Goal: Task Accomplishment & Management: Complete application form

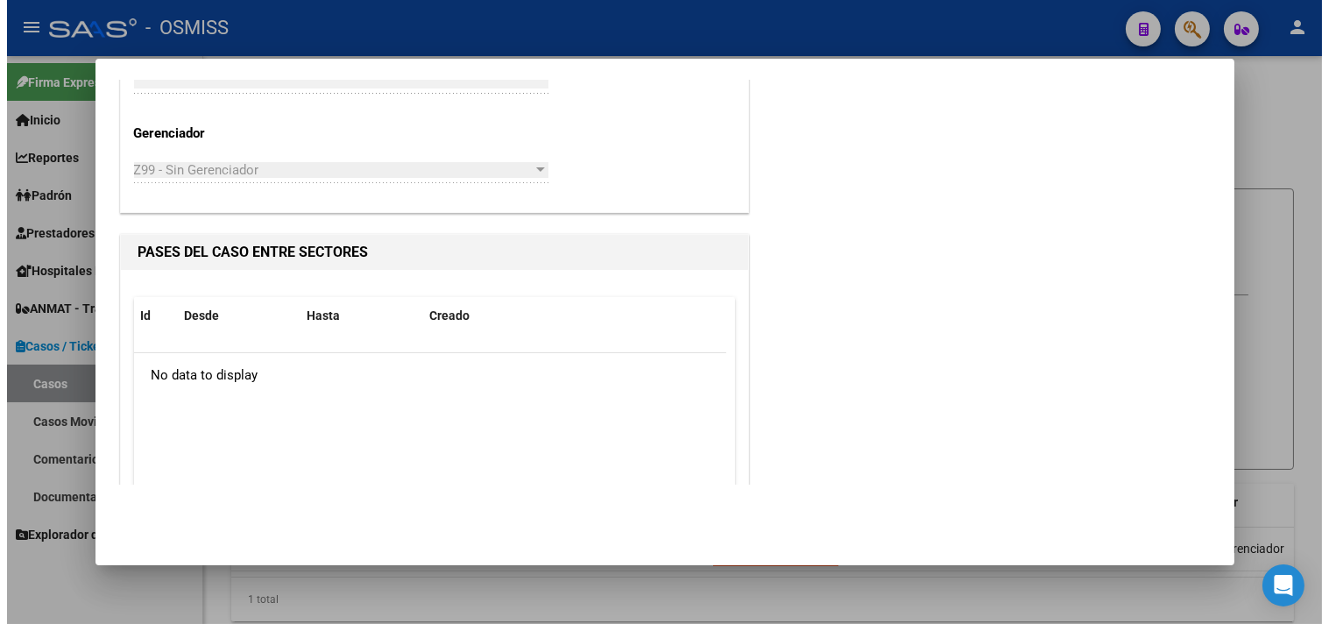
scroll to position [745, 0]
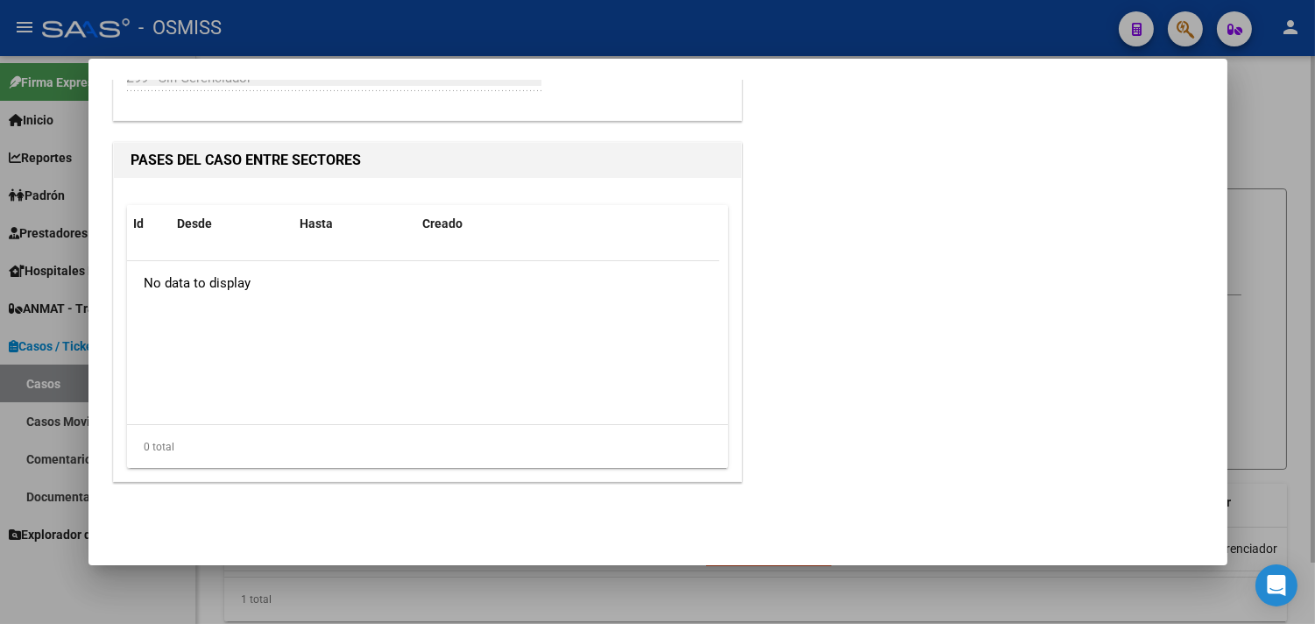
drag, startPoint x: 1283, startPoint y: 77, endPoint x: 1259, endPoint y: 147, distance: 74.2
click at [1279, 77] on div at bounding box center [657, 312] width 1315 height 624
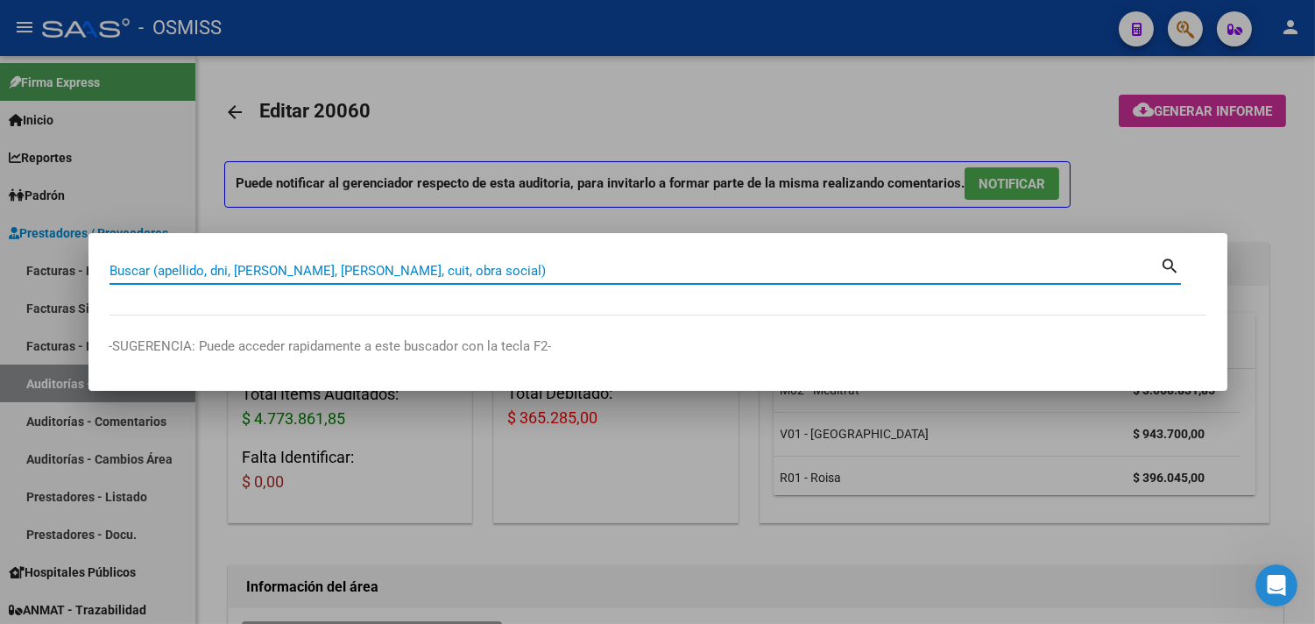
scroll to position [1041, 582]
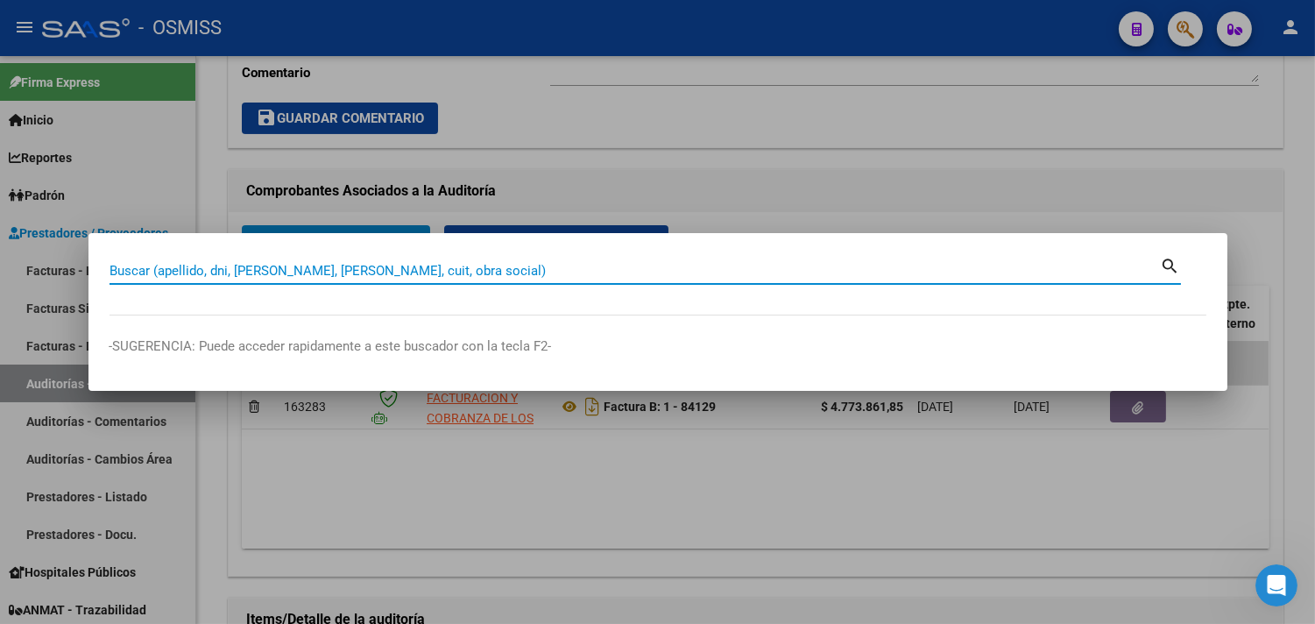
paste input "038-00000601"
type input "038-00000601"
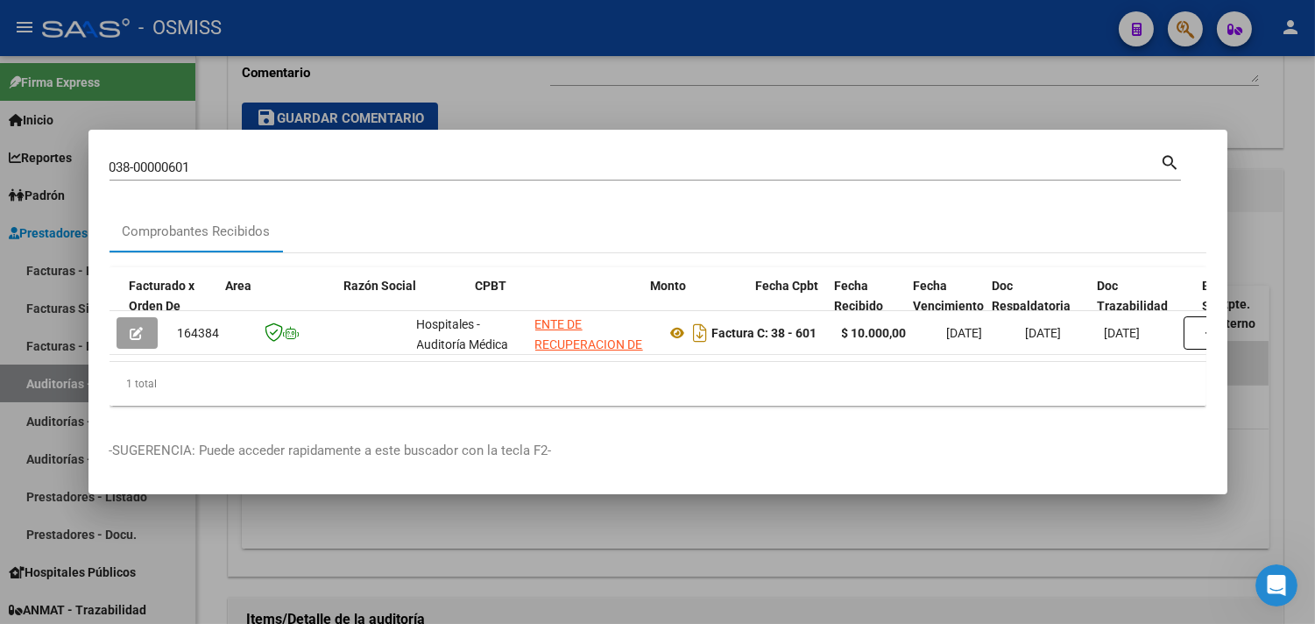
scroll to position [0, 854]
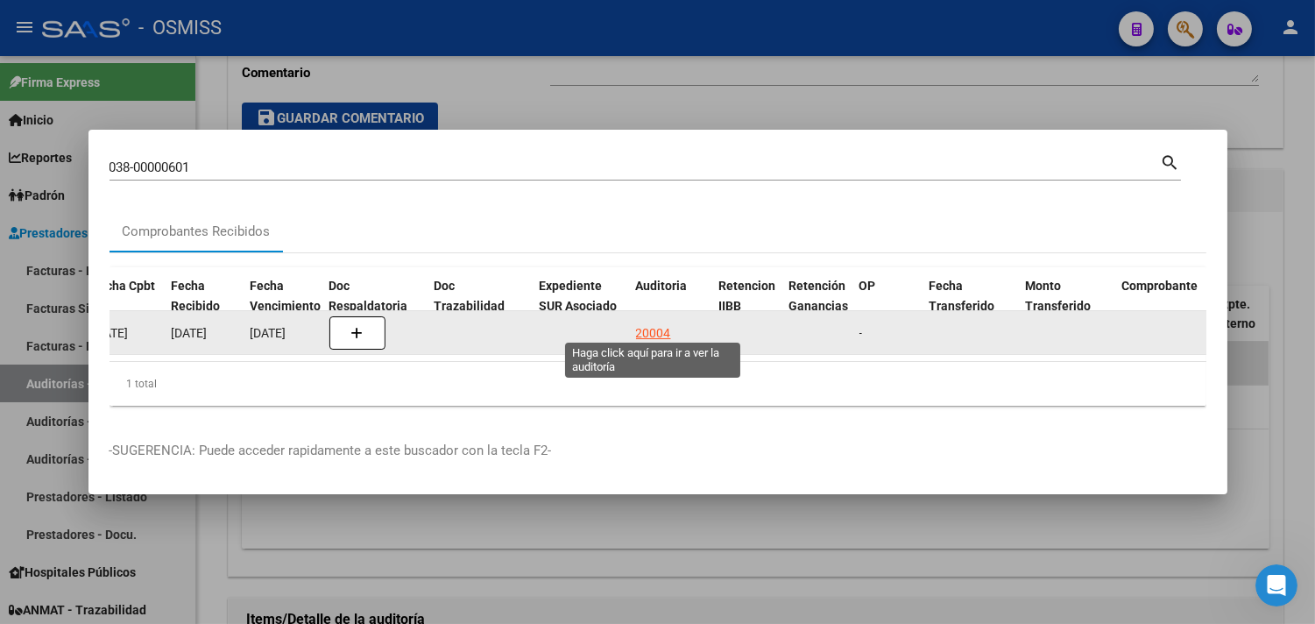
click at [654, 326] on div "20004" at bounding box center [653, 333] width 35 height 20
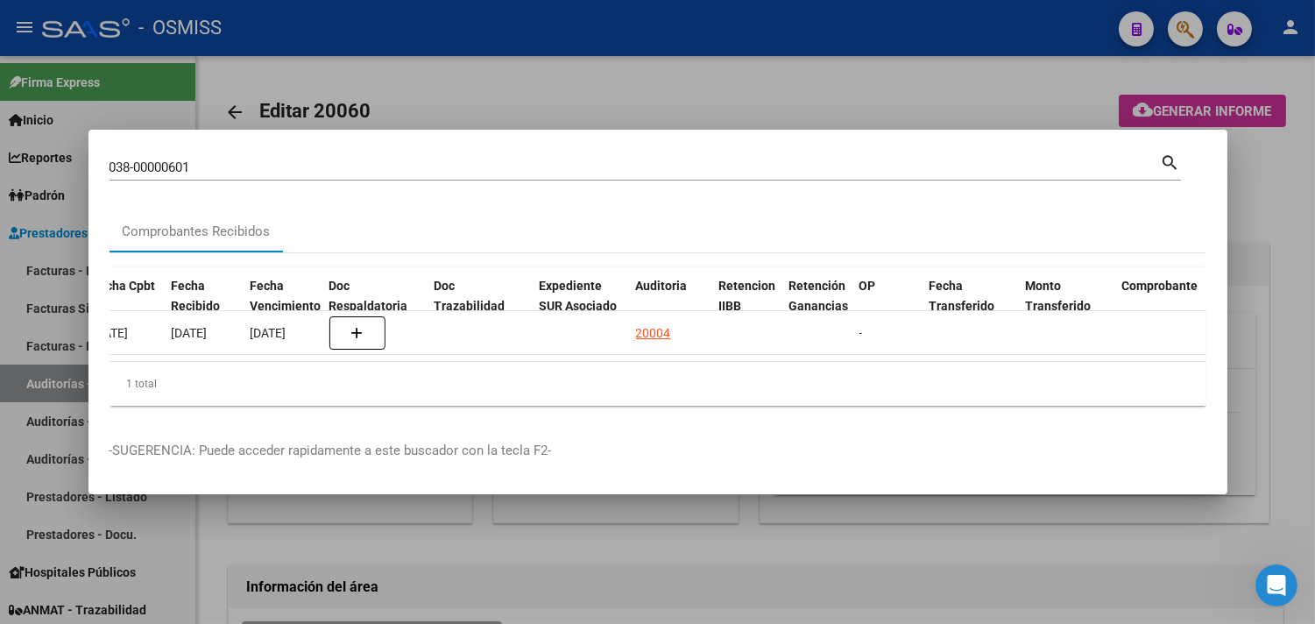
click at [1296, 228] on div at bounding box center [657, 312] width 1315 height 624
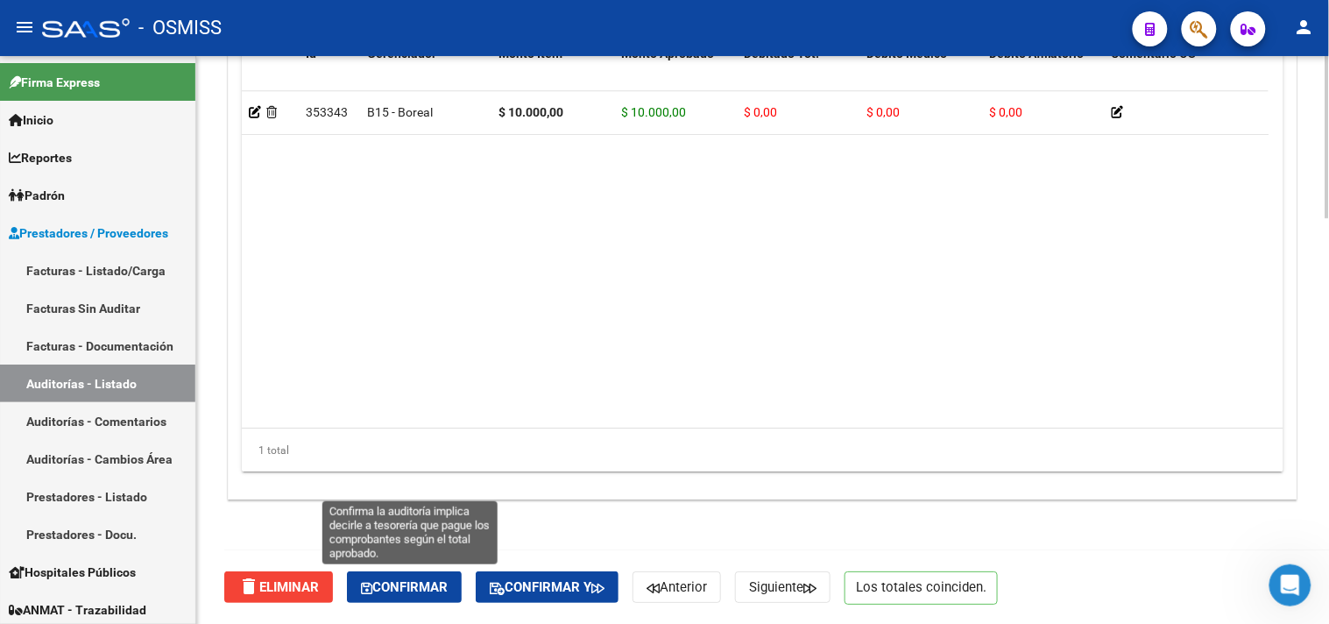
click at [425, 583] on span "Confirmar" at bounding box center [404, 587] width 87 height 16
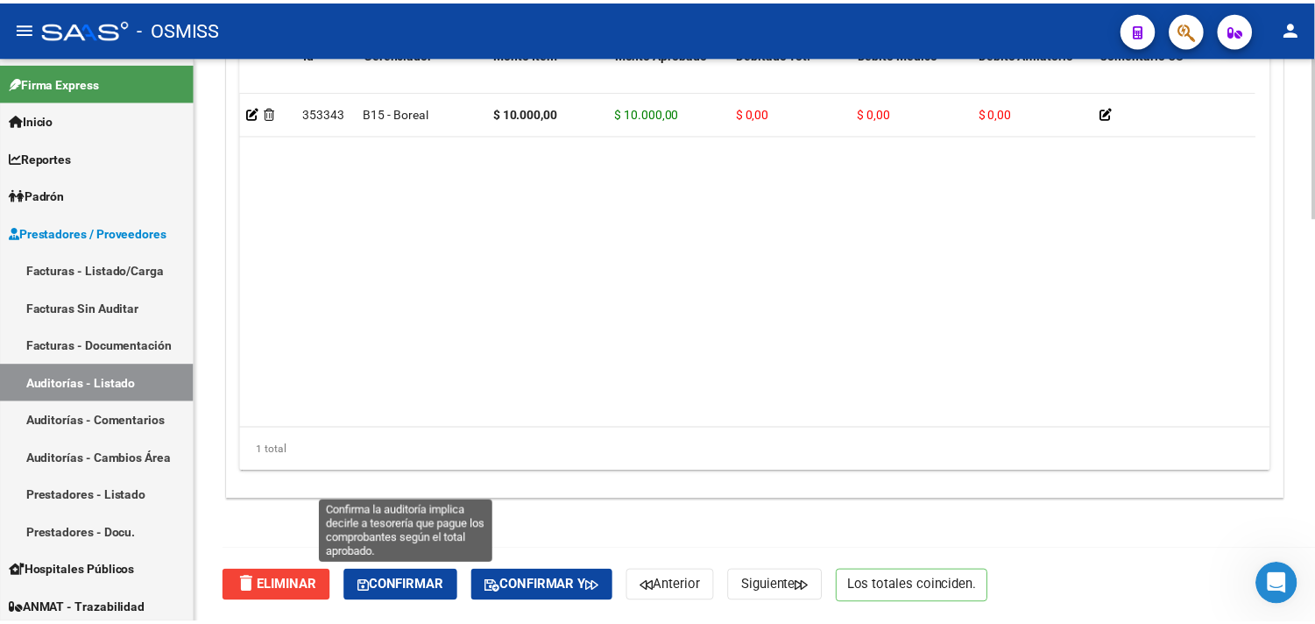
scroll to position [1260, 0]
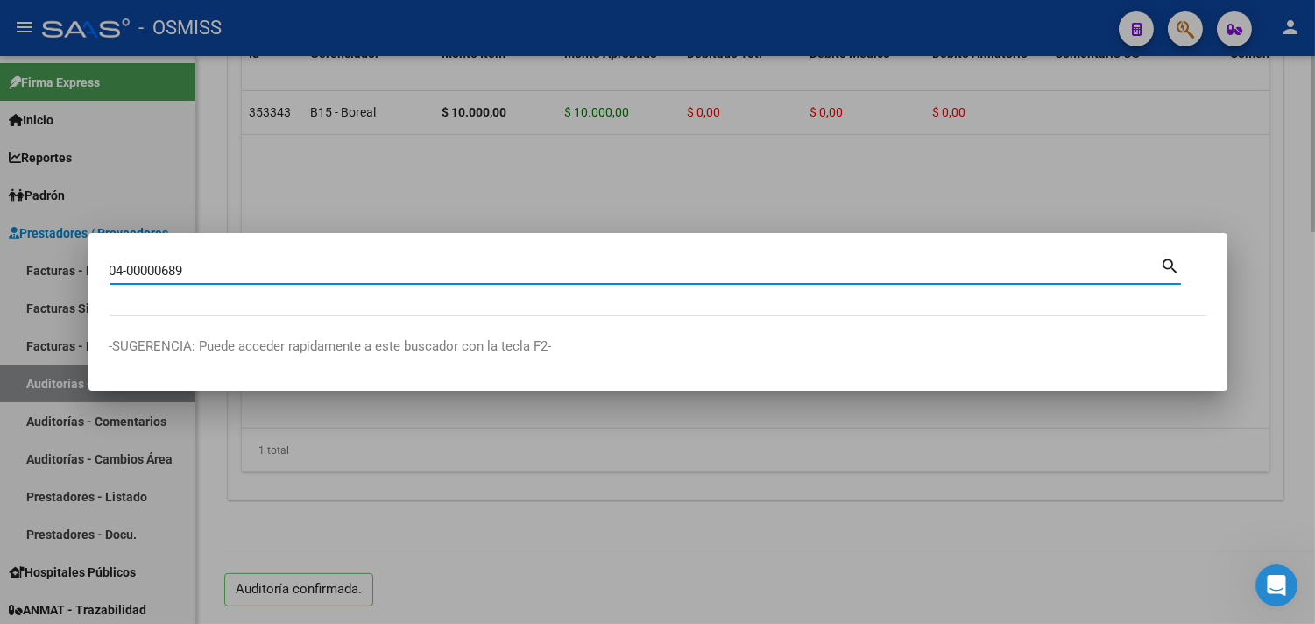
type input "04-00000689"
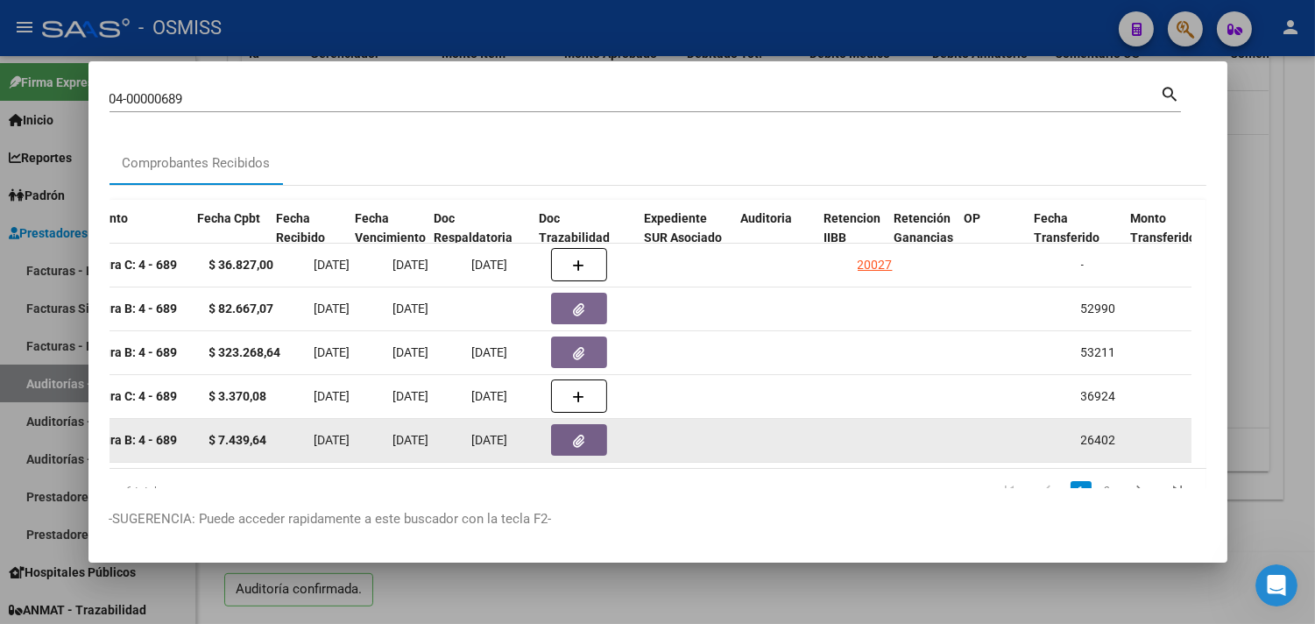
scroll to position [0, 749]
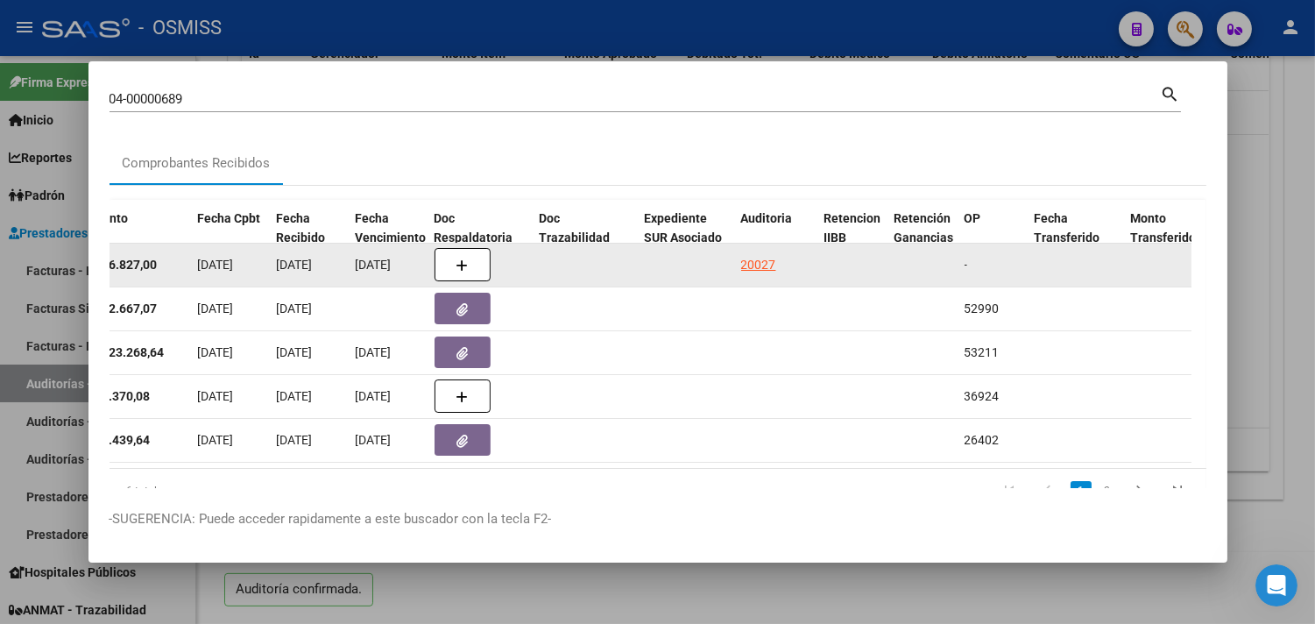
click at [766, 266] on div "20027" at bounding box center [758, 265] width 35 height 20
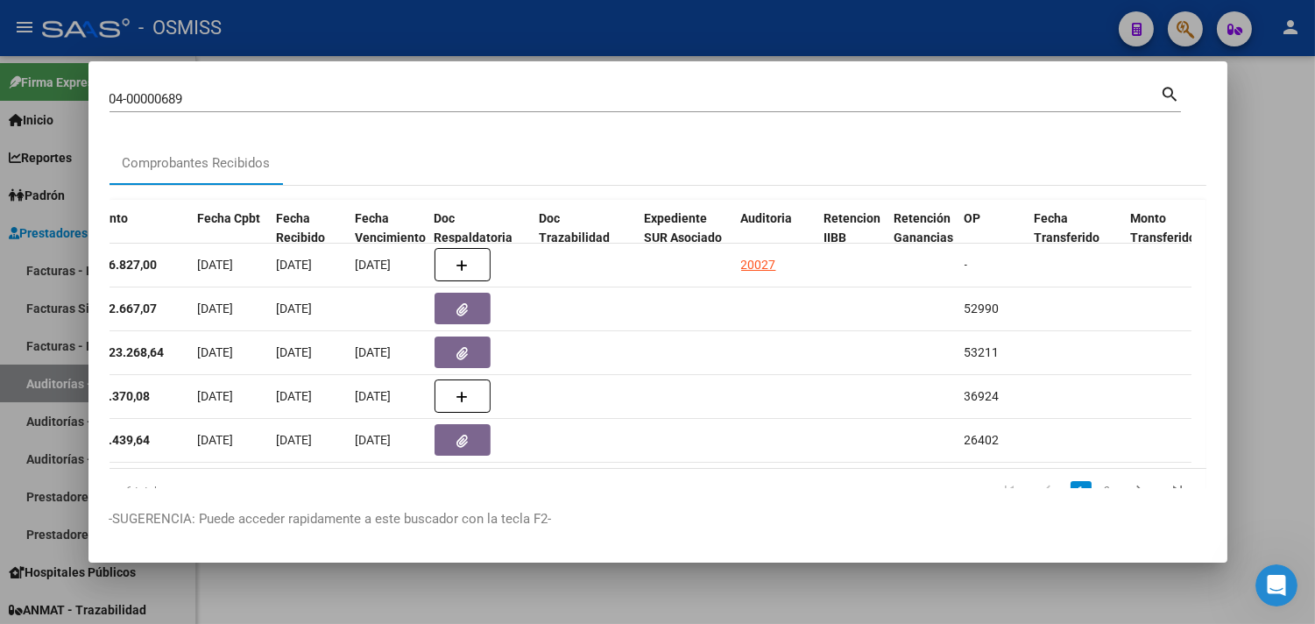
click at [1297, 180] on div at bounding box center [657, 312] width 1315 height 624
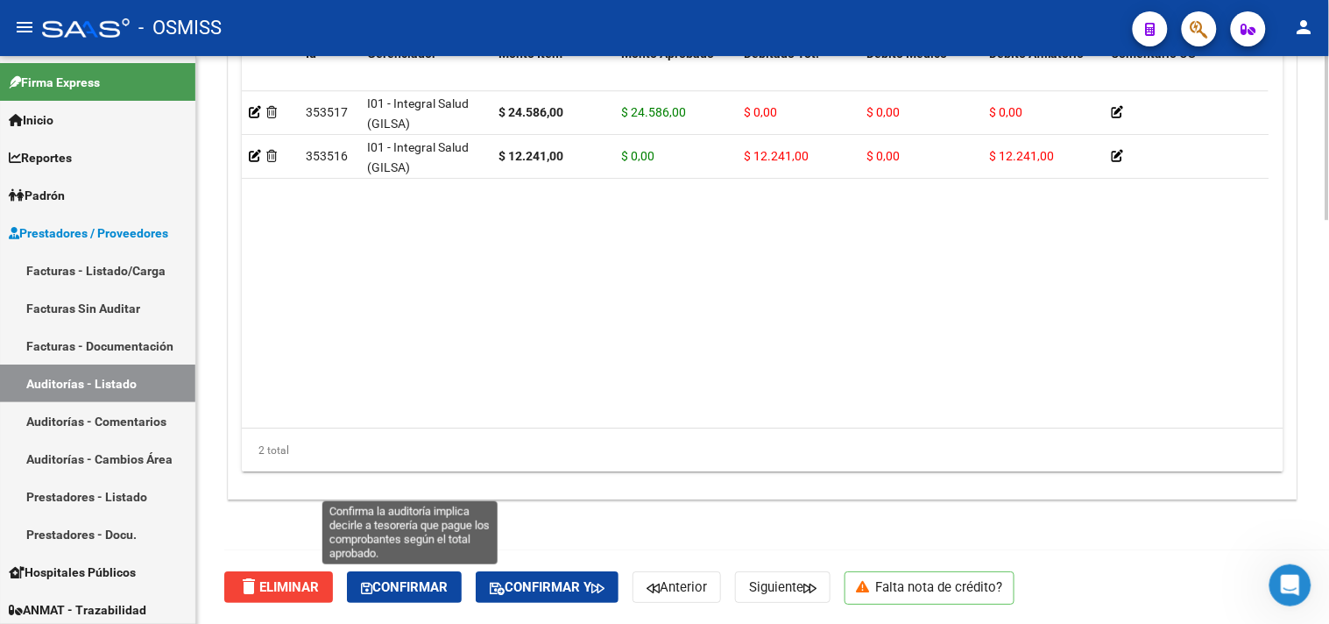
click at [387, 572] on button "Confirmar" at bounding box center [404, 587] width 115 height 32
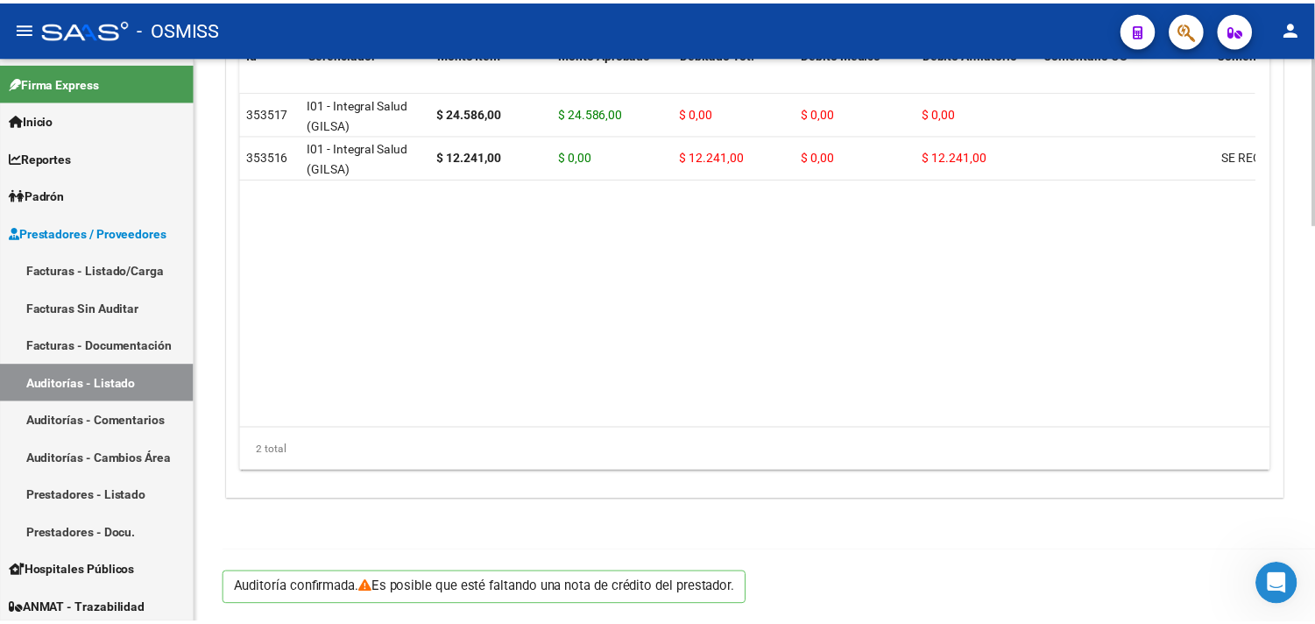
scroll to position [1341, 0]
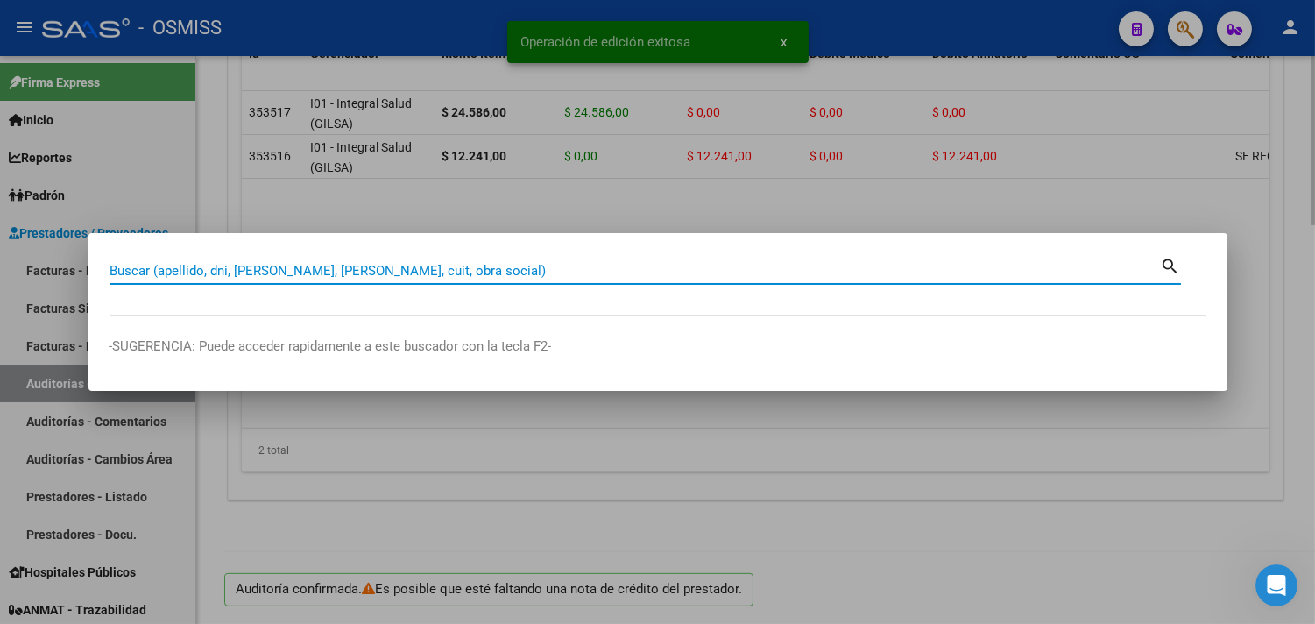
paste input "0003-00001360"
type input "0003-00001360"
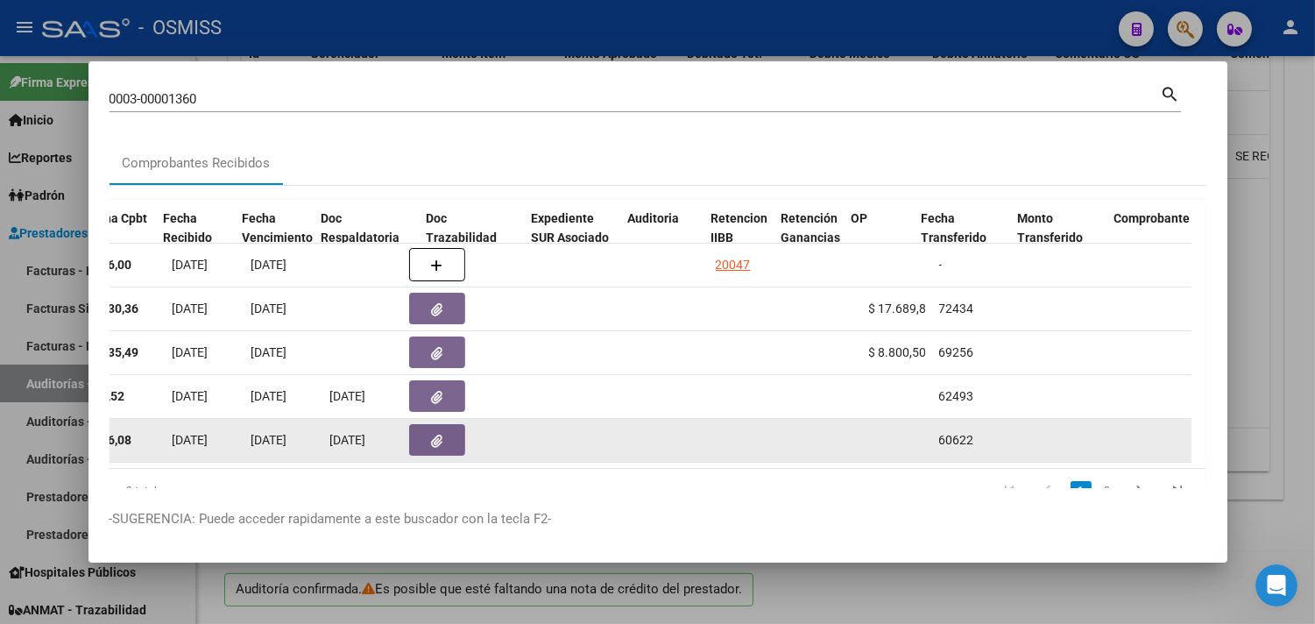
scroll to position [0, 862]
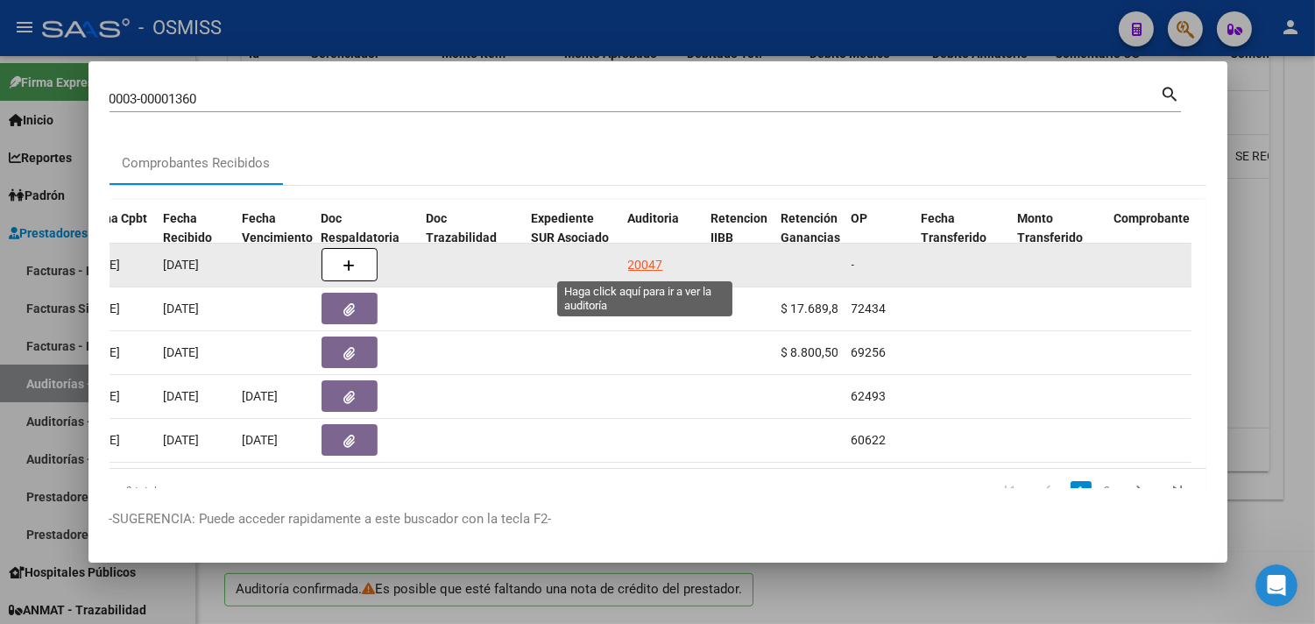
click at [648, 257] on div "20047" at bounding box center [645, 265] width 35 height 20
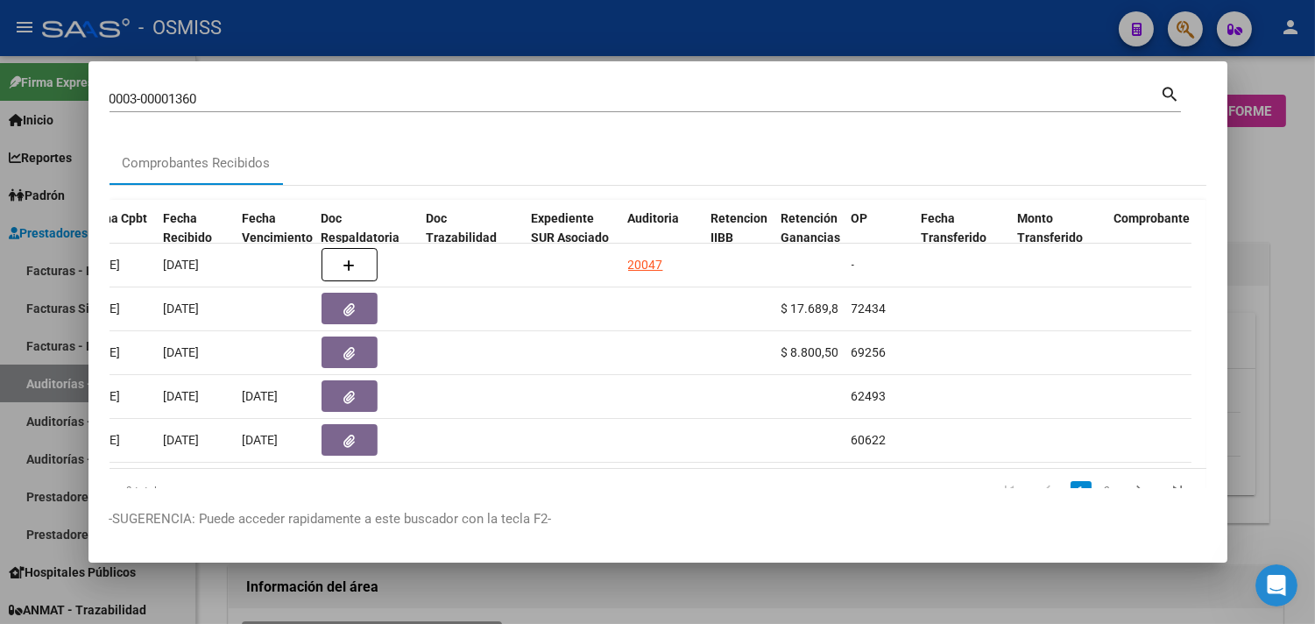
click at [1255, 216] on div at bounding box center [657, 312] width 1315 height 624
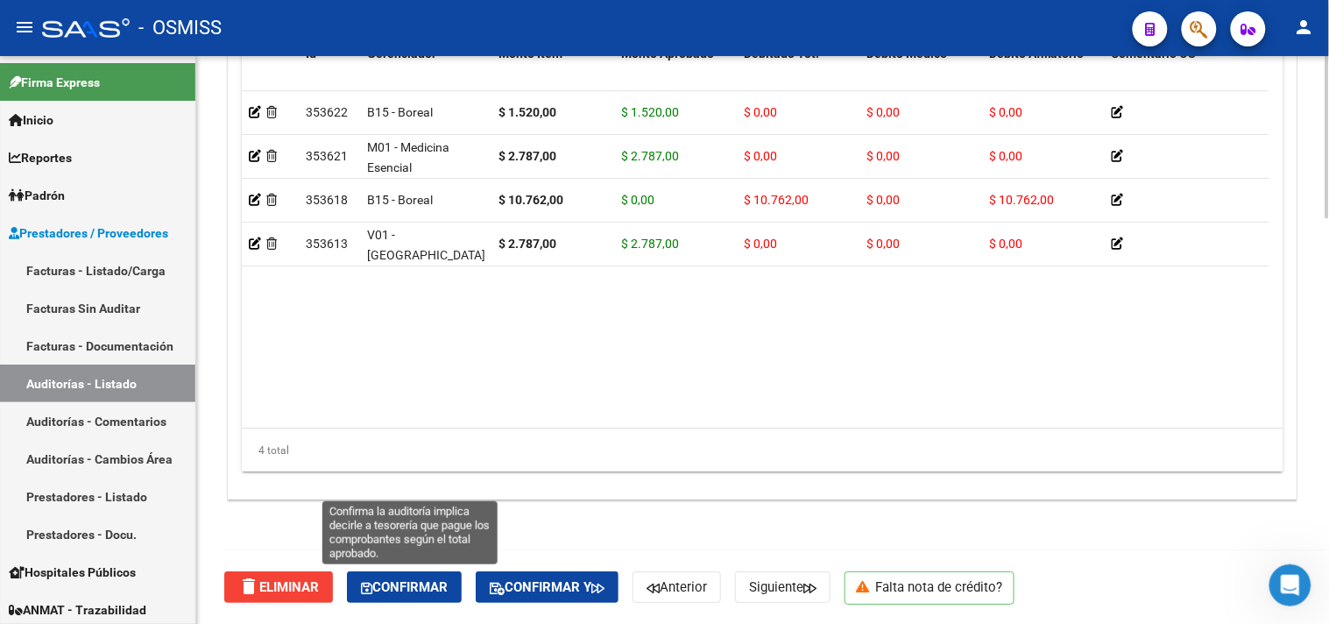
click at [442, 583] on span "Confirmar" at bounding box center [404, 587] width 87 height 16
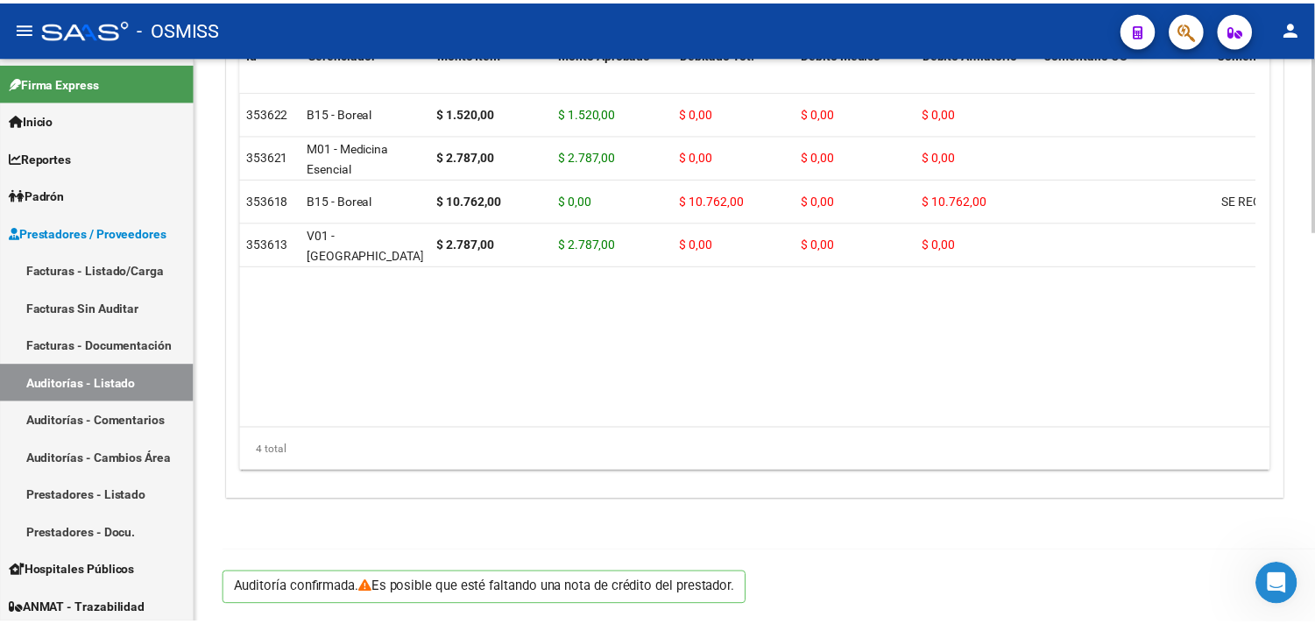
scroll to position [1260, 0]
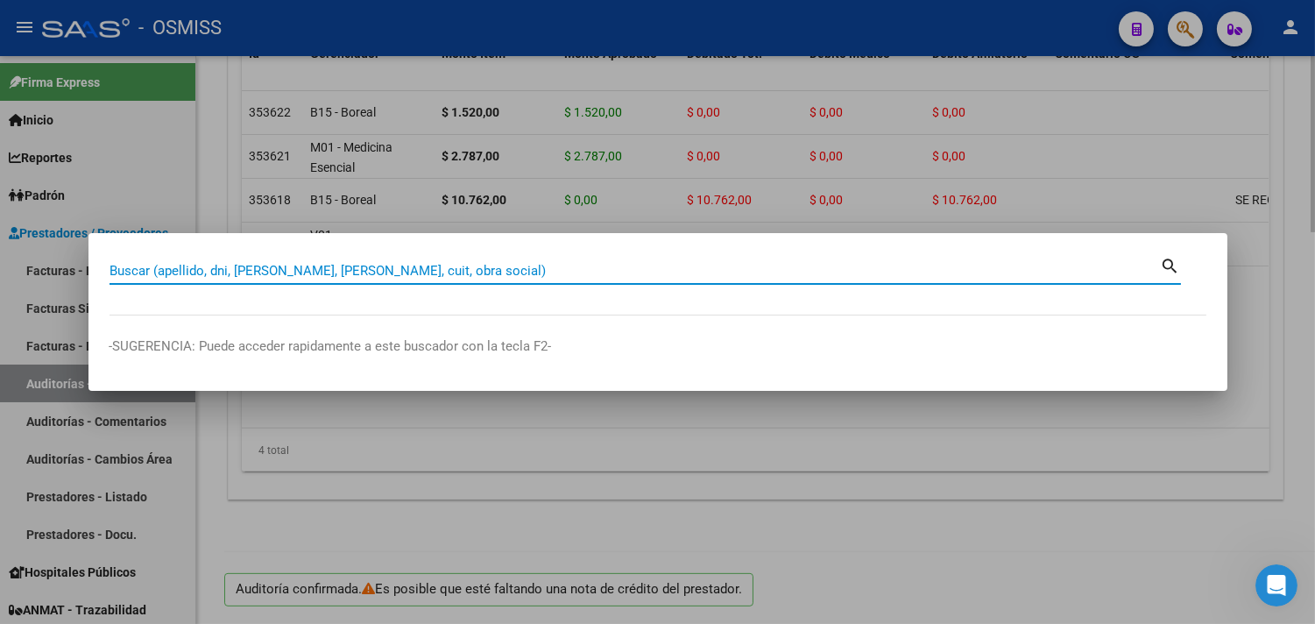
paste input "158-00015849"
type input "158-00015849"
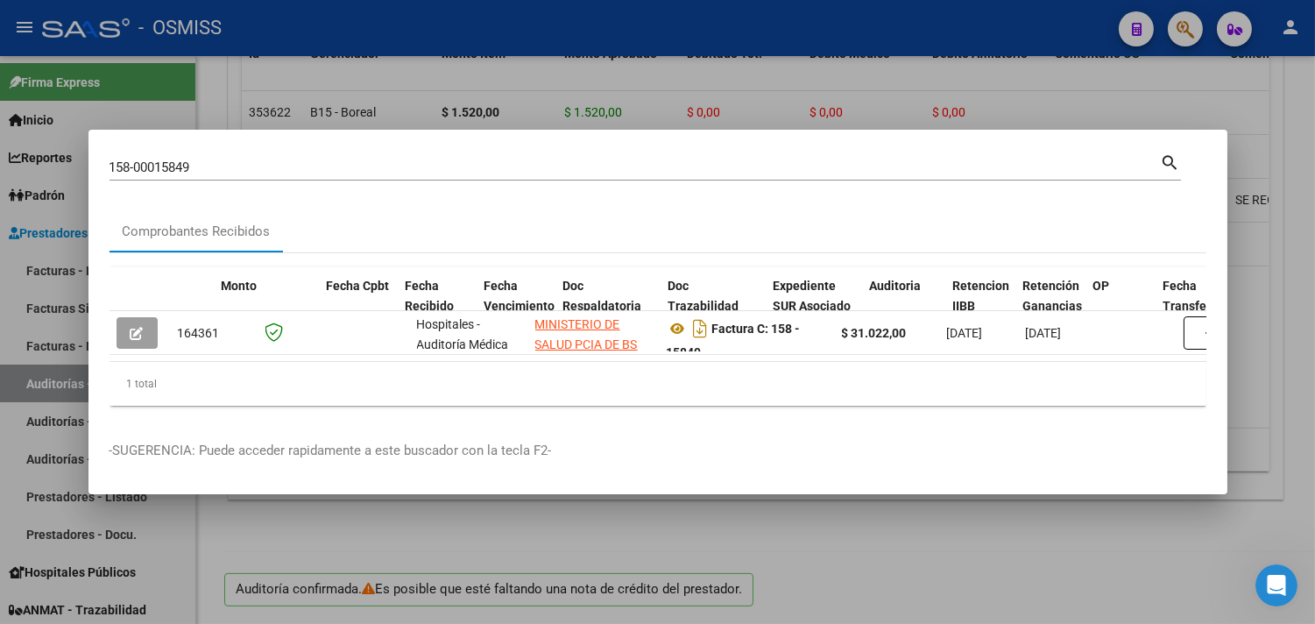
scroll to position [0, 841]
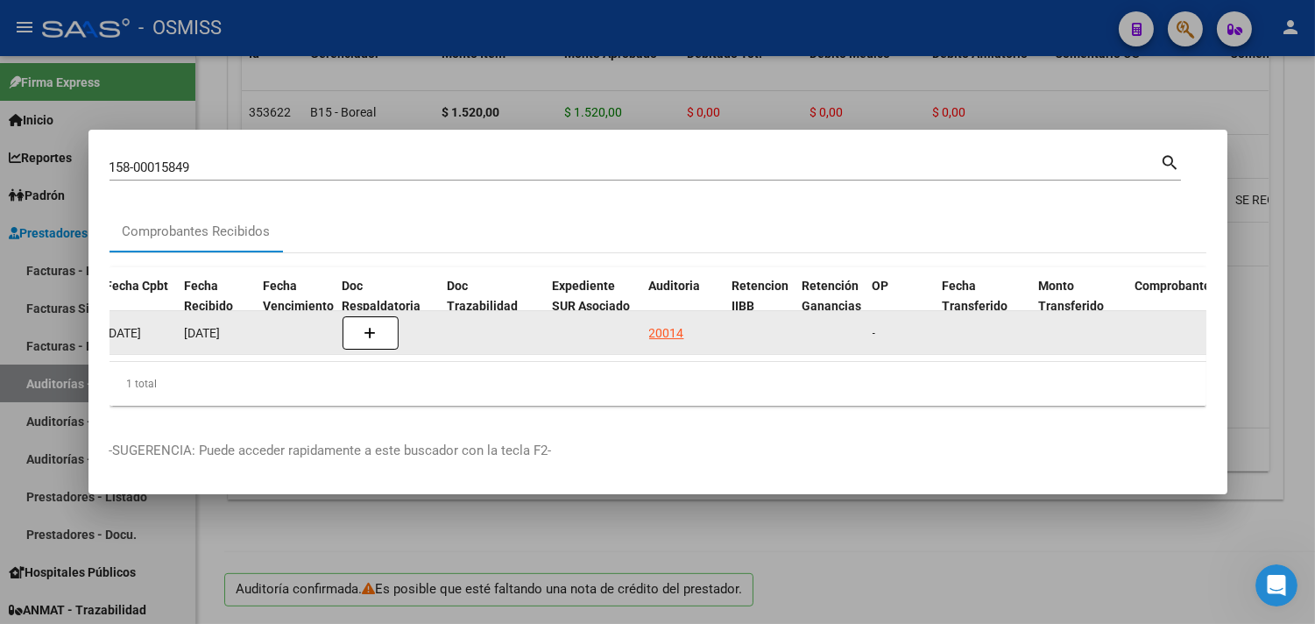
click at [649, 323] on div "20014" at bounding box center [666, 333] width 35 height 20
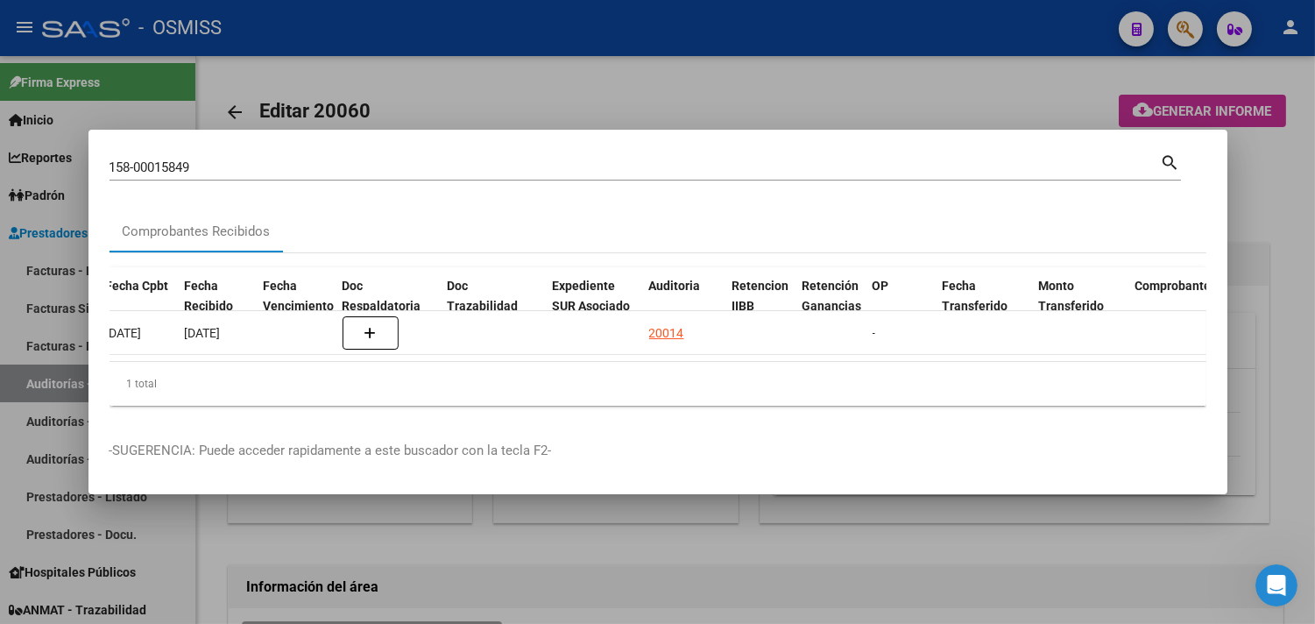
click at [1288, 228] on div at bounding box center [657, 312] width 1315 height 624
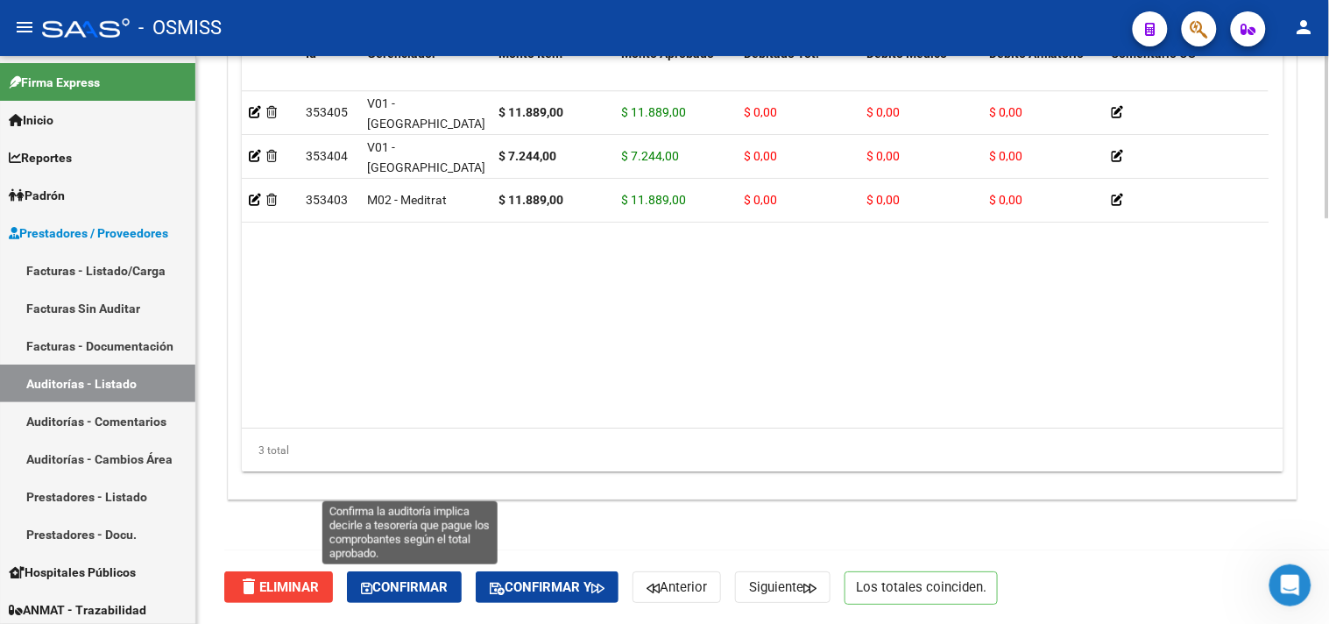
click at [386, 579] on span "Confirmar" at bounding box center [404, 587] width 87 height 16
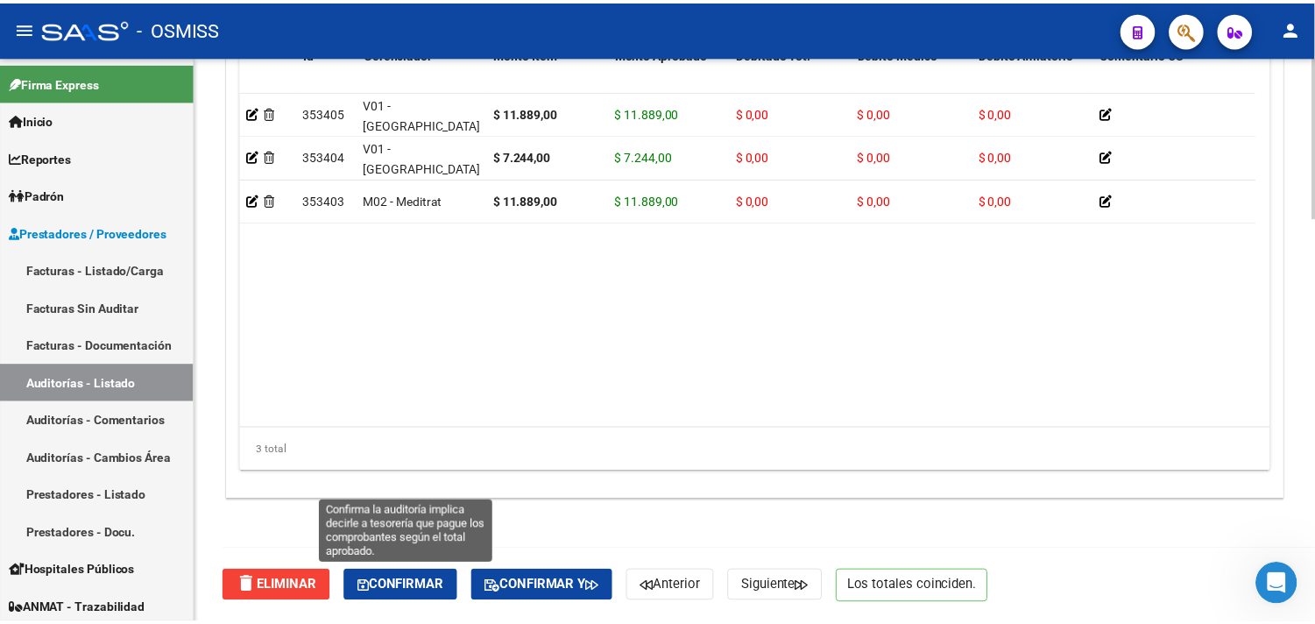
scroll to position [1260, 0]
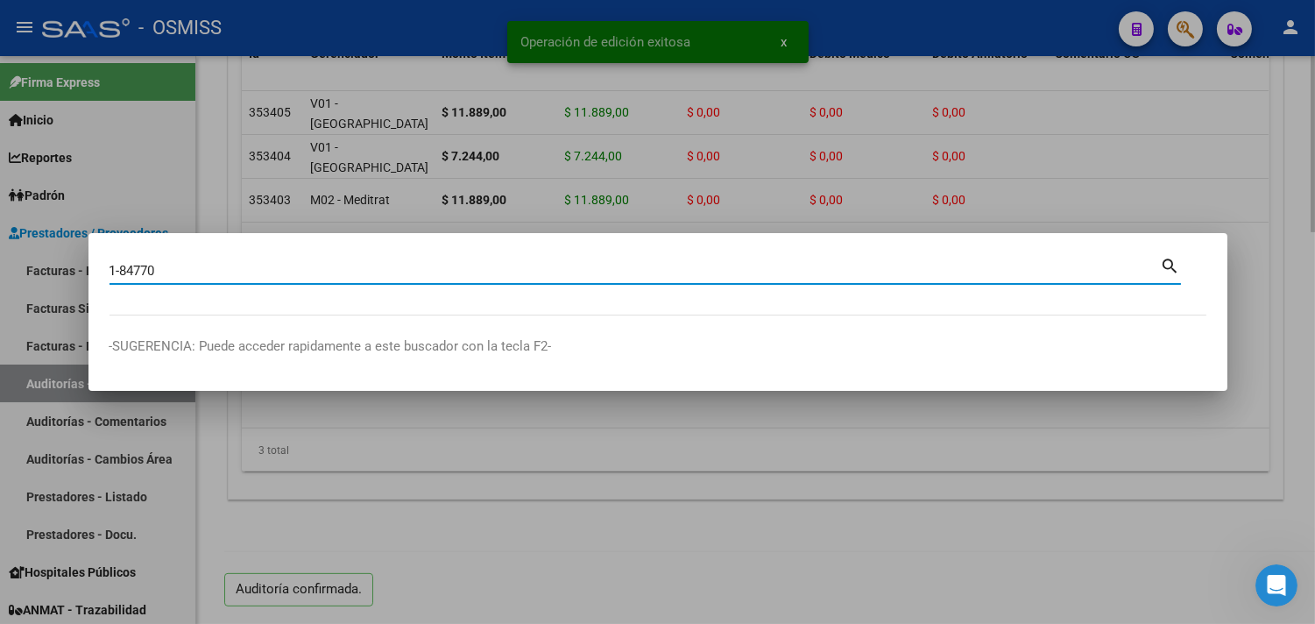
type input "1-84770"
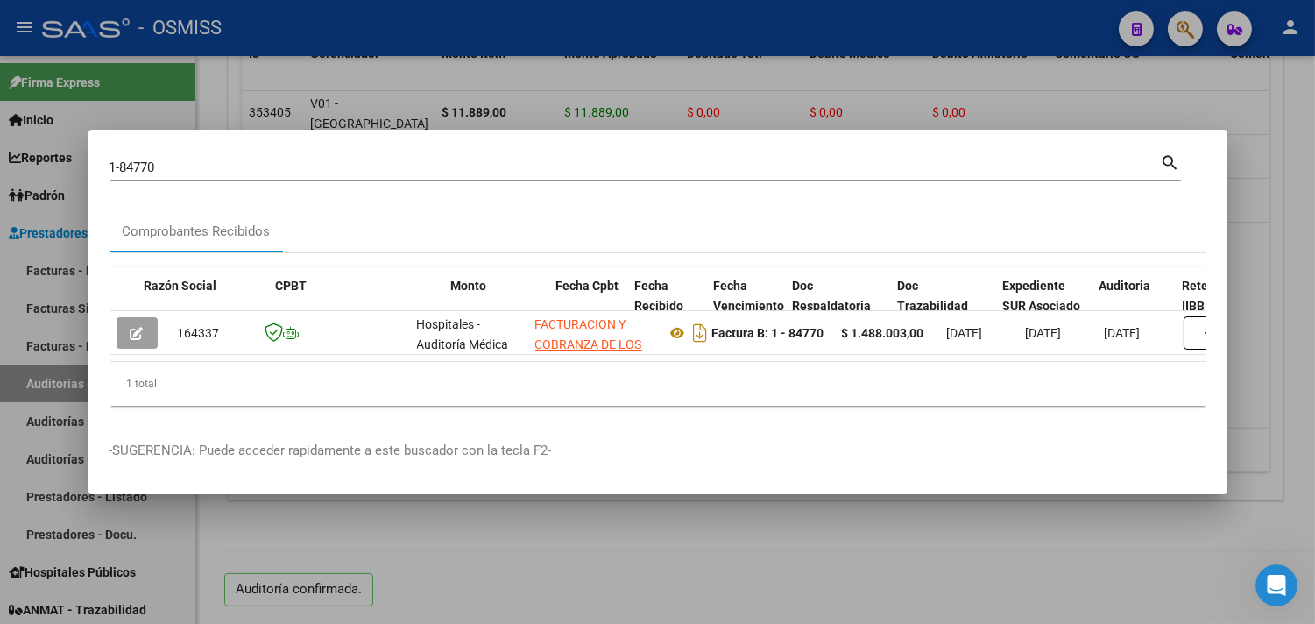
scroll to position [0, 652]
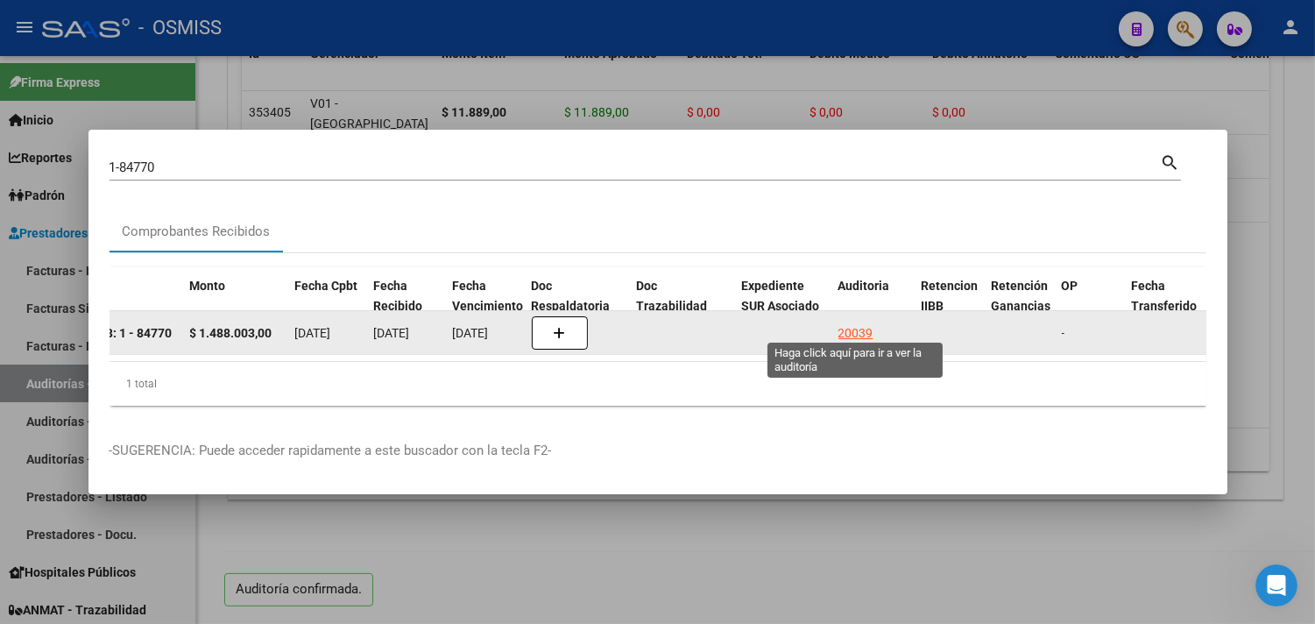
click at [841, 323] on div "20039" at bounding box center [855, 333] width 35 height 20
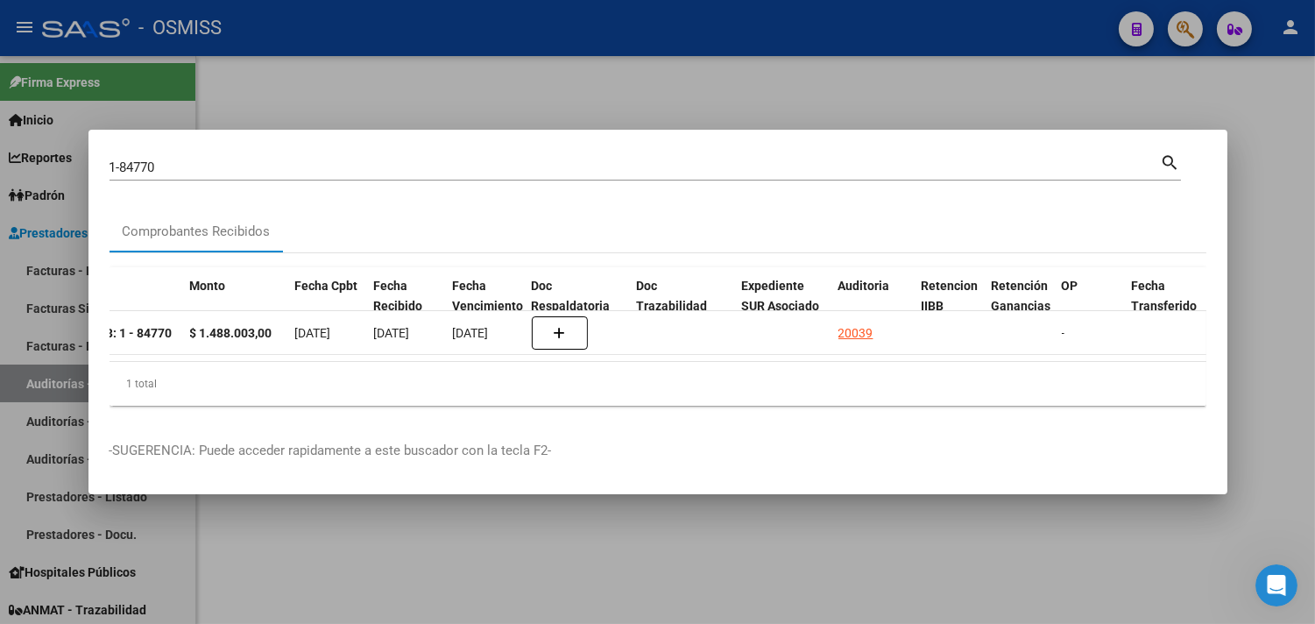
click at [1274, 235] on div at bounding box center [657, 312] width 1315 height 624
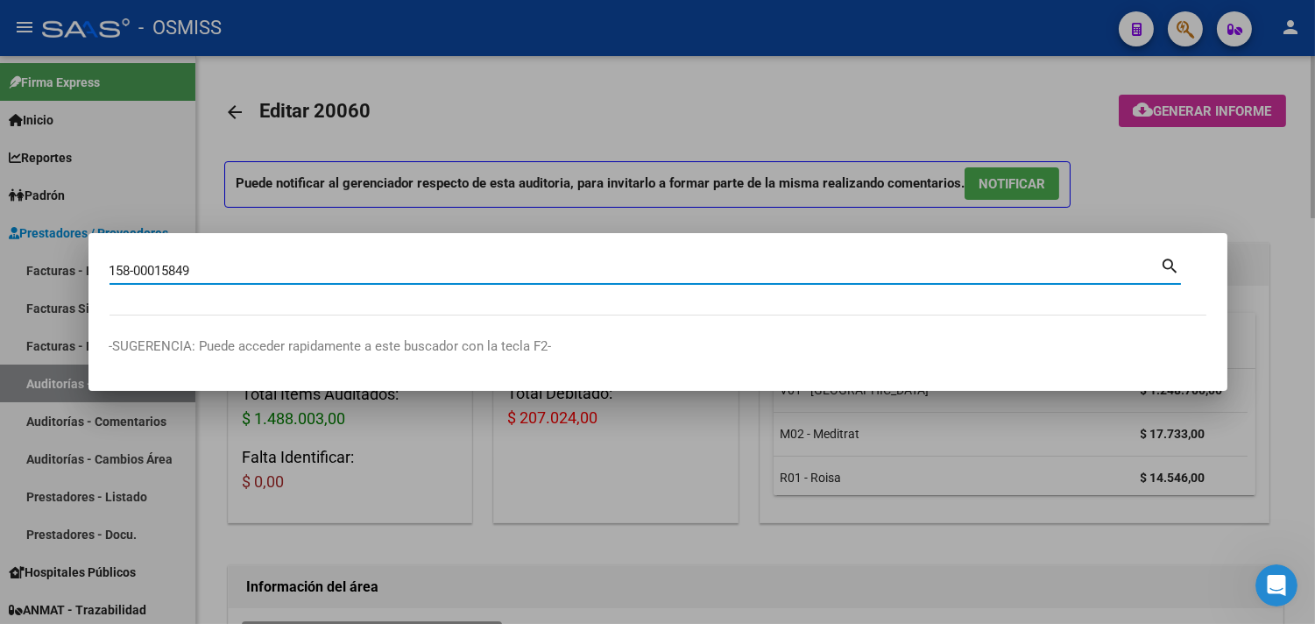
type input "158-00015849"
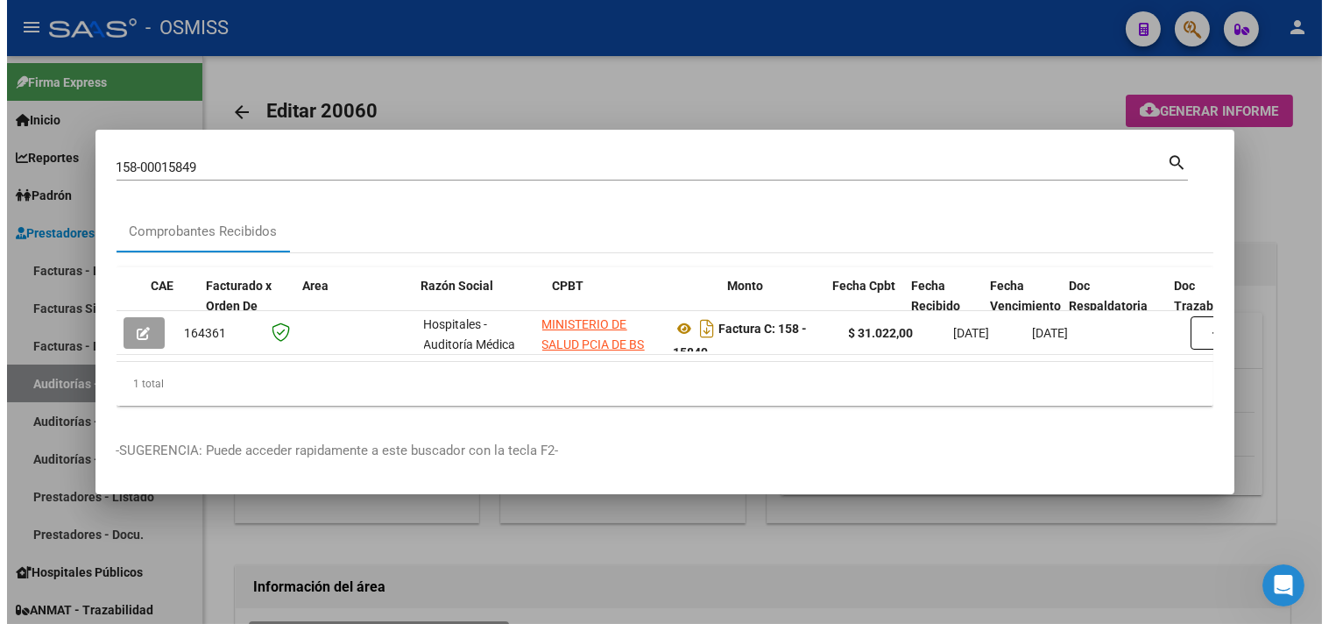
scroll to position [0, 788]
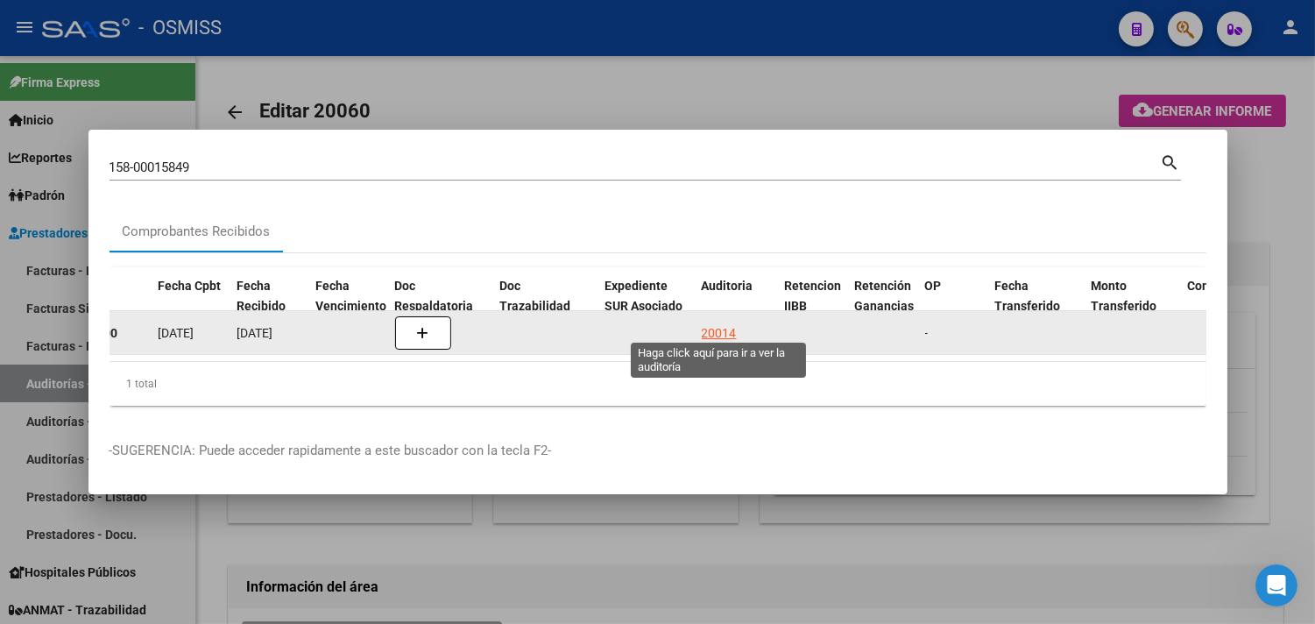
click at [713, 331] on div "20014" at bounding box center [719, 333] width 35 height 20
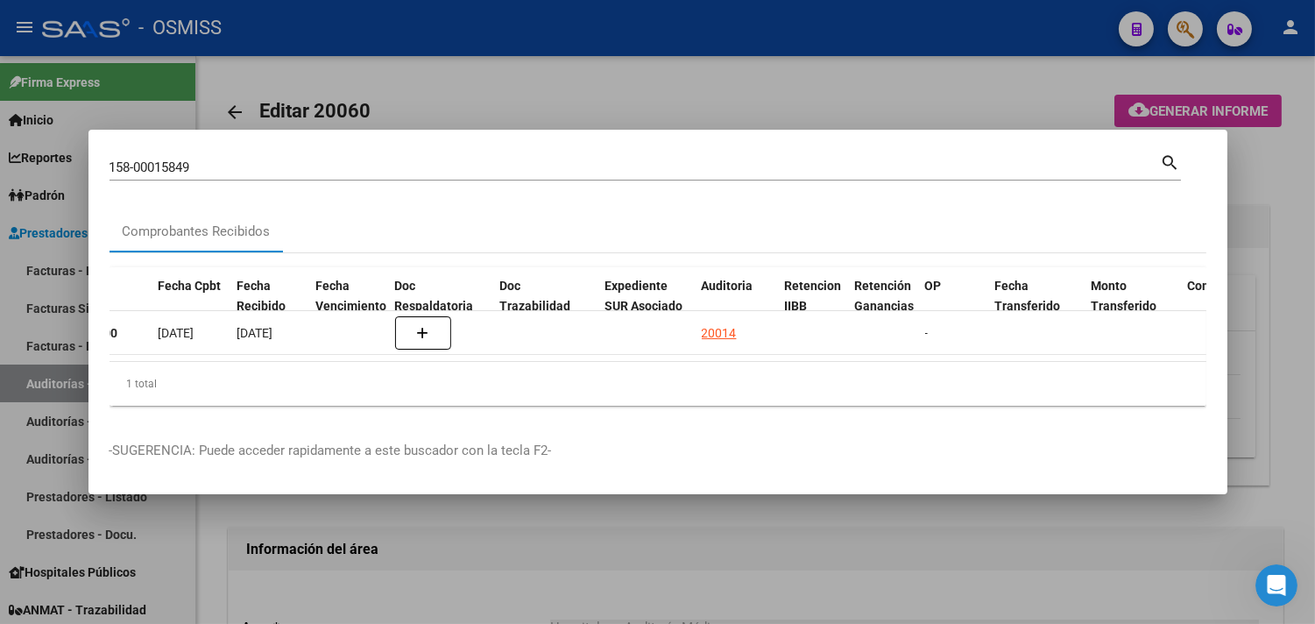
click at [1282, 256] on div at bounding box center [657, 312] width 1315 height 624
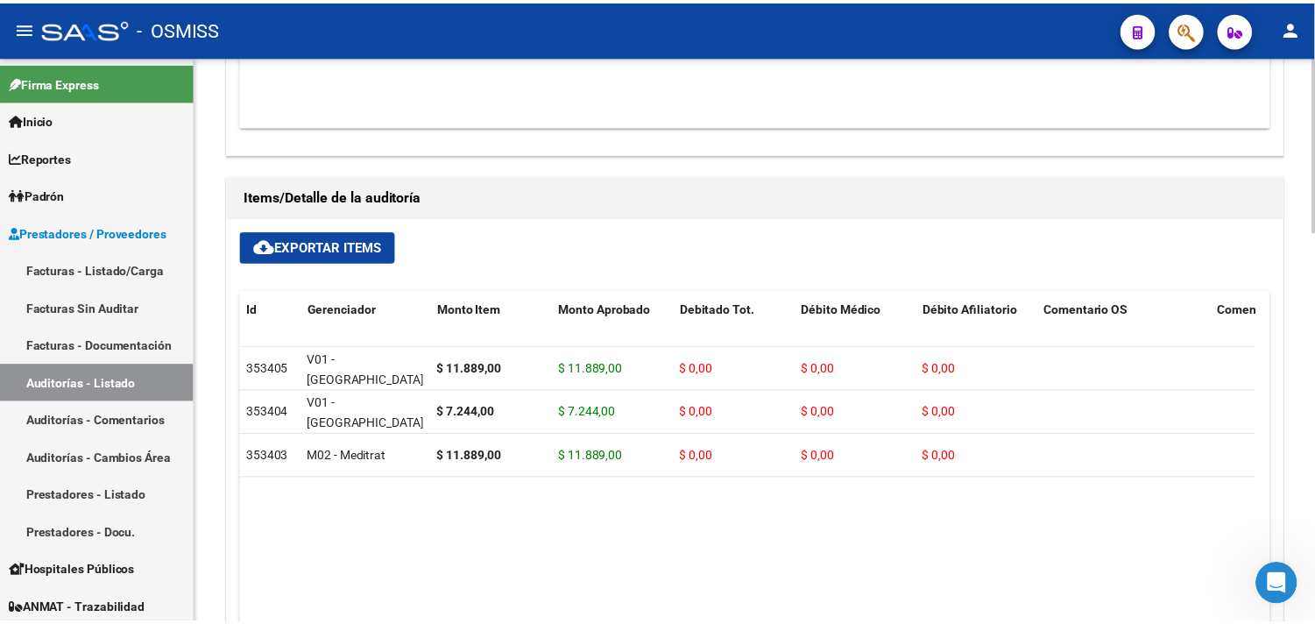
scroll to position [1260, 0]
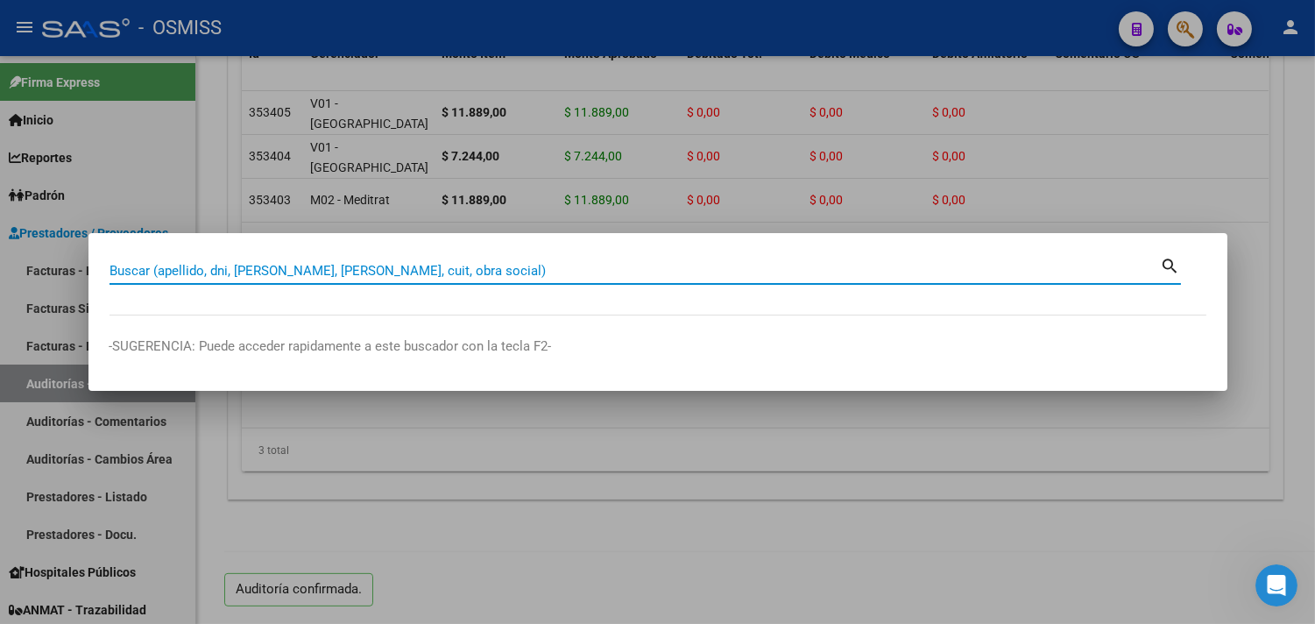
paste input "06-00005537"
type input "06-00005537"
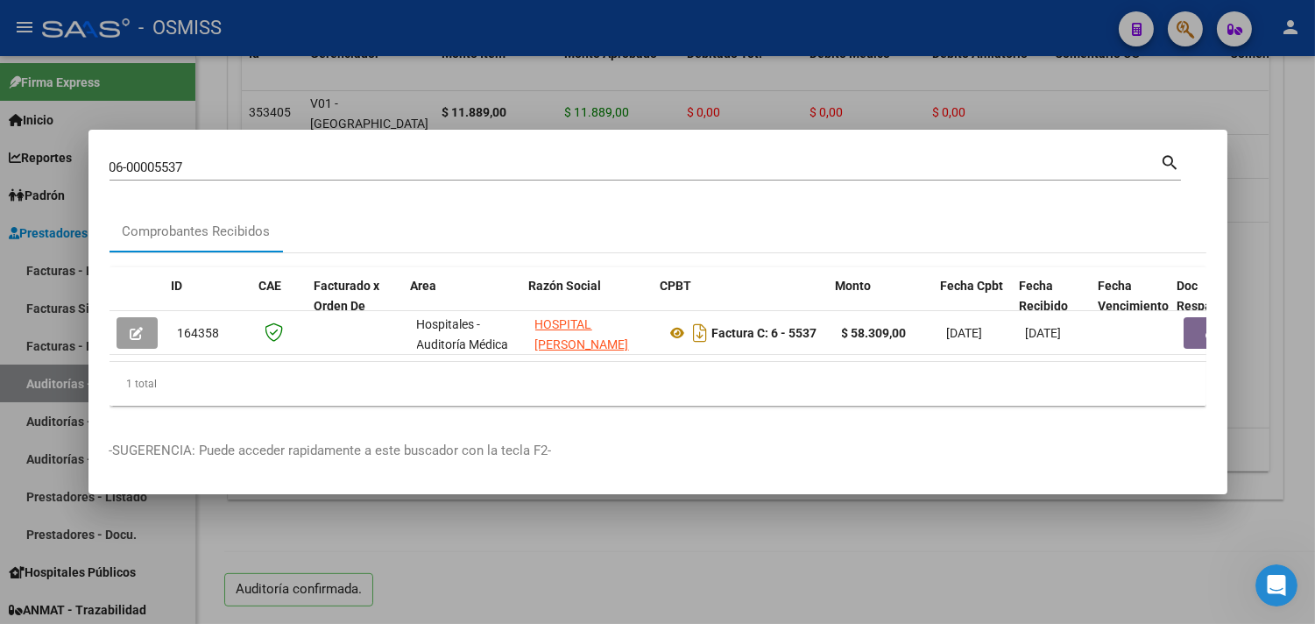
scroll to position [0, 743]
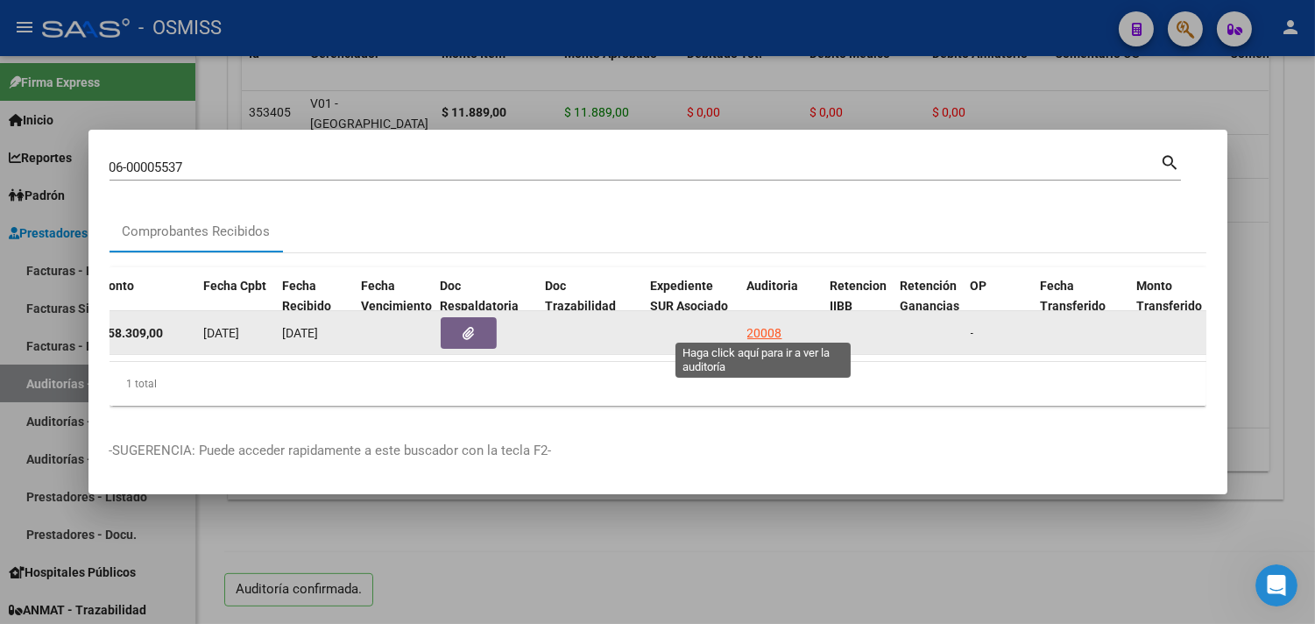
click at [777, 323] on div "20008" at bounding box center [764, 333] width 35 height 20
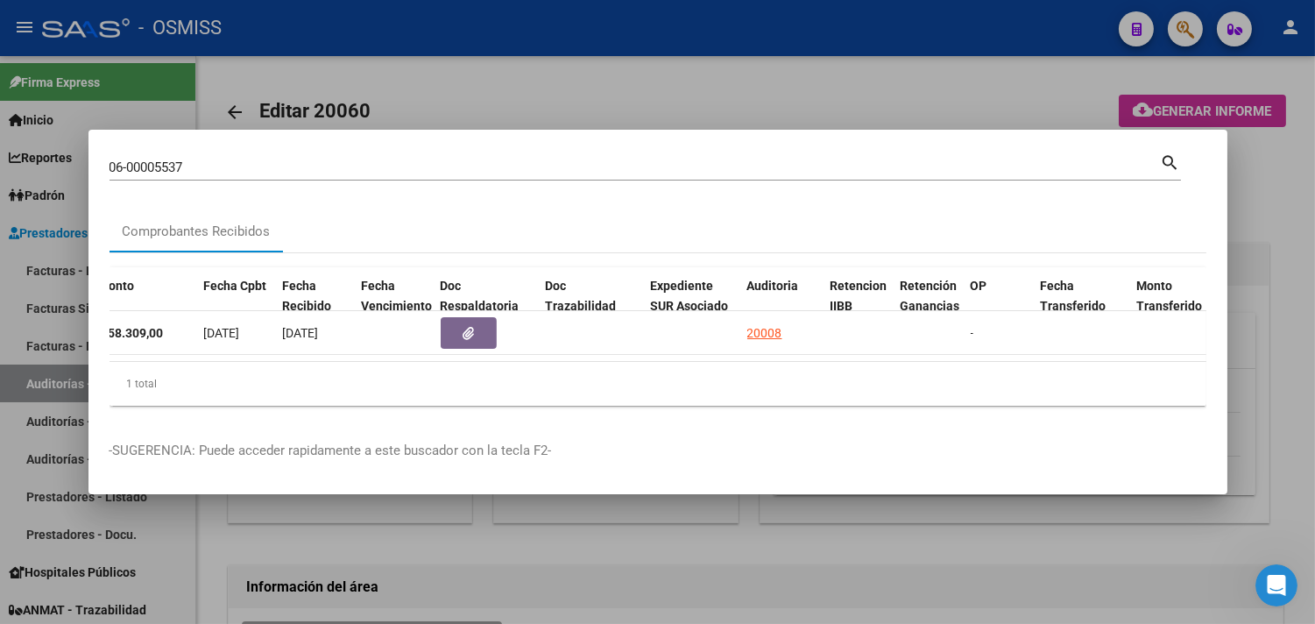
click at [1286, 156] on div at bounding box center [657, 312] width 1315 height 624
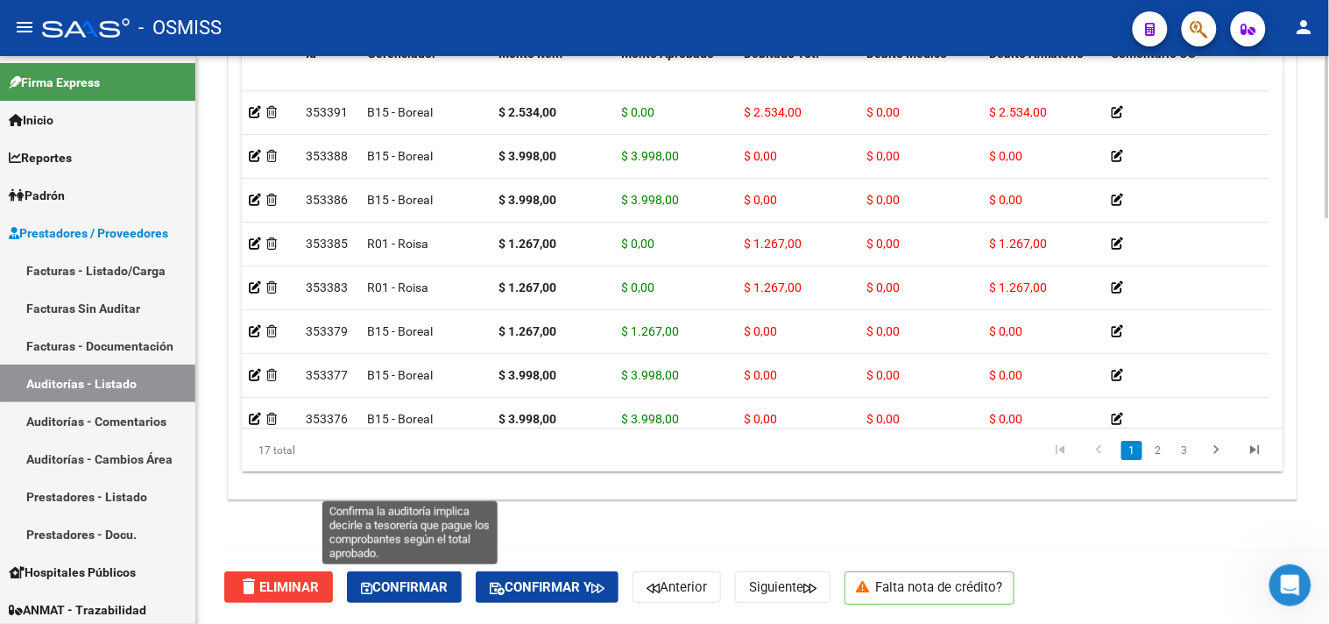
click at [413, 582] on span "Confirmar" at bounding box center [404, 587] width 87 height 16
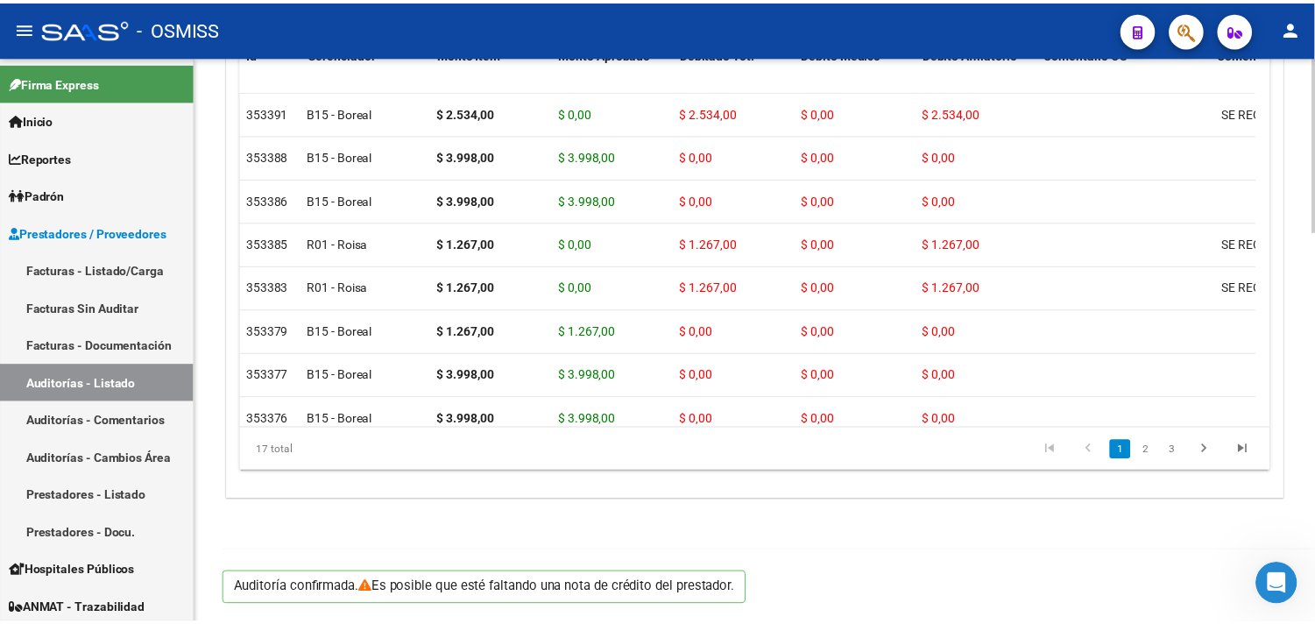
scroll to position [1260, 0]
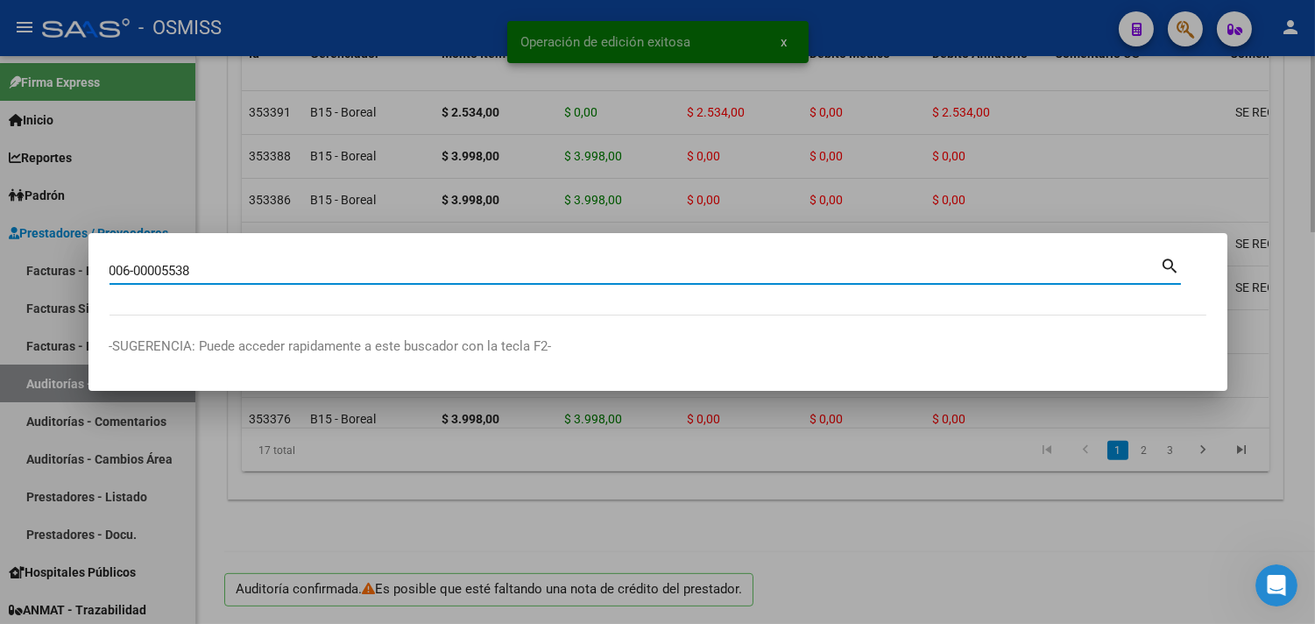
type input "006-00005538"
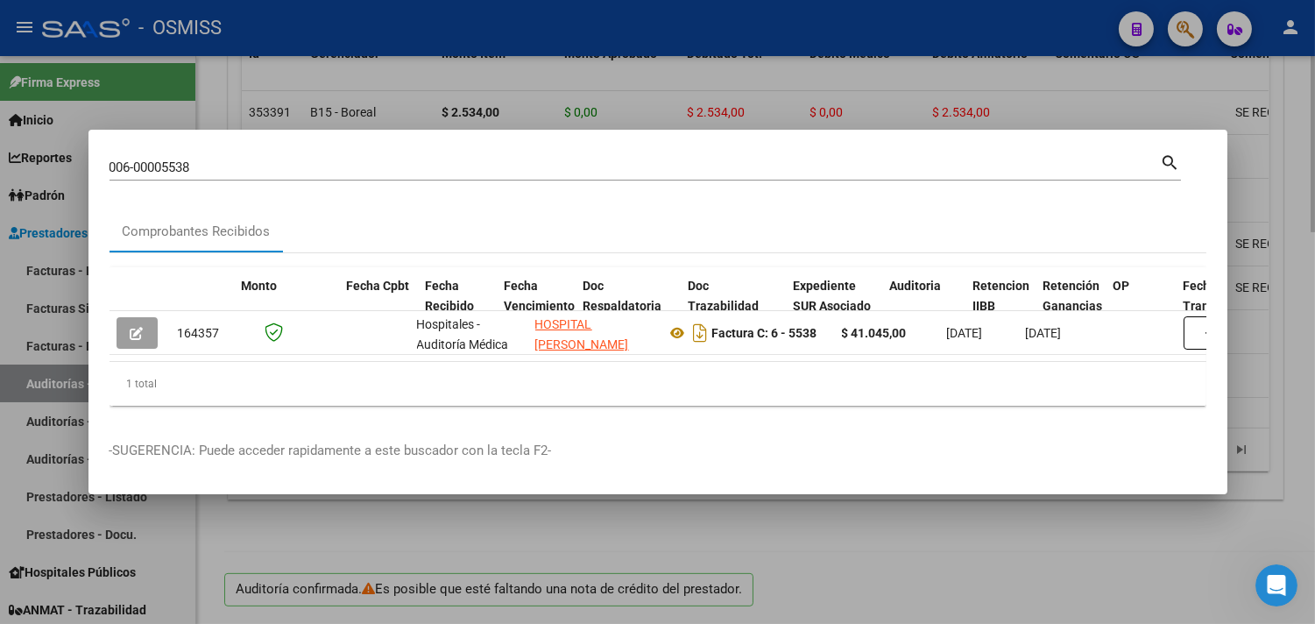
scroll to position [0, 862]
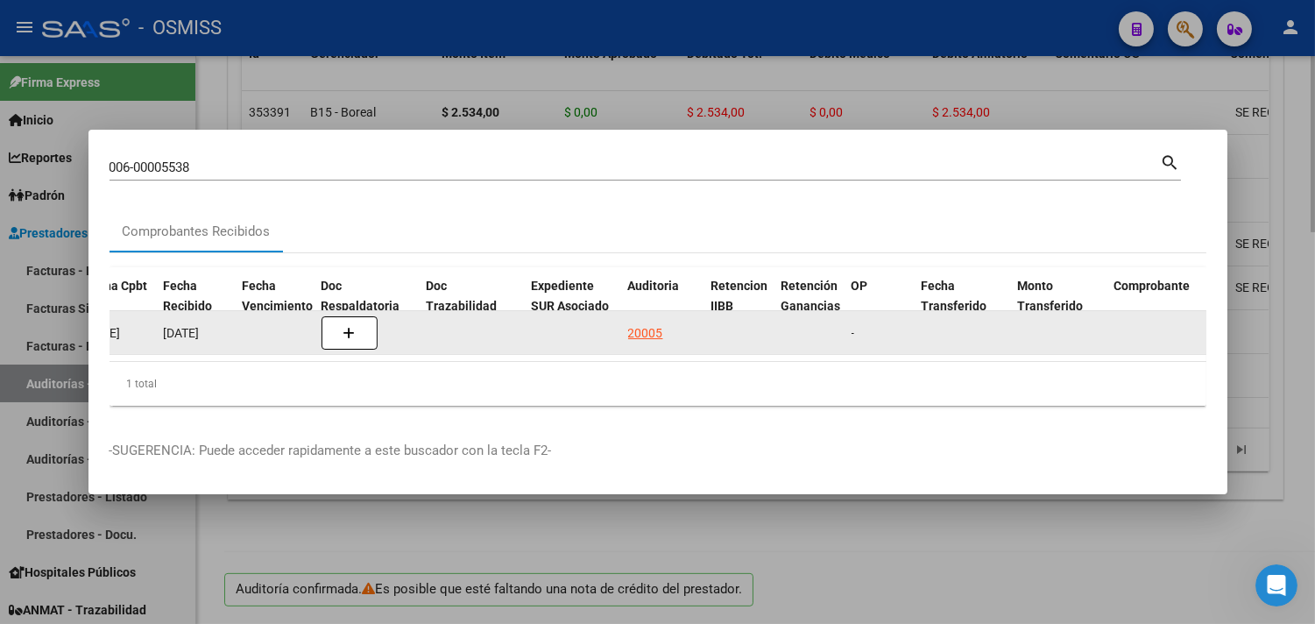
click at [642, 323] on div "20005" at bounding box center [645, 333] width 35 height 20
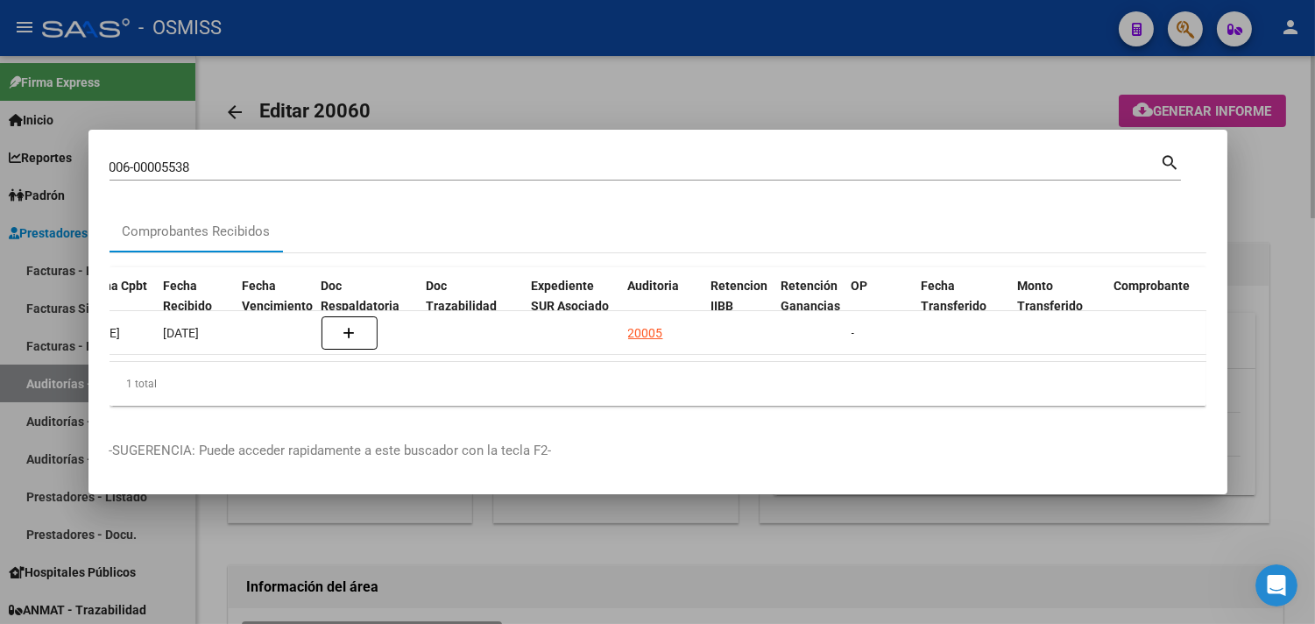
drag, startPoint x: 1274, startPoint y: 266, endPoint x: 1258, endPoint y: 275, distance: 18.0
click at [1274, 265] on div at bounding box center [657, 312] width 1315 height 624
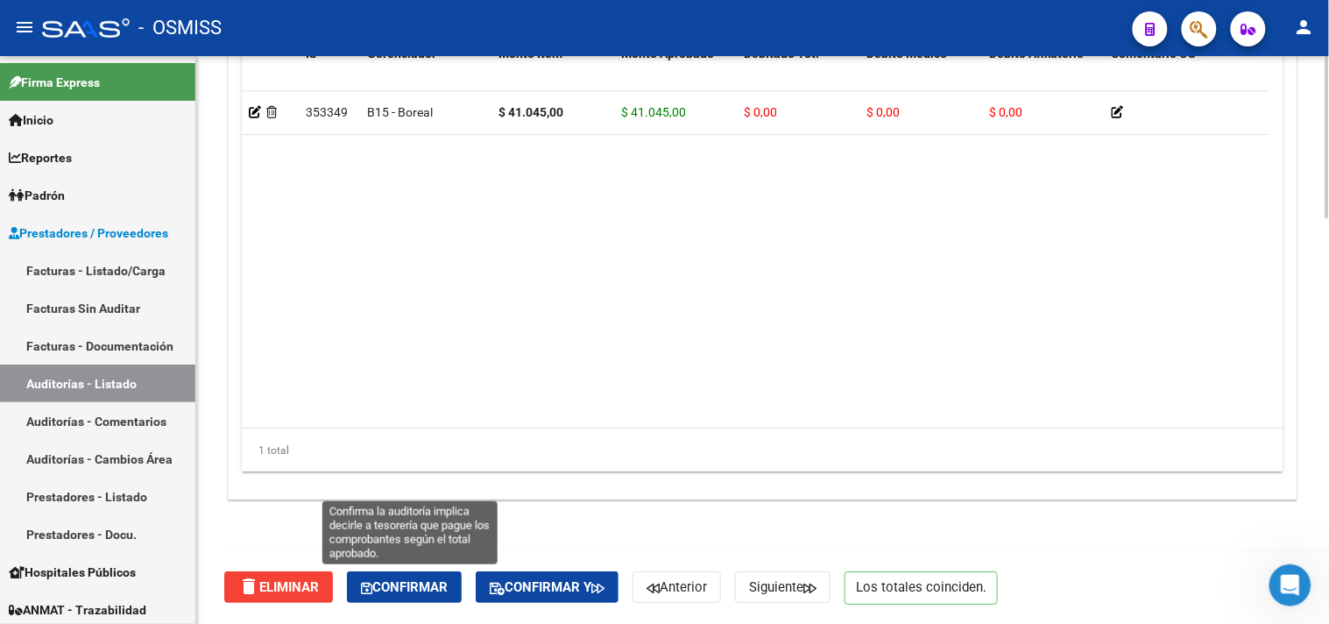
click at [427, 592] on span "Confirmar" at bounding box center [404, 587] width 87 height 16
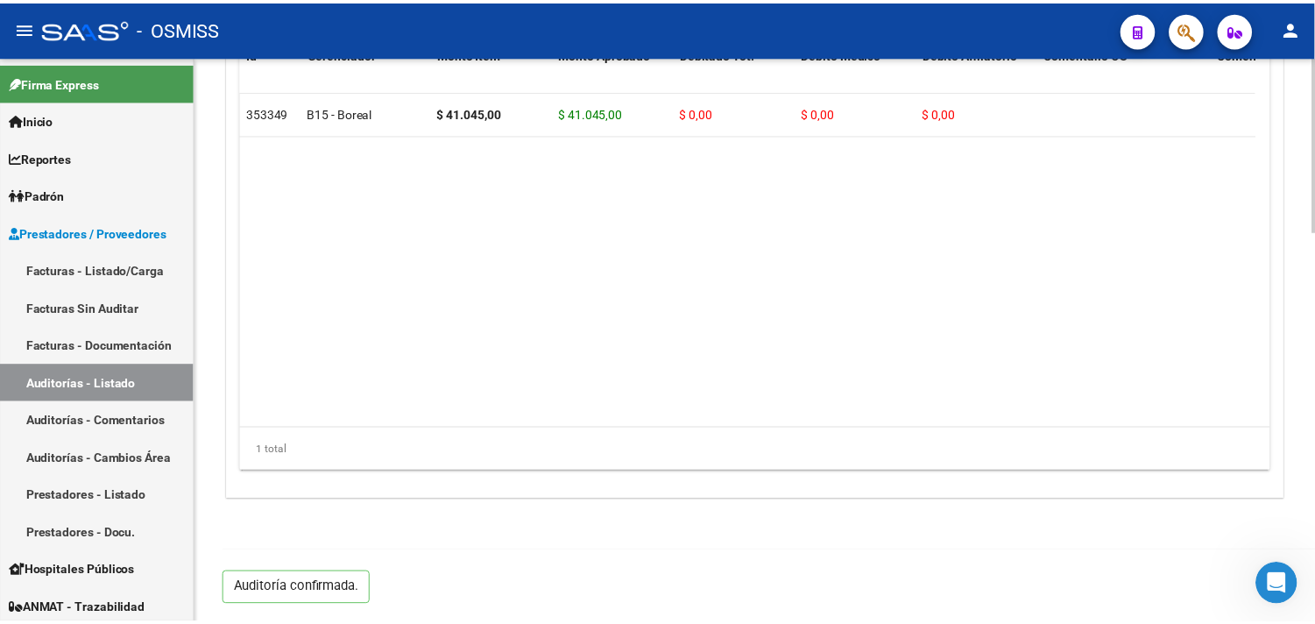
scroll to position [1260, 0]
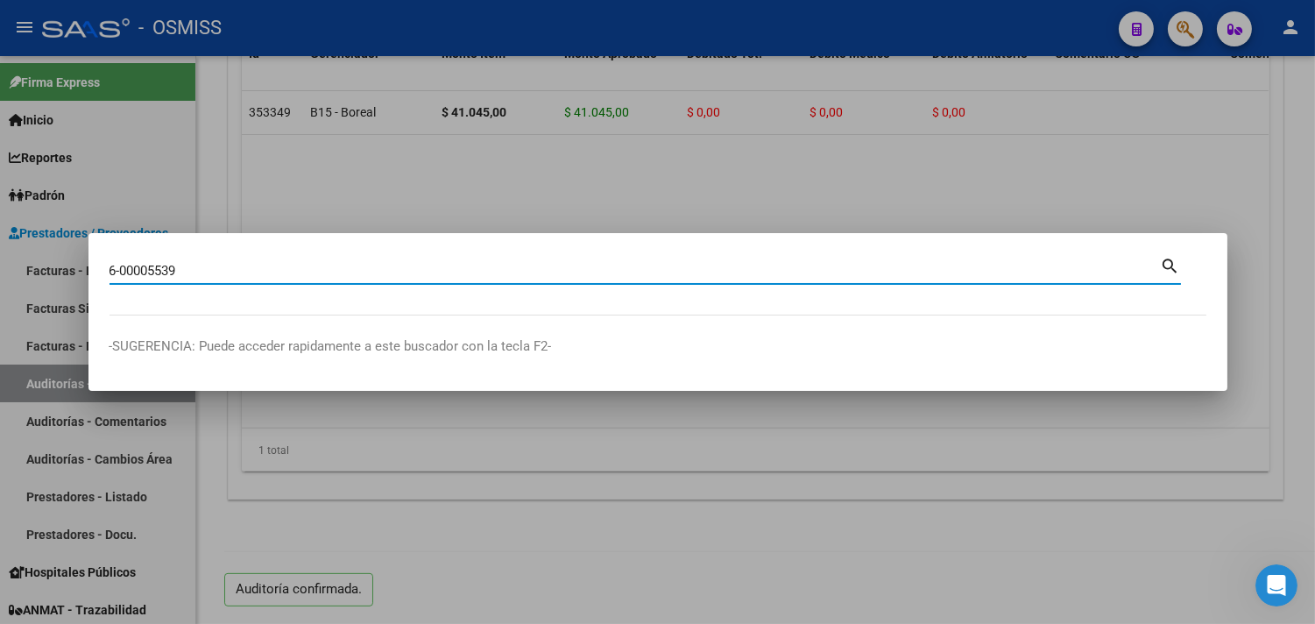
type input "6-00005539"
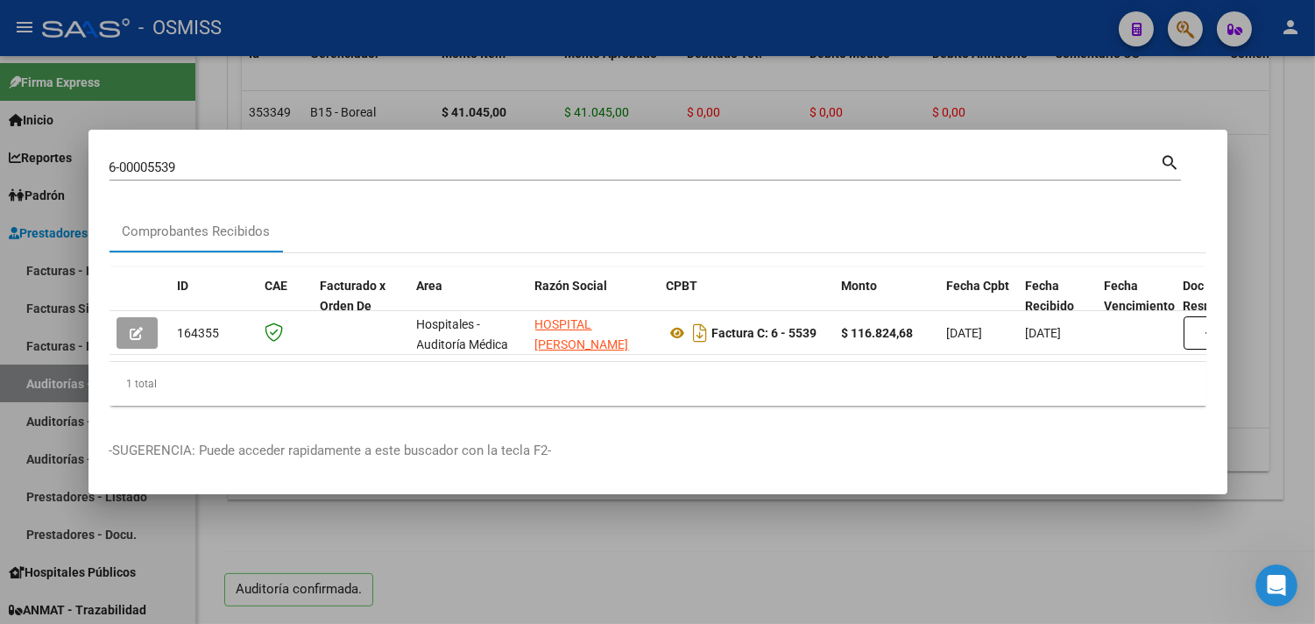
drag, startPoint x: 373, startPoint y: 368, endPoint x: 607, endPoint y: 368, distance: 233.9
click at [607, 368] on div "1 total" at bounding box center [657, 384] width 1097 height 44
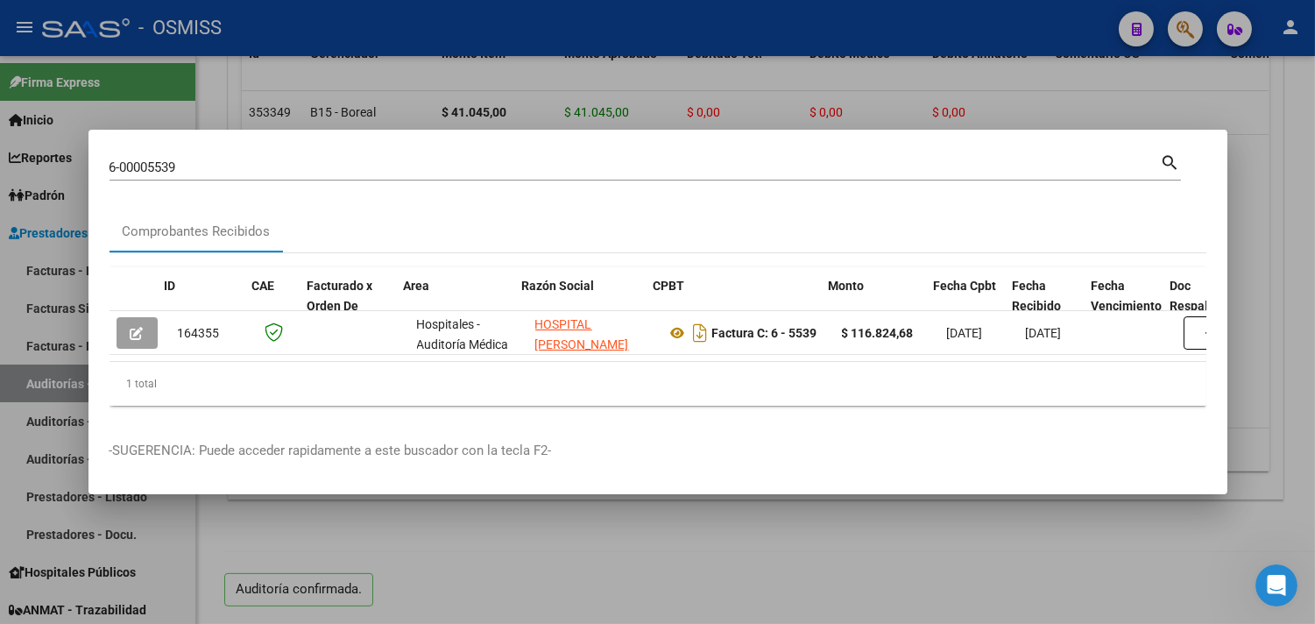
scroll to position [0, 694]
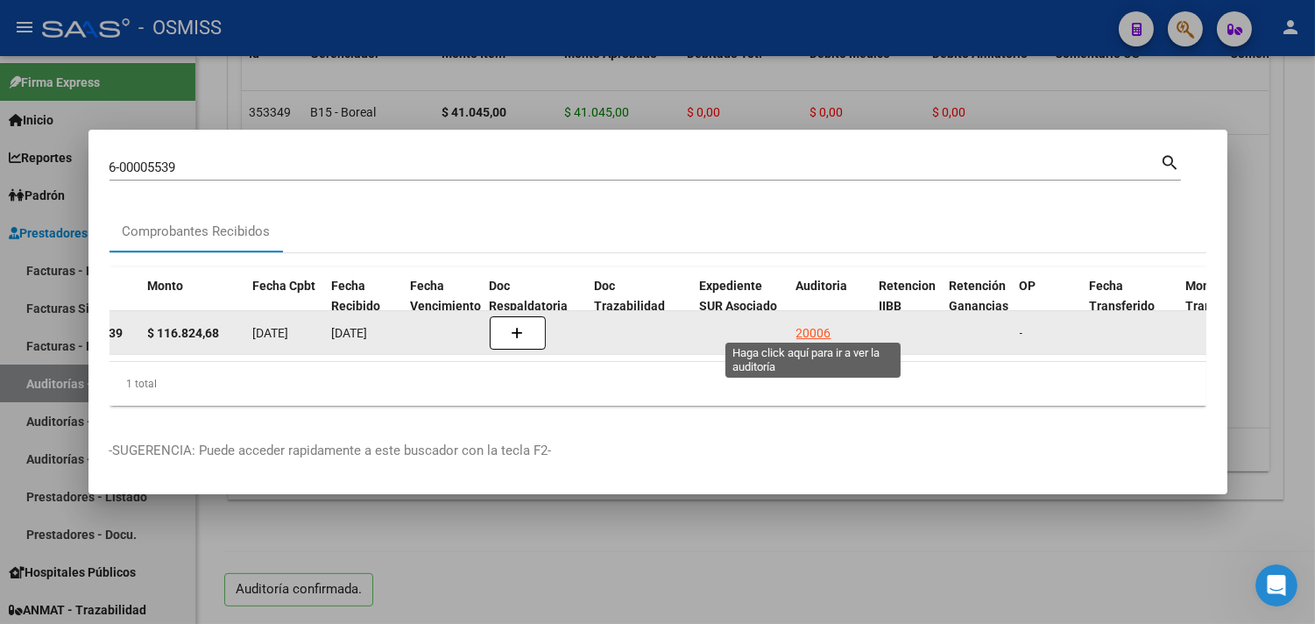
drag, startPoint x: 808, startPoint y: 324, endPoint x: 898, endPoint y: 294, distance: 95.0
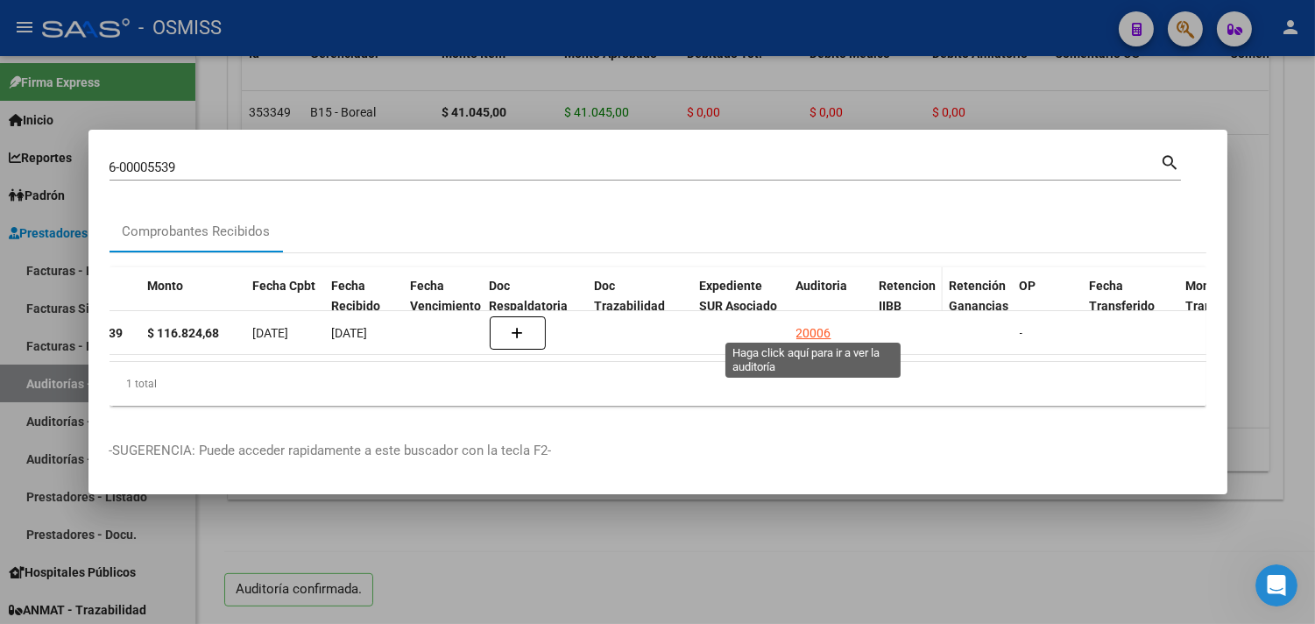
click at [808, 325] on div "20006" at bounding box center [813, 333] width 35 height 20
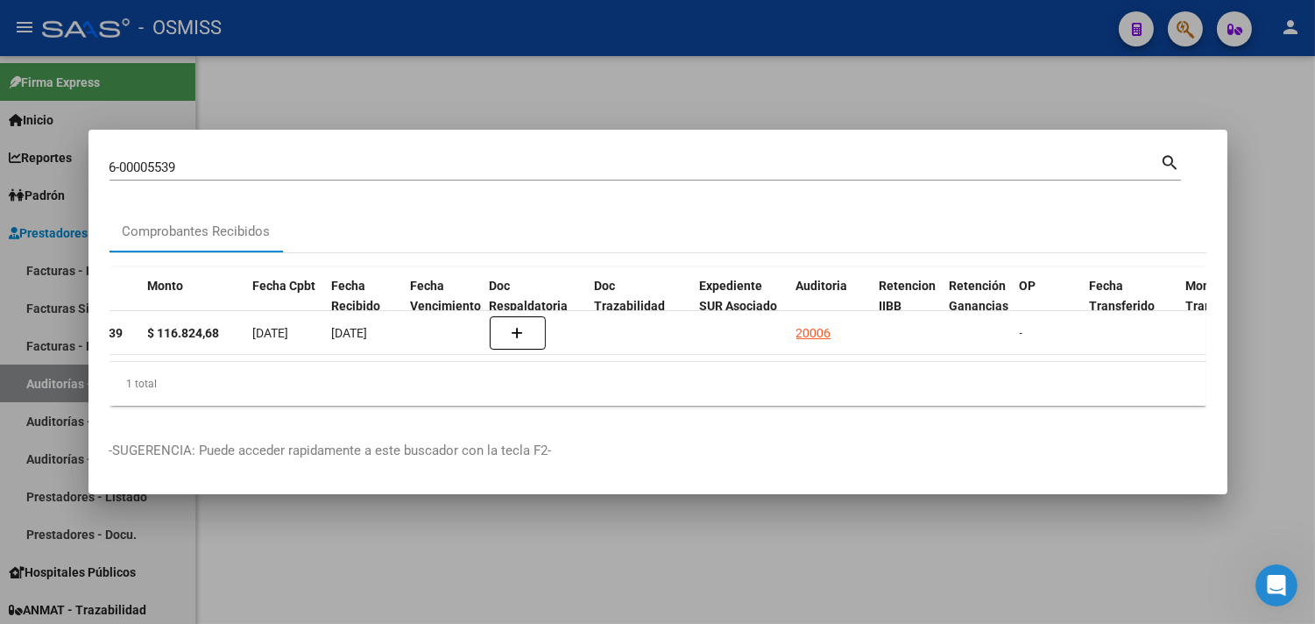
click at [1289, 198] on div at bounding box center [657, 312] width 1315 height 624
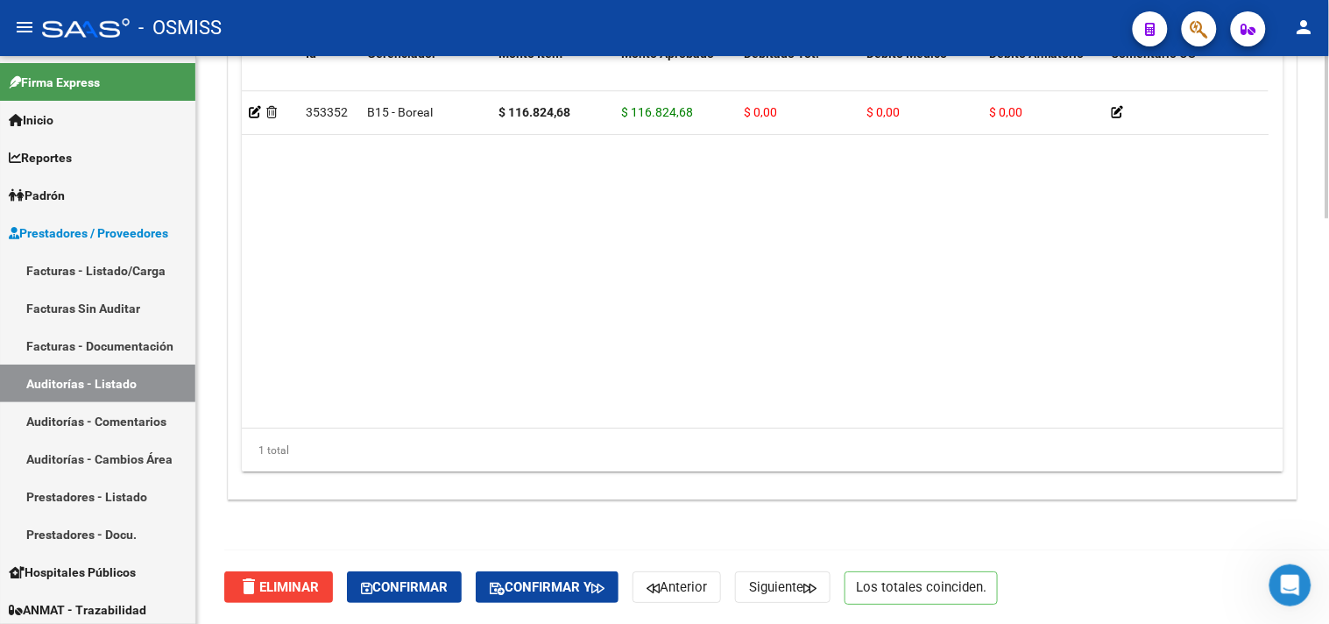
click at [440, 576] on button "Confirmar" at bounding box center [404, 587] width 115 height 32
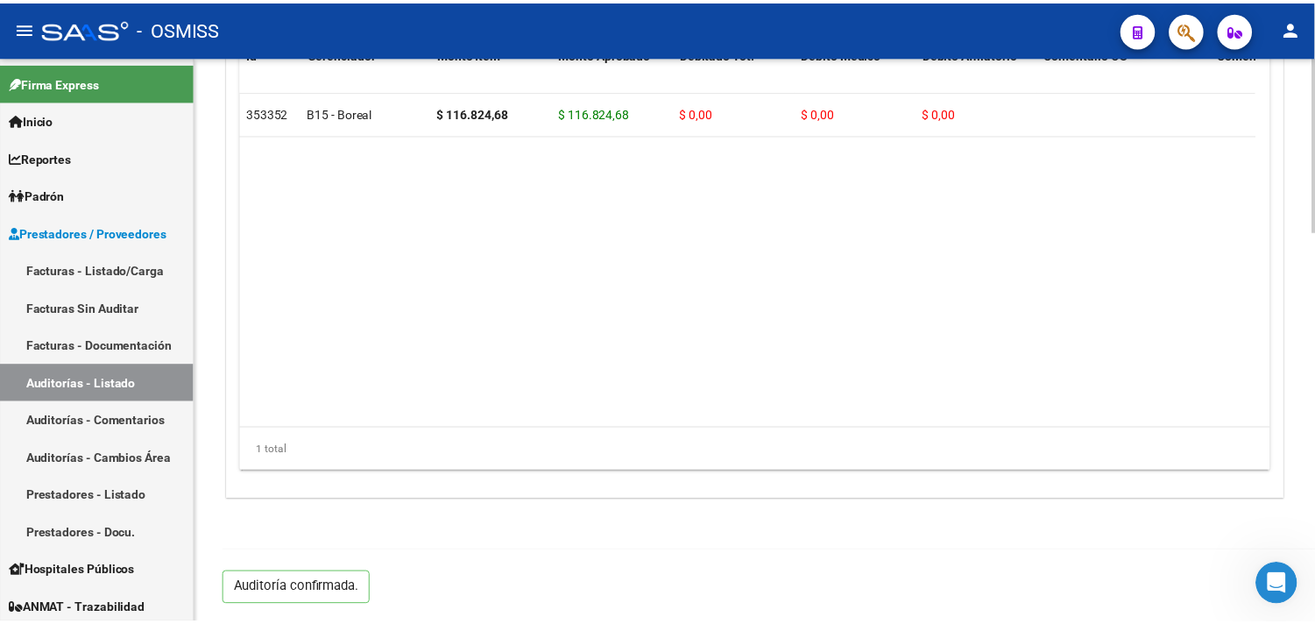
scroll to position [1260, 0]
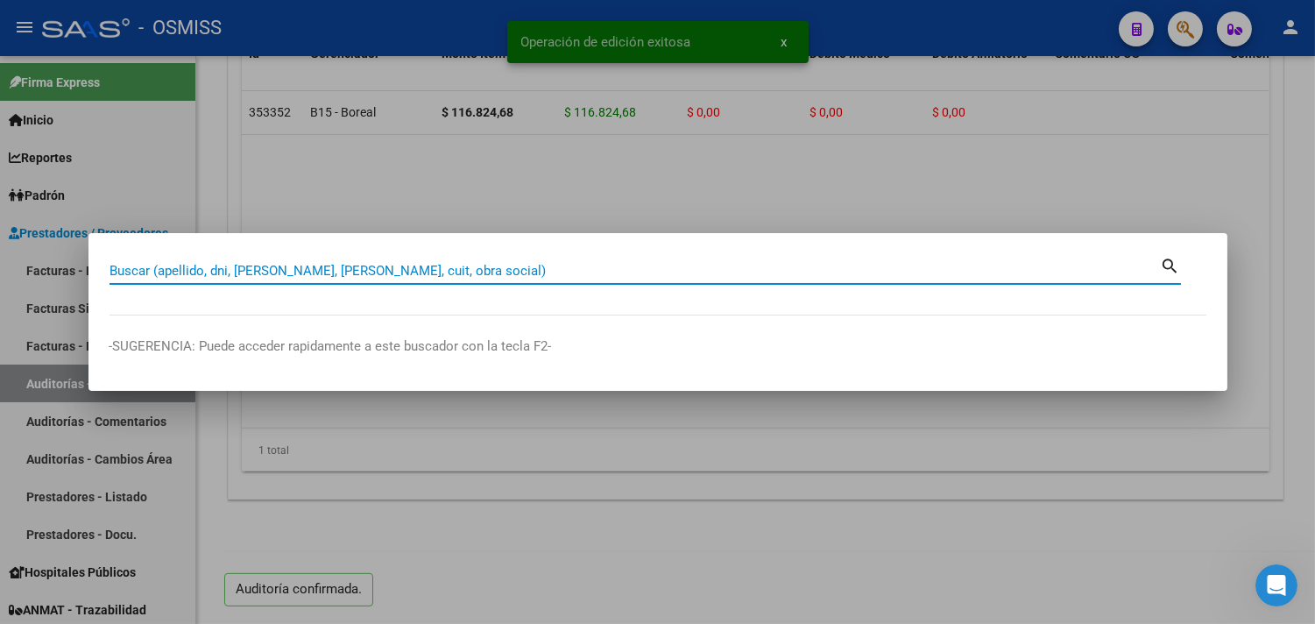
paste input "006-00005540"
type input "006-00005540"
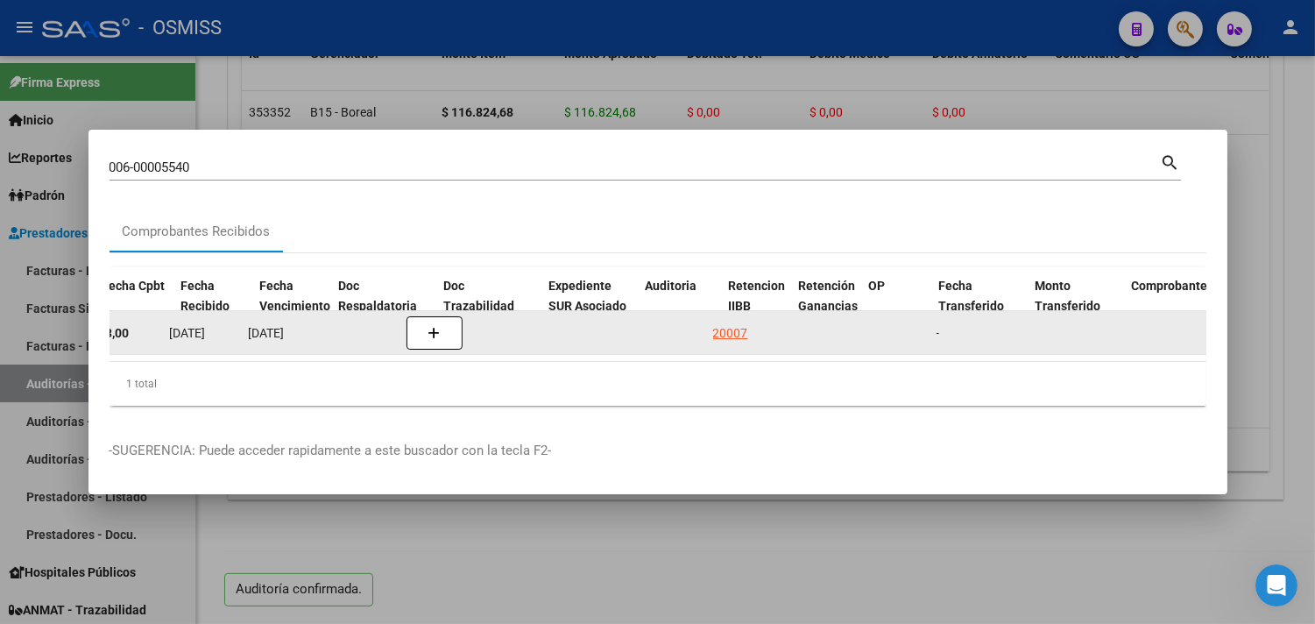
scroll to position [0, 844]
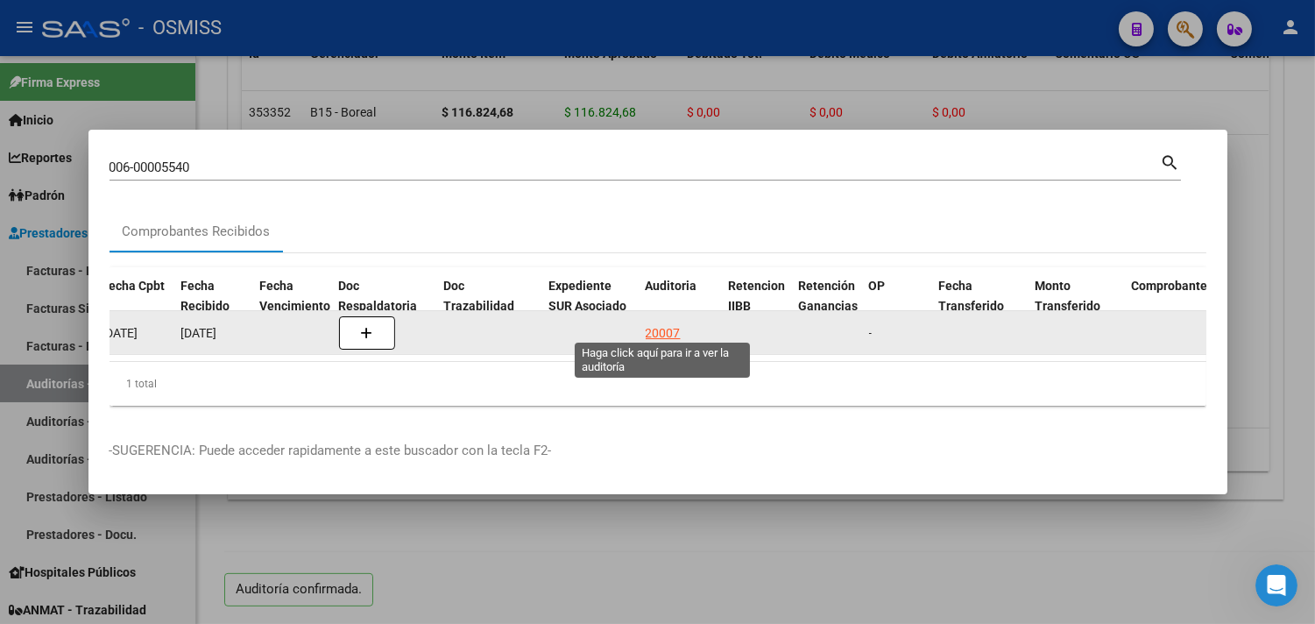
click at [671, 330] on div "20007" at bounding box center [663, 333] width 35 height 20
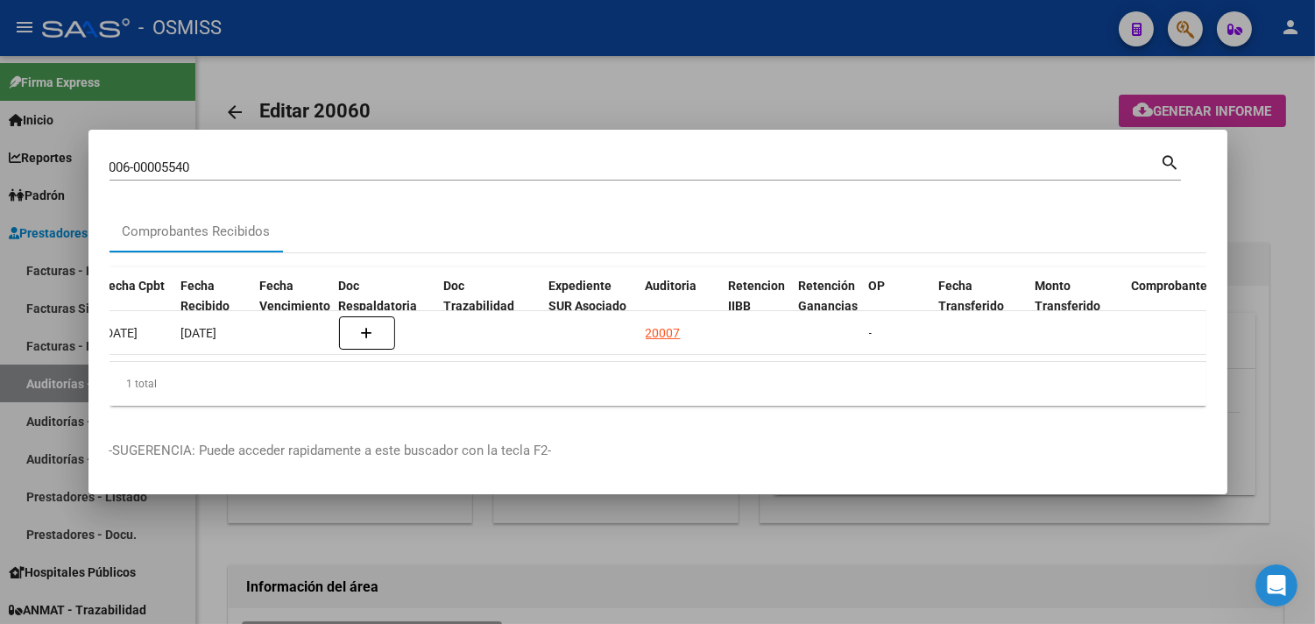
click at [1274, 177] on div at bounding box center [657, 312] width 1315 height 624
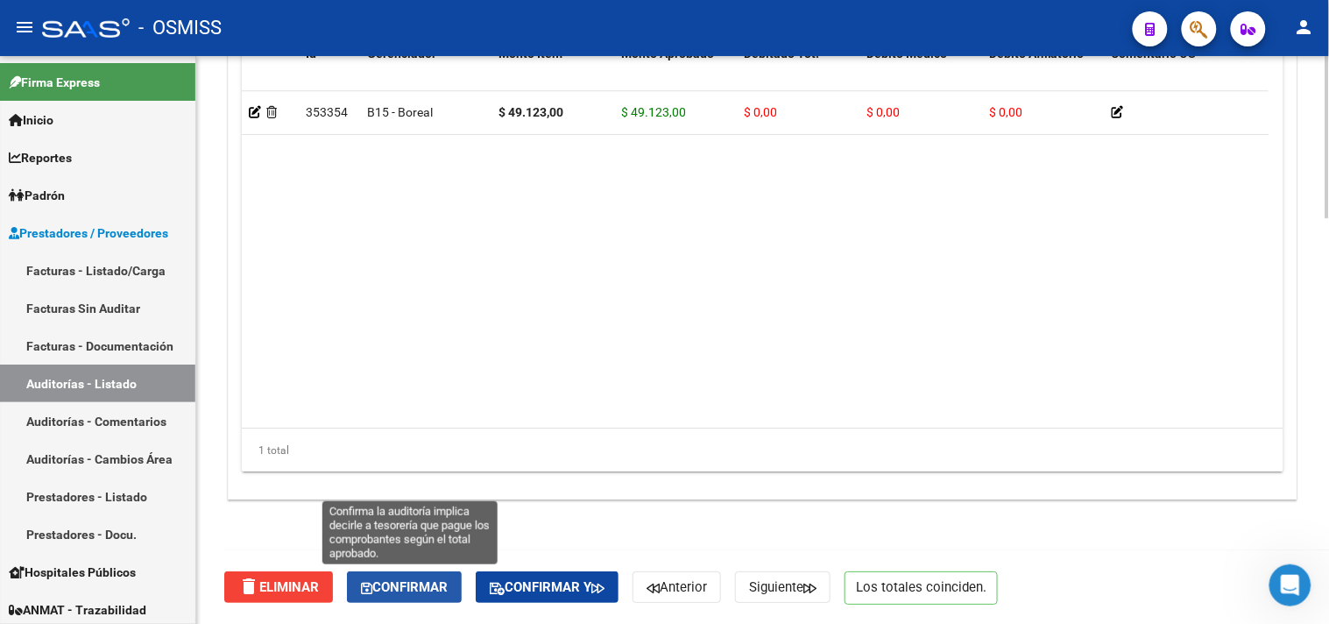
click at [422, 579] on span "Confirmar" at bounding box center [404, 587] width 87 height 16
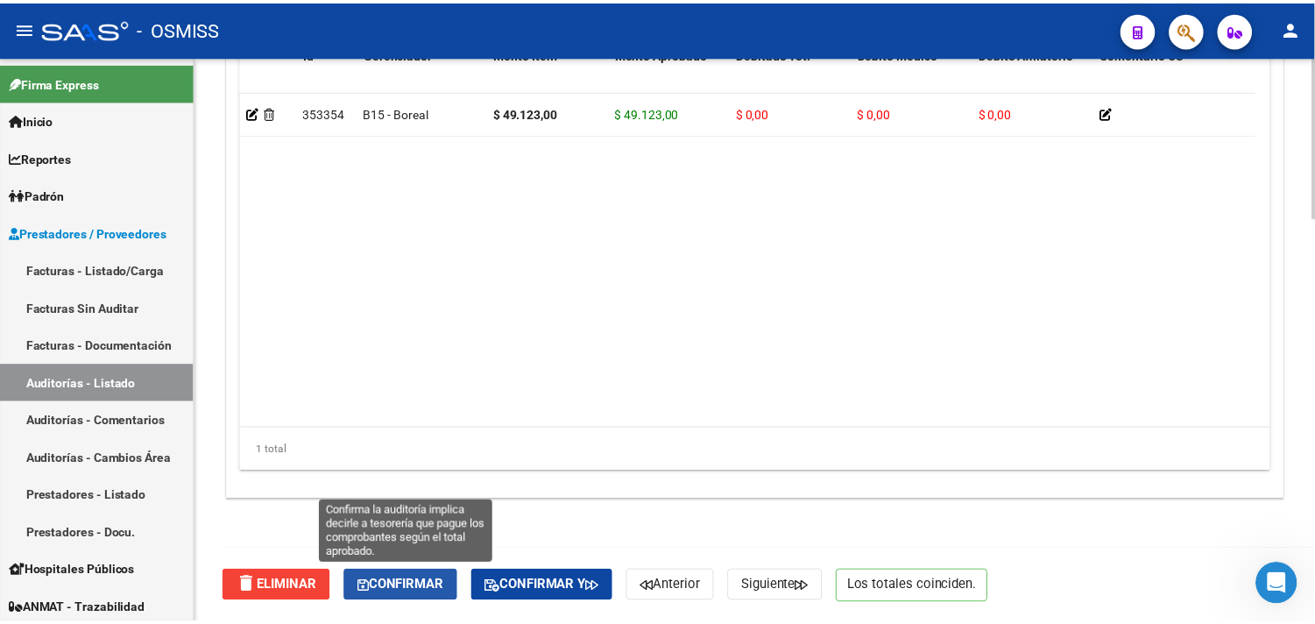
scroll to position [1260, 0]
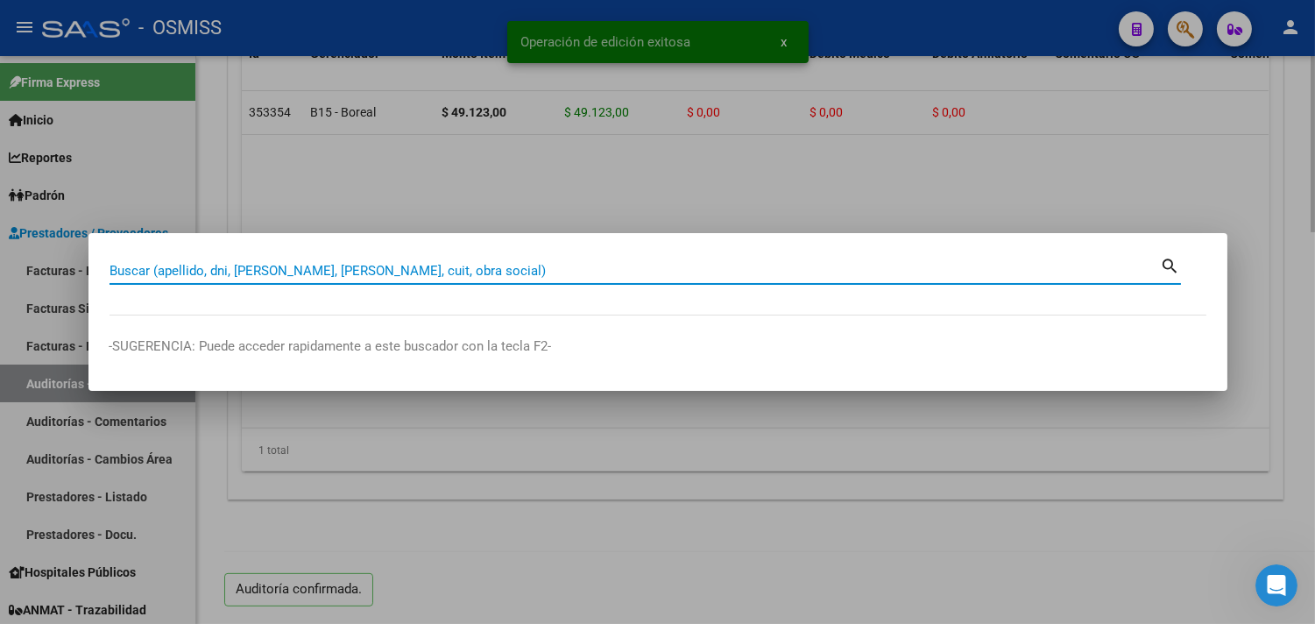
paste input "004-00001057"
type input "004-00001057"
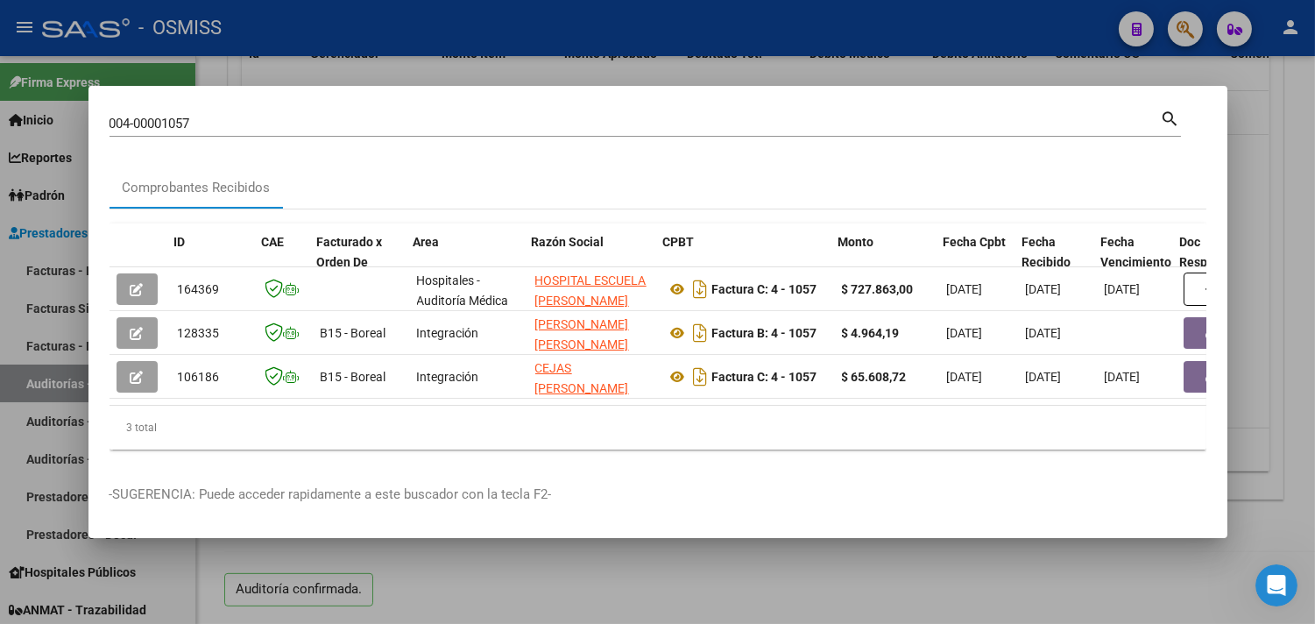
scroll to position [0, 739]
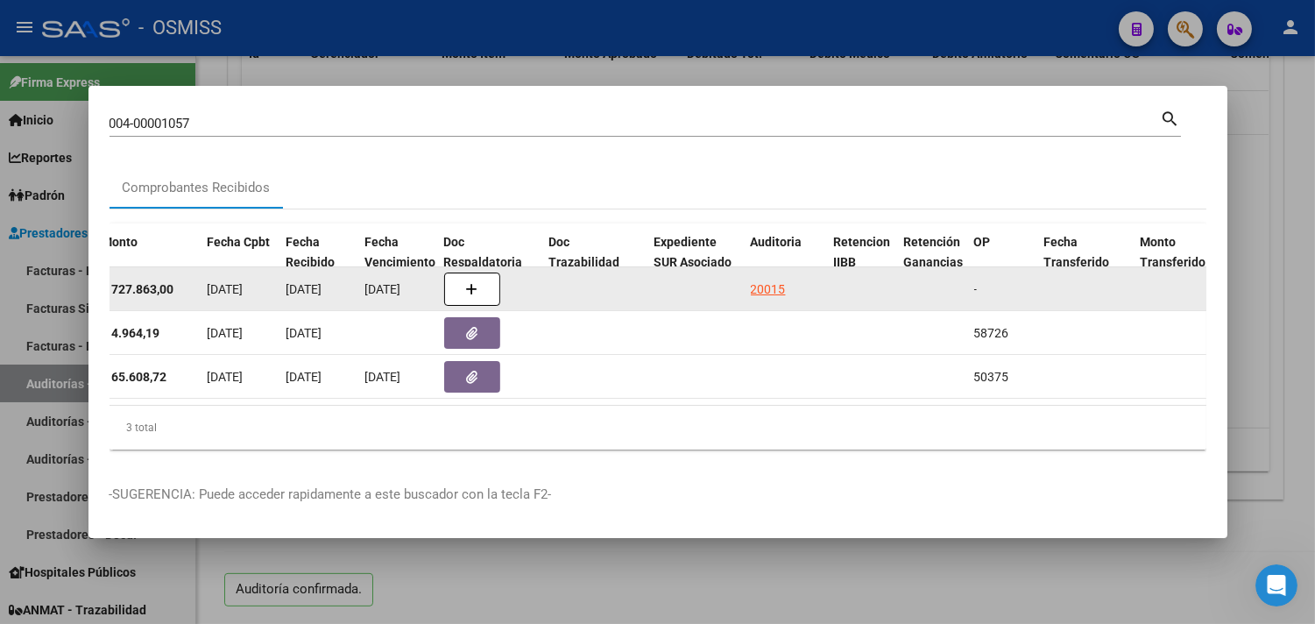
click at [763, 269] on datatable-body-cell "20015" at bounding box center [785, 288] width 83 height 43
click at [772, 284] on div "20015" at bounding box center [768, 289] width 35 height 20
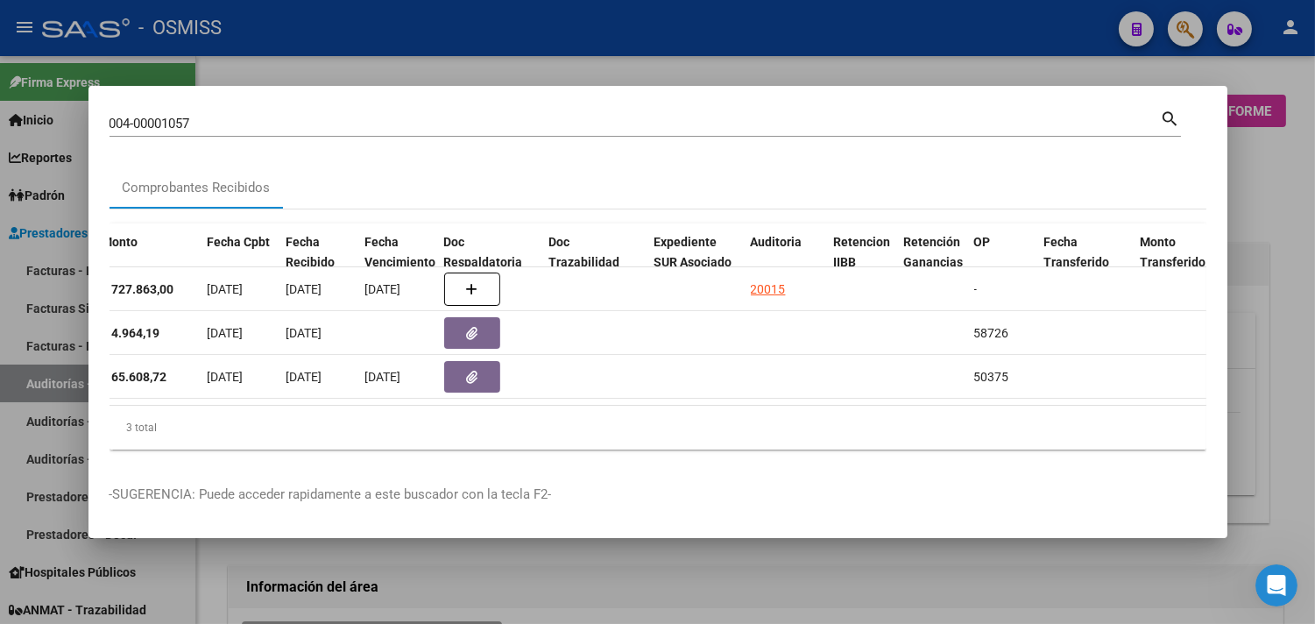
click at [1273, 199] on div at bounding box center [657, 312] width 1315 height 624
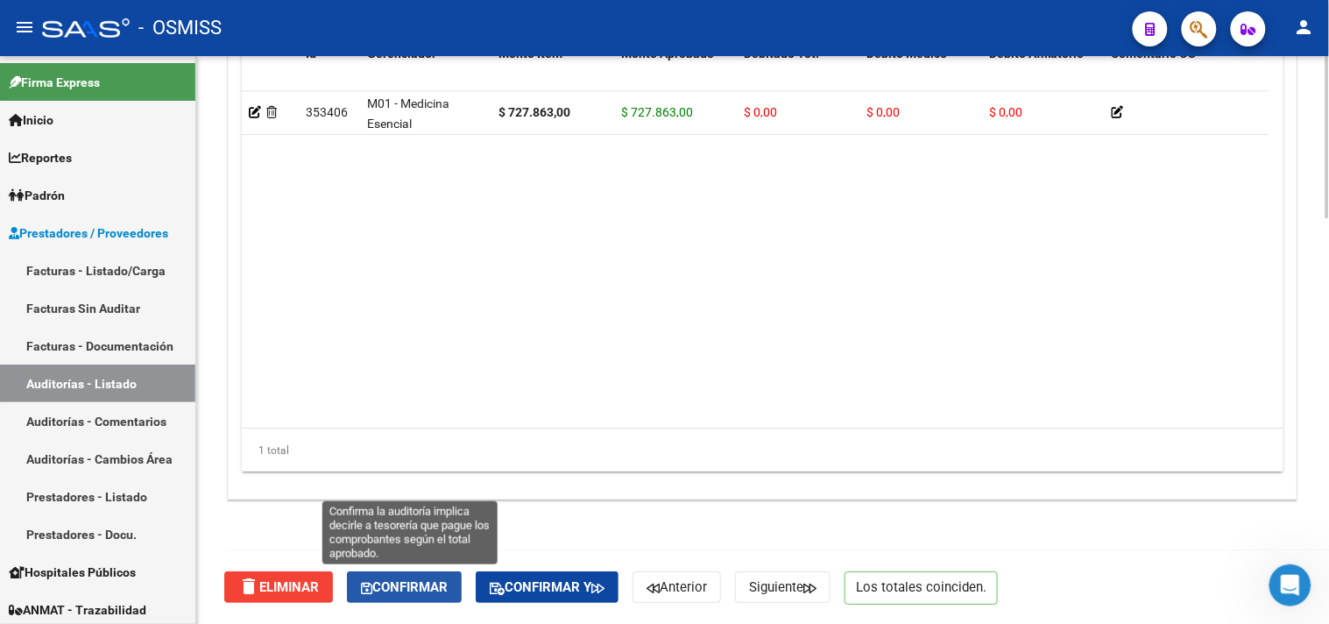
click at [434, 597] on button "Confirmar" at bounding box center [404, 587] width 115 height 32
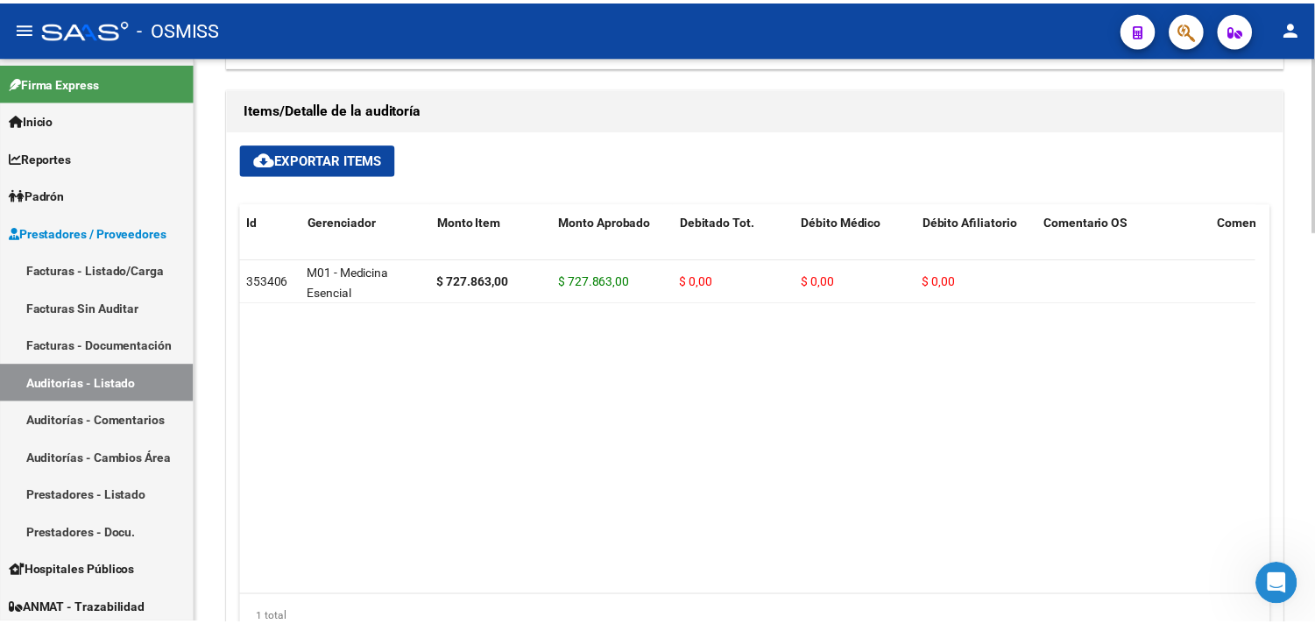
scroll to position [871, 0]
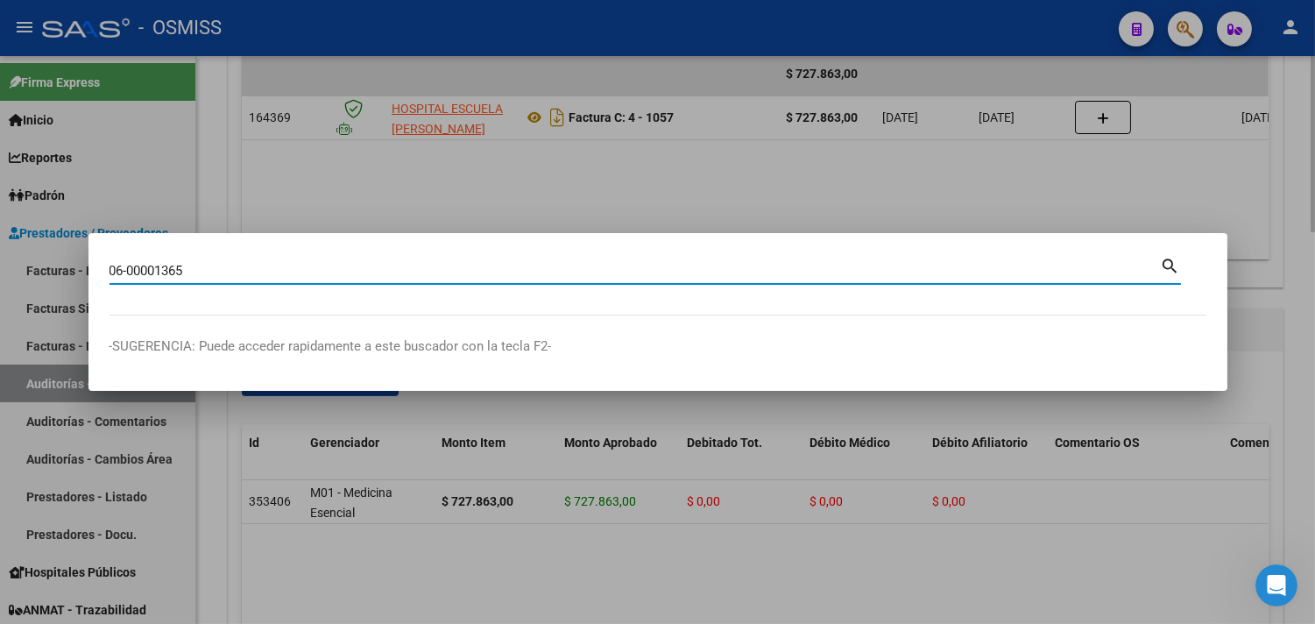
type input "06-00001365"
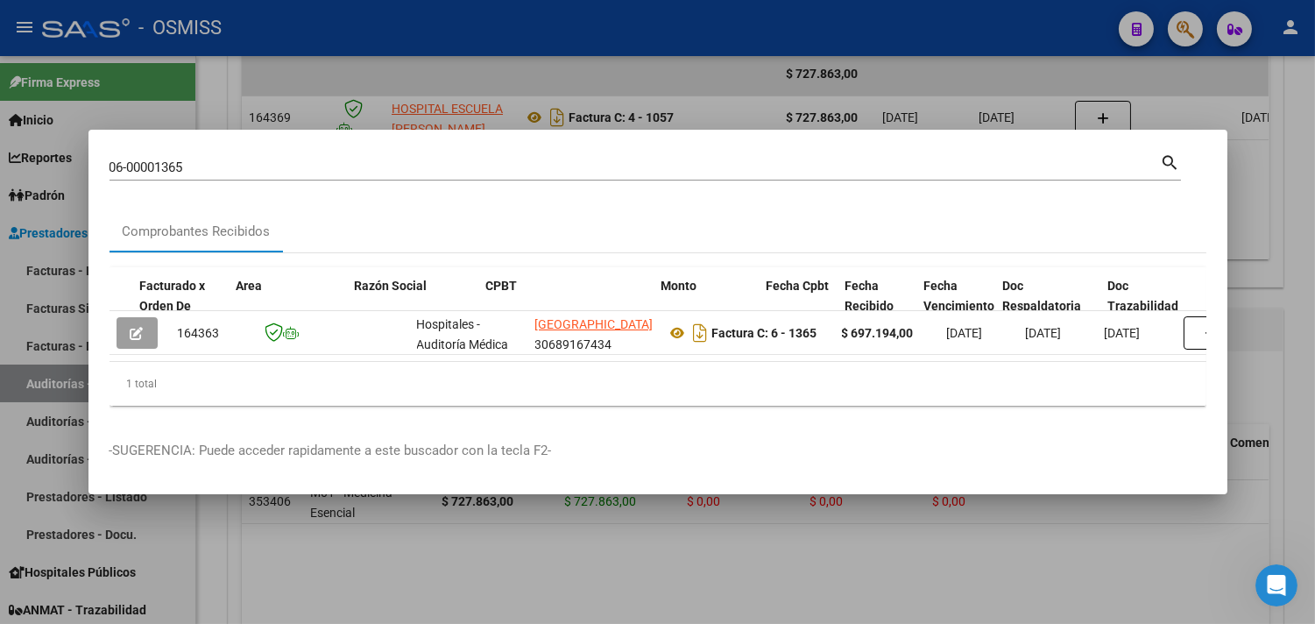
scroll to position [0, 809]
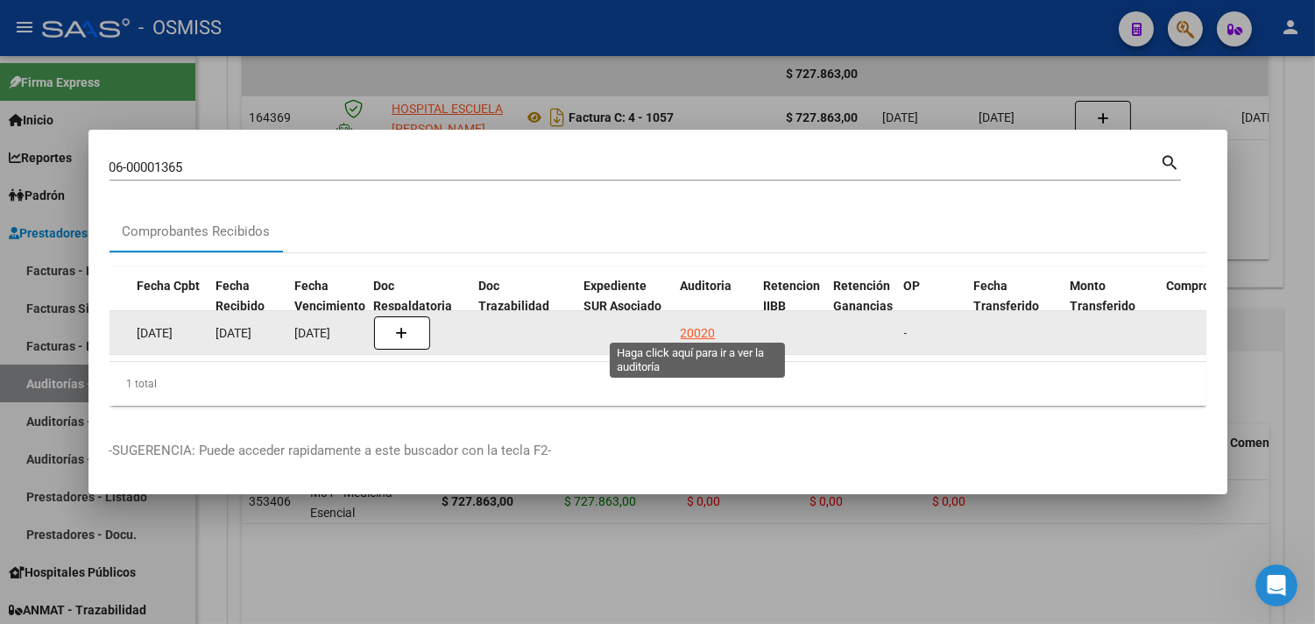
click at [692, 323] on div "20020" at bounding box center [698, 333] width 35 height 20
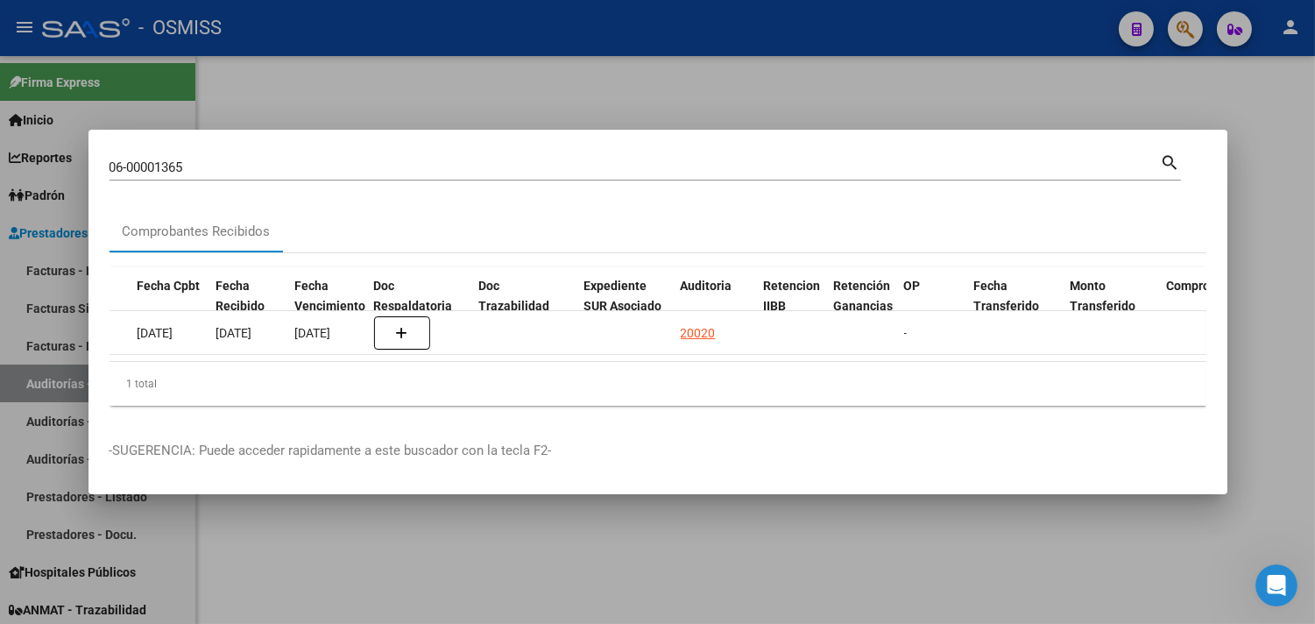
click at [1253, 208] on div at bounding box center [657, 312] width 1315 height 624
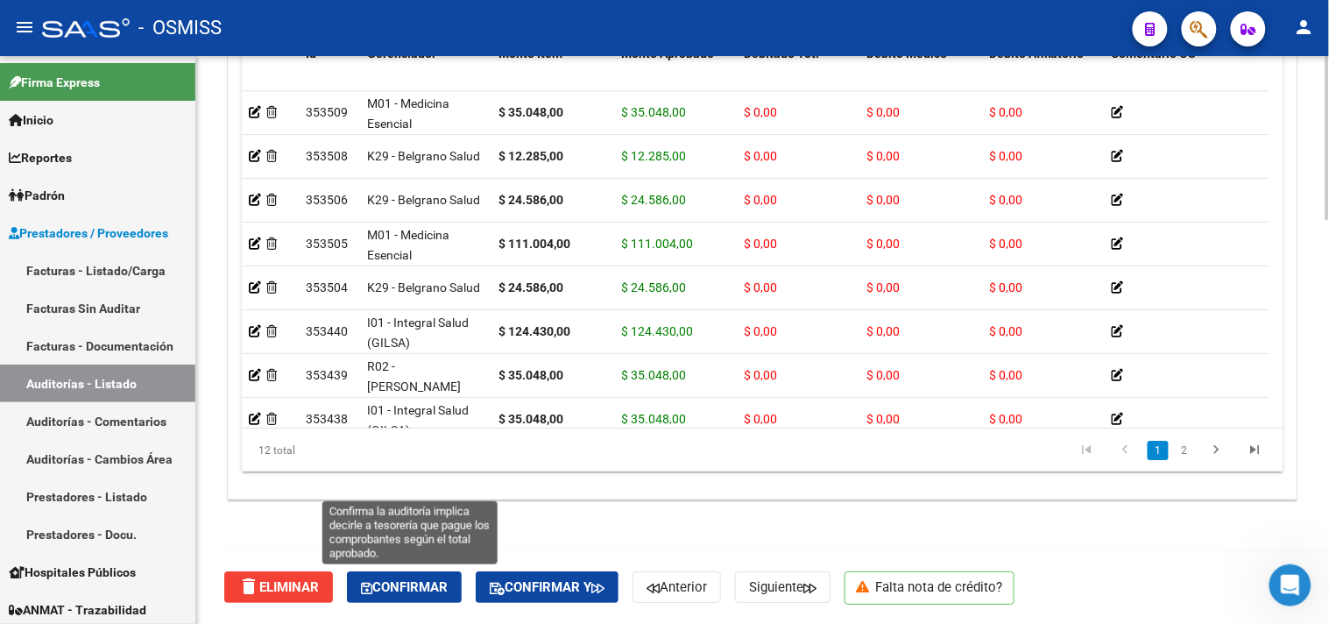
click at [414, 575] on button "Confirmar" at bounding box center [404, 587] width 115 height 32
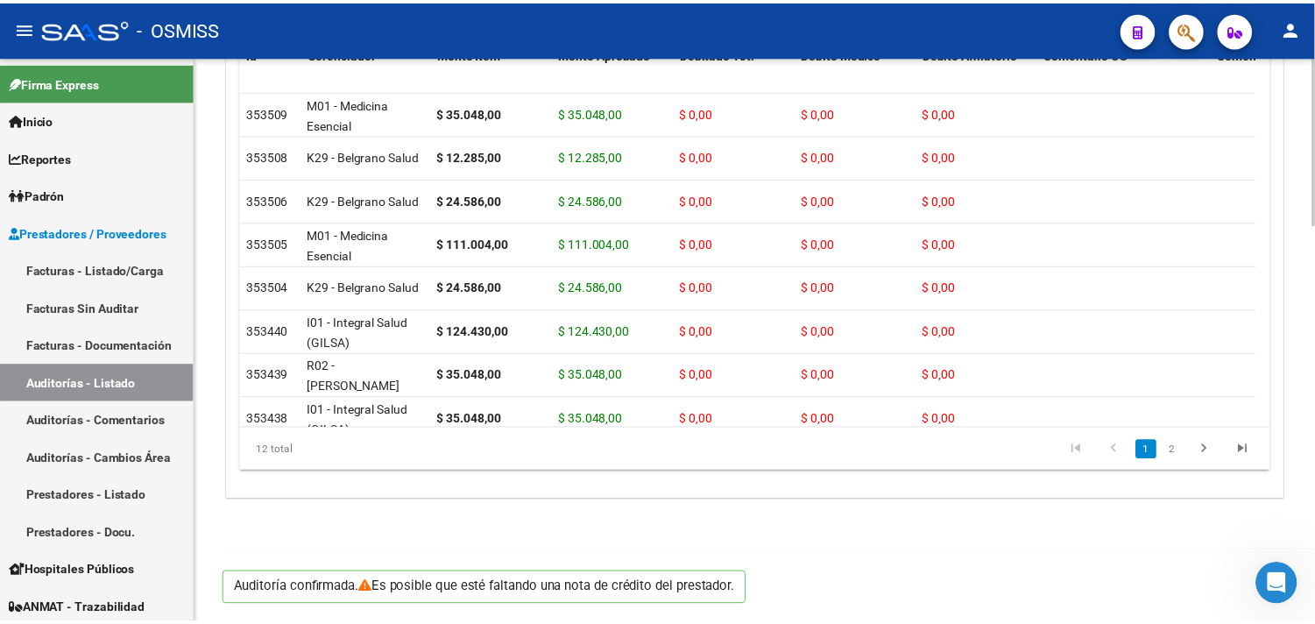
scroll to position [1341, 0]
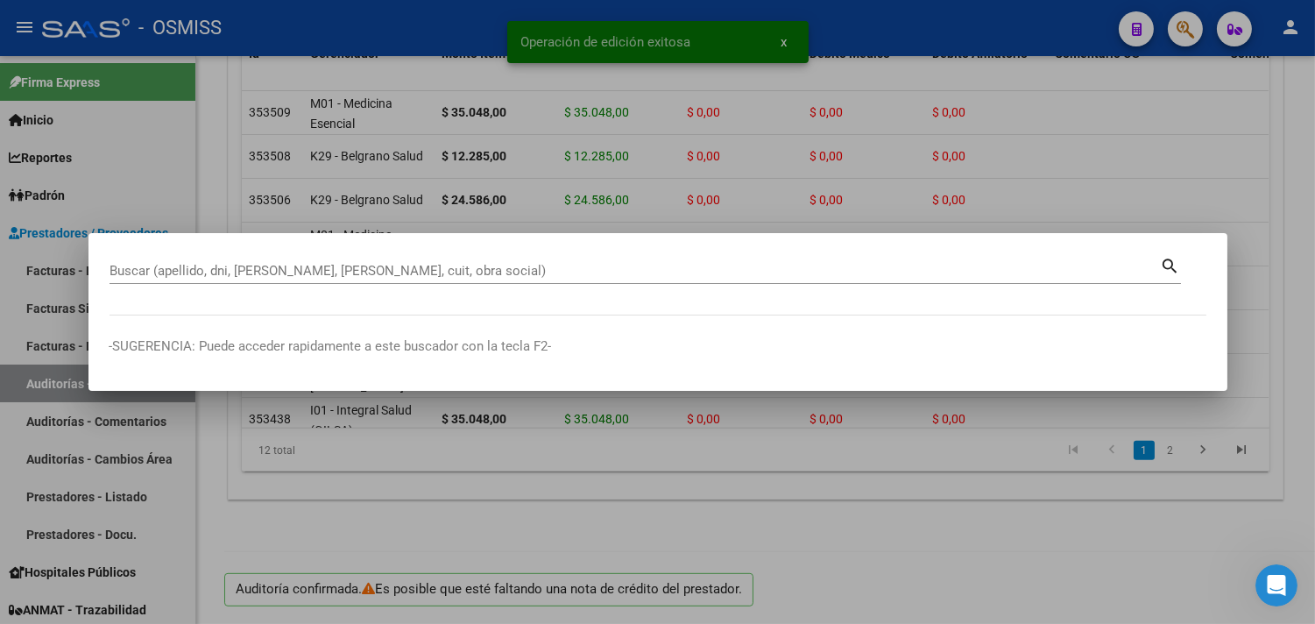
paste input "05-00000839"
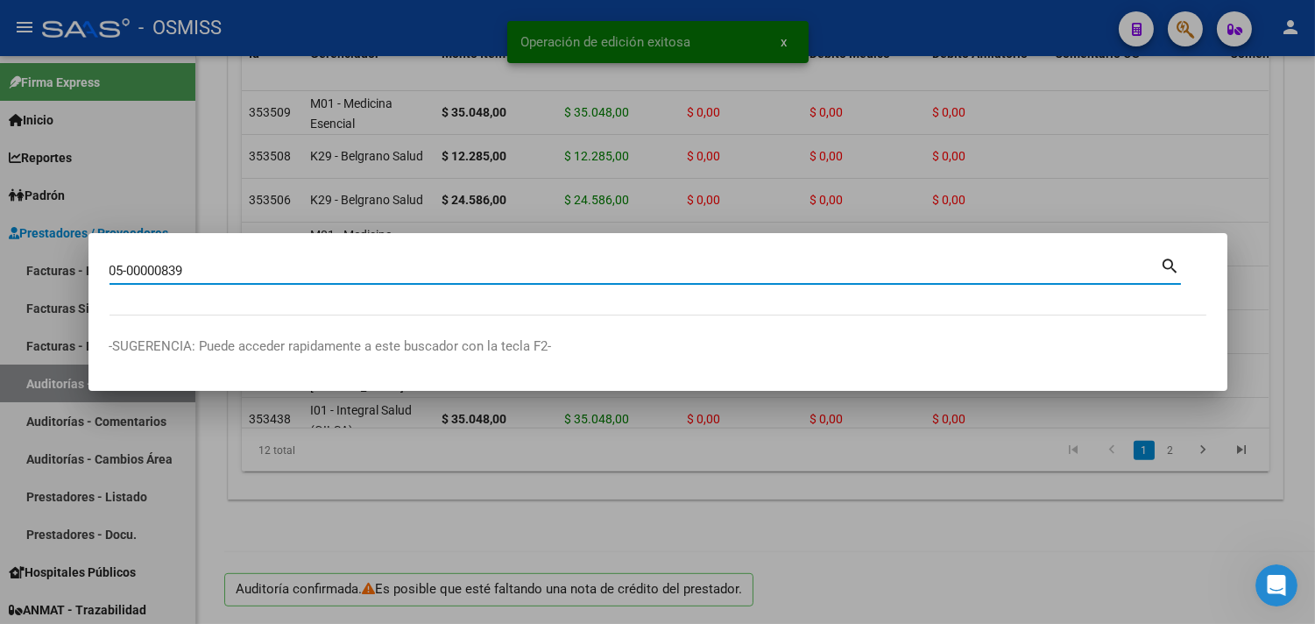
type input "05-00000839"
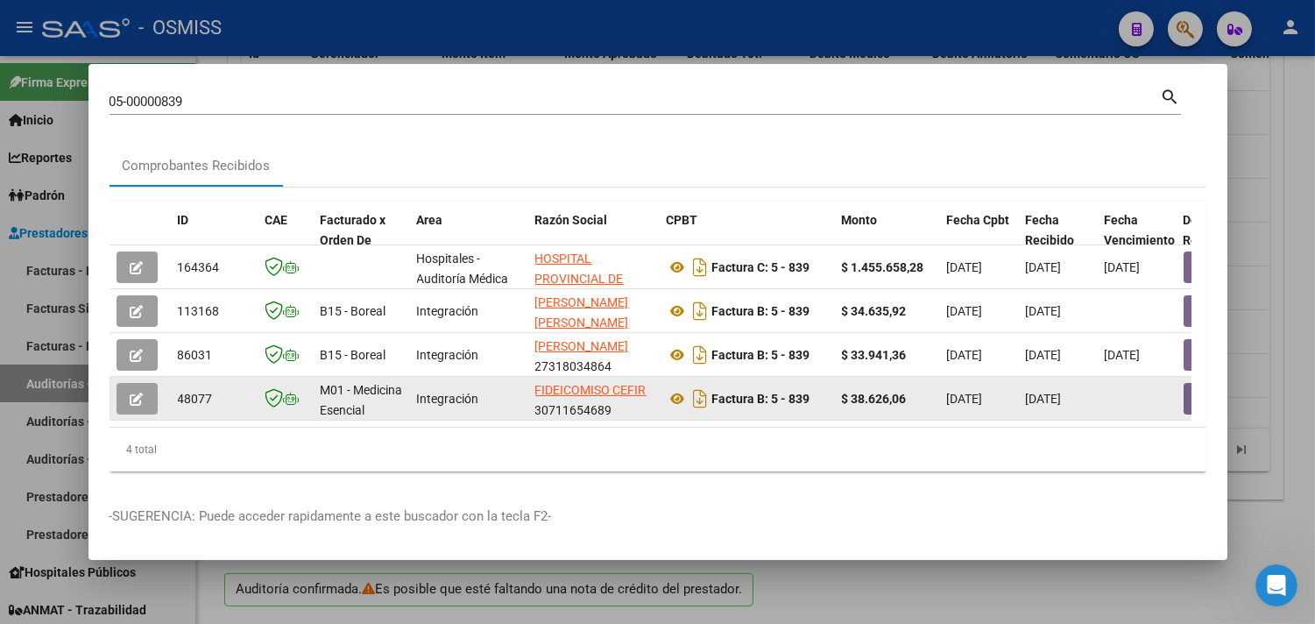
drag, startPoint x: 379, startPoint y: 422, endPoint x: 645, endPoint y: 417, distance: 265.5
click at [645, 417] on datatable-body "164364 Hospitales - Auditoría [GEOGRAPHIC_DATA] PROVINCIAL DE NIÑOS ZONA NORTE …" at bounding box center [650, 335] width 1082 height 181
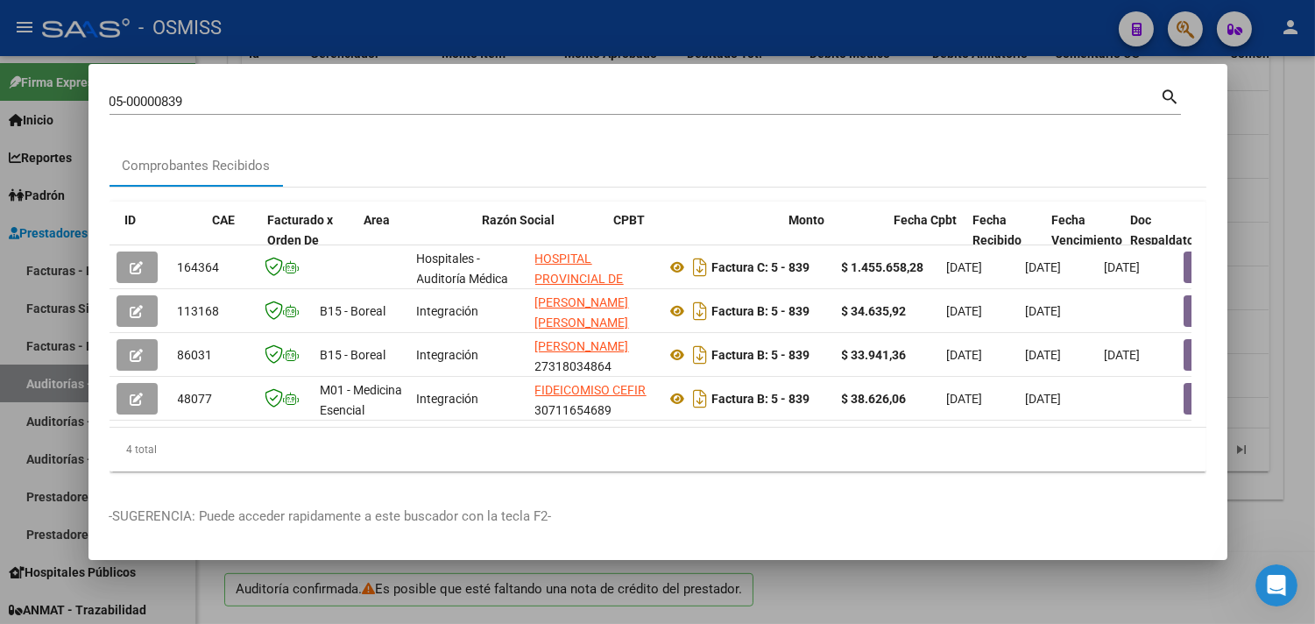
scroll to position [0, 498]
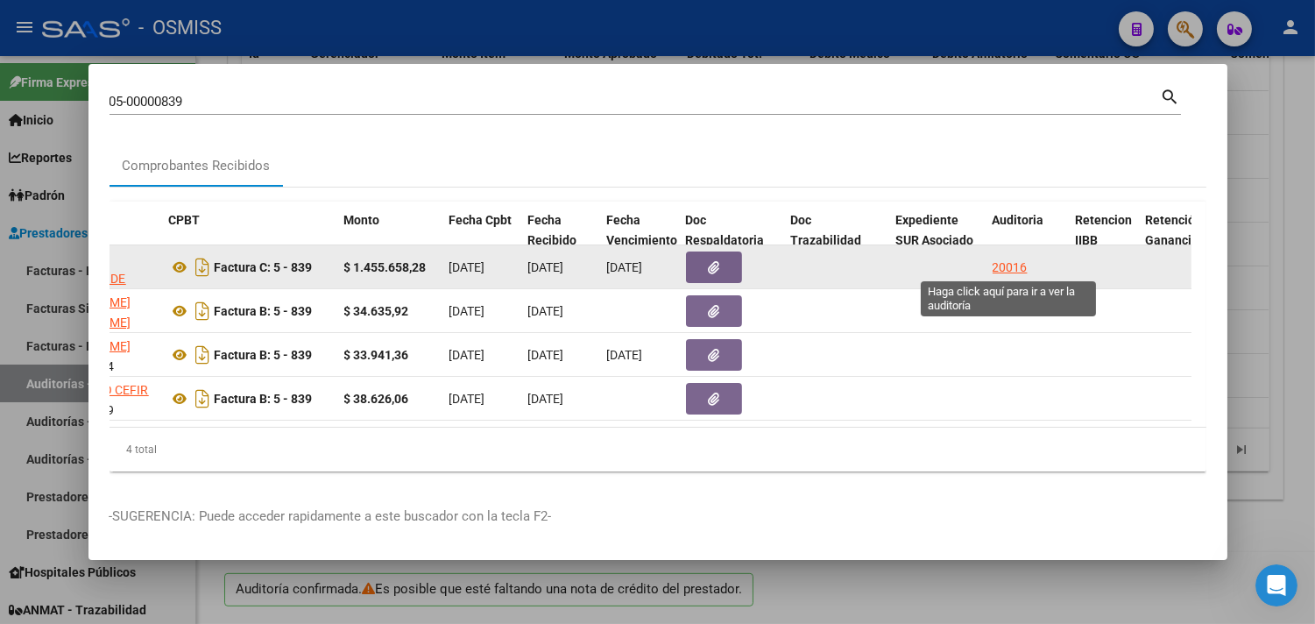
click at [997, 264] on div "20016" at bounding box center [1009, 268] width 35 height 20
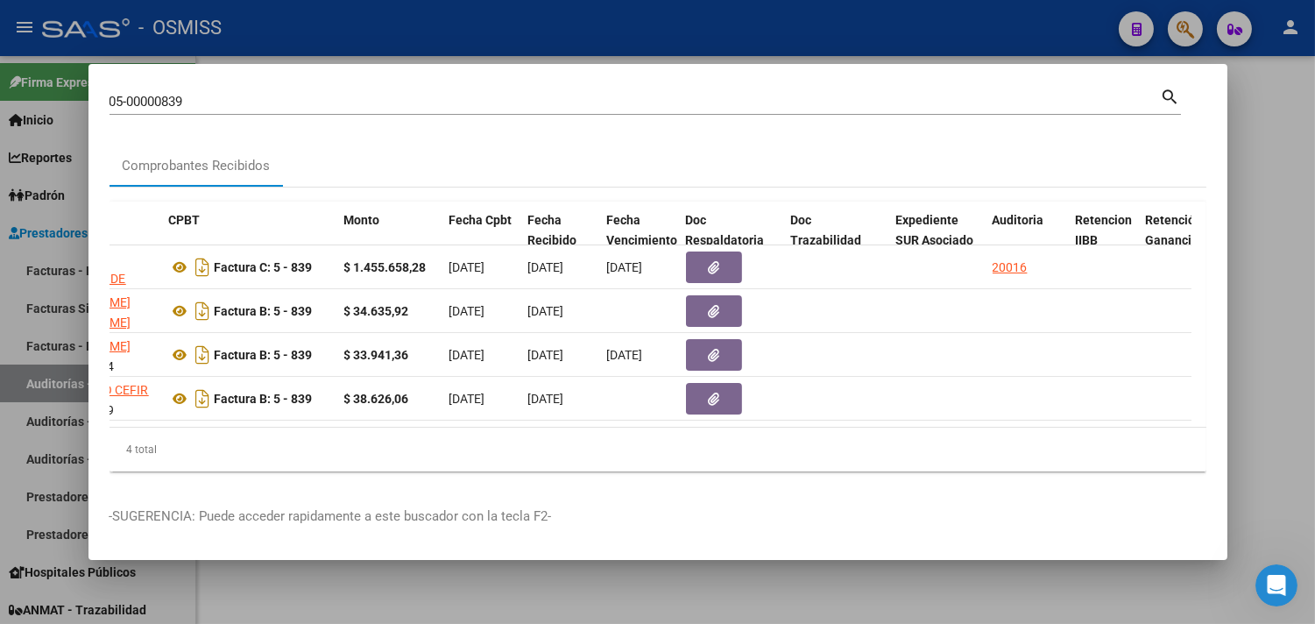
click at [1280, 222] on div at bounding box center [657, 312] width 1315 height 624
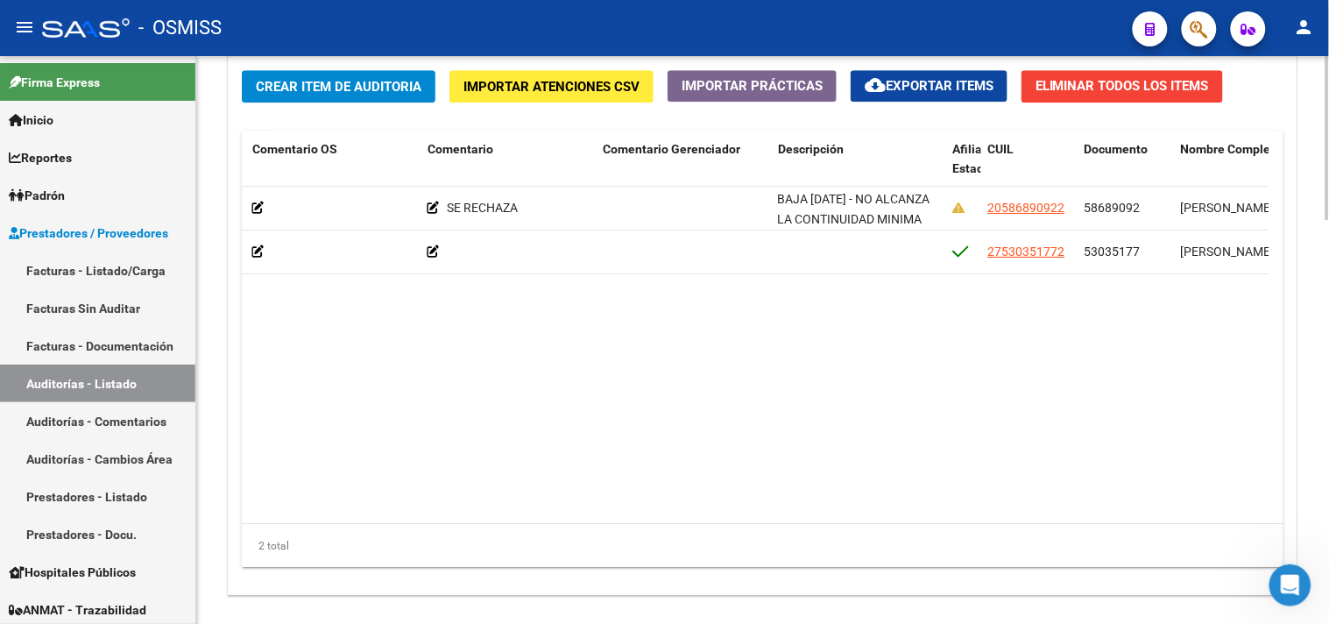
scroll to position [1402, 0]
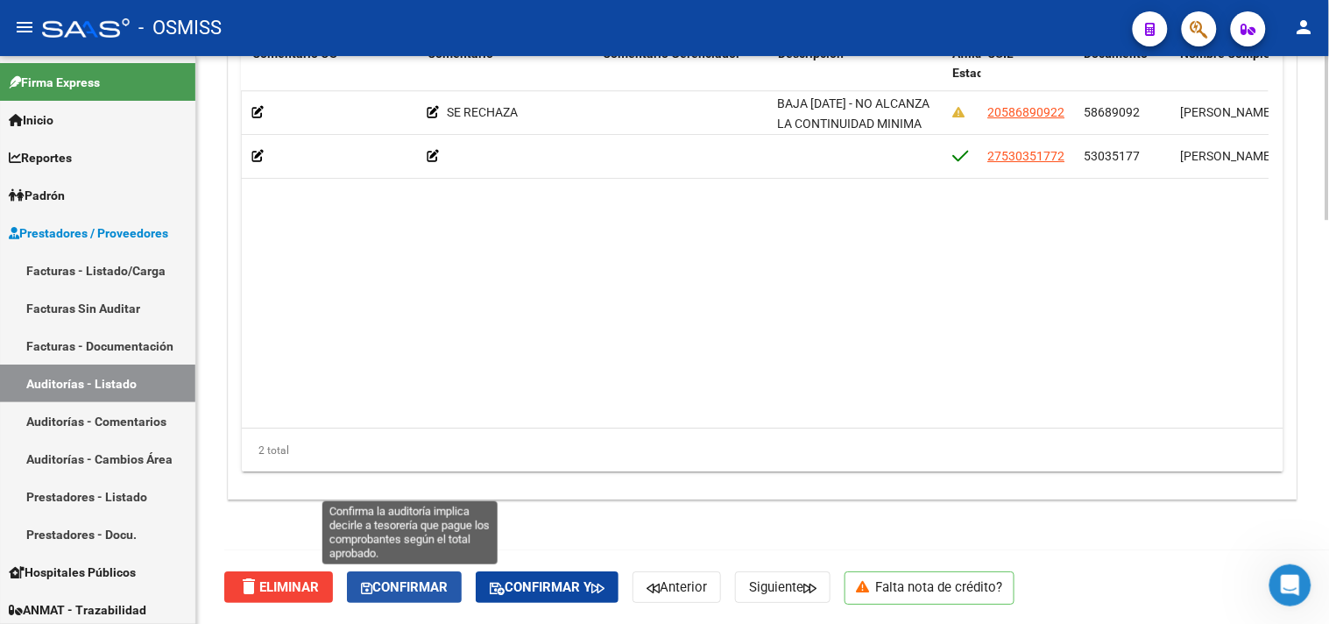
click at [387, 588] on span "Confirmar" at bounding box center [404, 587] width 87 height 16
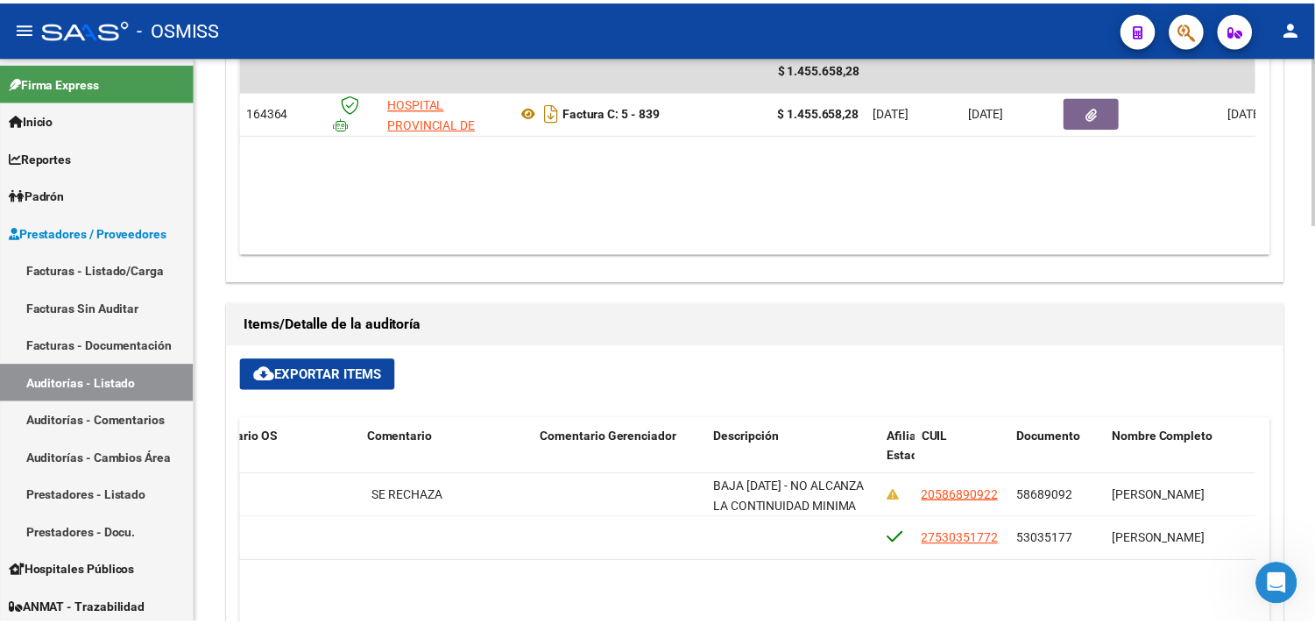
scroll to position [951, 0]
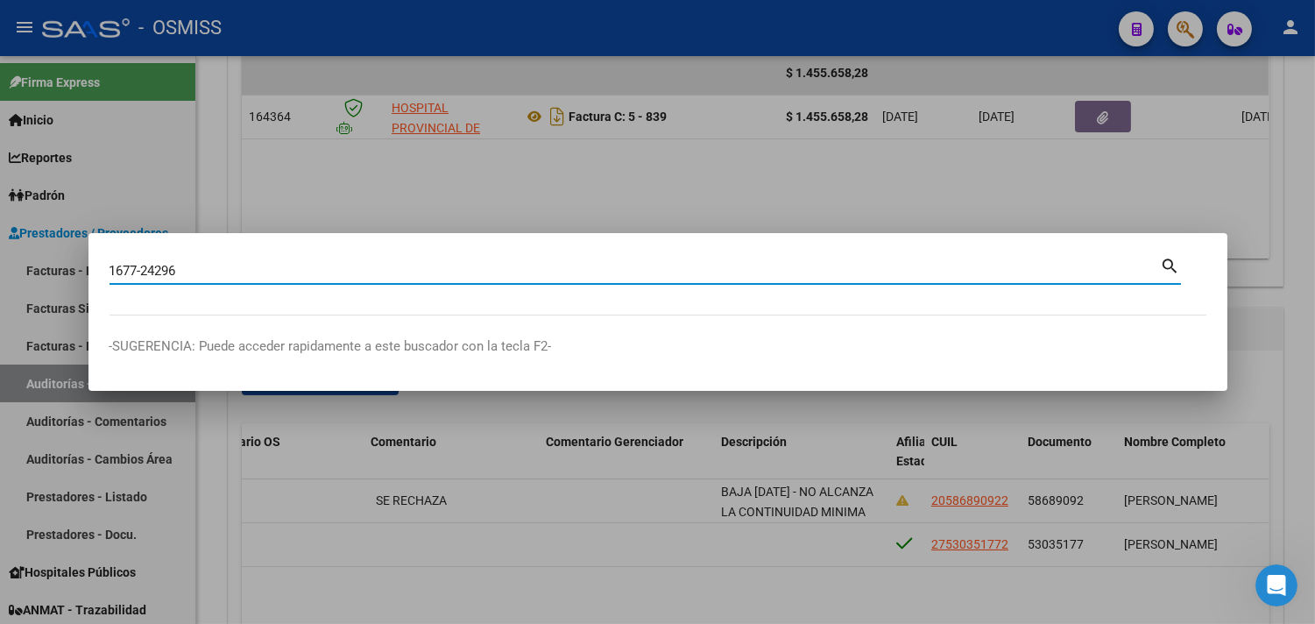
type input "1677-24296"
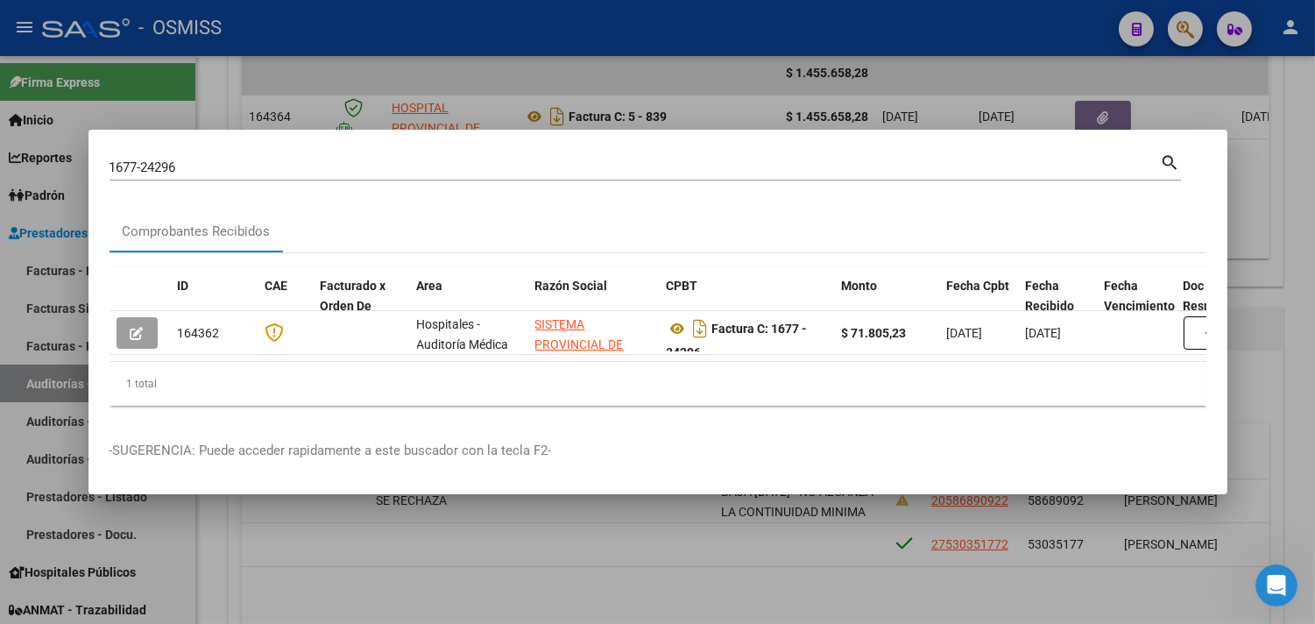
scroll to position [0, 719]
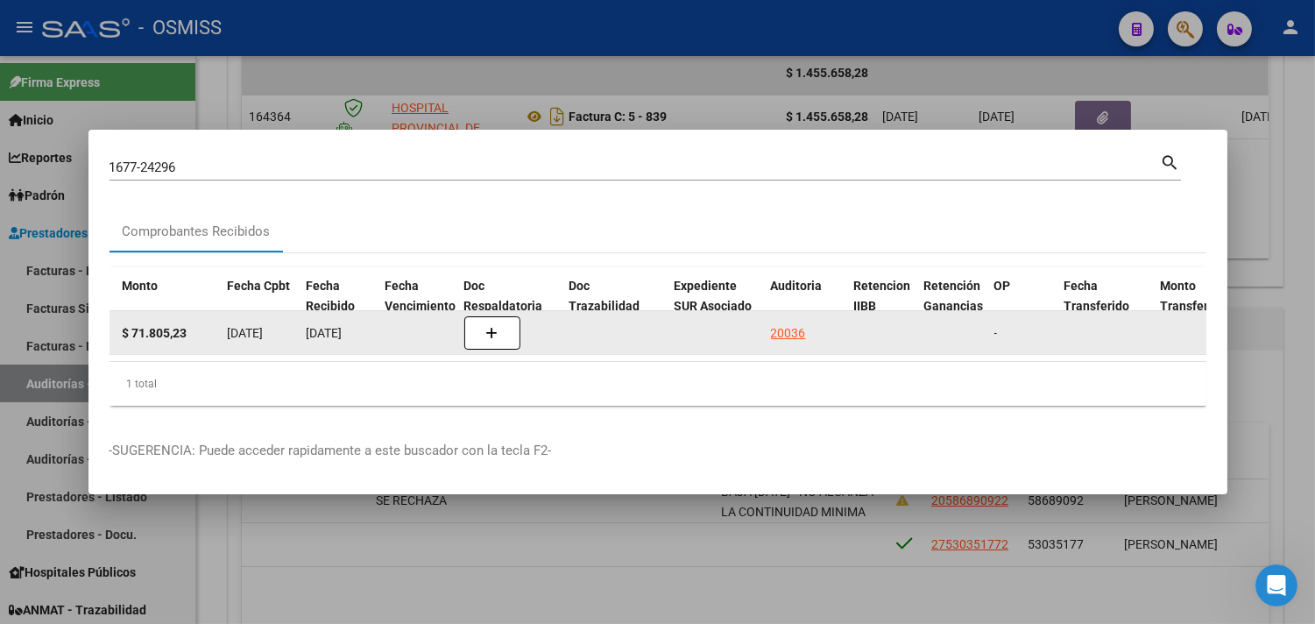
click at [771, 325] on div "20036" at bounding box center [788, 333] width 35 height 20
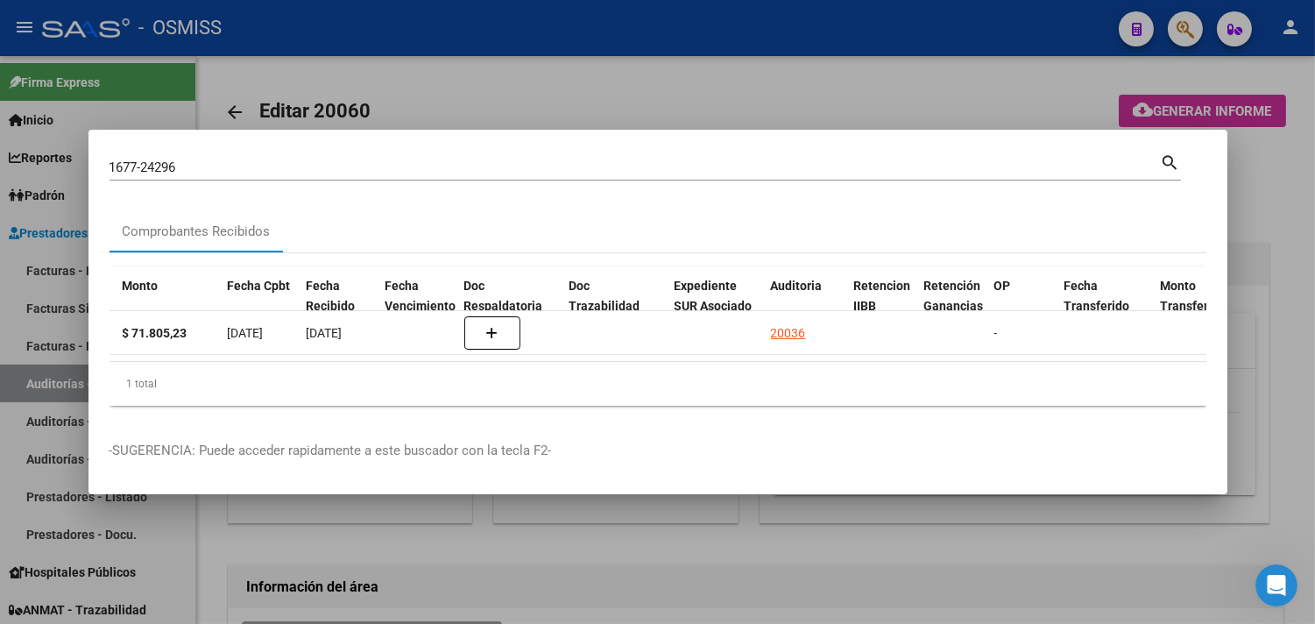
click at [1285, 179] on div at bounding box center [657, 312] width 1315 height 624
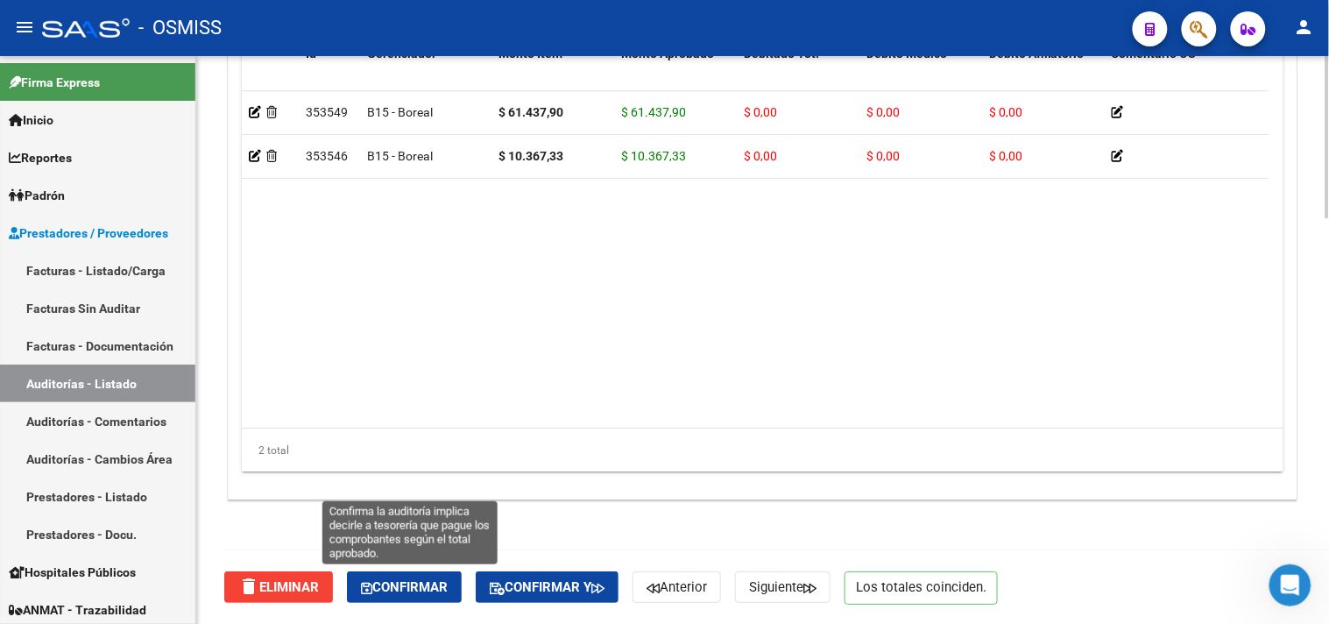
click at [417, 583] on span "Confirmar" at bounding box center [404, 587] width 87 height 16
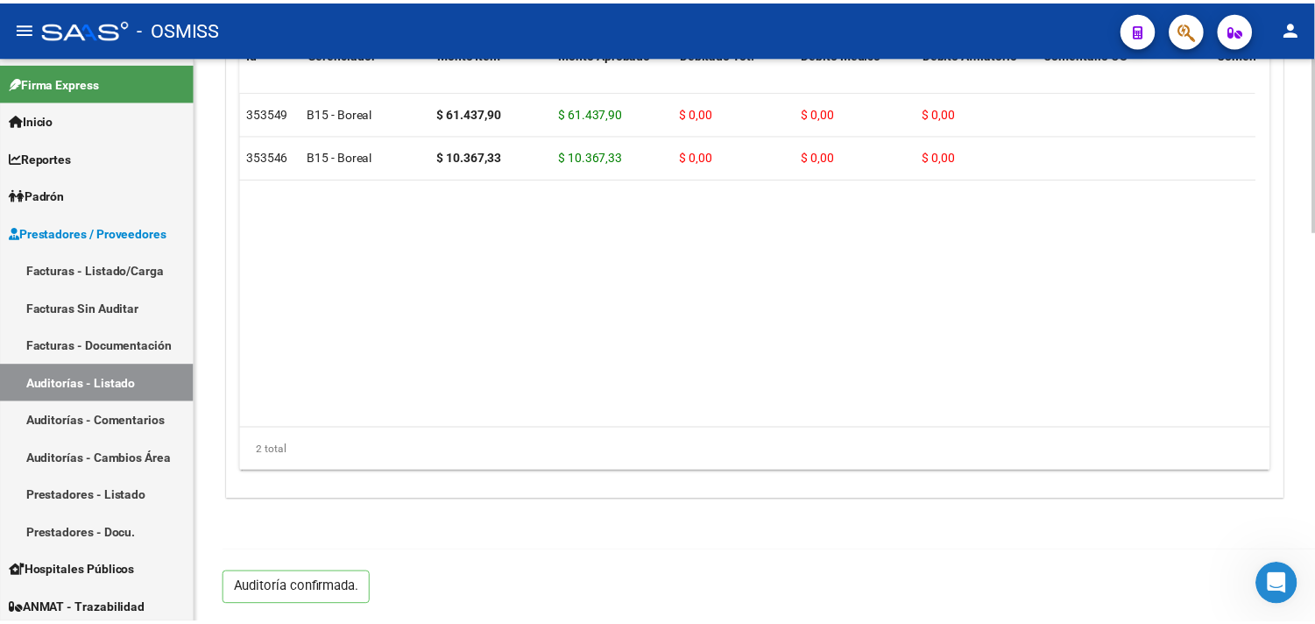
scroll to position [1260, 0]
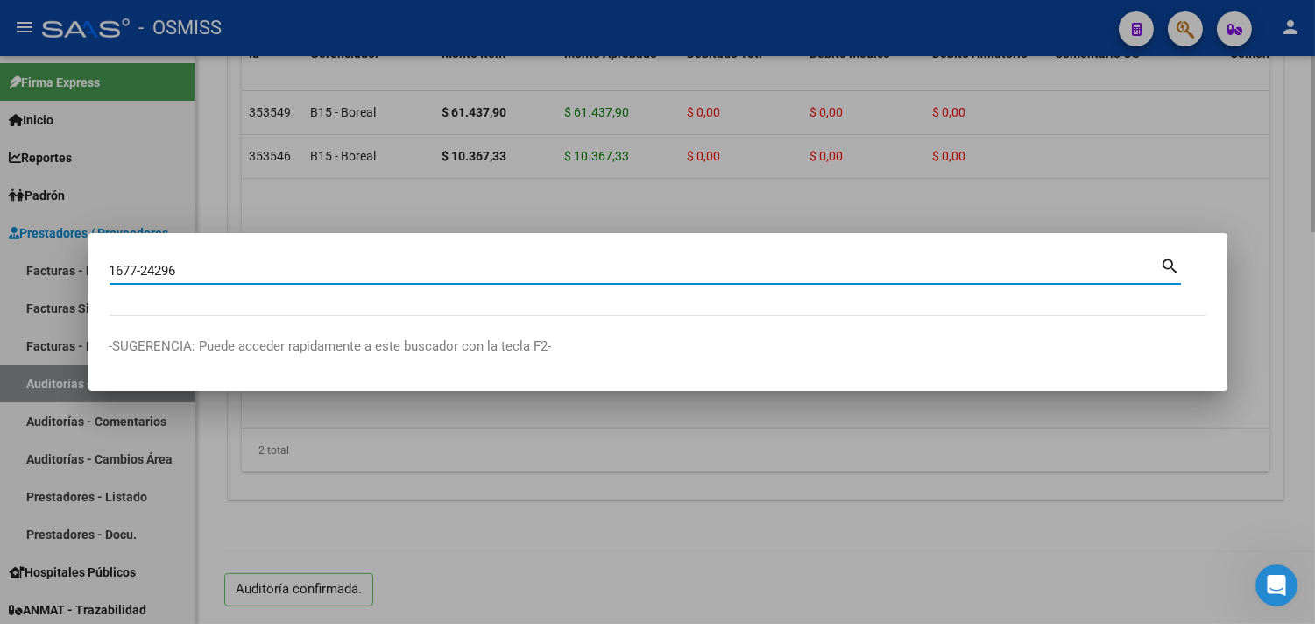
type input "1677-24296"
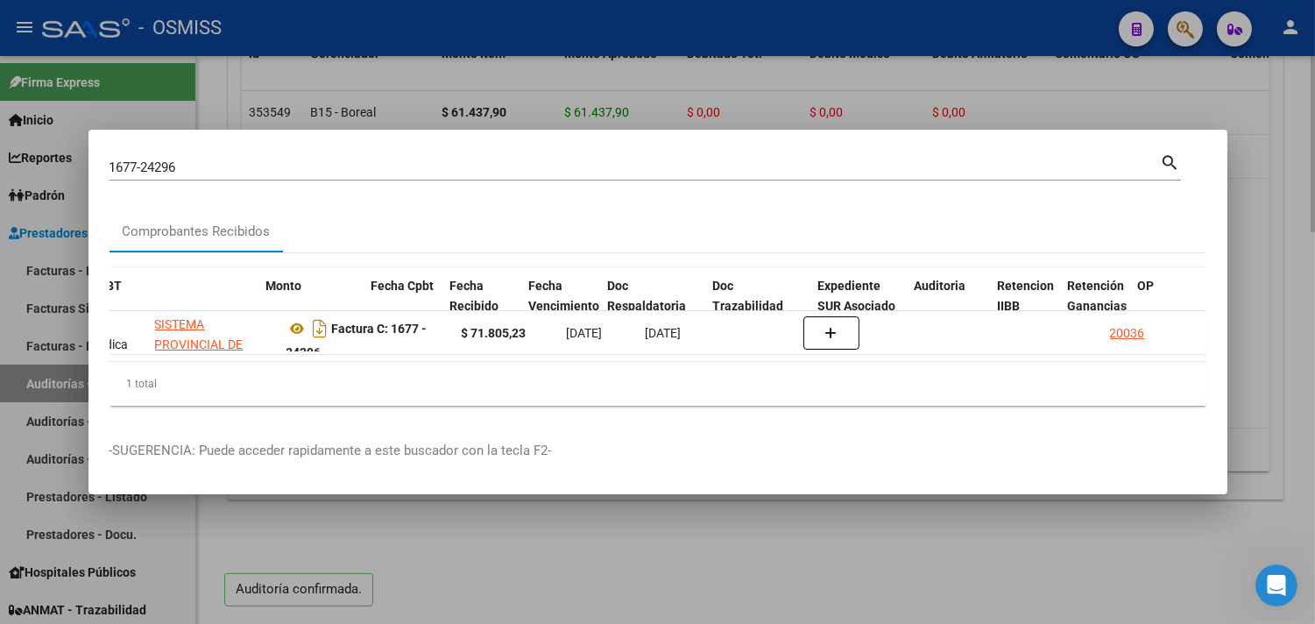
scroll to position [0, 596]
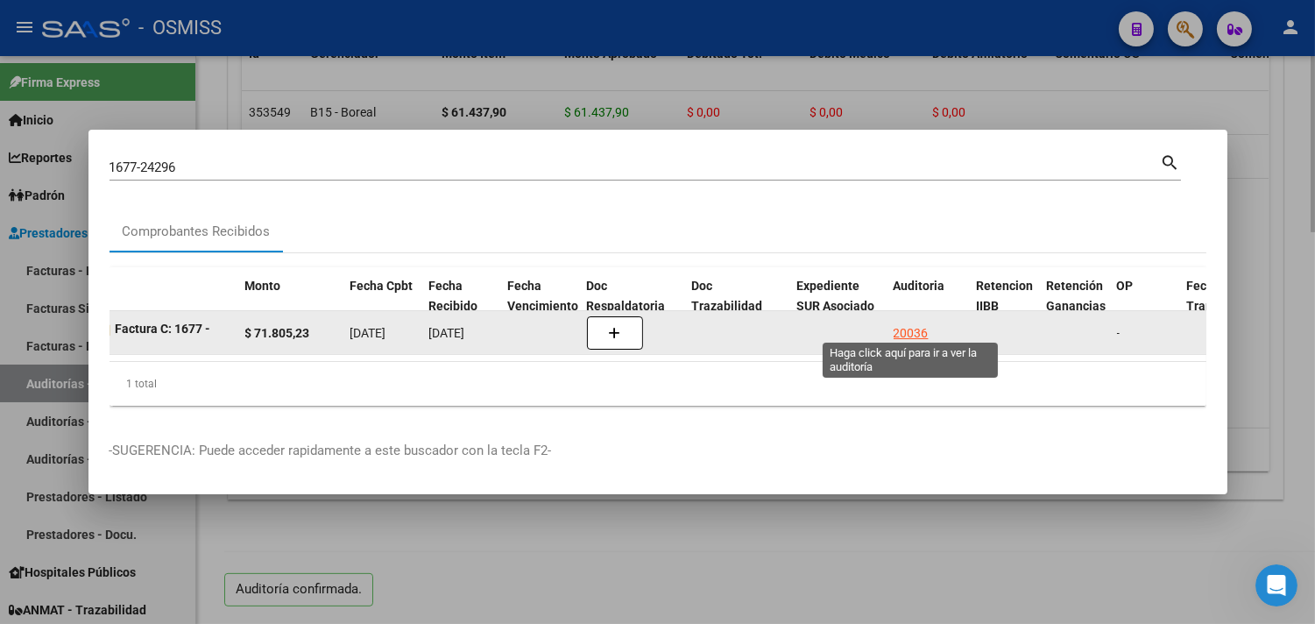
click at [921, 323] on div "20036" at bounding box center [910, 333] width 35 height 20
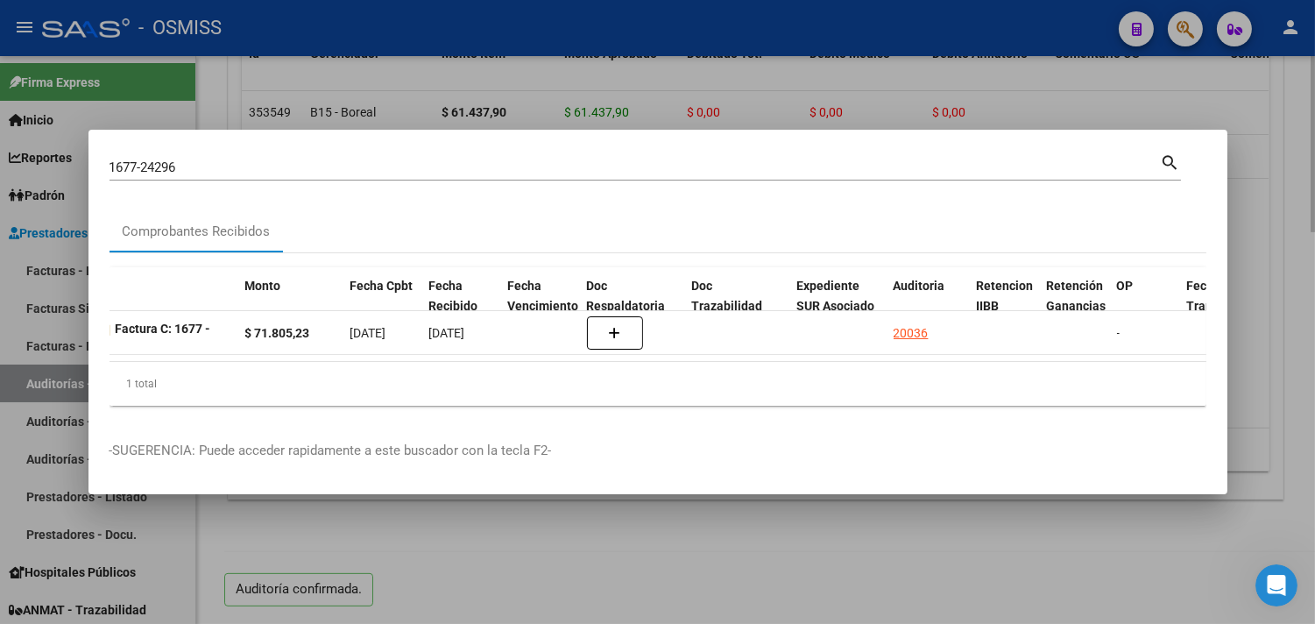
click at [1306, 220] on div at bounding box center [657, 312] width 1315 height 624
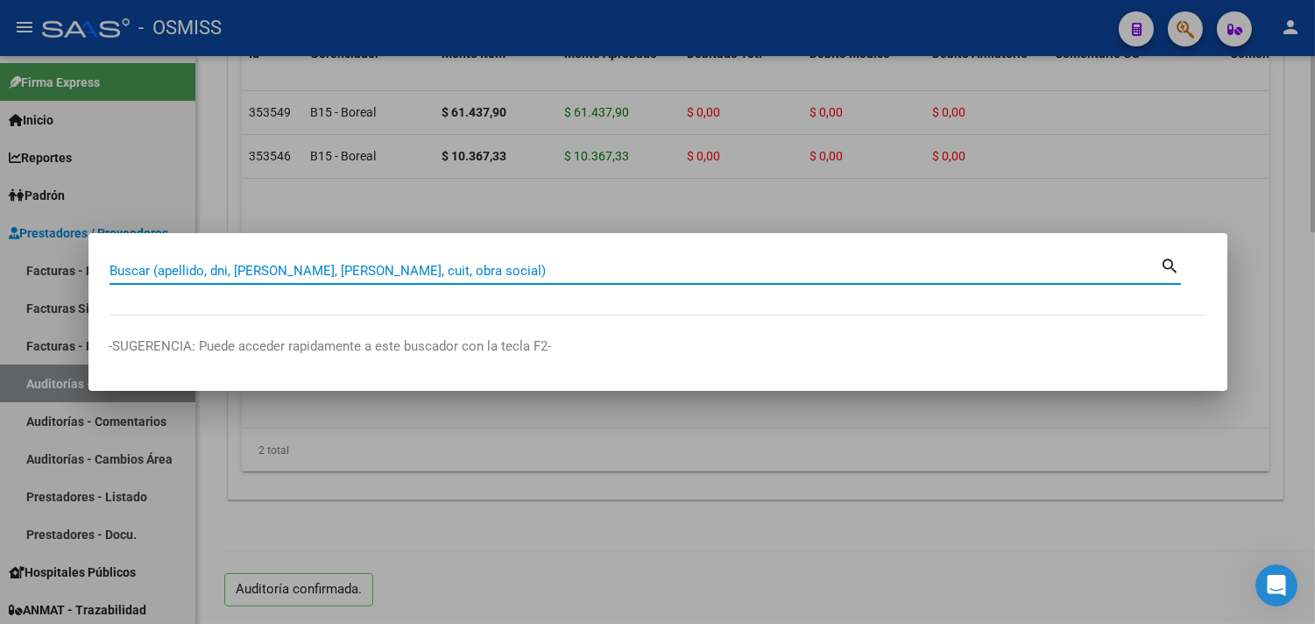
paste input "1677-24296"
type input "1677-24296"
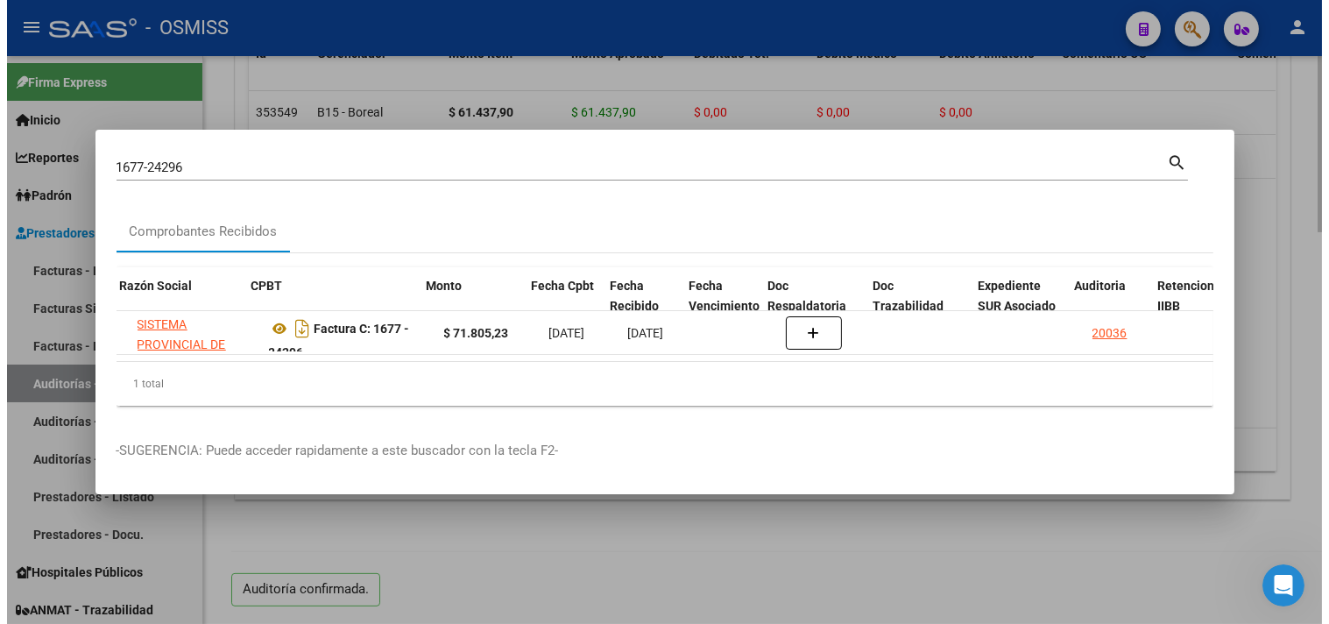
scroll to position [0, 422]
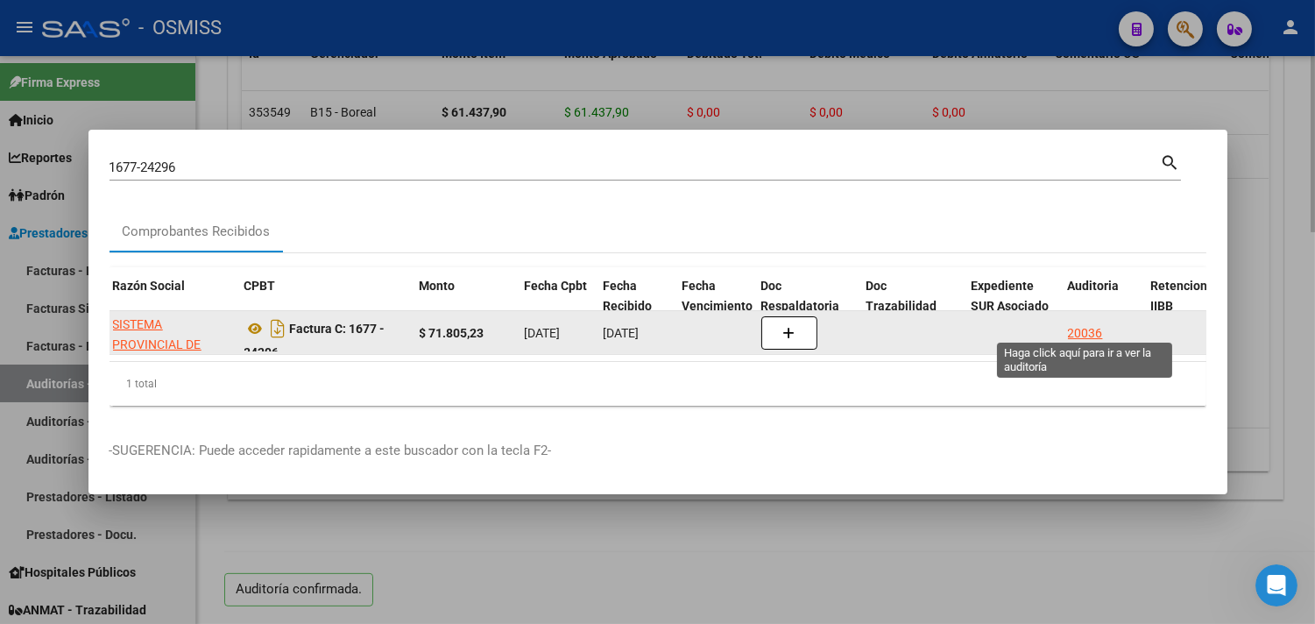
click at [1084, 323] on div "20036" at bounding box center [1085, 333] width 35 height 20
click at [1098, 323] on div "20036" at bounding box center [1085, 333] width 35 height 20
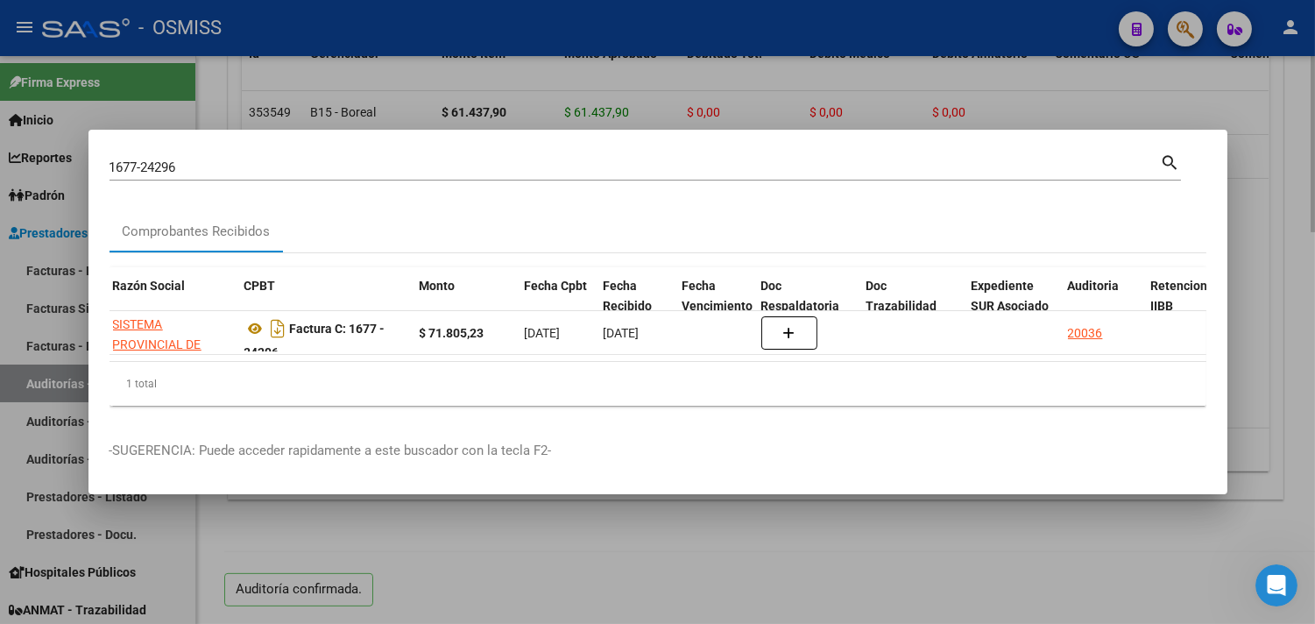
click at [1292, 220] on div at bounding box center [657, 312] width 1315 height 624
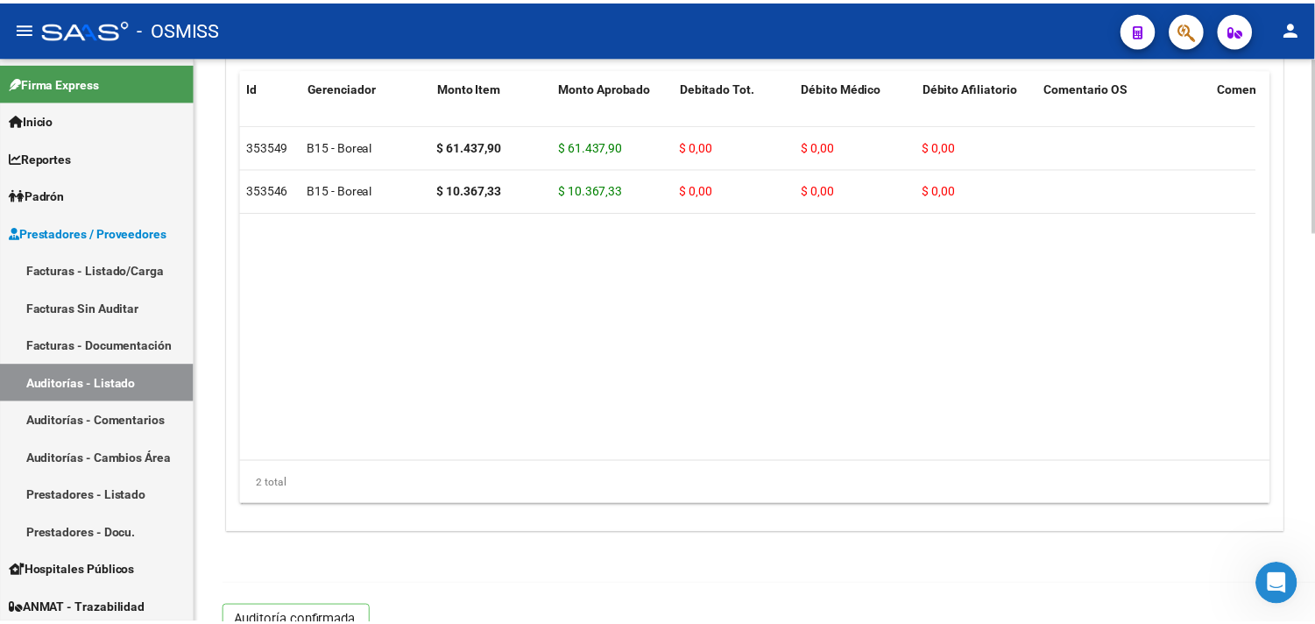
scroll to position [1260, 0]
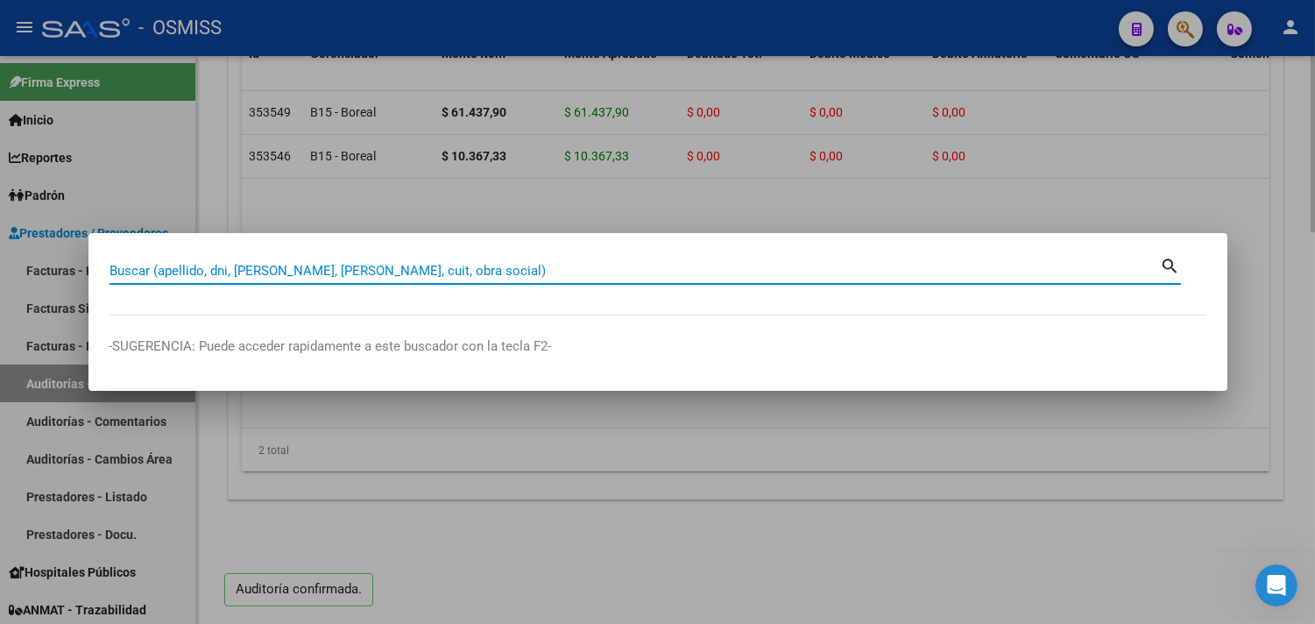
paste input "158-00015850"
type input "158-00015850"
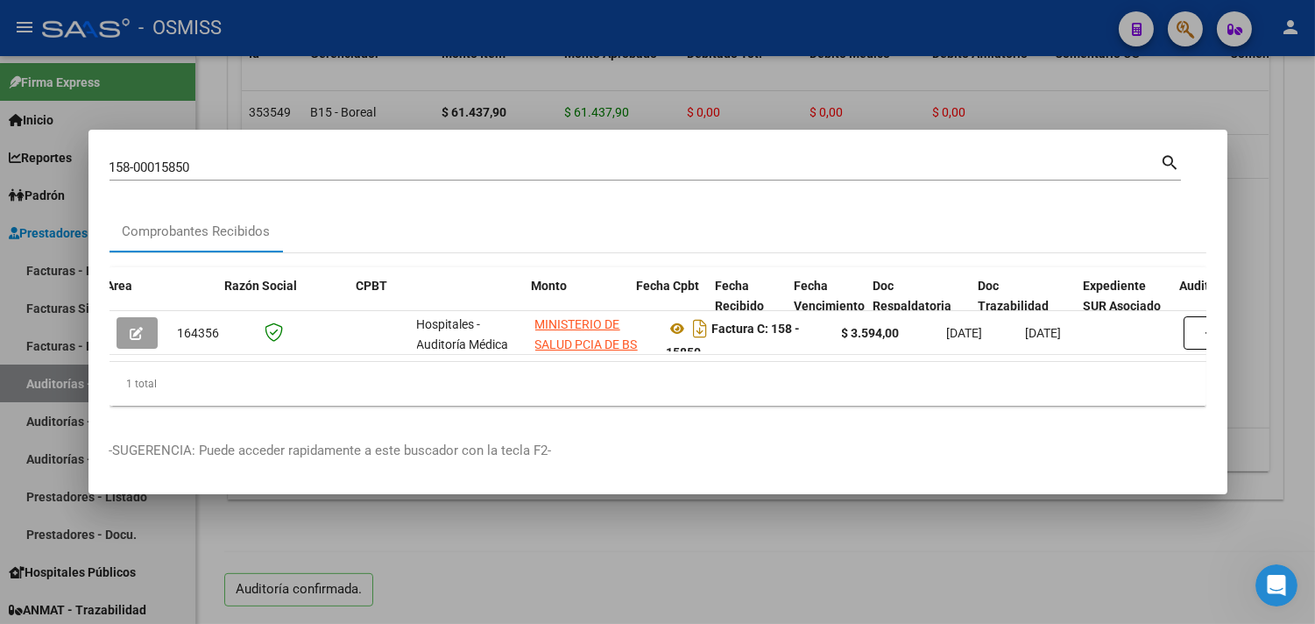
scroll to position [0, 806]
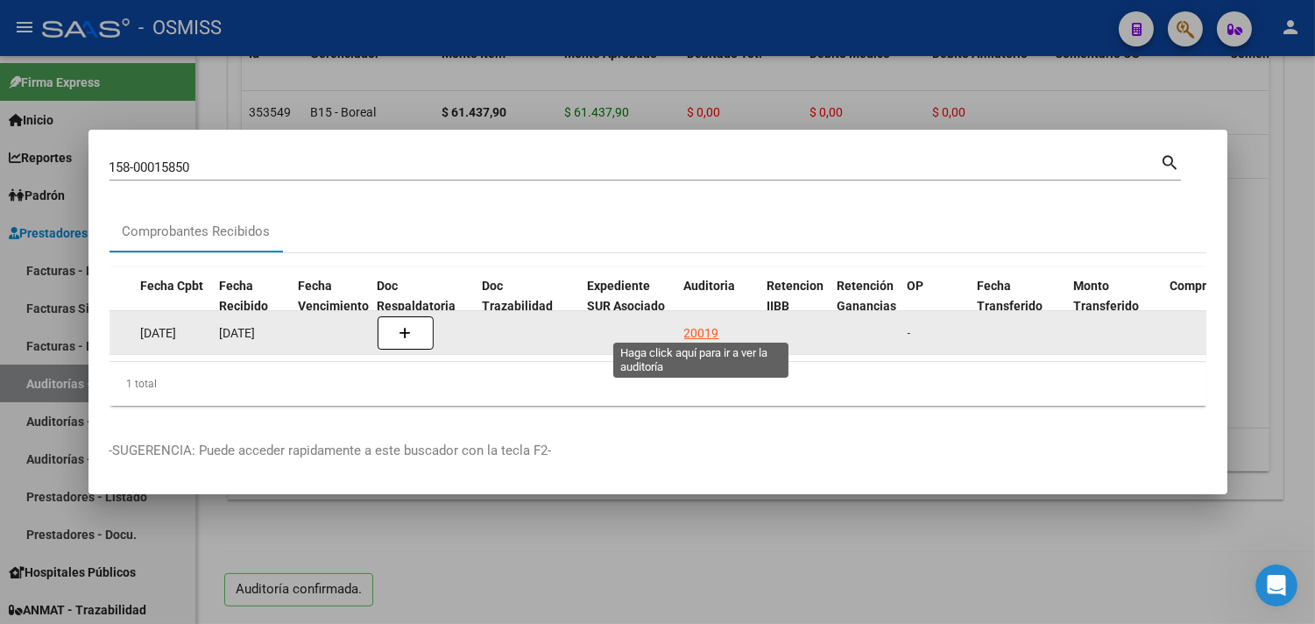
click at [684, 323] on div "20019" at bounding box center [701, 333] width 35 height 20
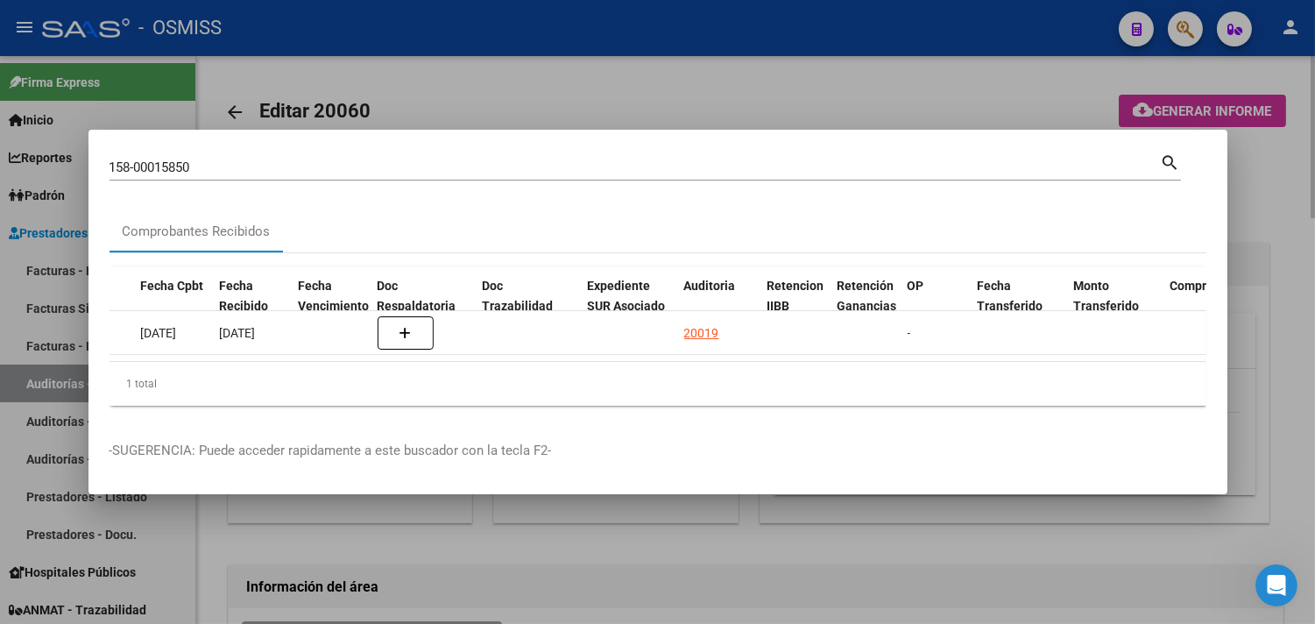
click at [1268, 242] on div at bounding box center [657, 312] width 1315 height 624
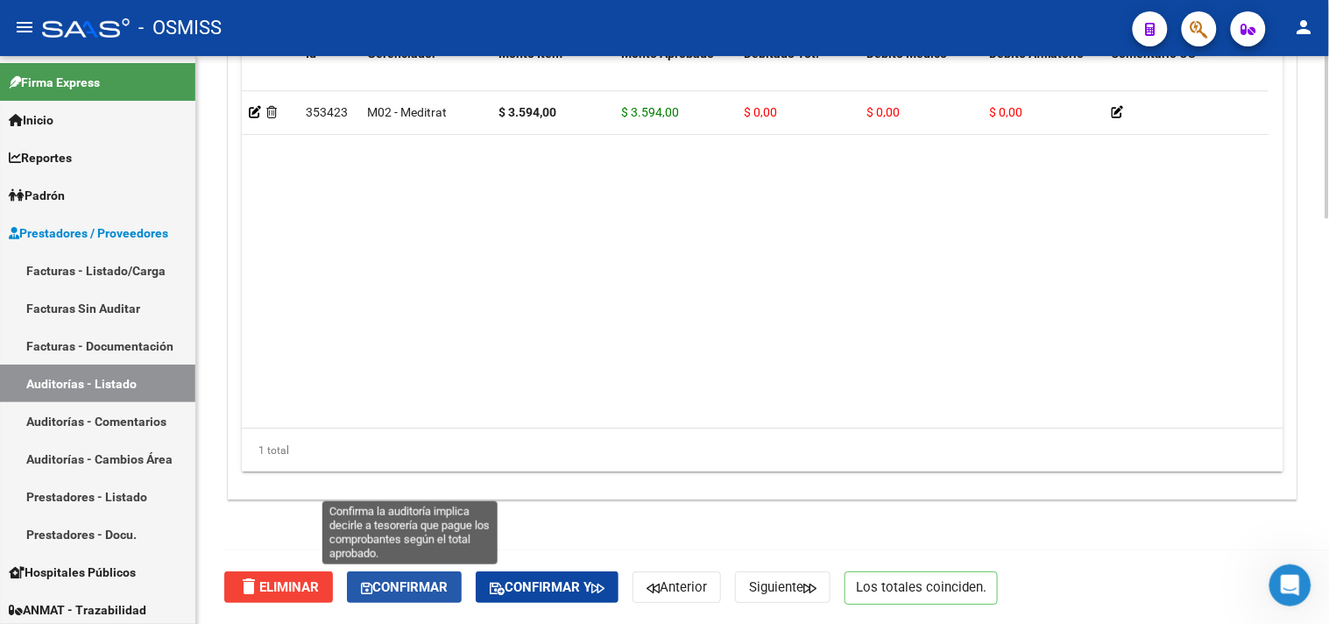
click at [423, 584] on span "Confirmar" at bounding box center [404, 587] width 87 height 16
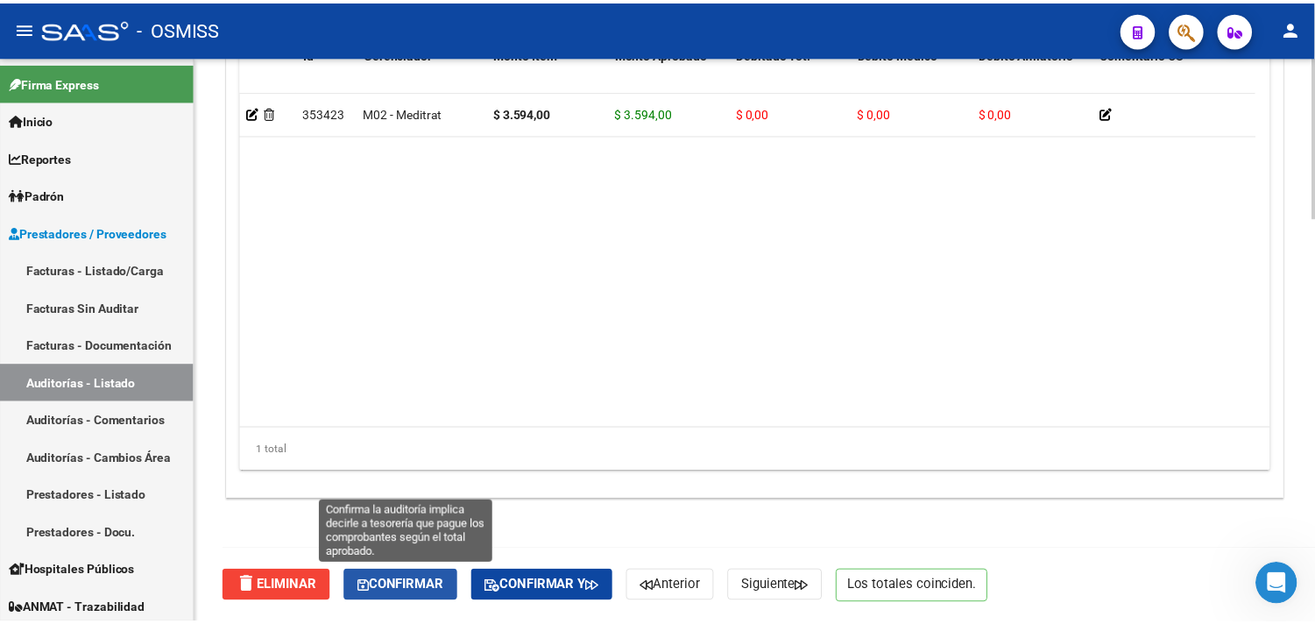
scroll to position [1260, 0]
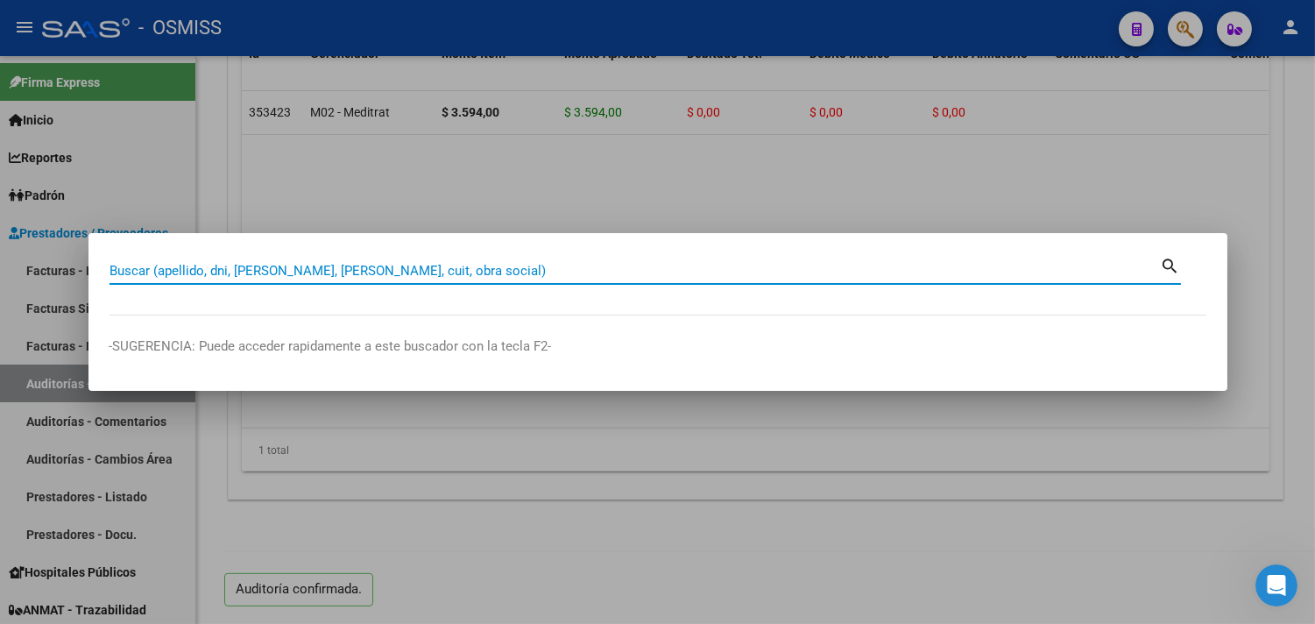
paste input "006-00001141"
type input "006-00001141"
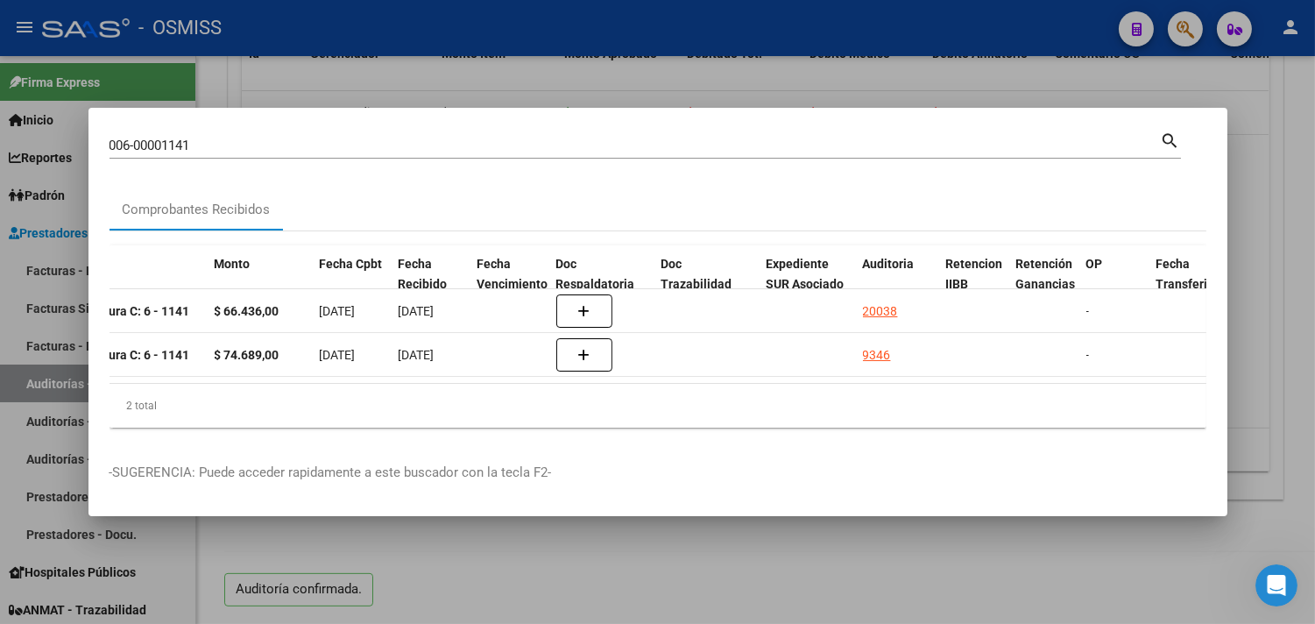
scroll to position [0, 642]
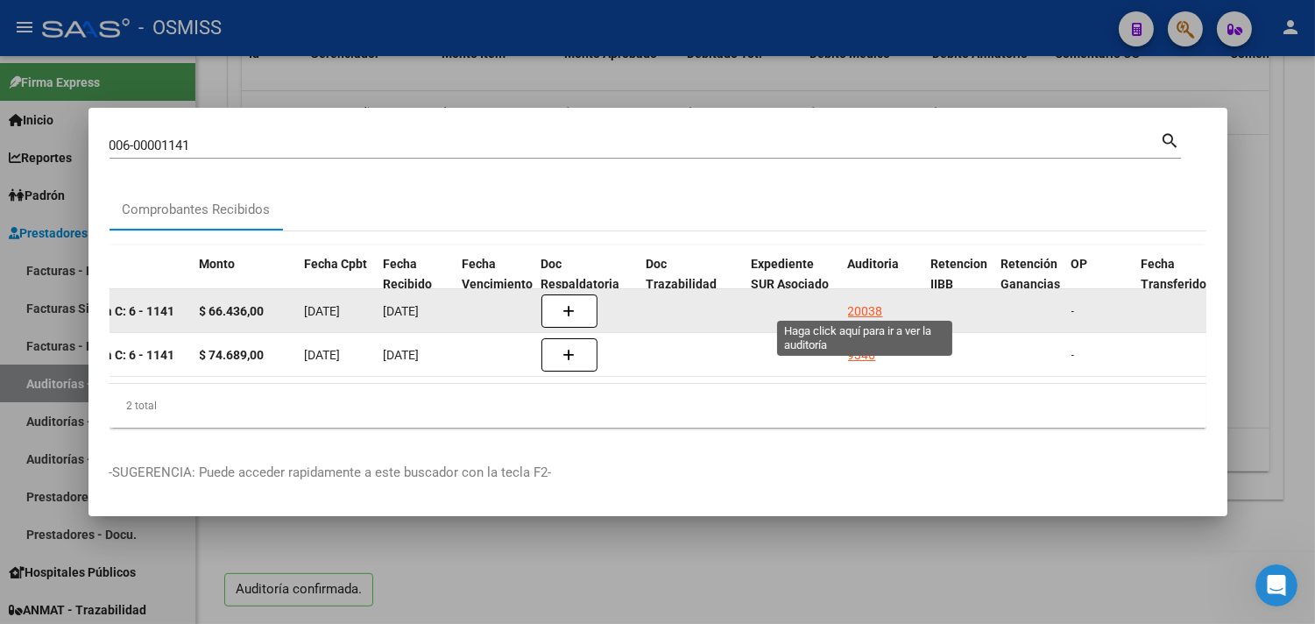
click at [871, 301] on div "20038" at bounding box center [865, 311] width 35 height 20
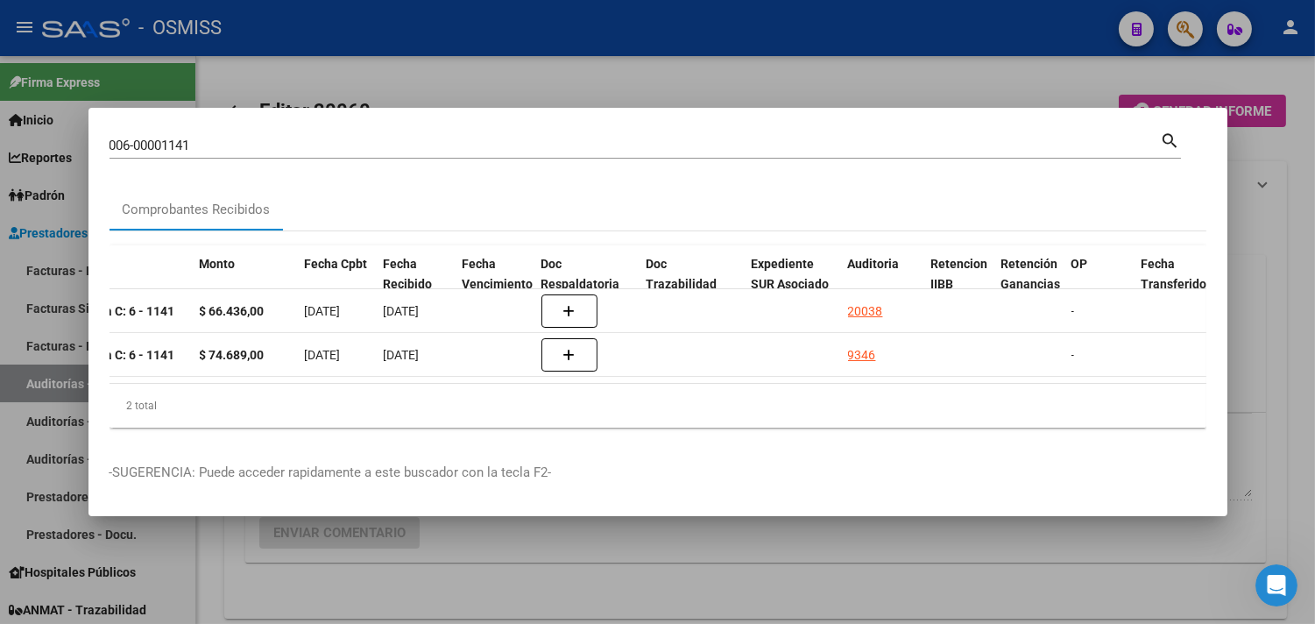
click at [1275, 220] on div at bounding box center [657, 312] width 1315 height 624
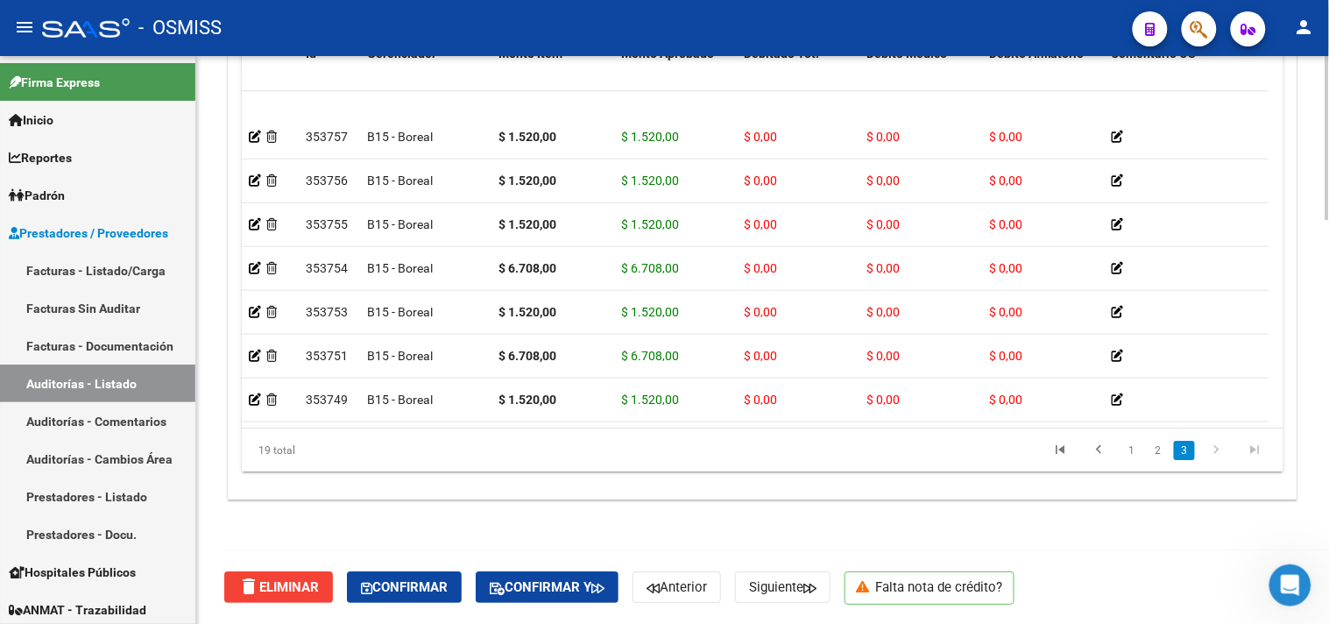
scroll to position [486, 0]
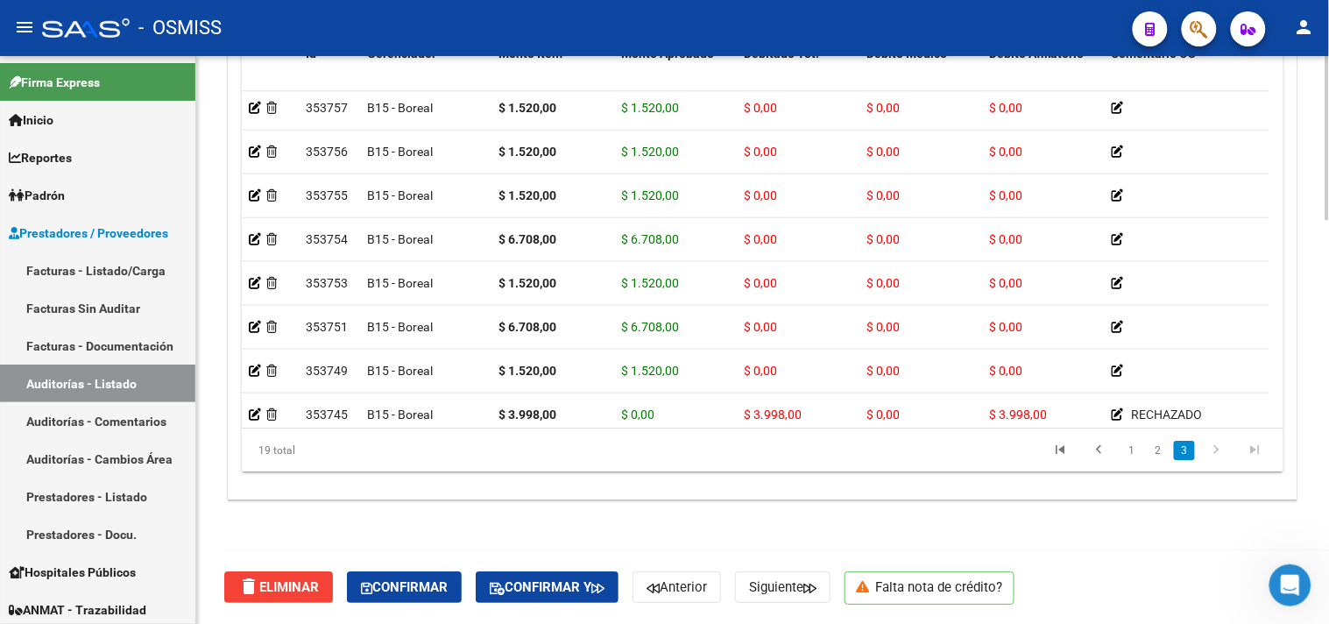
click at [441, 575] on button "Confirmar" at bounding box center [404, 587] width 115 height 32
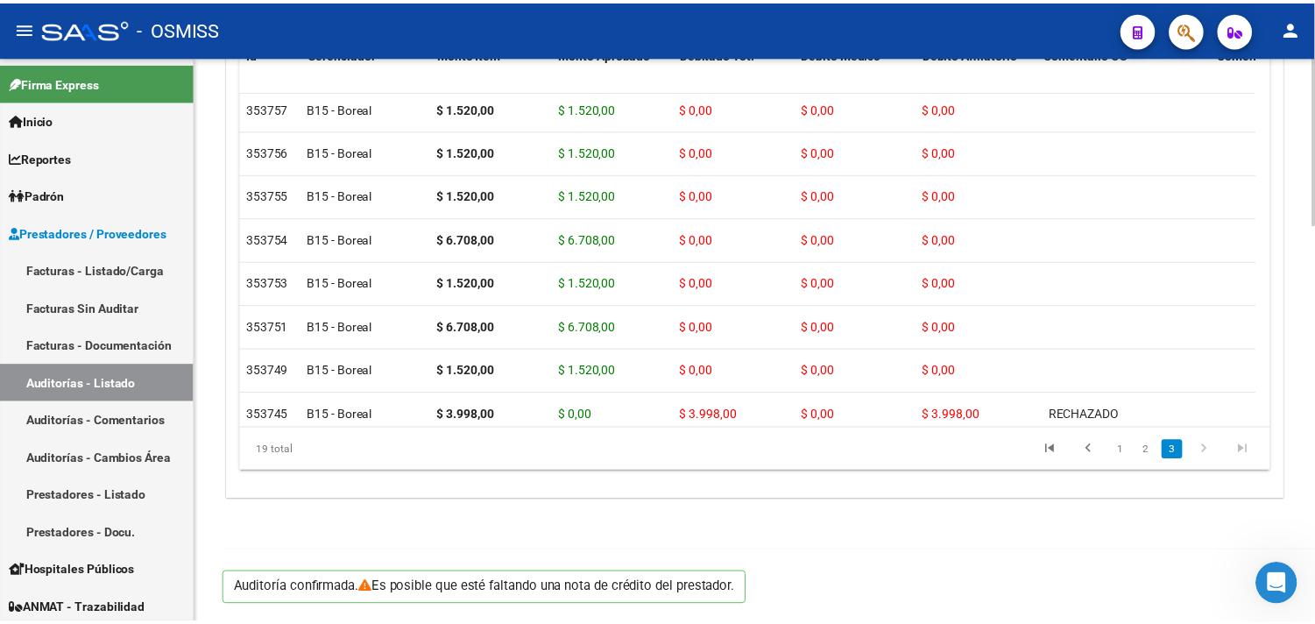
scroll to position [1341, 0]
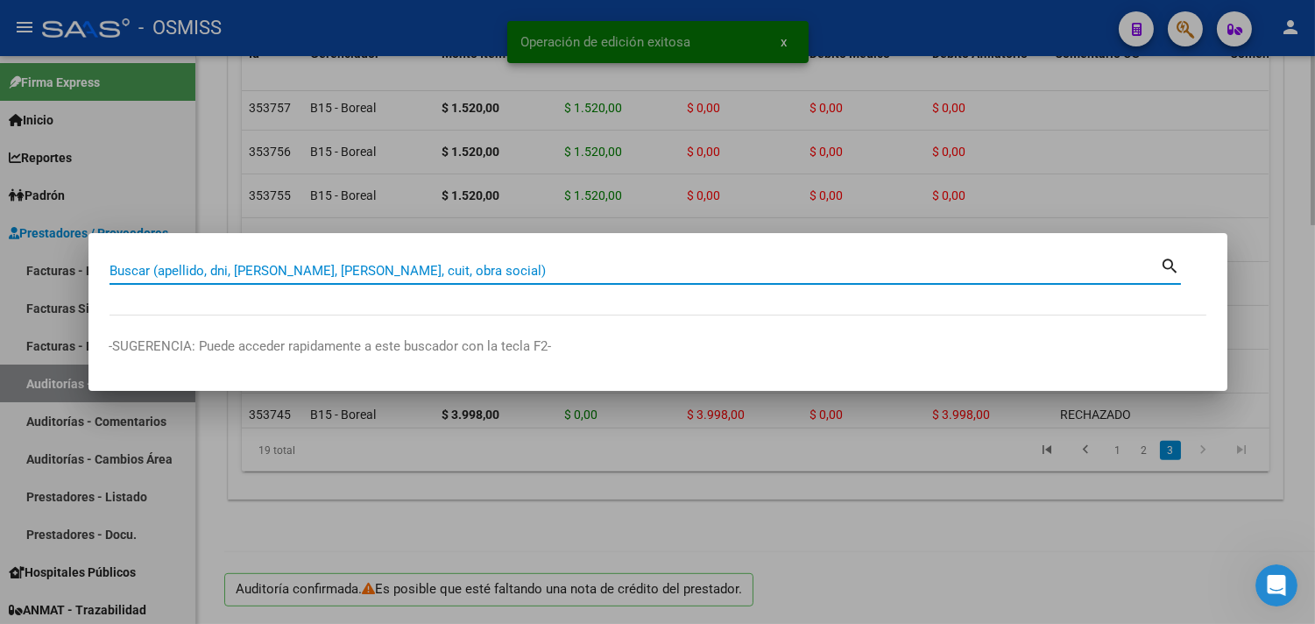
paste input "008-00000299"
type input "008-00000299"
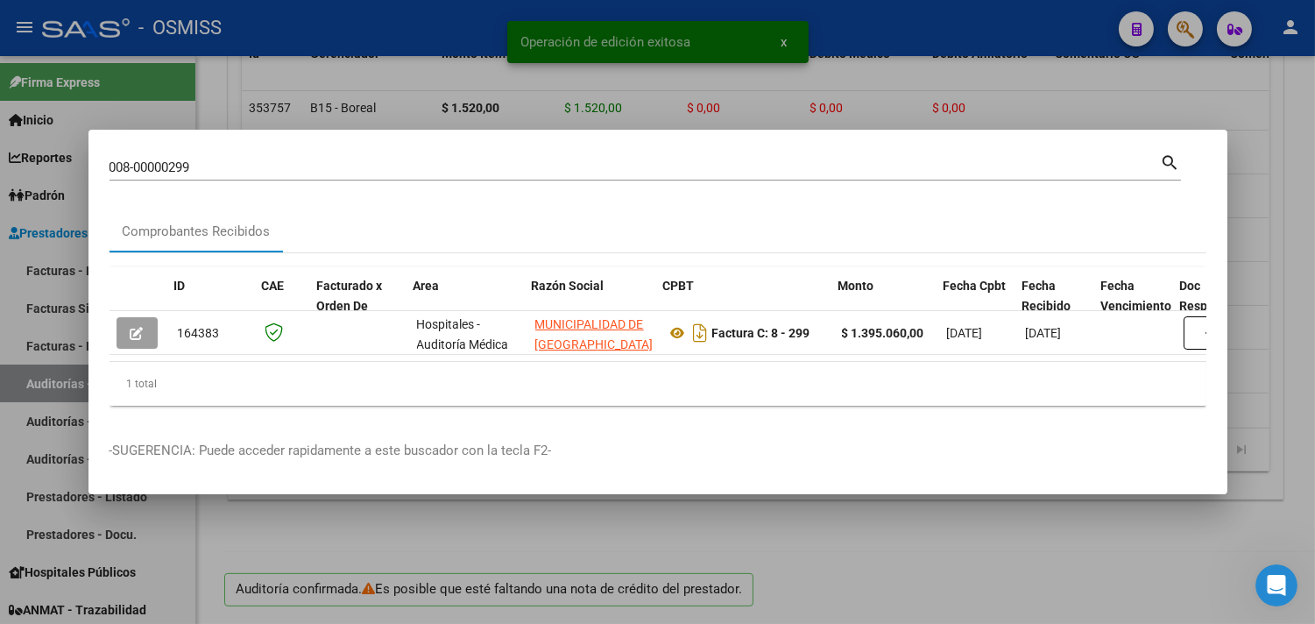
scroll to position [0, 946]
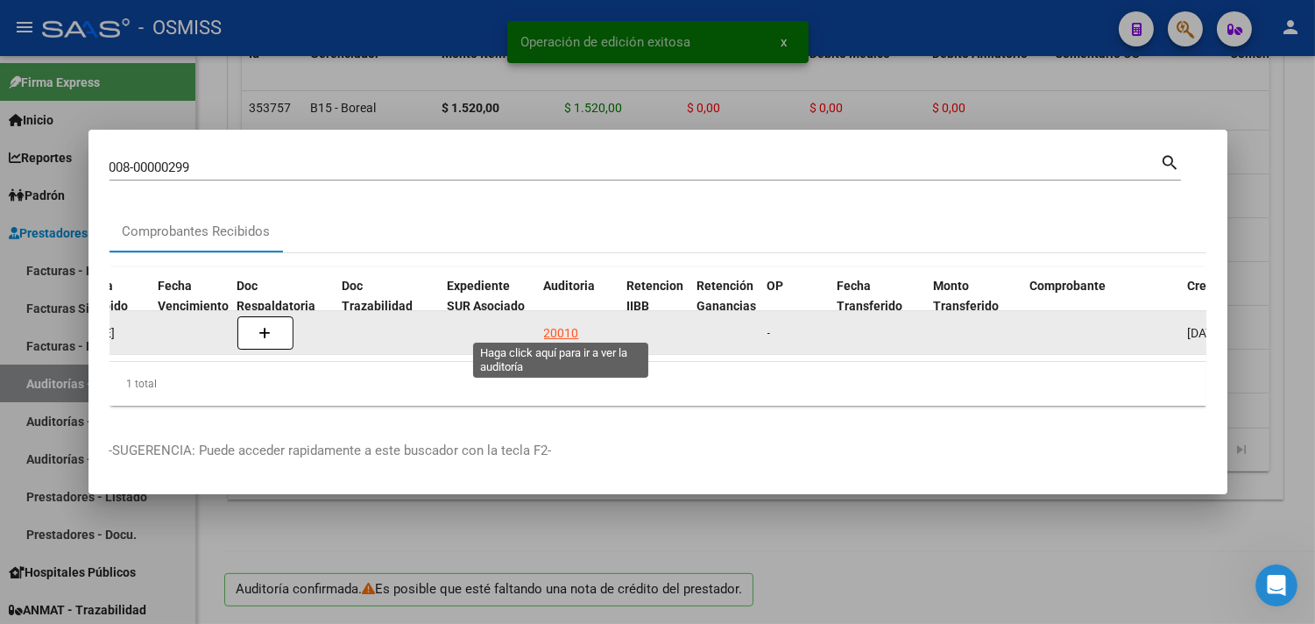
click at [558, 323] on div "20010" at bounding box center [561, 333] width 35 height 20
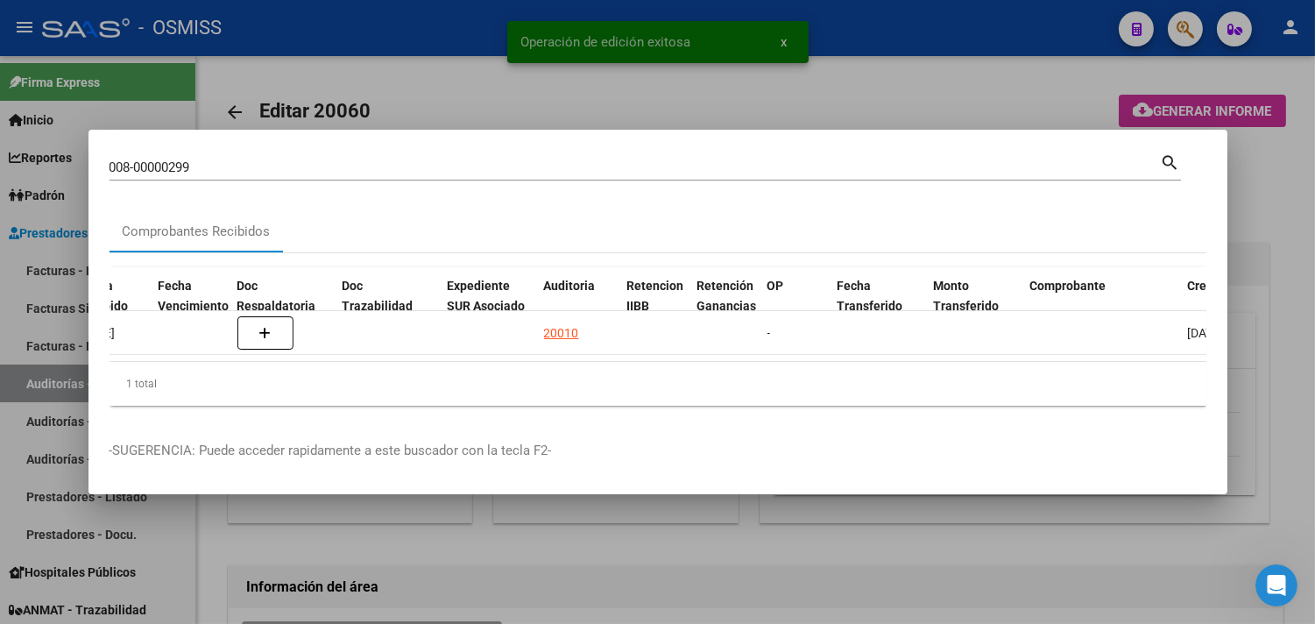
click at [1274, 228] on div at bounding box center [657, 312] width 1315 height 624
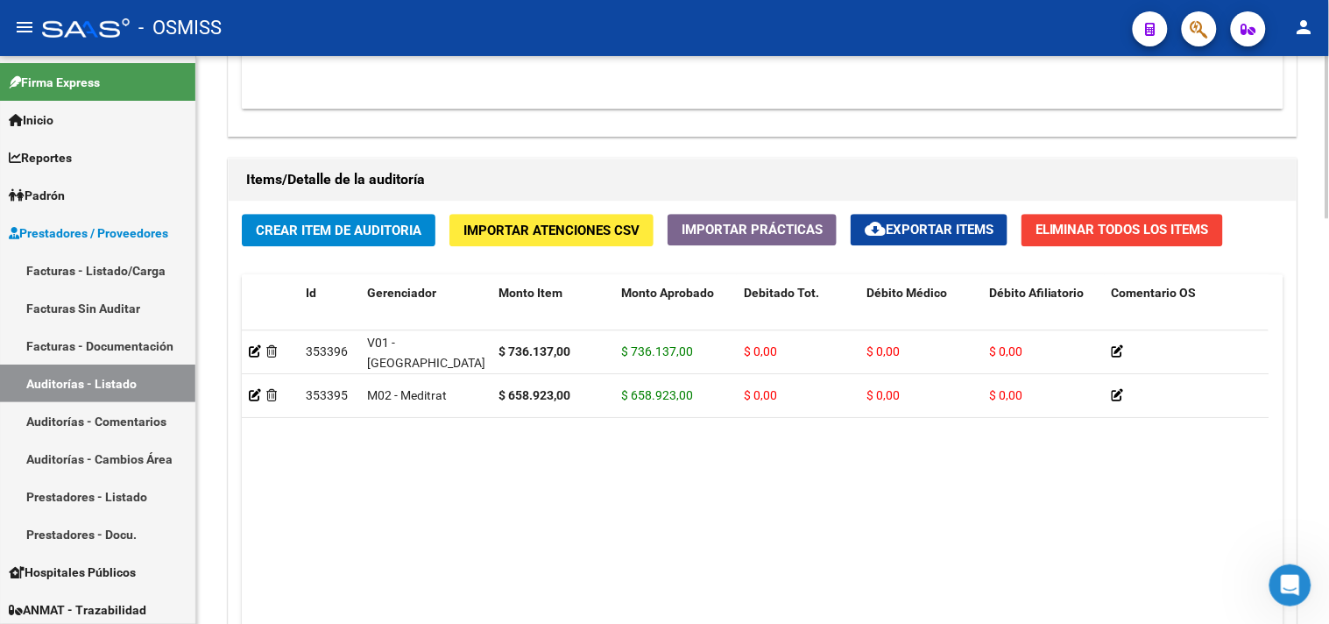
scroll to position [1417, 0]
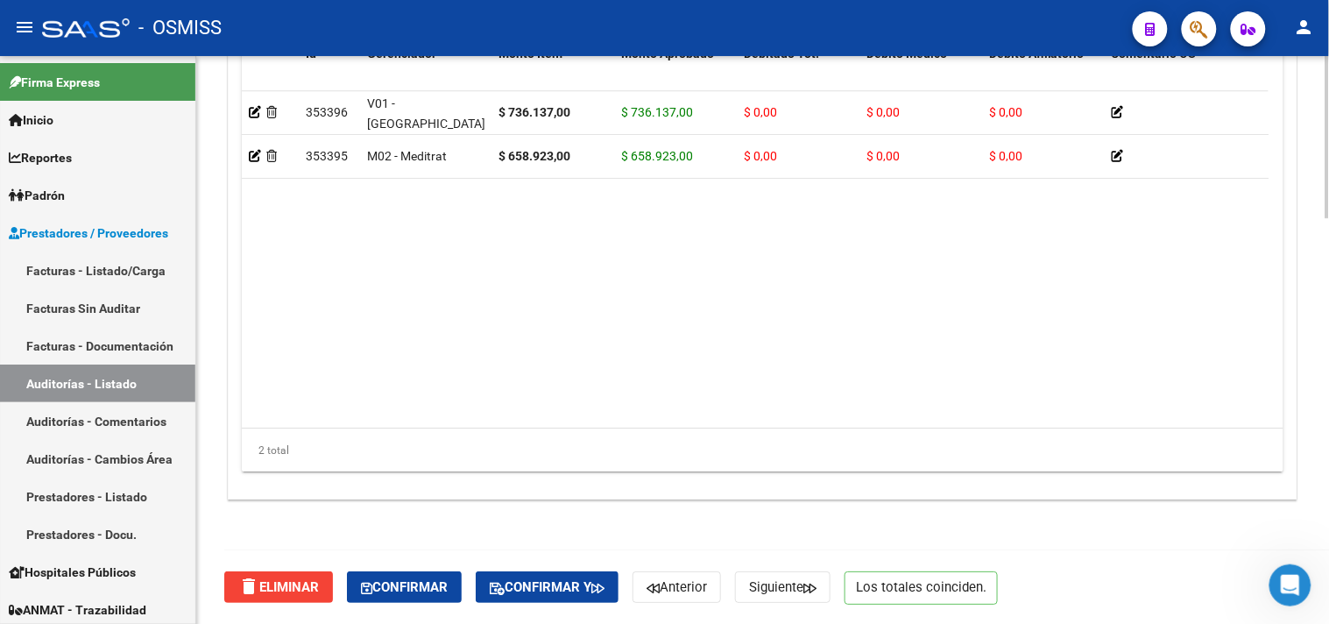
click at [406, 596] on button "Confirmar" at bounding box center [404, 587] width 115 height 32
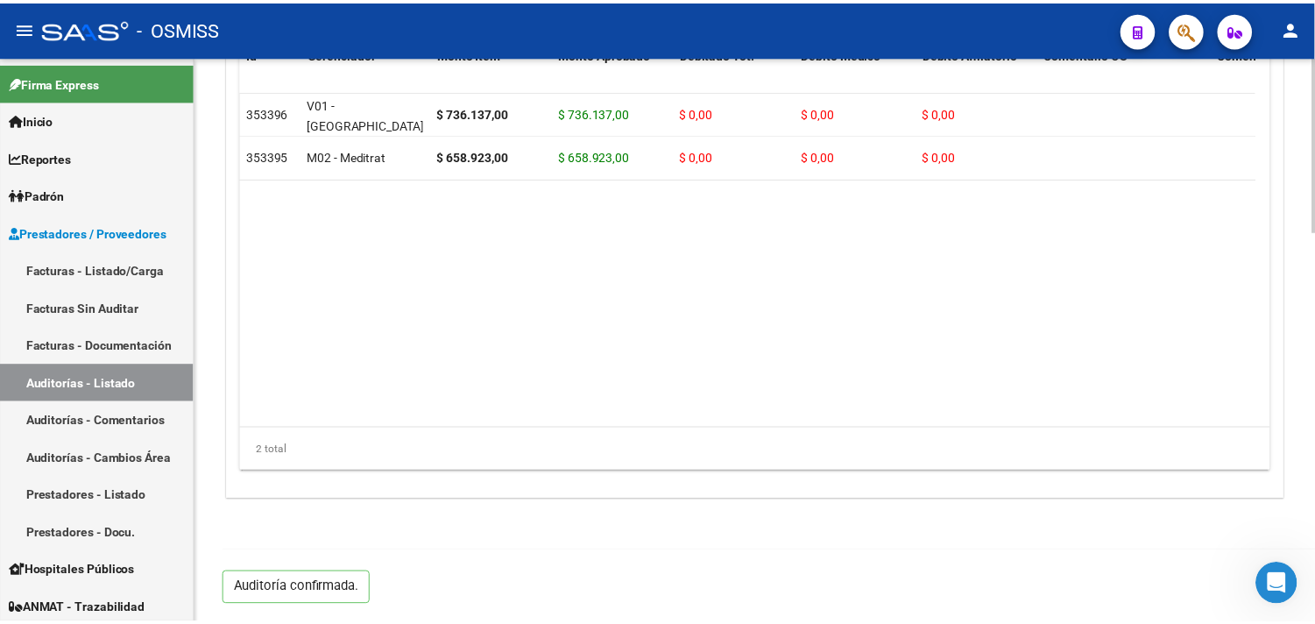
scroll to position [1260, 0]
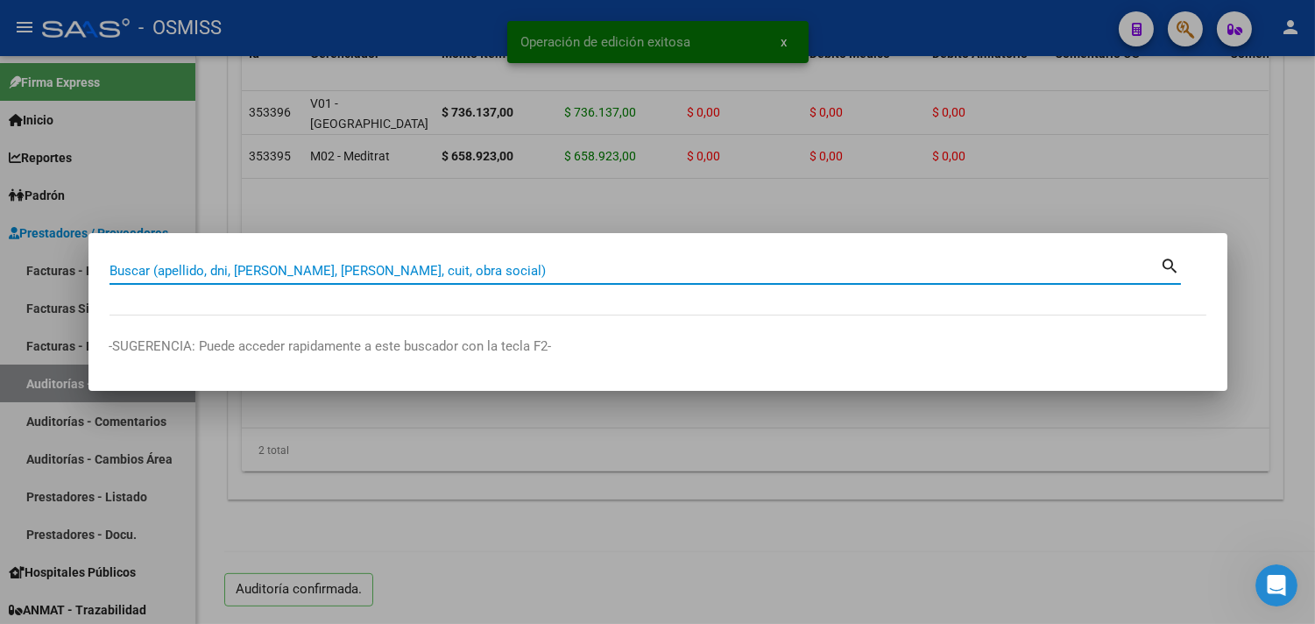
paste input "008-00000299"
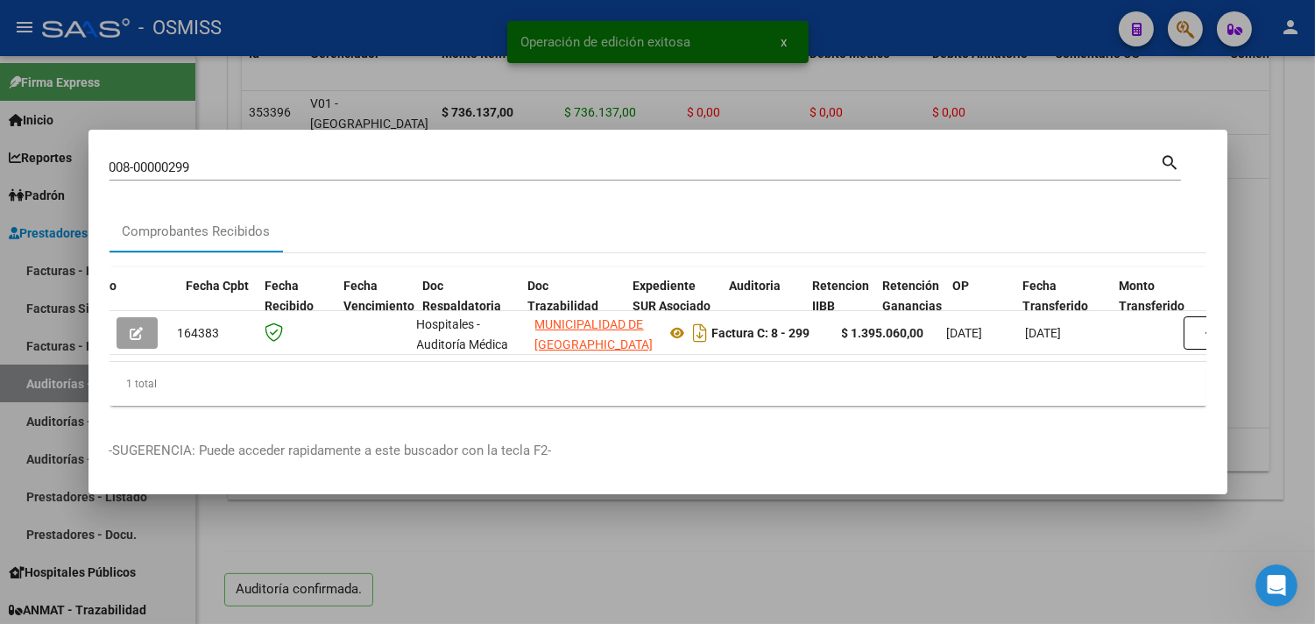
scroll to position [0, 862]
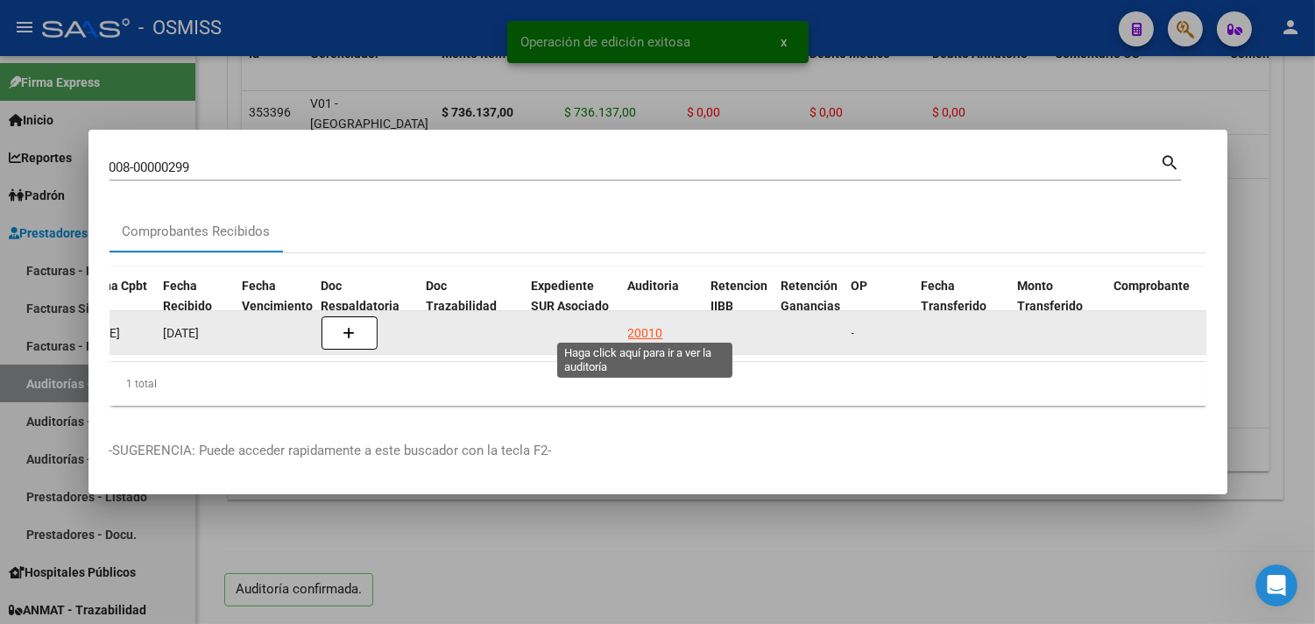
click at [628, 326] on div "20010" at bounding box center [645, 333] width 35 height 20
click at [652, 324] on div "20010" at bounding box center [645, 333] width 35 height 20
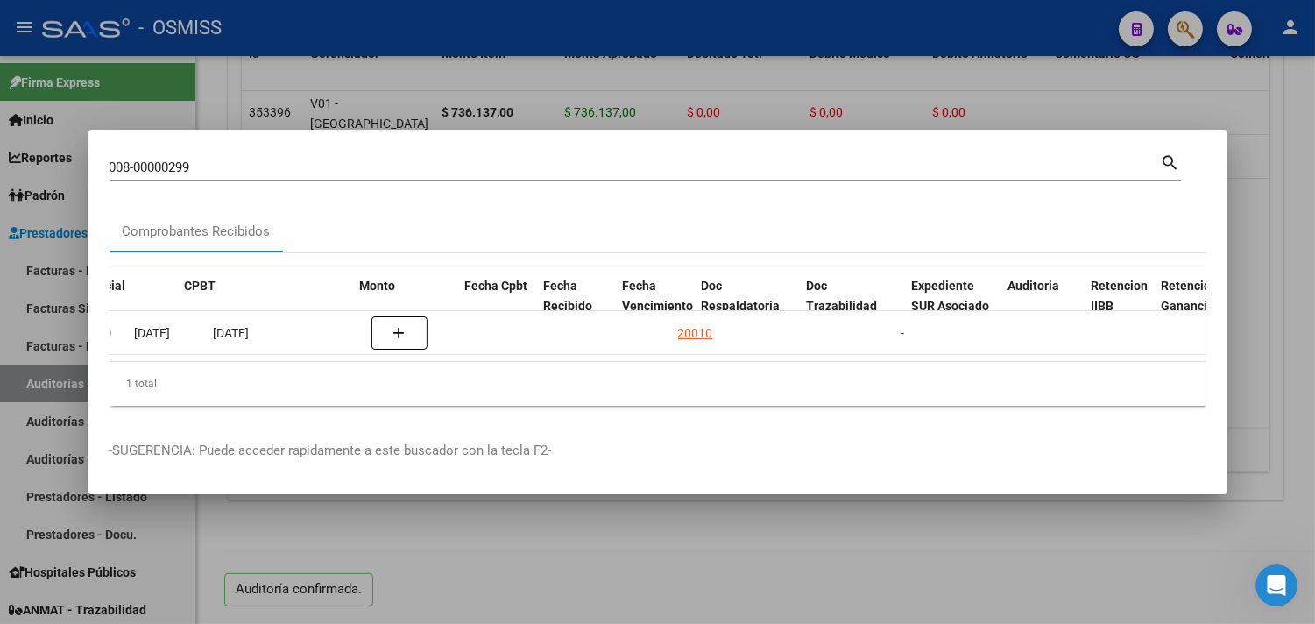
scroll to position [0, 405]
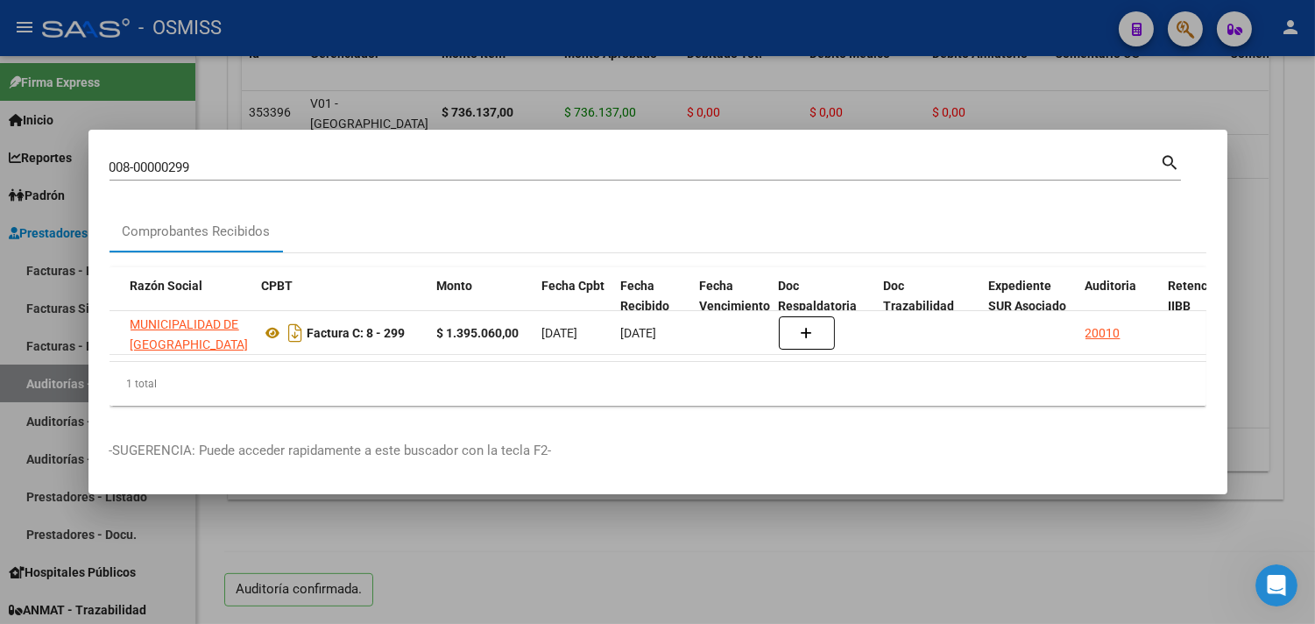
drag, startPoint x: 213, startPoint y: 158, endPoint x: 0, endPoint y: 153, distance: 212.9
click at [0, 153] on div "008-00000299 Buscar (apellido, dni, cuil, nro traspaso, cuit, obra social) sear…" at bounding box center [657, 312] width 1315 height 624
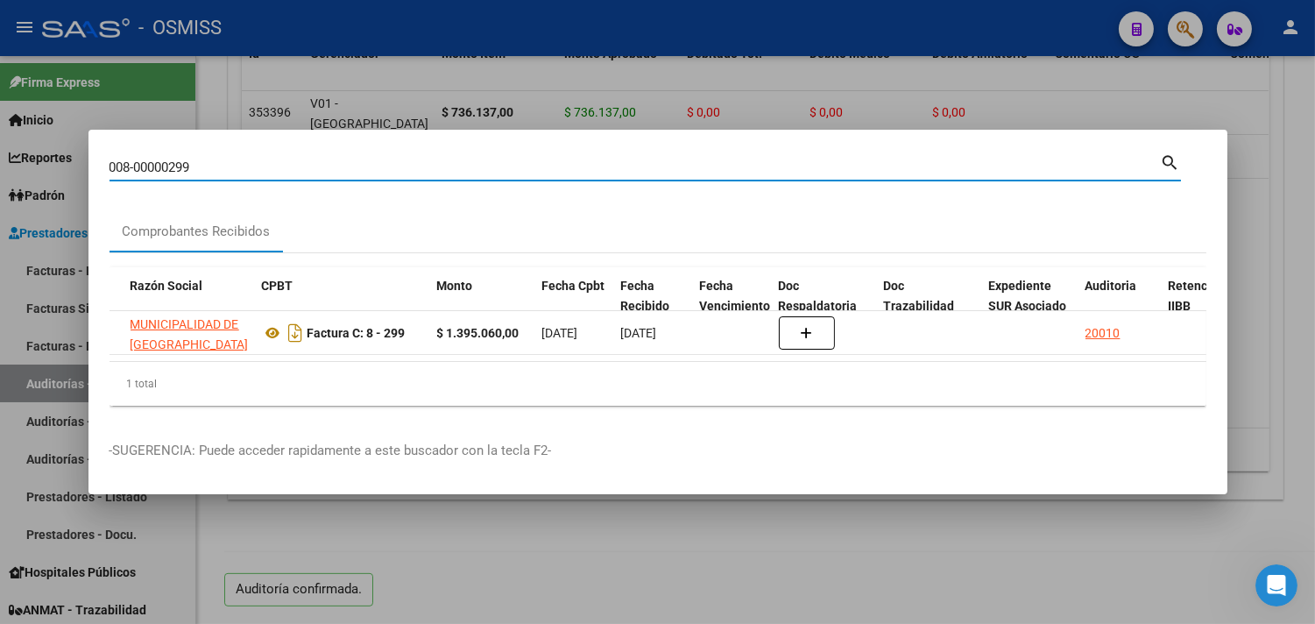
paste input "8-00000321"
type input "08-00000321"
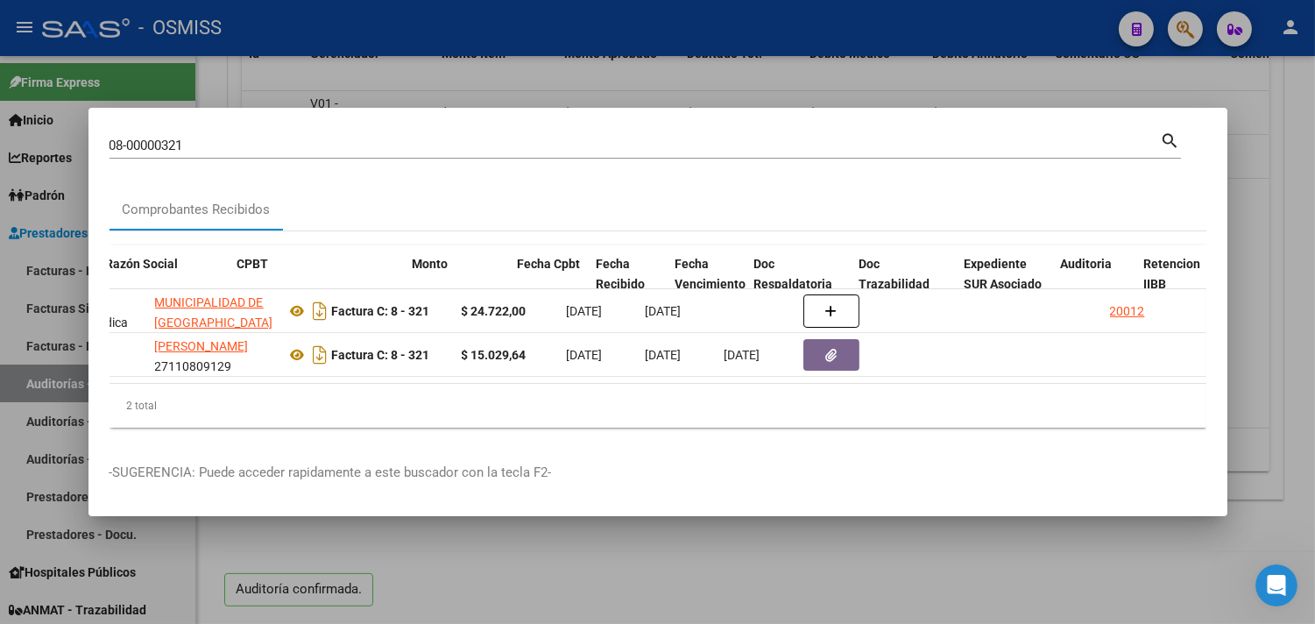
scroll to position [0, 429]
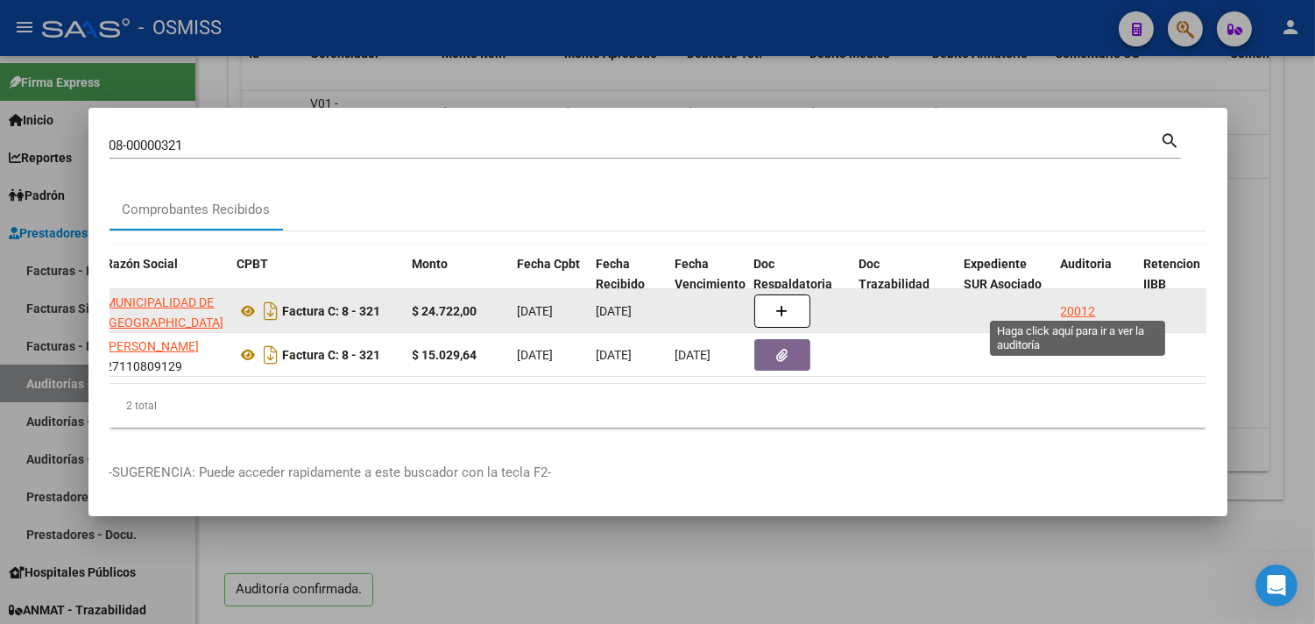
click at [1084, 301] on div "20012" at bounding box center [1078, 311] width 35 height 20
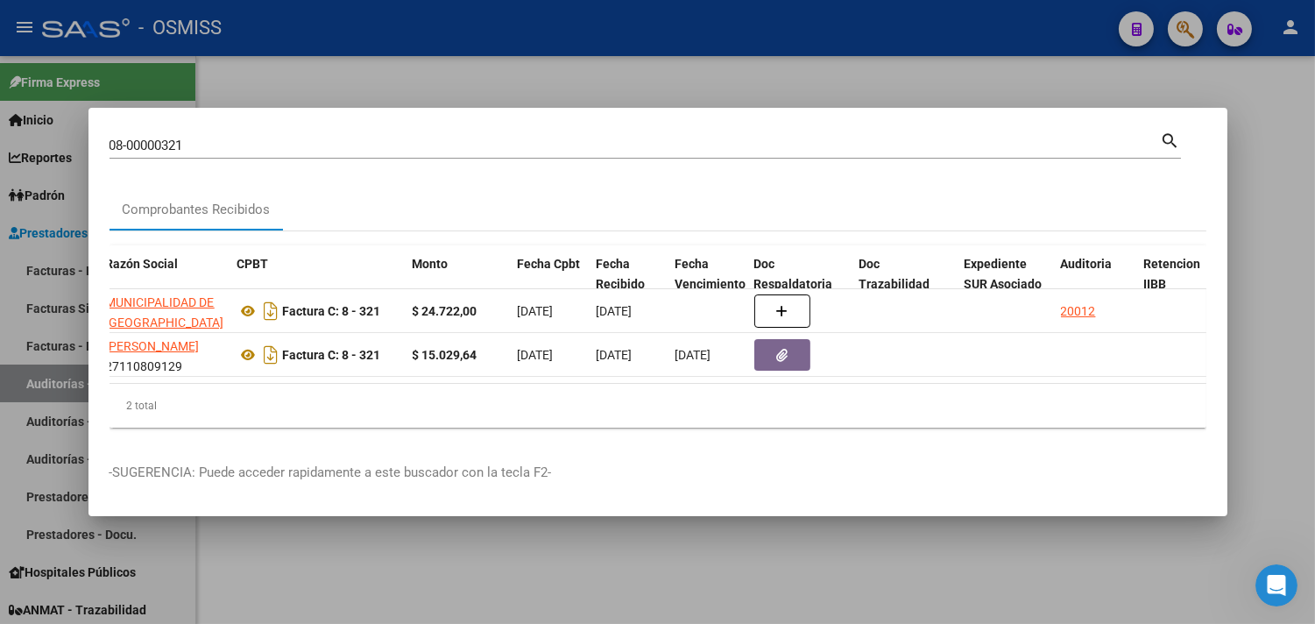
click at [1299, 249] on div at bounding box center [657, 312] width 1315 height 624
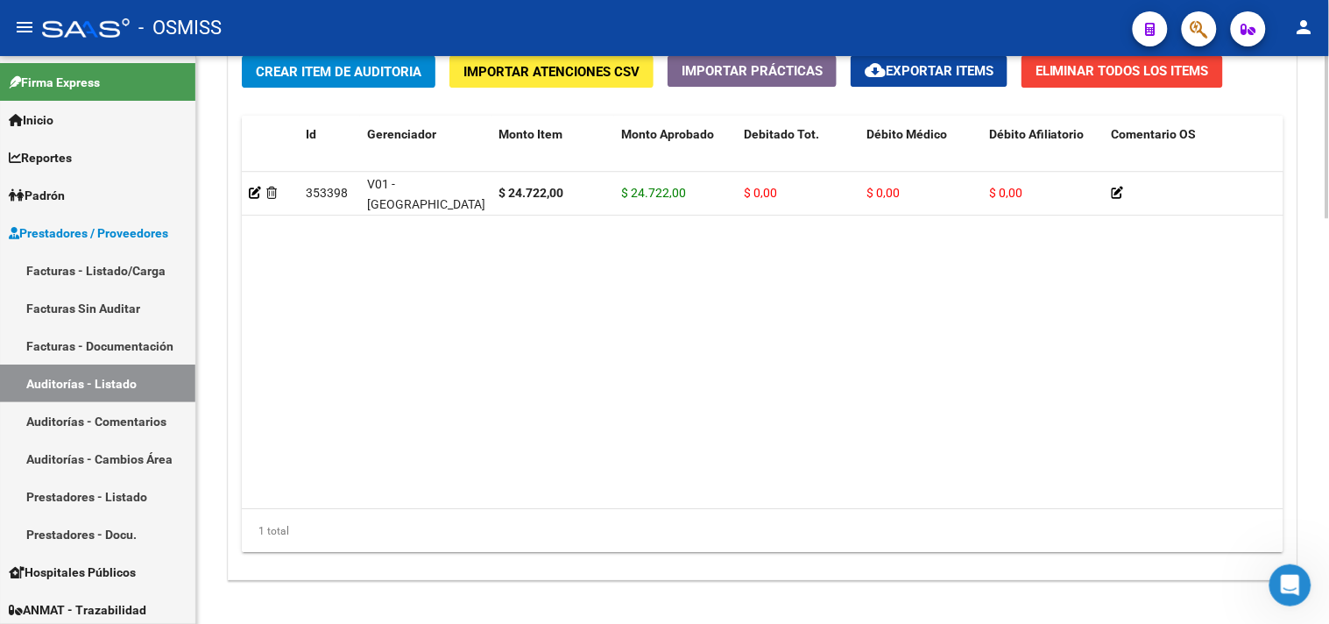
scroll to position [1417, 0]
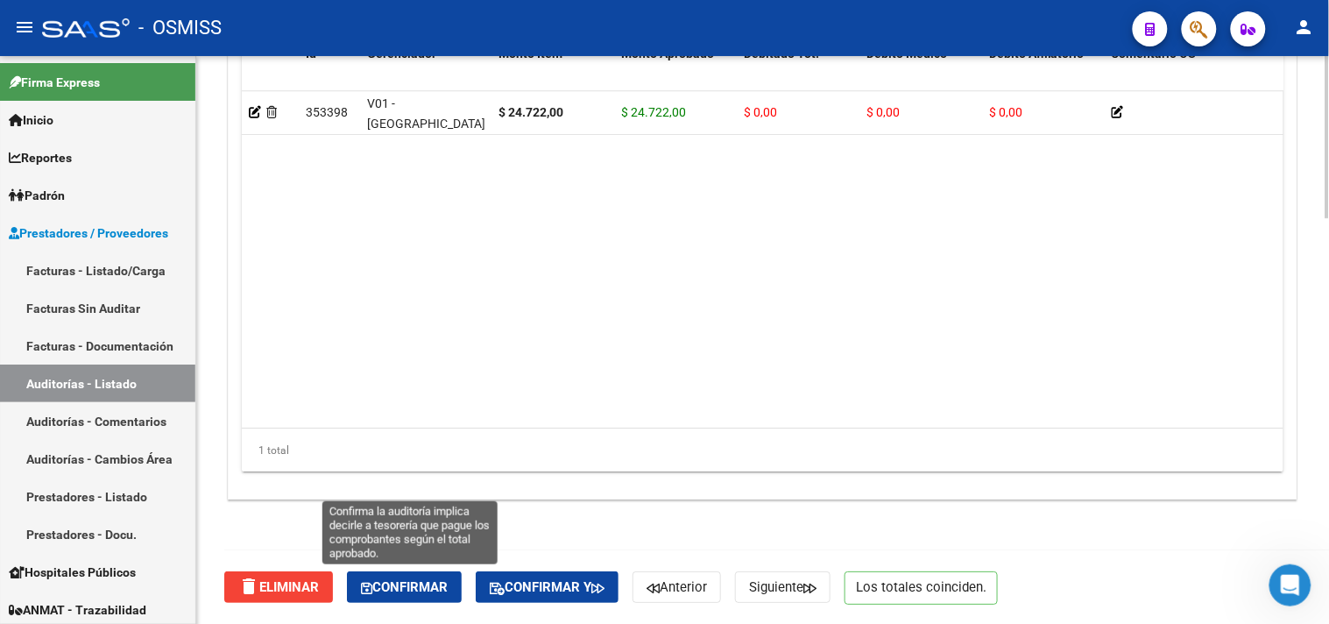
click at [448, 583] on span "Confirmar" at bounding box center [404, 587] width 87 height 16
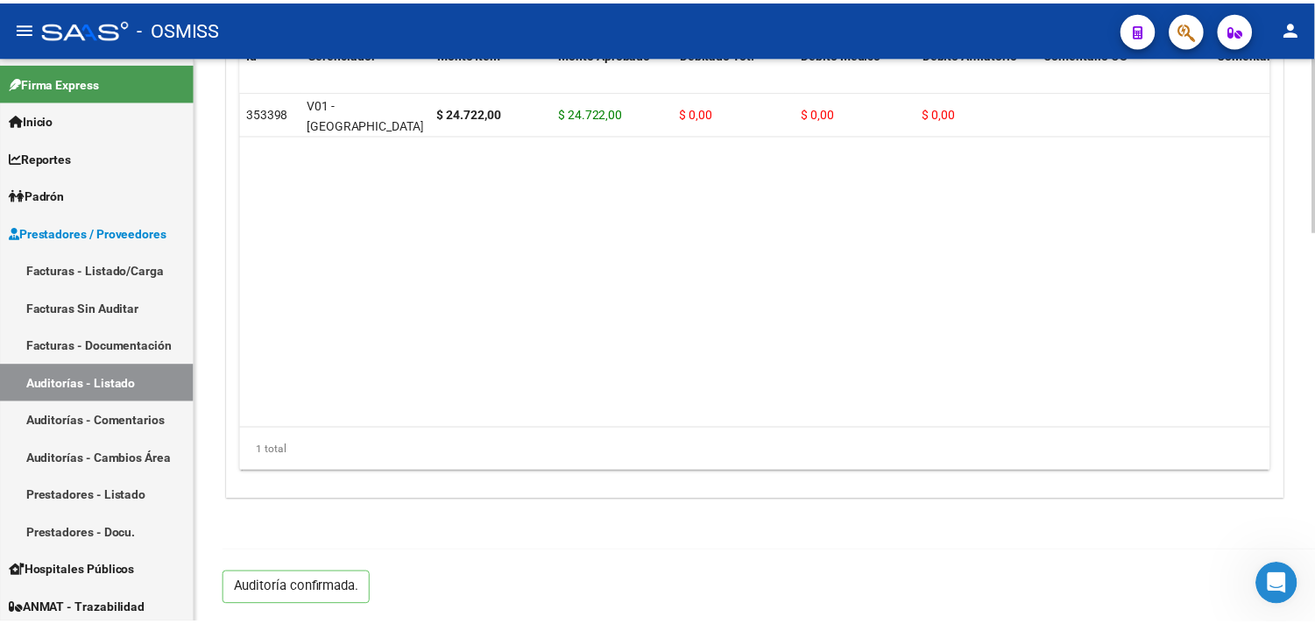
scroll to position [1260, 0]
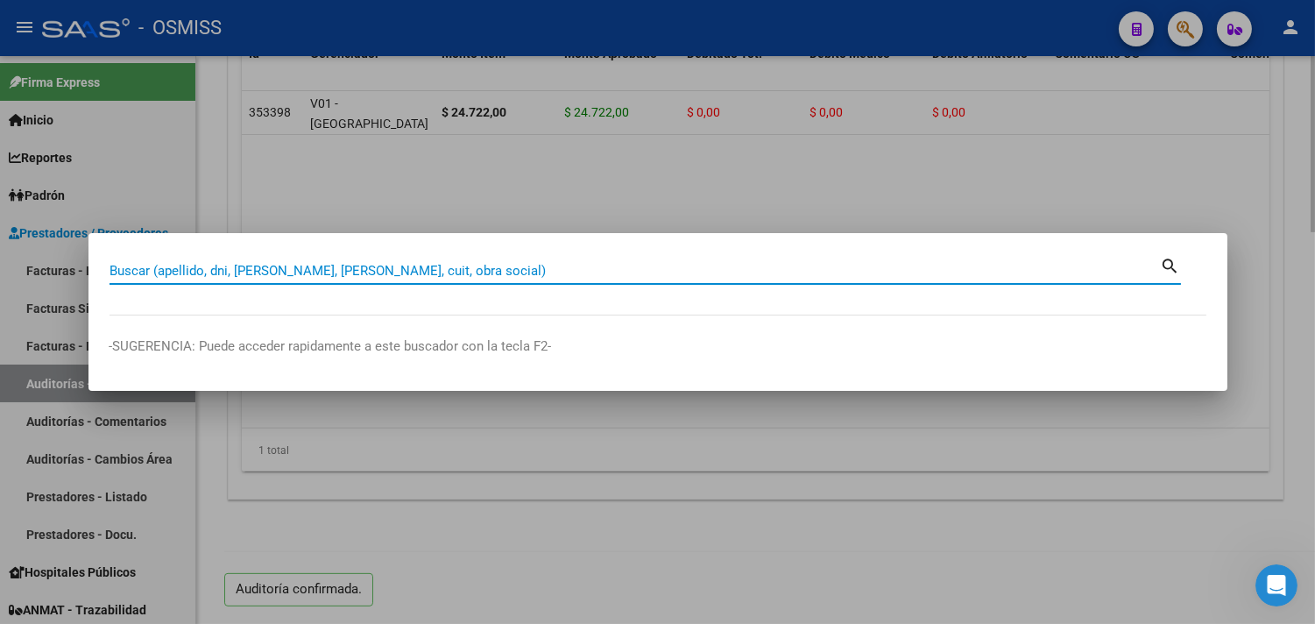
paste input "11-00000281"
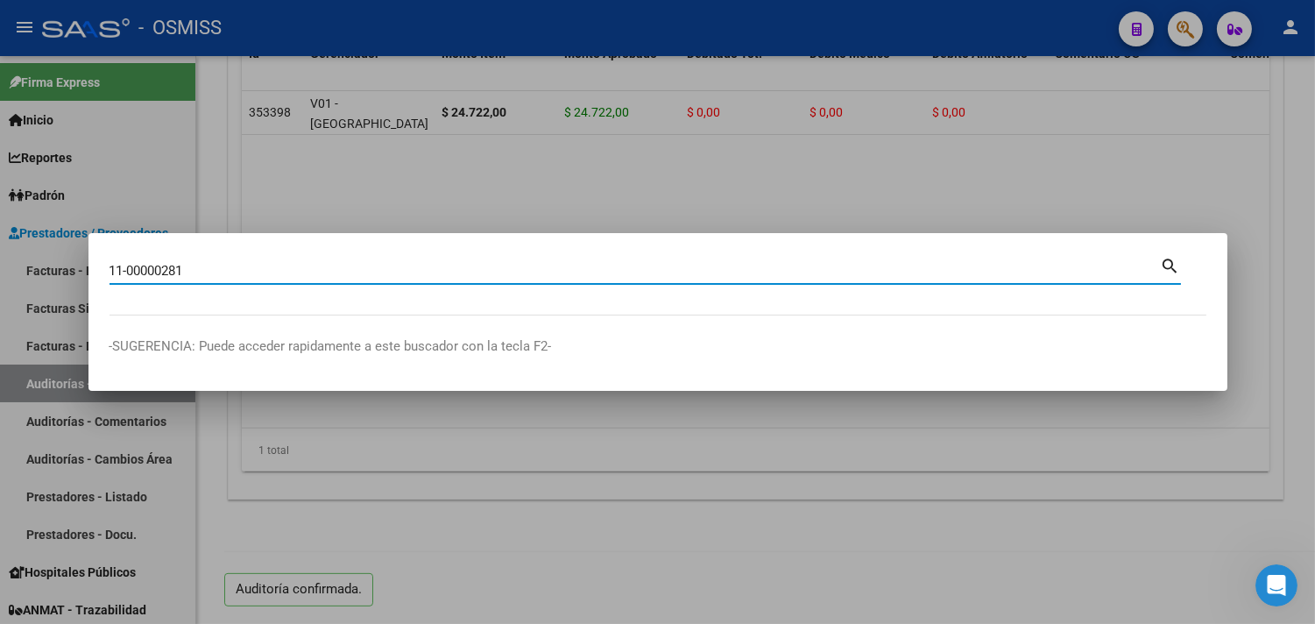
type input "11-00000281"
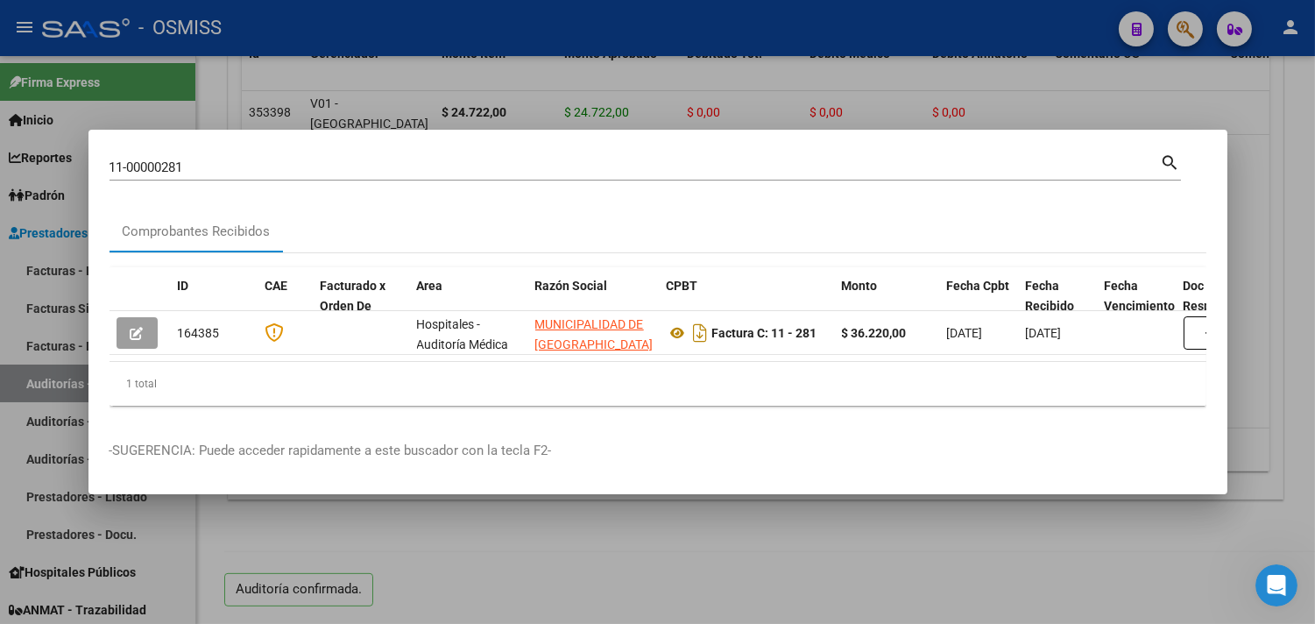
scroll to position [0, 931]
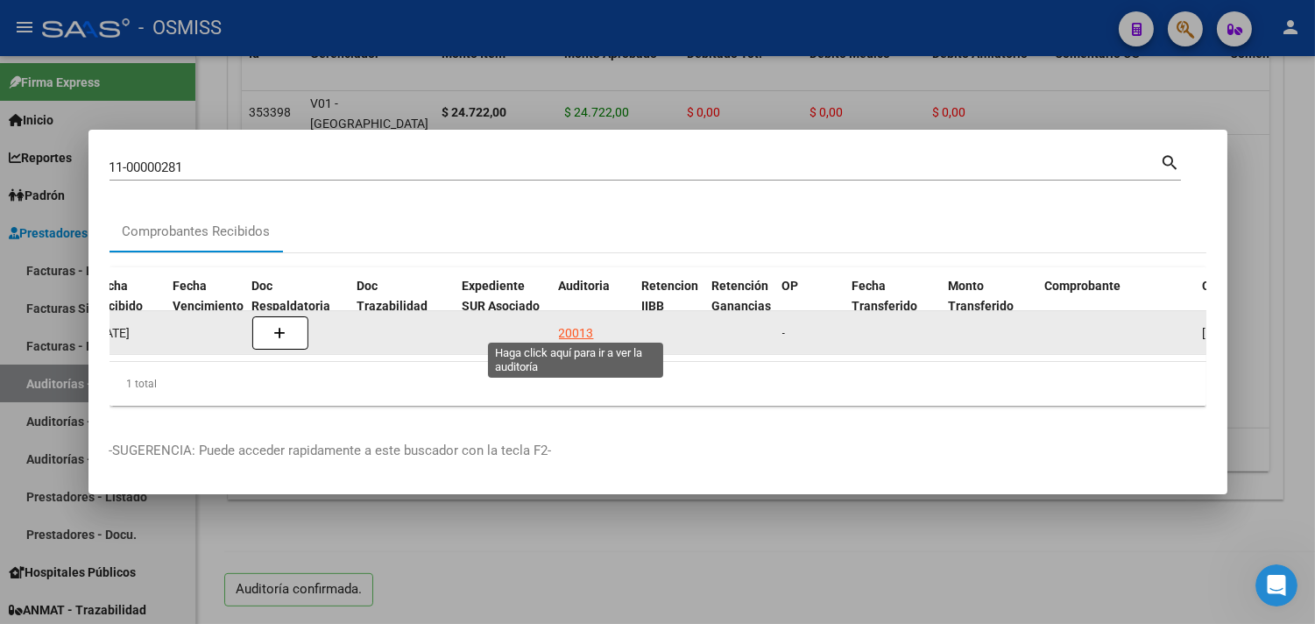
click at [559, 327] on div "20013" at bounding box center [576, 333] width 35 height 20
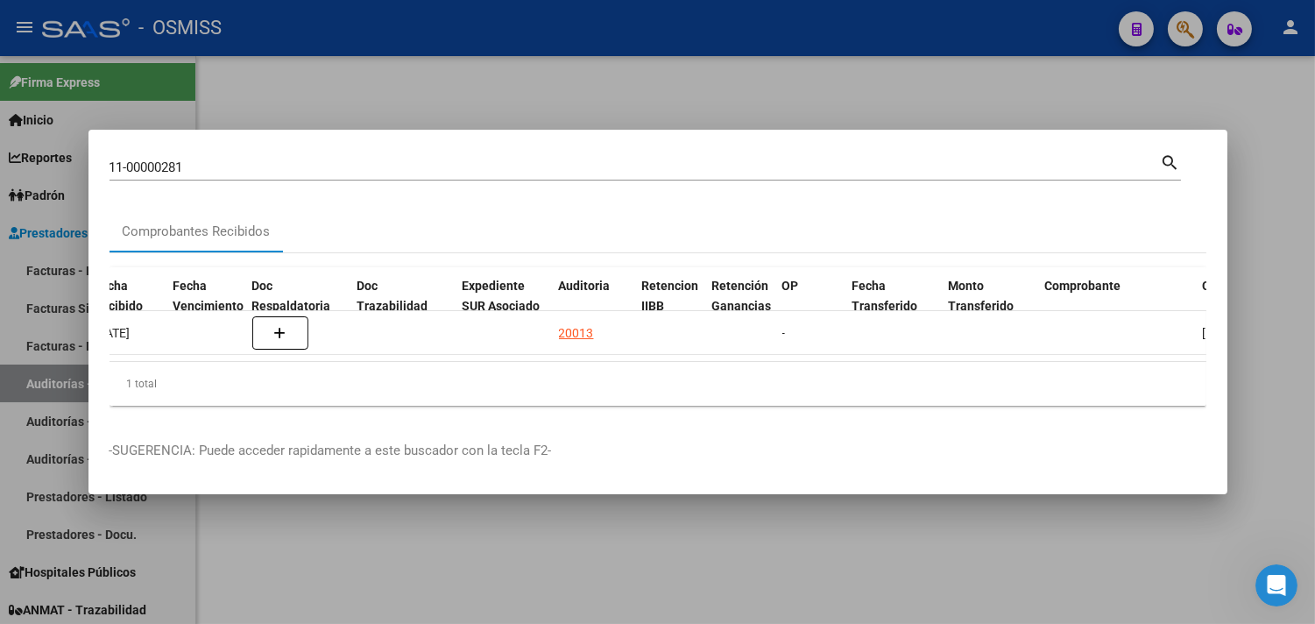
click at [1254, 177] on div at bounding box center [657, 312] width 1315 height 624
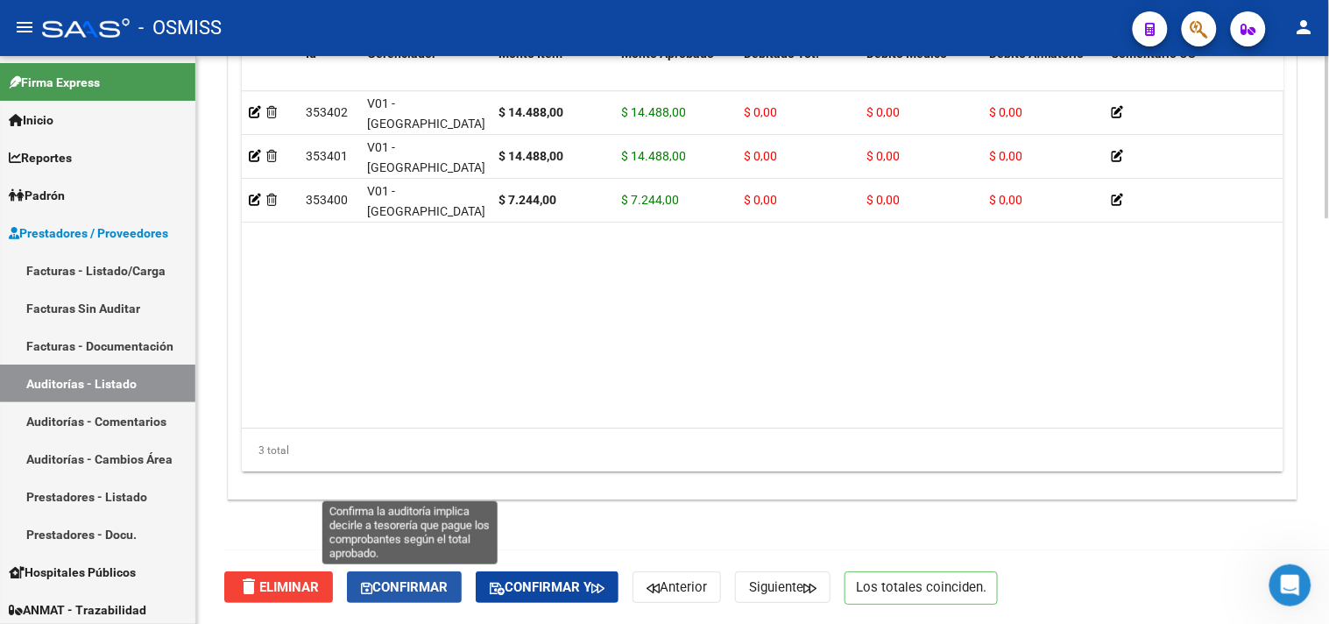
click at [426, 574] on button "Confirmar" at bounding box center [404, 587] width 115 height 32
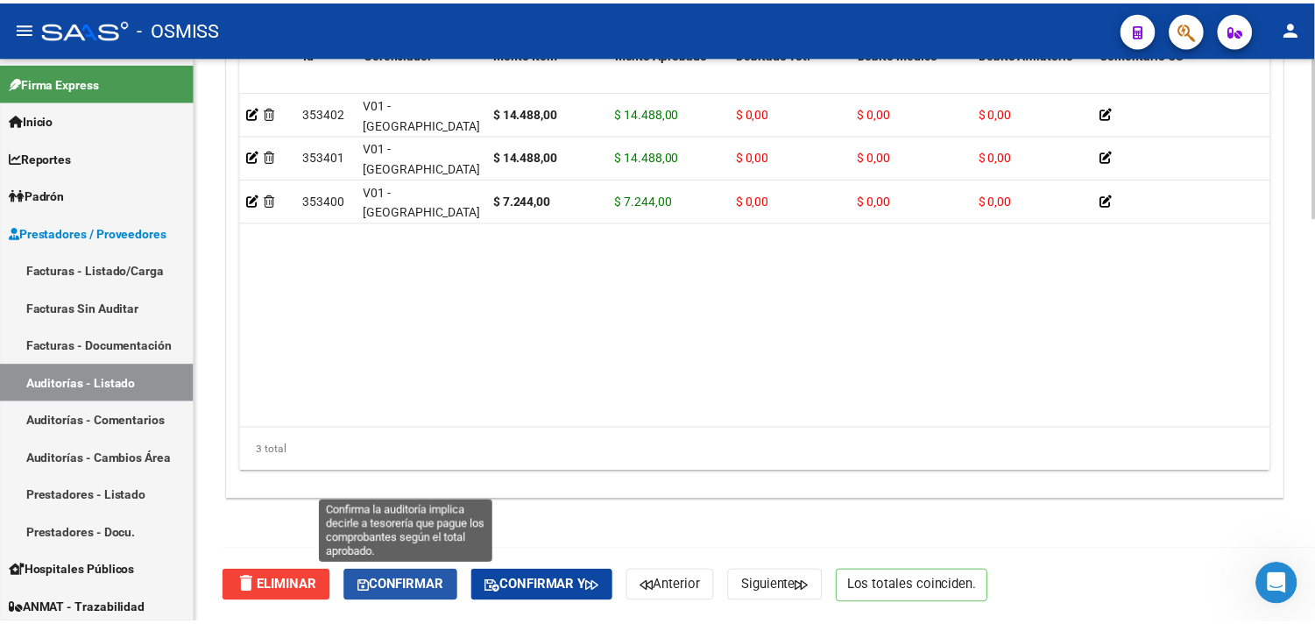
scroll to position [1260, 0]
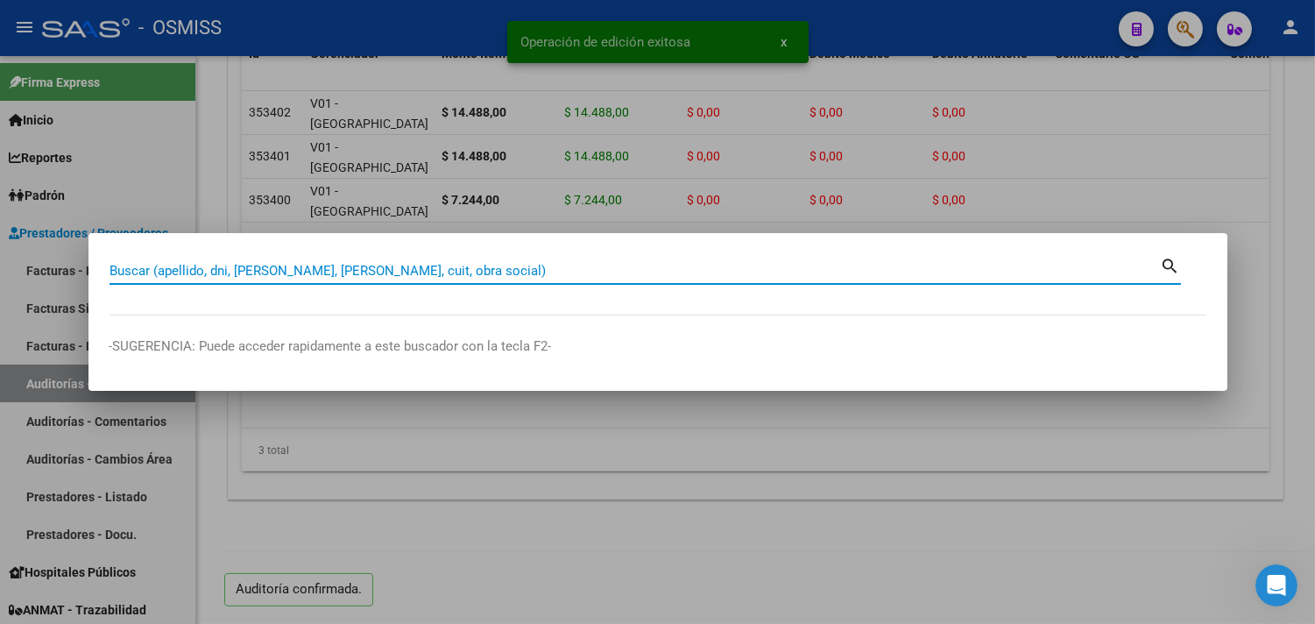
paste input "03-00001446"
type input "03-00001446"
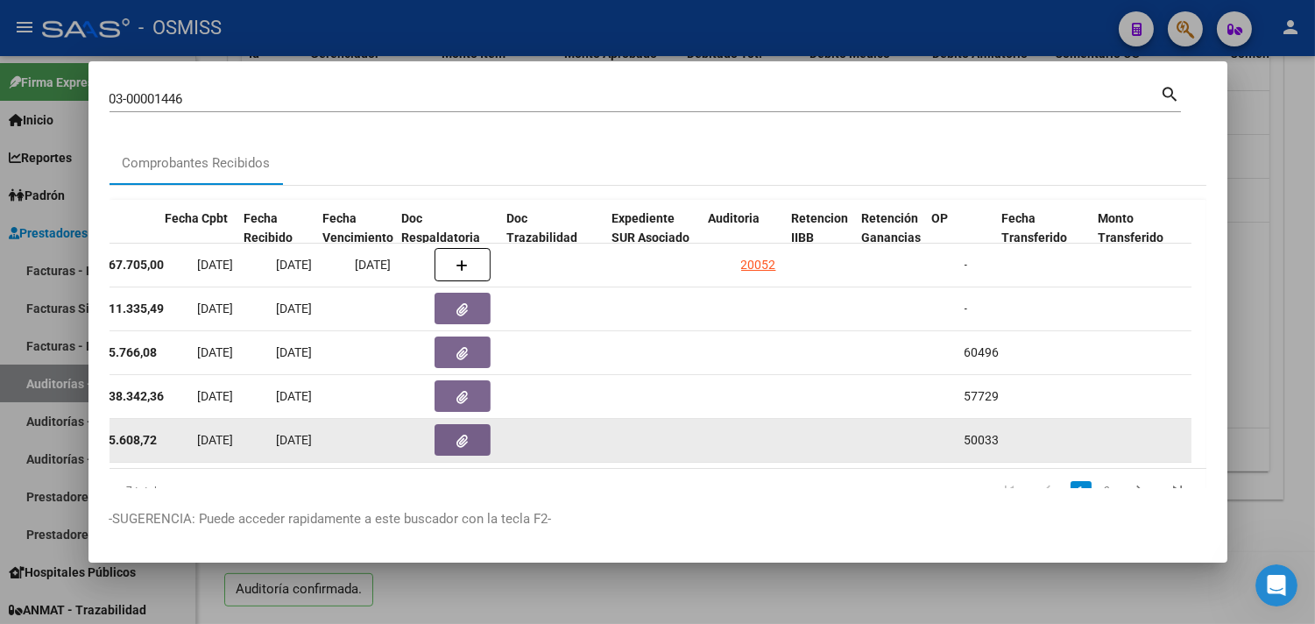
scroll to position [0, 781]
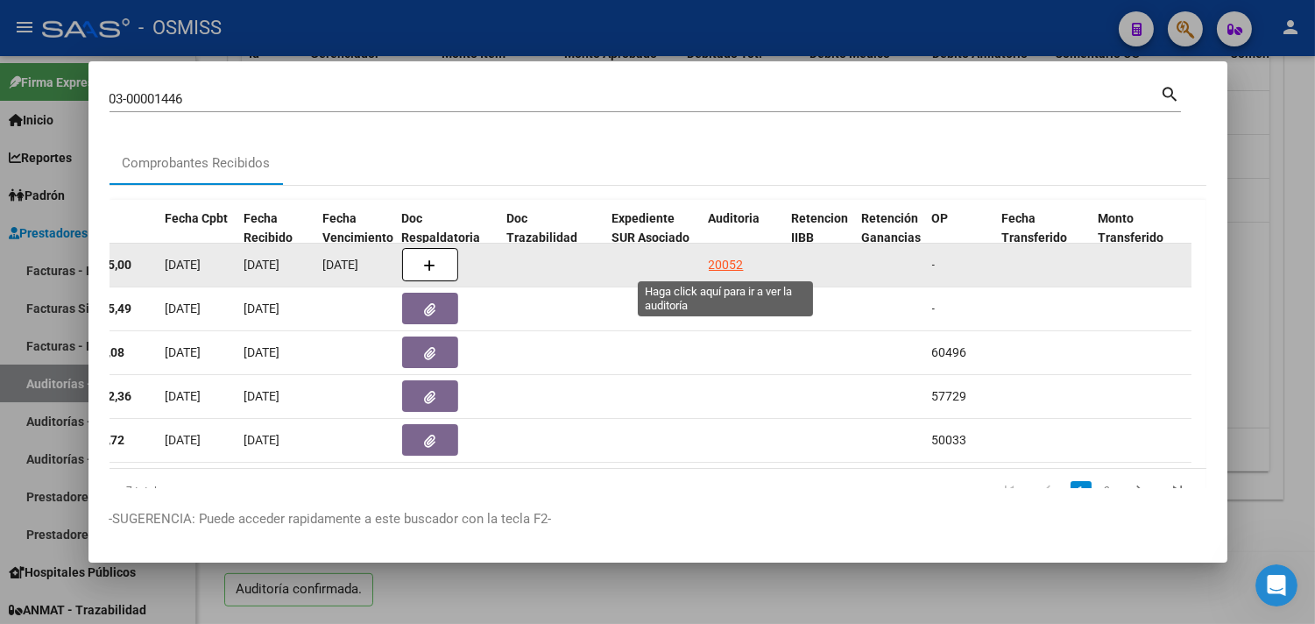
click at [723, 255] on div "20052" at bounding box center [726, 265] width 35 height 20
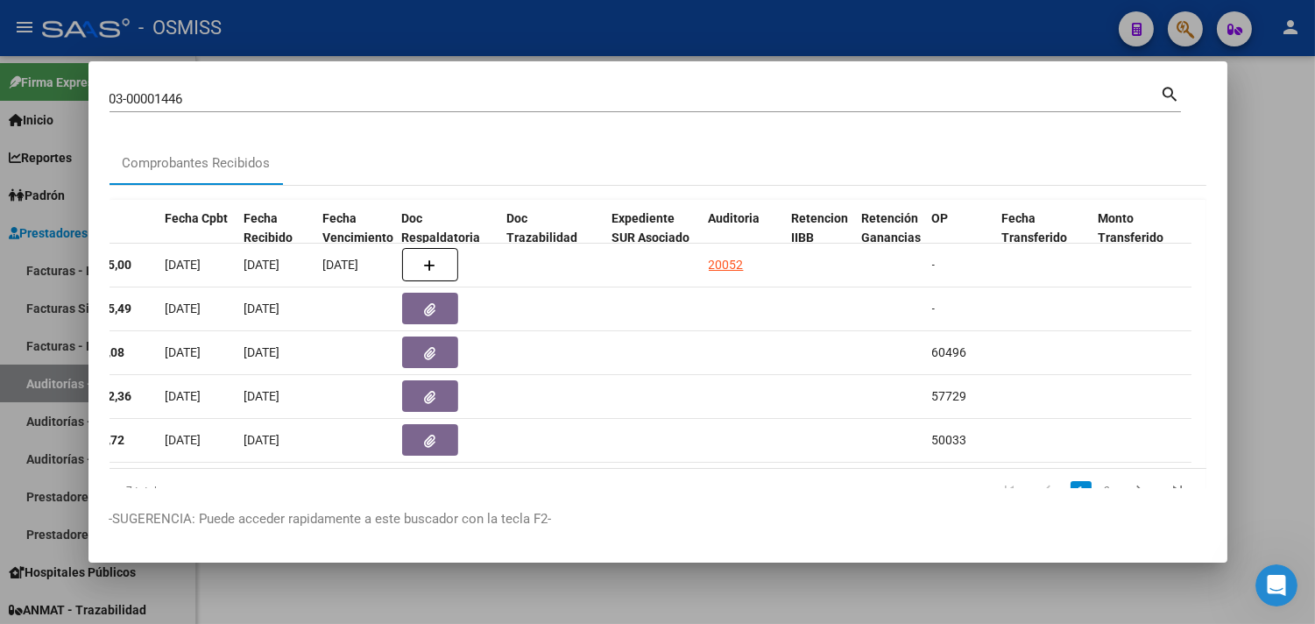
click at [1305, 230] on div at bounding box center [657, 312] width 1315 height 624
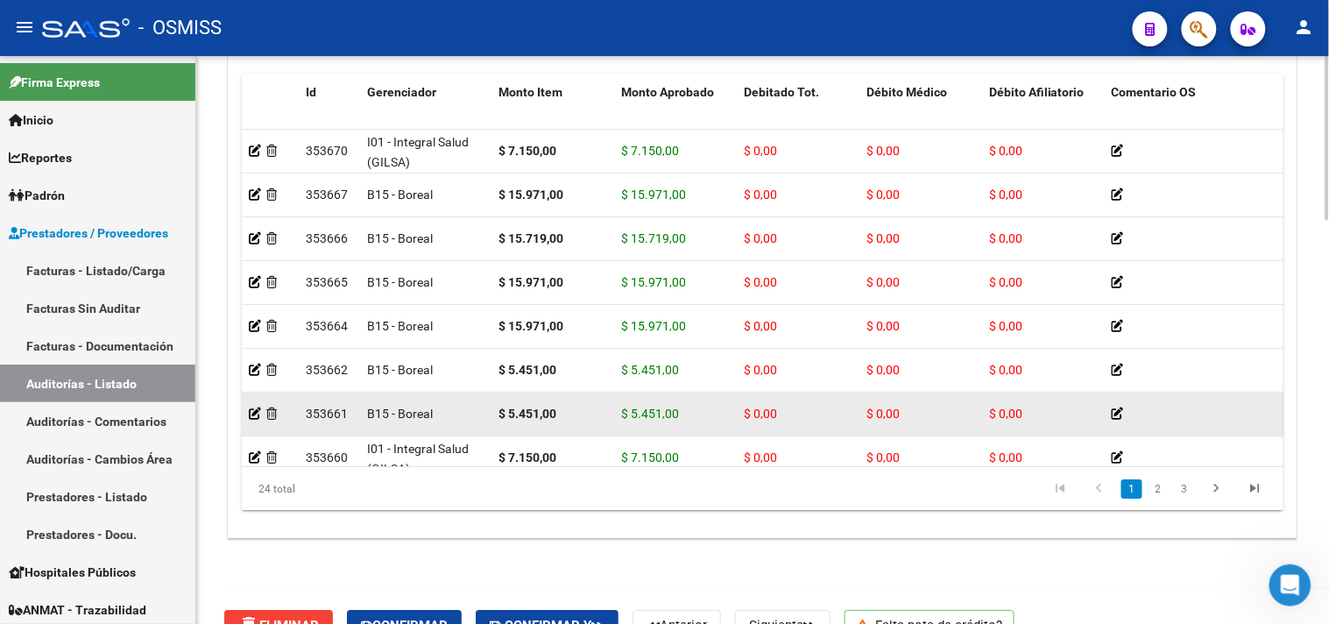
scroll to position [486, 0]
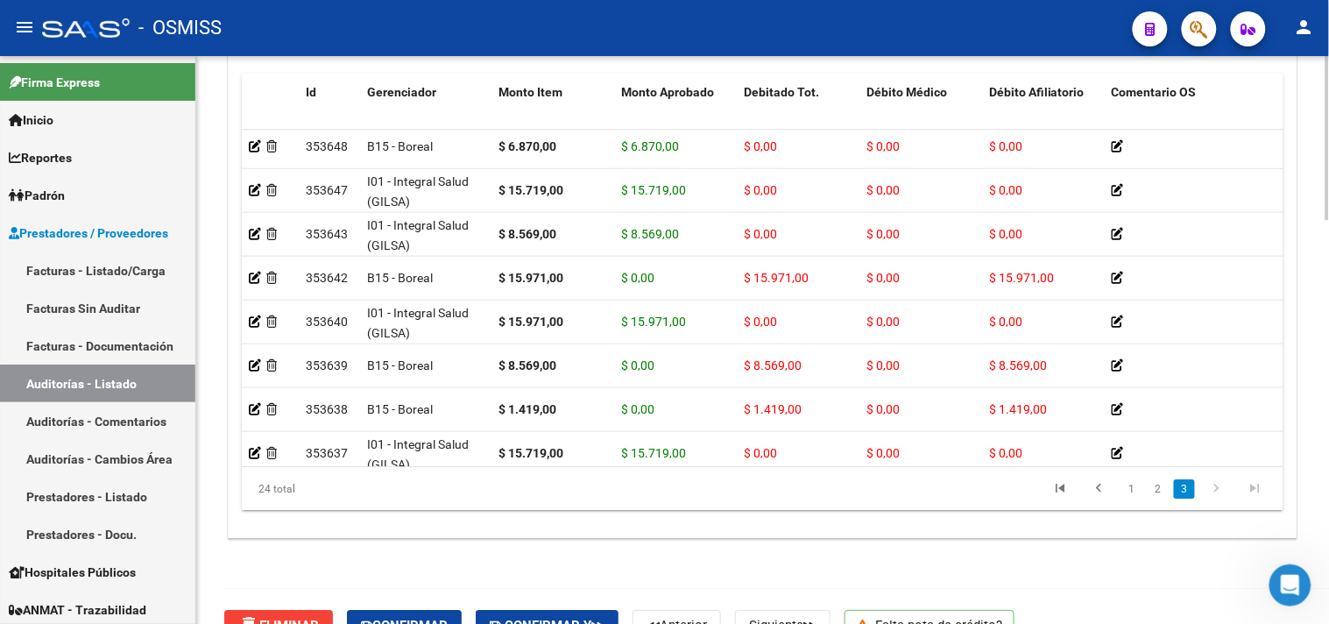
click at [419, 616] on button "Confirmar" at bounding box center [404, 626] width 115 height 32
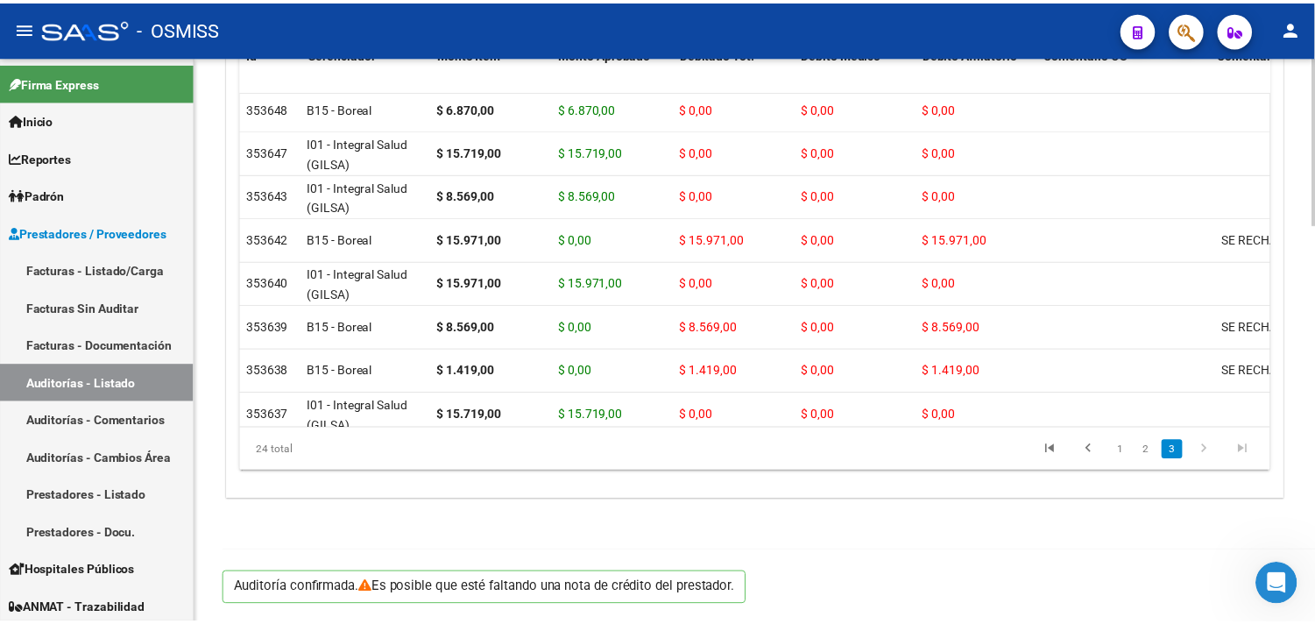
scroll to position [1301, 0]
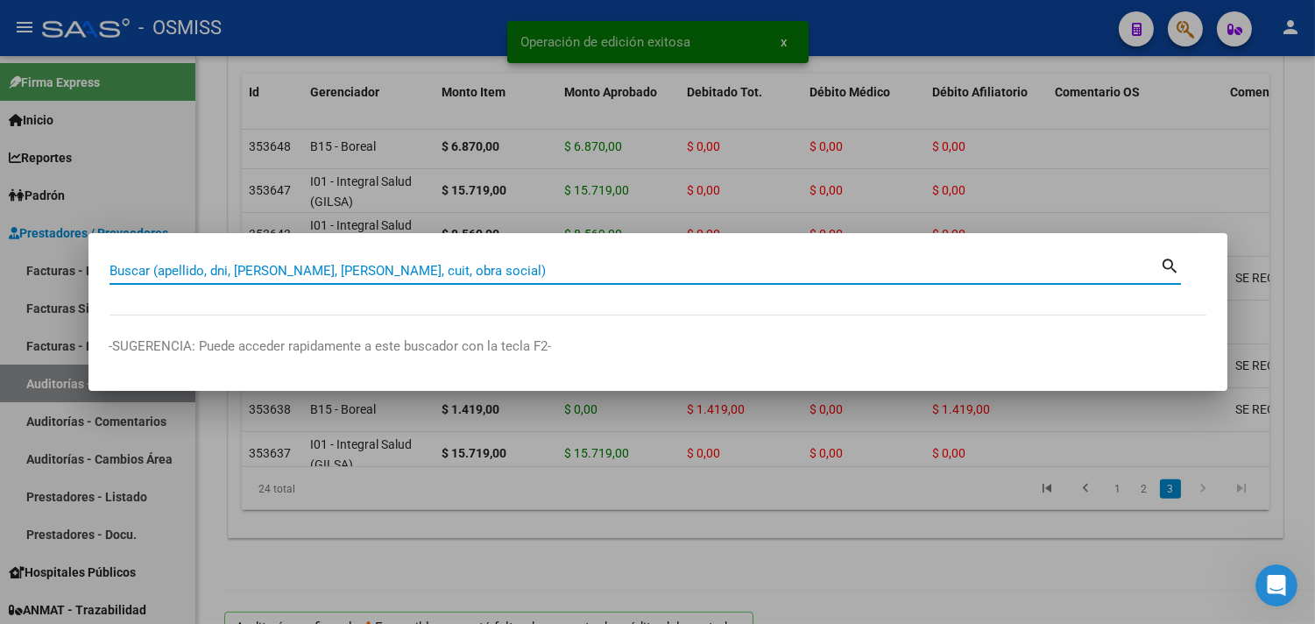
paste input "119-12456"
type input "119-12456"
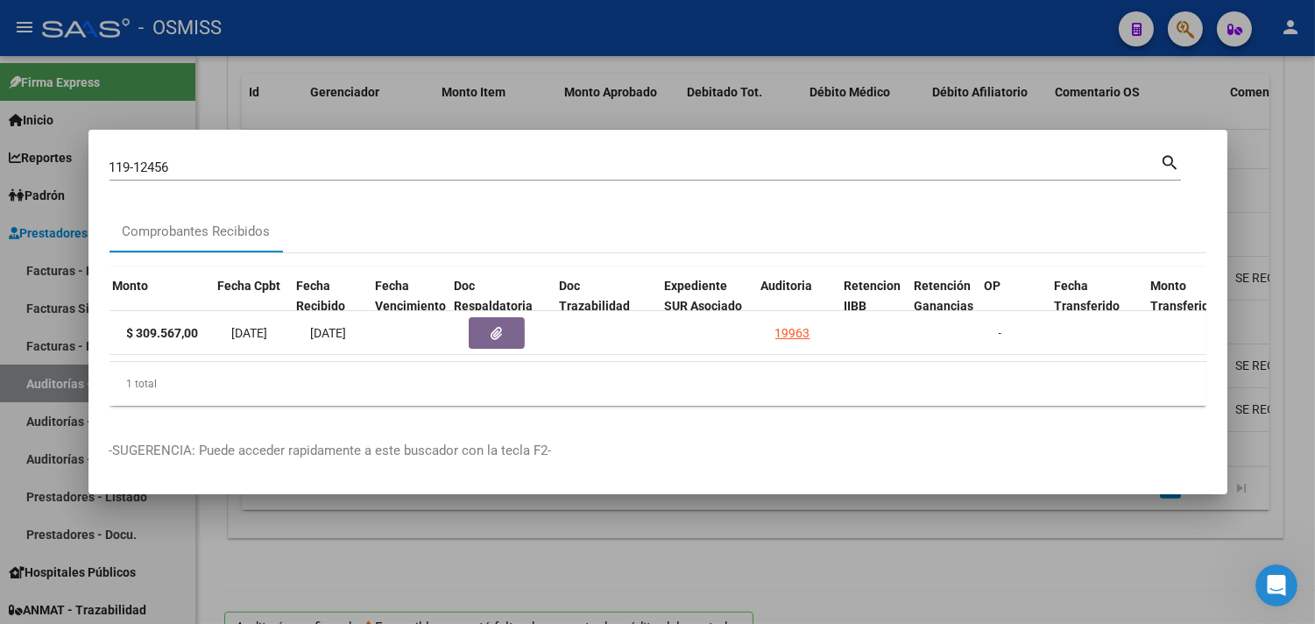
scroll to position [0, 729]
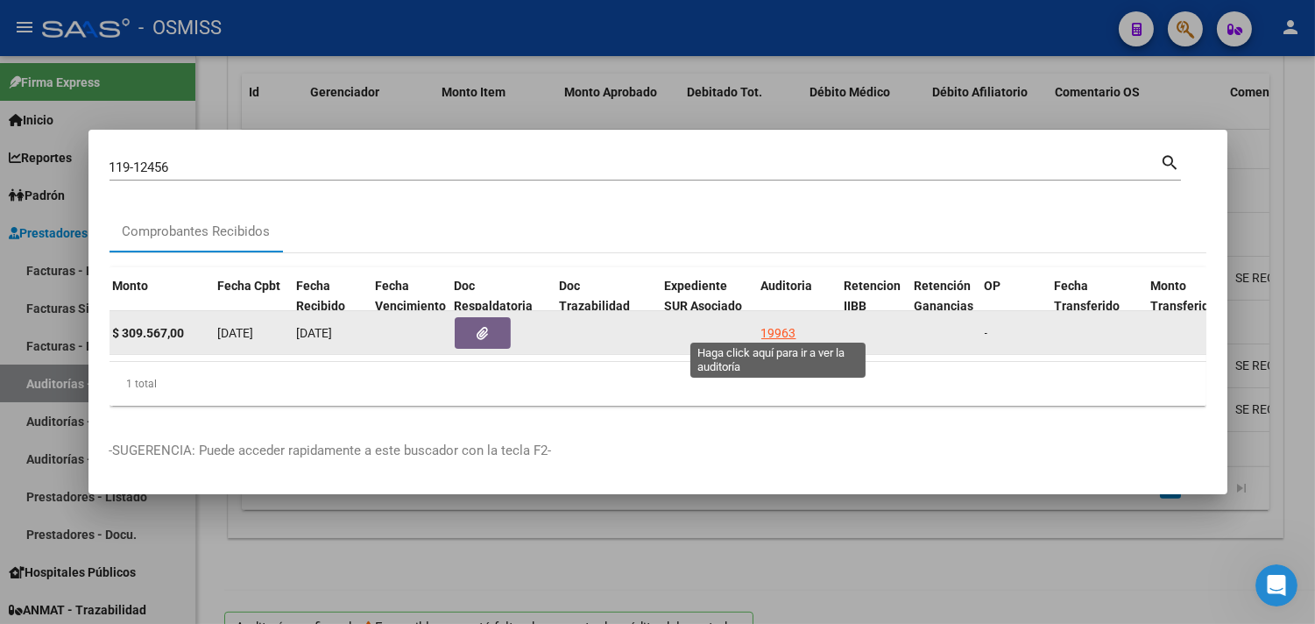
click at [766, 323] on div "19963" at bounding box center [778, 333] width 35 height 20
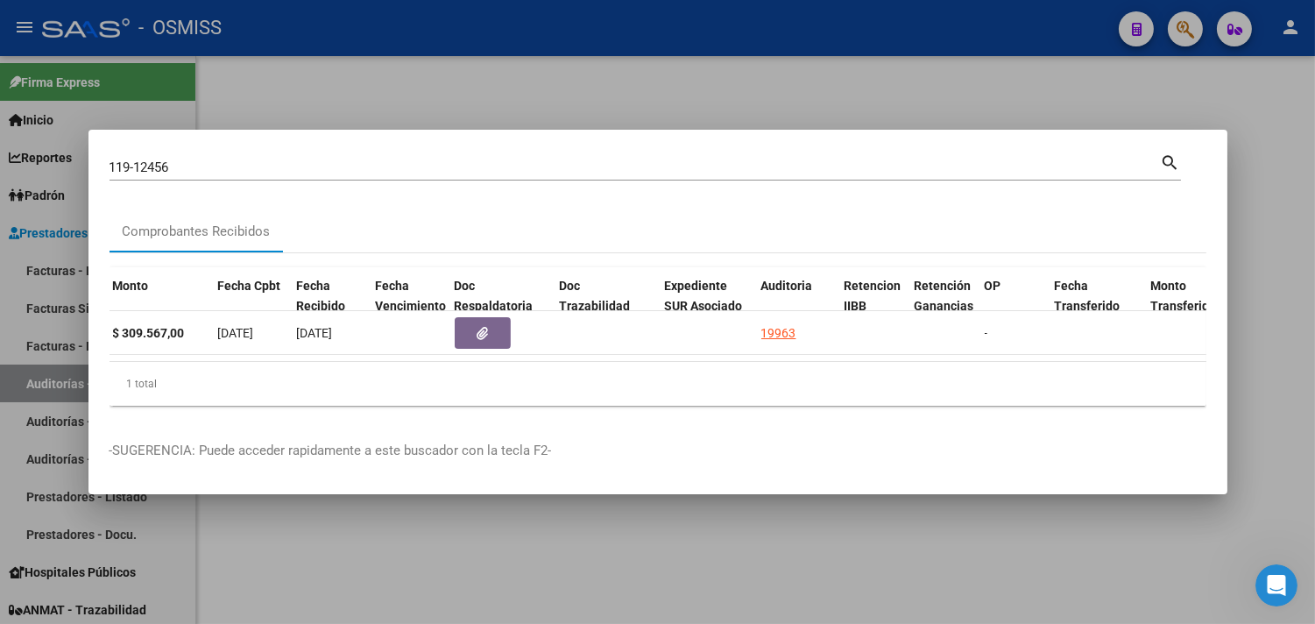
click at [1248, 309] on div at bounding box center [657, 312] width 1315 height 624
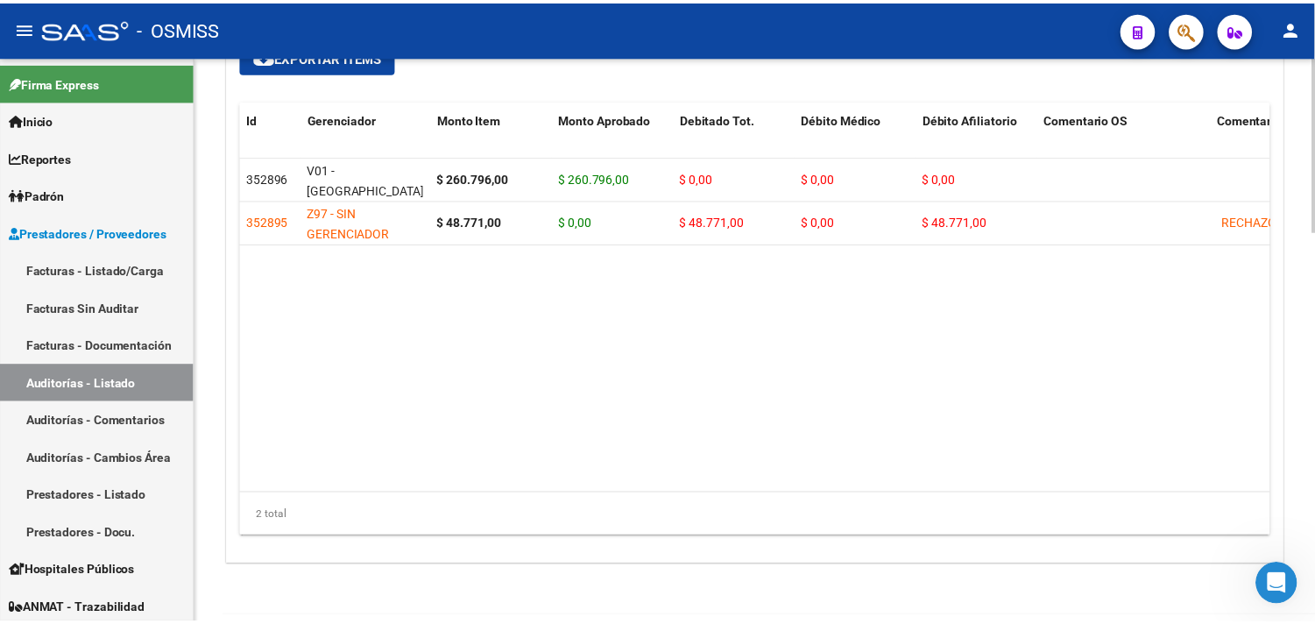
scroll to position [1260, 0]
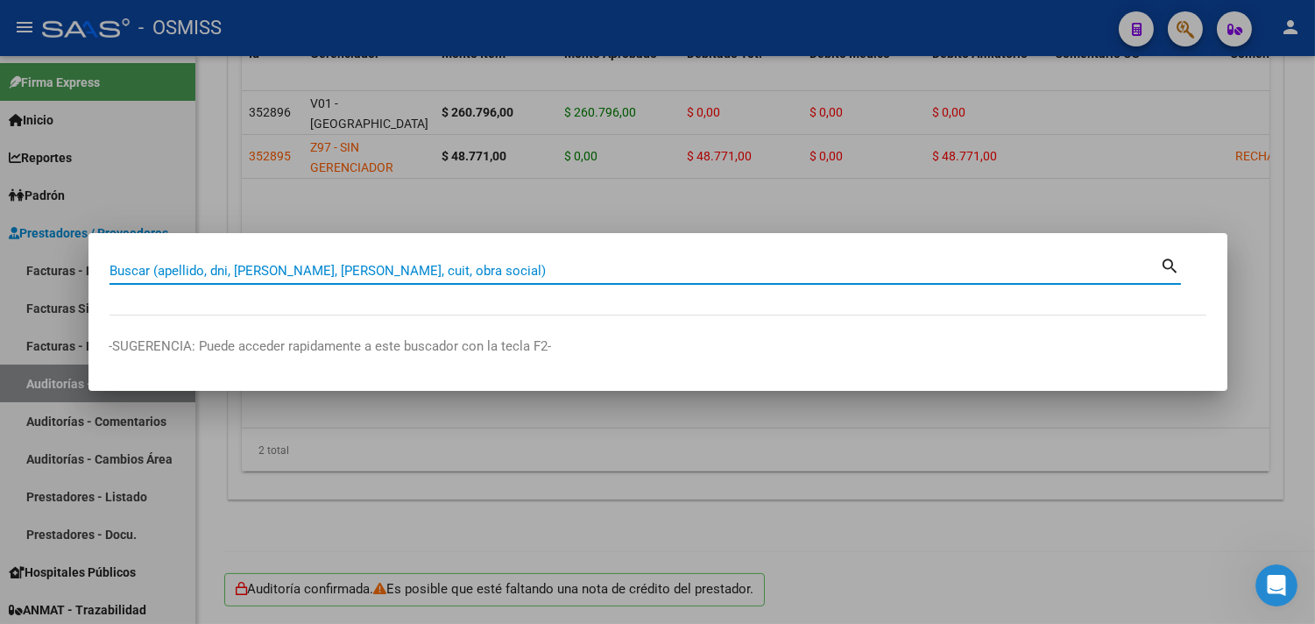
paste input "1630-16638"
type input "1630-16638"
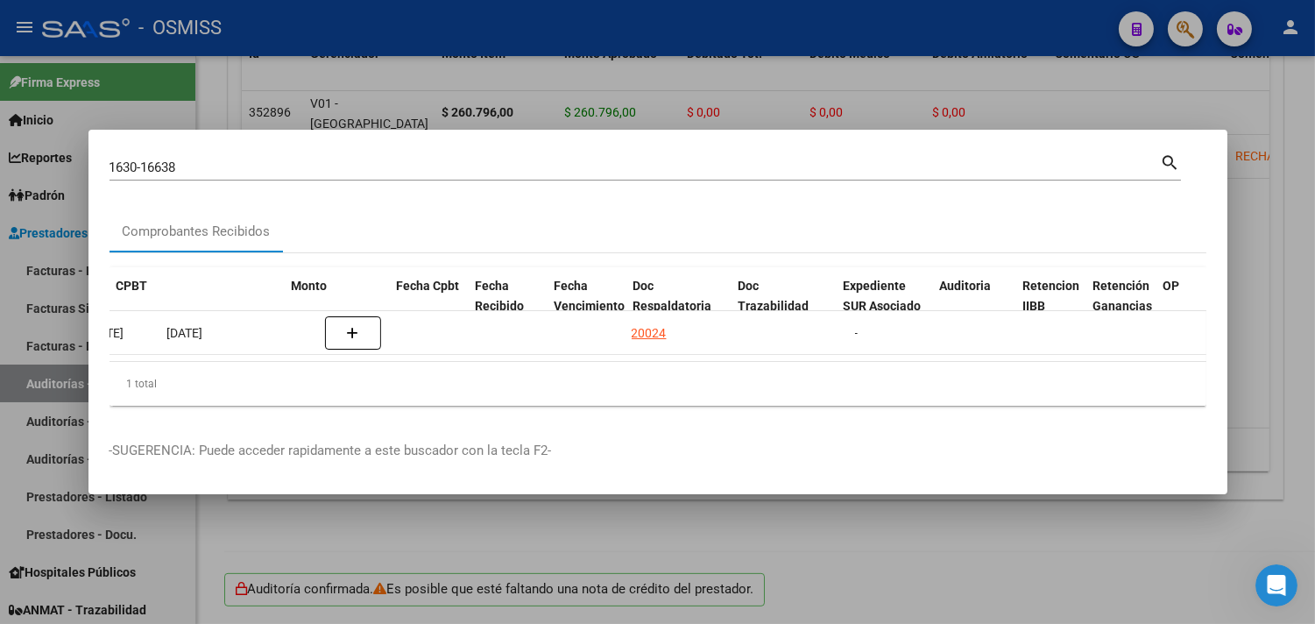
scroll to position [0, 865]
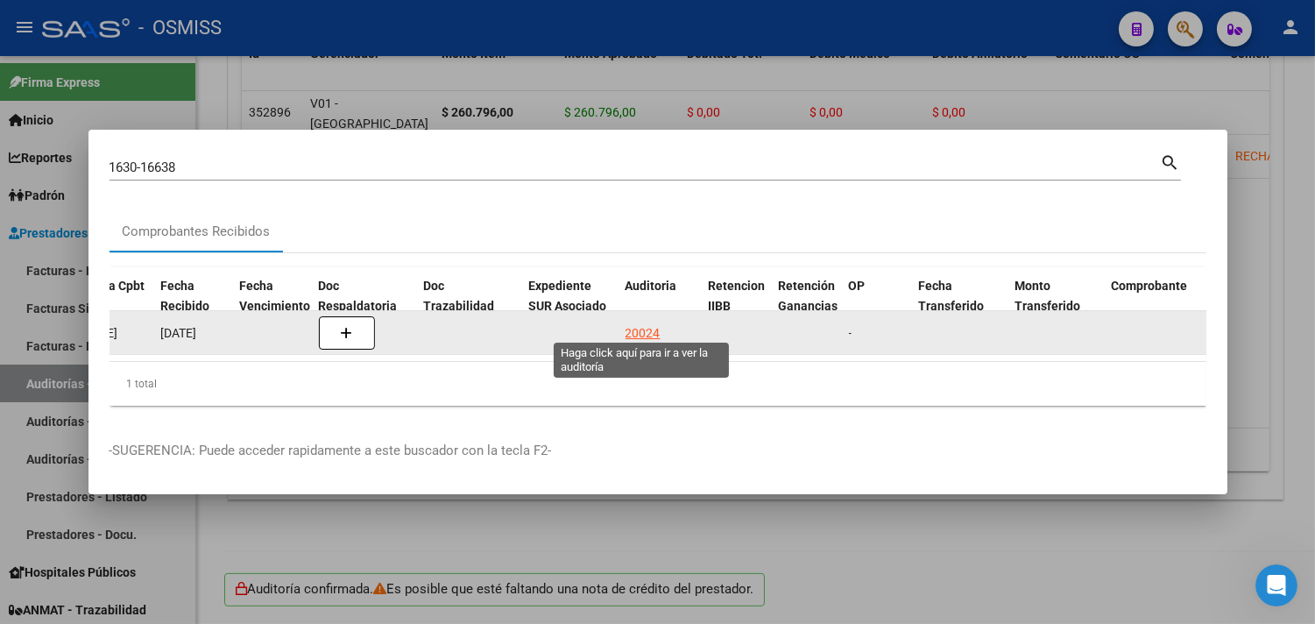
click at [644, 323] on div "20024" at bounding box center [642, 333] width 35 height 20
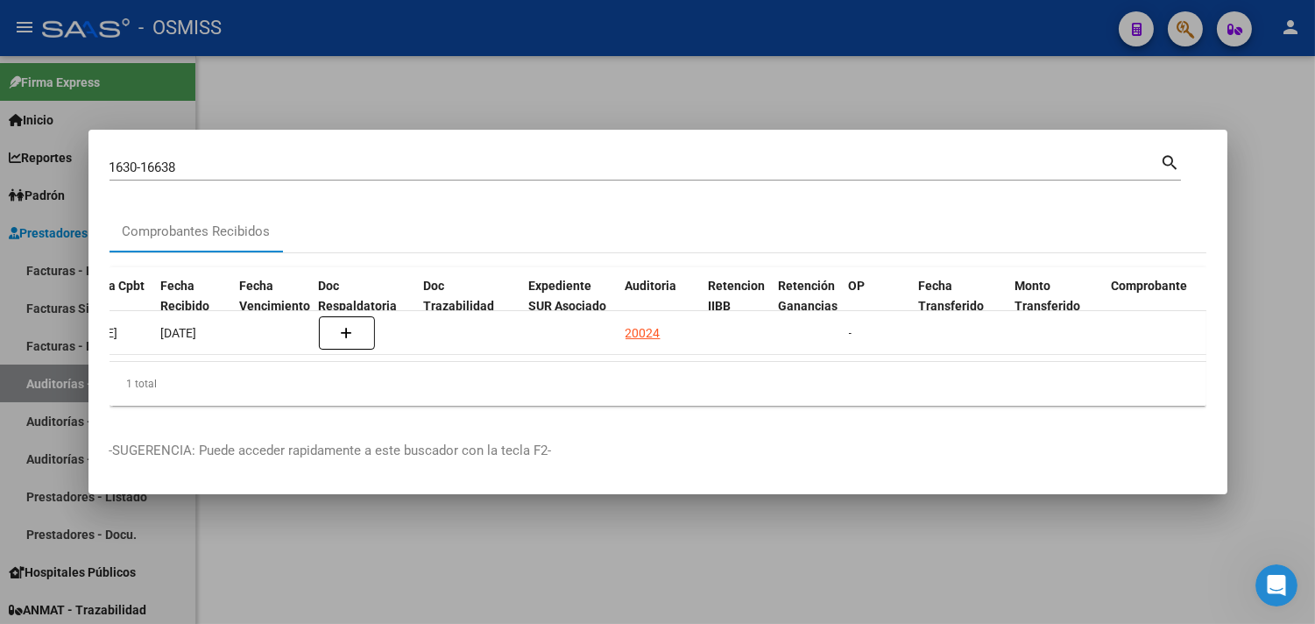
click at [1263, 270] on div at bounding box center [657, 312] width 1315 height 624
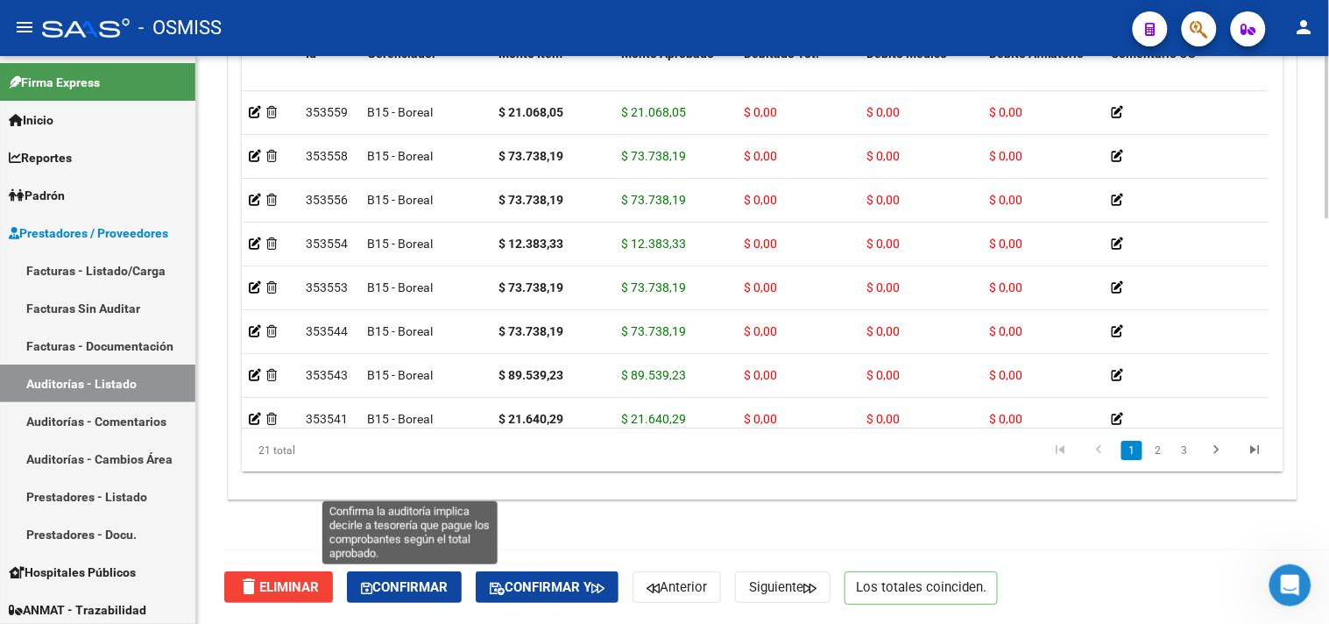
click at [426, 591] on span "Confirmar" at bounding box center [404, 587] width 87 height 16
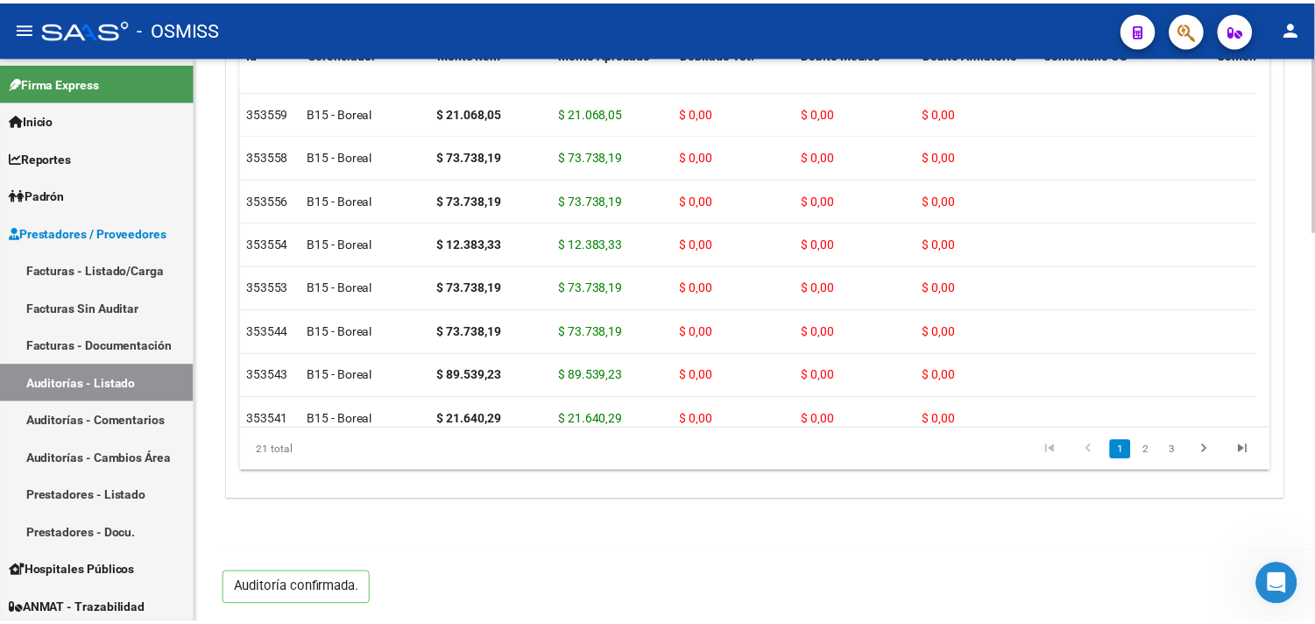
scroll to position [1260, 0]
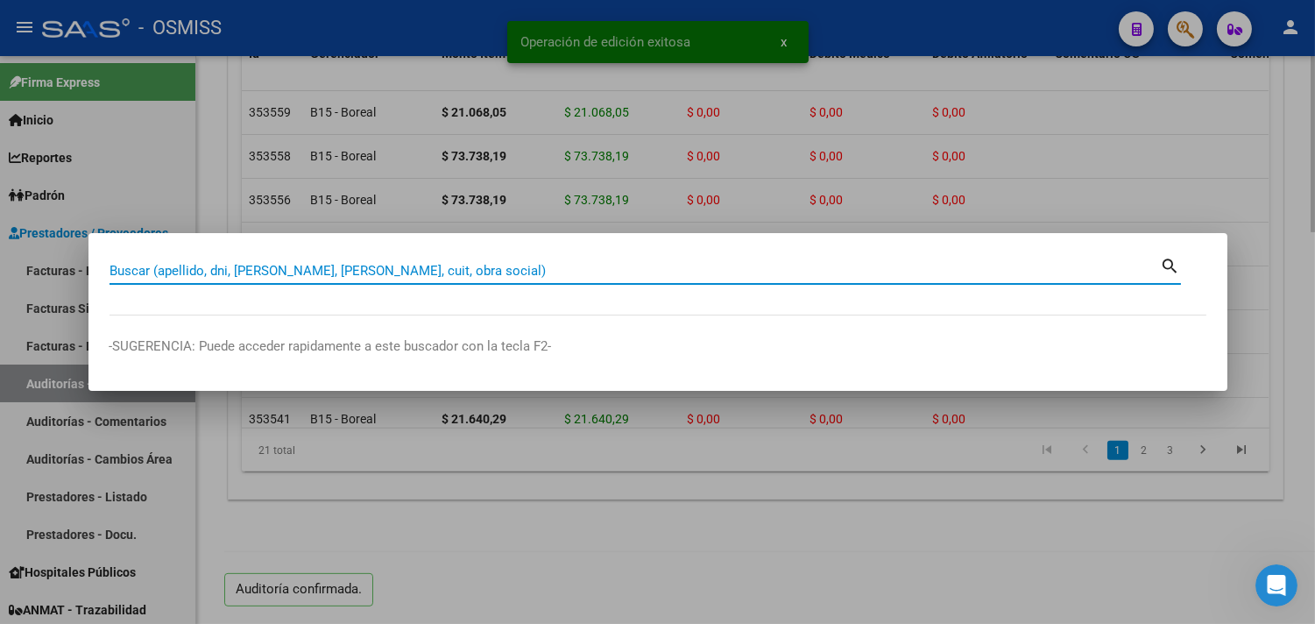
paste input "04-00000570"
type input "04-00000570"
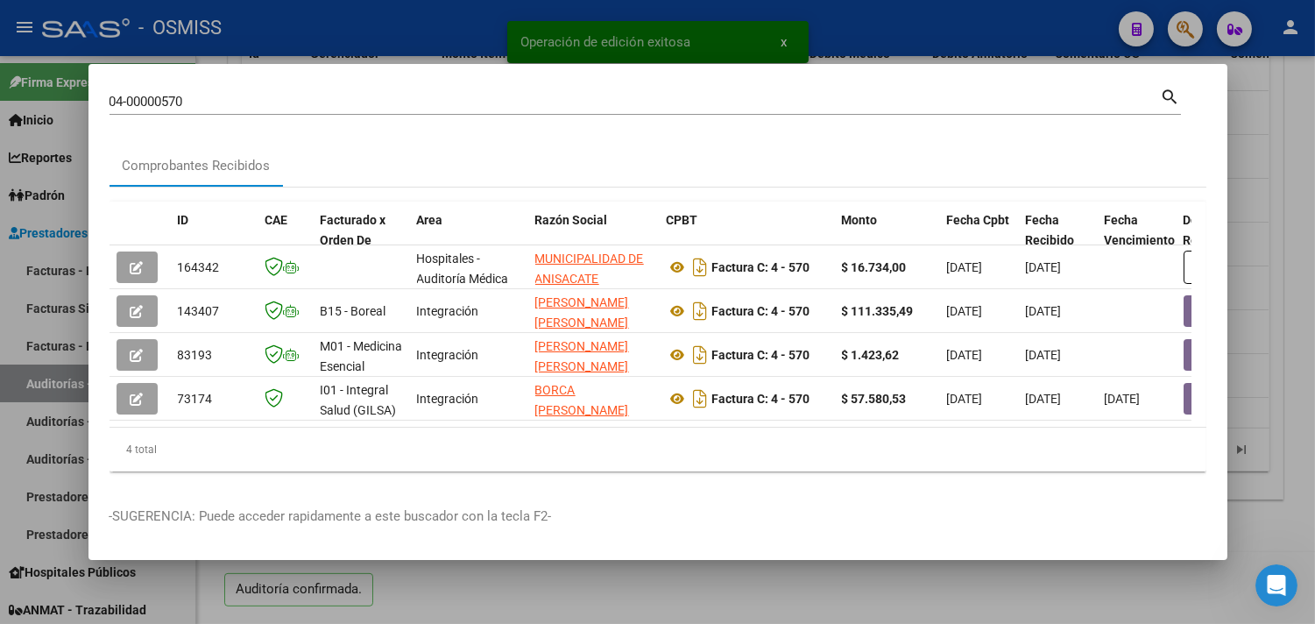
scroll to position [0, 615]
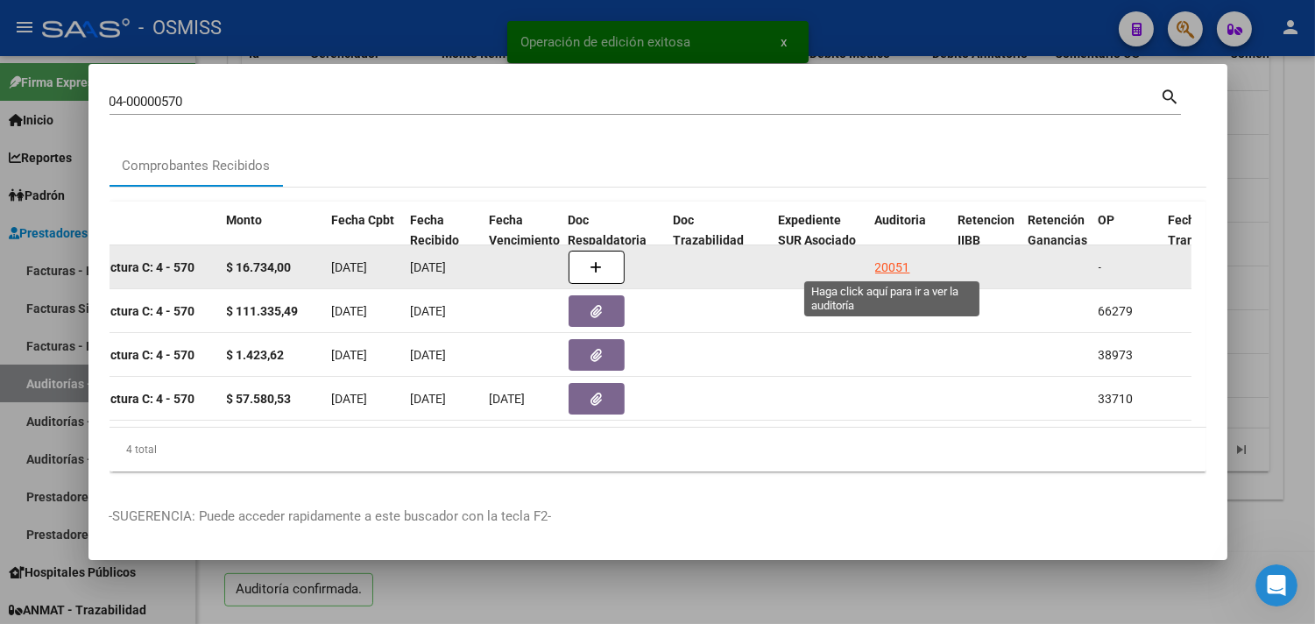
click at [895, 272] on div "20051" at bounding box center [892, 268] width 35 height 20
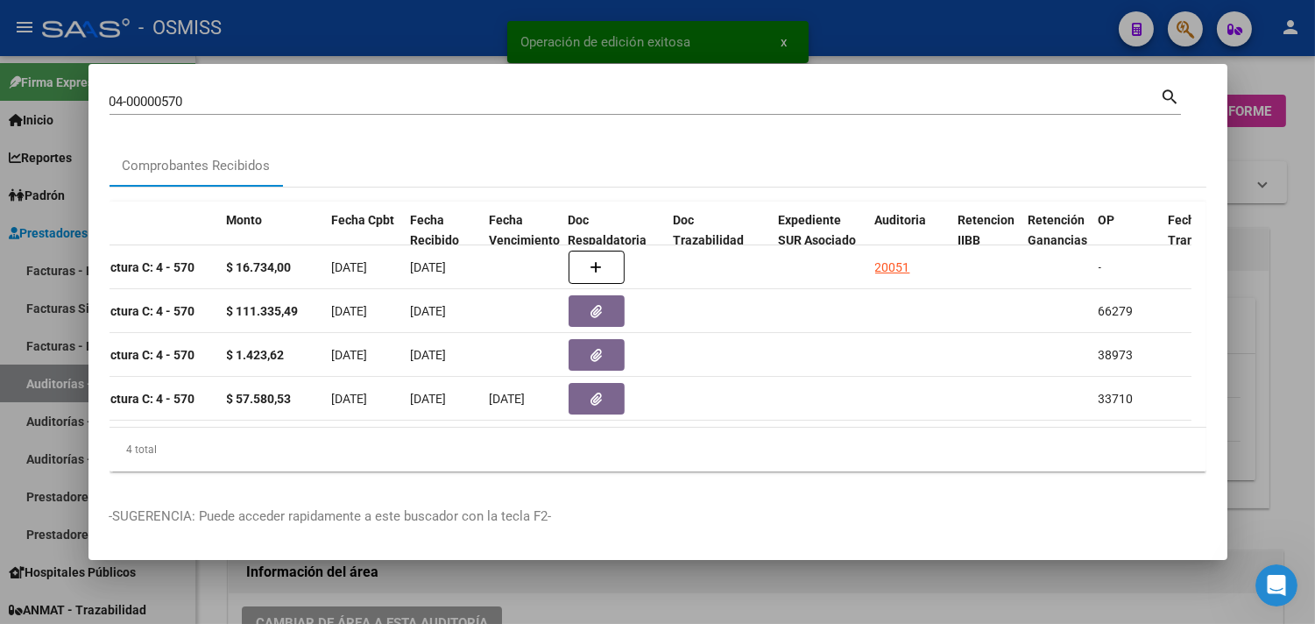
click at [1280, 216] on div at bounding box center [657, 312] width 1315 height 624
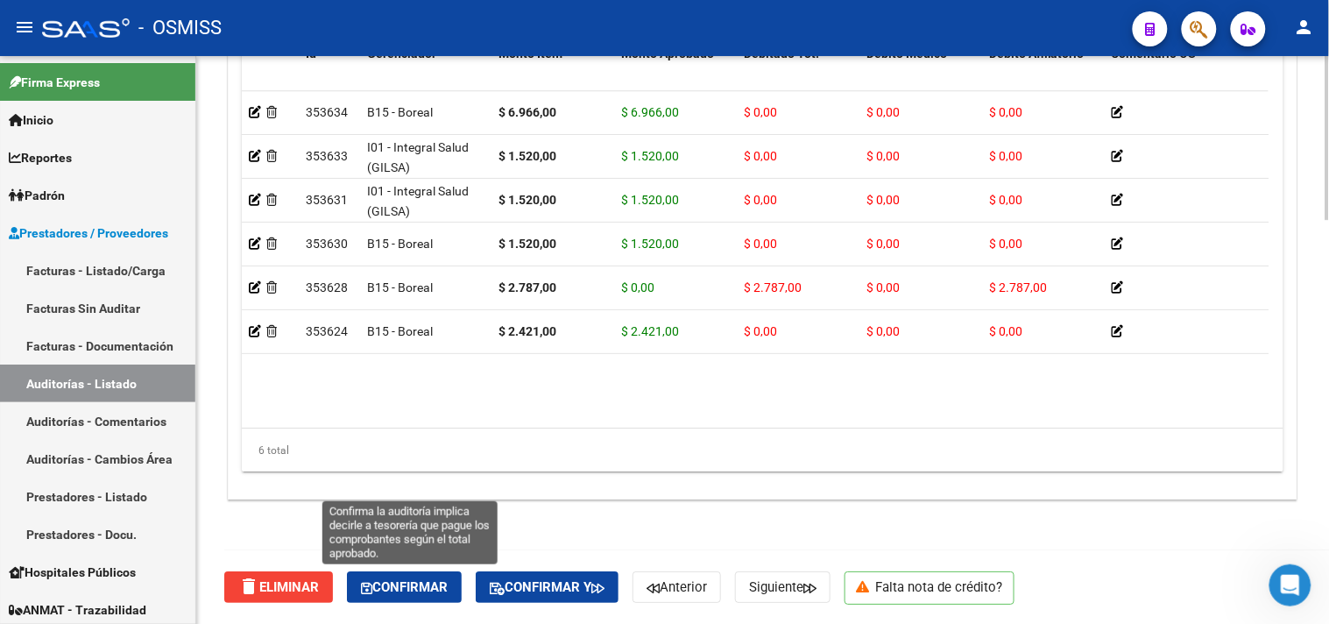
click at [419, 575] on button "Confirmar" at bounding box center [404, 587] width 115 height 32
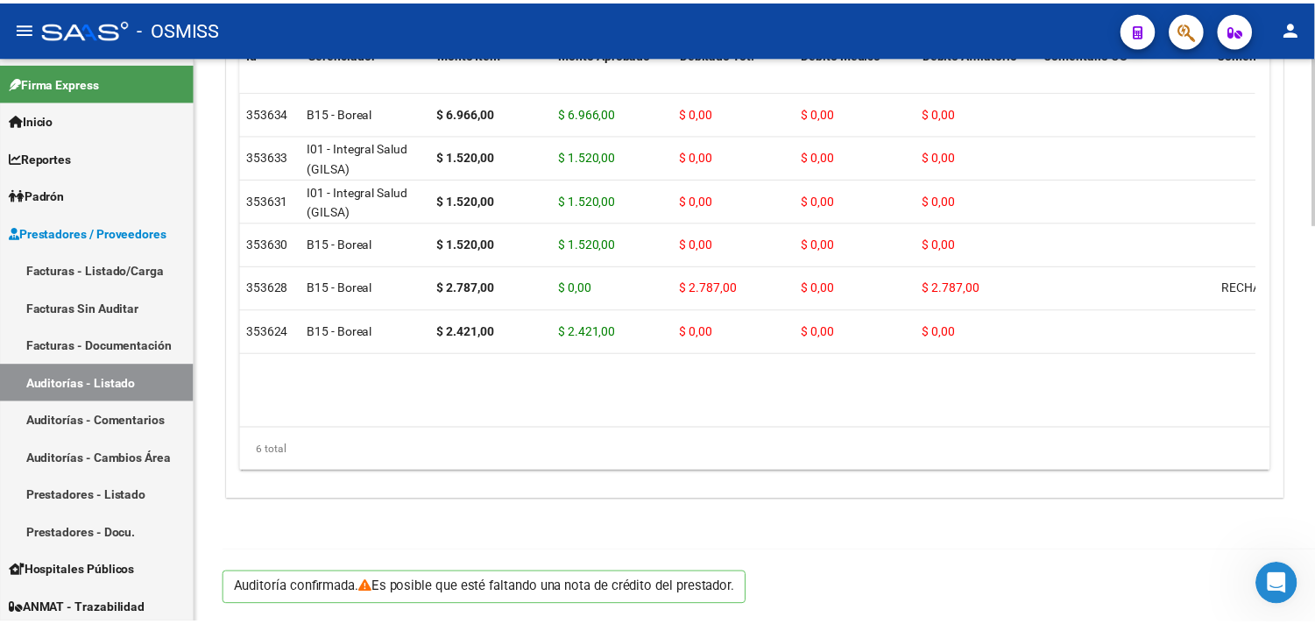
scroll to position [1341, 0]
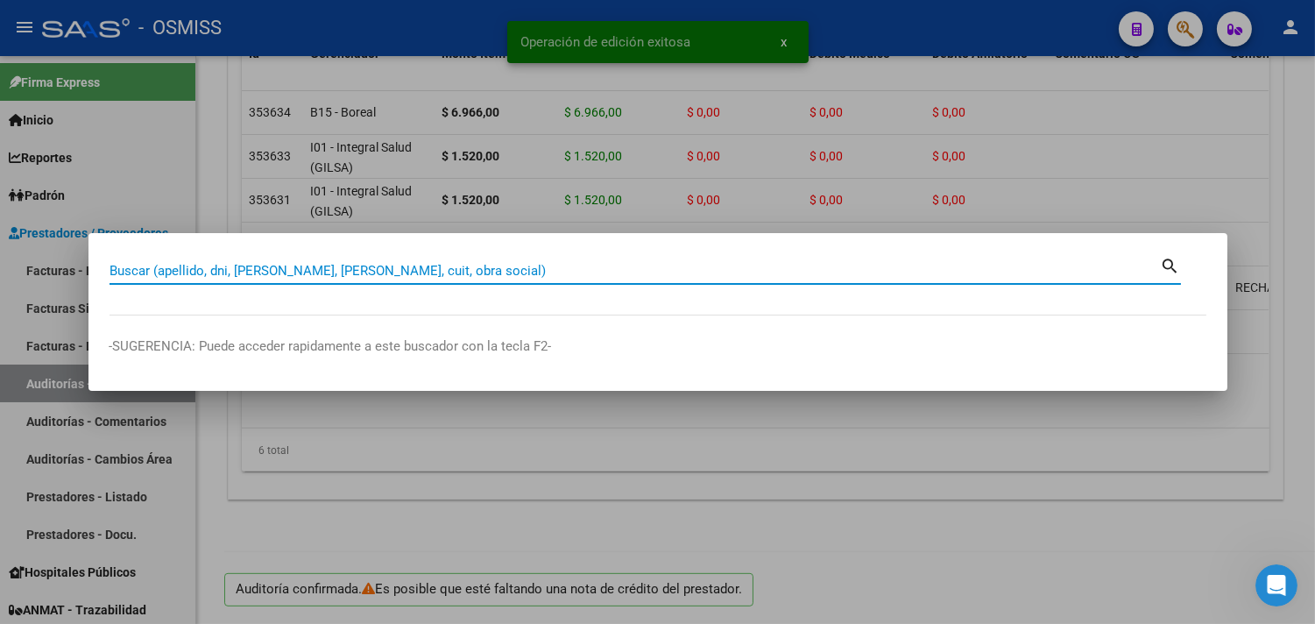
paste input "05-00002026"
type input "05-00002026"
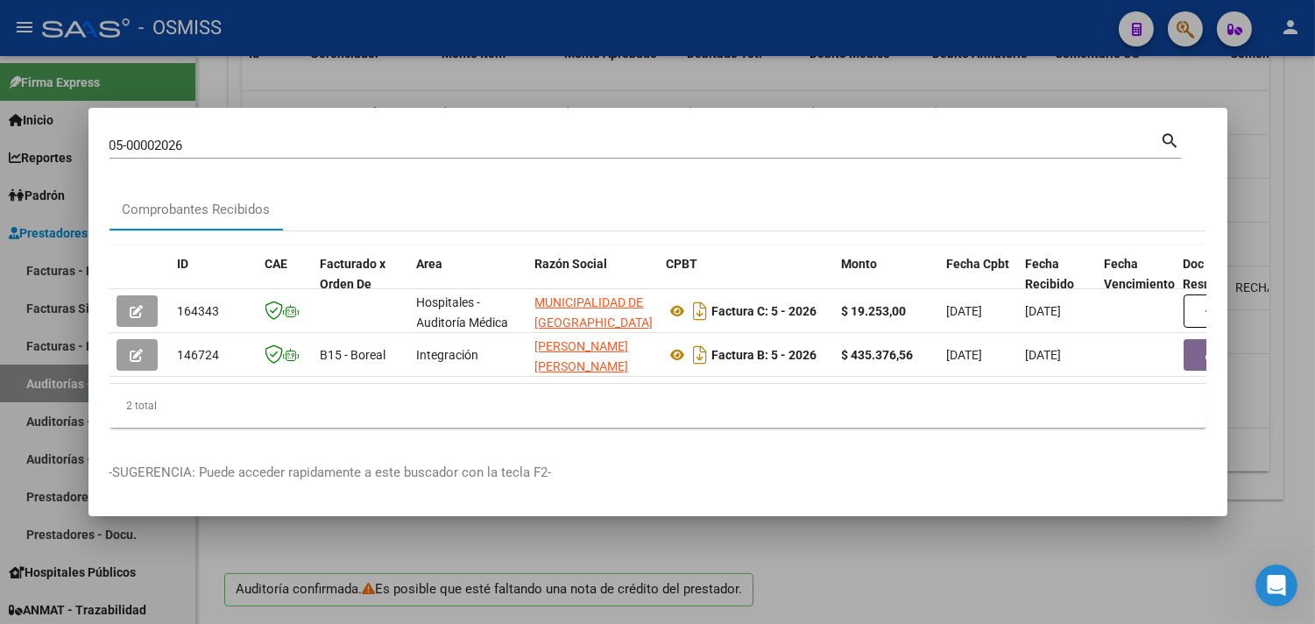
drag, startPoint x: 295, startPoint y: 372, endPoint x: 304, endPoint y: 378, distance: 10.7
click at [304, 378] on datatable-body "164343 Hospitales - Auditoría Médica MUNICIPALIDAD DE [GEOGRAPHIC_DATA] 3099922…" at bounding box center [657, 336] width 1097 height 94
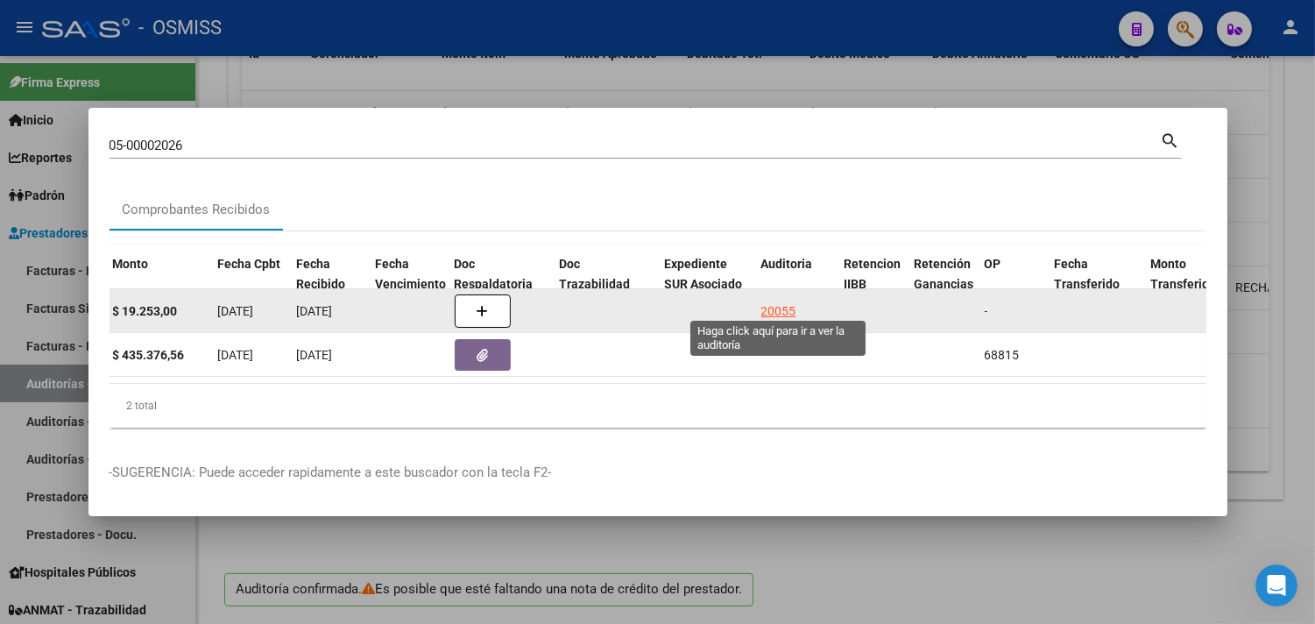
click at [766, 307] on div "20055" at bounding box center [778, 311] width 35 height 20
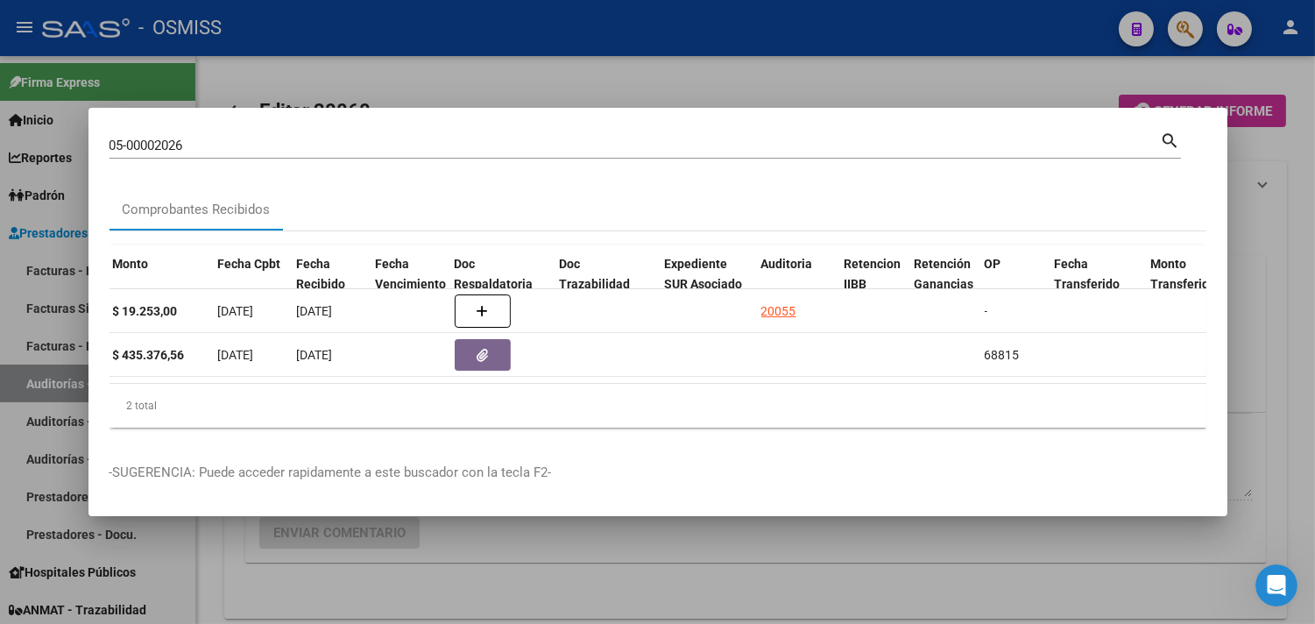
click at [1266, 200] on div at bounding box center [657, 312] width 1315 height 624
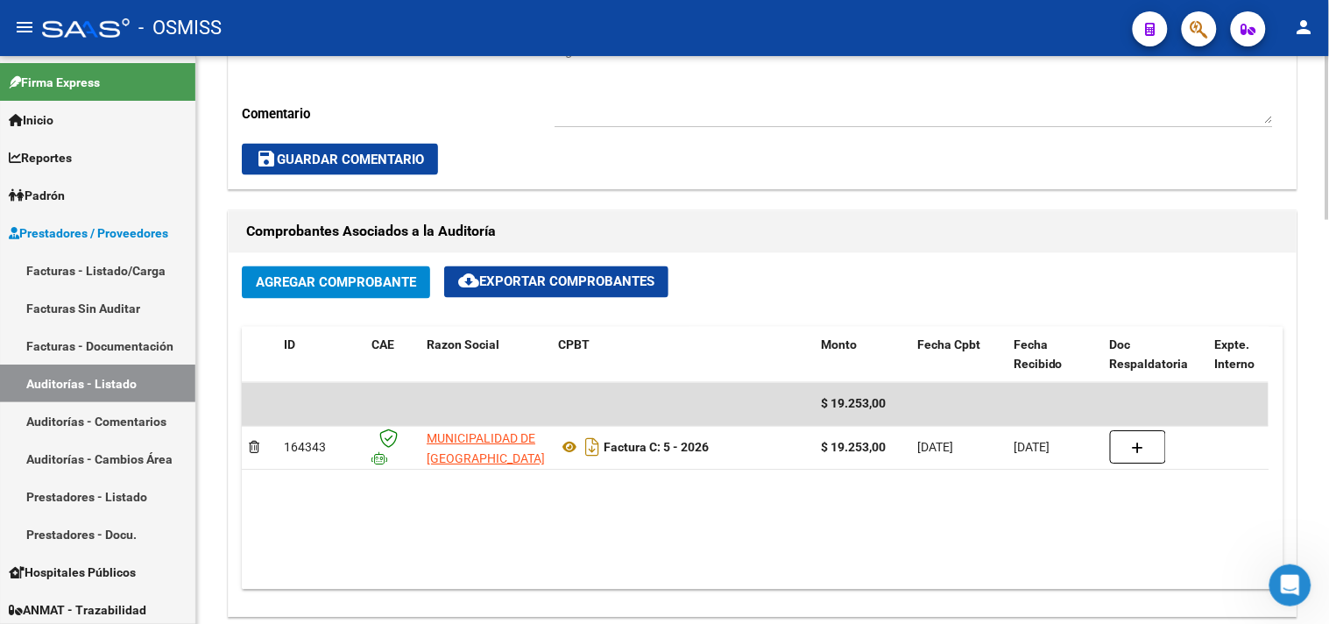
scroll to position [1402, 0]
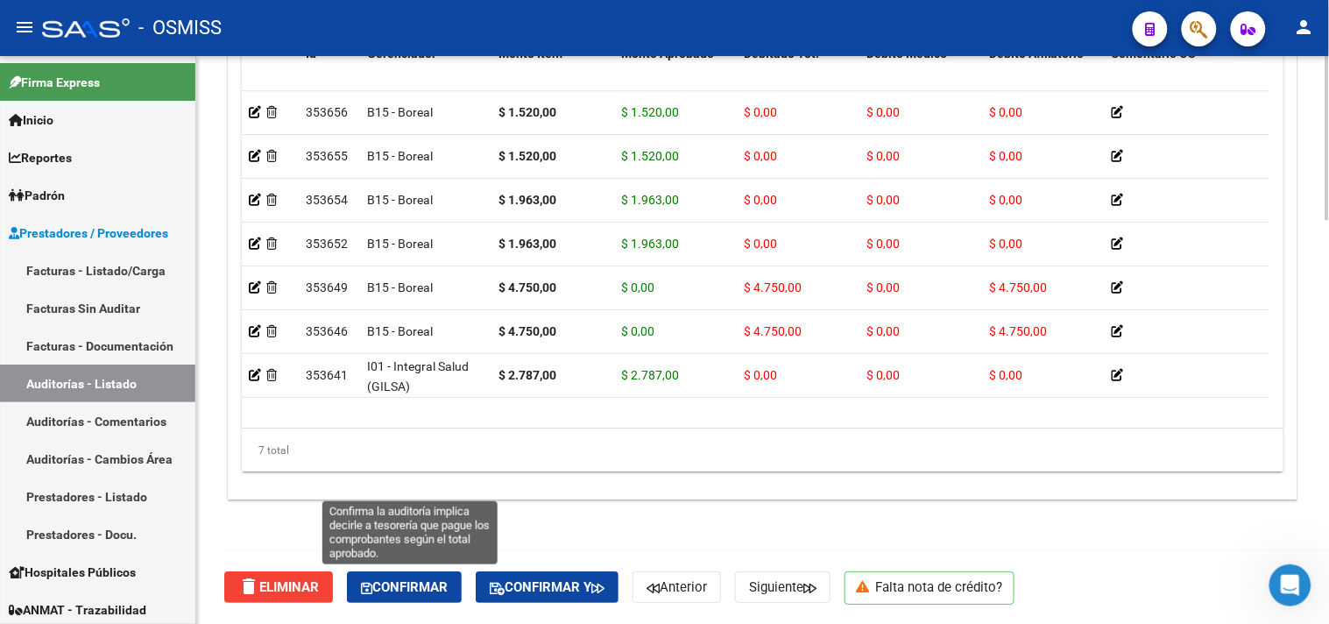
click at [425, 580] on span "Confirmar" at bounding box center [404, 587] width 87 height 16
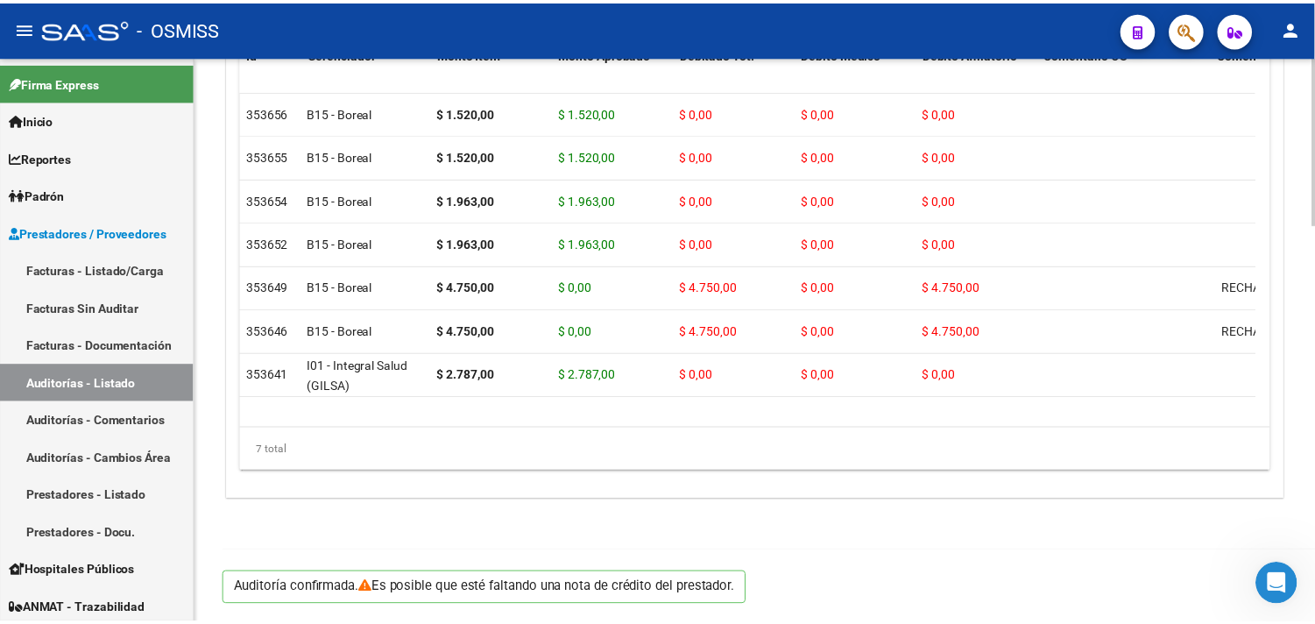
scroll to position [1341, 0]
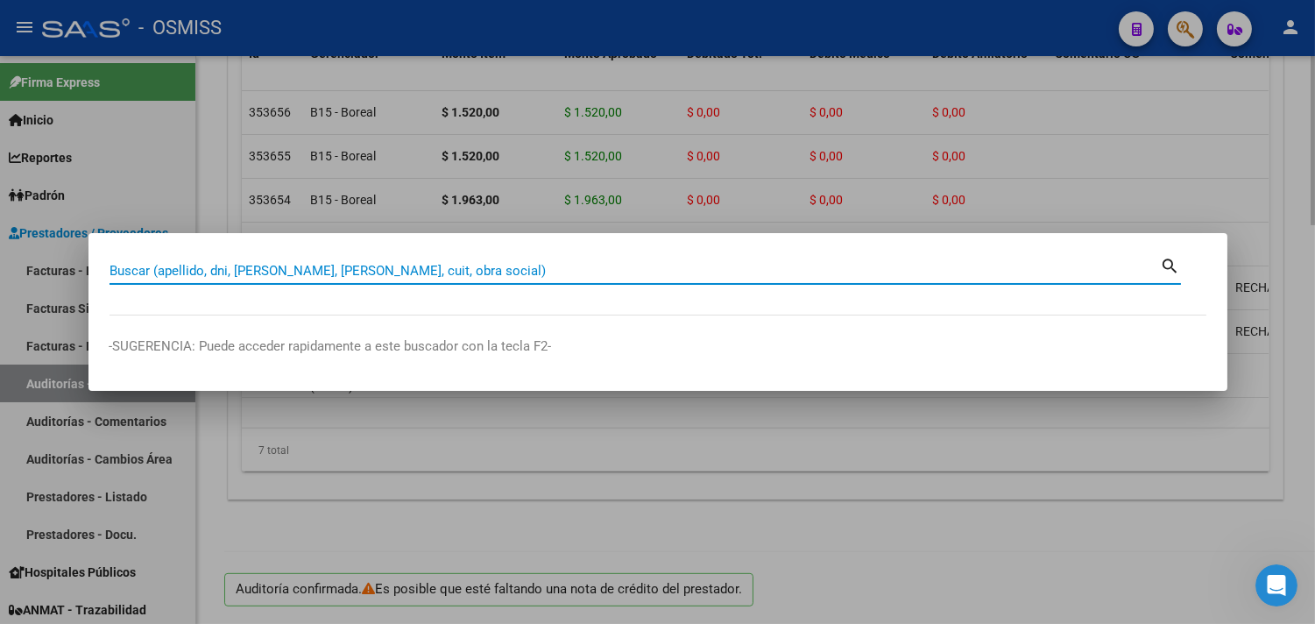
paste input "0003-00002980"
type input "0003-00002980"
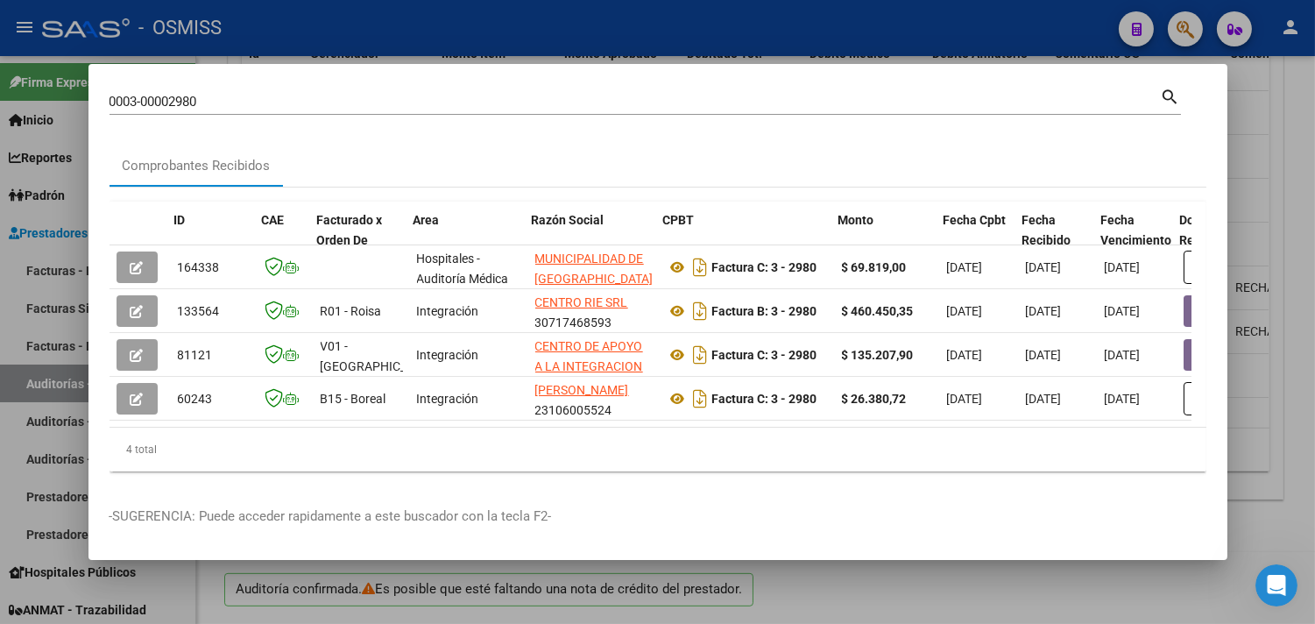
scroll to position [0, 703]
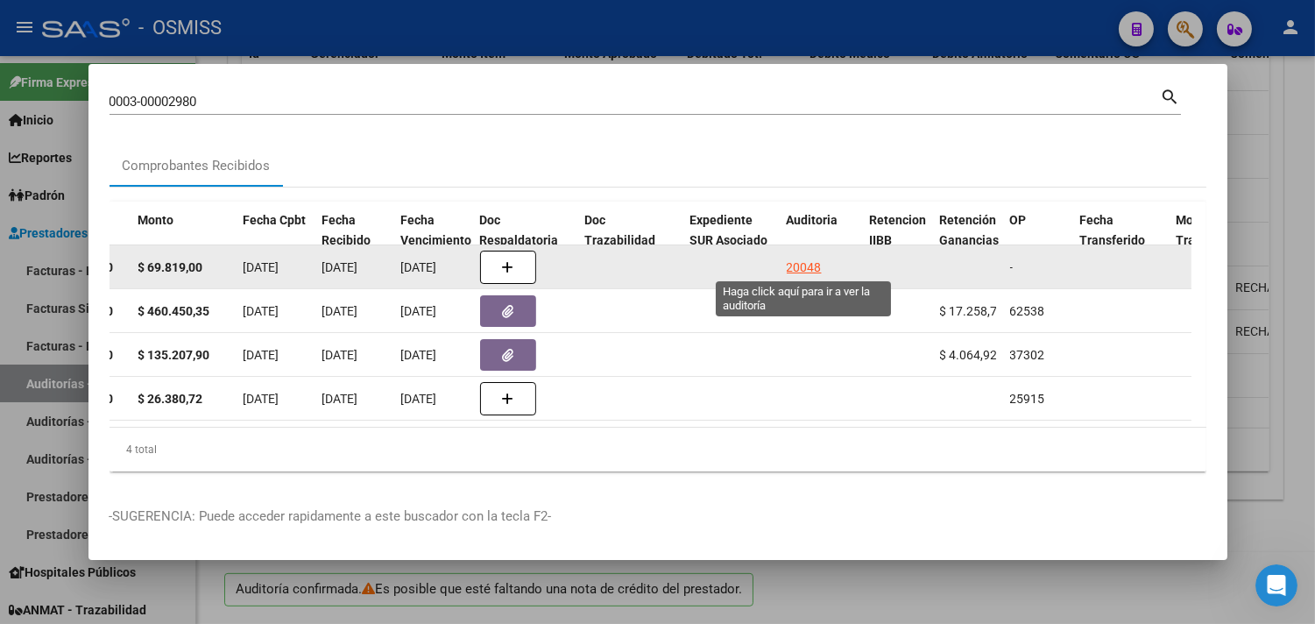
click at [801, 264] on div "20048" at bounding box center [804, 268] width 35 height 20
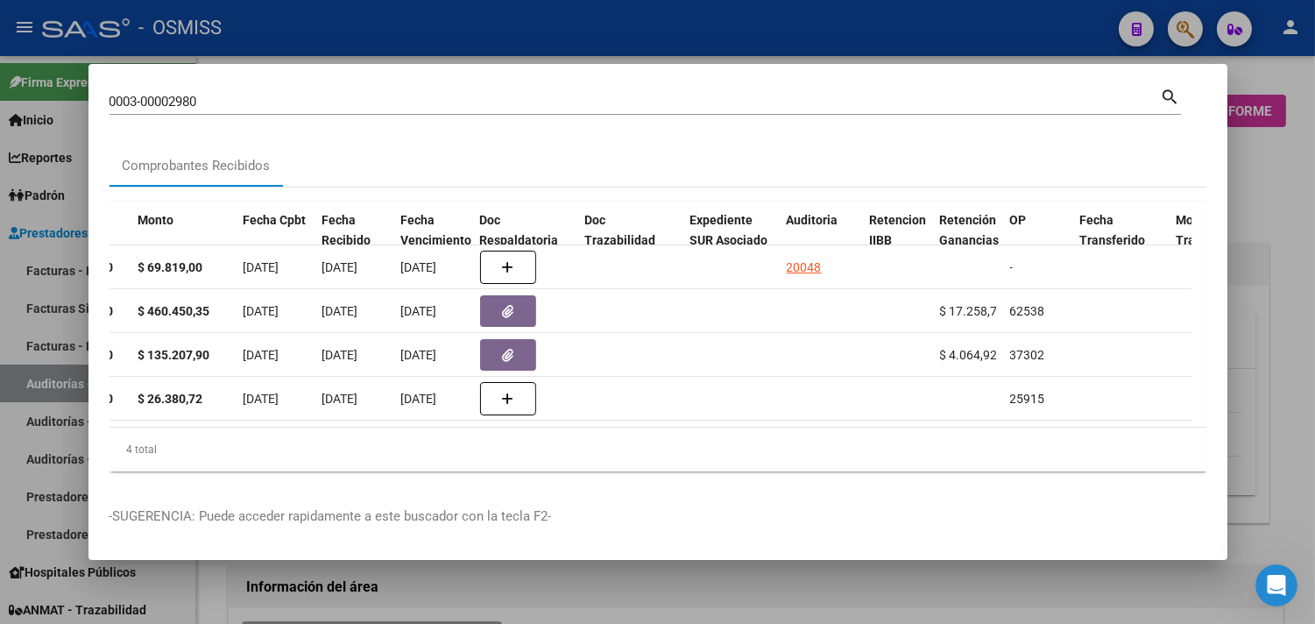
click at [1284, 202] on div at bounding box center [657, 312] width 1315 height 624
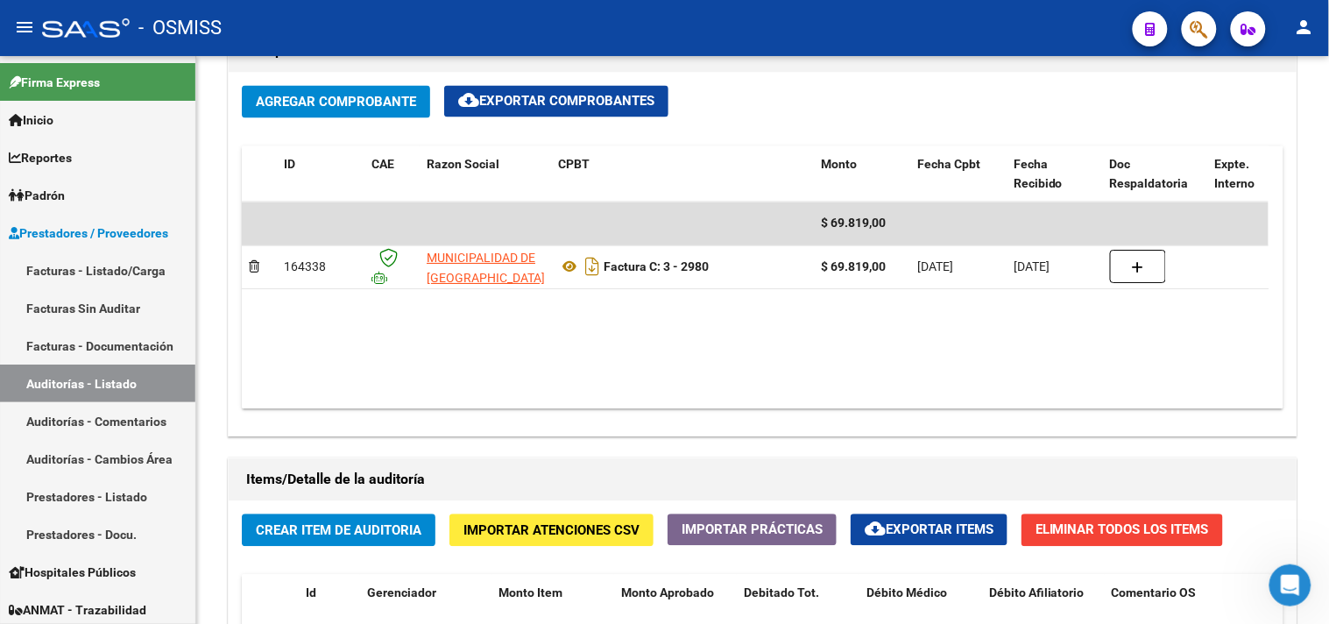
scroll to position [1417, 0]
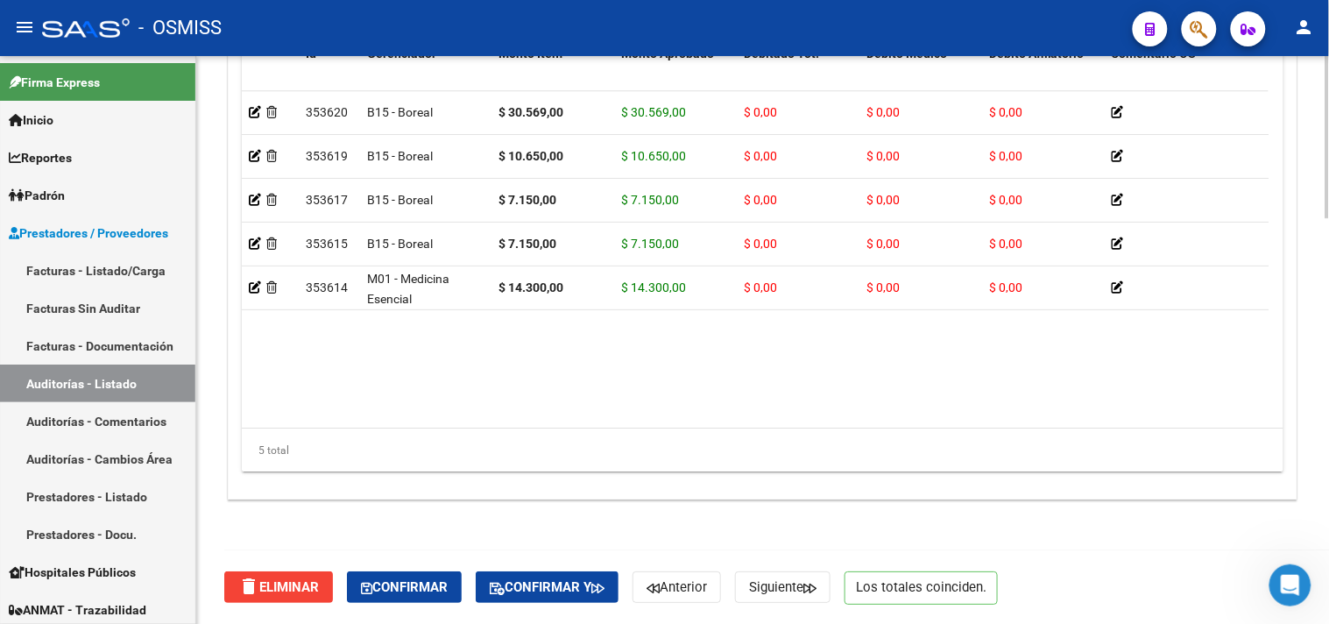
drag, startPoint x: 413, startPoint y: 578, endPoint x: 424, endPoint y: 578, distance: 11.4
click at [413, 579] on span "Confirmar" at bounding box center [404, 587] width 87 height 16
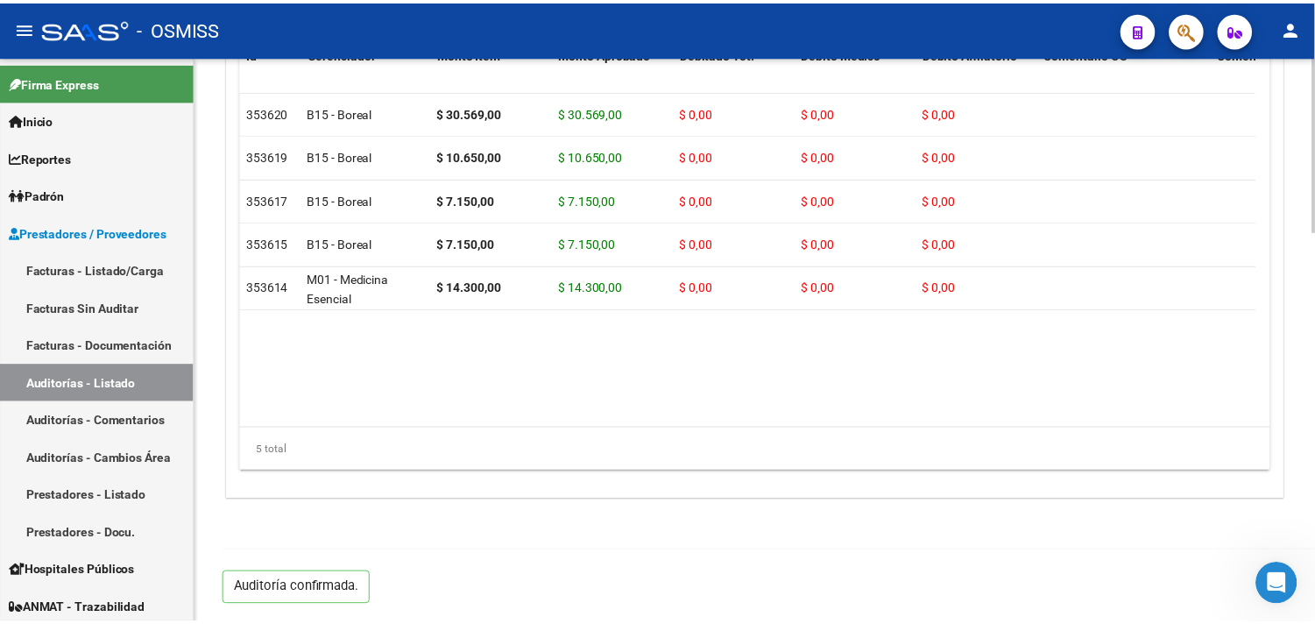
scroll to position [1260, 0]
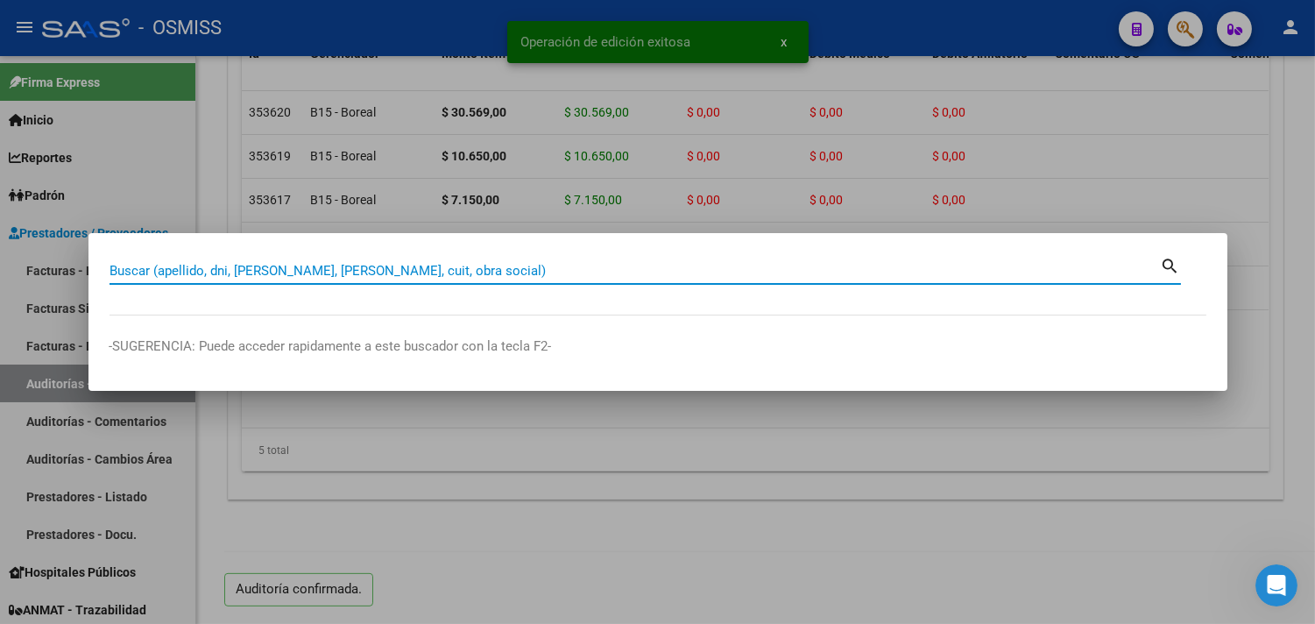
paste input "0012-00000352"
type input "0012-00000352"
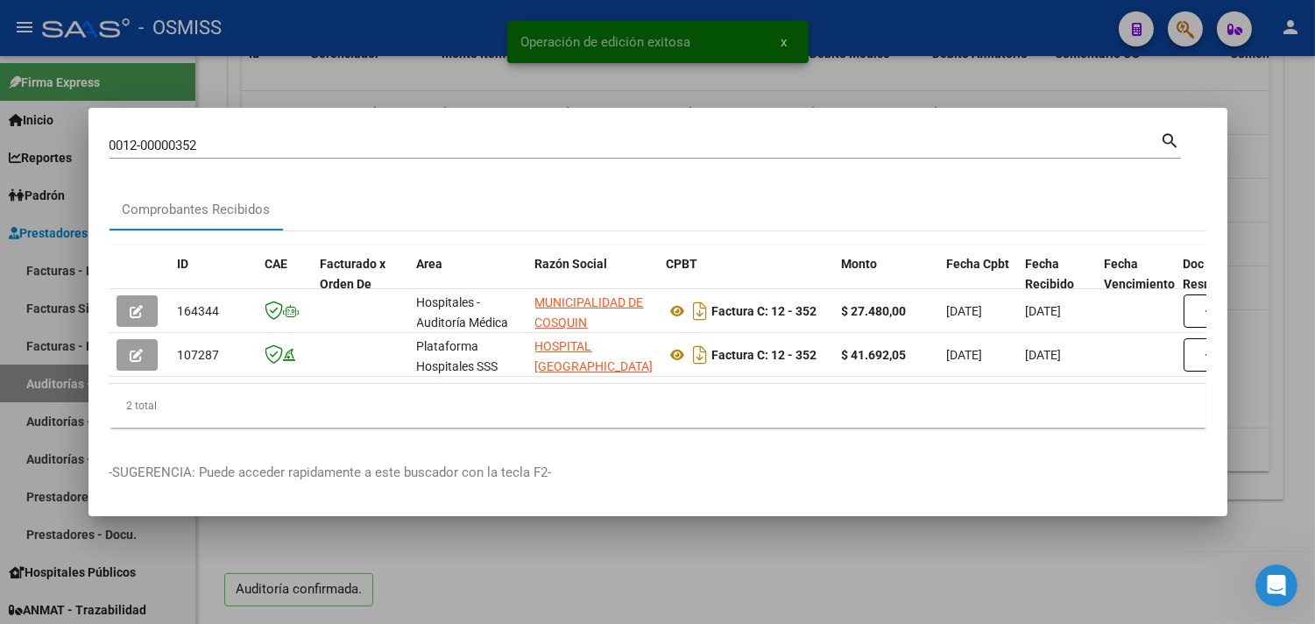
scroll to position [0, 876]
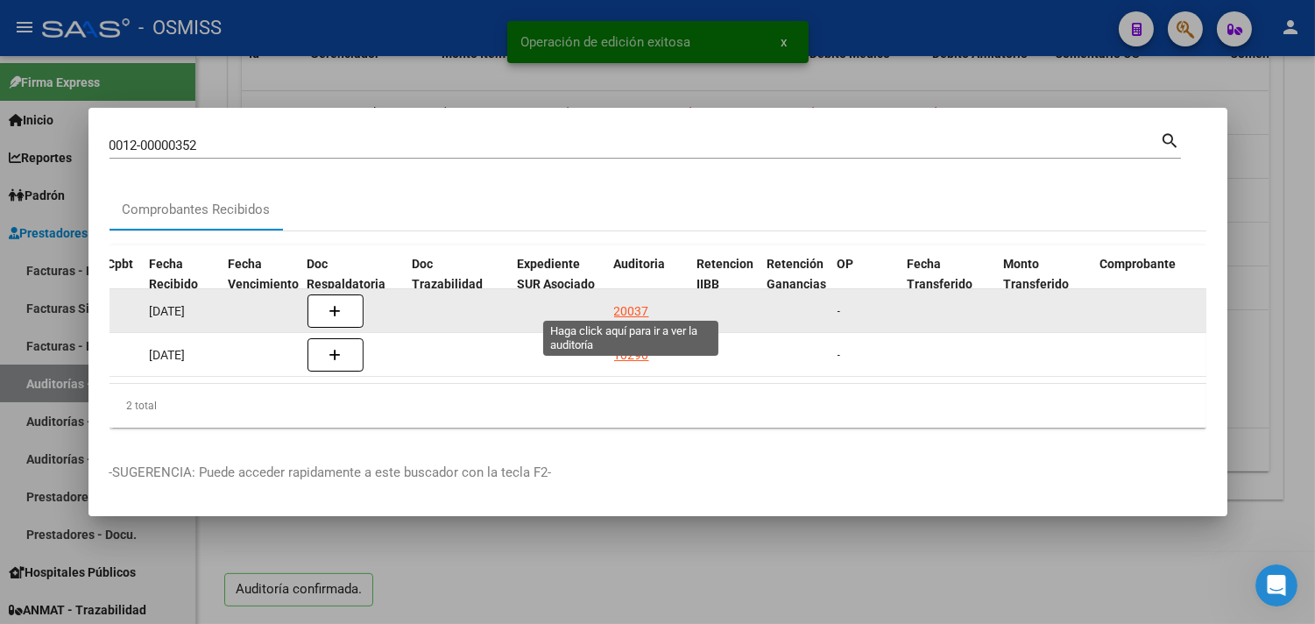
click at [631, 307] on div "20037" at bounding box center [631, 311] width 35 height 20
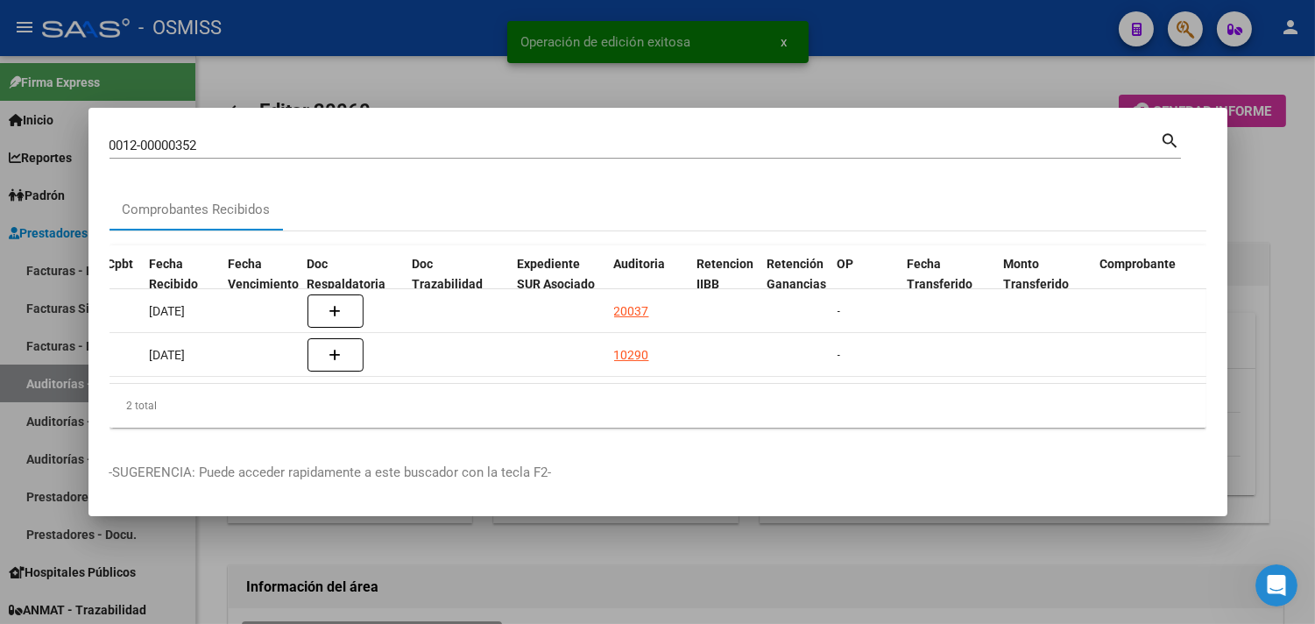
click at [1302, 199] on div at bounding box center [657, 312] width 1315 height 624
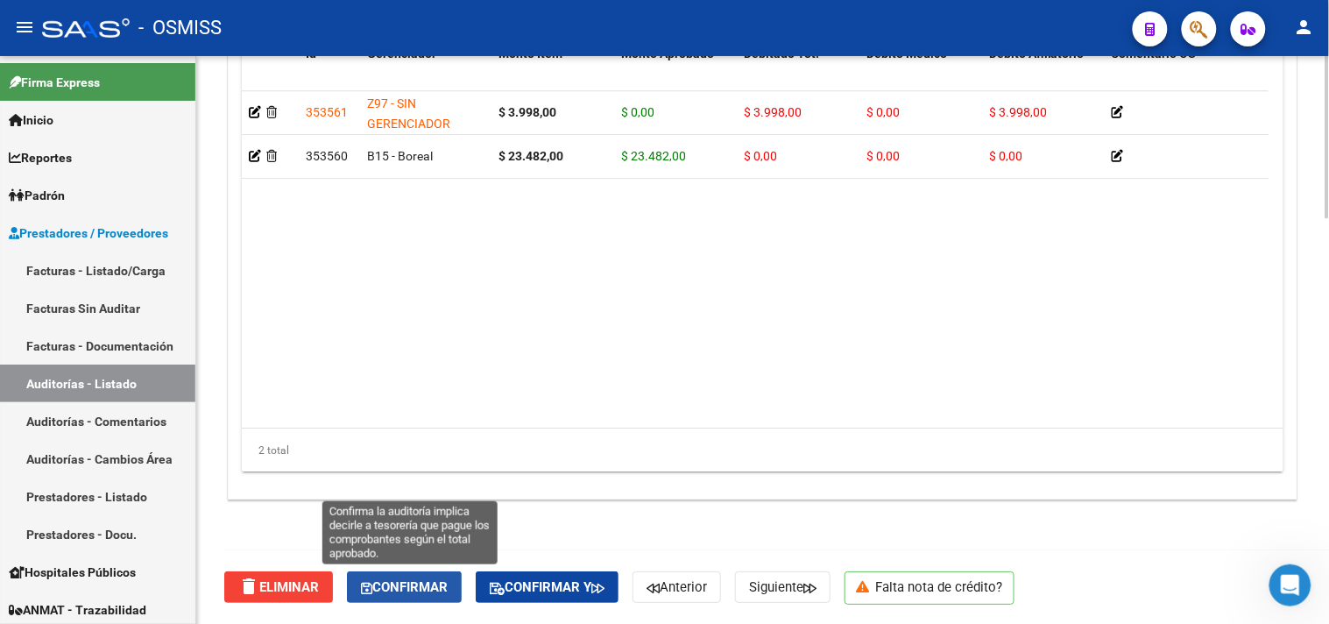
click at [388, 587] on span "Confirmar" at bounding box center [404, 587] width 87 height 16
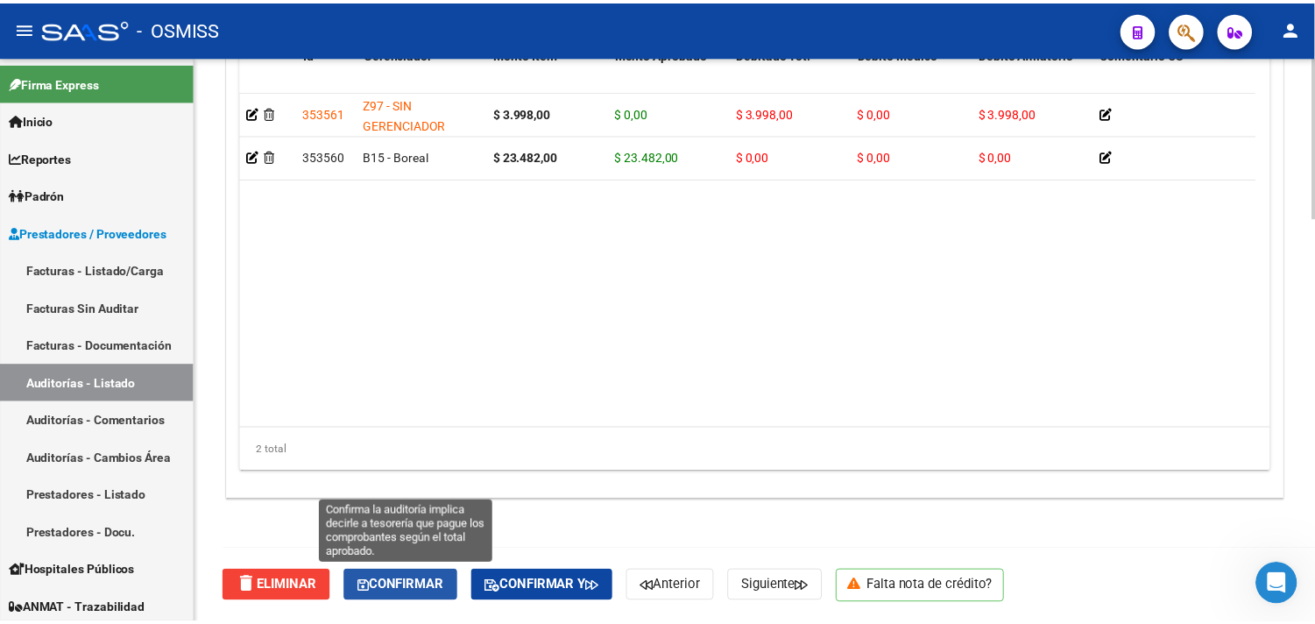
scroll to position [1260, 0]
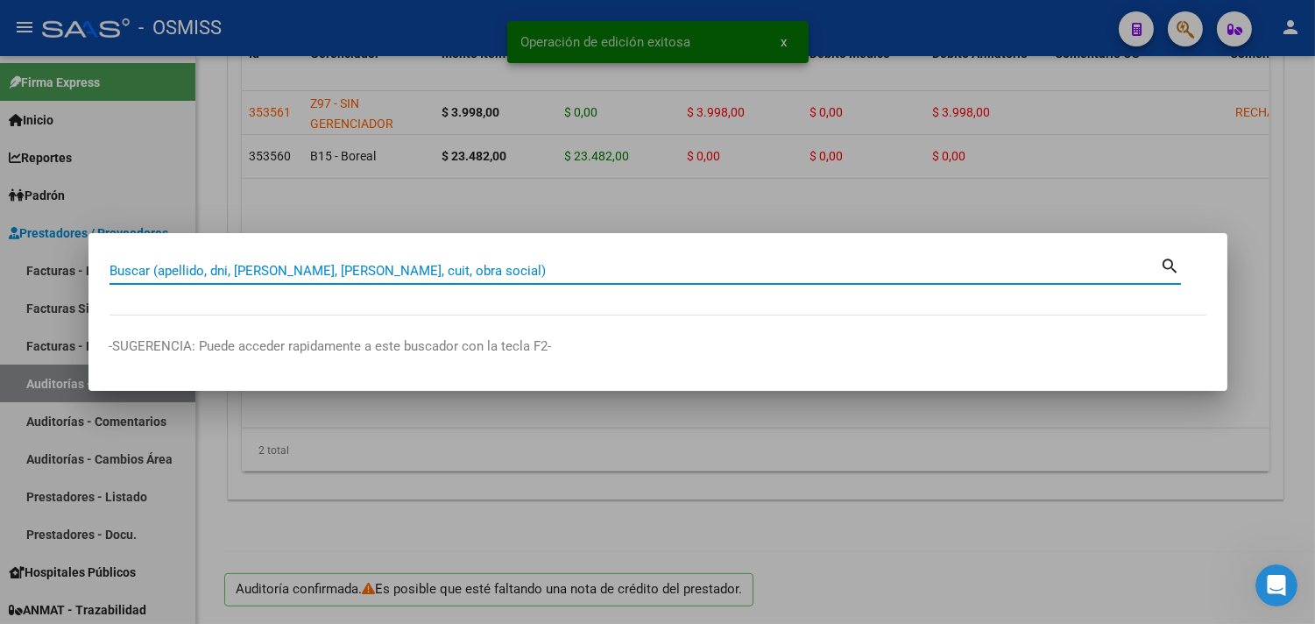
paste input "003-00005769"
type input "003-00005769"
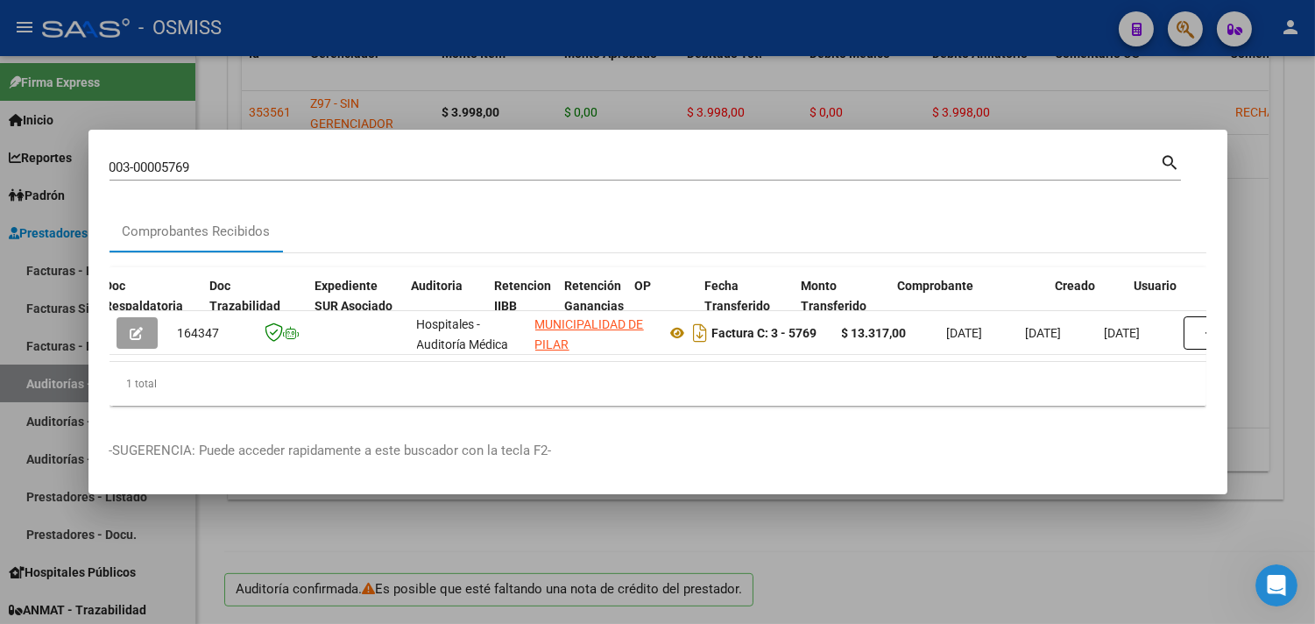
scroll to position [0, 1116]
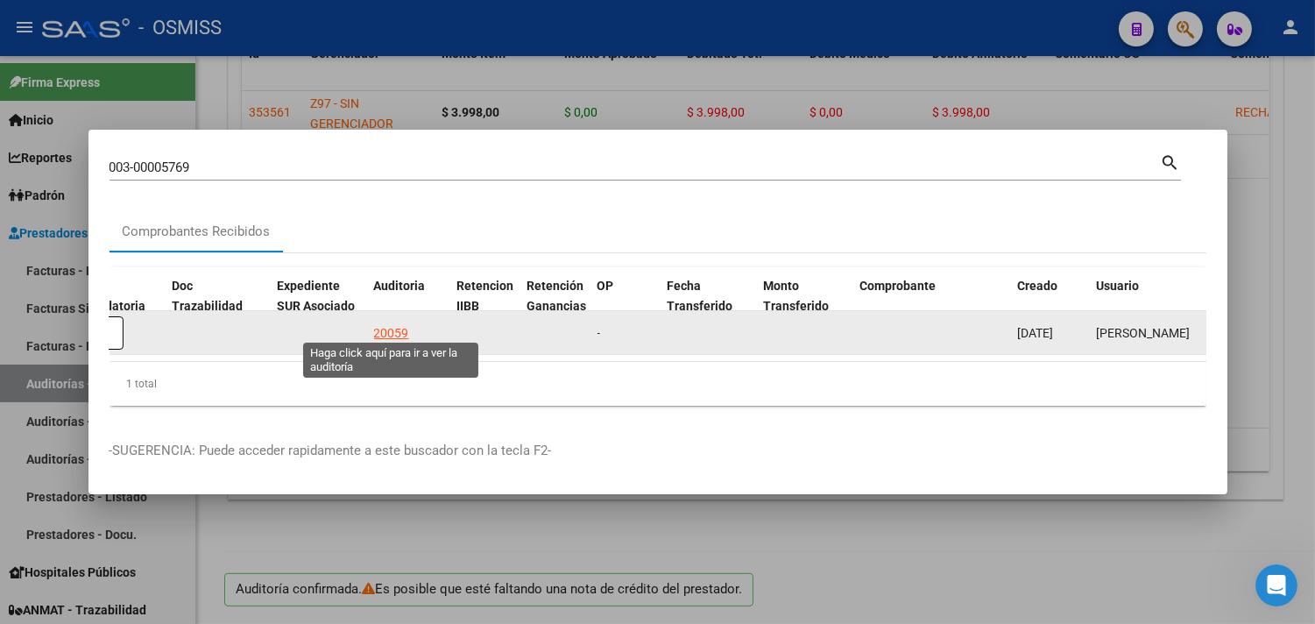
click at [385, 323] on div "20059" at bounding box center [391, 333] width 35 height 20
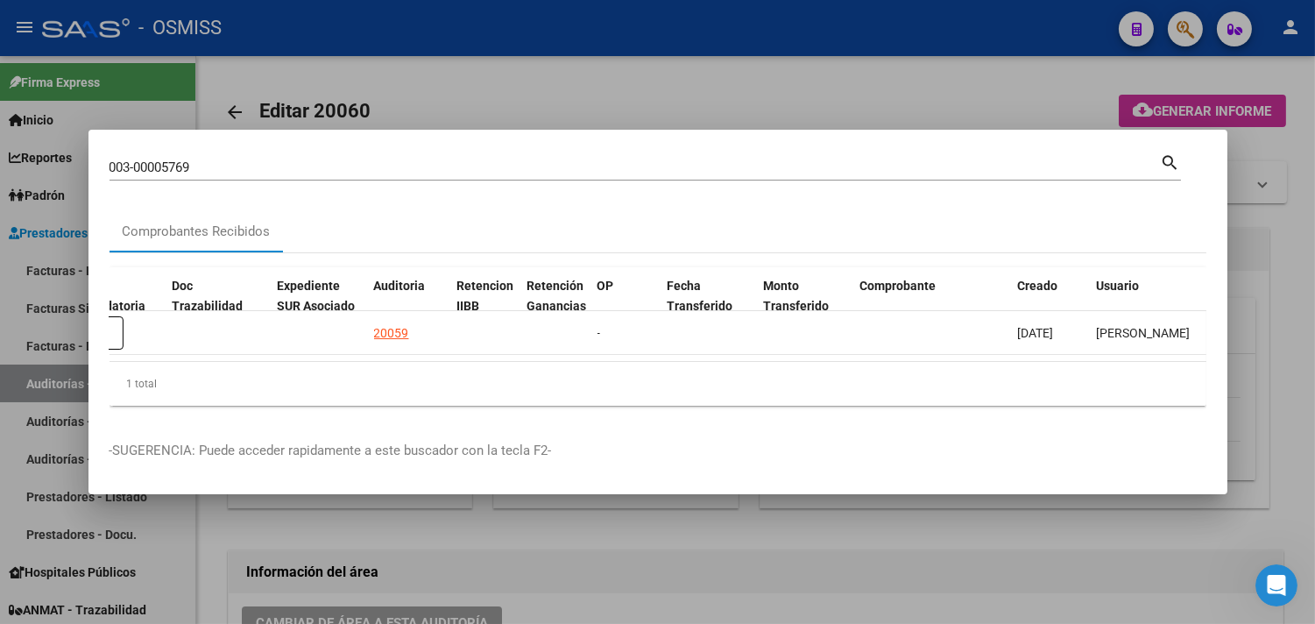
click at [1285, 294] on div at bounding box center [657, 312] width 1315 height 624
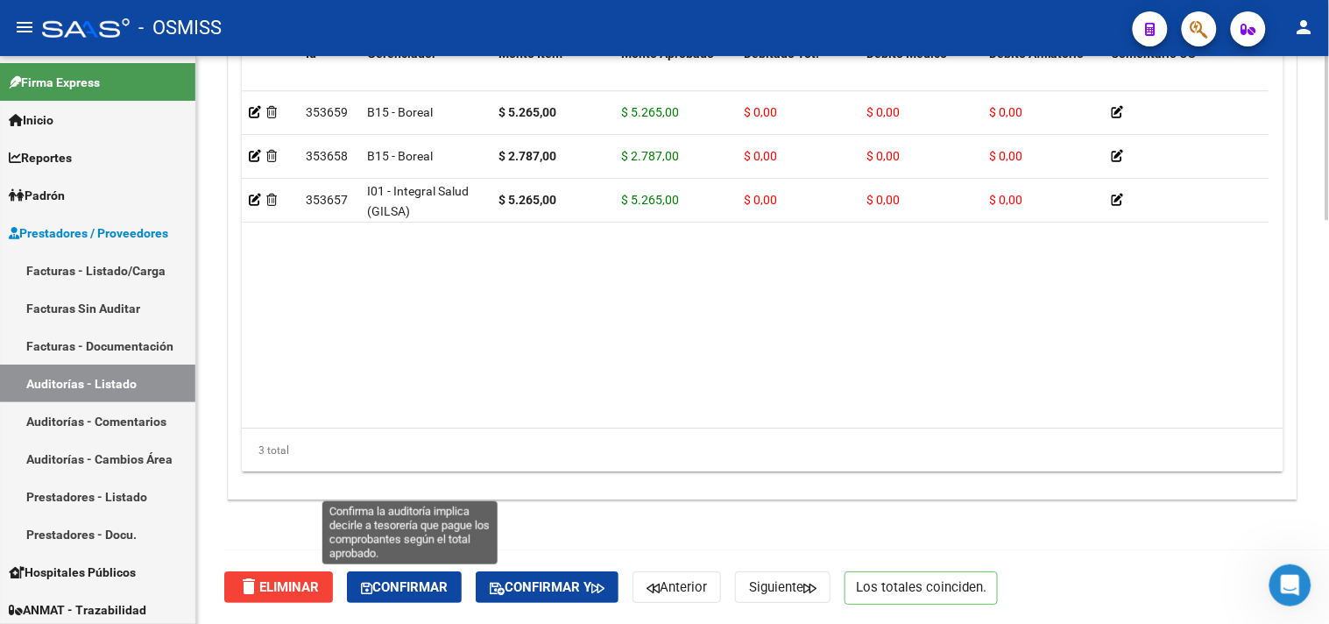
click at [441, 592] on span "Confirmar" at bounding box center [404, 587] width 87 height 16
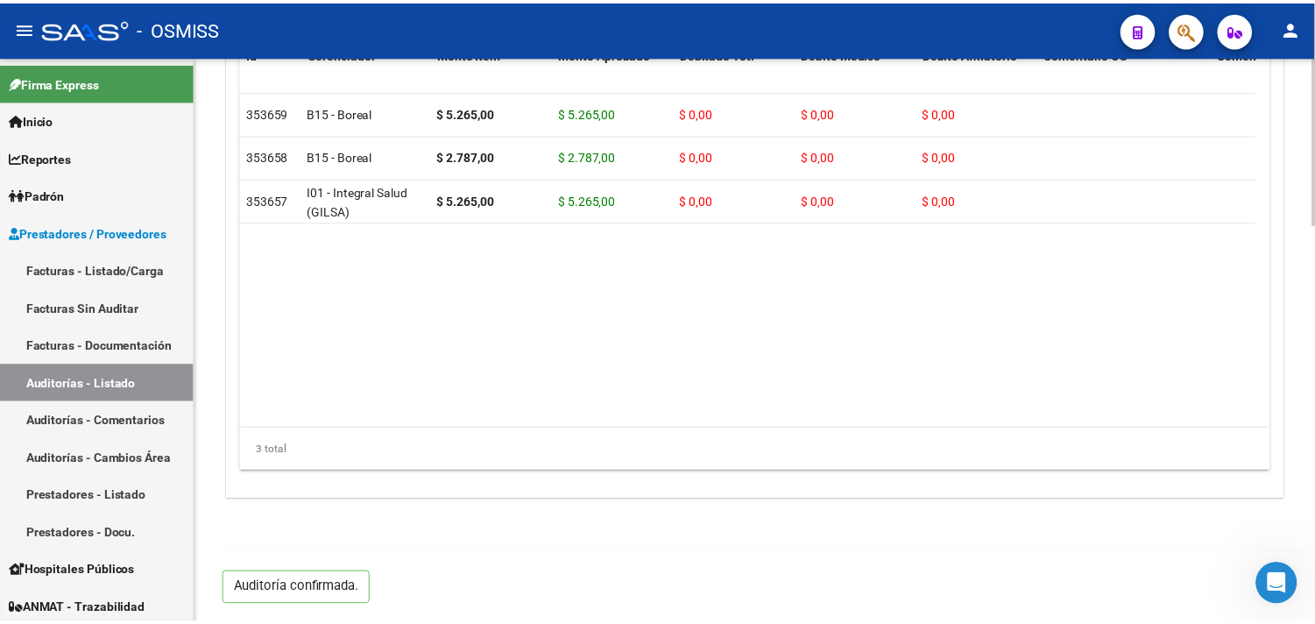
scroll to position [1341, 0]
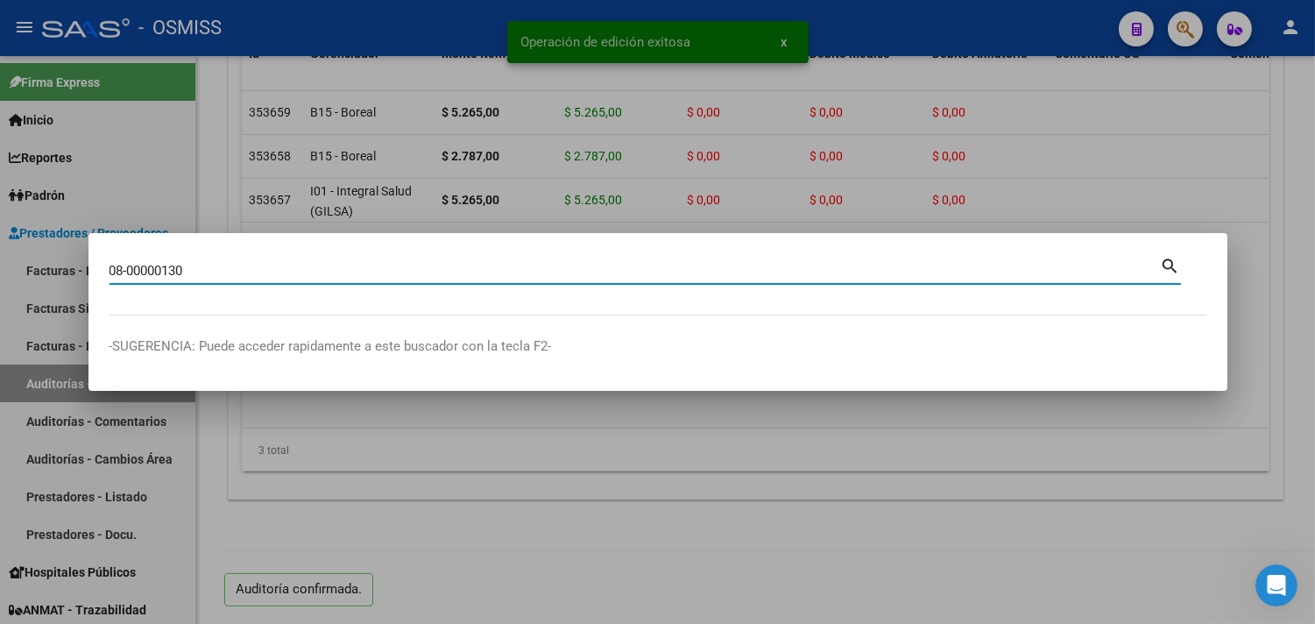
type input "08-00000130"
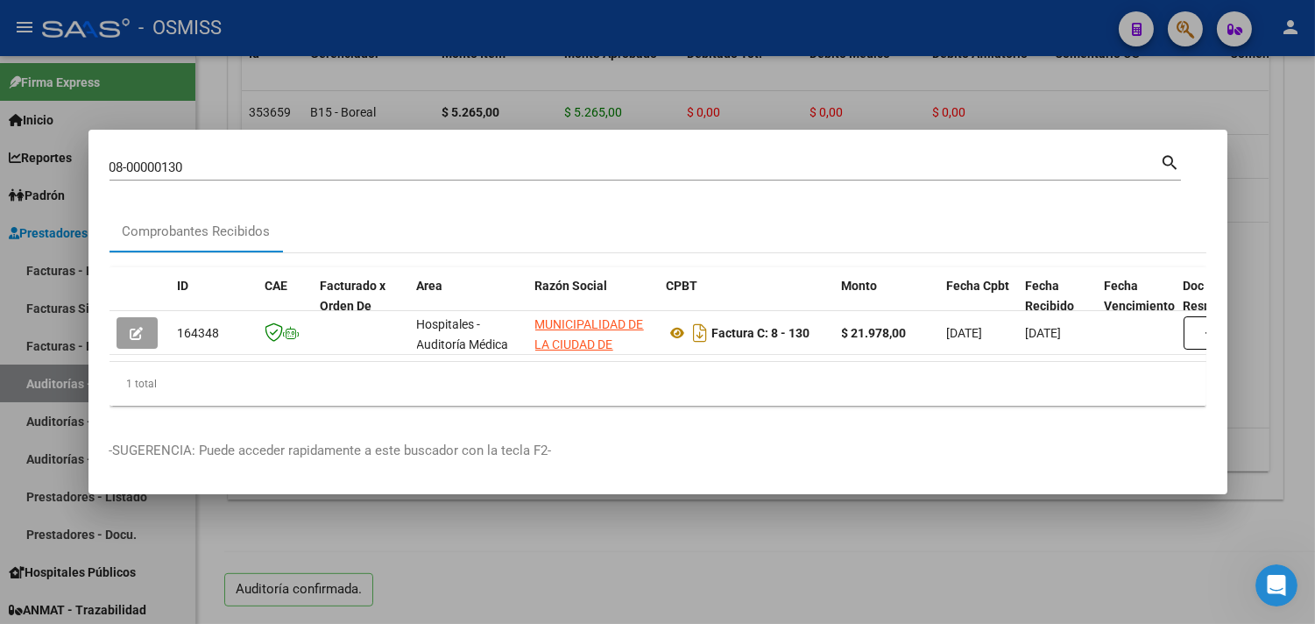
scroll to position [0, 1036]
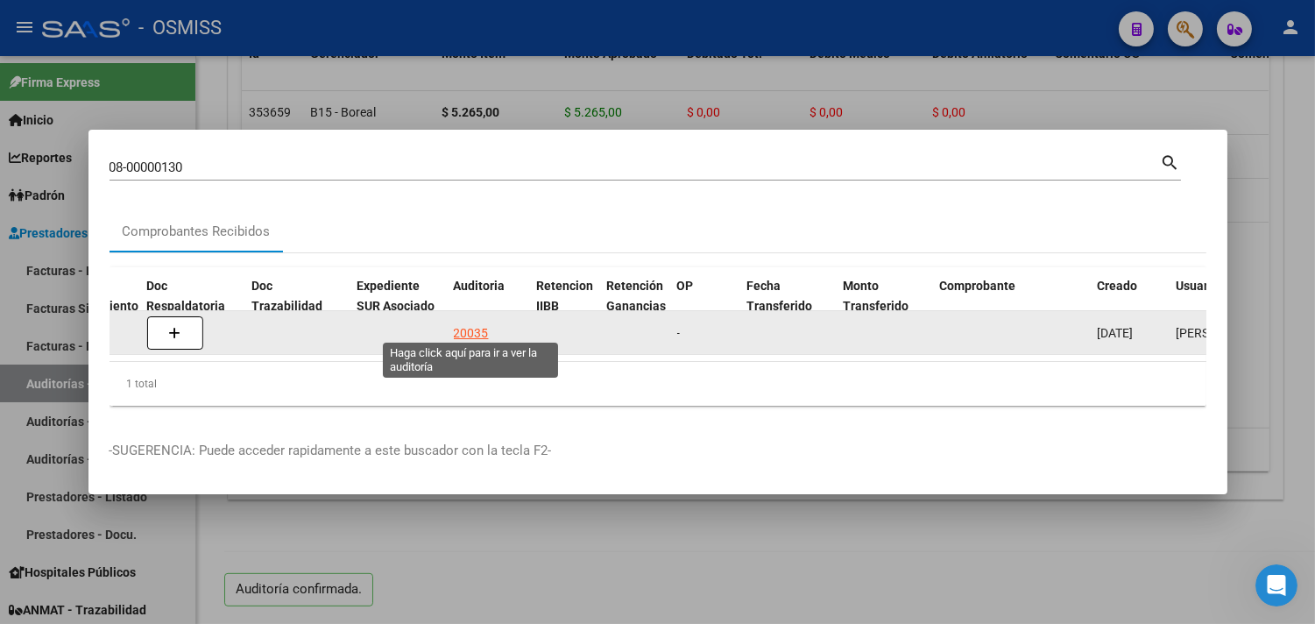
click at [473, 323] on div "20035" at bounding box center [471, 333] width 35 height 20
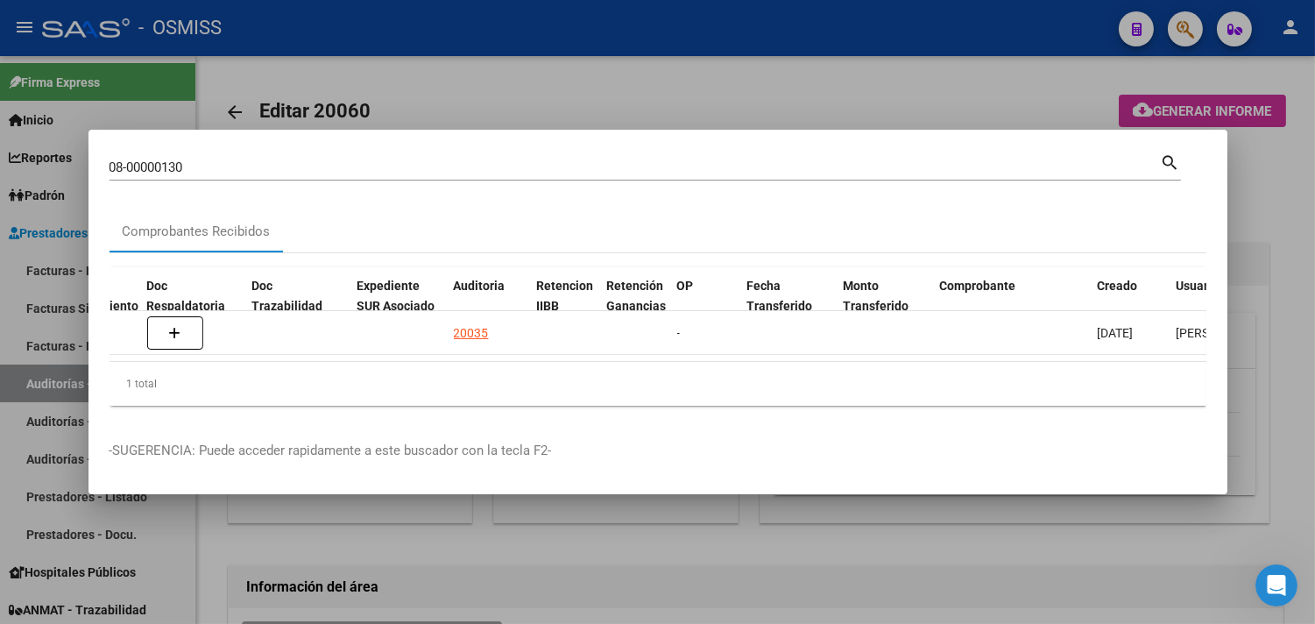
click at [1255, 211] on div at bounding box center [657, 312] width 1315 height 624
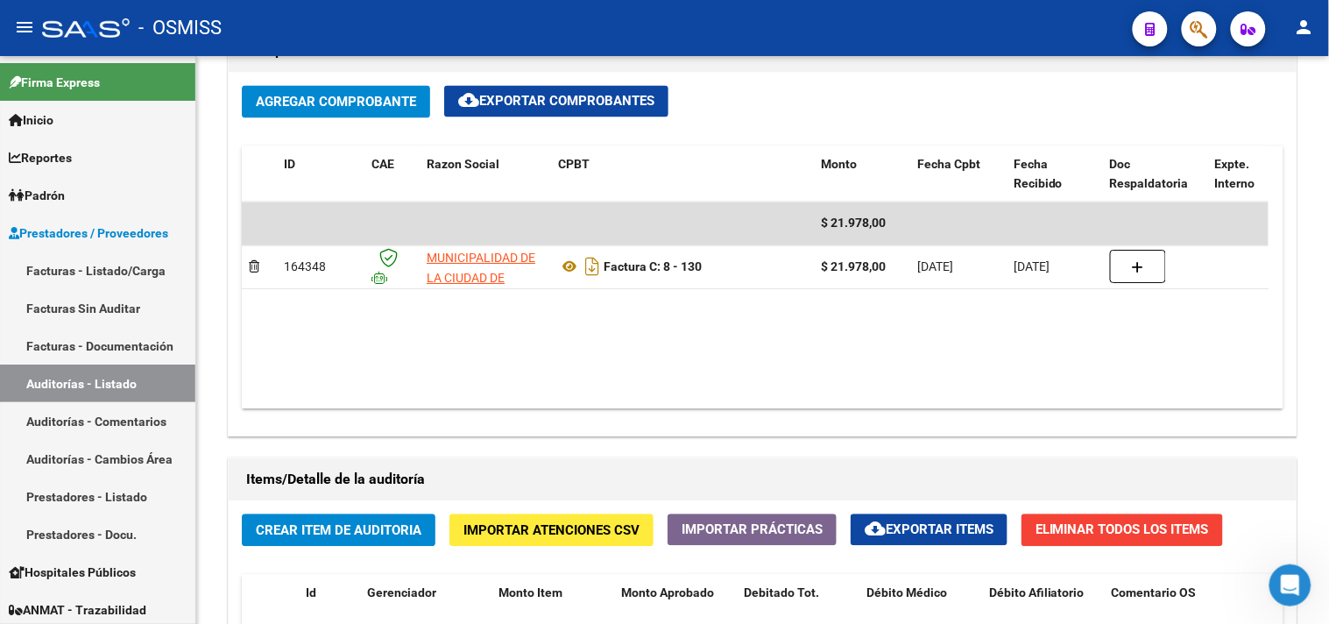
scroll to position [1417, 0]
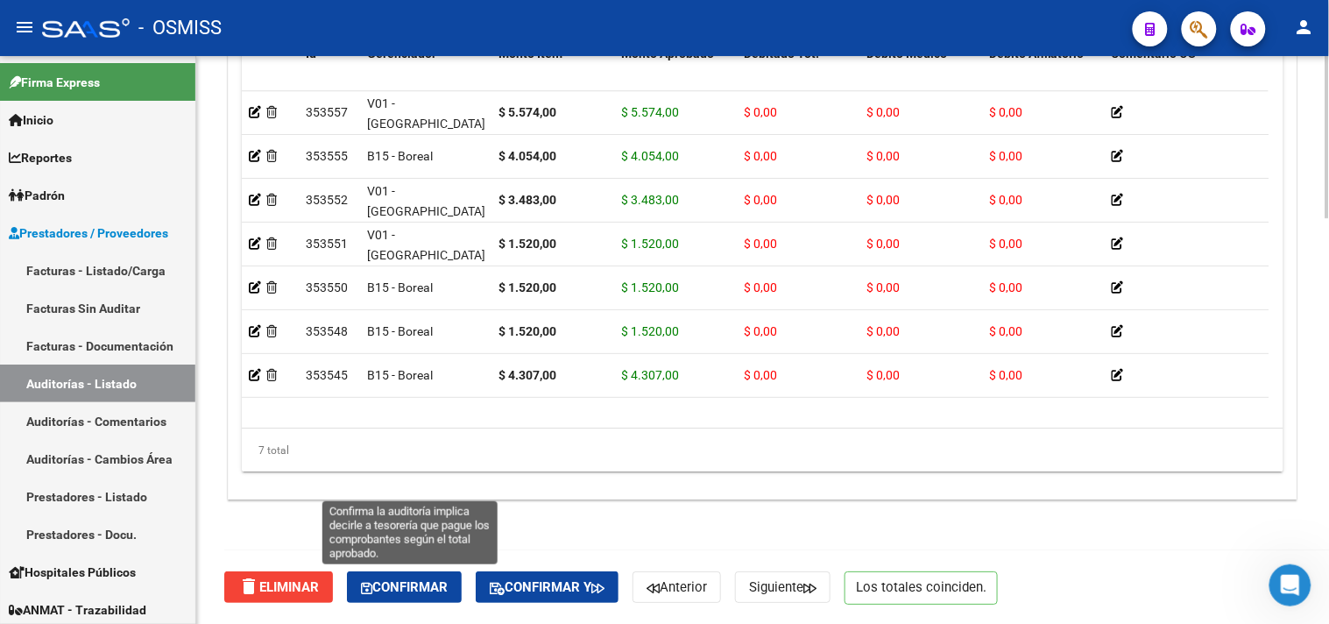
click at [399, 581] on span "Confirmar" at bounding box center [404, 587] width 87 height 16
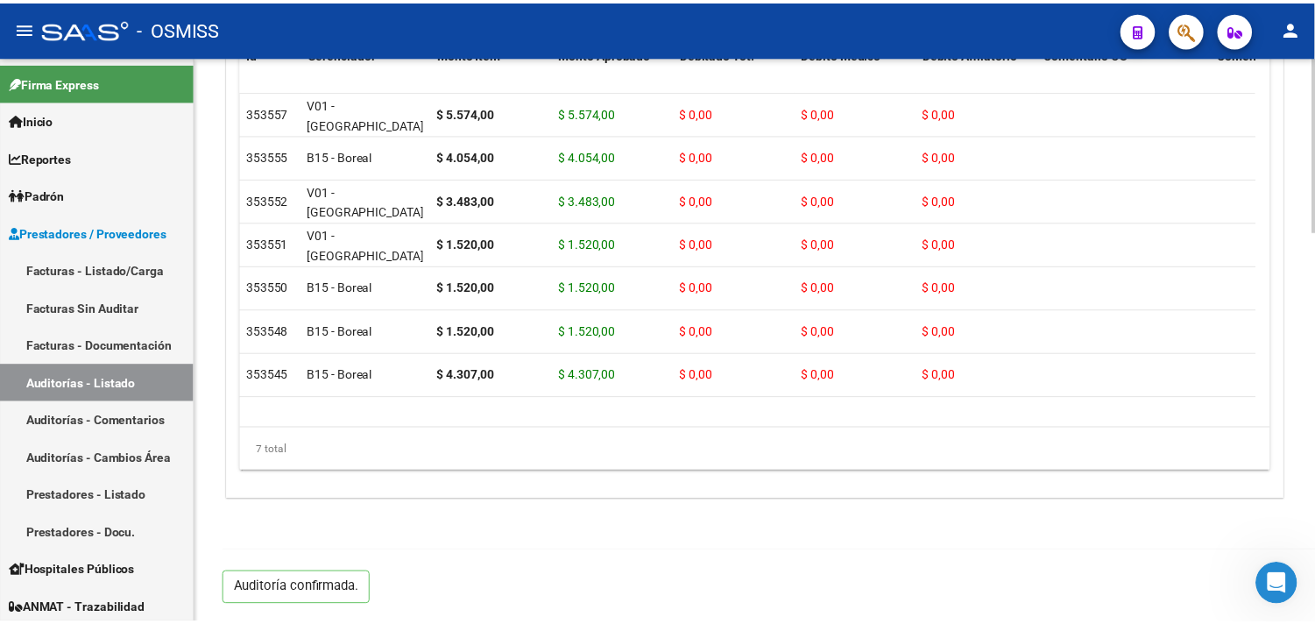
scroll to position [1260, 0]
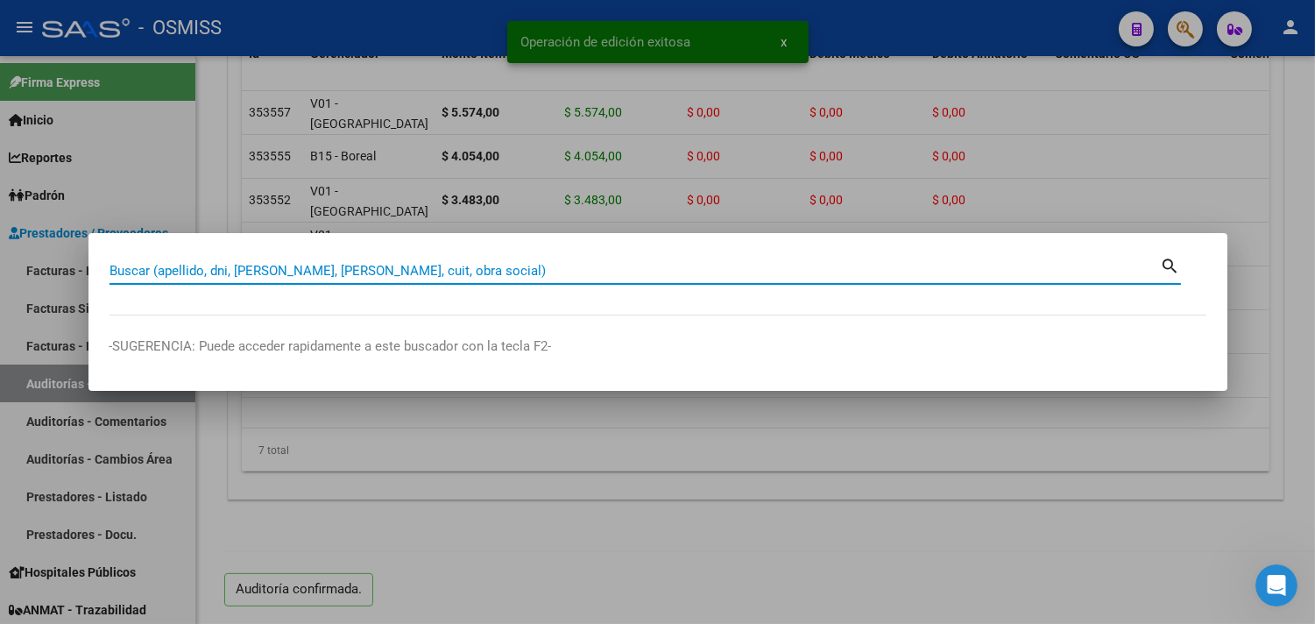
paste input "03-00000969"
type input "03-00000969"
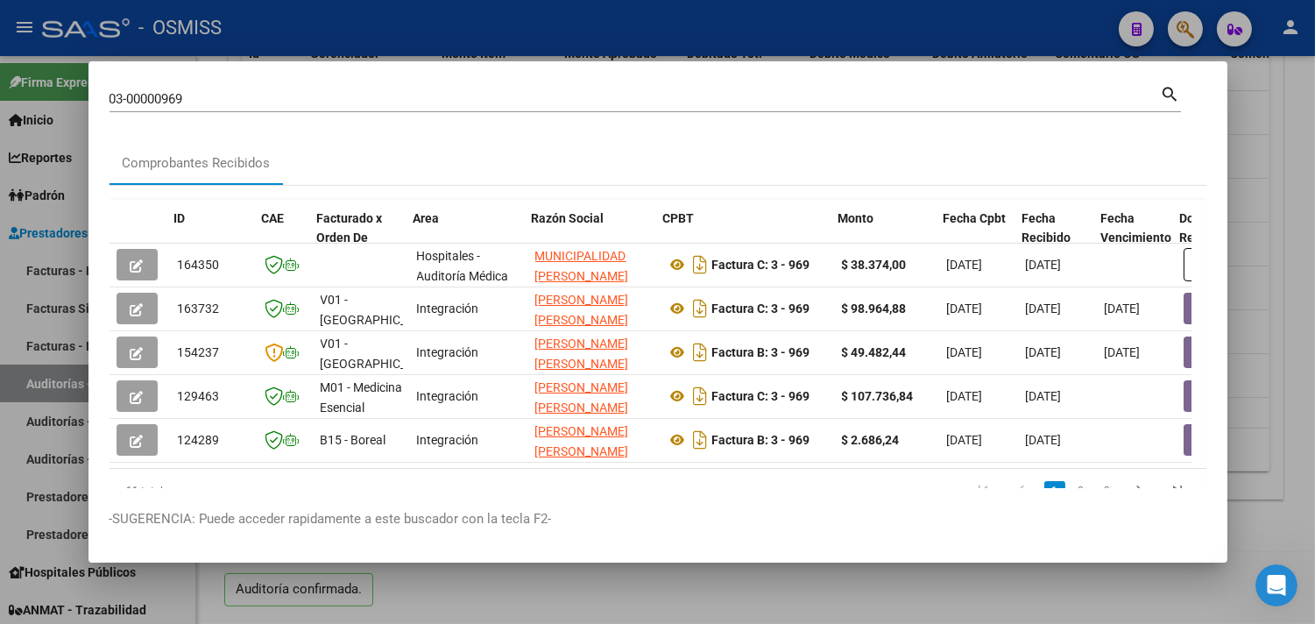
scroll to position [0, 879]
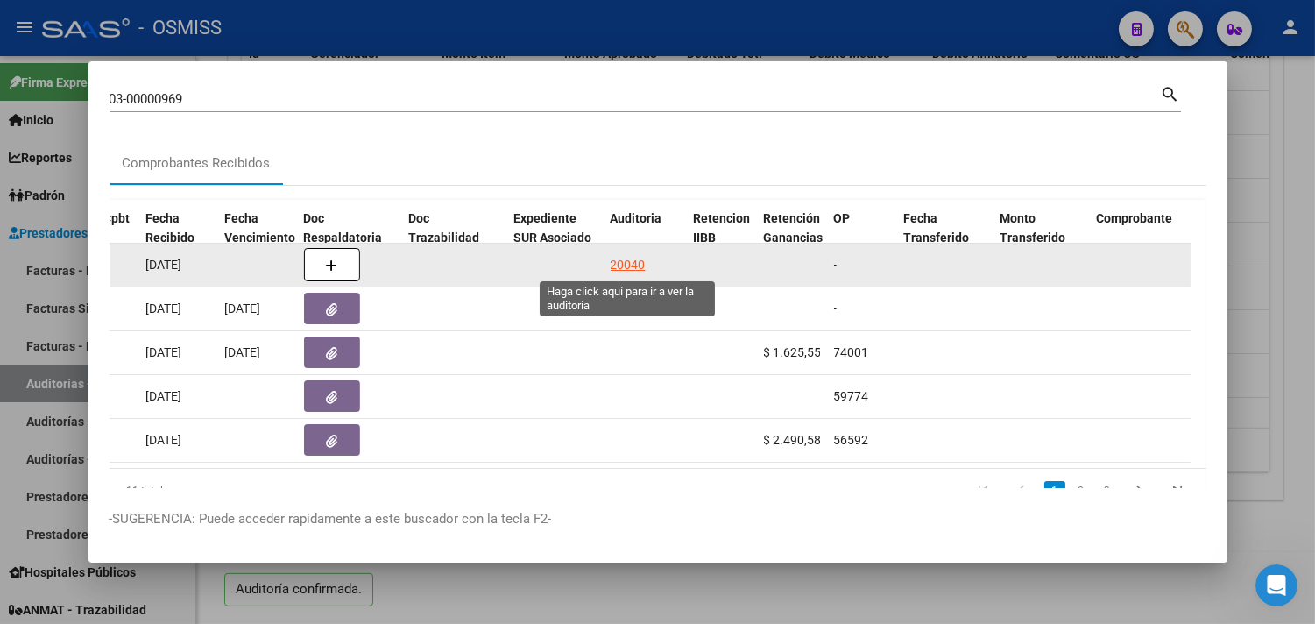
click at [625, 259] on div "20040" at bounding box center [628, 265] width 35 height 20
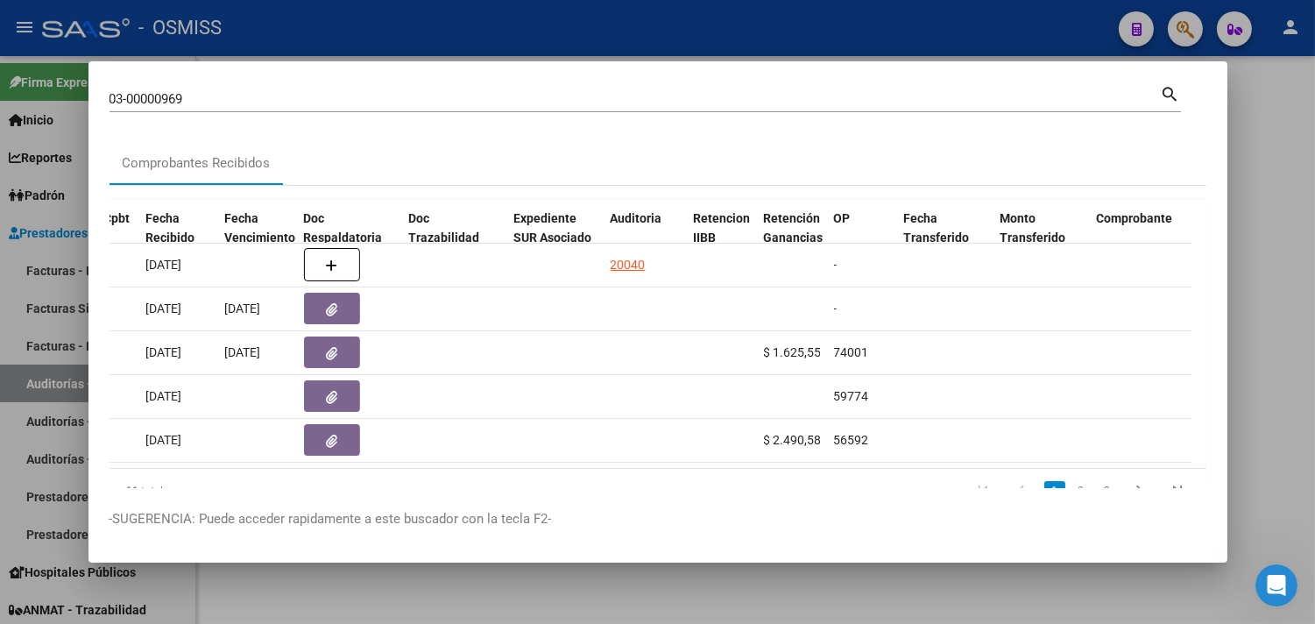
click at [1288, 249] on div at bounding box center [657, 312] width 1315 height 624
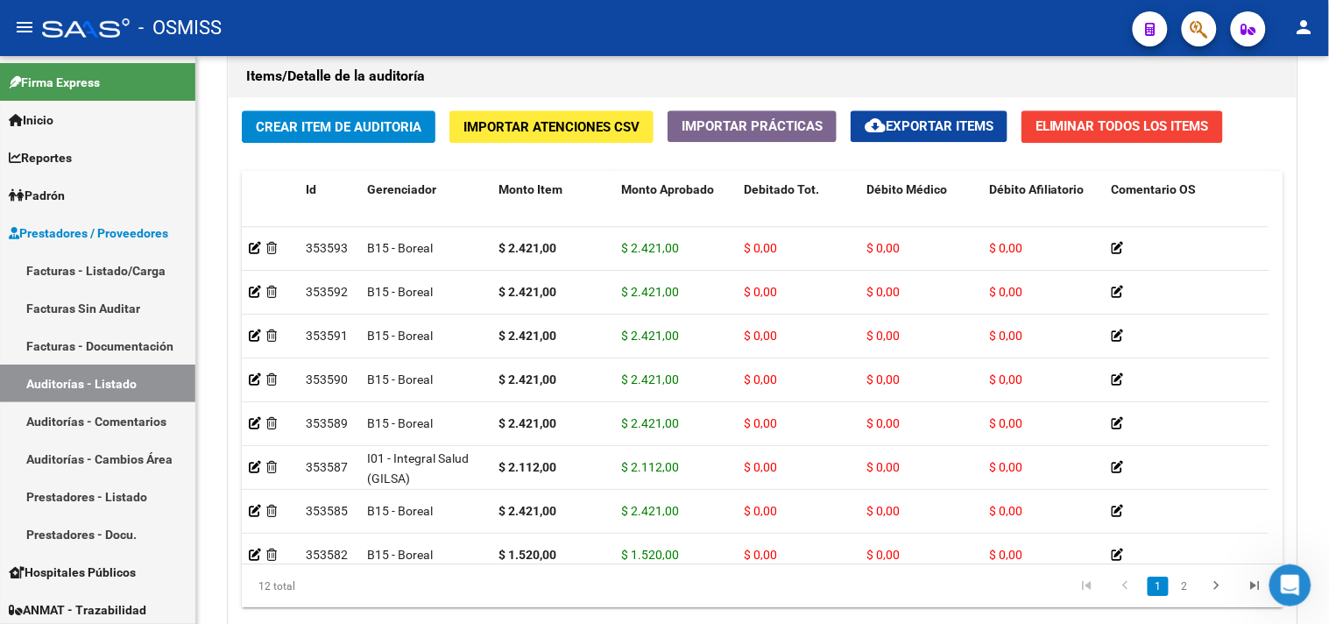
scroll to position [1402, 0]
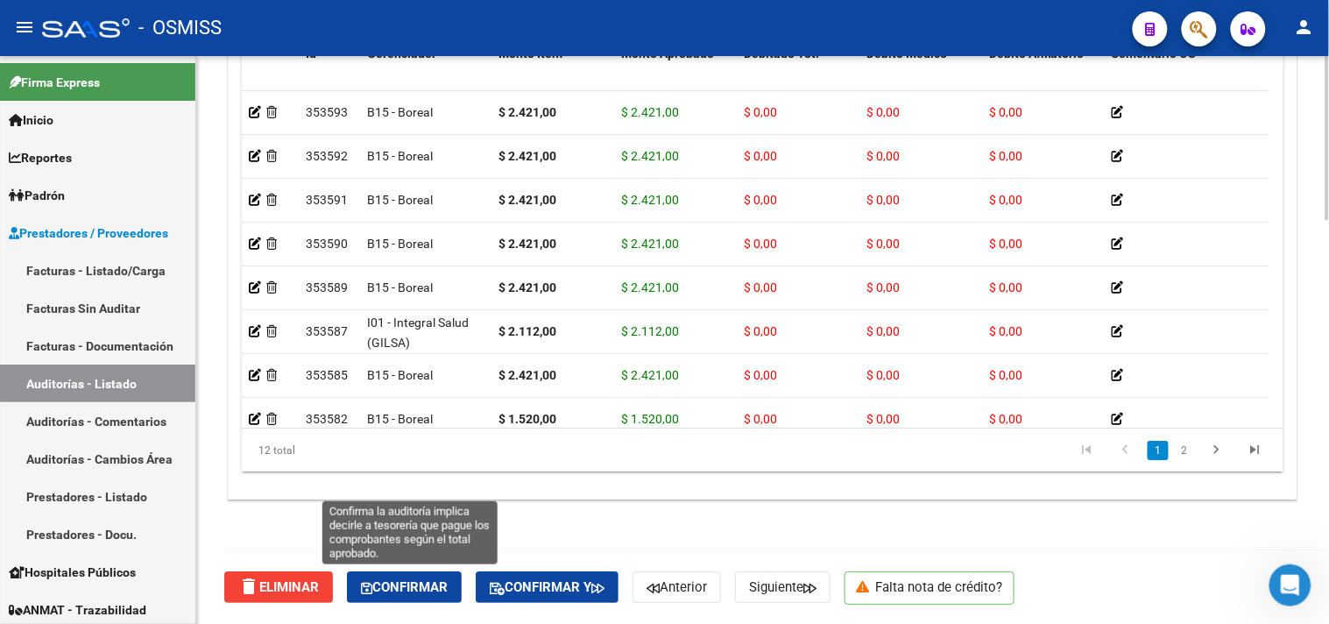
click at [427, 582] on span "Confirmar" at bounding box center [404, 587] width 87 height 16
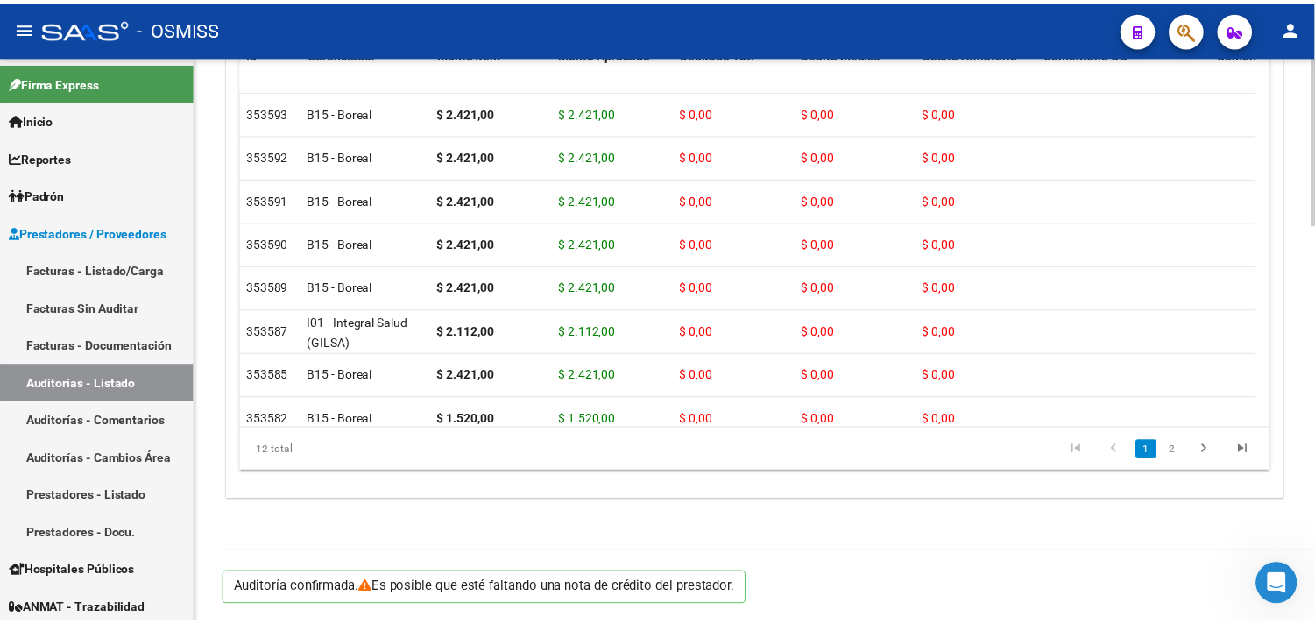
scroll to position [1341, 0]
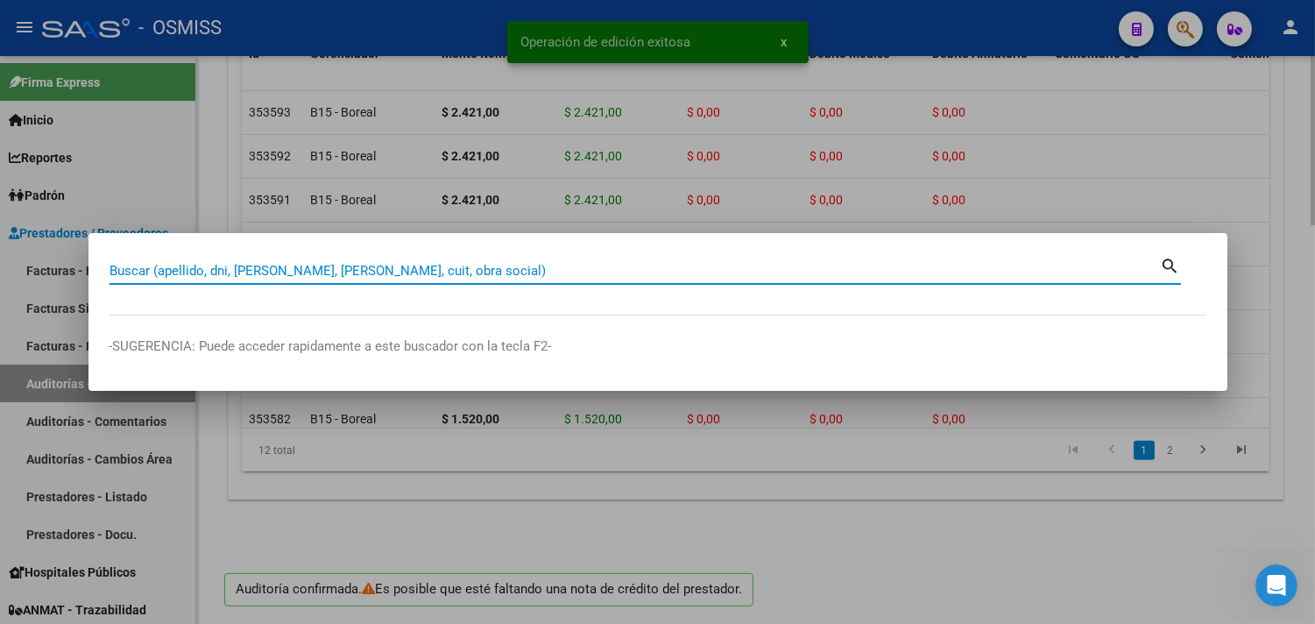
paste input "005-00004485"
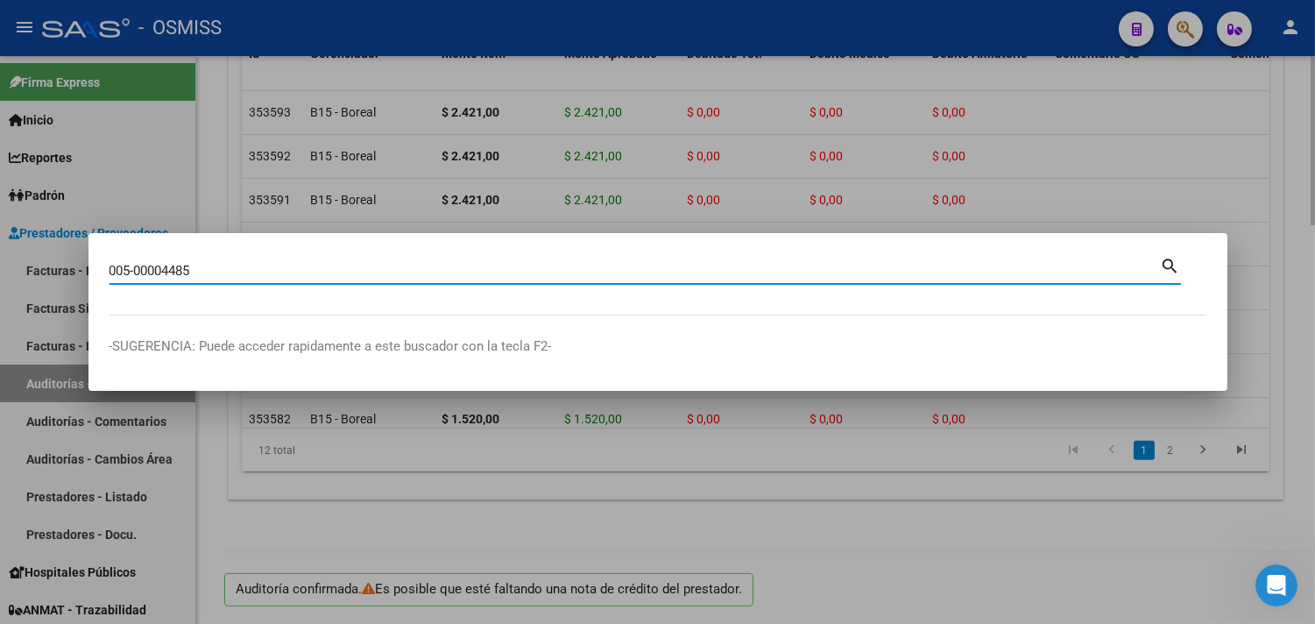
type input "005-00004485"
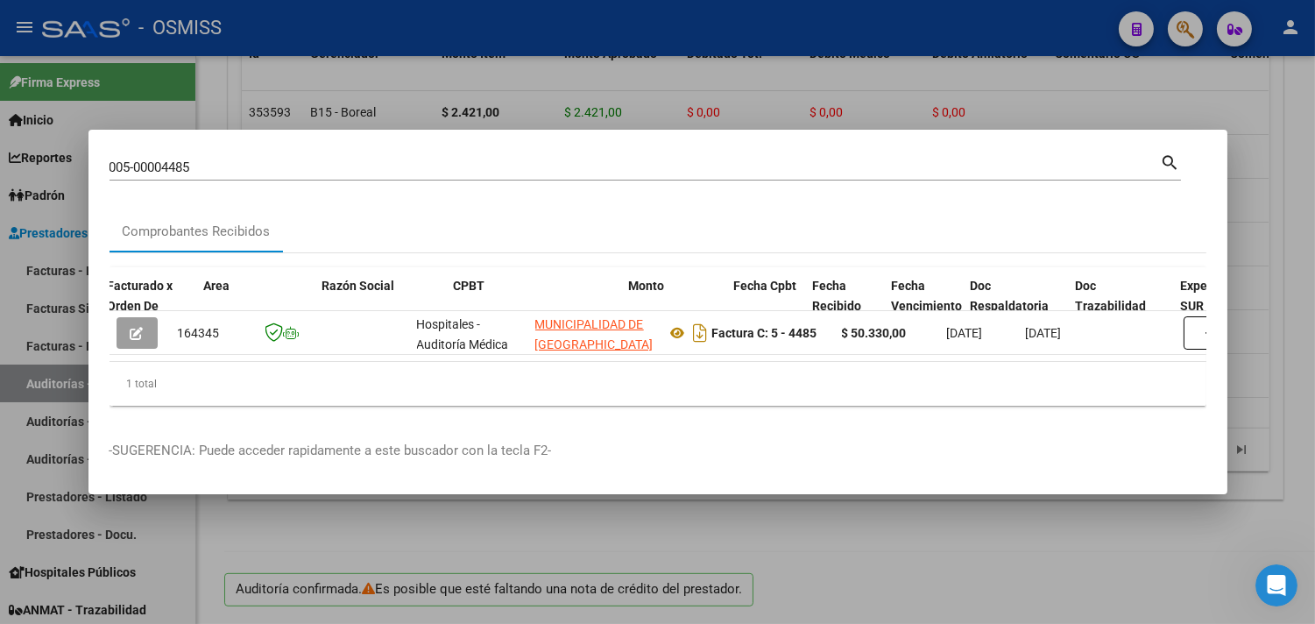
scroll to position [0, 806]
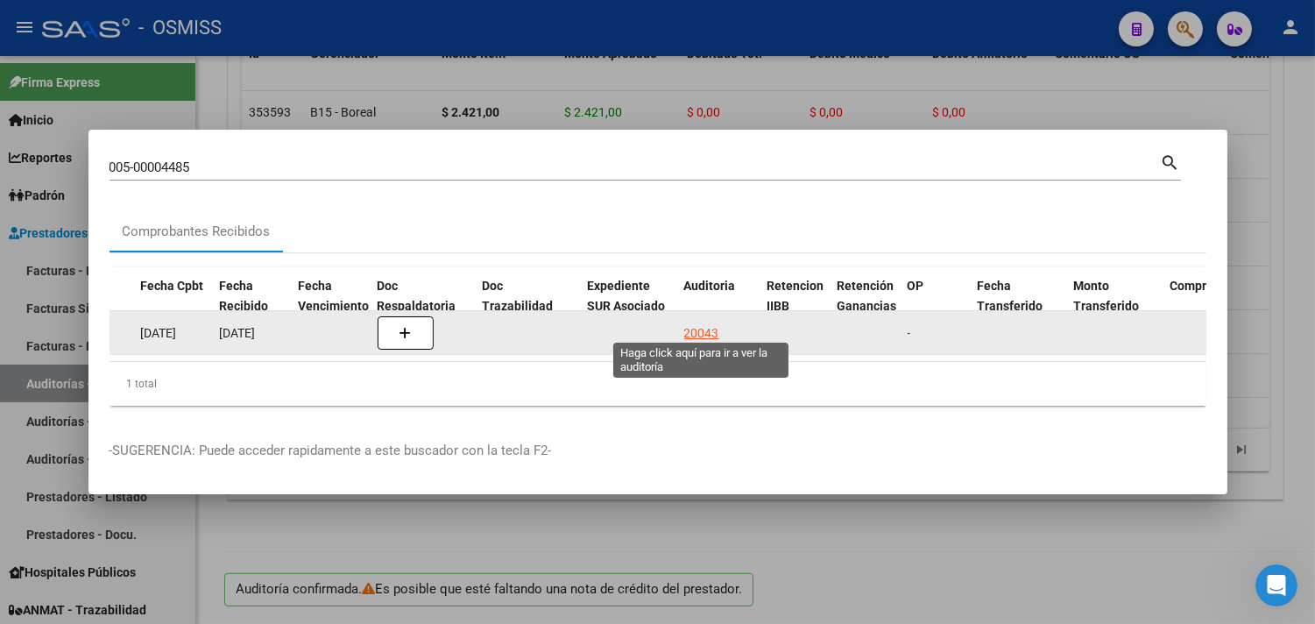
click at [716, 323] on div "20043" at bounding box center [701, 333] width 35 height 20
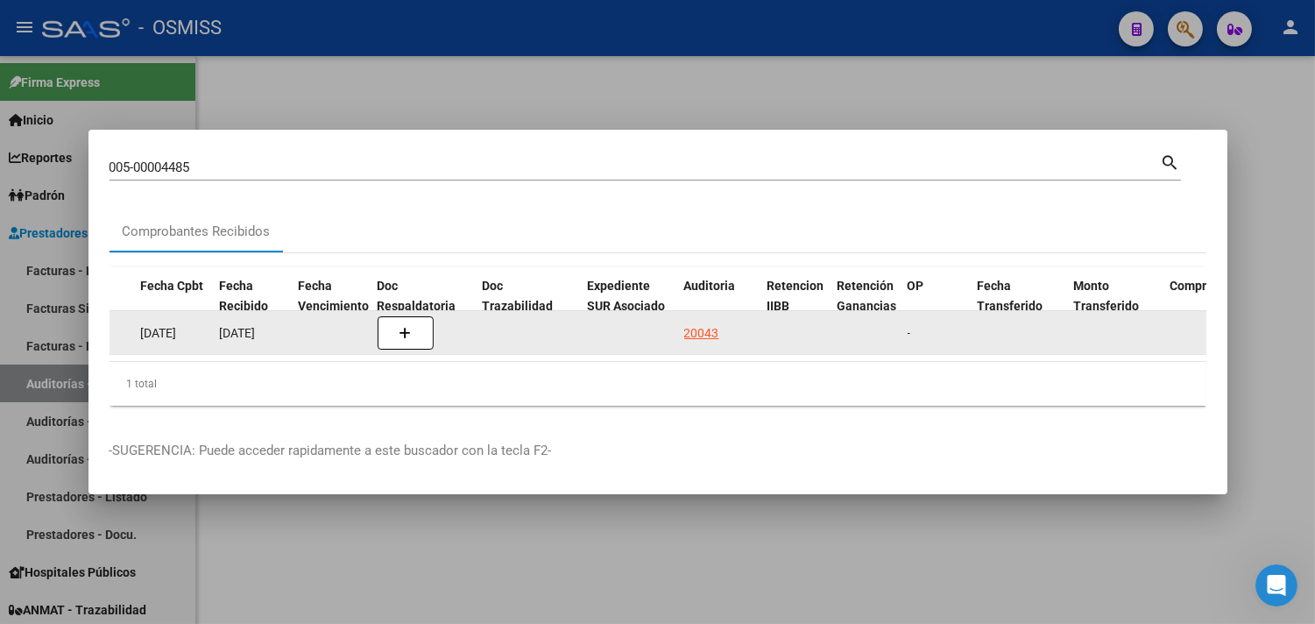
click at [703, 323] on div "20043" at bounding box center [701, 333] width 35 height 20
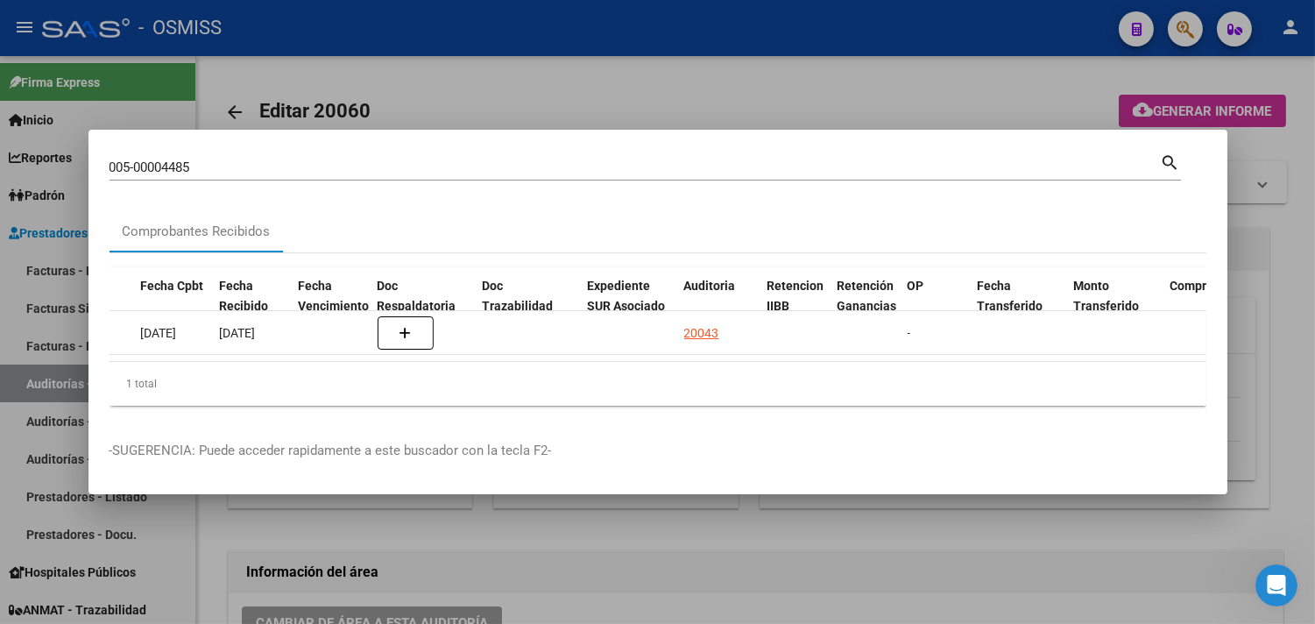
click at [1300, 236] on div at bounding box center [657, 312] width 1315 height 624
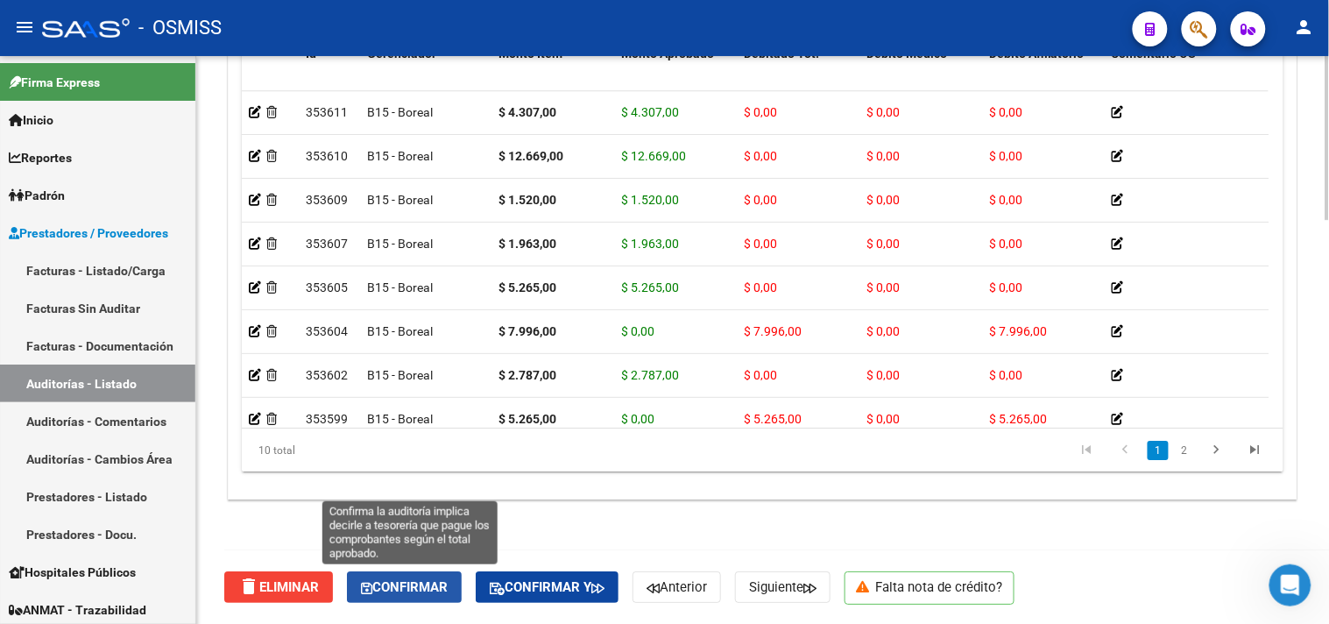
click at [396, 575] on button "Confirmar" at bounding box center [404, 587] width 115 height 32
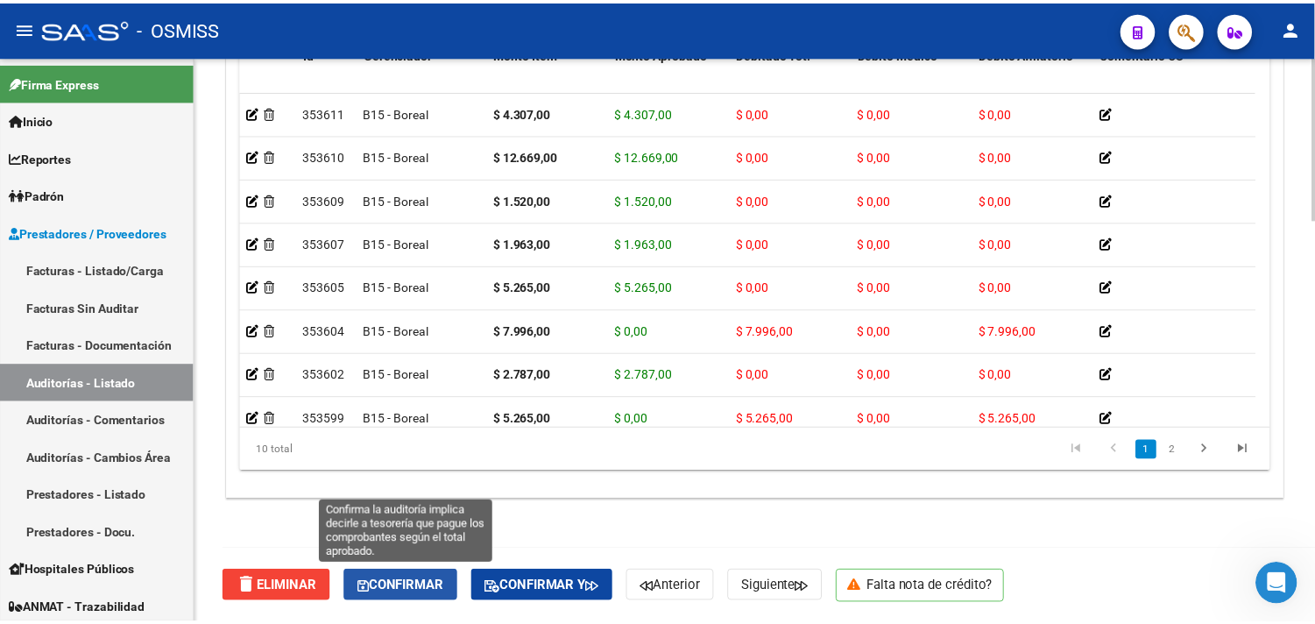
scroll to position [1341, 0]
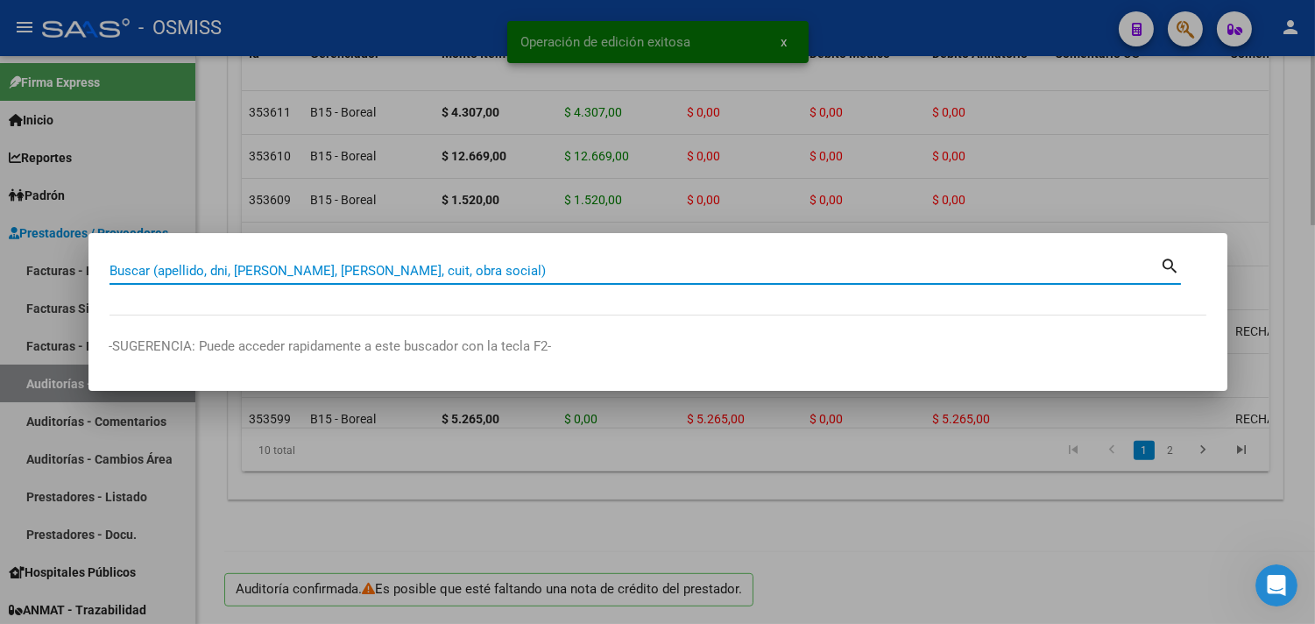
paste input "0100-00003145"
type input "0100-00003145"
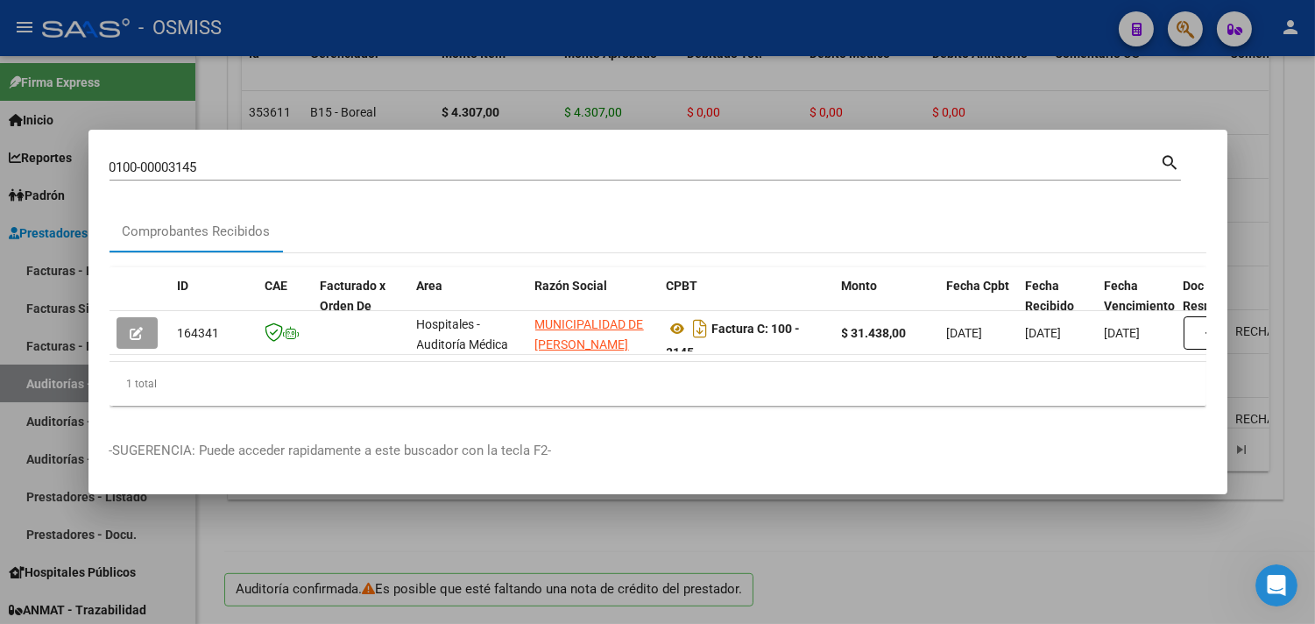
scroll to position [0, 1078]
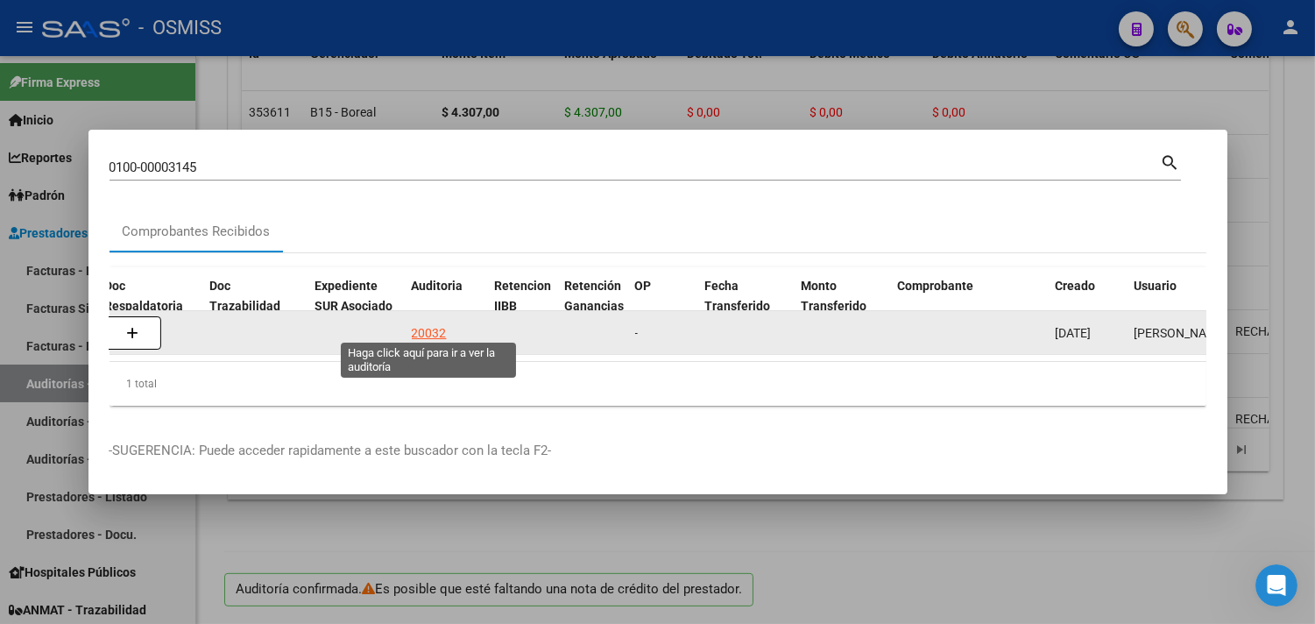
click at [423, 328] on div "20032" at bounding box center [429, 333] width 35 height 20
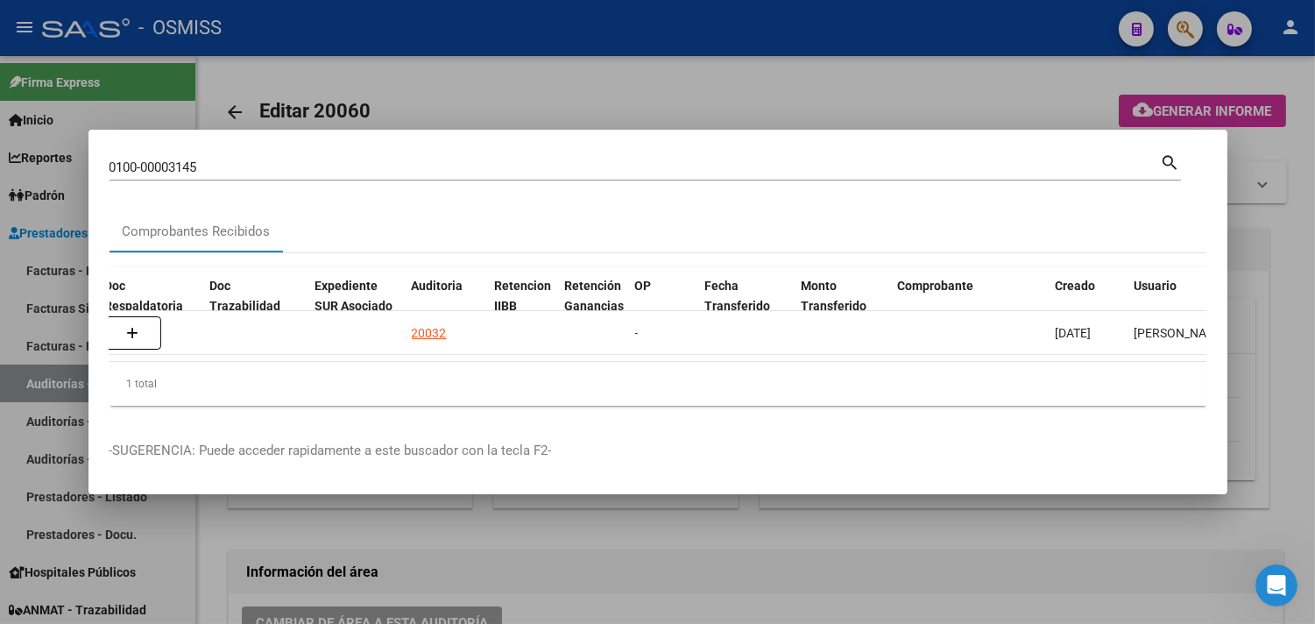
click at [1279, 324] on div at bounding box center [657, 312] width 1315 height 624
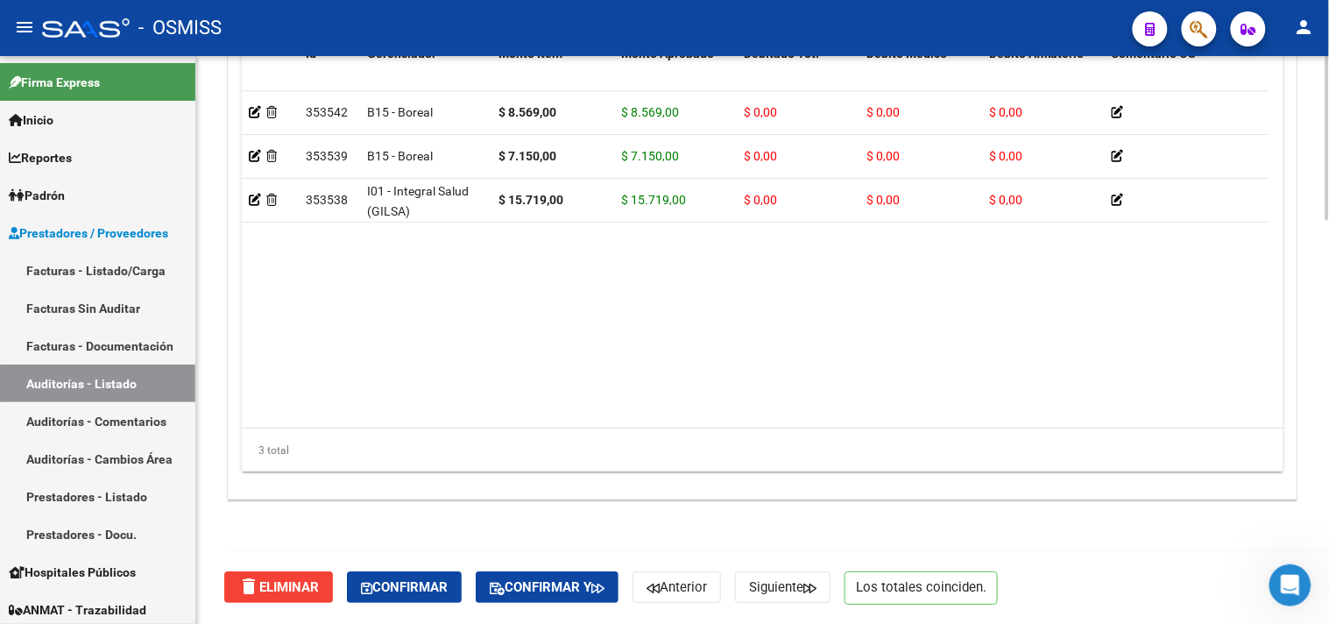
drag, startPoint x: 424, startPoint y: 570, endPoint x: 431, endPoint y: 591, distance: 22.2
click at [424, 571] on div "delete Eliminar Confirmar Confirmar y Anterior Siguiente Los totales coinciden." at bounding box center [769, 587] width 1091 height 74
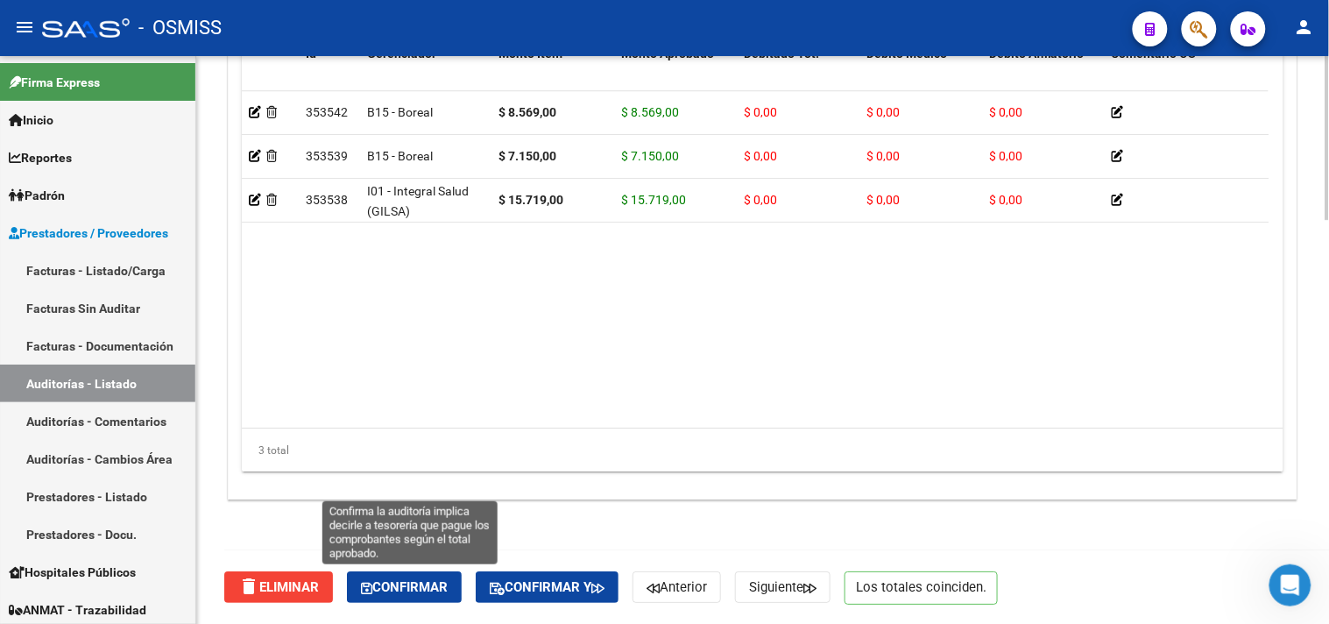
click at [433, 593] on span "Confirmar" at bounding box center [404, 587] width 87 height 16
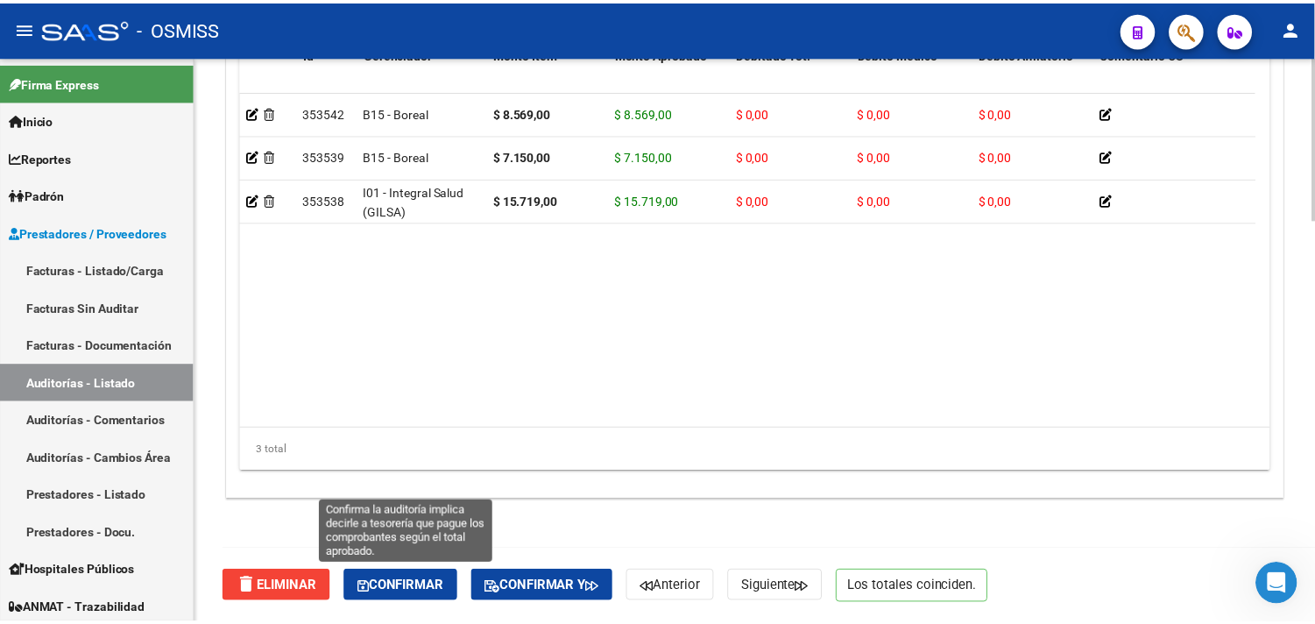
scroll to position [1341, 0]
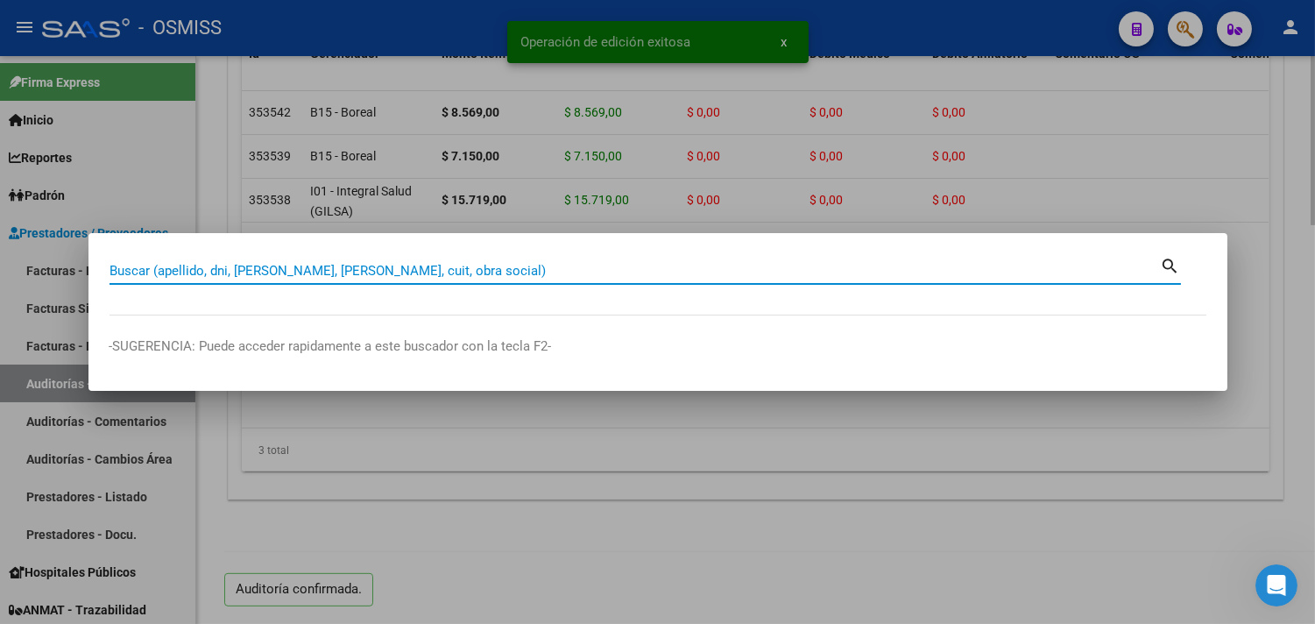
paste input "04-00001236"
type input "04-00001236"
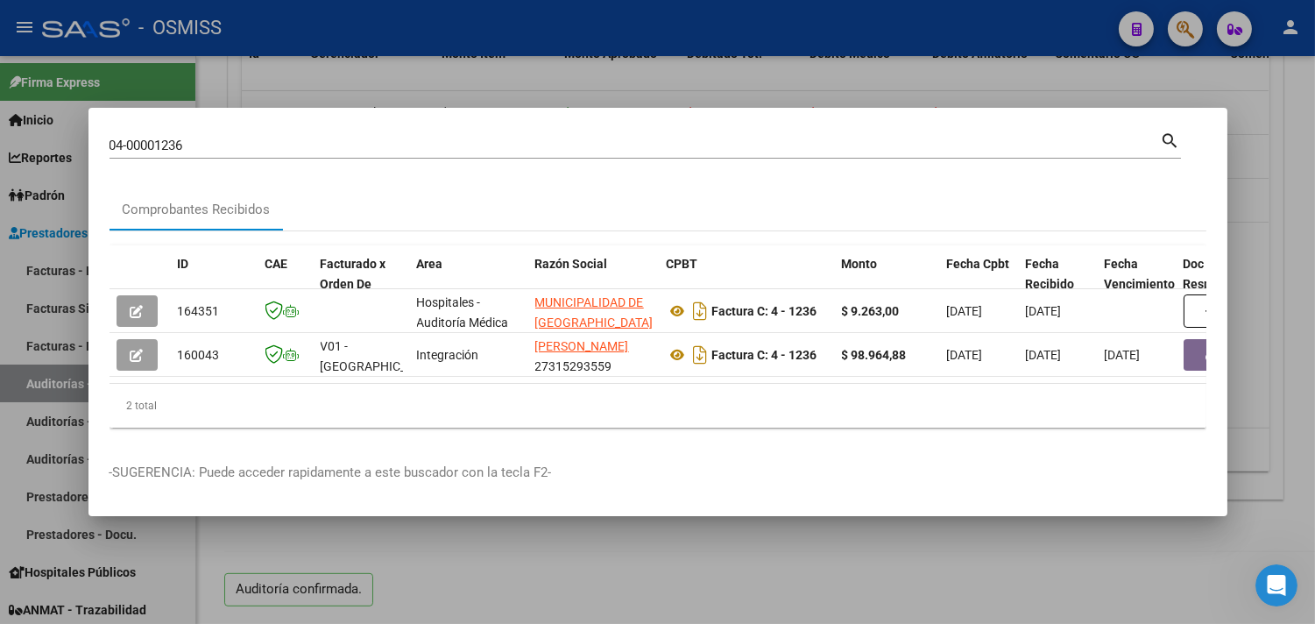
scroll to position [0, 771]
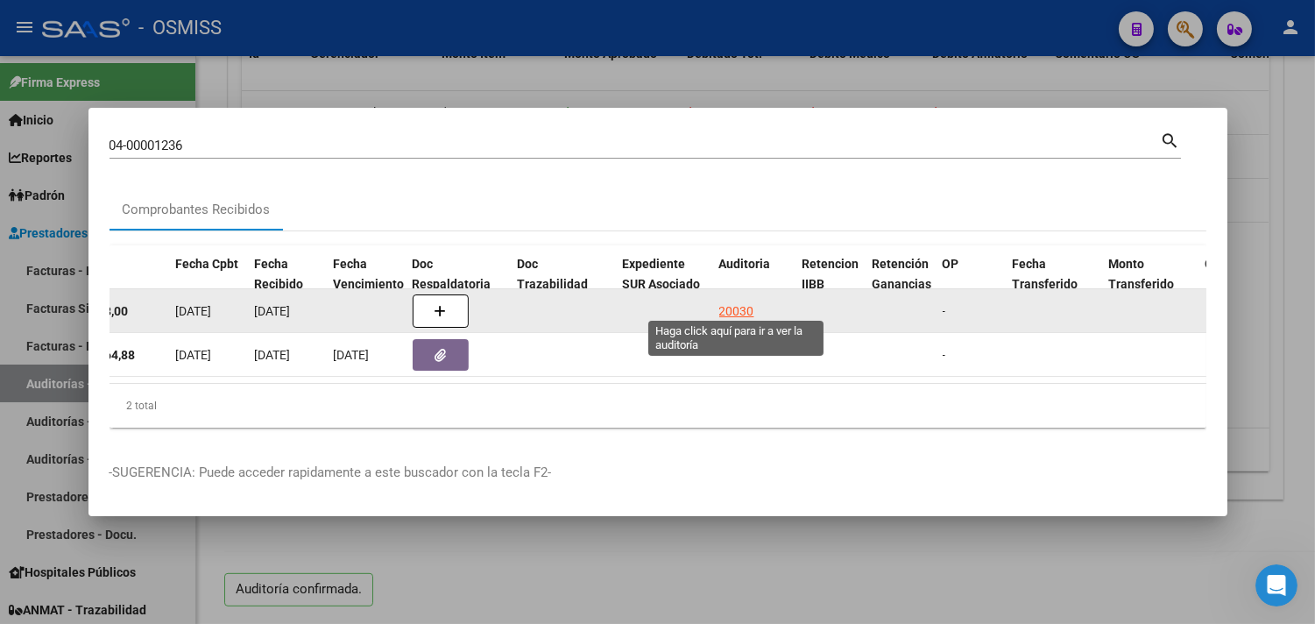
click at [736, 301] on div "20030" at bounding box center [736, 311] width 35 height 20
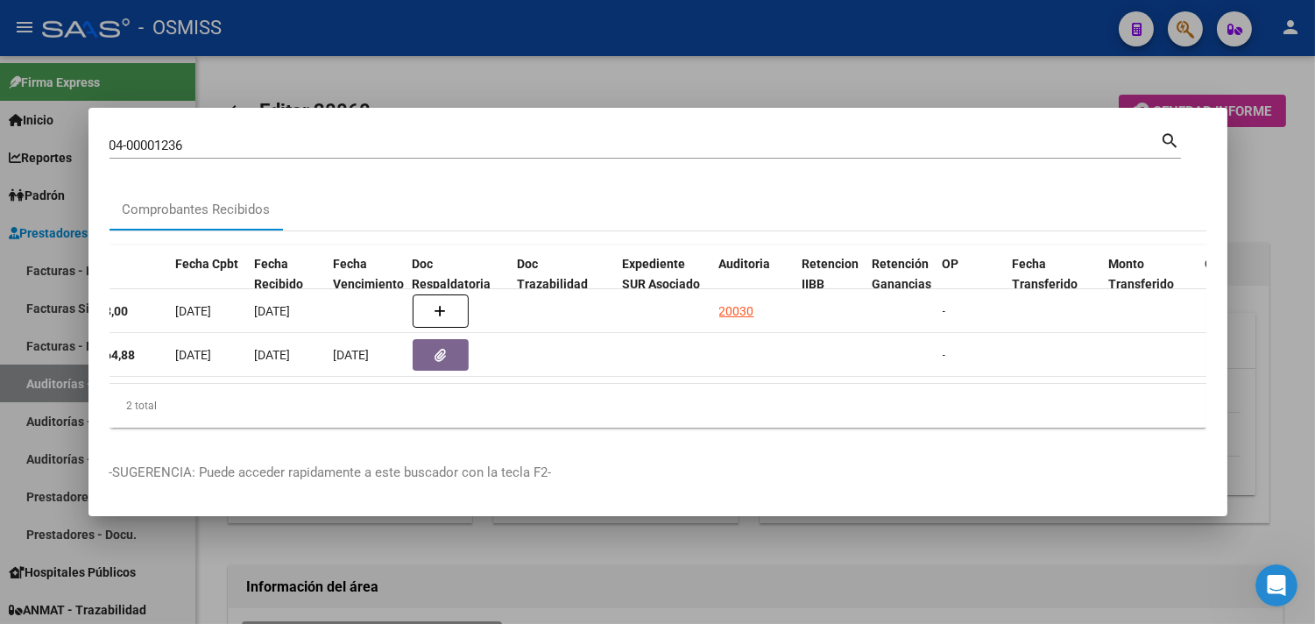
click at [1282, 232] on div at bounding box center [657, 312] width 1315 height 624
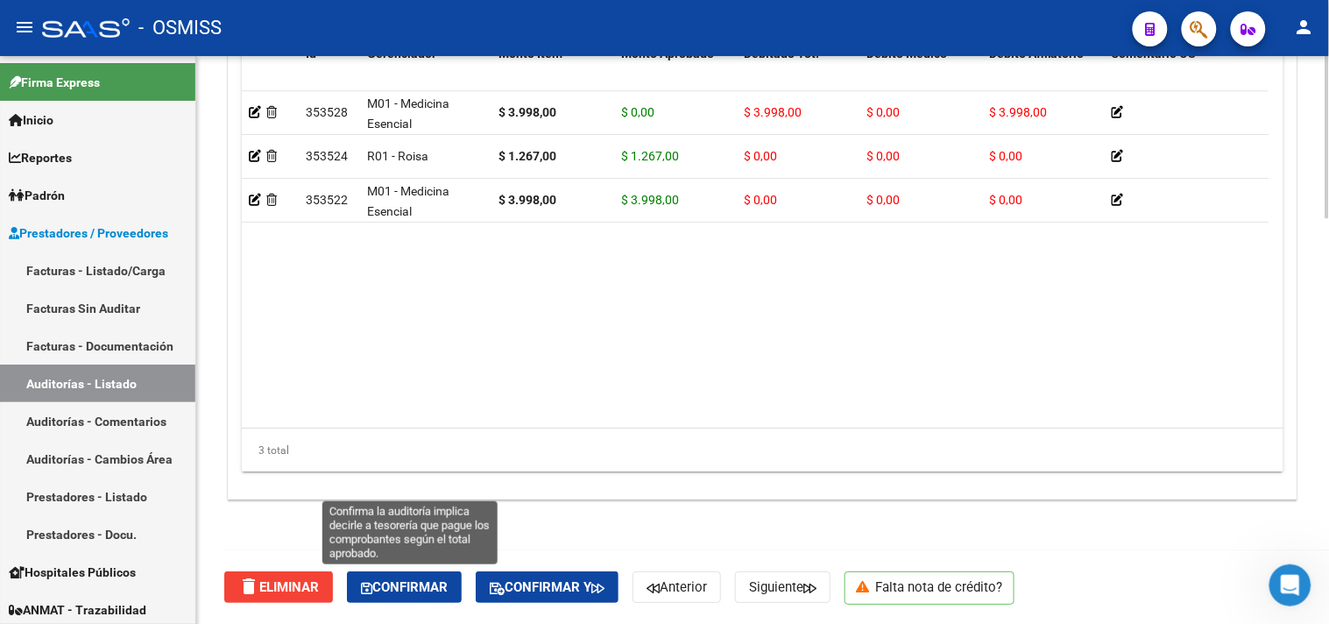
click at [422, 591] on span "Confirmar" at bounding box center [404, 587] width 87 height 16
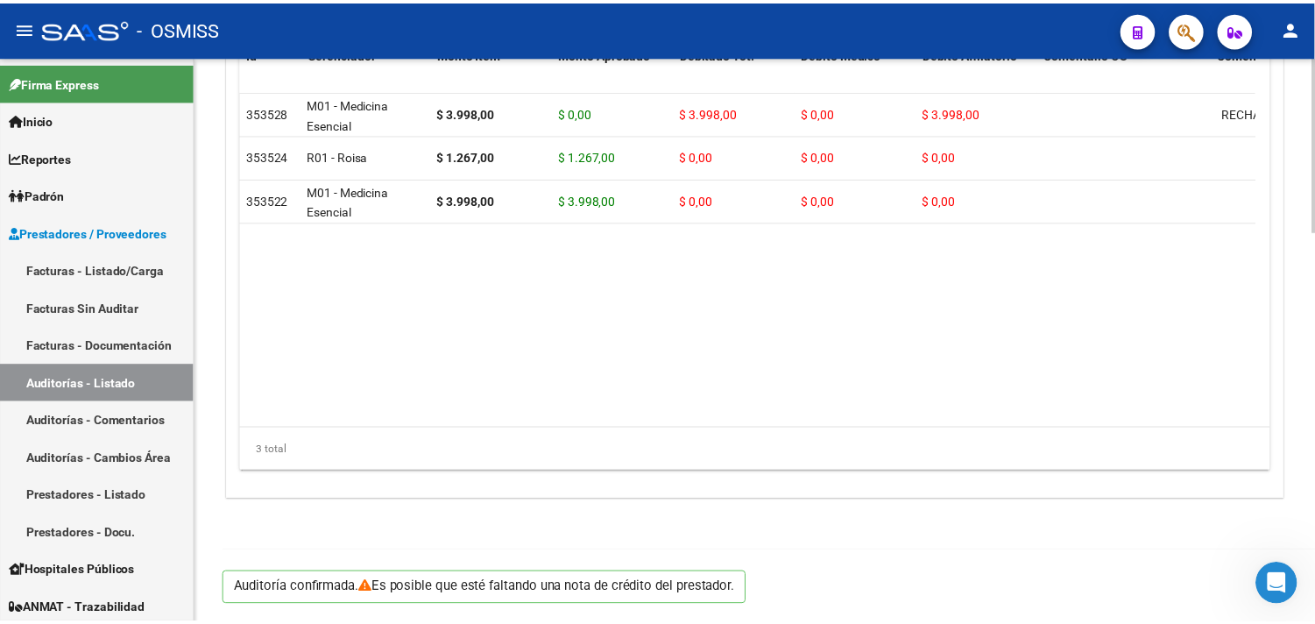
scroll to position [1260, 0]
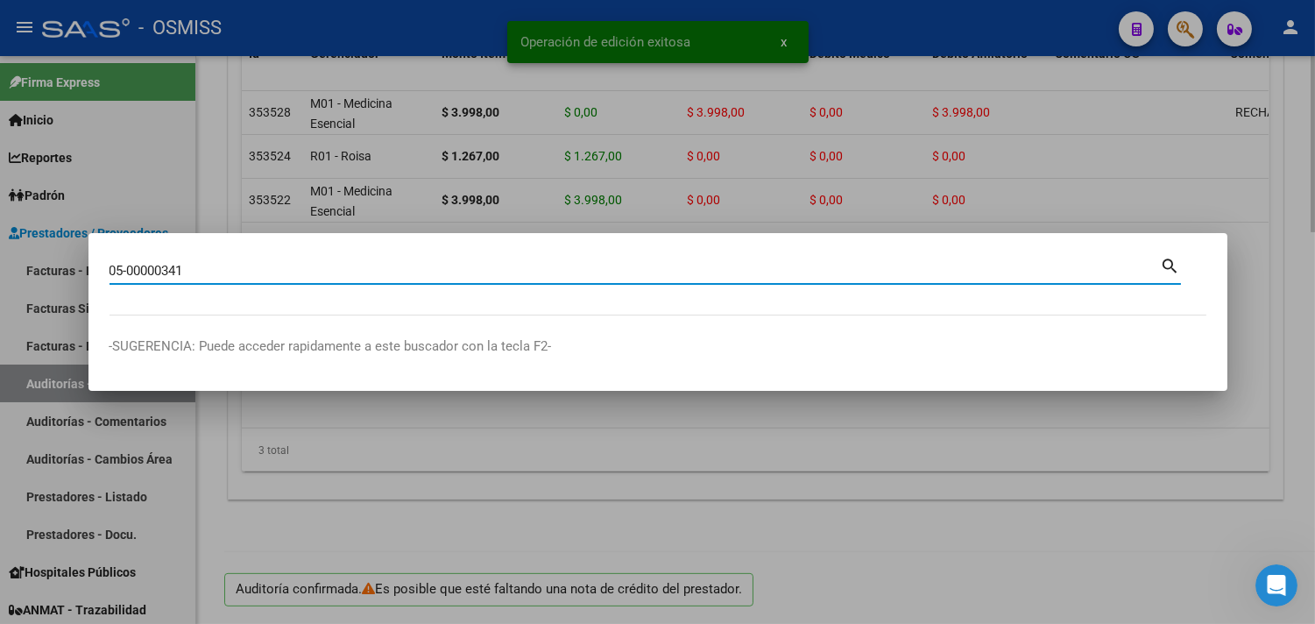
type input "05-00000341"
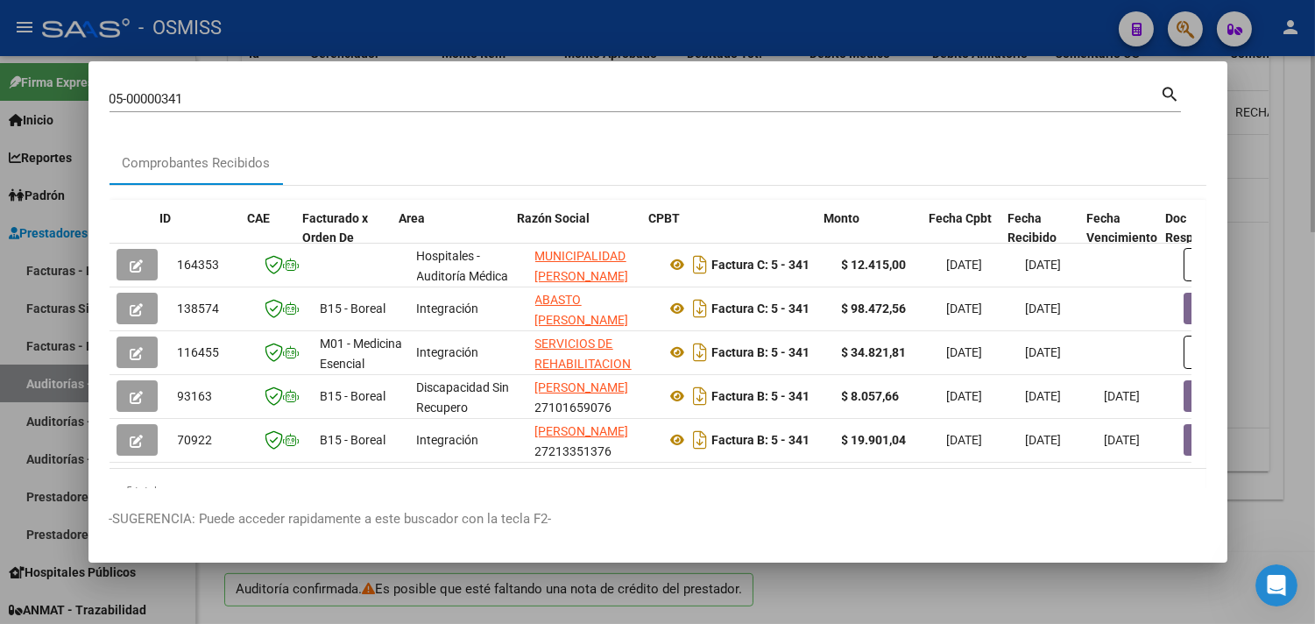
scroll to position [0, 699]
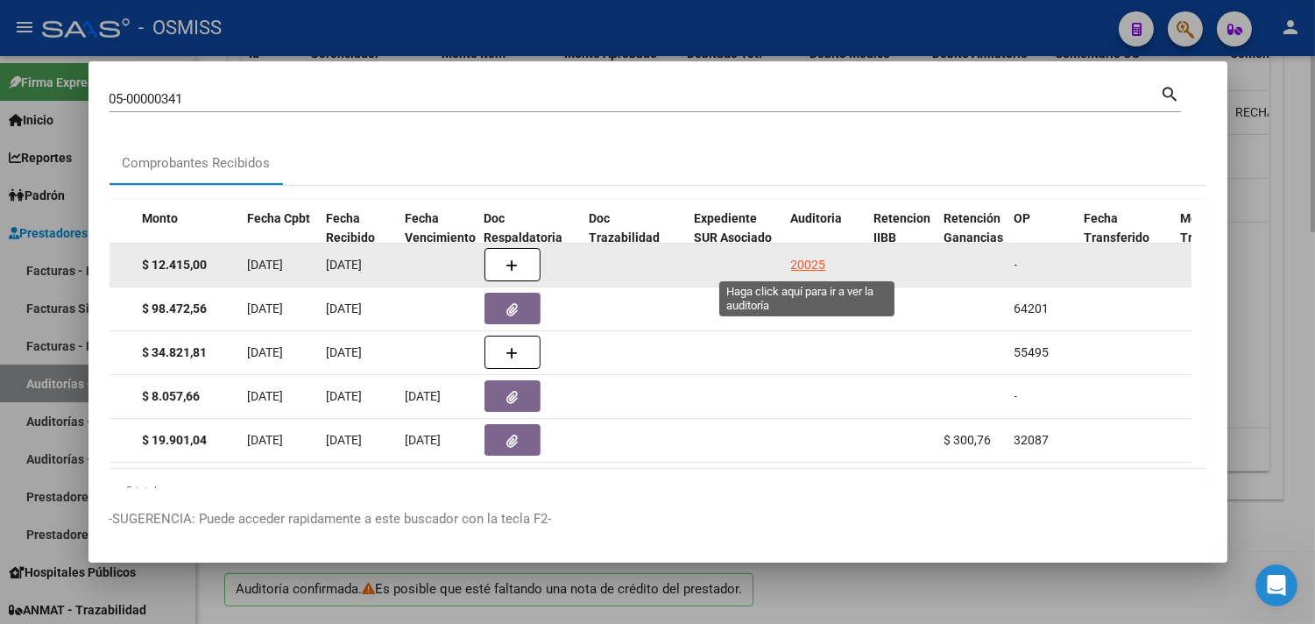
click at [797, 267] on div "20025" at bounding box center [808, 265] width 35 height 20
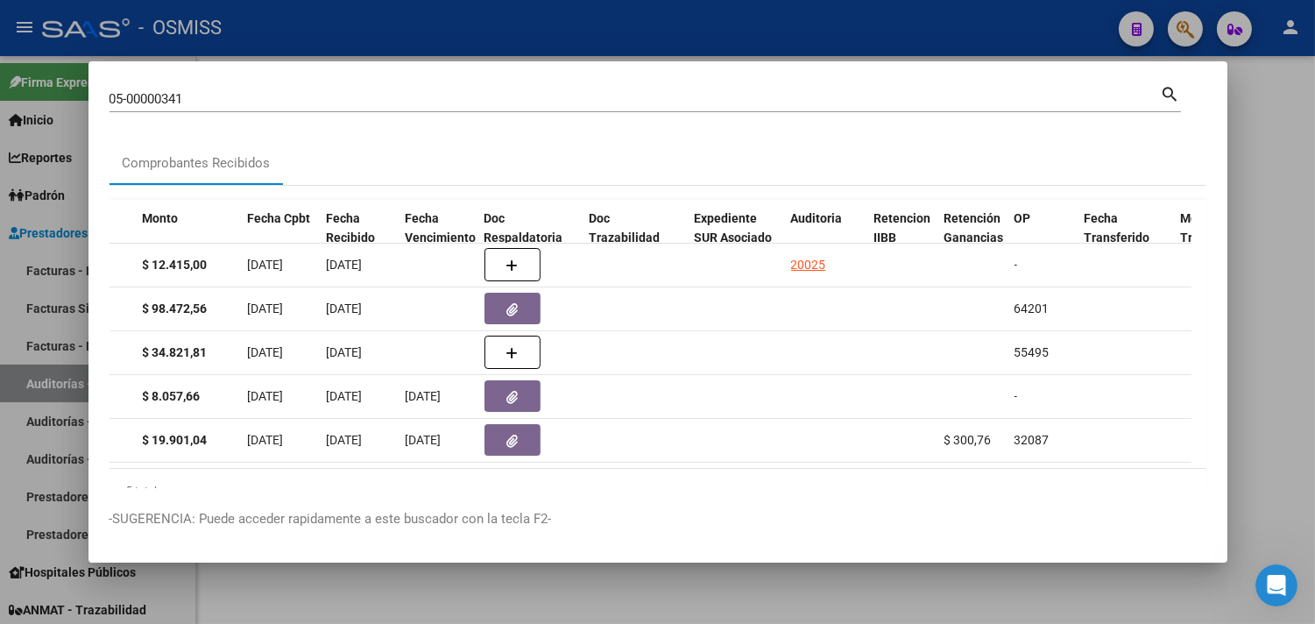
click at [1280, 309] on div at bounding box center [657, 312] width 1315 height 624
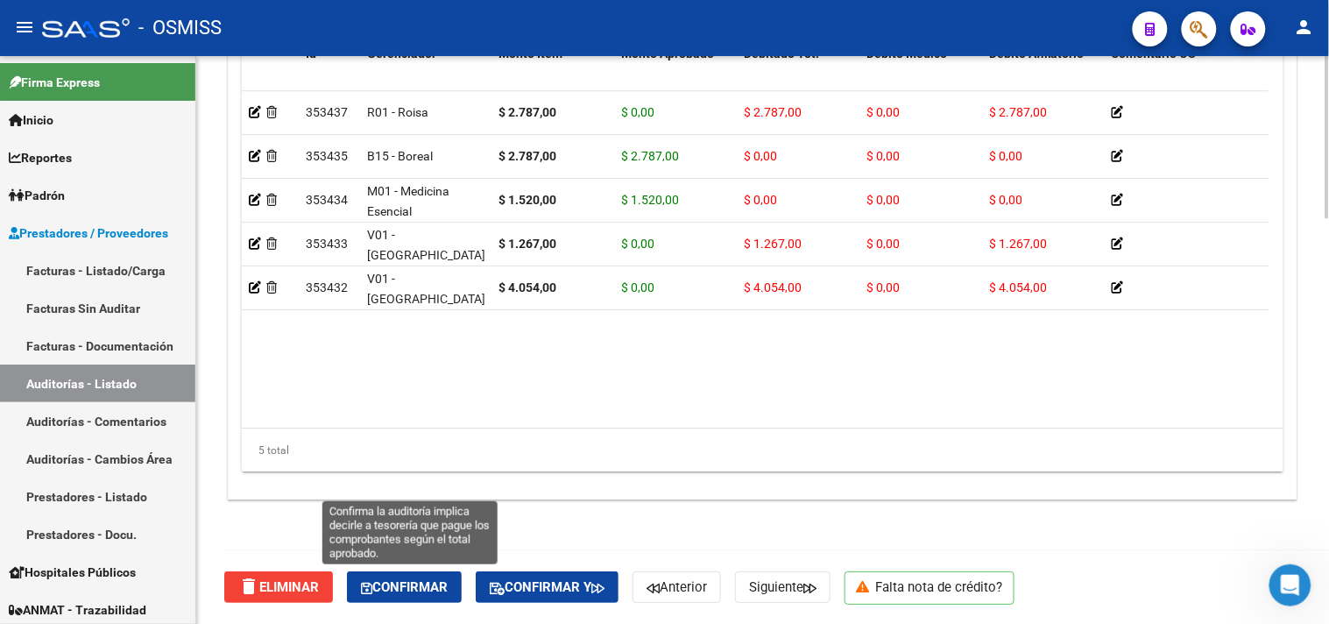
click at [427, 593] on span "Confirmar" at bounding box center [404, 587] width 87 height 16
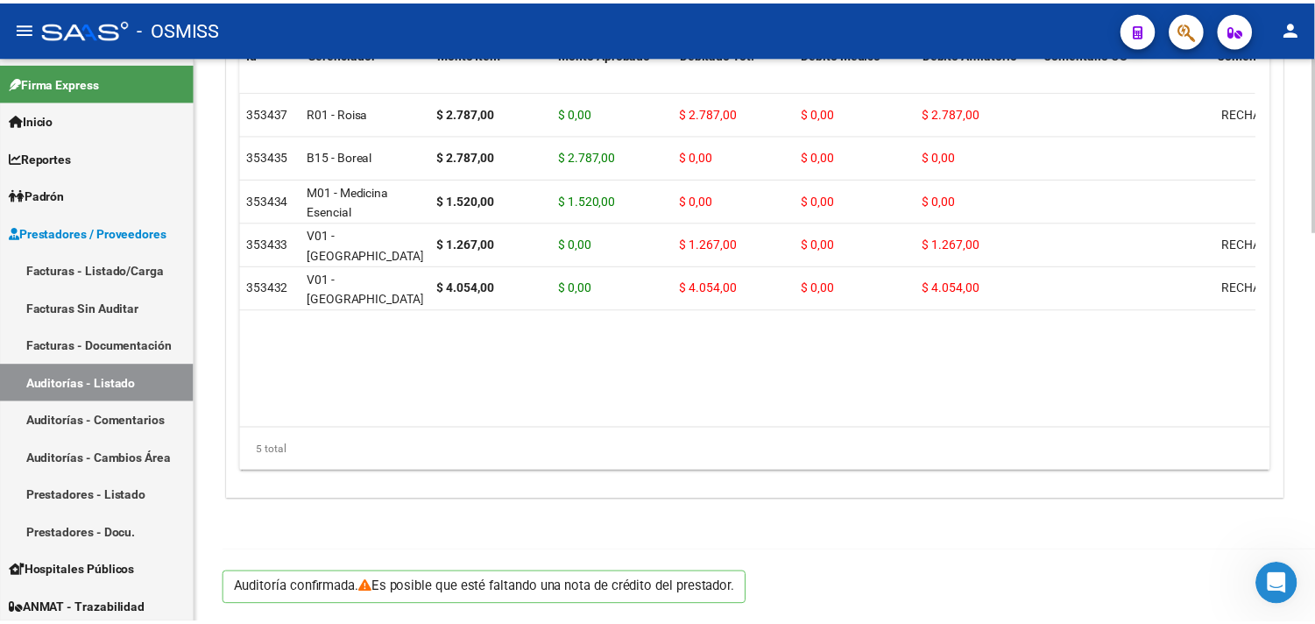
scroll to position [1260, 0]
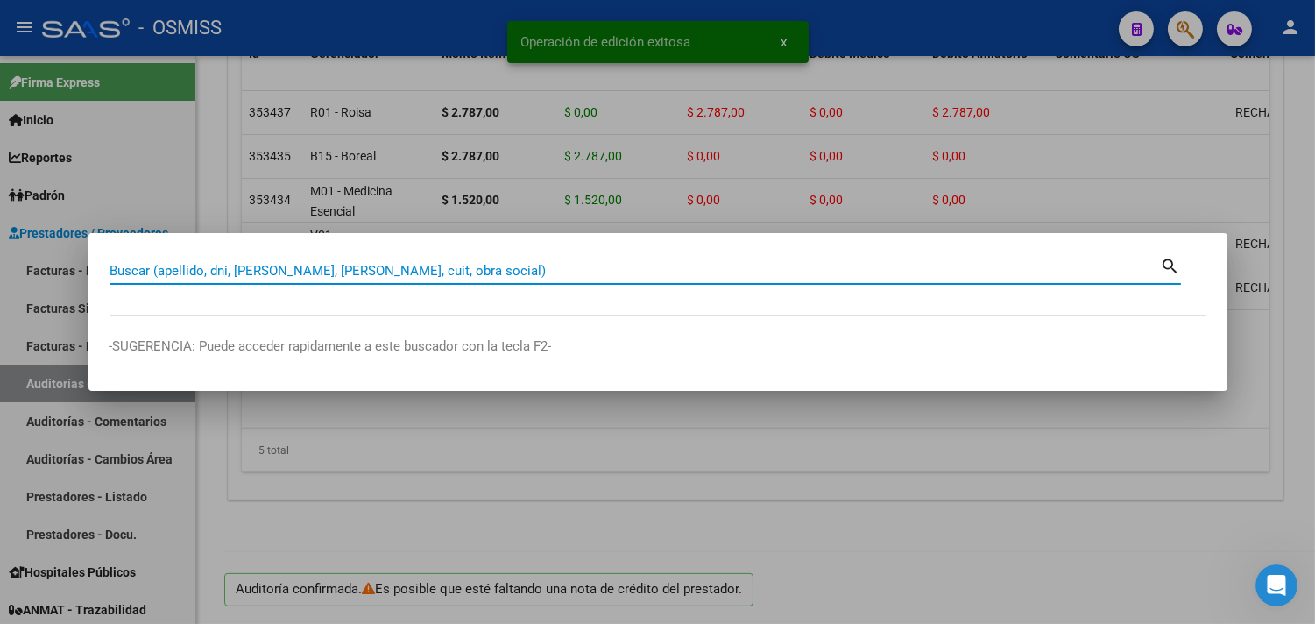
paste input "01-00003203"
type input "01-00003203"
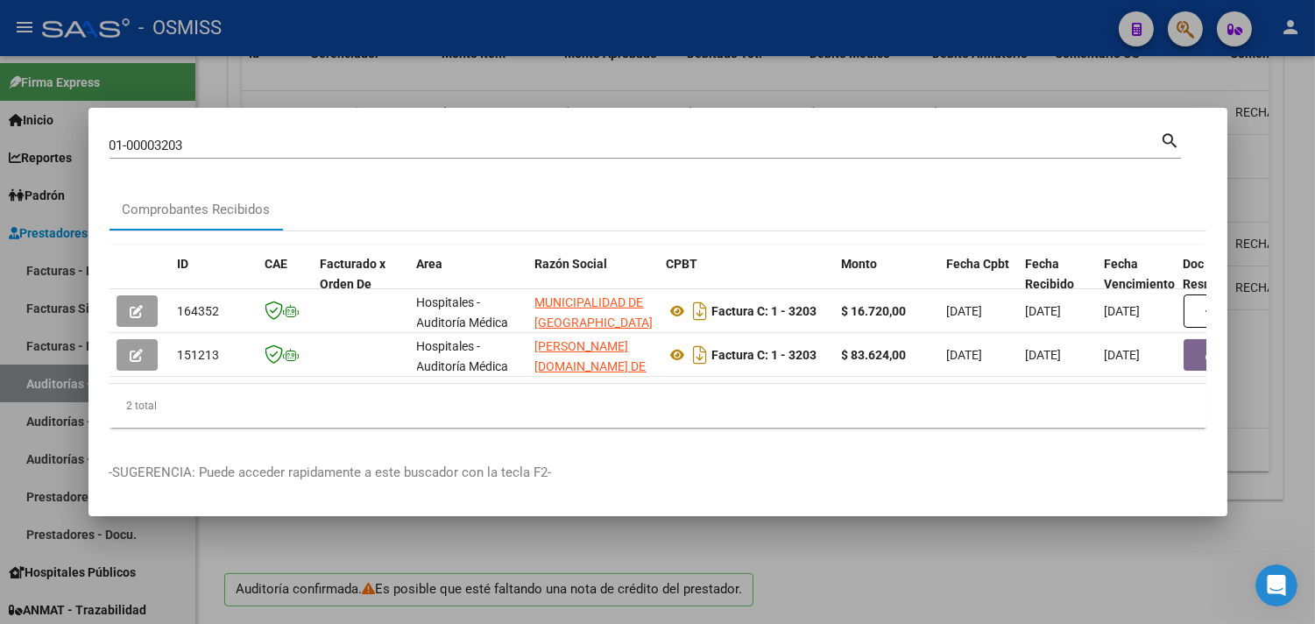
scroll to position [0, 785]
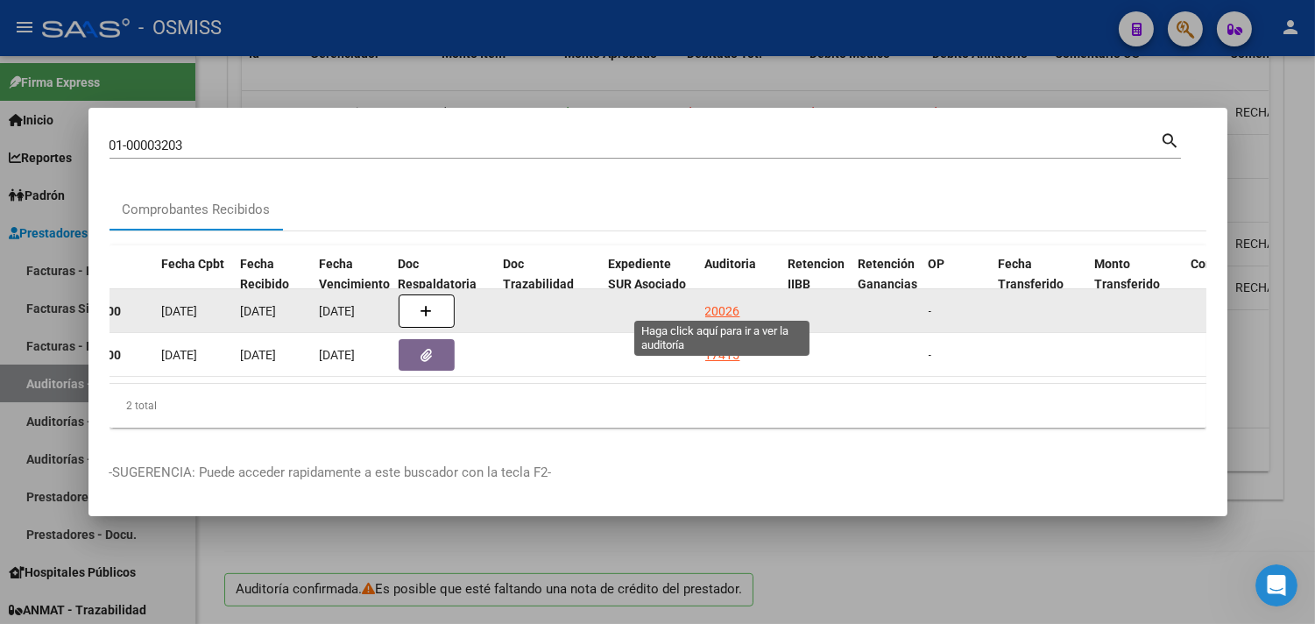
click at [728, 301] on div "20026" at bounding box center [722, 311] width 35 height 20
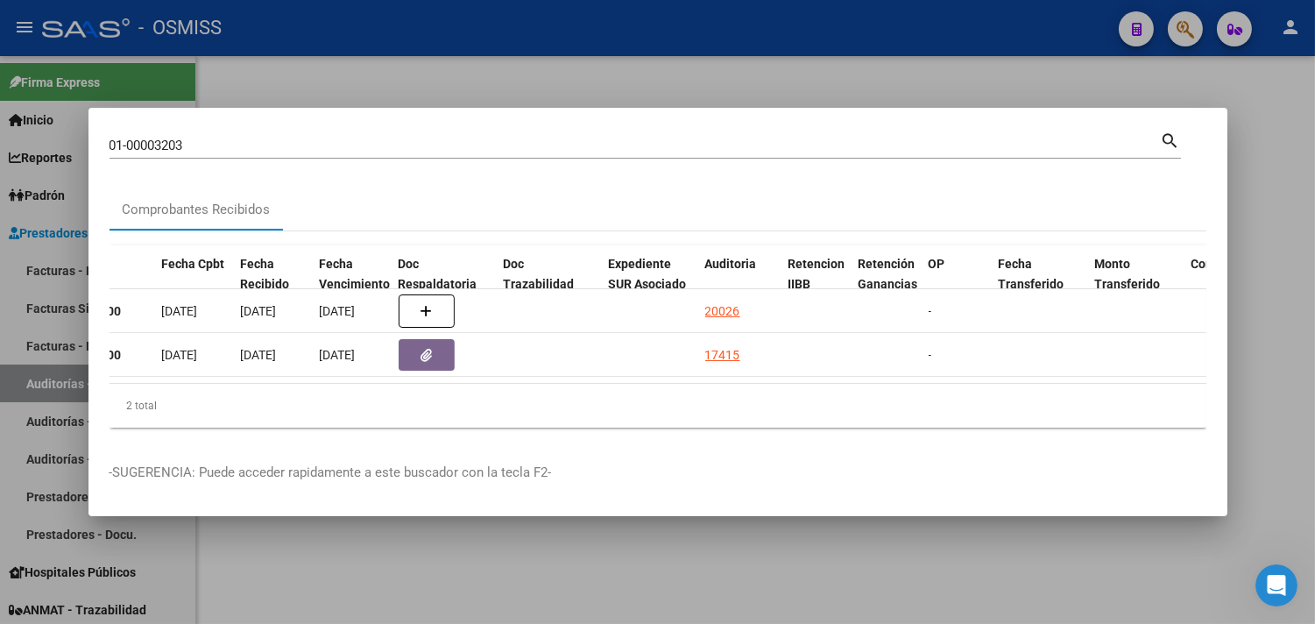
click at [1284, 342] on div at bounding box center [657, 312] width 1315 height 624
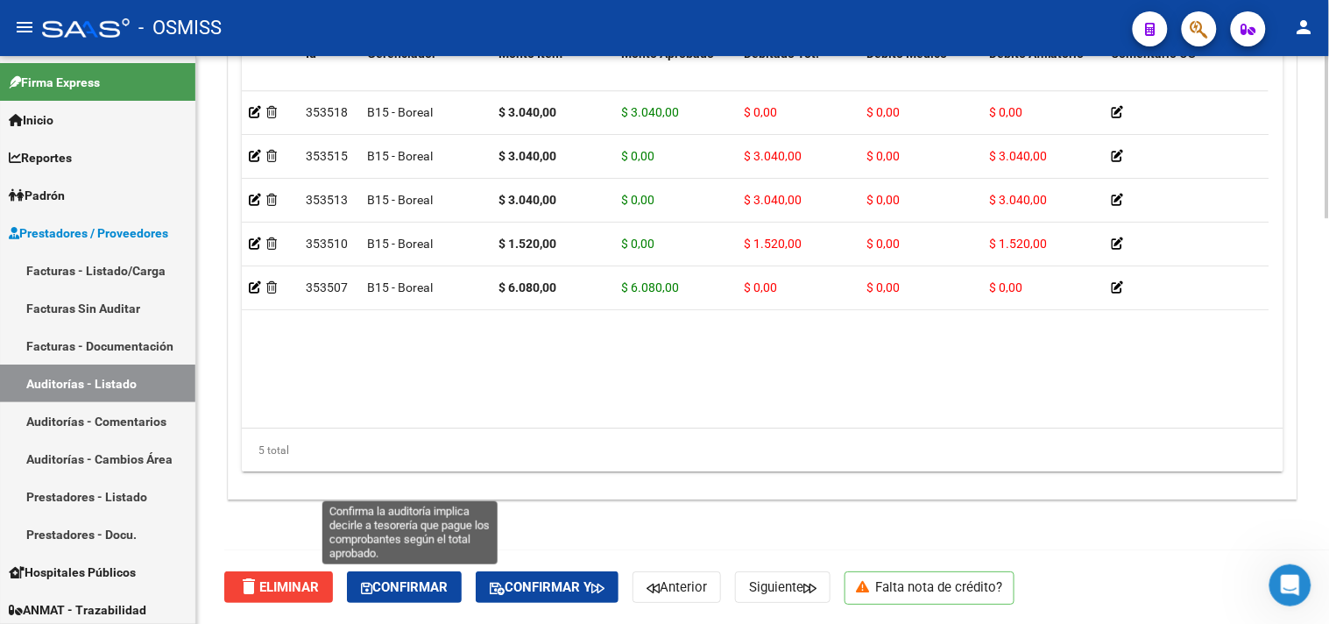
click at [416, 583] on span "Confirmar" at bounding box center [404, 587] width 87 height 16
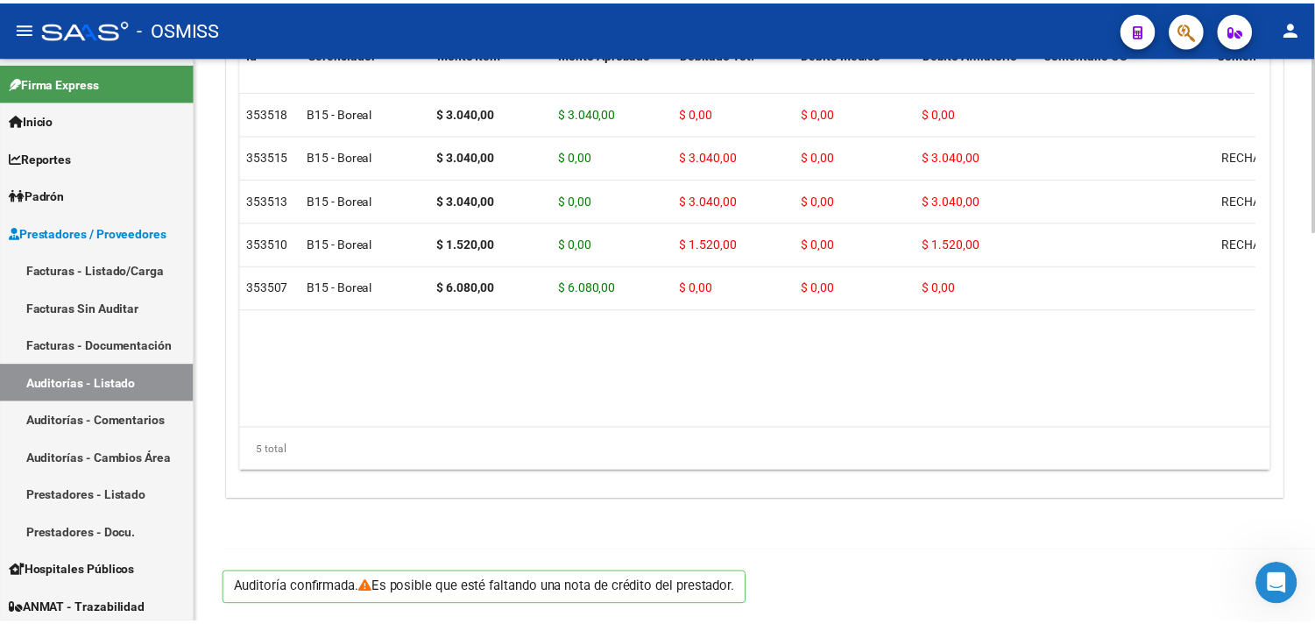
scroll to position [1260, 0]
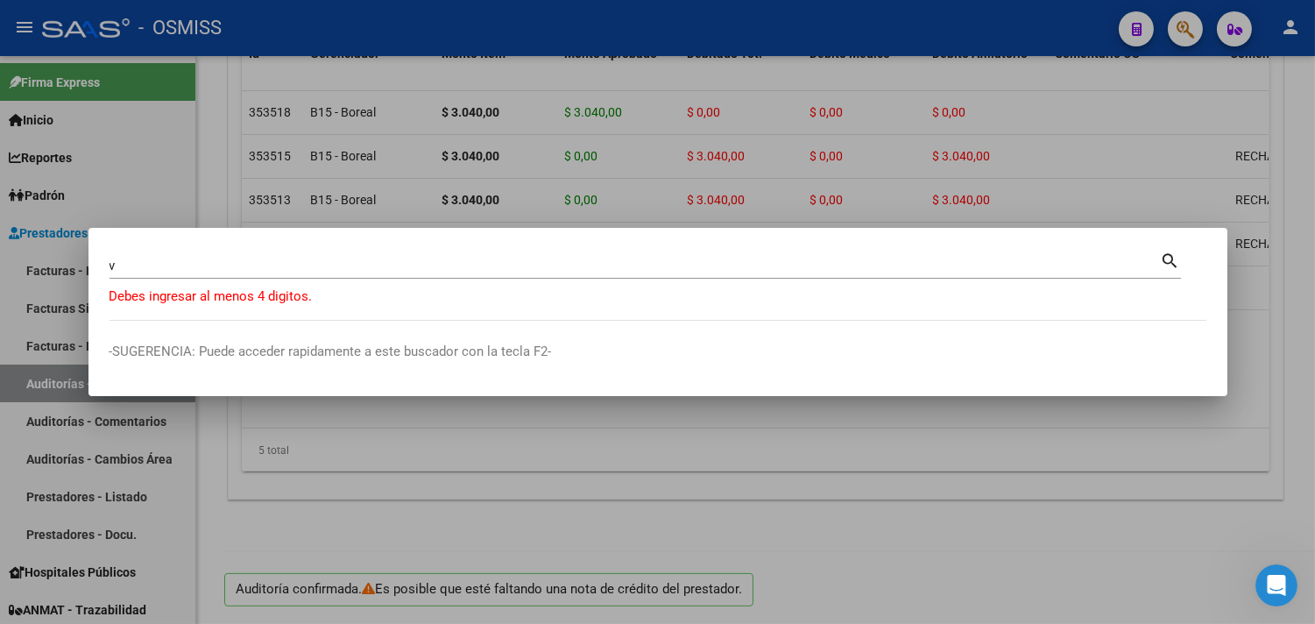
drag, startPoint x: 126, startPoint y: 273, endPoint x: 74, endPoint y: 261, distance: 54.0
click at [74, 261] on div "v Buscar (apellido, dni, cuil, [PERSON_NAME], cuit, obra social) search Debes i…" at bounding box center [657, 312] width 1315 height 624
click at [128, 259] on input "v" at bounding box center [634, 266] width 1051 height 16
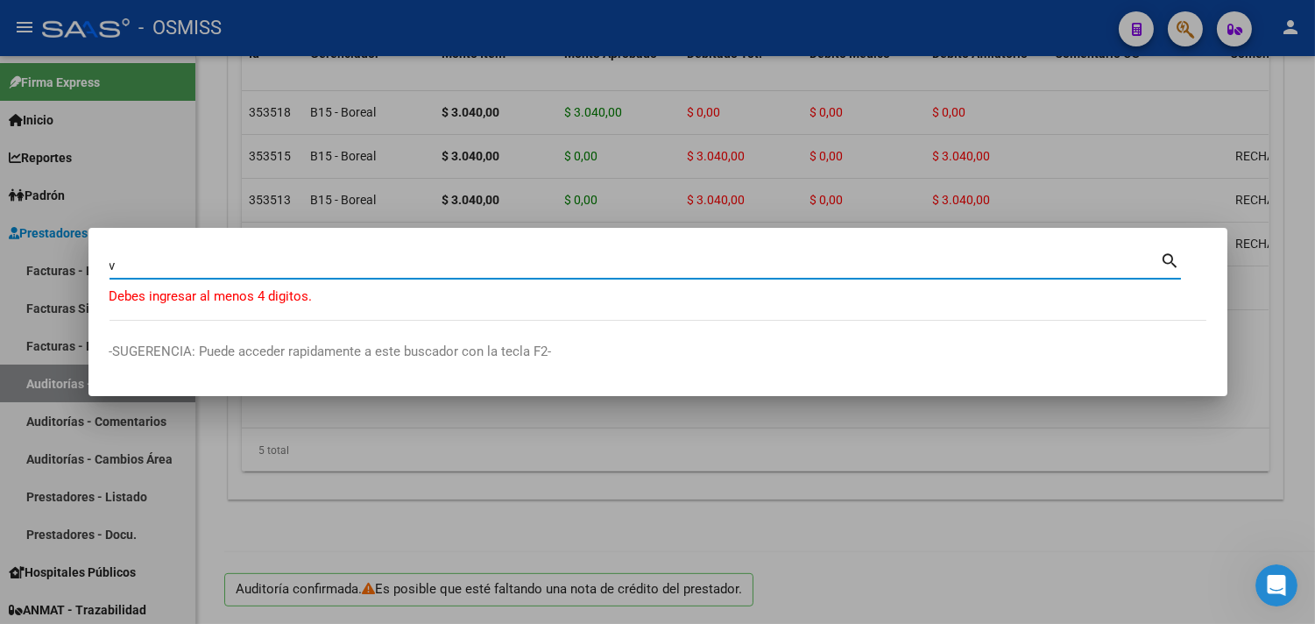
drag, startPoint x: 128, startPoint y: 263, endPoint x: 47, endPoint y: 244, distance: 82.9
click at [47, 244] on div "v Buscar (apellido, dni, cuil, [PERSON_NAME], cuit, obra social) search Debes i…" at bounding box center [657, 312] width 1315 height 624
paste input "12-00003442"
type input "12-00003442"
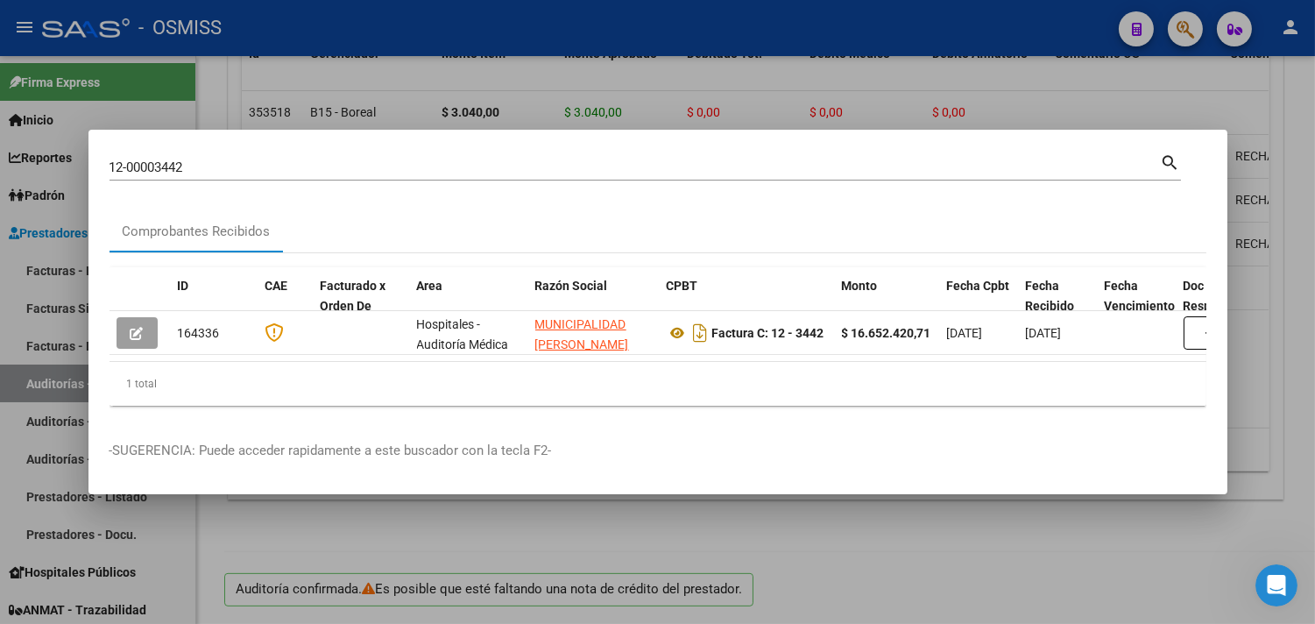
scroll to position [0, 662]
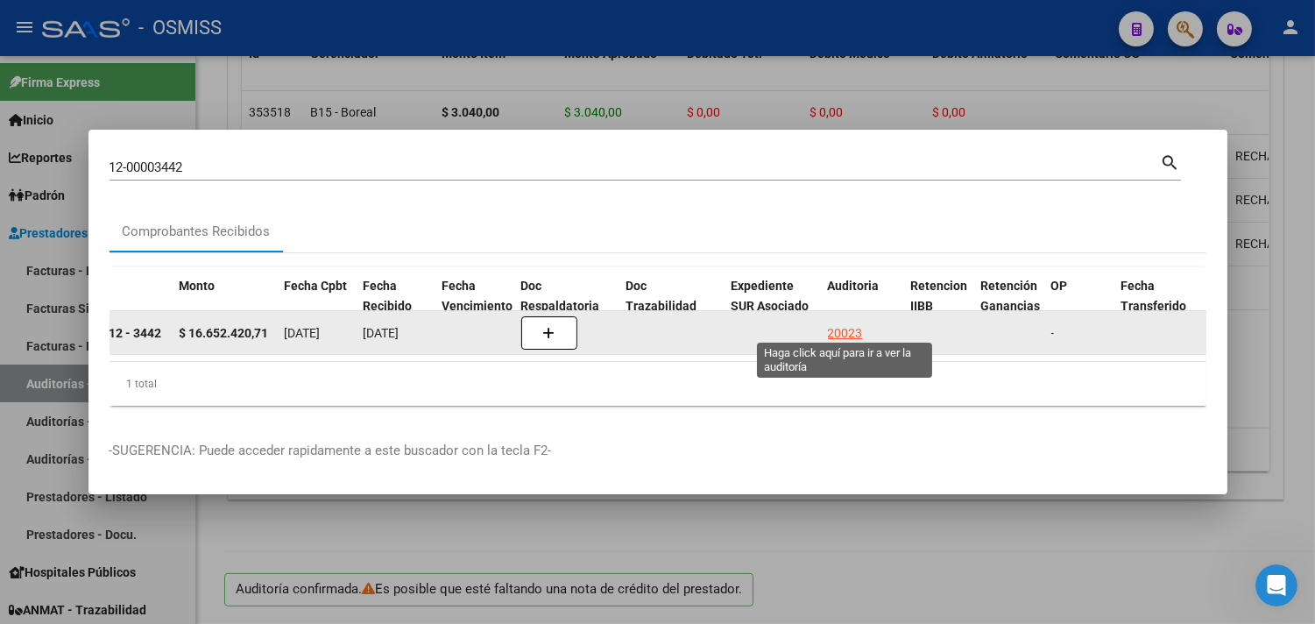
click at [833, 326] on div "20023" at bounding box center [845, 333] width 35 height 20
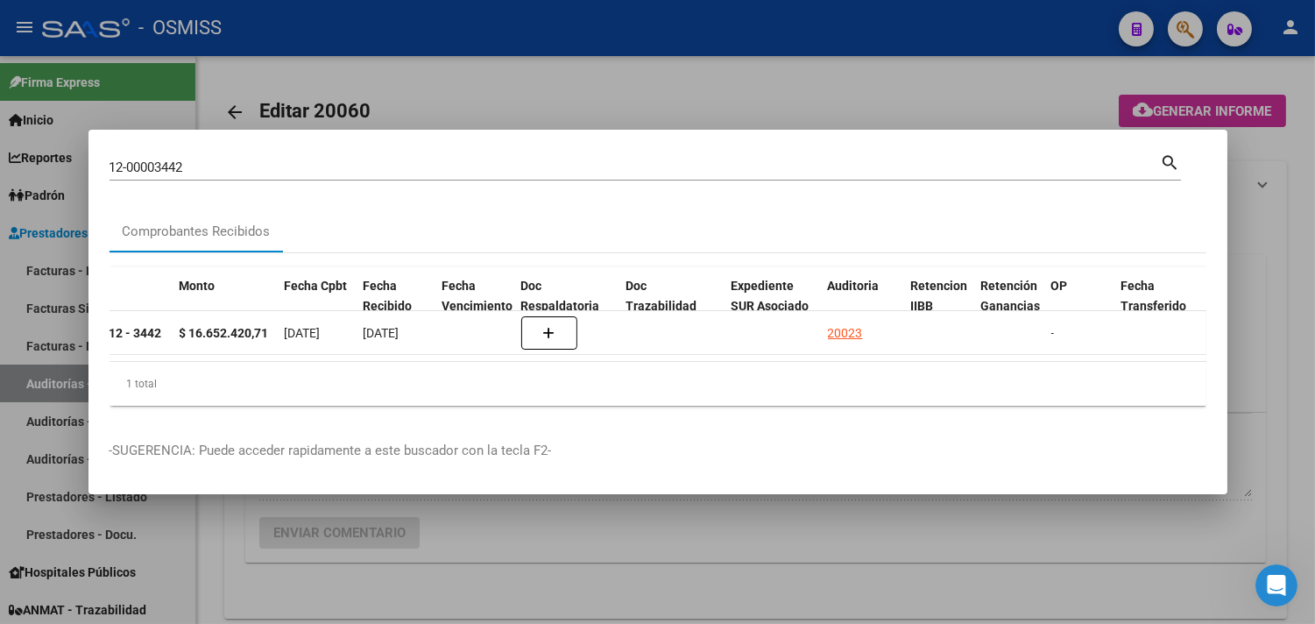
click at [1265, 270] on div at bounding box center [657, 312] width 1315 height 624
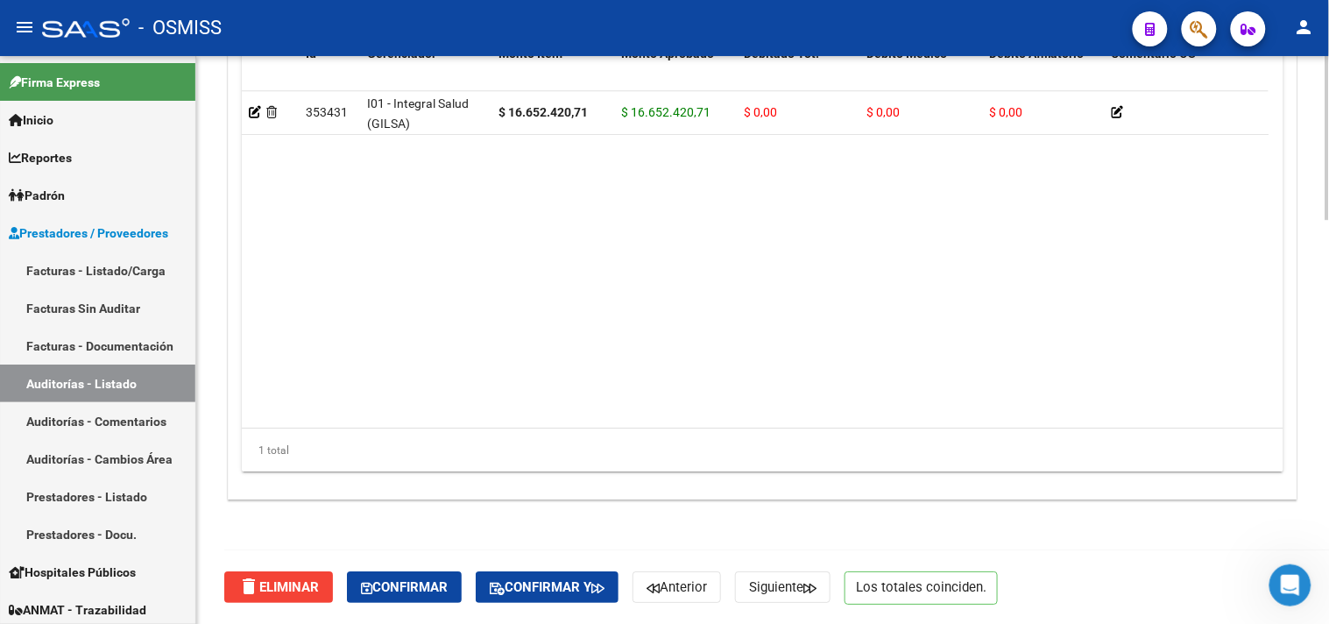
click at [433, 580] on span "Confirmar" at bounding box center [404, 587] width 87 height 16
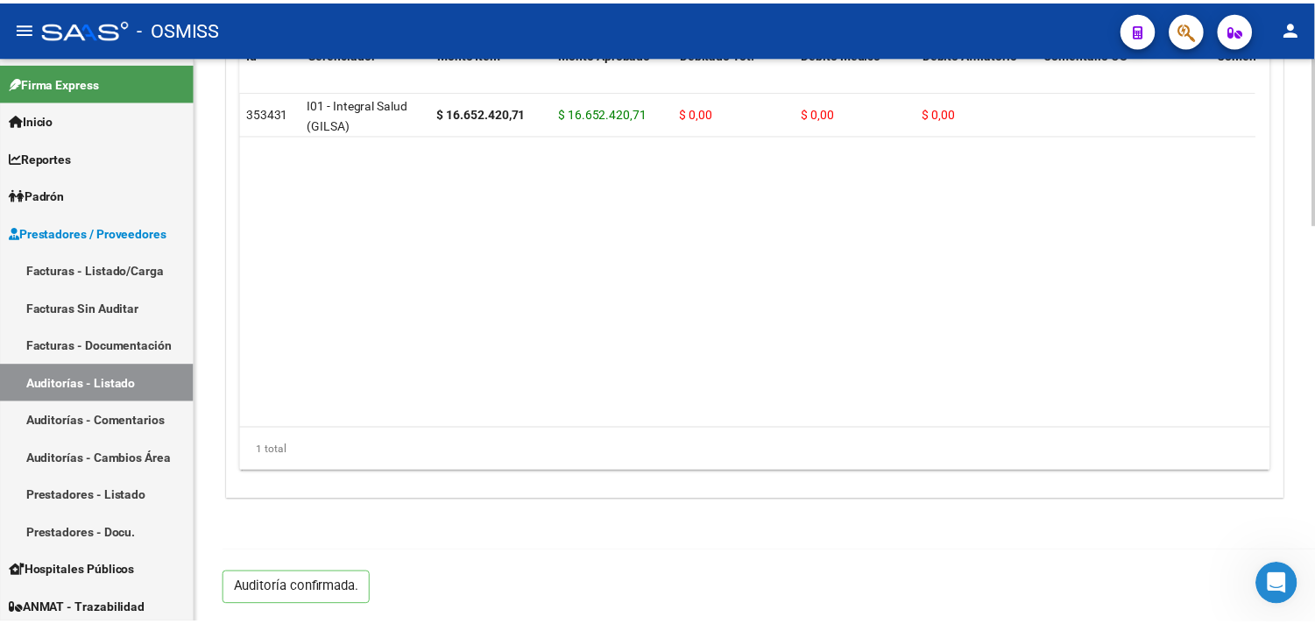
scroll to position [1341, 0]
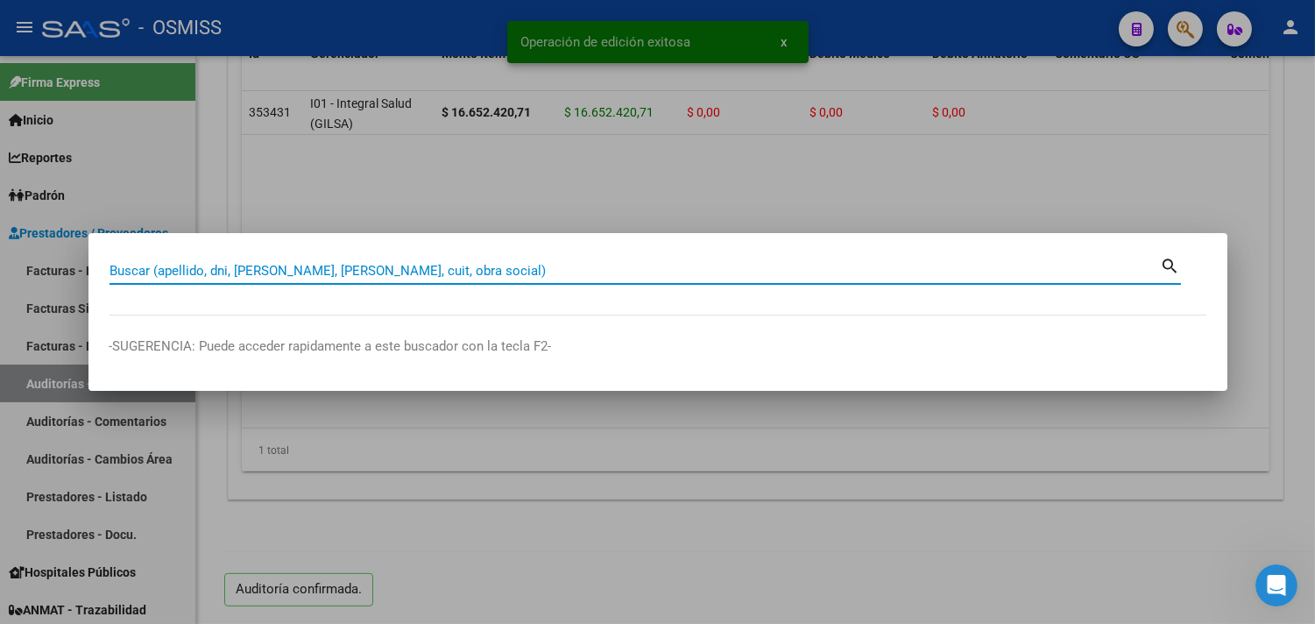
paste input "02-00000504"
type input "02-00000504"
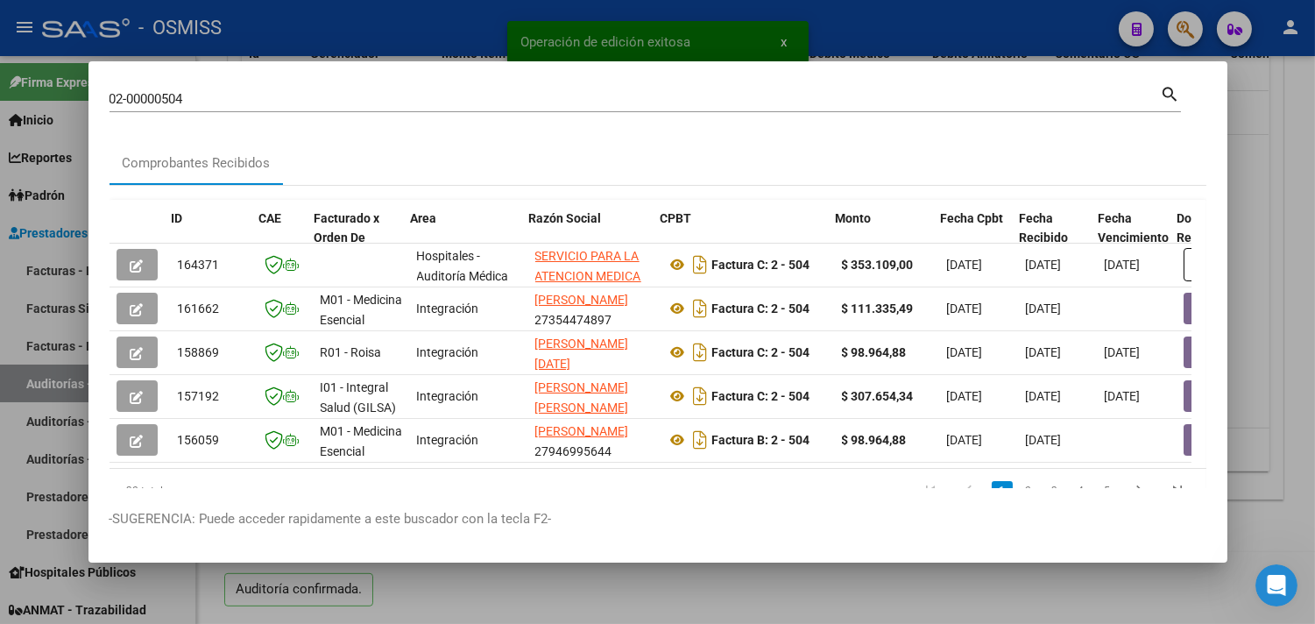
scroll to position [0, 716]
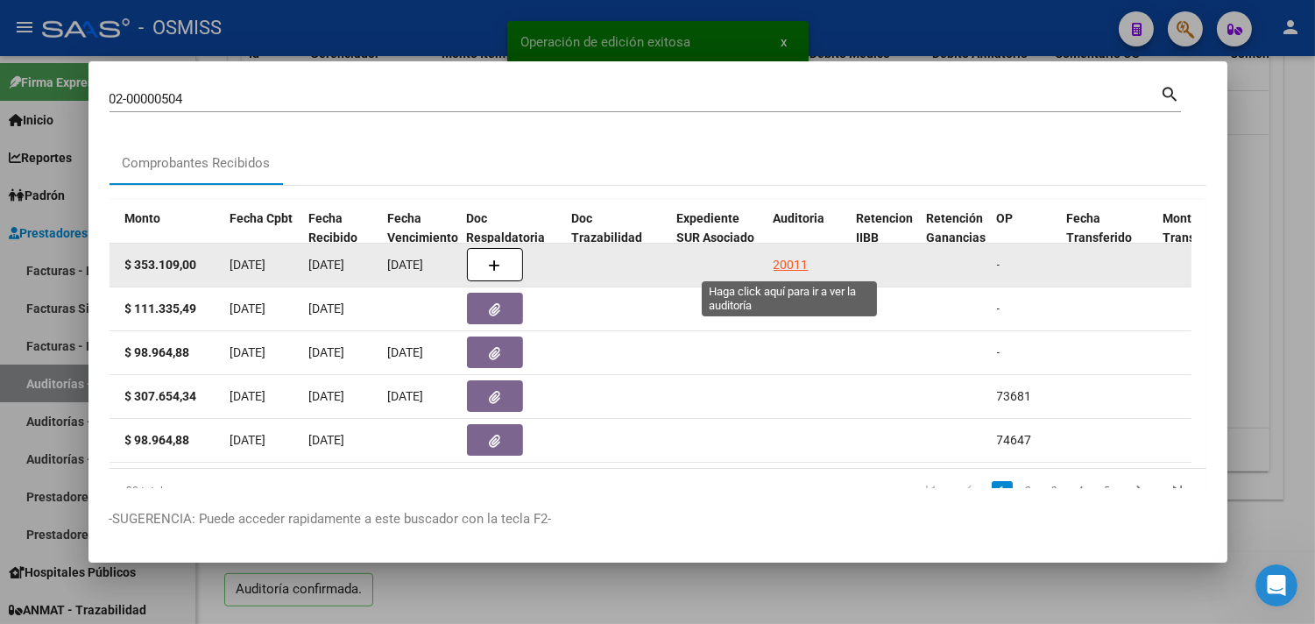
click at [777, 261] on div "20011" at bounding box center [790, 265] width 35 height 20
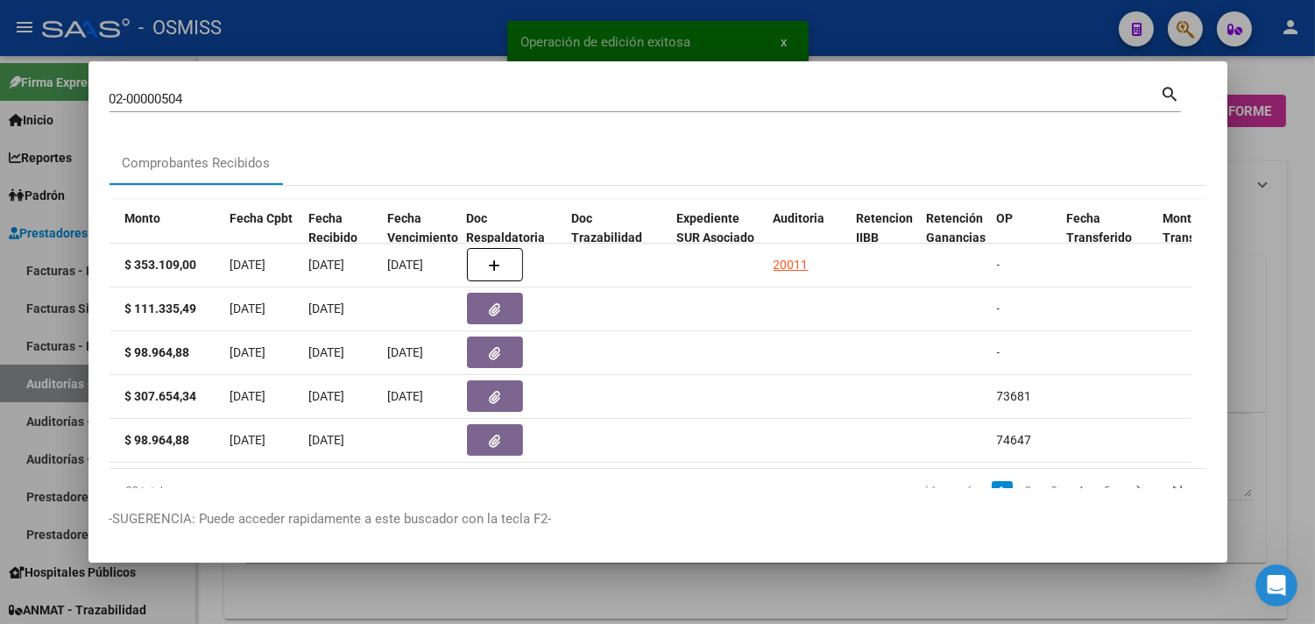
click at [1289, 175] on div at bounding box center [657, 312] width 1315 height 624
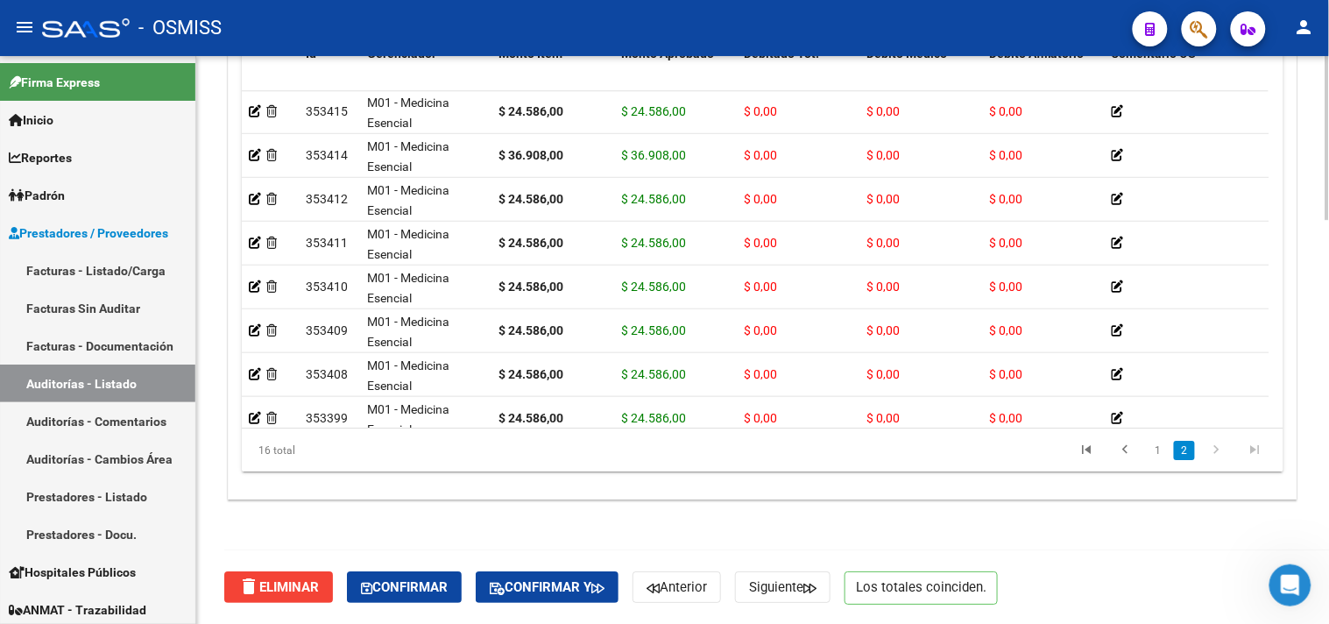
scroll to position [383, 0]
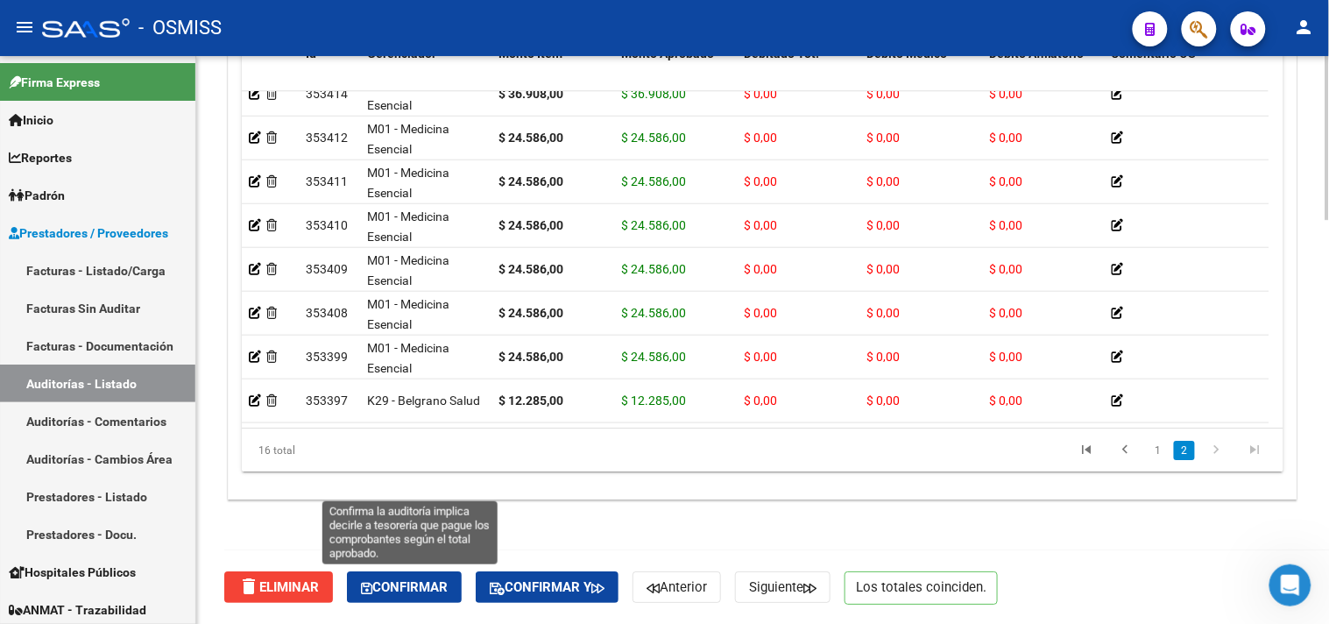
click at [395, 571] on button "Confirmar" at bounding box center [404, 587] width 115 height 32
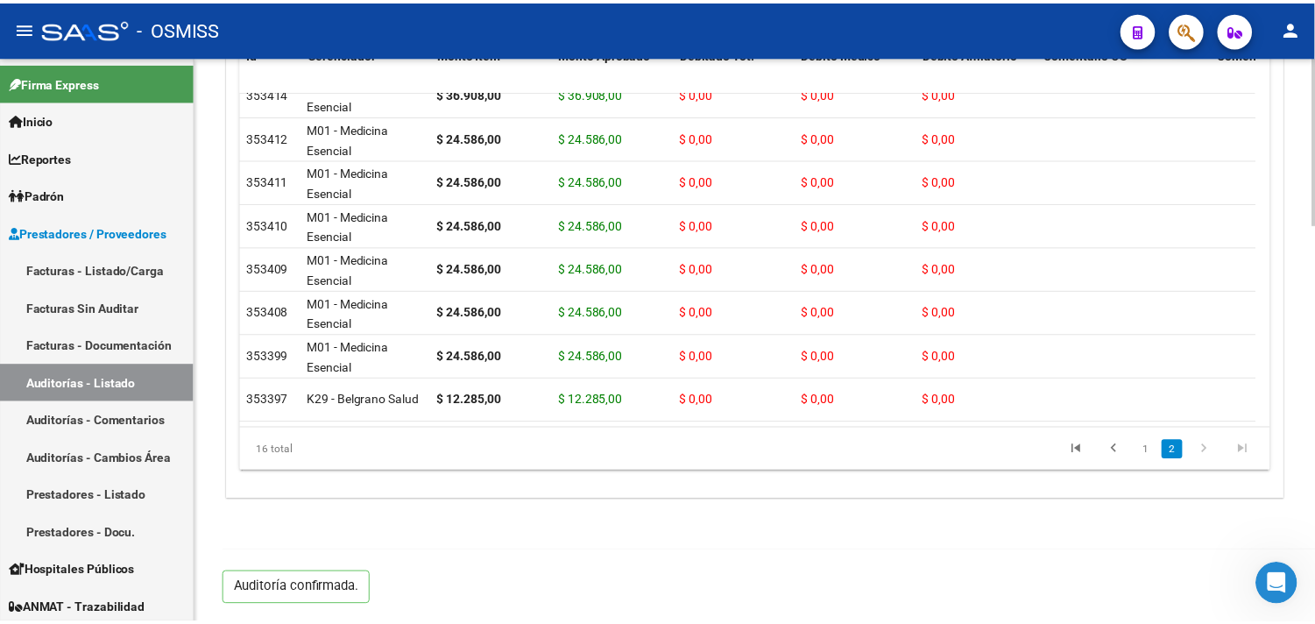
scroll to position [1341, 0]
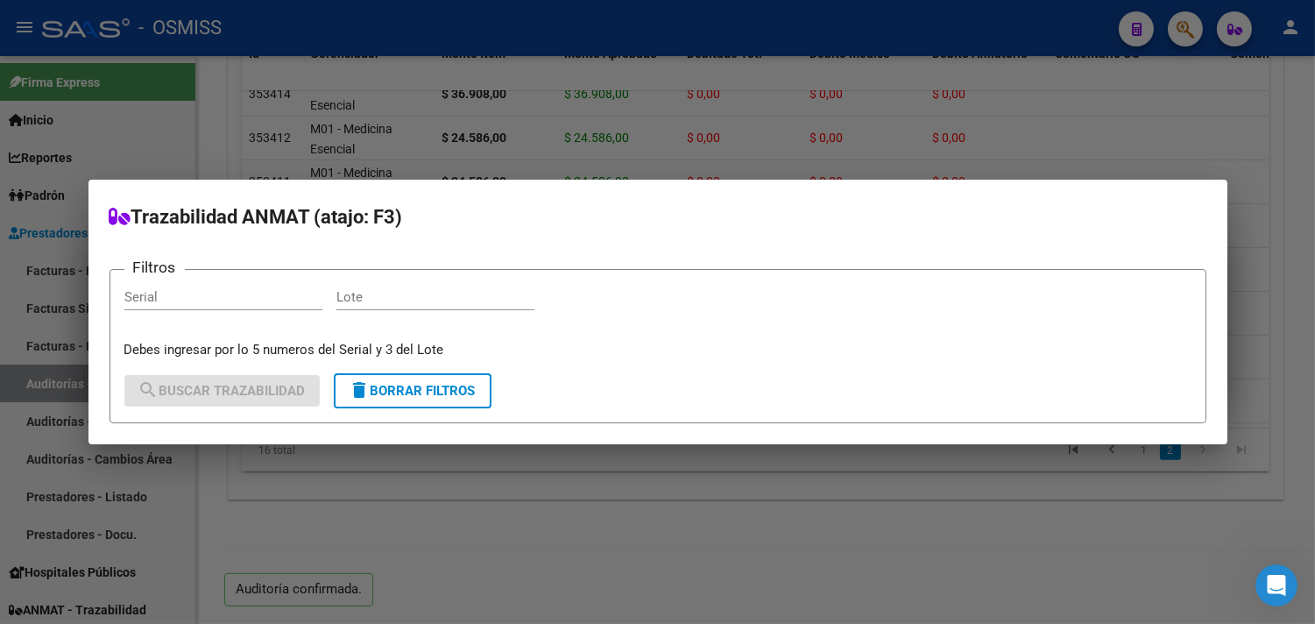
click at [451, 509] on div at bounding box center [657, 312] width 1315 height 624
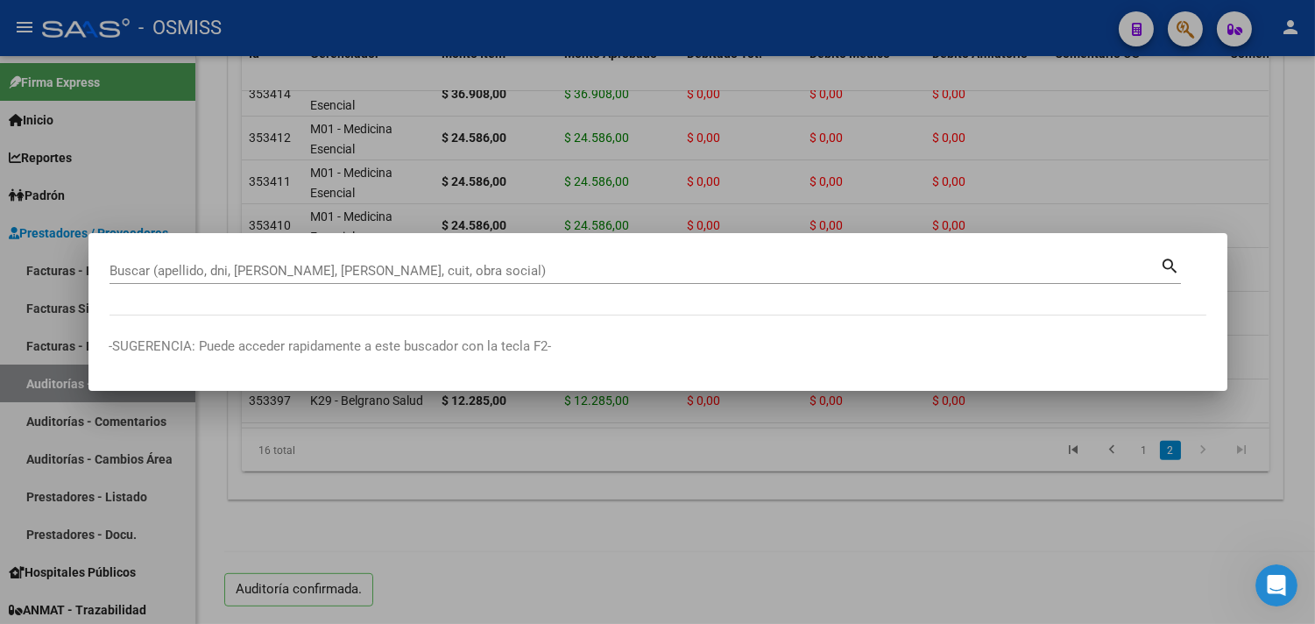
click at [304, 269] on input "Buscar (apellido, dni, [PERSON_NAME], [PERSON_NAME], cuit, obra social)" at bounding box center [634, 271] width 1051 height 16
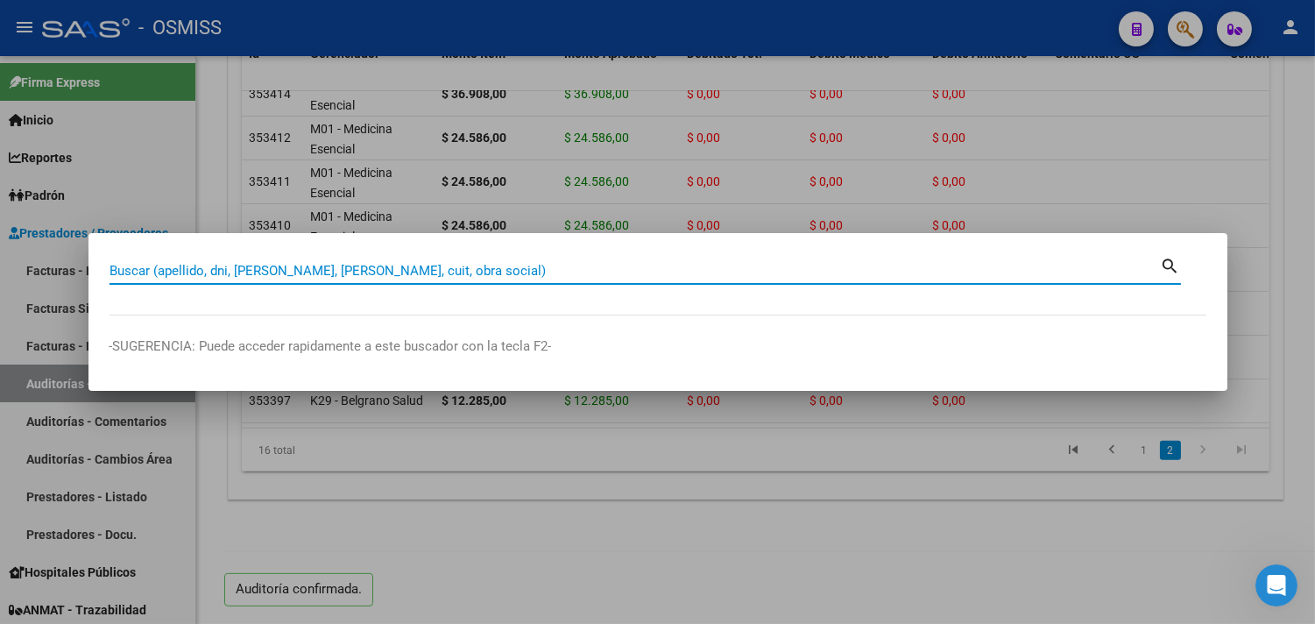
paste input "2426-0000103"
type input "2426-0000103"
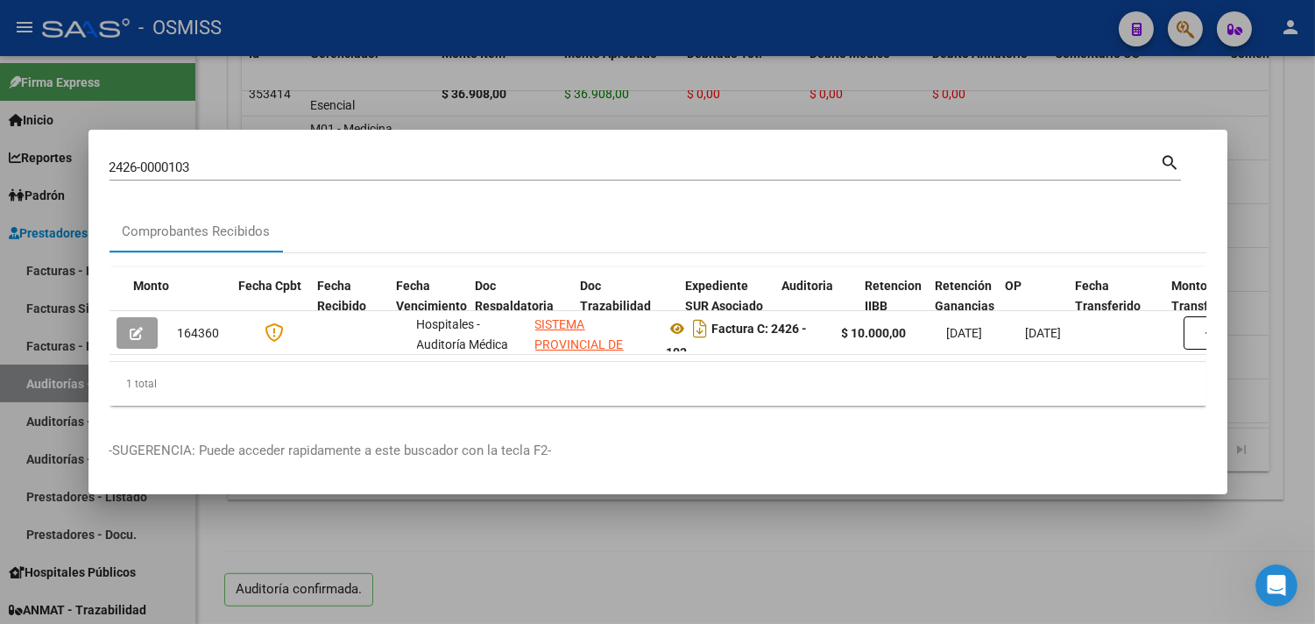
scroll to position [0, 904]
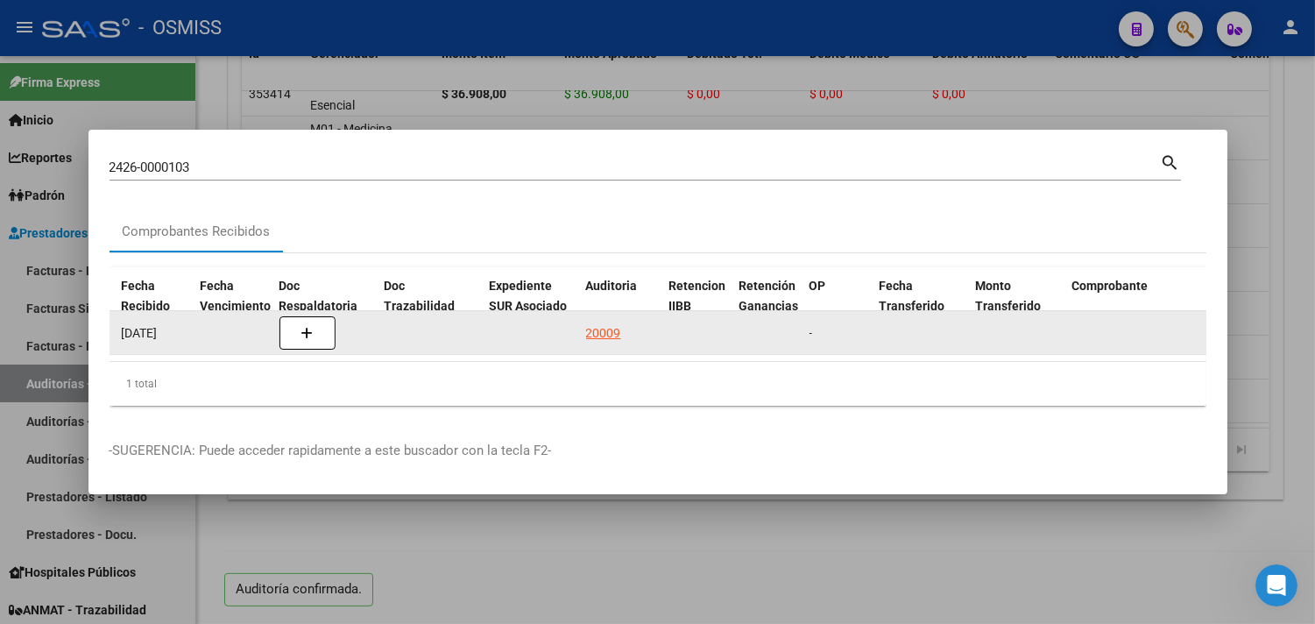
click at [582, 325] on datatable-body-cell "20009" at bounding box center [620, 332] width 83 height 43
click at [596, 323] on div "20009" at bounding box center [603, 333] width 35 height 20
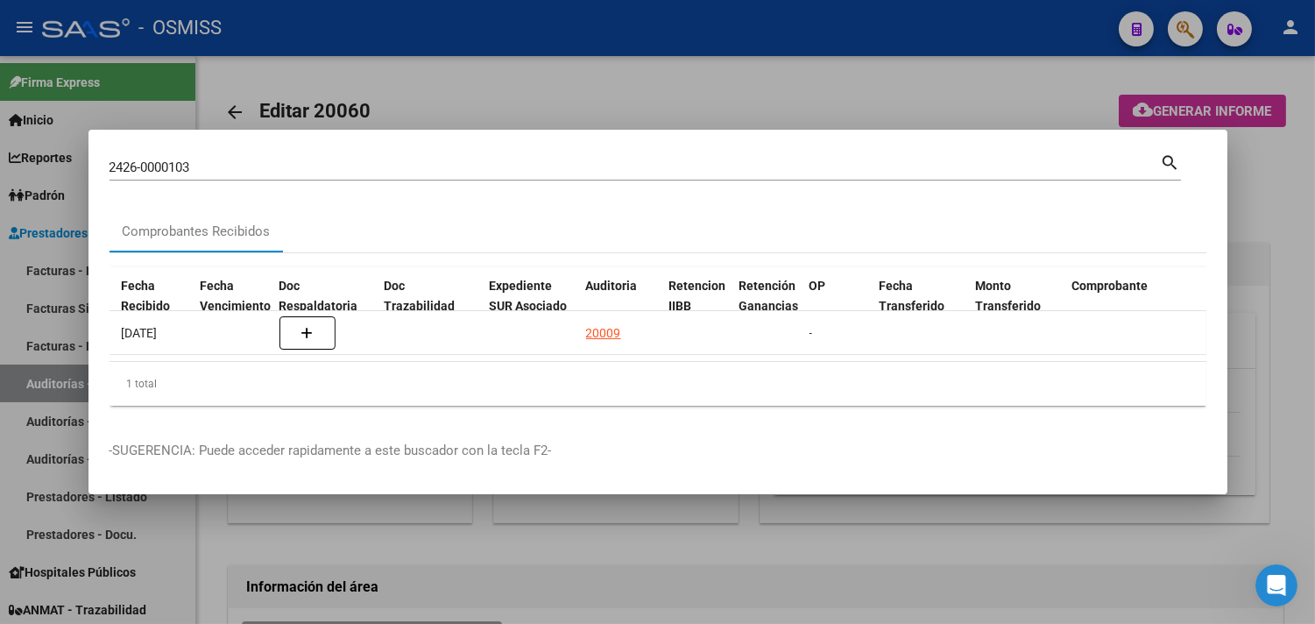
click at [1253, 392] on div at bounding box center [657, 312] width 1315 height 624
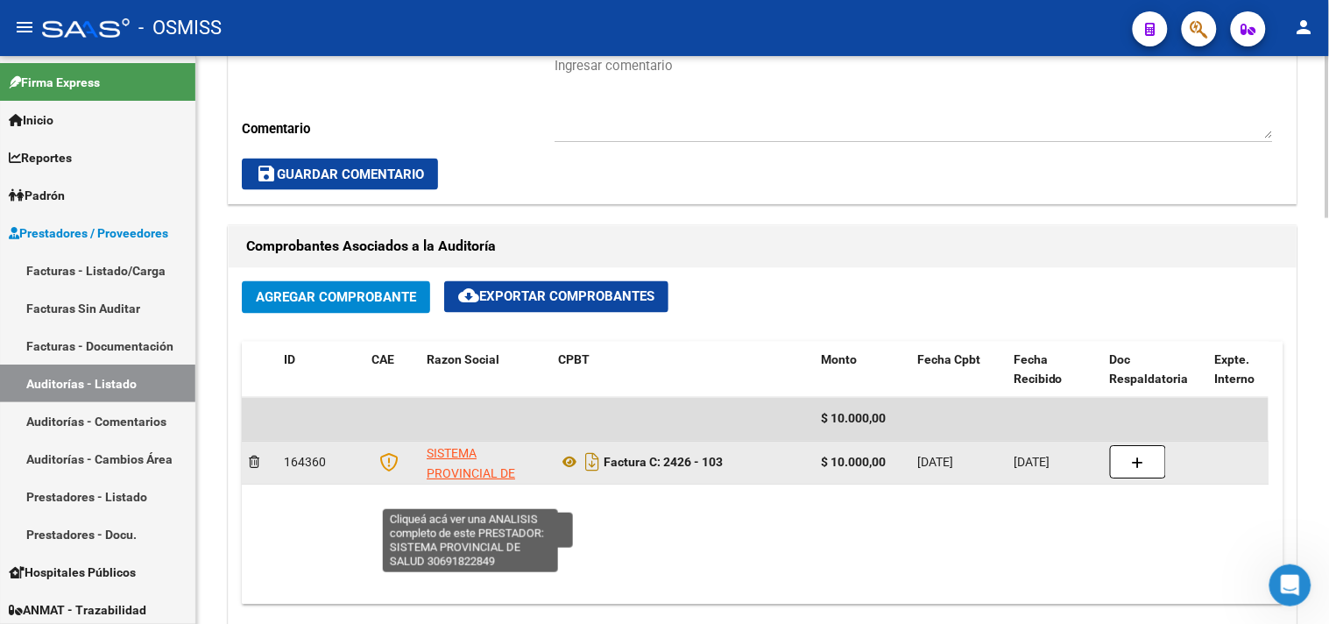
scroll to position [22, 0]
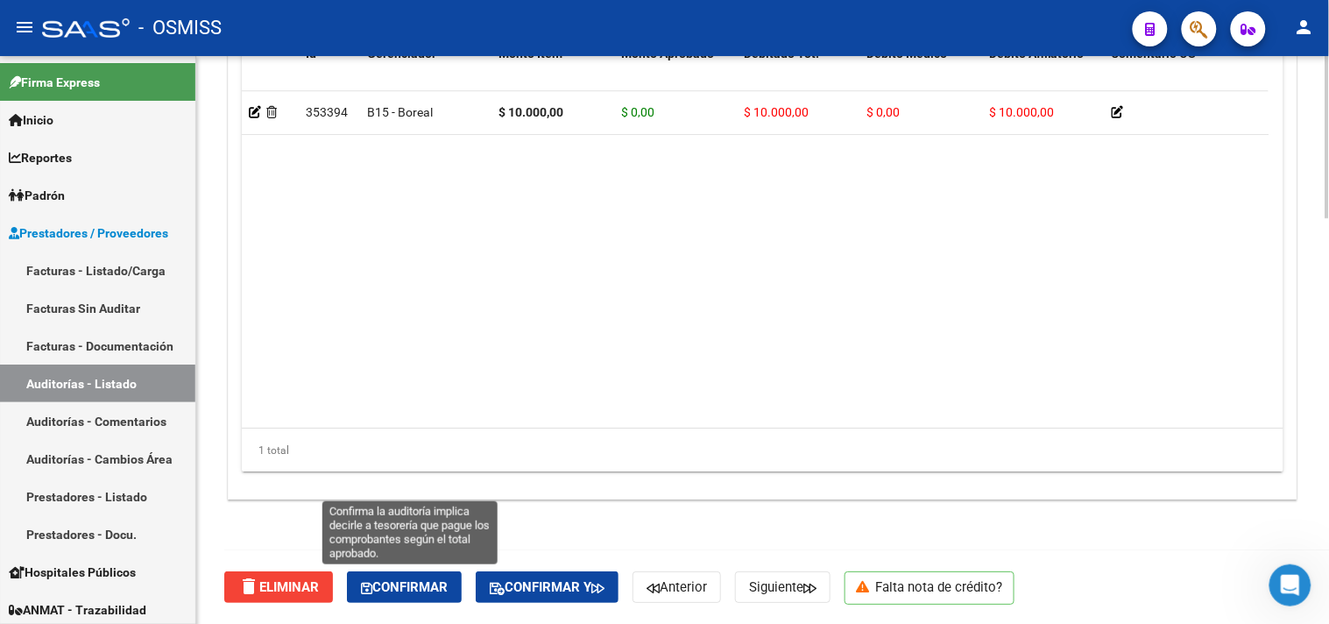
click at [448, 593] on span "Confirmar" at bounding box center [404, 587] width 87 height 16
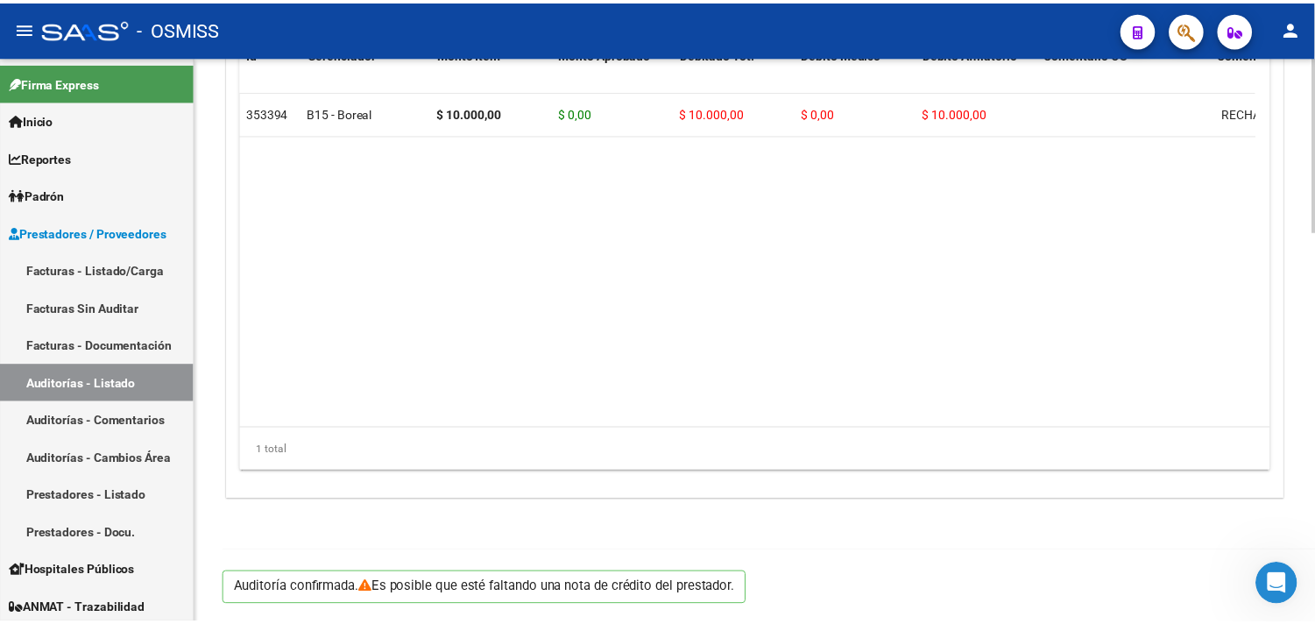
scroll to position [1260, 0]
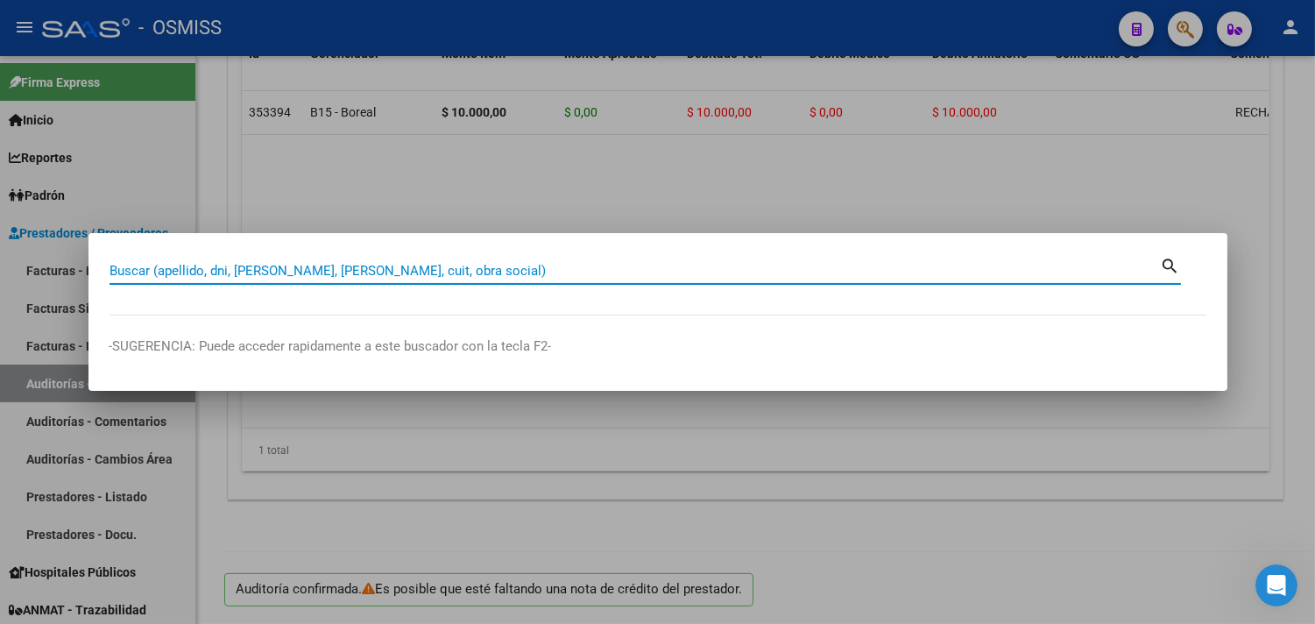
paste input "003-00029159"
type input "003-00029159"
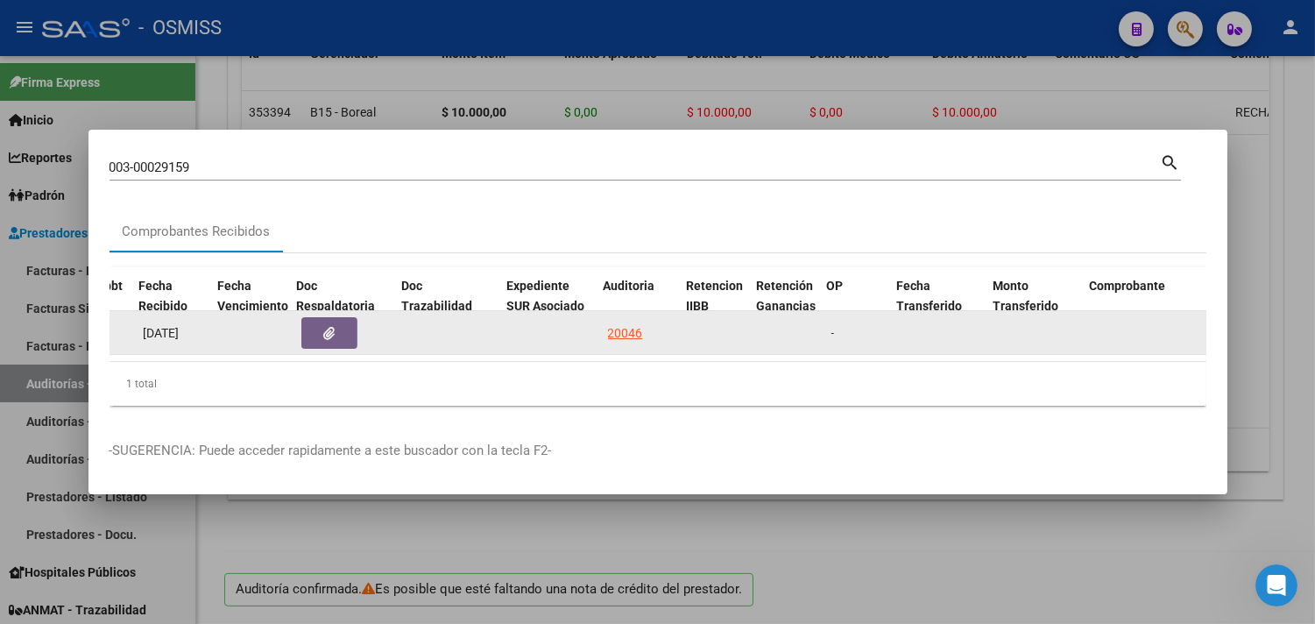
scroll to position [0, 886]
click at [626, 325] on div "20046" at bounding box center [621, 333] width 35 height 20
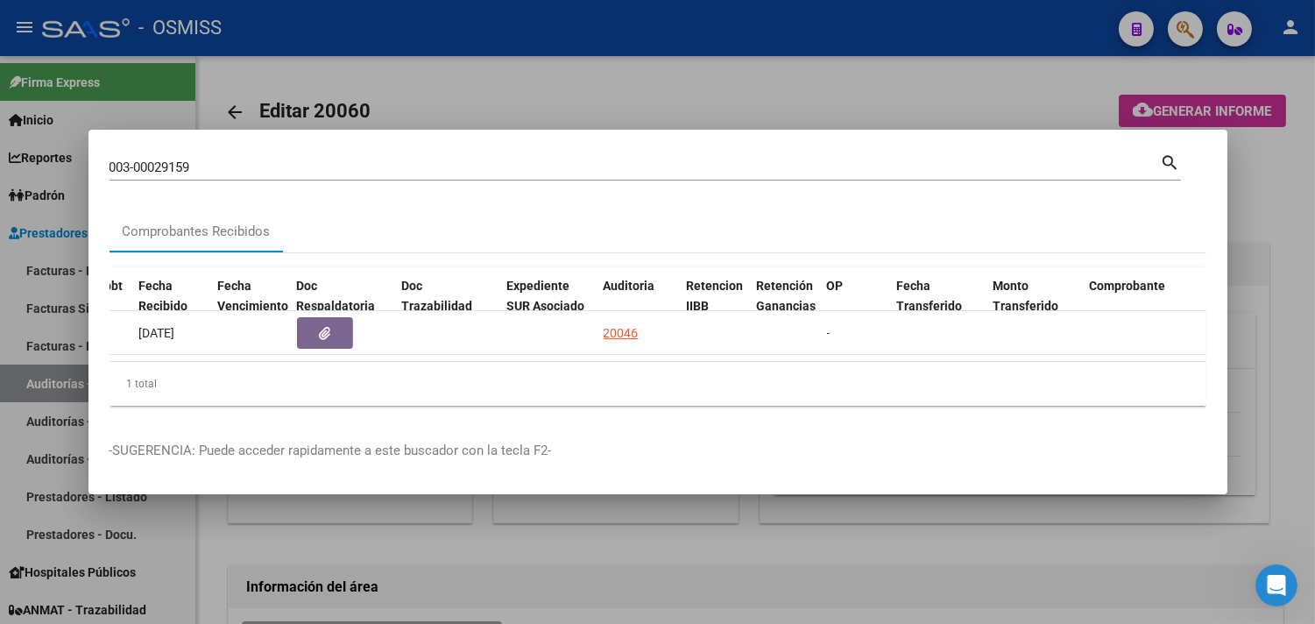
click at [1291, 269] on div at bounding box center [657, 312] width 1315 height 624
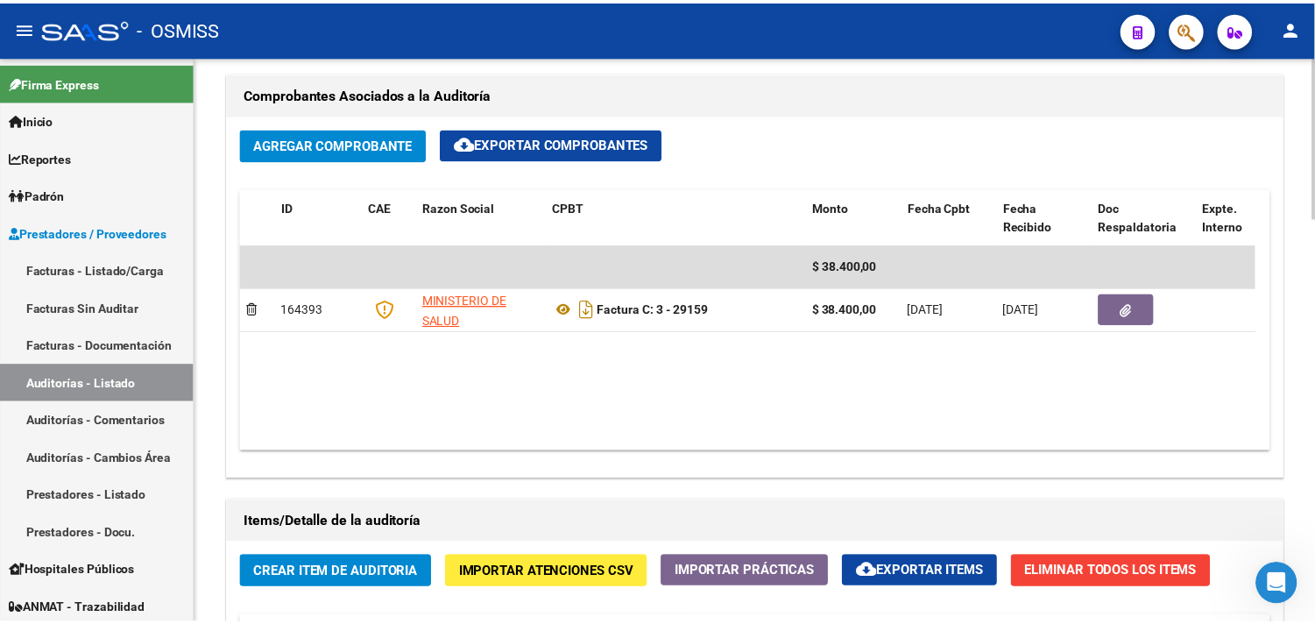
scroll to position [639, 0]
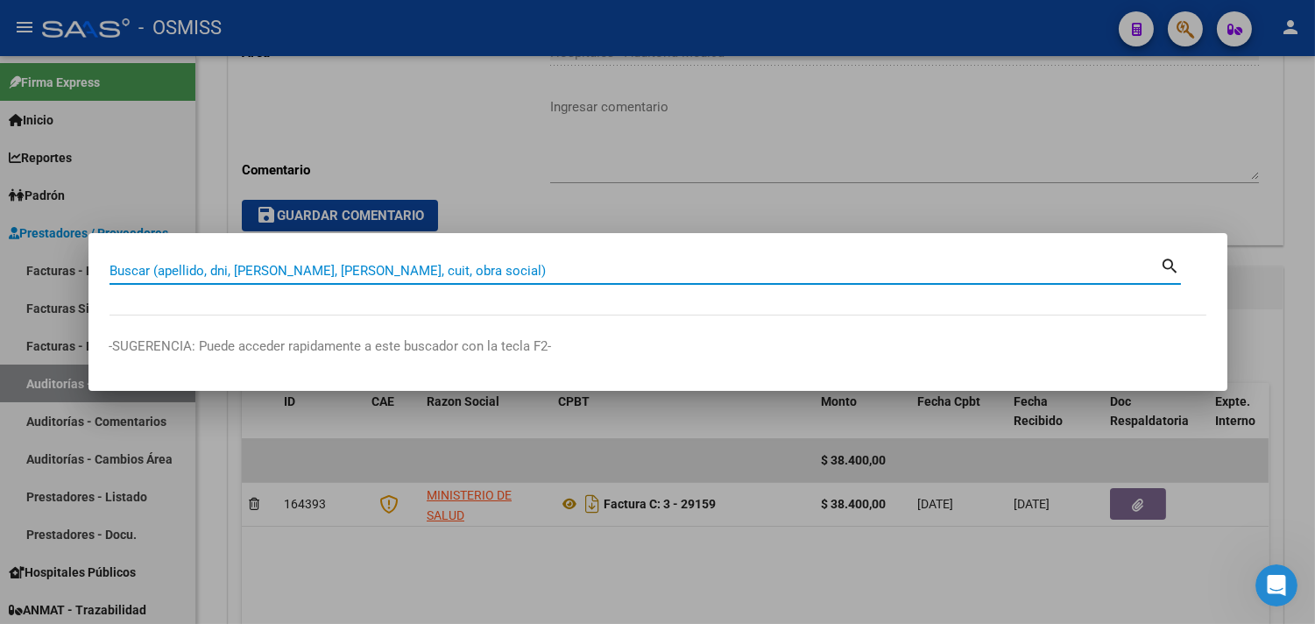
click at [486, 274] on input "Buscar (apellido, dni, [PERSON_NAME], [PERSON_NAME], cuit, obra social)" at bounding box center [634, 271] width 1051 height 16
click at [319, 272] on input "Buscar (apellido, dni, [PERSON_NAME], [PERSON_NAME], cuit, obra social)" at bounding box center [634, 271] width 1051 height 16
click at [251, 270] on input "Buscar (apellido, dni, [PERSON_NAME], [PERSON_NAME], cuit, obra social)" at bounding box center [634, 271] width 1051 height 16
paste input "03-00029182"
type input "03-00029182"
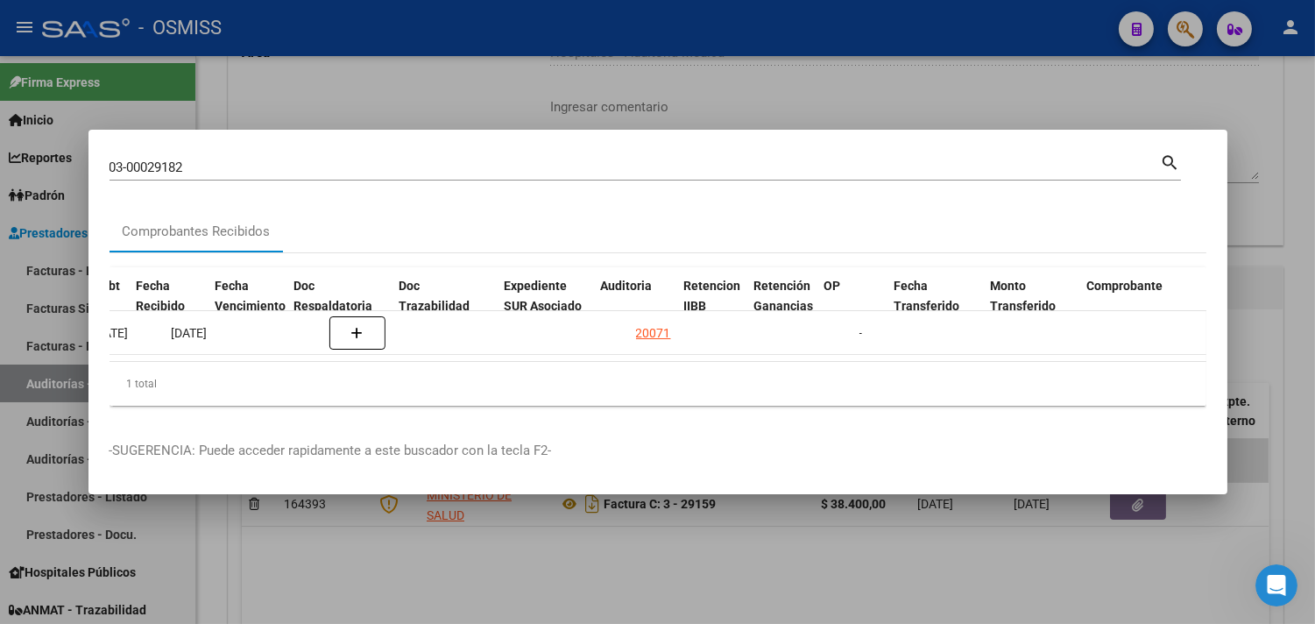
scroll to position [0, 889]
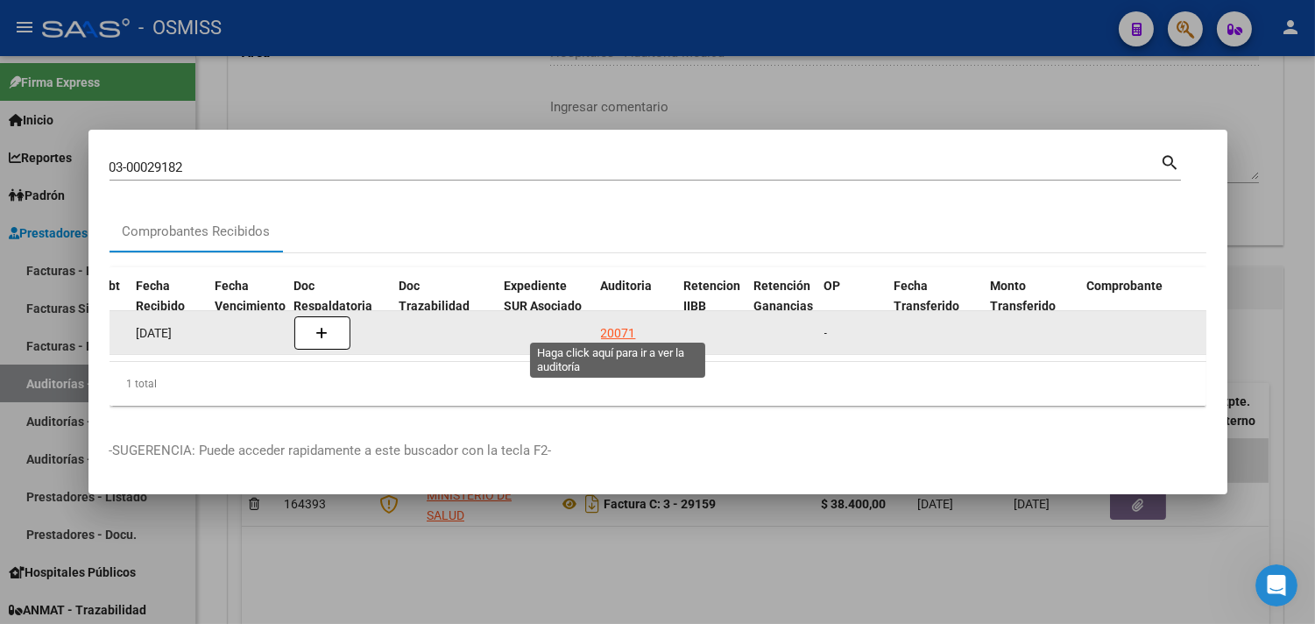
click at [618, 326] on div "20071" at bounding box center [618, 333] width 35 height 20
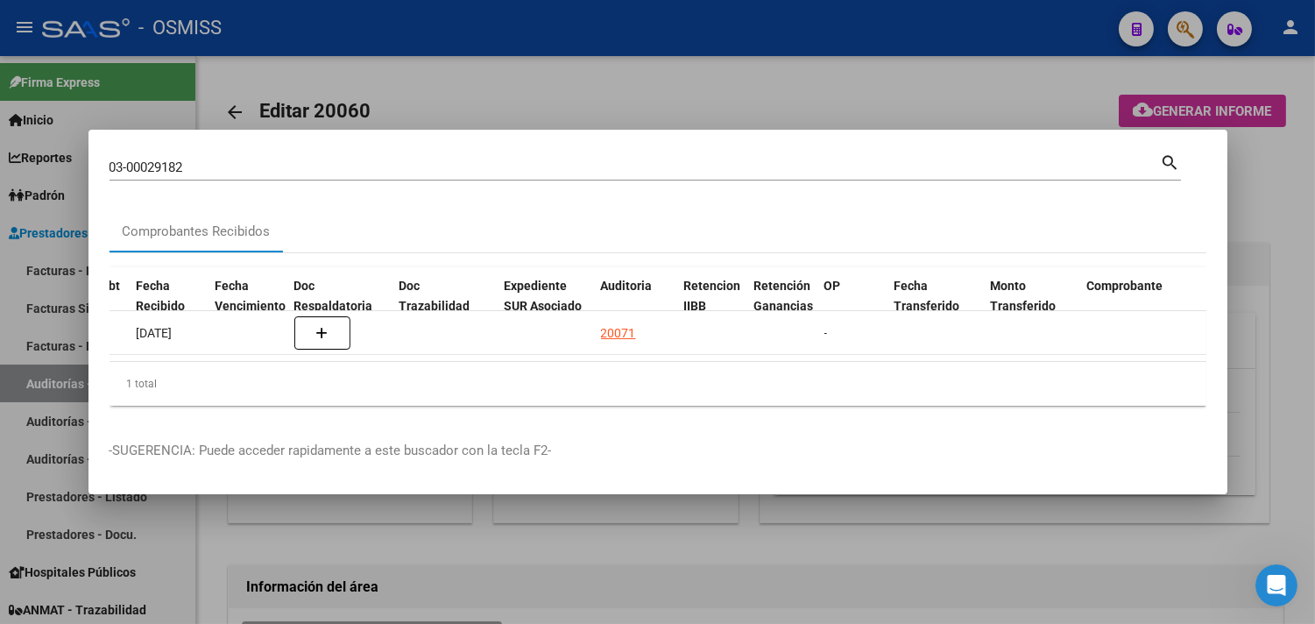
click at [1283, 201] on div at bounding box center [657, 312] width 1315 height 624
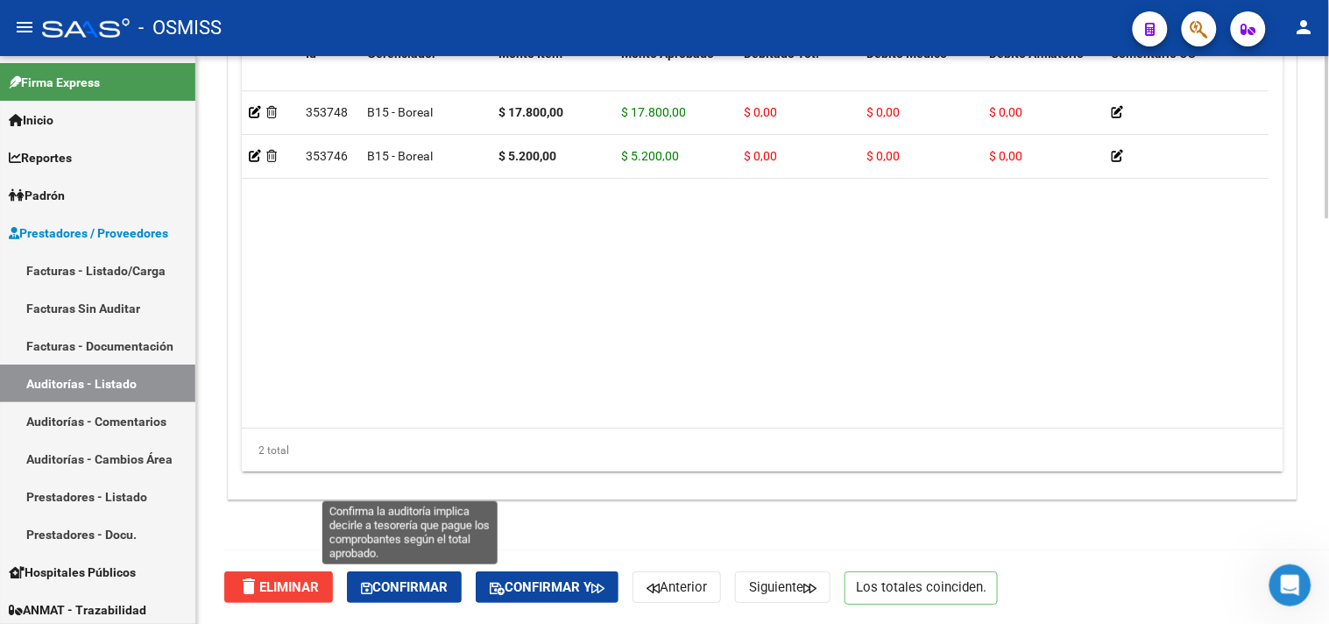
click at [441, 590] on span "Confirmar" at bounding box center [404, 587] width 87 height 16
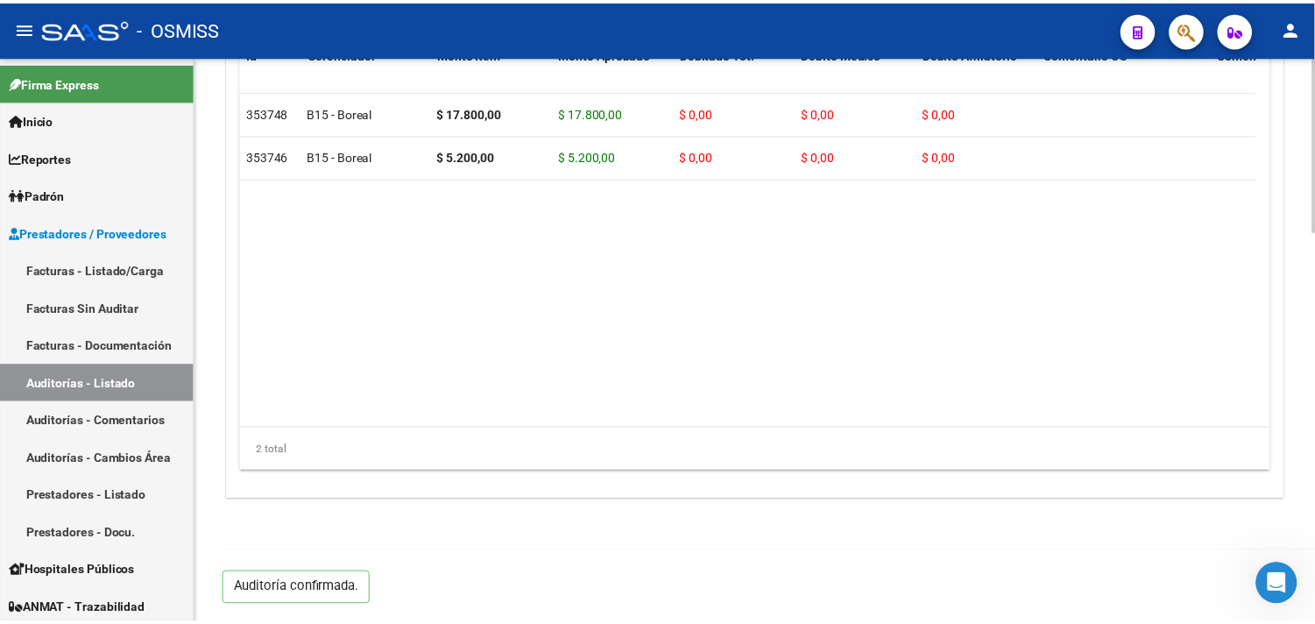
scroll to position [1260, 0]
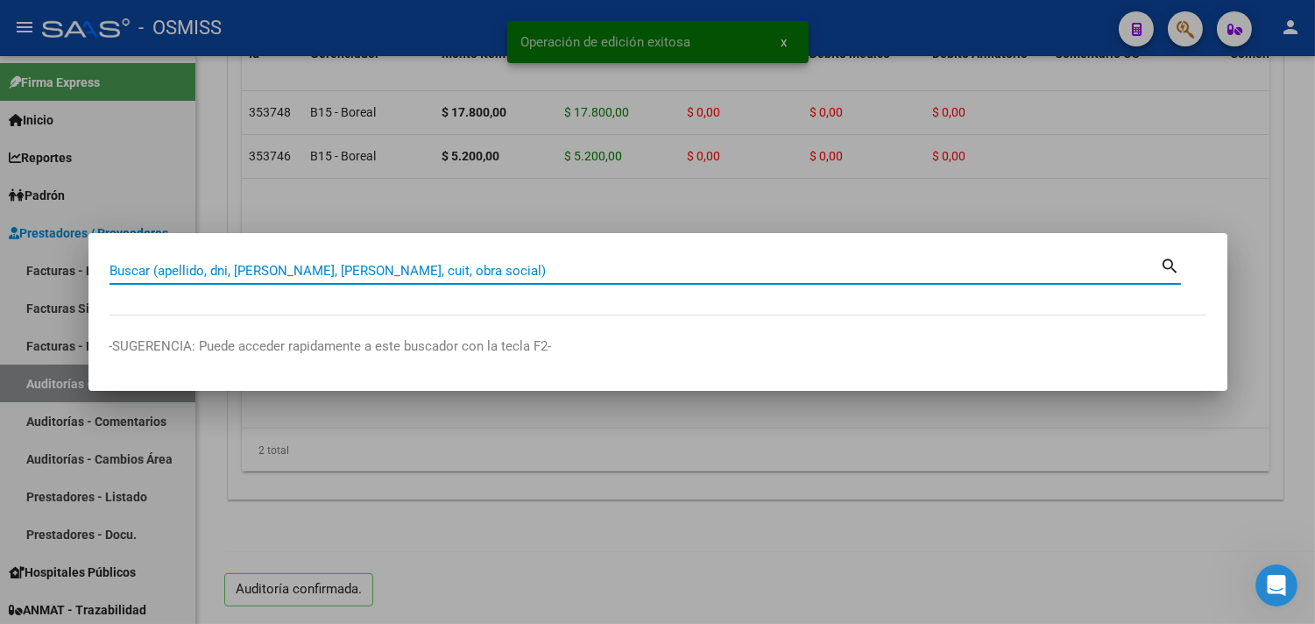
paste input "03-00029313"
type input "03-00029313"
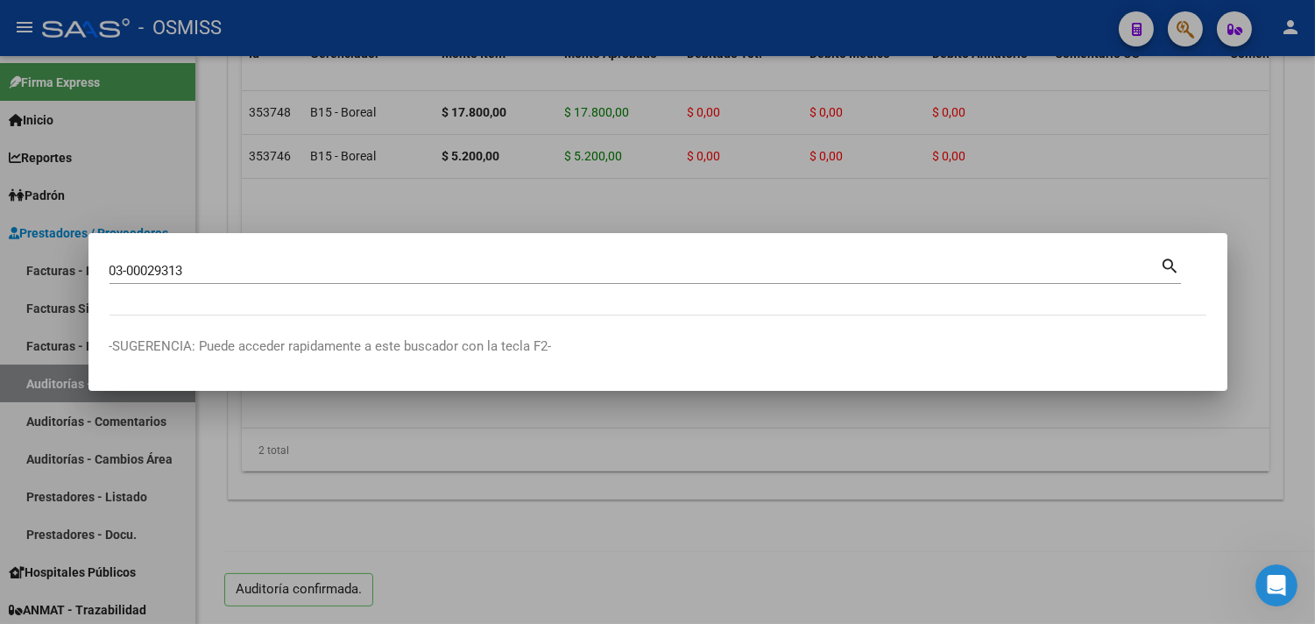
drag, startPoint x: 221, startPoint y: 282, endPoint x: 212, endPoint y: 273, distance: 12.4
click at [220, 282] on div "03-00029313 Buscar (apellido, dni, [PERSON_NAME], [PERSON_NAME], cuit, obra soc…" at bounding box center [634, 271] width 1051 height 26
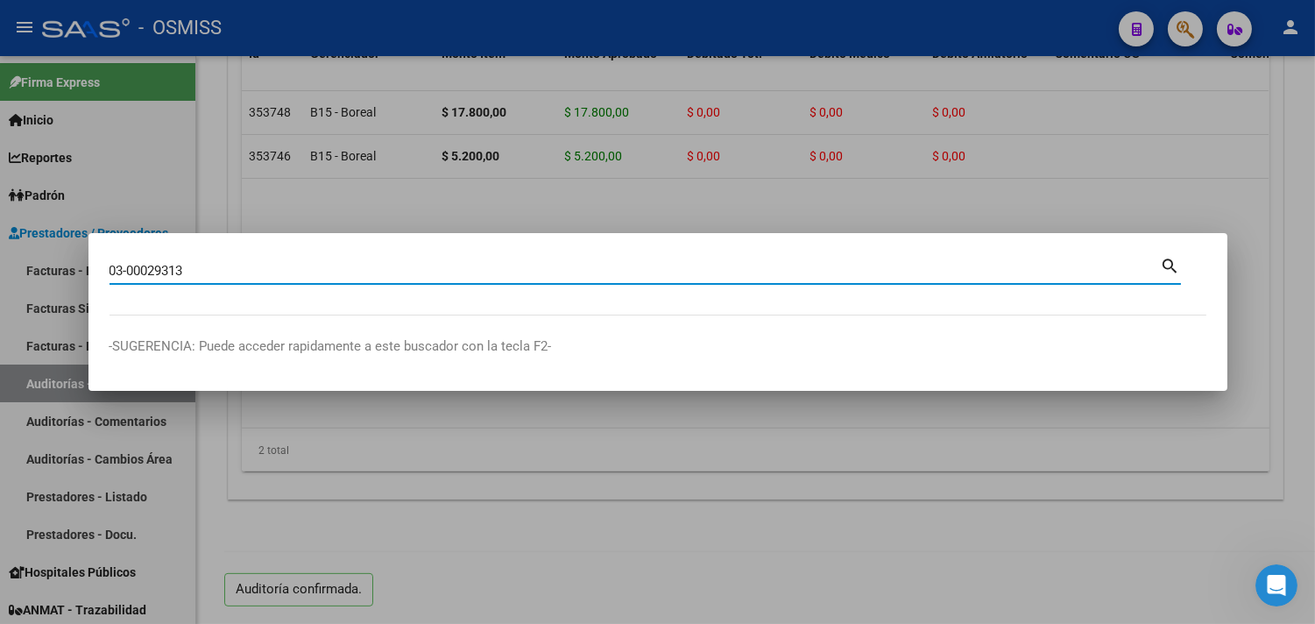
click at [212, 273] on input "03-00029313" at bounding box center [634, 271] width 1051 height 16
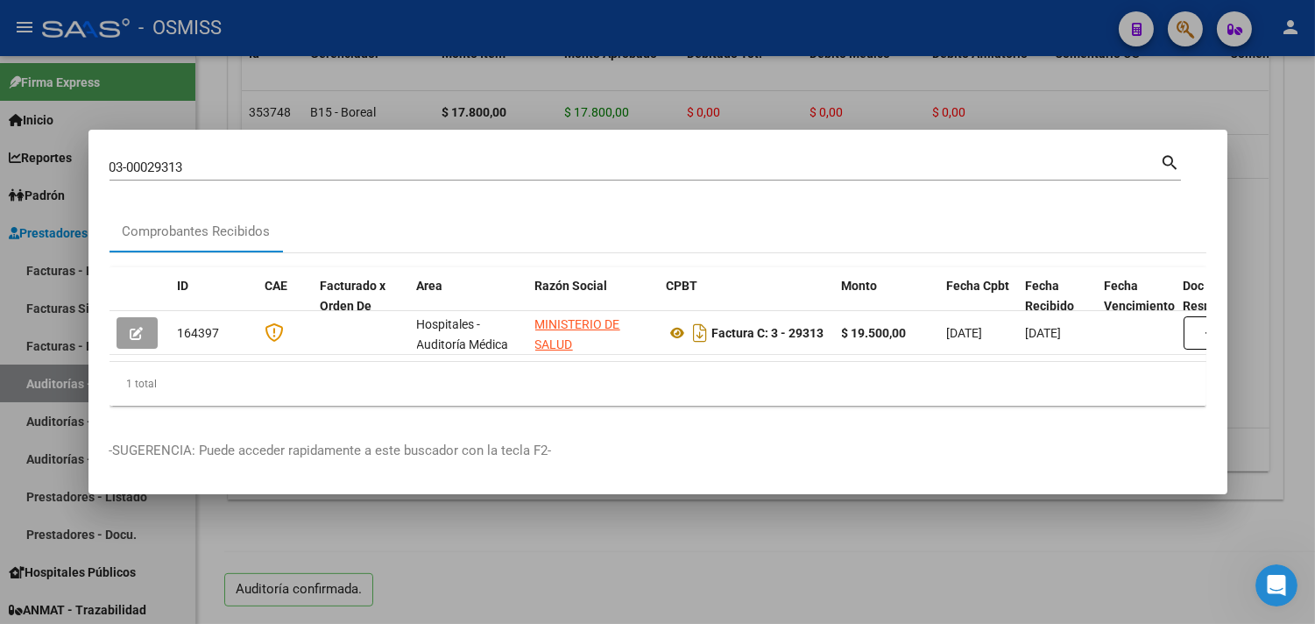
scroll to position [0, 911]
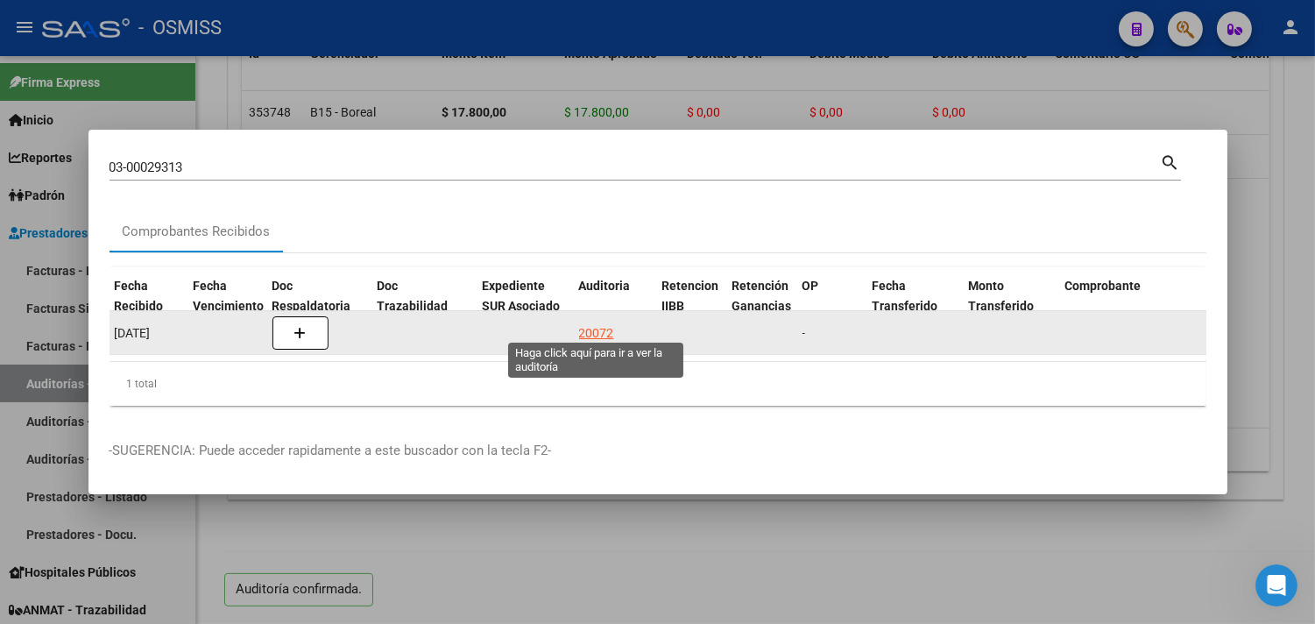
click at [588, 323] on div "20072" at bounding box center [596, 333] width 35 height 20
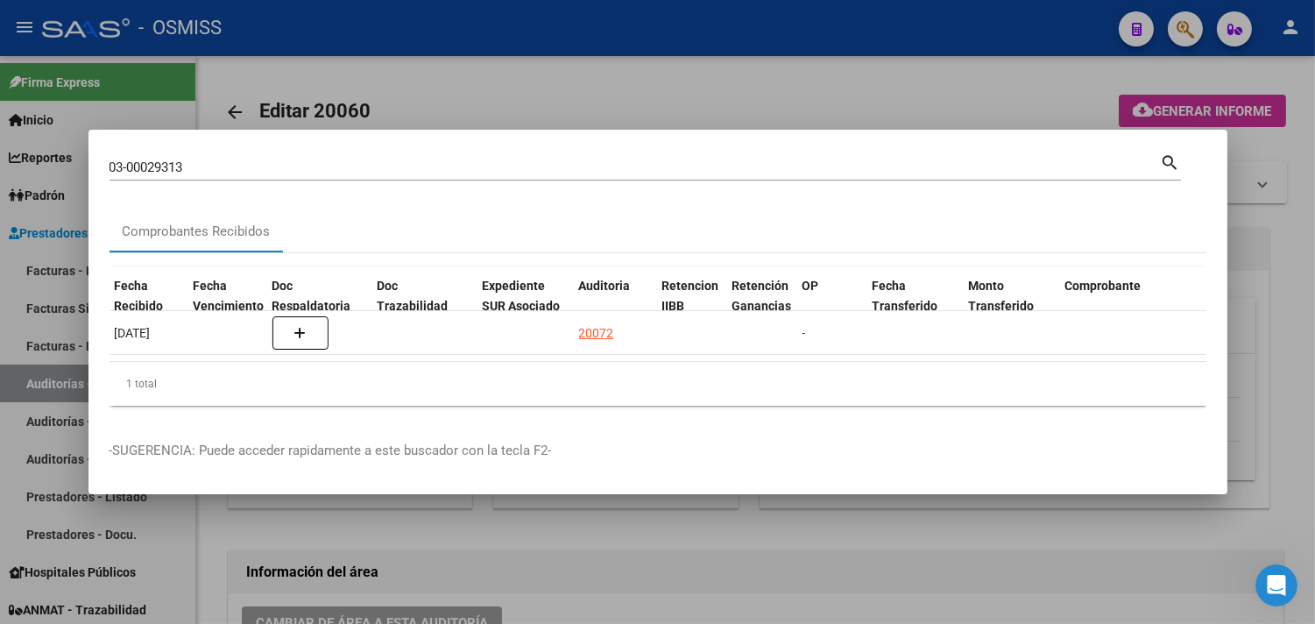
click at [1291, 293] on div at bounding box center [657, 312] width 1315 height 624
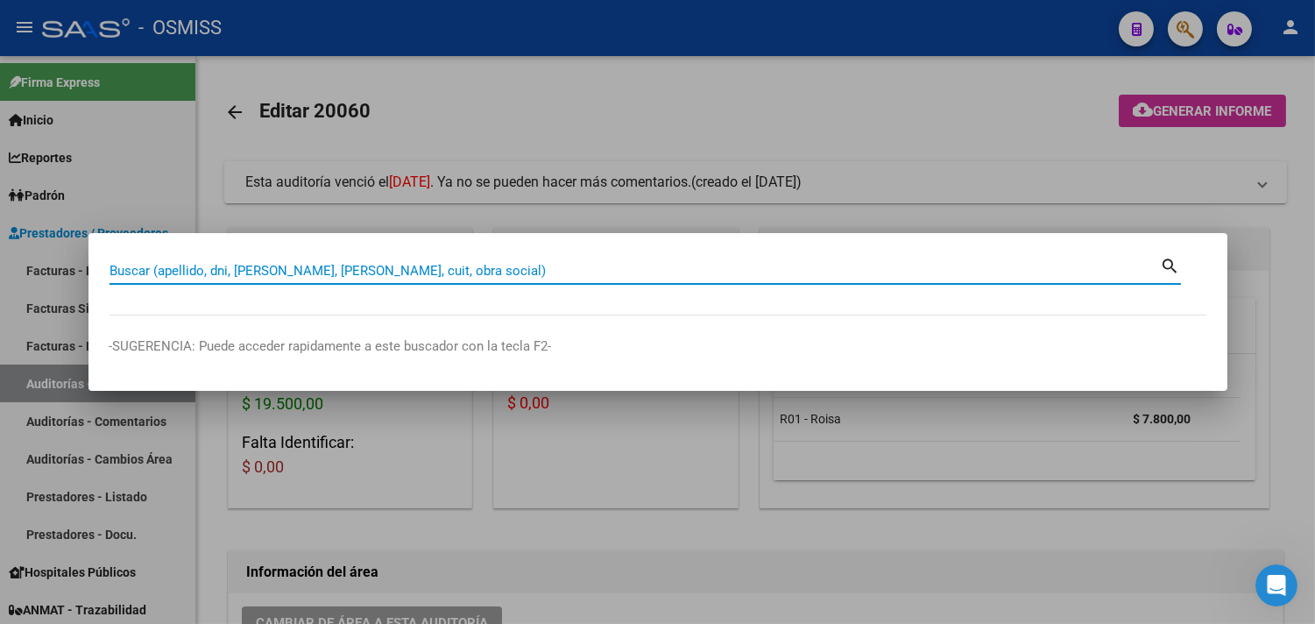
paste input "03-00029321"
type input "03-00029321"
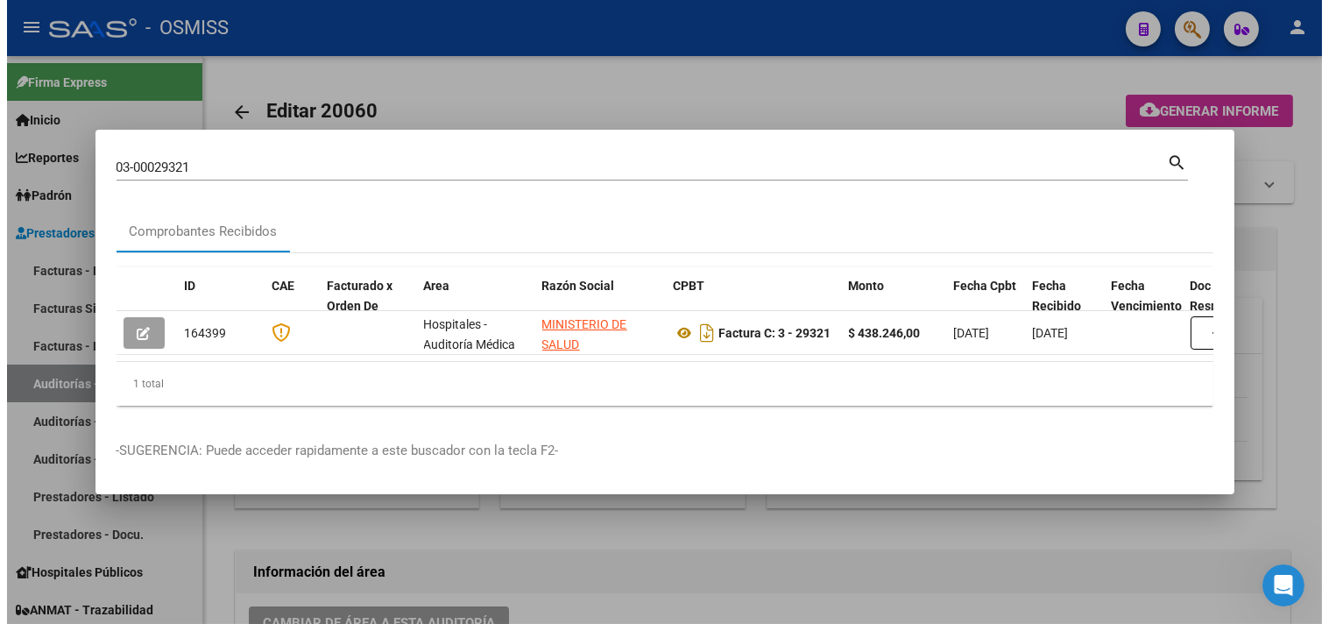
scroll to position [0, 677]
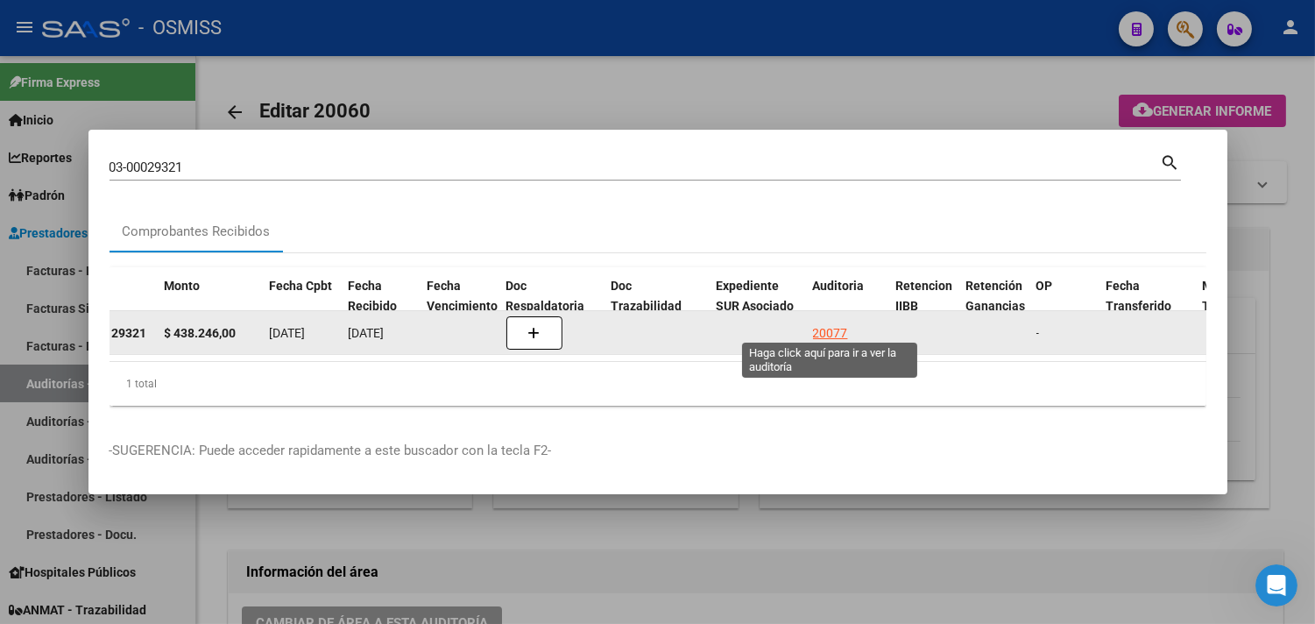
click at [834, 328] on div "20077" at bounding box center [830, 333] width 35 height 20
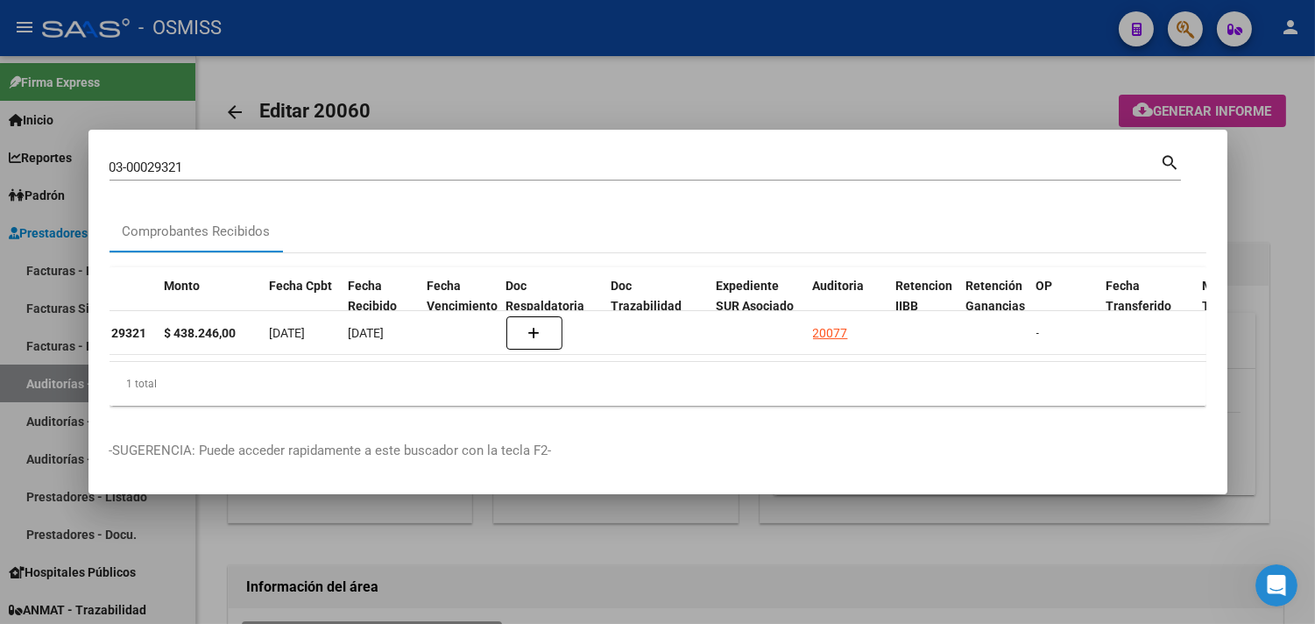
click at [1257, 286] on div at bounding box center [657, 312] width 1315 height 624
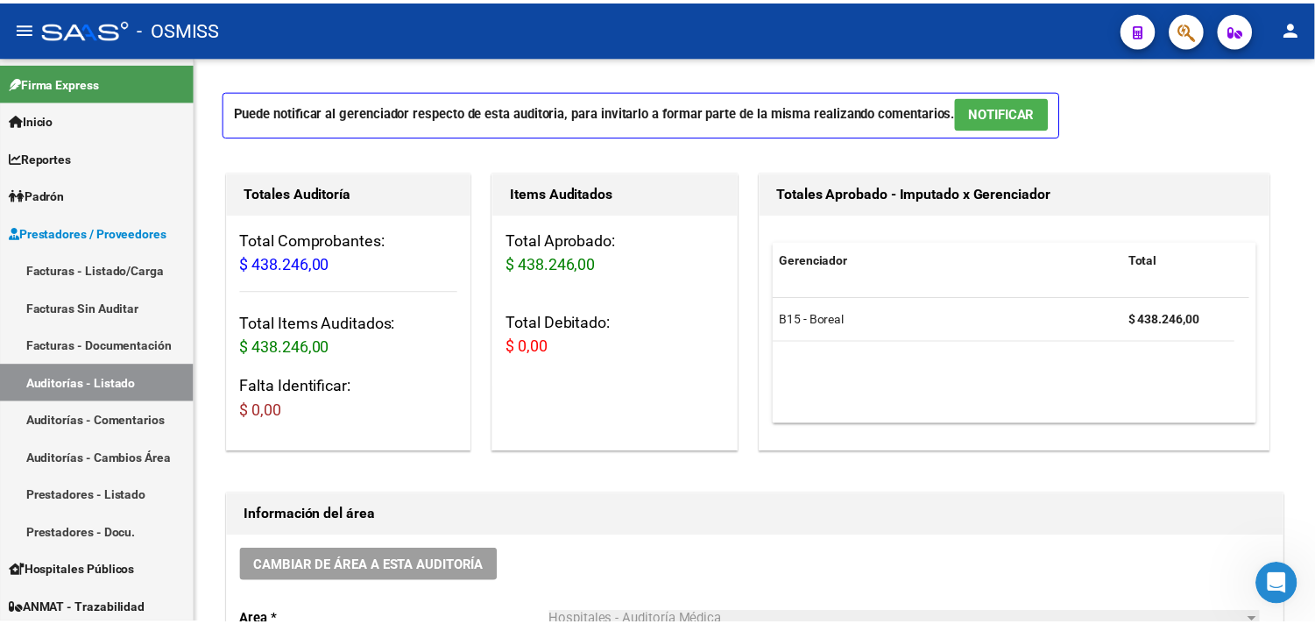
scroll to position [97, 0]
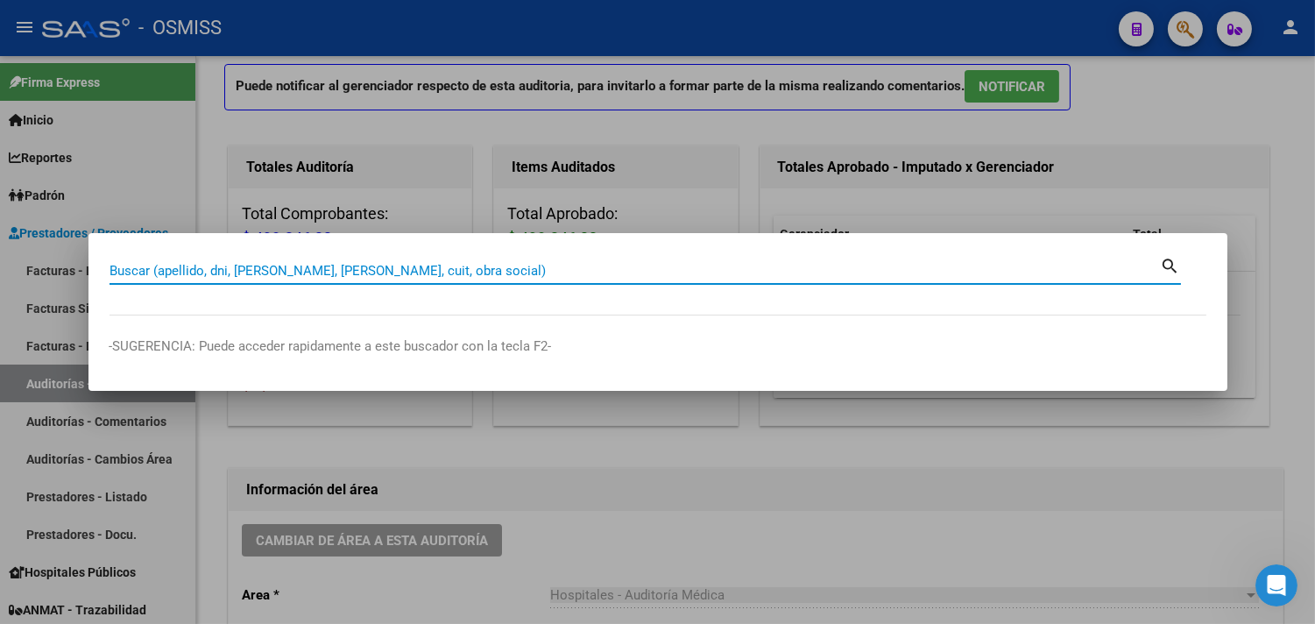
paste input "09-00023432"
type input "09-00023432"
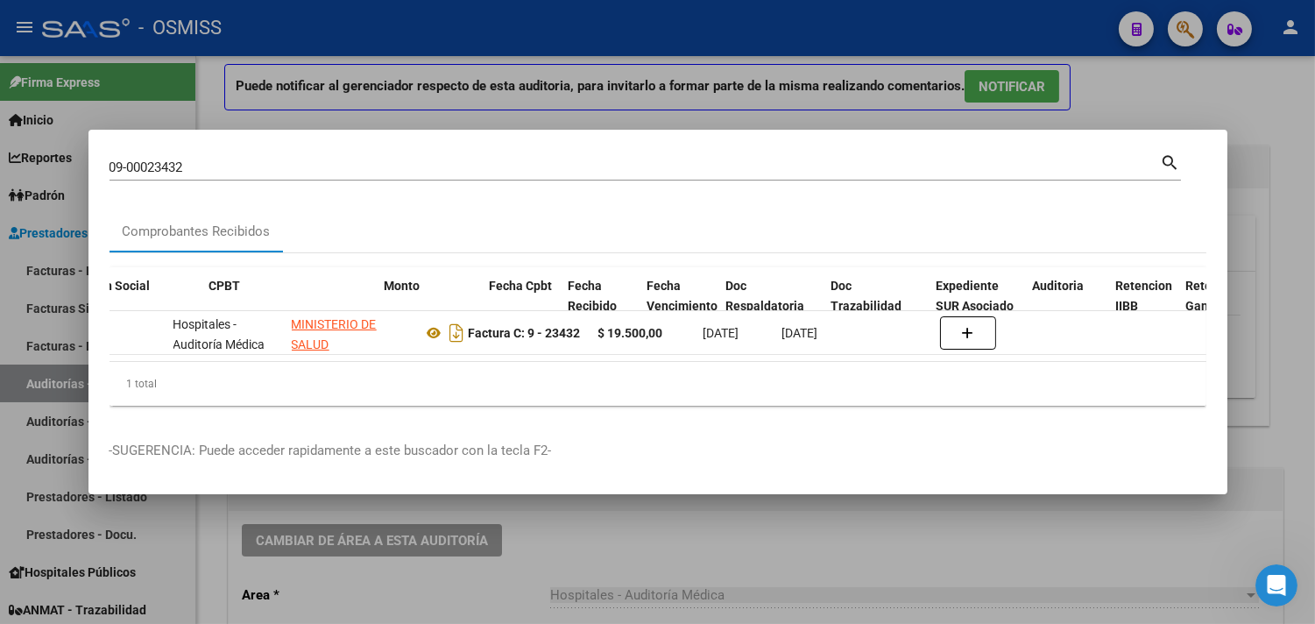
scroll to position [0, 554]
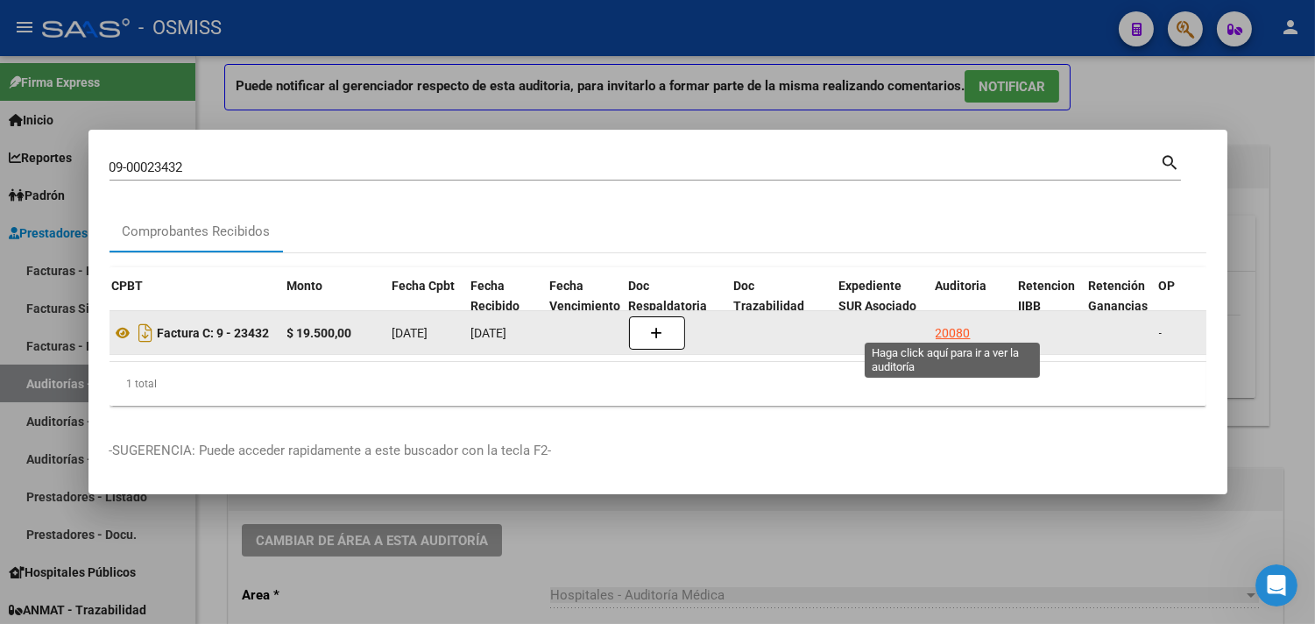
click at [951, 323] on div "20080" at bounding box center [952, 333] width 35 height 20
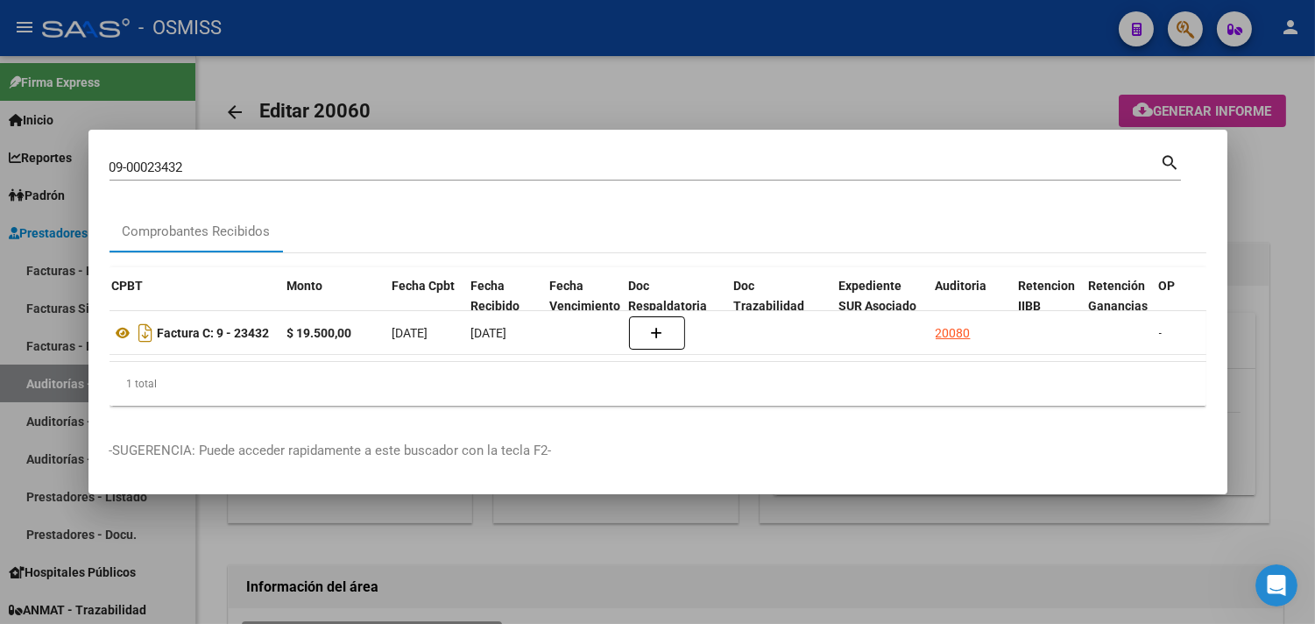
click at [1272, 246] on div at bounding box center [657, 312] width 1315 height 624
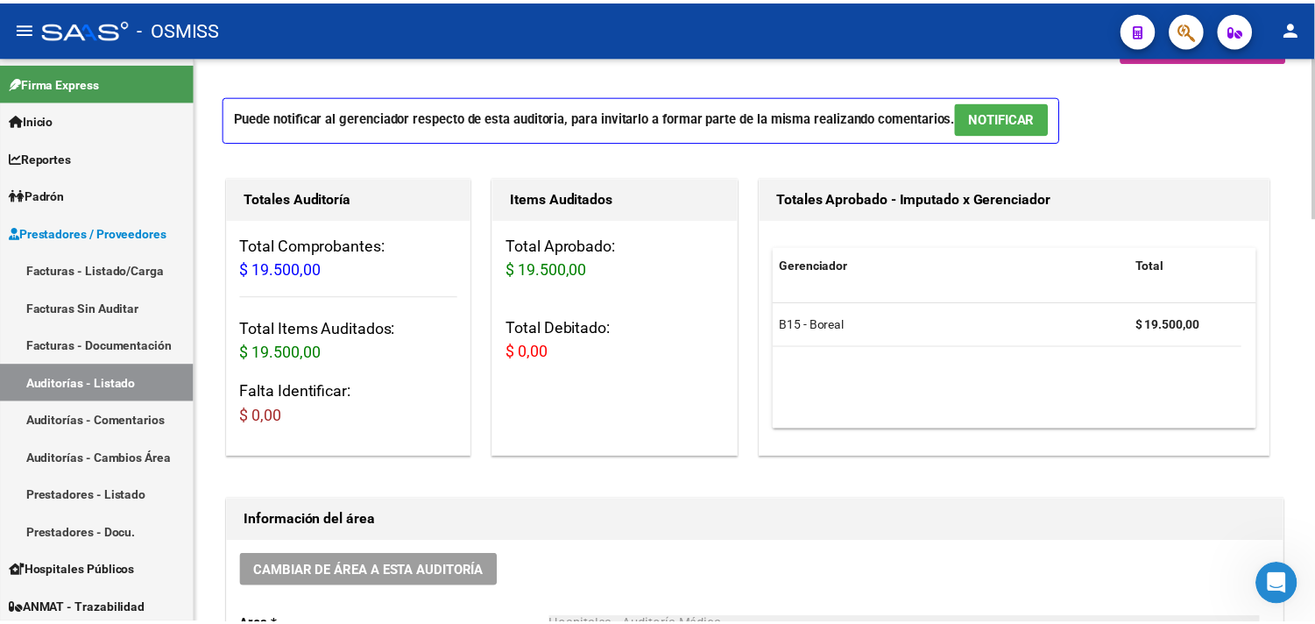
scroll to position [97, 0]
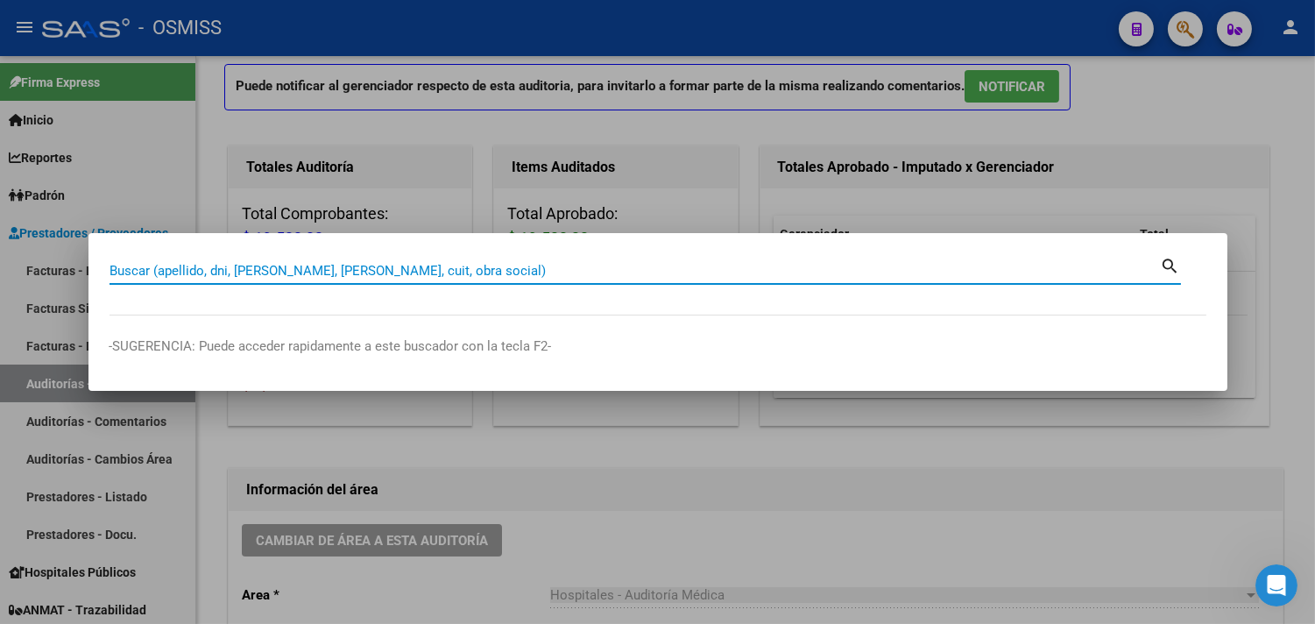
paste input "10-00017388"
type input "10-00017388"
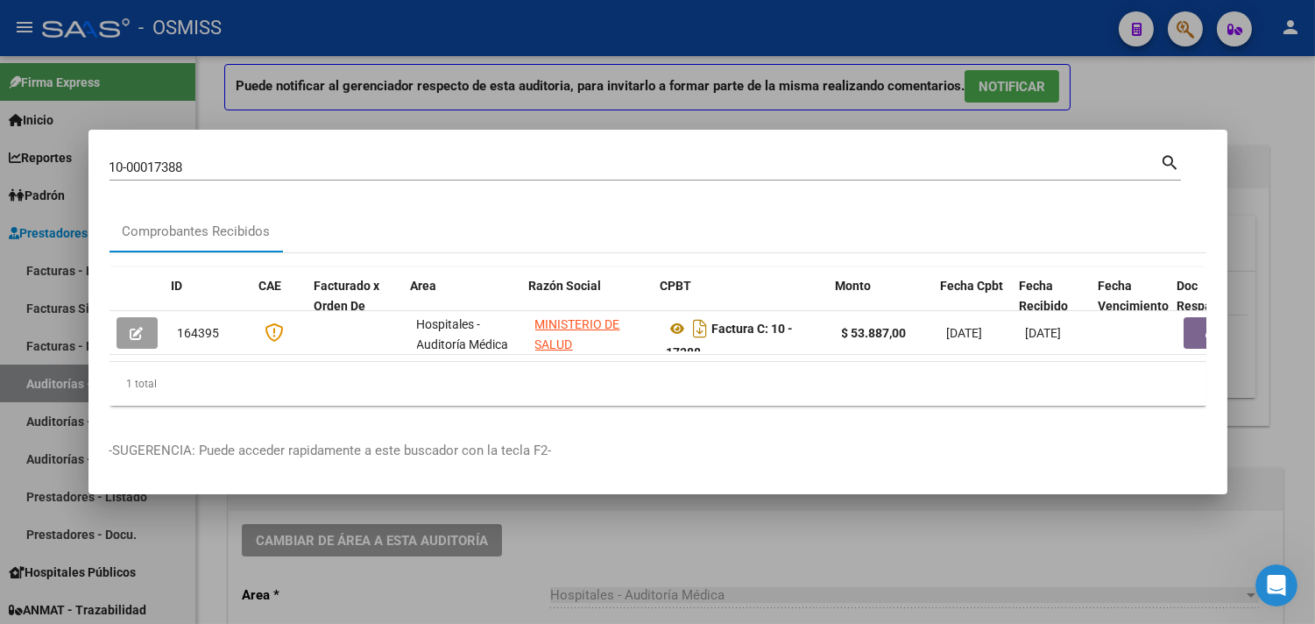
scroll to position [0, 1036]
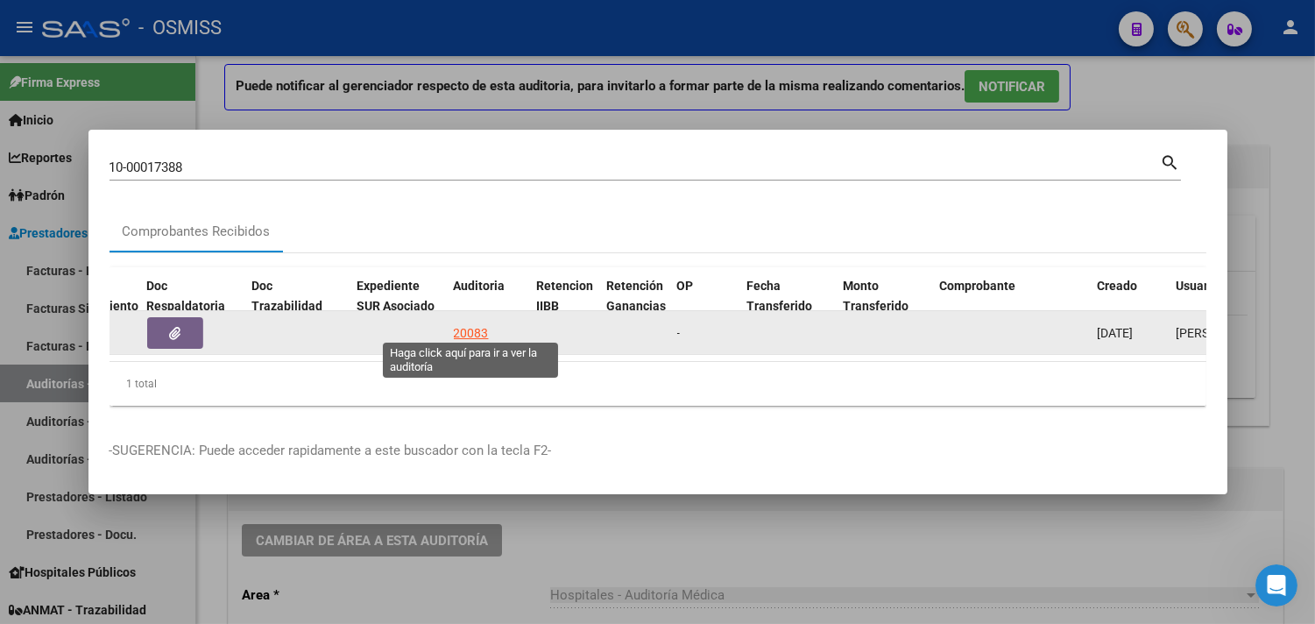
click at [482, 323] on div "20083" at bounding box center [471, 333] width 35 height 20
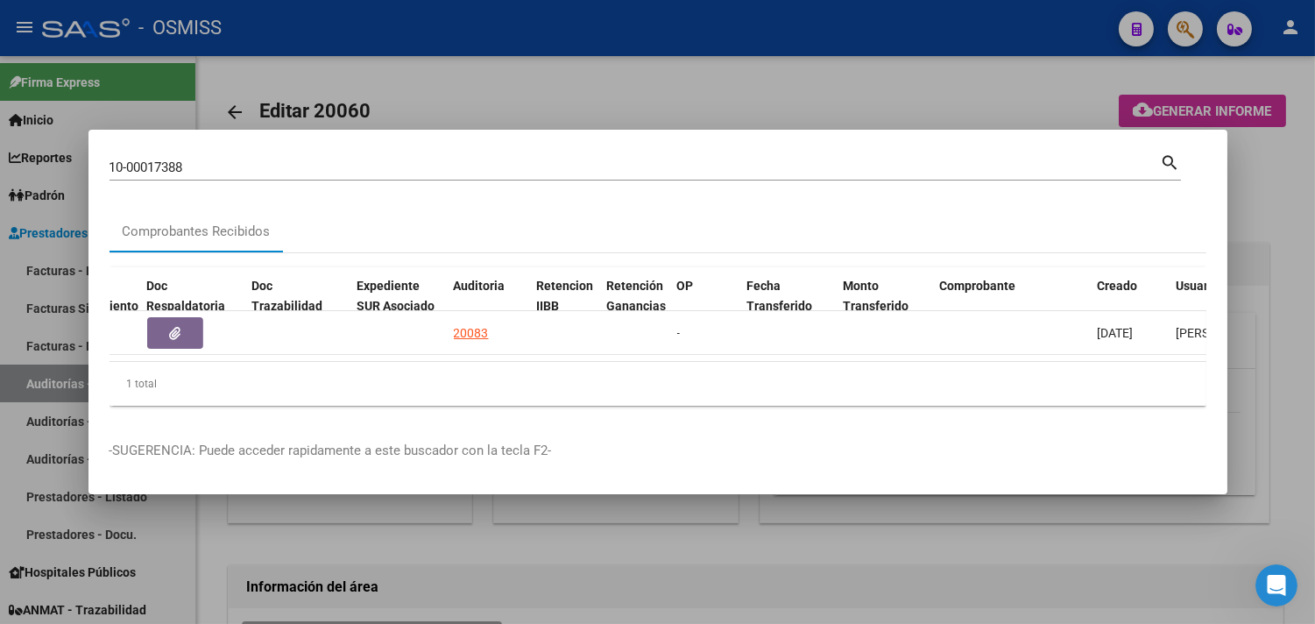
click at [1265, 327] on div at bounding box center [657, 312] width 1315 height 624
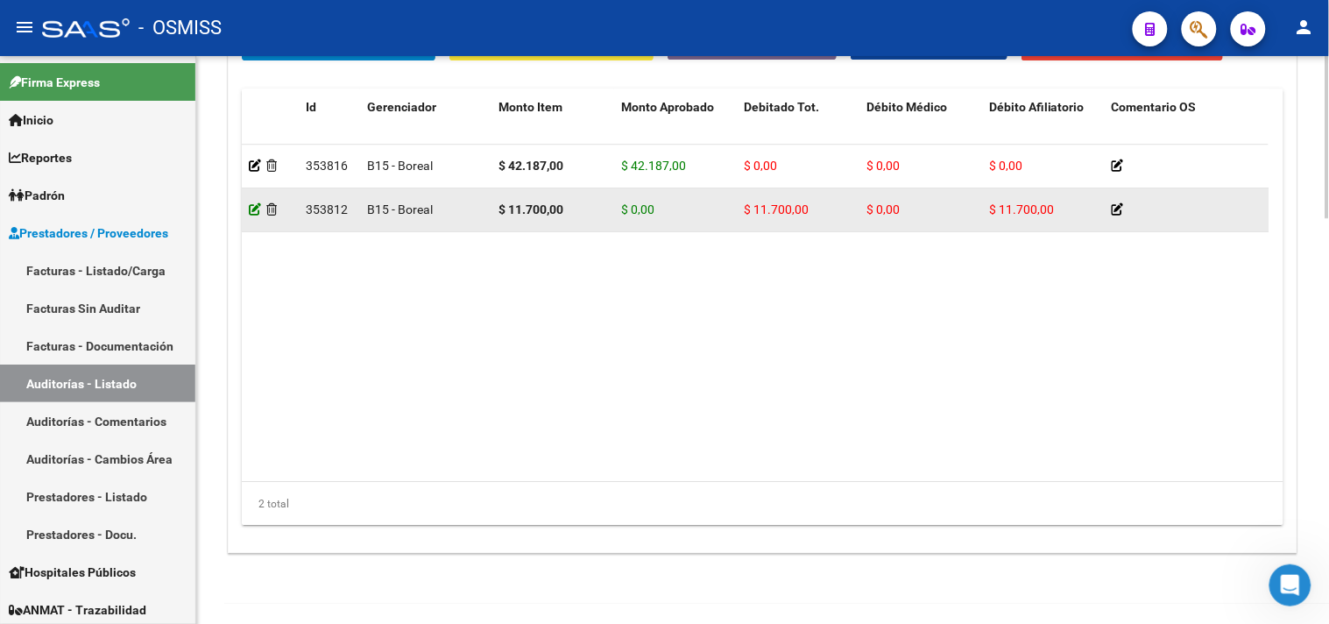
click at [252, 210] on icon at bounding box center [255, 209] width 12 height 12
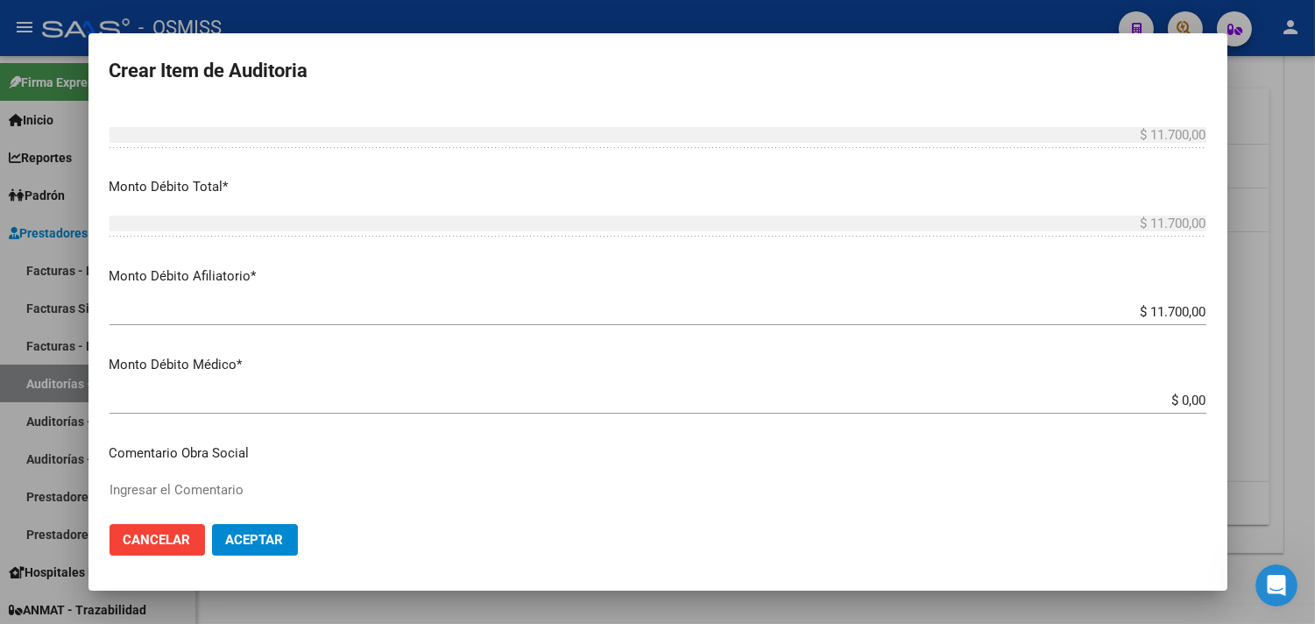
scroll to position [583, 0]
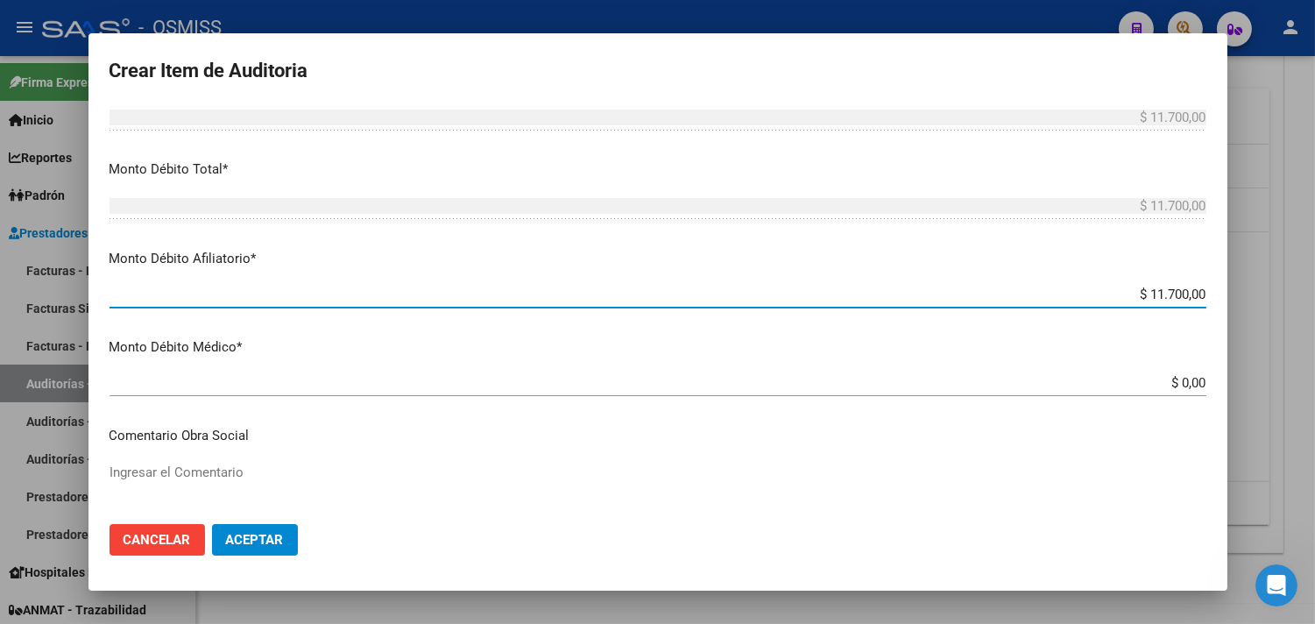
drag, startPoint x: 1130, startPoint y: 295, endPoint x: 1279, endPoint y: 303, distance: 149.1
click at [1279, 303] on div "Crear Item de Auditoria 34441099 Nro Documento 27344410998 CUIL [DEMOGRAPHIC_DA…" at bounding box center [657, 312] width 1315 height 624
type input "$ 0,00"
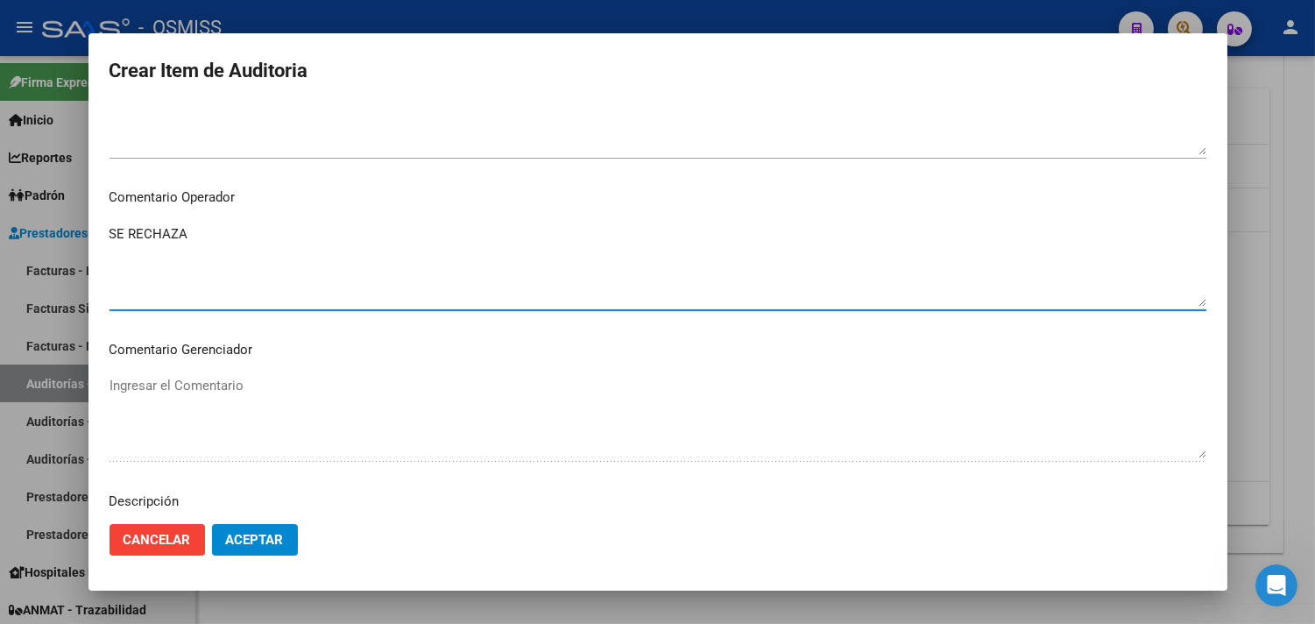
drag, startPoint x: 223, startPoint y: 240, endPoint x: 90, endPoint y: 229, distance: 133.6
click at [90, 229] on mat-dialog-content "34441099 Nro Documento 27344410998 CUIL [DEMOGRAPHIC_DATA][PERSON_NAME] [PERSON…" at bounding box center [657, 308] width 1139 height 406
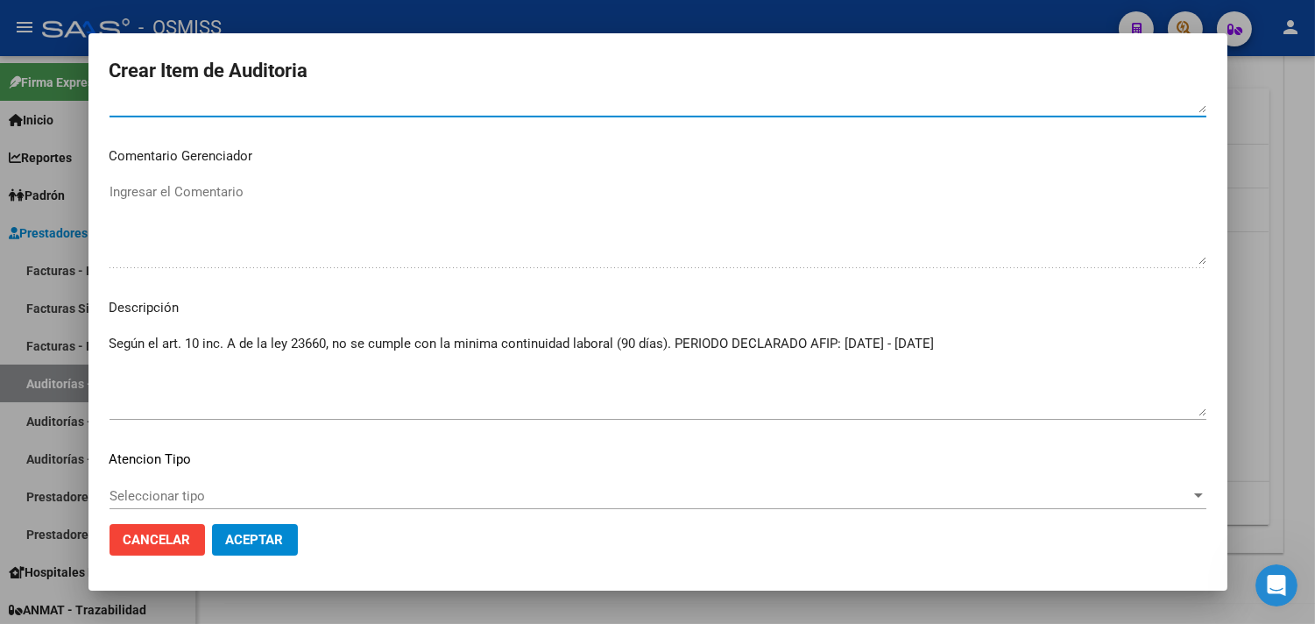
scroll to position [1168, 0]
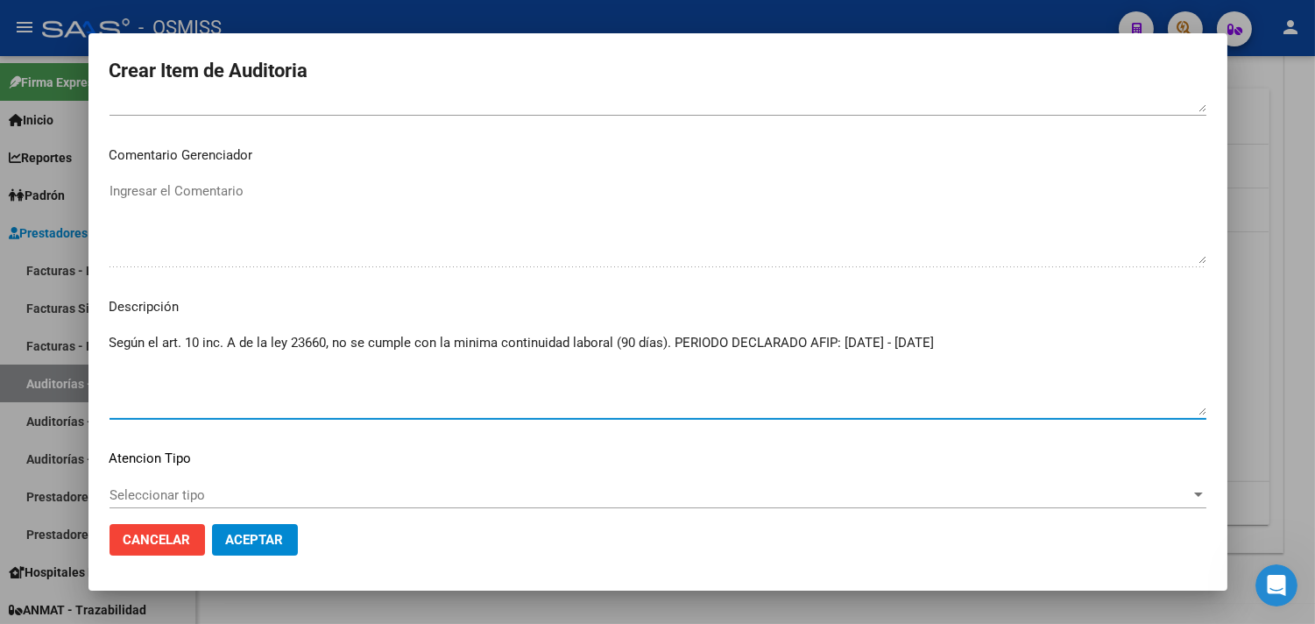
drag, startPoint x: 1062, startPoint y: 345, endPoint x: 0, endPoint y: 265, distance: 1065.5
click at [0, 265] on div "Crear Item de Auditoria 34441099 Nro Documento 27344410998 CUIL [DEMOGRAPHIC_DA…" at bounding box center [657, 312] width 1315 height 624
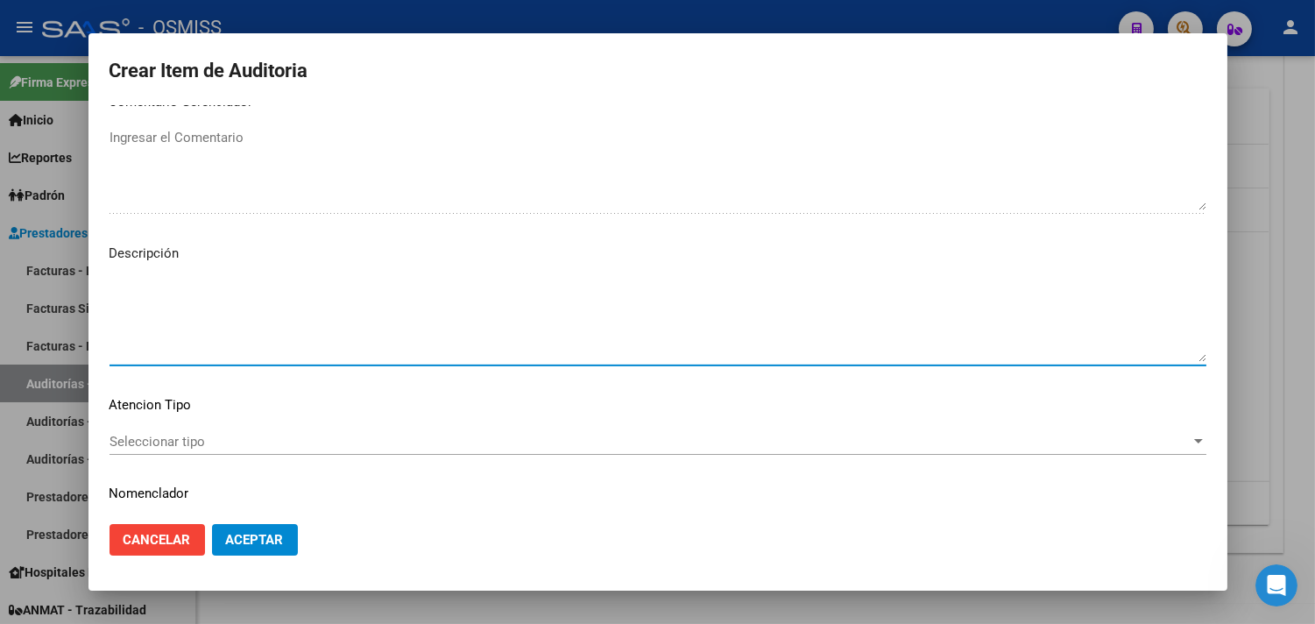
scroll to position [1268, 0]
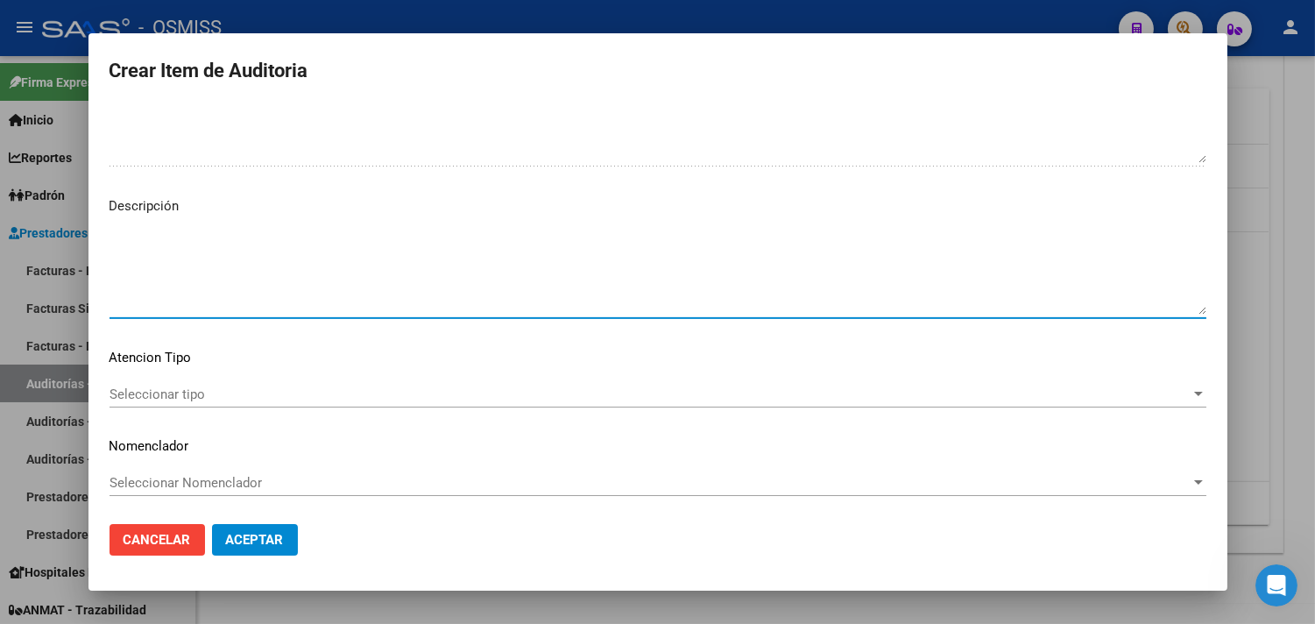
click at [270, 529] on button "Aceptar" at bounding box center [255, 540] width 86 height 32
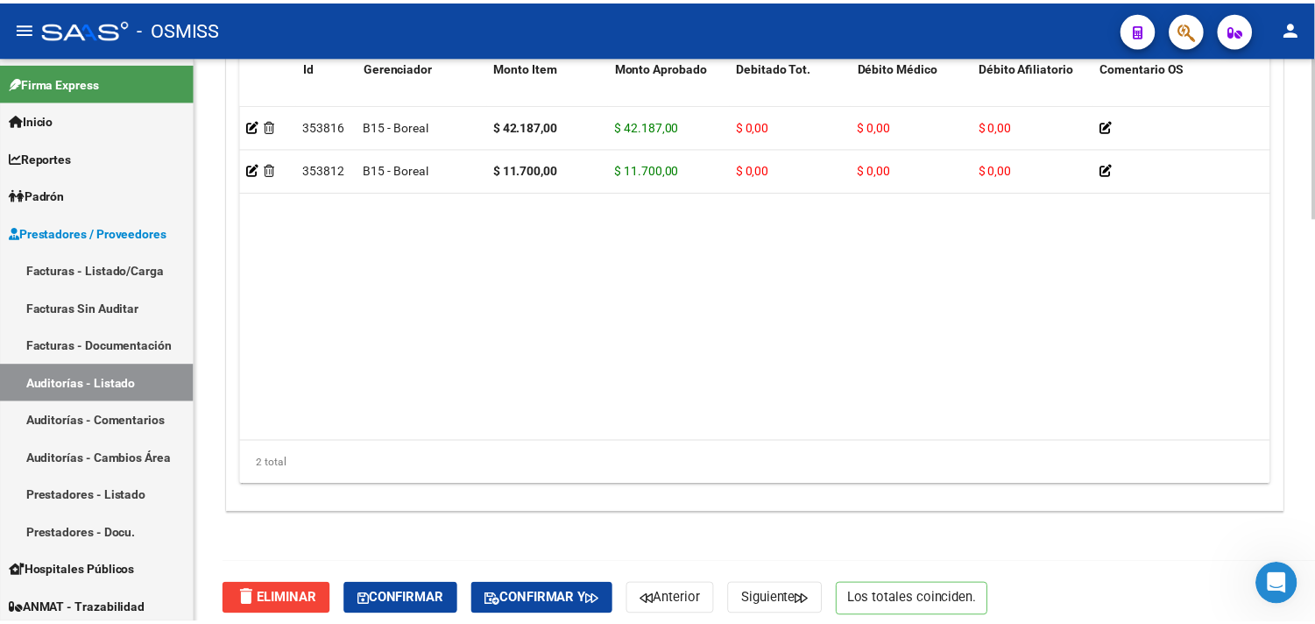
scroll to position [1417, 0]
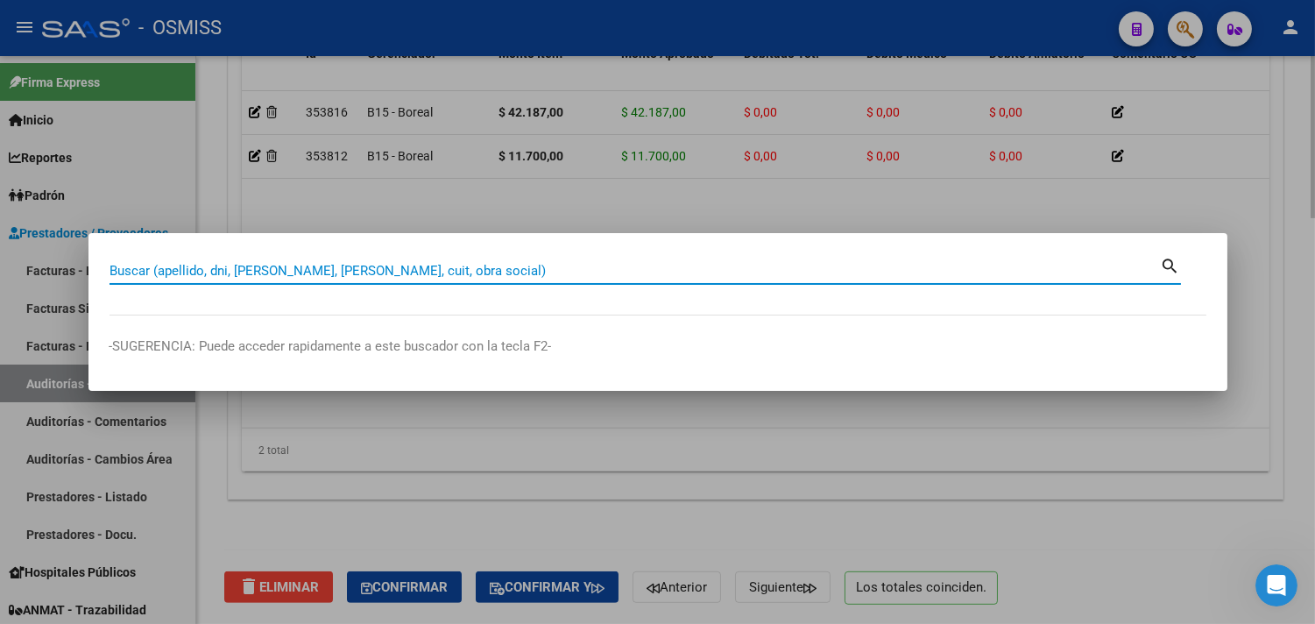
paste input "035-00010009"
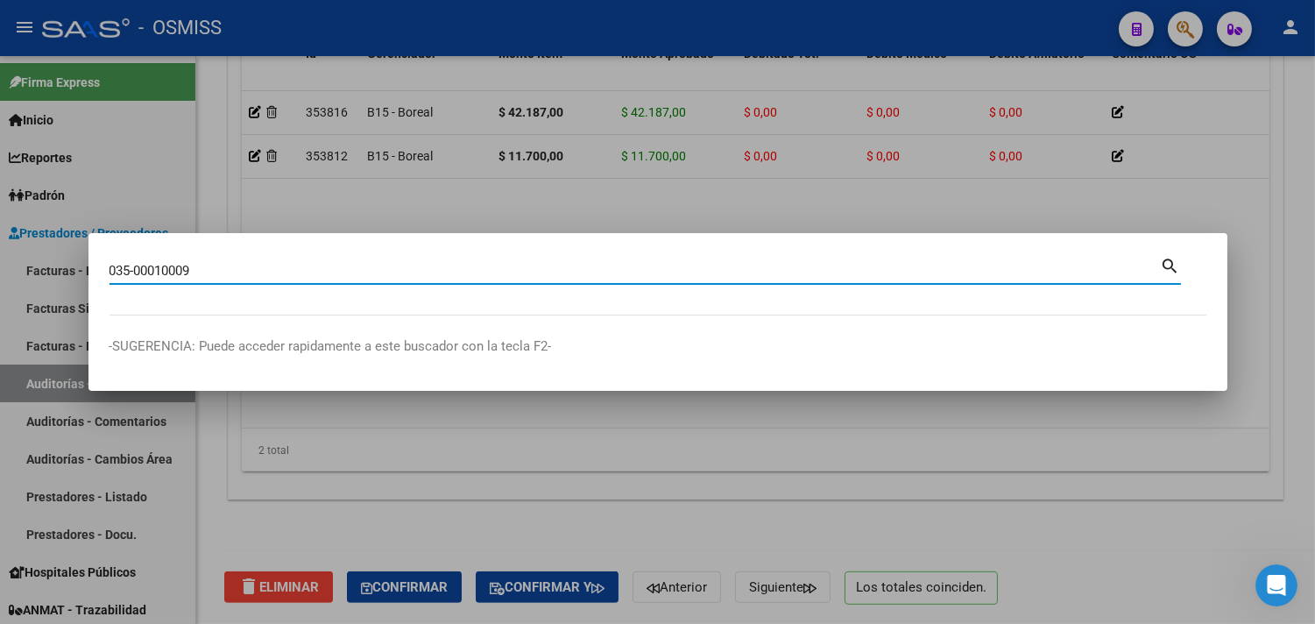
type input "035-00010009"
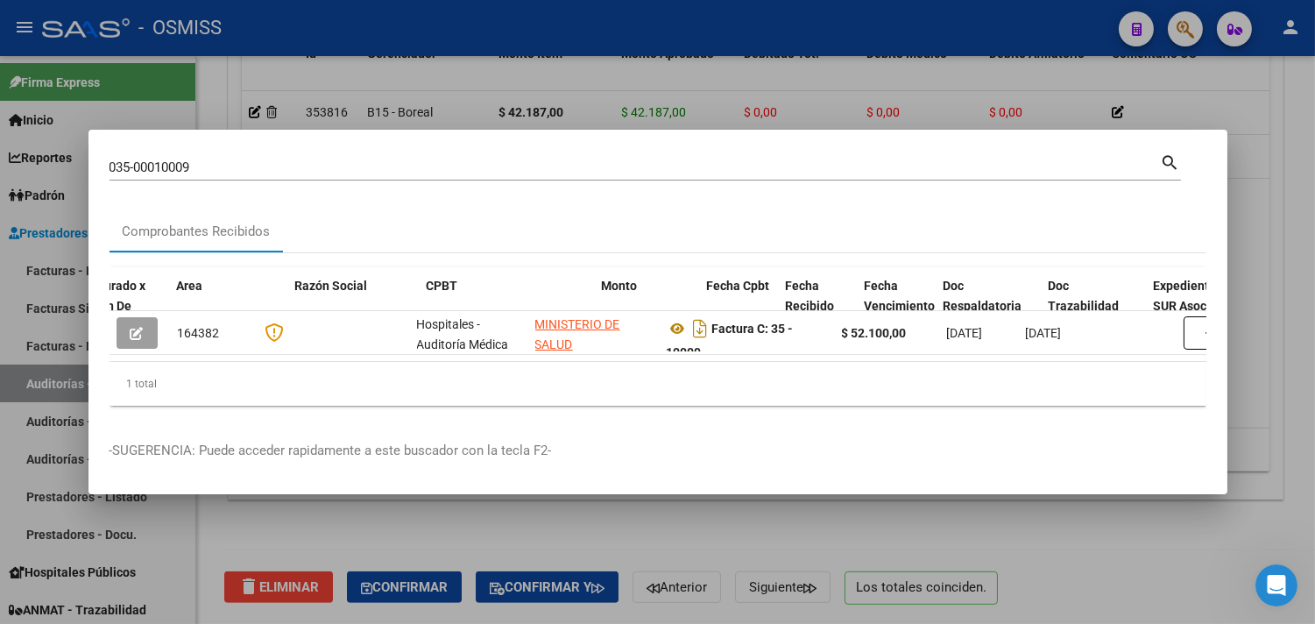
scroll to position [0, 596]
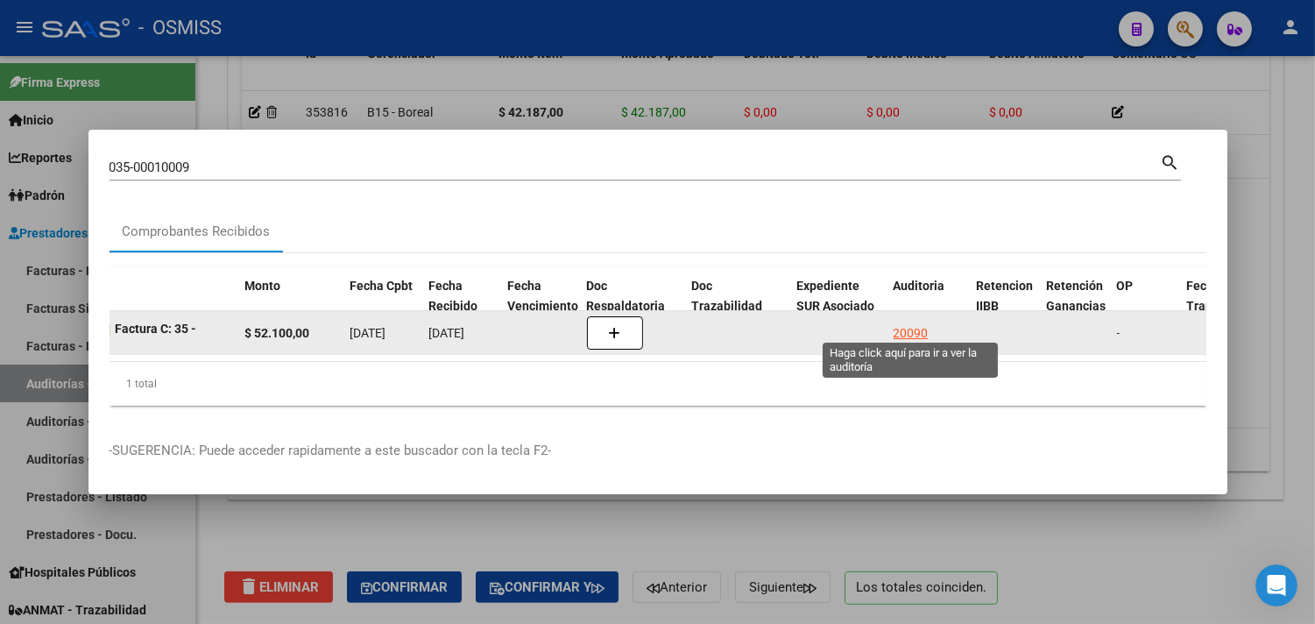
click at [906, 323] on div "20090" at bounding box center [910, 333] width 35 height 20
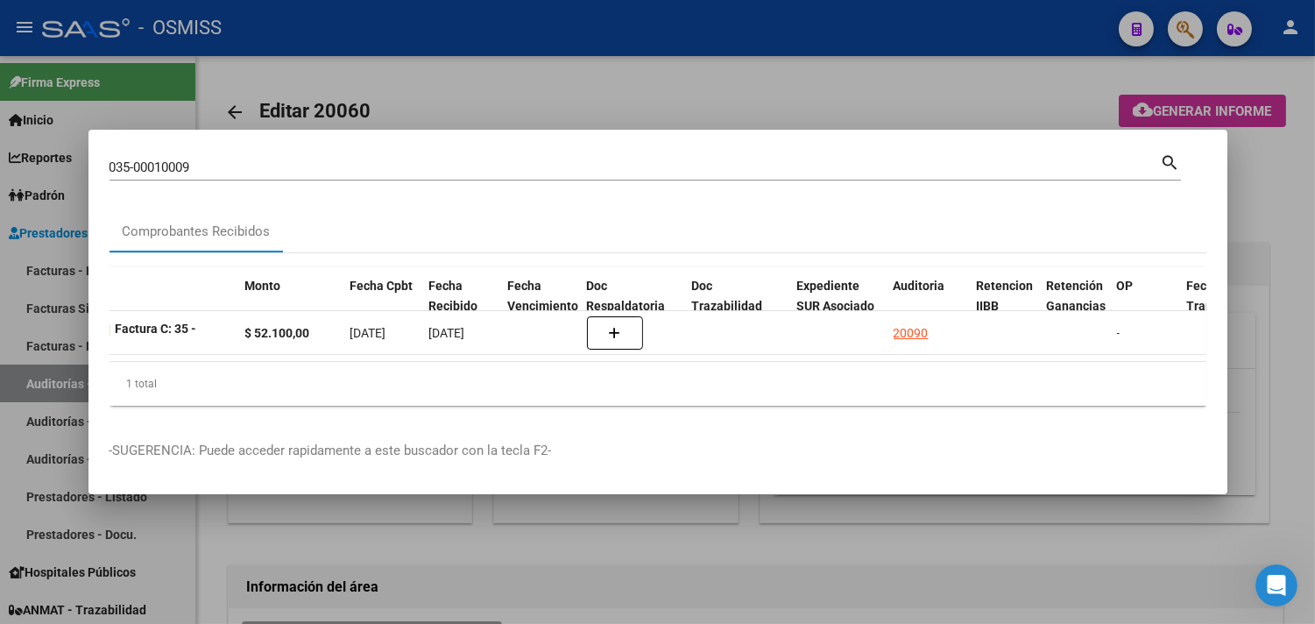
click at [1288, 255] on div at bounding box center [657, 312] width 1315 height 624
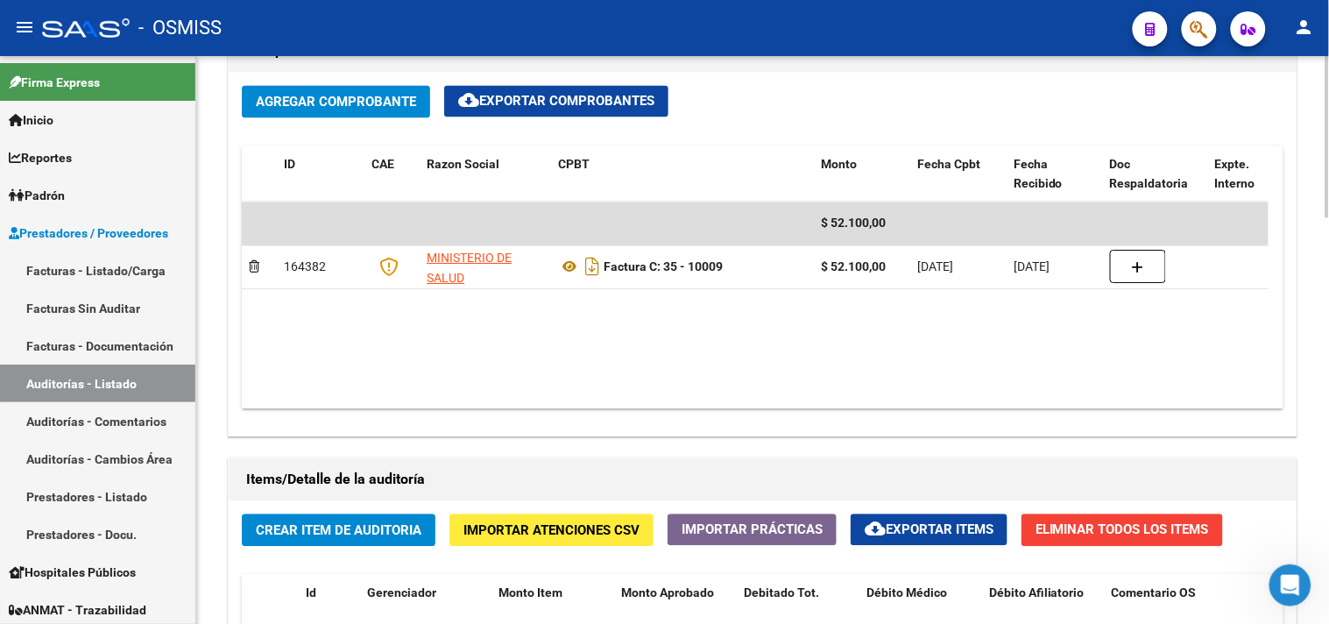
scroll to position [1417, 0]
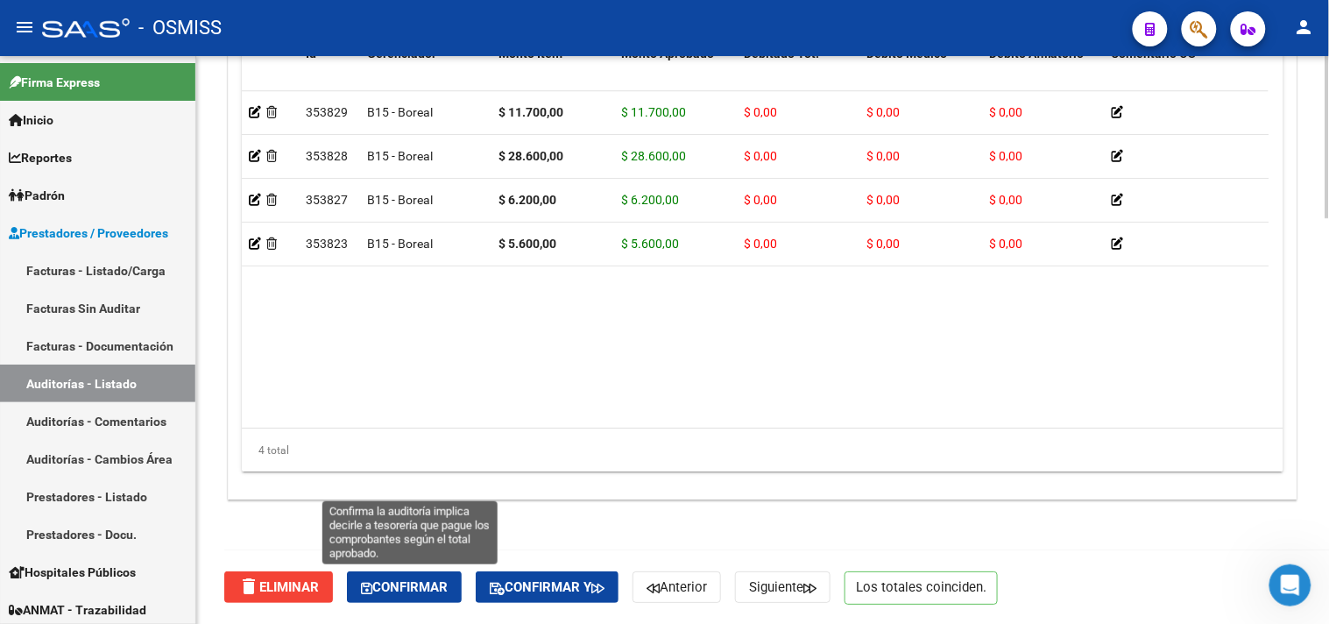
click at [430, 581] on span "Confirmar" at bounding box center [404, 587] width 87 height 16
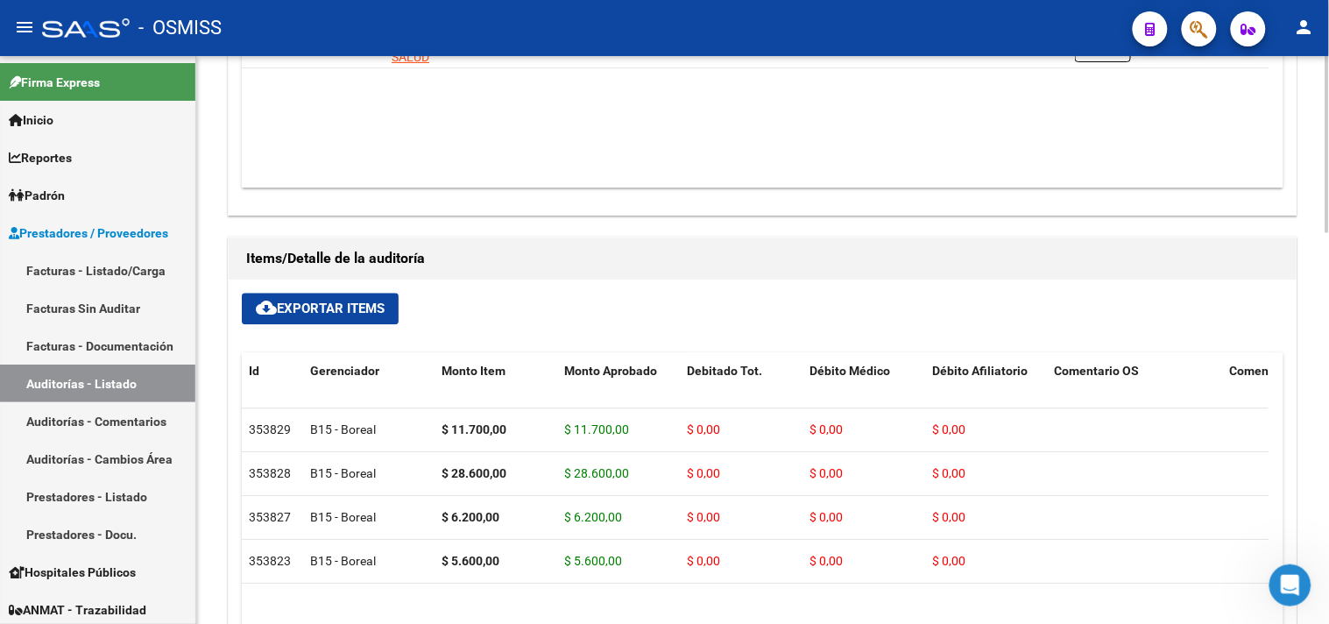
scroll to position [579, 0]
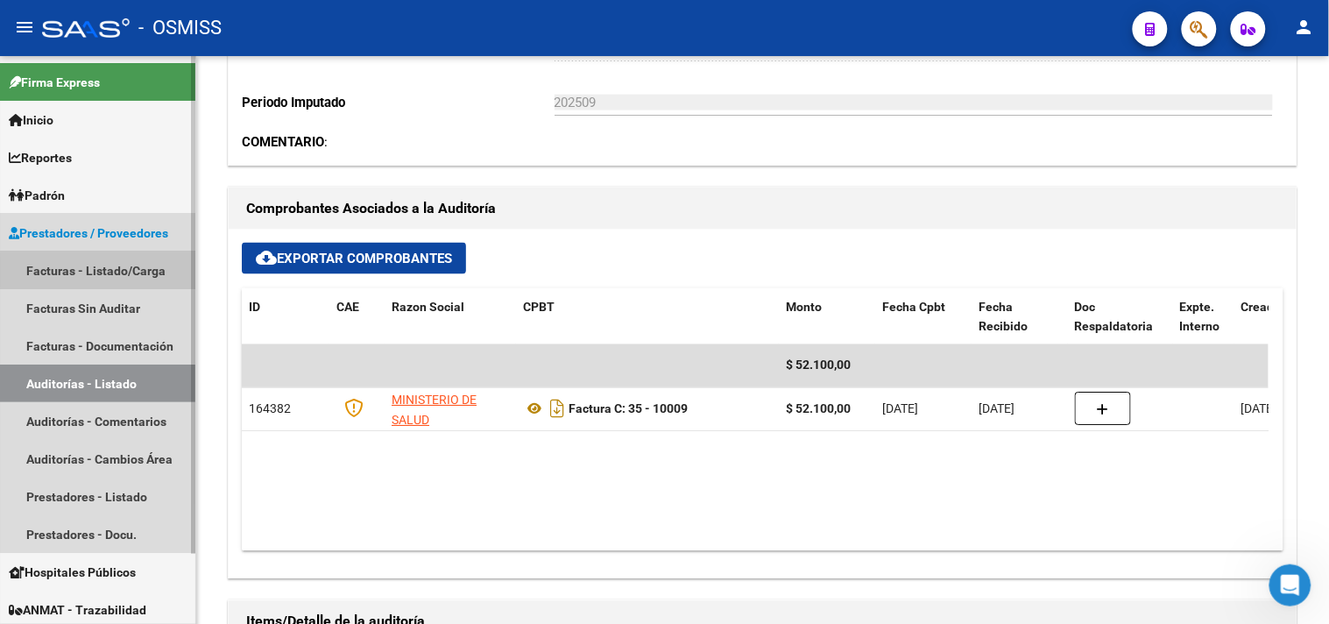
click at [134, 272] on link "Facturas - Listado/Carga" at bounding box center [97, 270] width 195 height 38
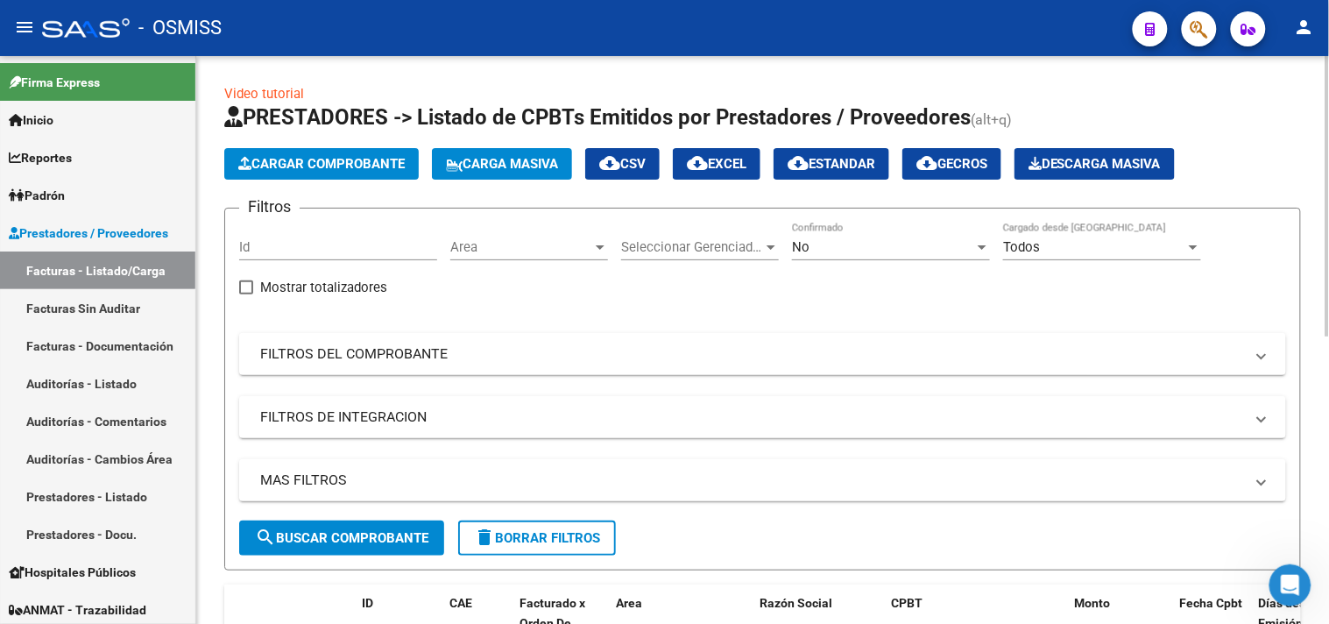
click at [364, 152] on button "Cargar Comprobante" at bounding box center [321, 164] width 194 height 32
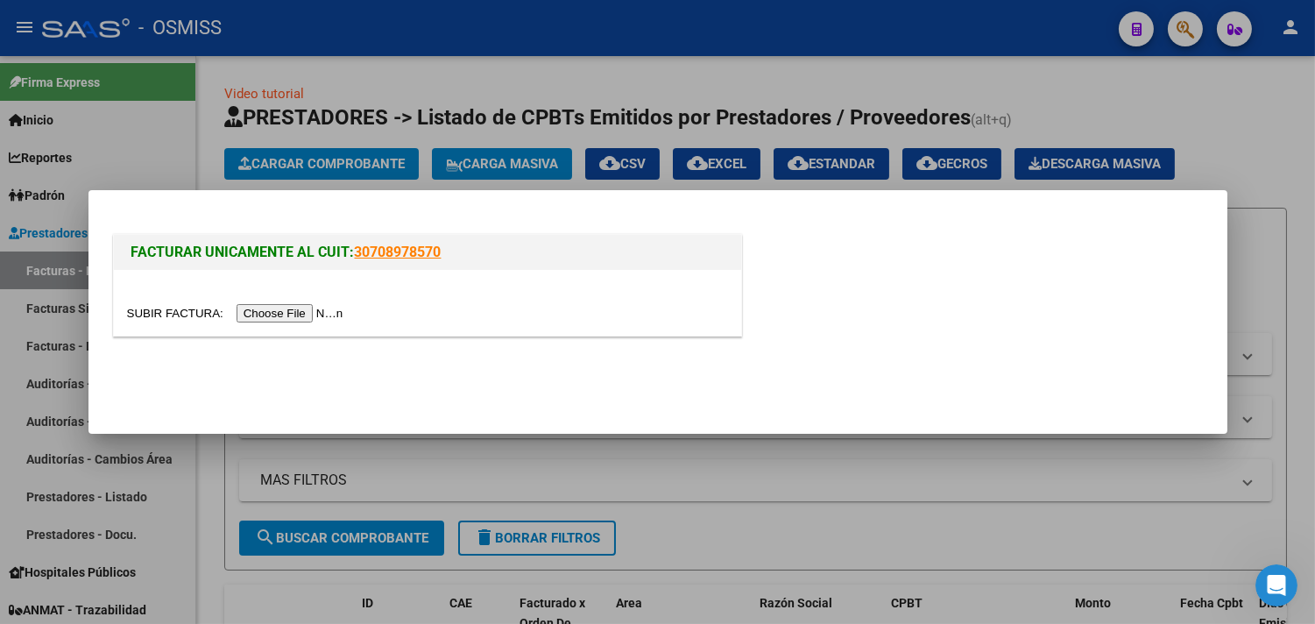
click at [328, 316] on input "file" at bounding box center [238, 313] width 222 height 18
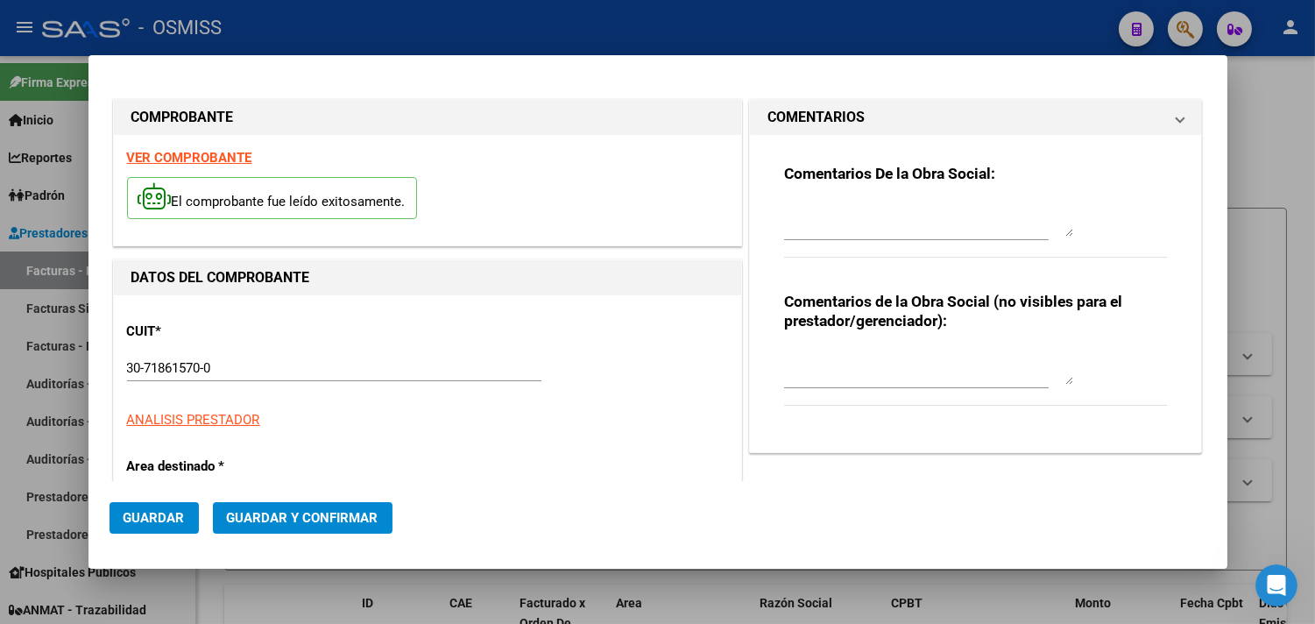
type input "[DATE]"
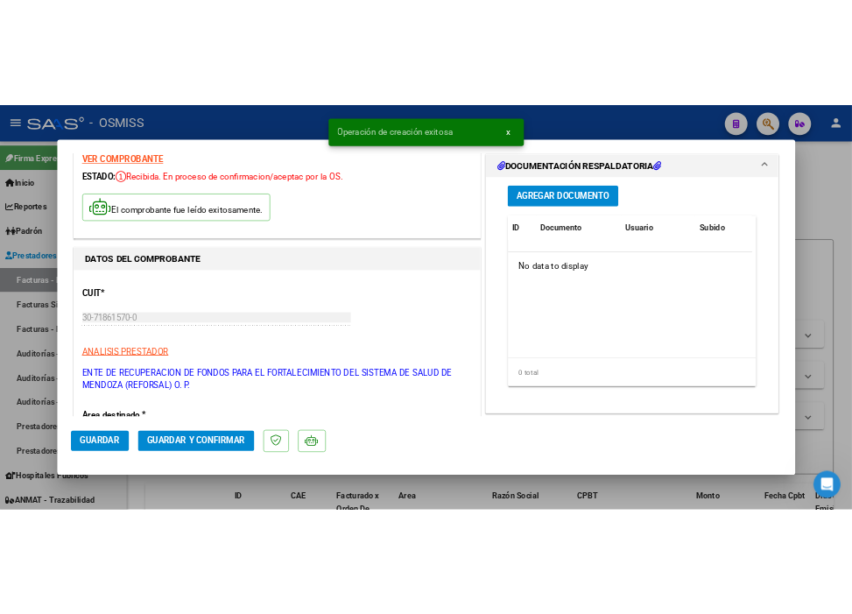
scroll to position [194, 0]
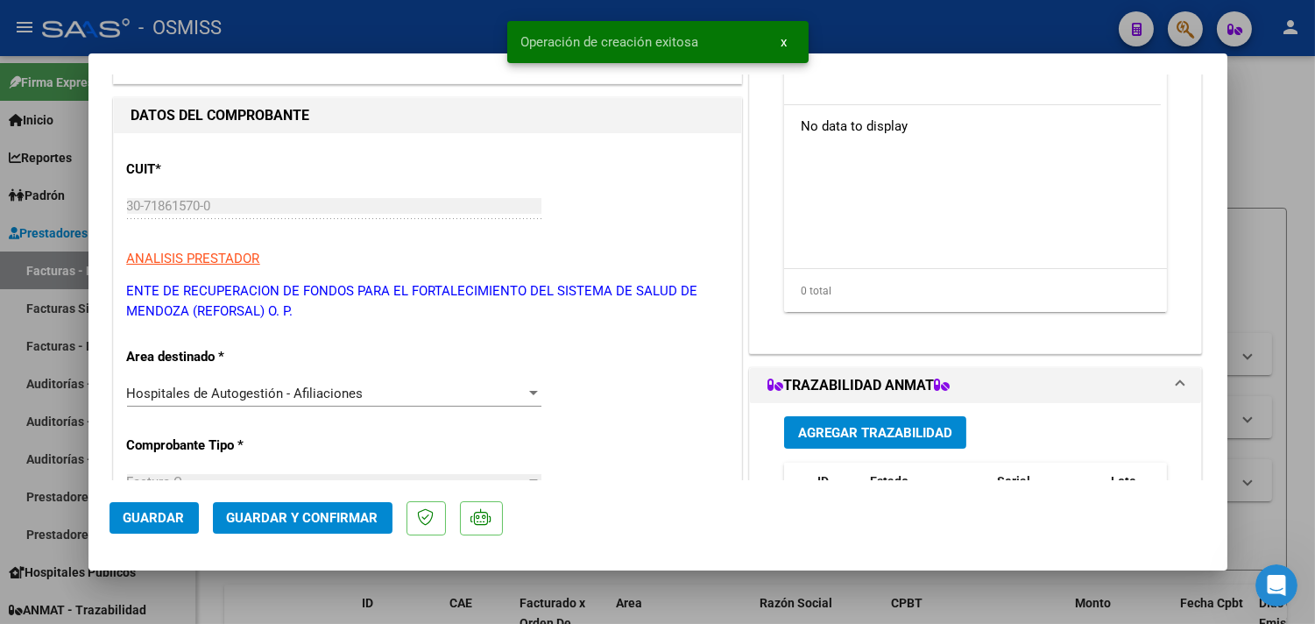
click at [305, 509] on button "Guardar y Confirmar" at bounding box center [303, 518] width 180 height 32
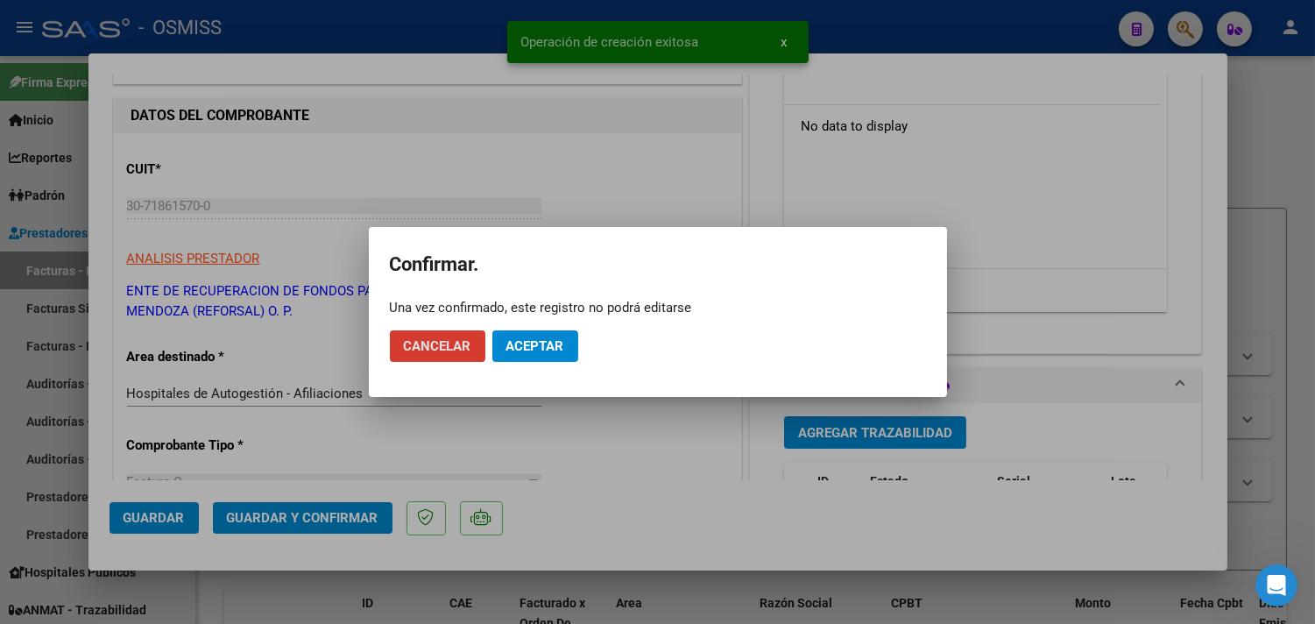
click at [510, 347] on span "Aceptar" at bounding box center [535, 346] width 58 height 16
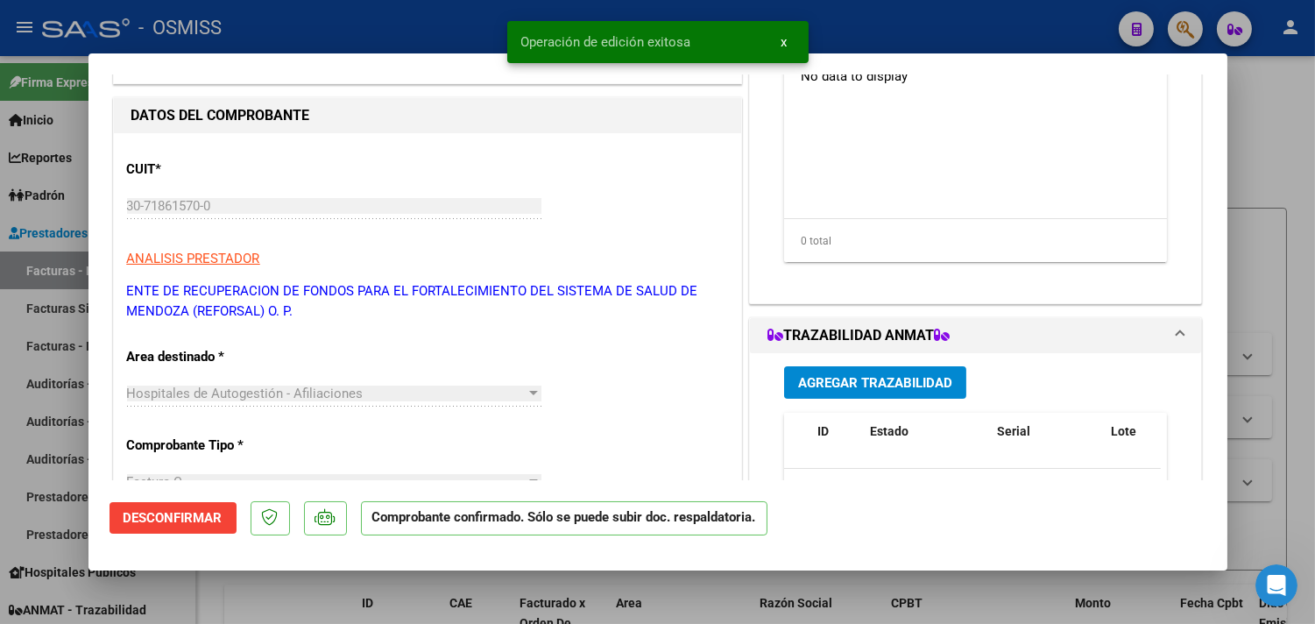
click at [1292, 155] on div at bounding box center [657, 312] width 1315 height 624
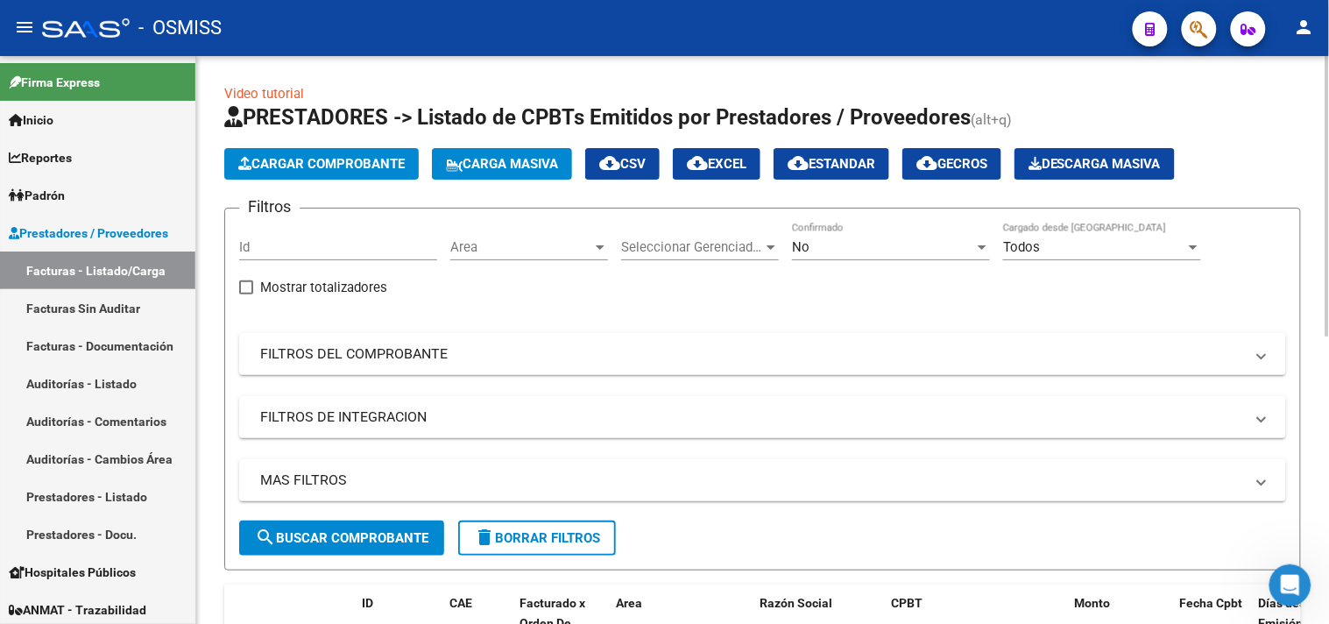
click at [342, 159] on span "Cargar Comprobante" at bounding box center [321, 164] width 166 height 16
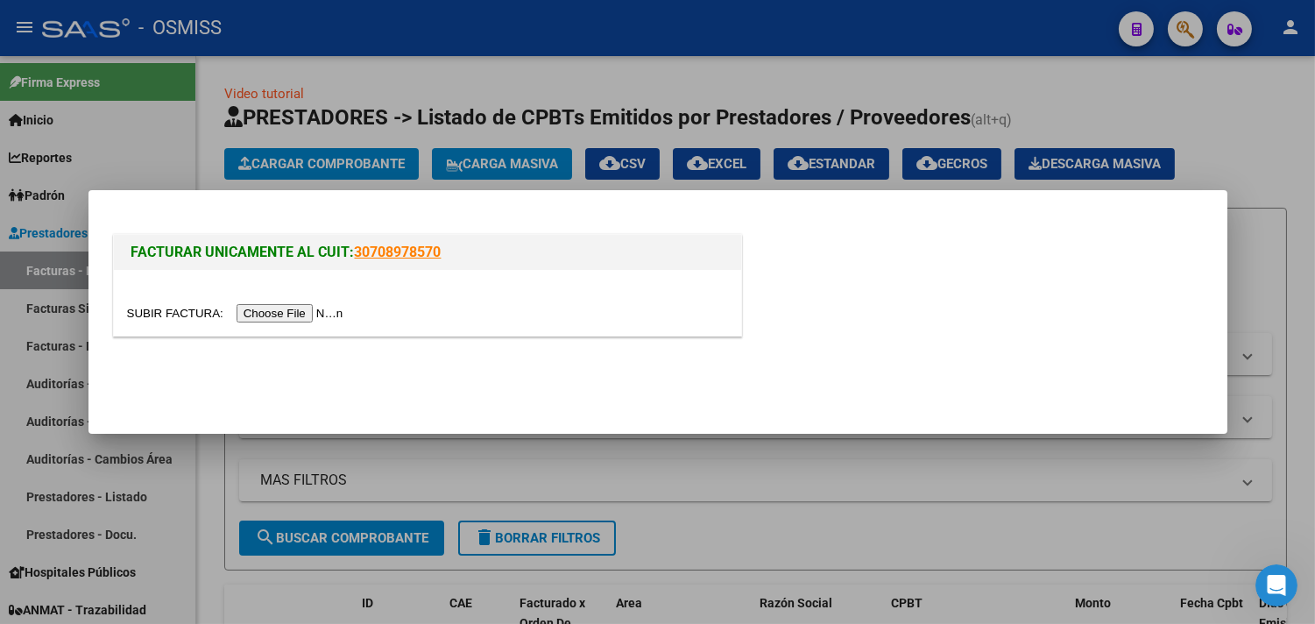
click at [319, 314] on input "file" at bounding box center [238, 313] width 222 height 18
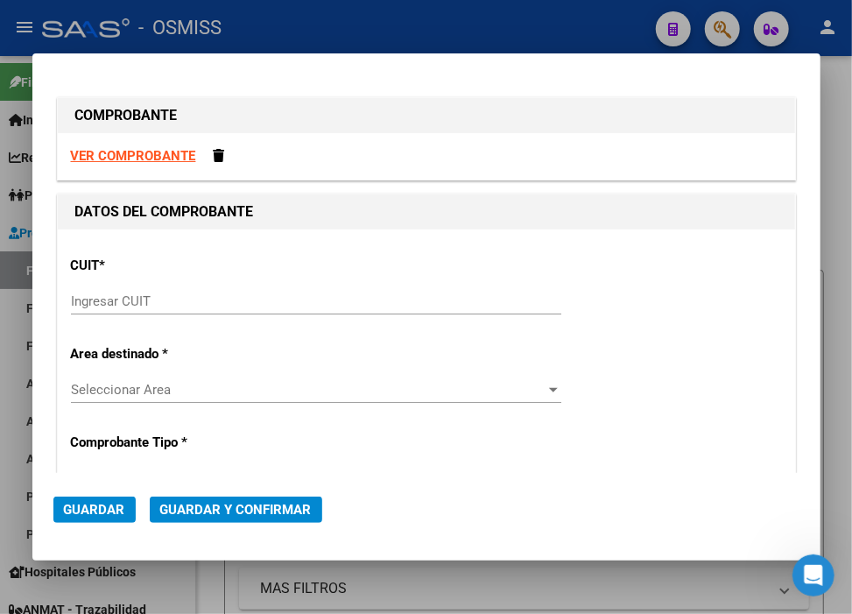
click at [280, 301] on input "Ingresar CUIT" at bounding box center [316, 301] width 491 height 16
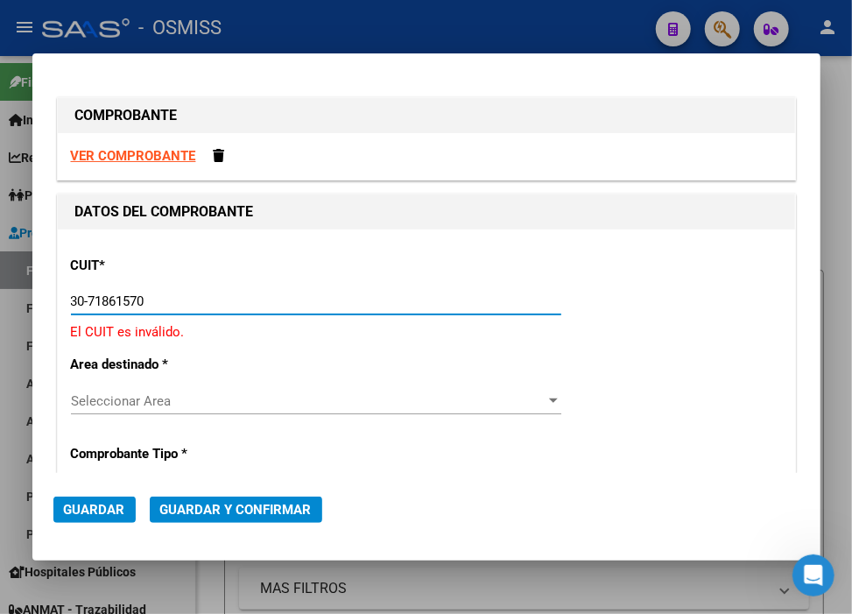
type input "30-71861570-0"
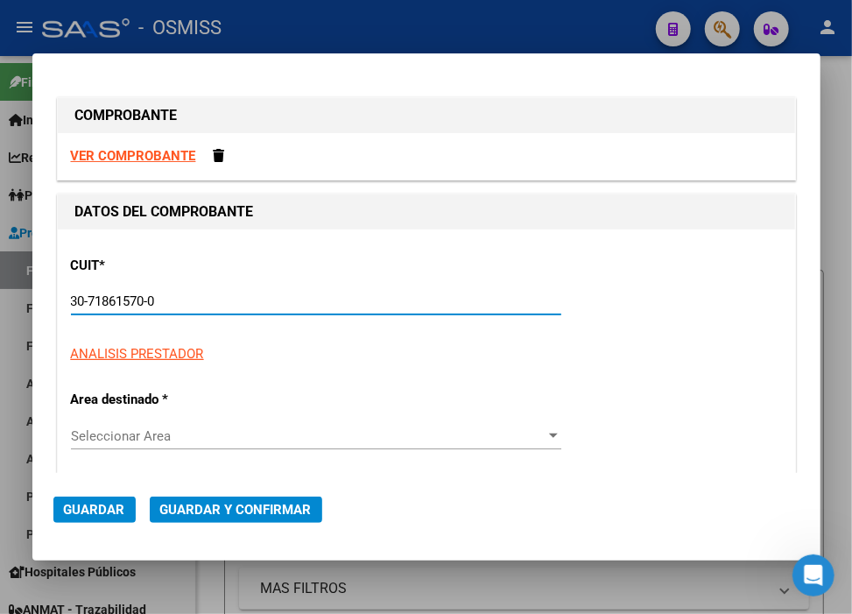
type input "133"
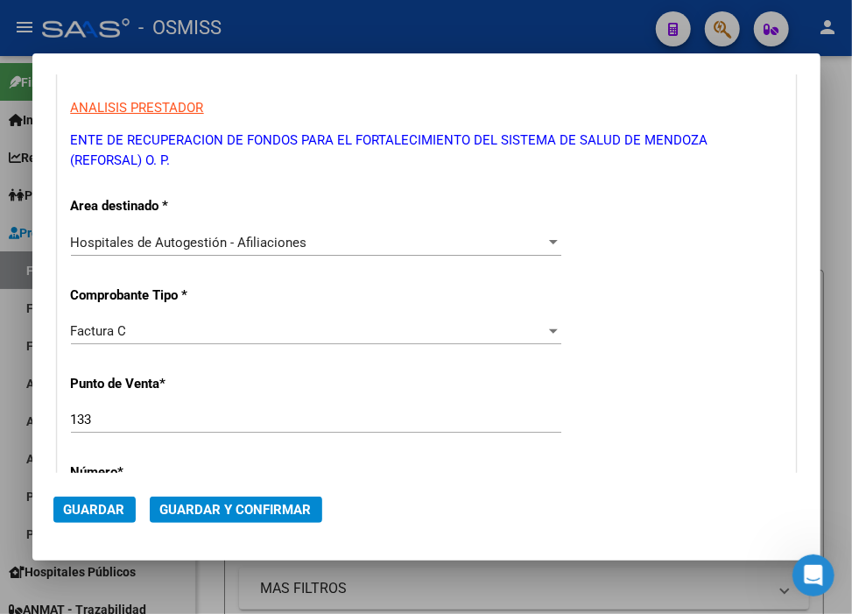
scroll to position [292, 0]
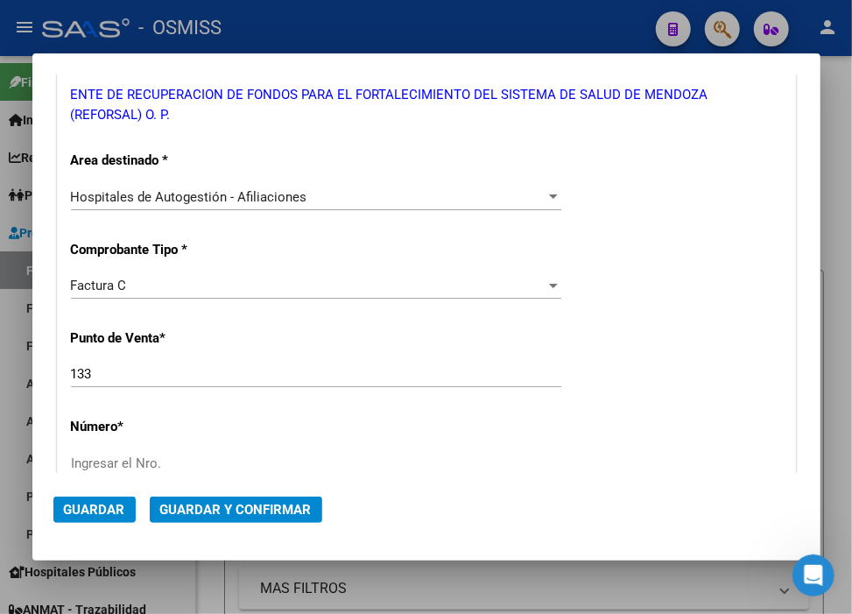
type input "30-71861570-0"
click at [153, 293] on div "Factura C Seleccionar Tipo" at bounding box center [316, 285] width 491 height 26
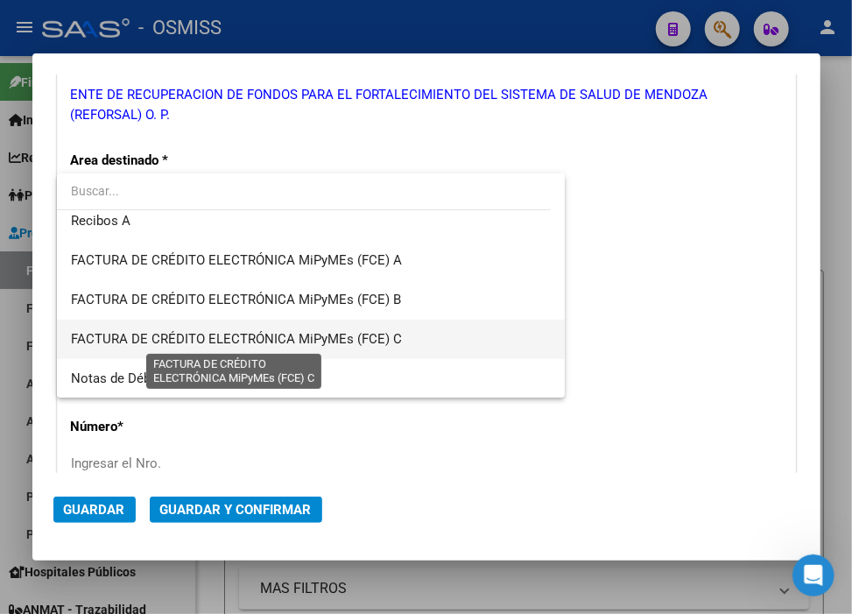
scroll to position [387, 0]
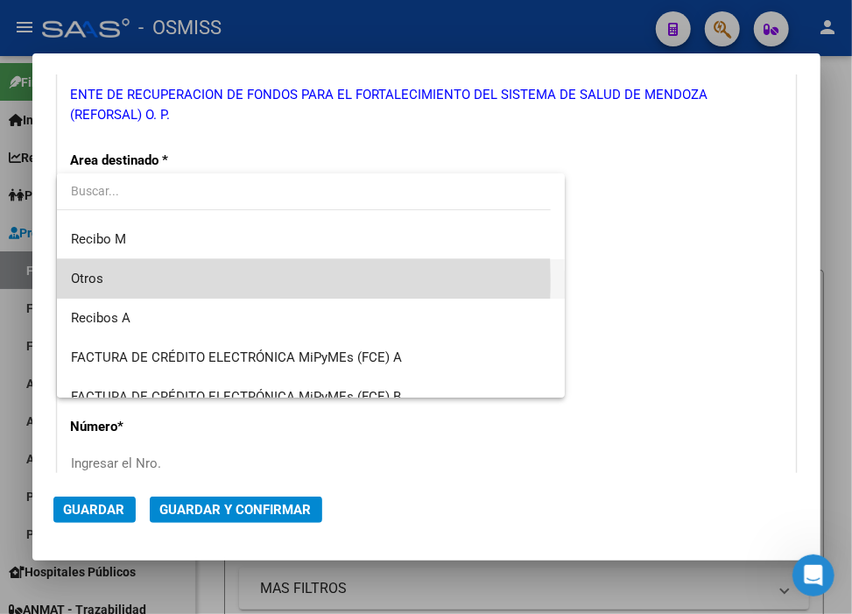
click at [112, 280] on span "Otros" at bounding box center [311, 278] width 481 height 39
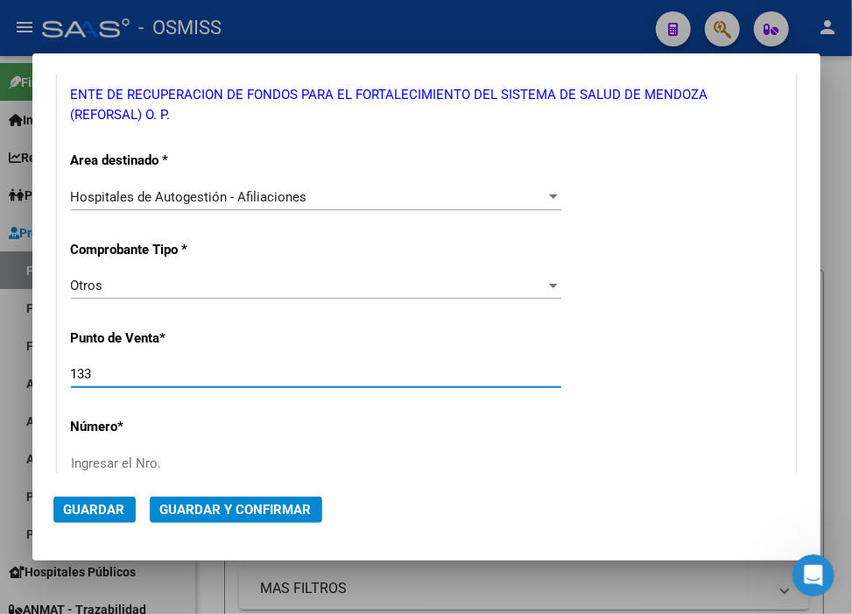
drag, startPoint x: 120, startPoint y: 377, endPoint x: 3, endPoint y: 375, distance: 117.4
click at [3, 375] on div "COMPROBANTE VER COMPROBANTE DATOS DEL COMPROBANTE CUIT * 30-71861570-0 Ingresar…" at bounding box center [426, 307] width 852 height 614
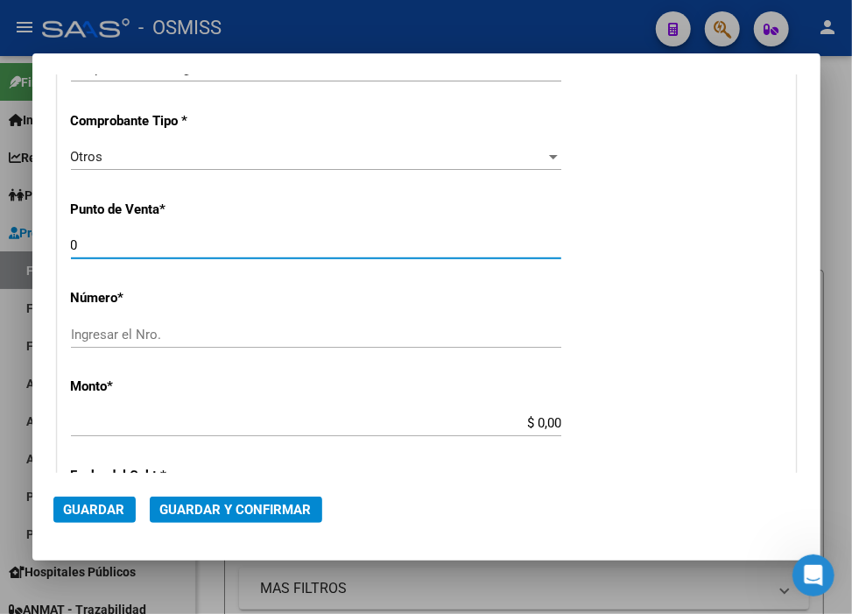
scroll to position [486, 0]
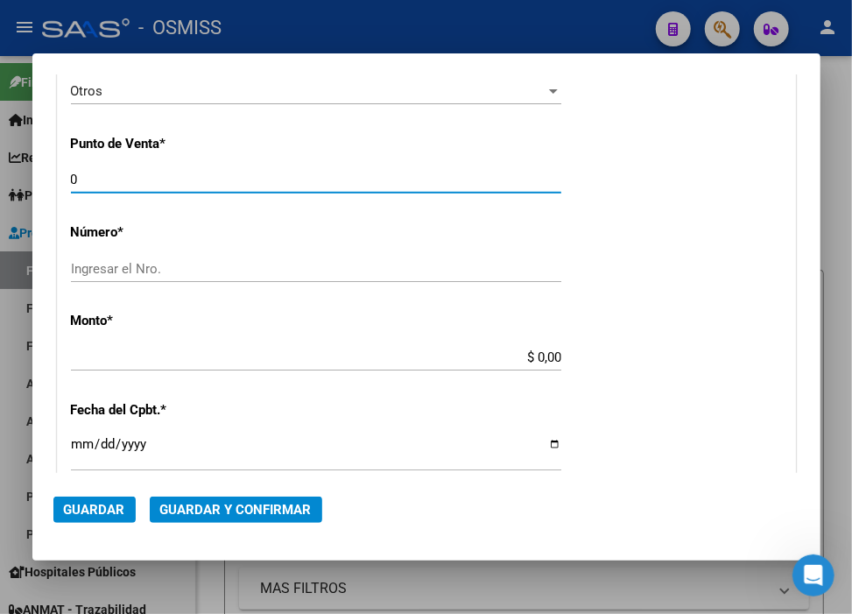
type input "0"
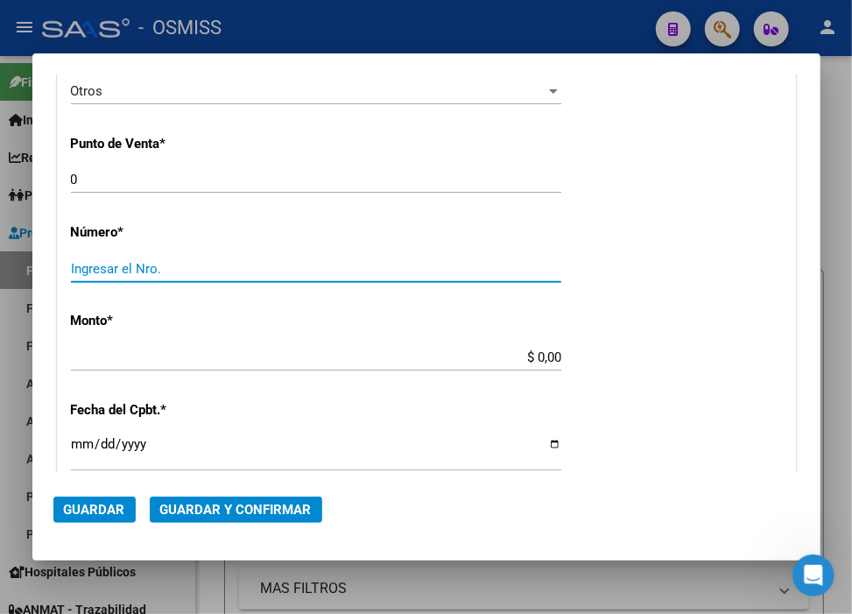
click at [168, 272] on input "Ingresar el Nro." at bounding box center [316, 269] width 491 height 16
paste input "36268"
type input "36268"
click at [527, 356] on input "$ 0,00" at bounding box center [316, 357] width 491 height 16
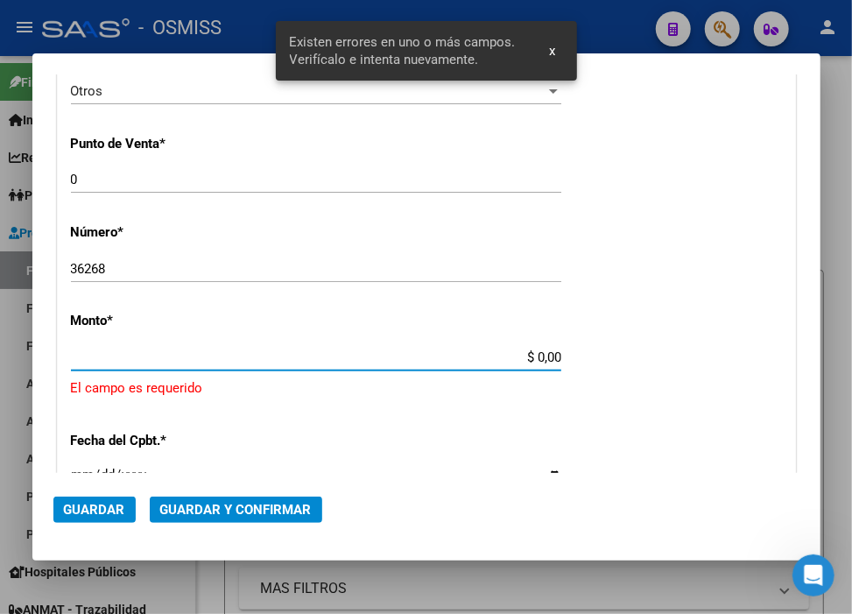
scroll to position [561, 0]
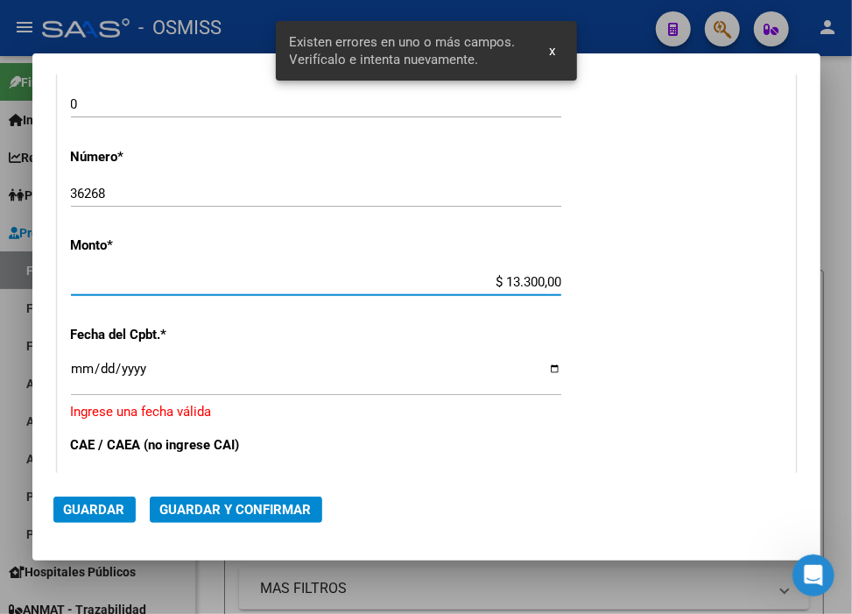
type input "$ 133.000,00"
click at [79, 363] on input "Ingresar la fecha" at bounding box center [316, 376] width 491 height 28
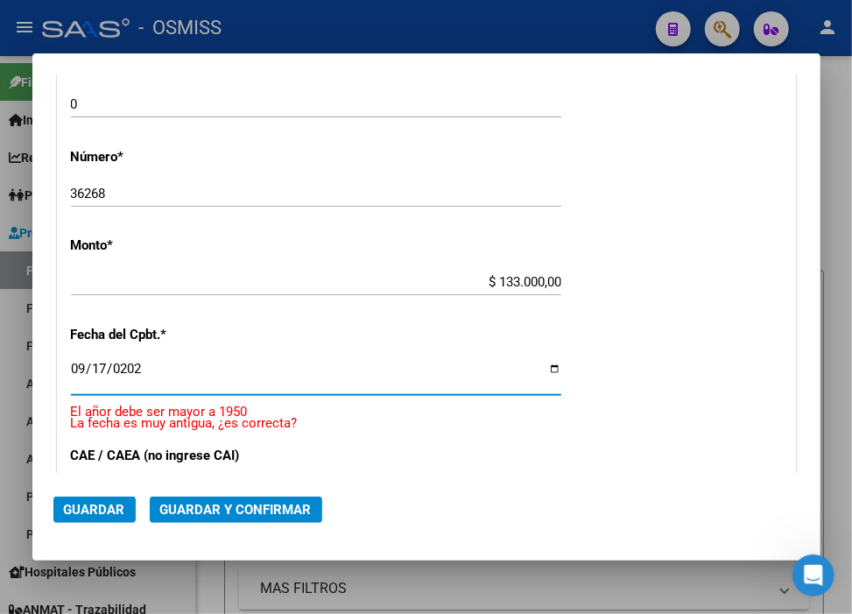
type input "[DATE]"
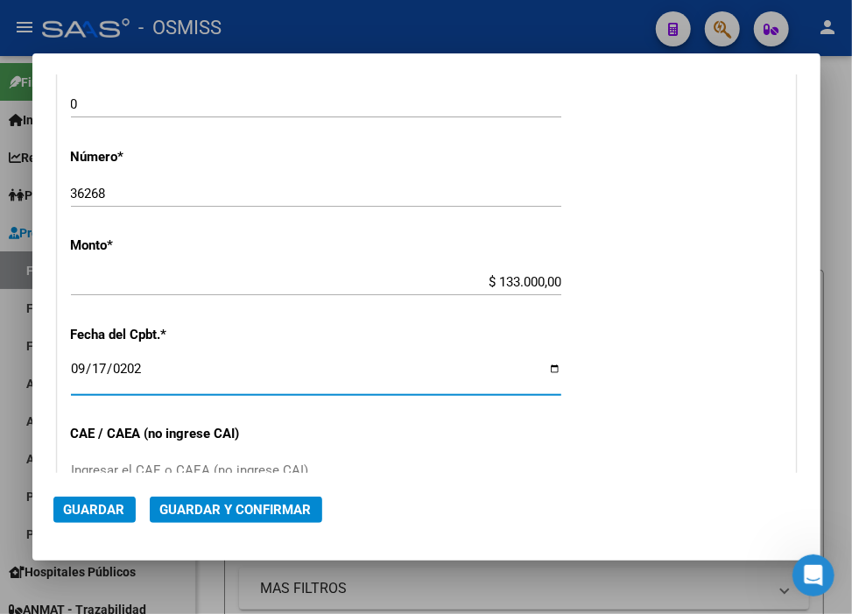
click at [268, 505] on span "Guardar y Confirmar" at bounding box center [236, 510] width 152 height 16
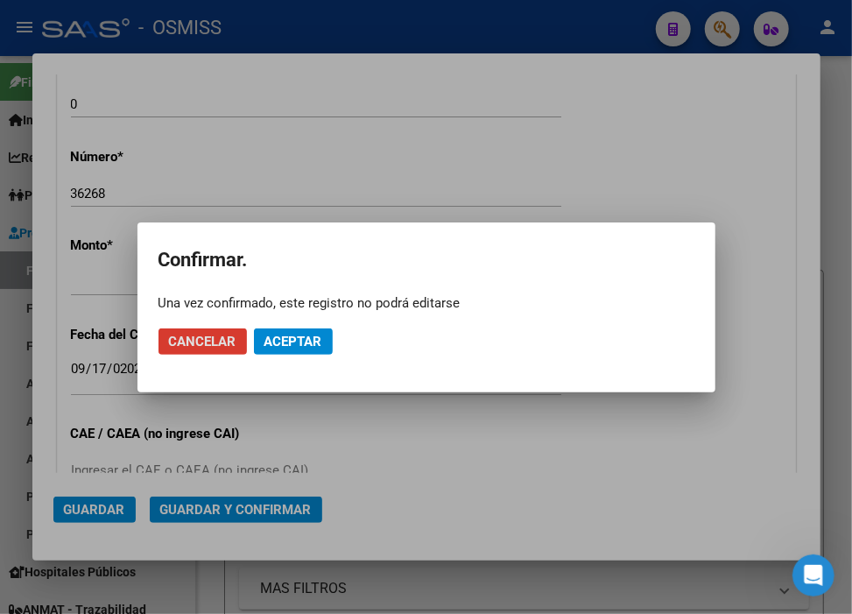
click at [318, 336] on span "Aceptar" at bounding box center [294, 342] width 58 height 16
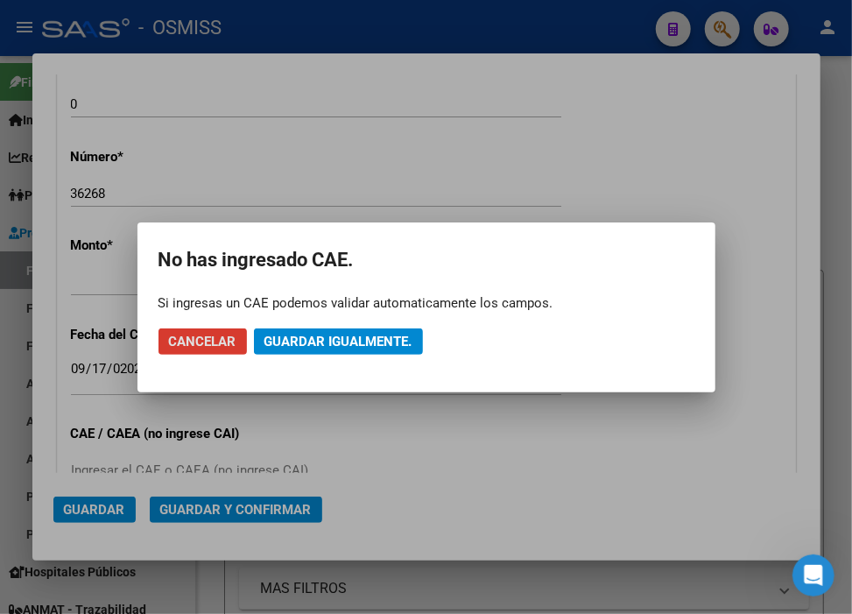
click at [317, 336] on span "Guardar igualmente." at bounding box center [339, 342] width 148 height 16
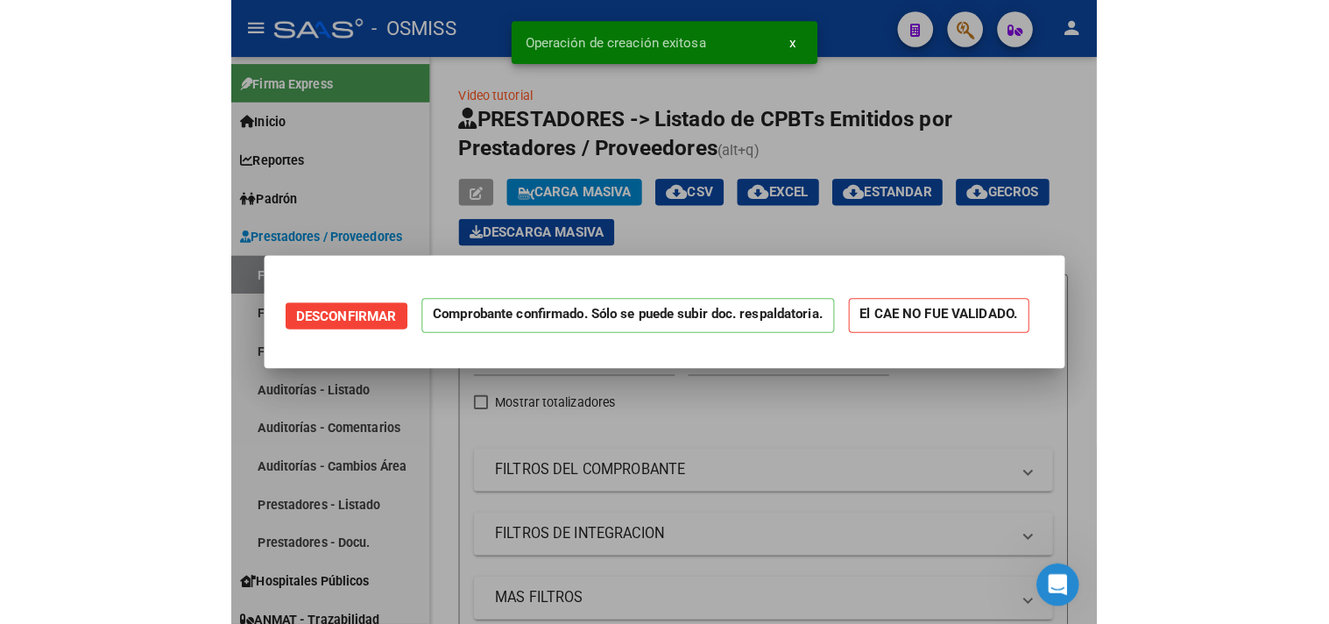
scroll to position [0, 0]
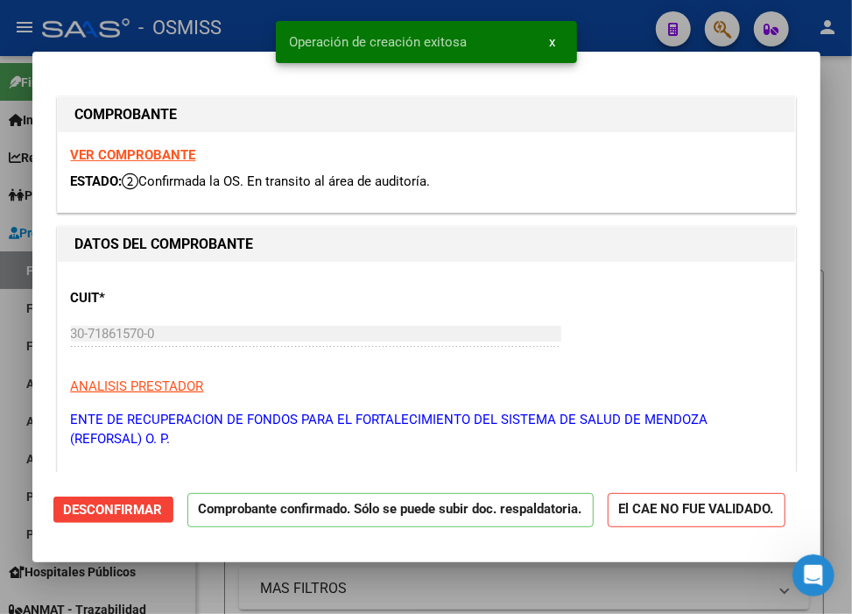
type input "[DATE]"
click at [602, 10] on div at bounding box center [426, 307] width 852 height 614
type input "$ 0,00"
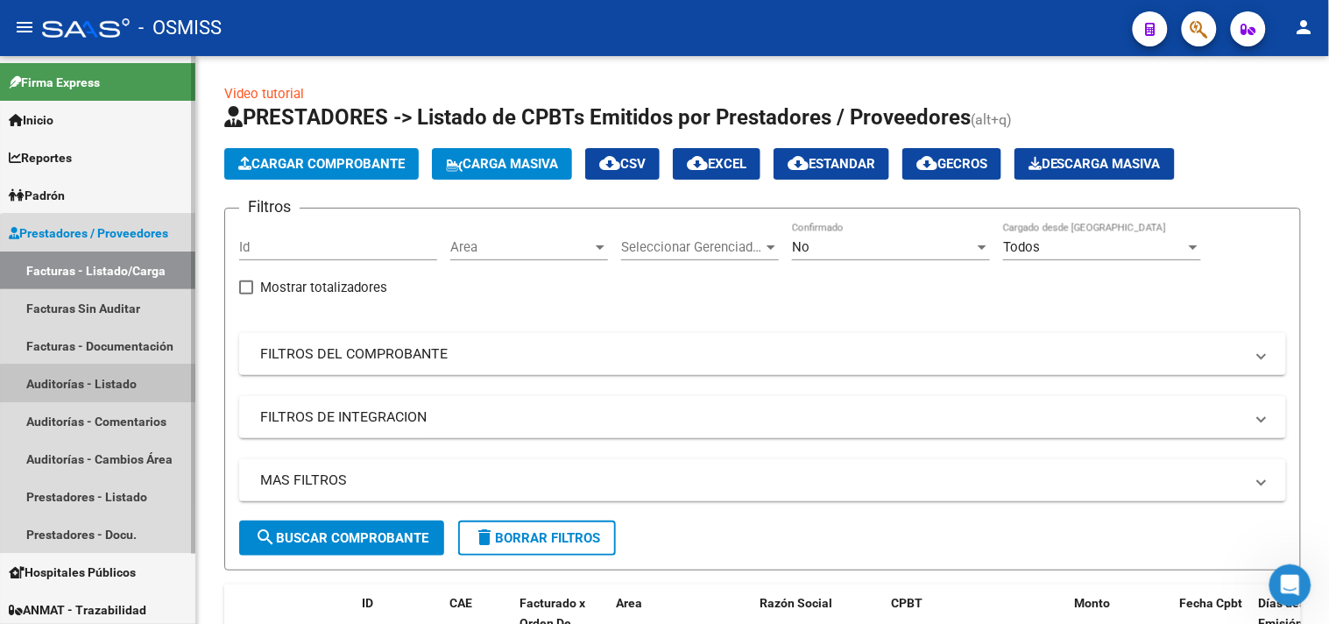
click at [114, 390] on link "Auditorías - Listado" at bounding box center [97, 383] width 195 height 38
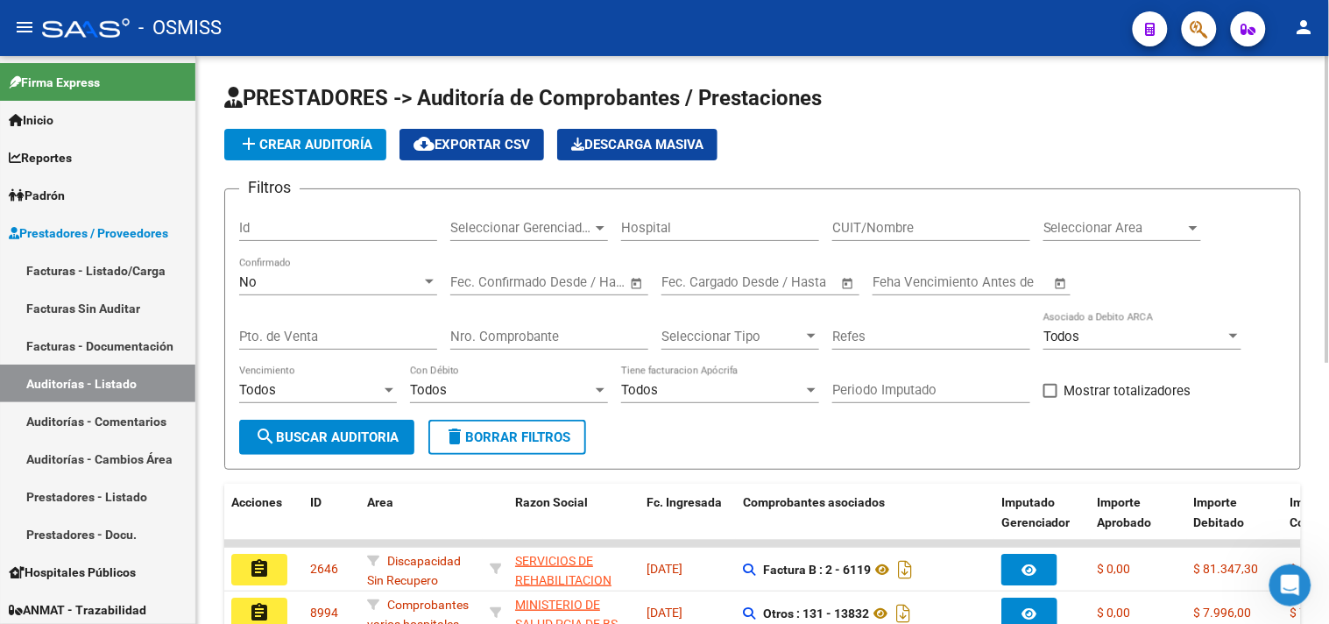
click at [1091, 223] on span "Seleccionar Area" at bounding box center [1114, 228] width 142 height 16
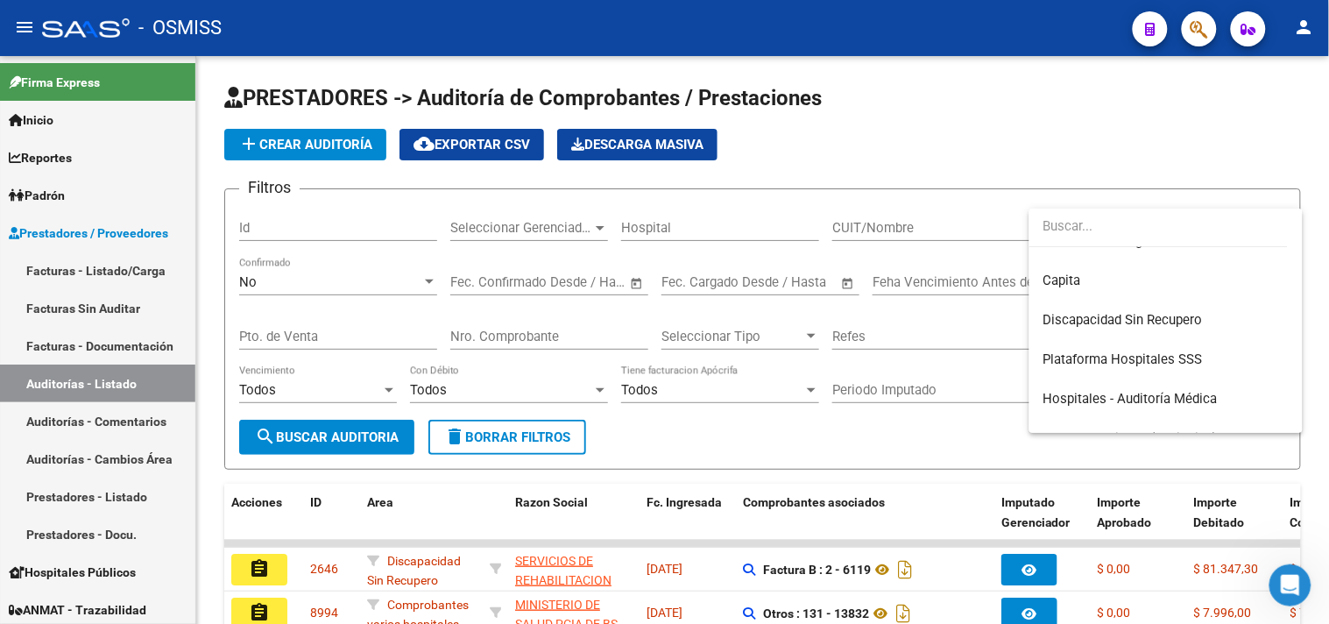
scroll to position [292, 0]
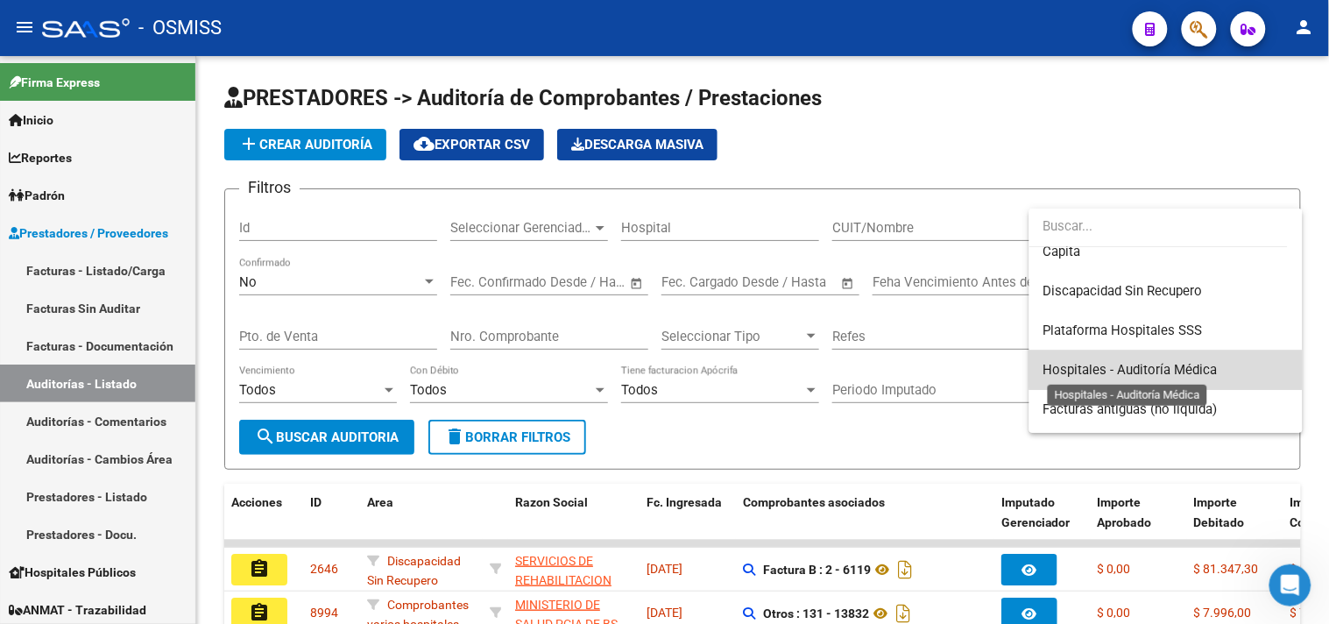
click at [1168, 362] on span "Hospitales - Auditoría Médica" at bounding box center [1130, 370] width 174 height 16
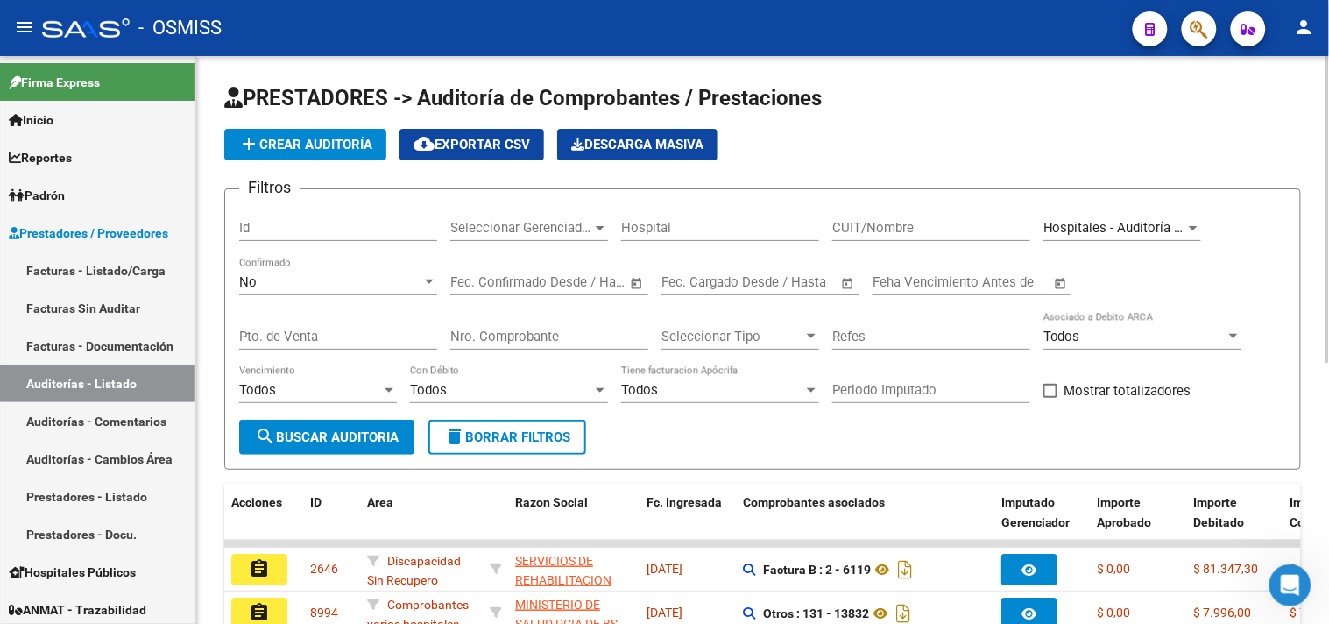
click at [362, 419] on div "Todos Vencimiento" at bounding box center [318, 392] width 158 height 54
click at [345, 441] on span "search Buscar Auditoria" at bounding box center [327, 437] width 144 height 16
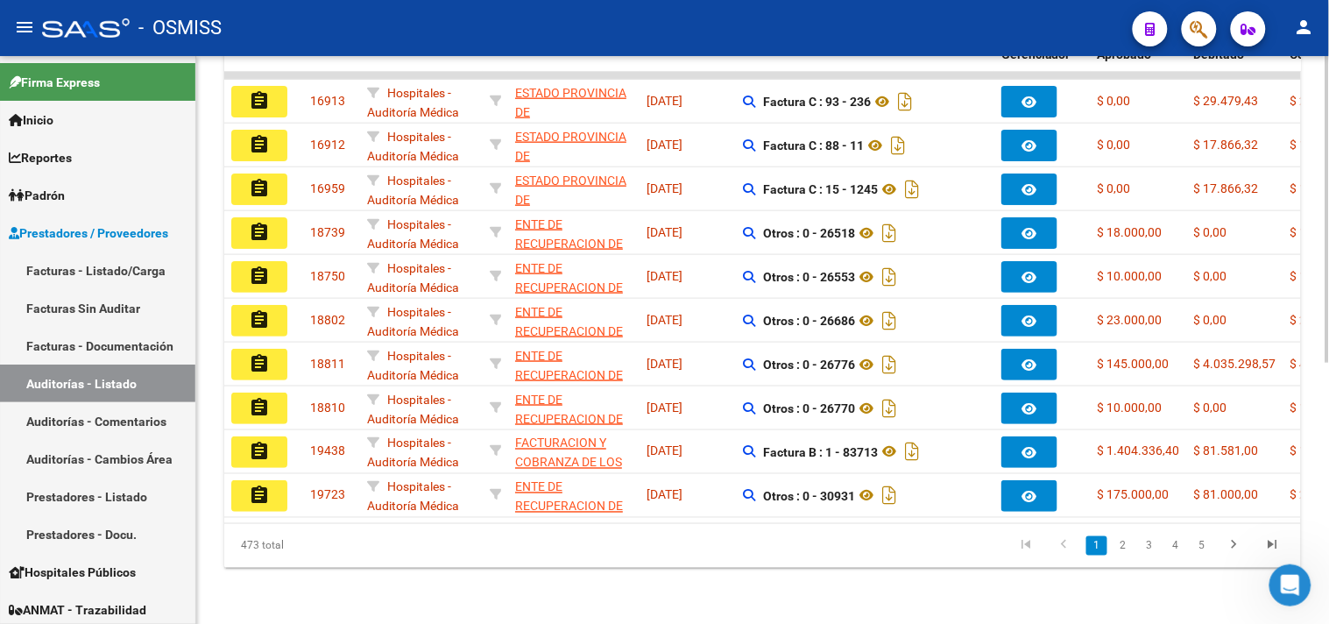
scroll to position [483, 0]
click at [1128, 546] on link "2" at bounding box center [1122, 545] width 21 height 19
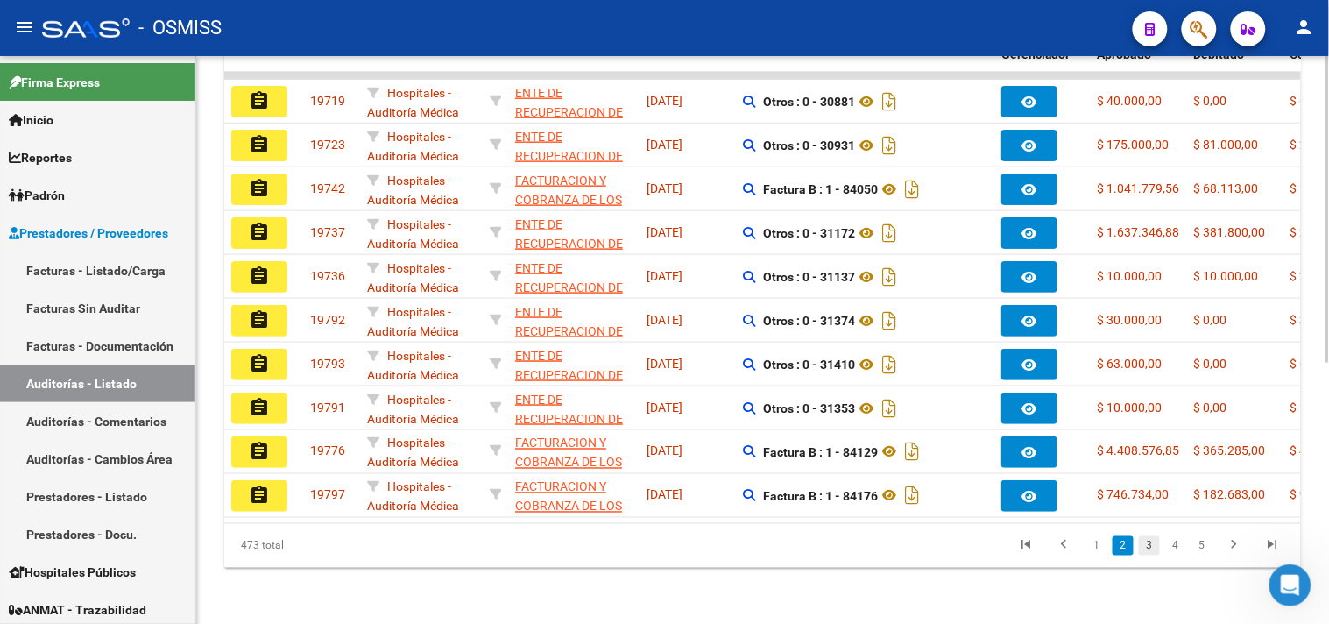
click at [1152, 540] on link "3" at bounding box center [1149, 545] width 21 height 19
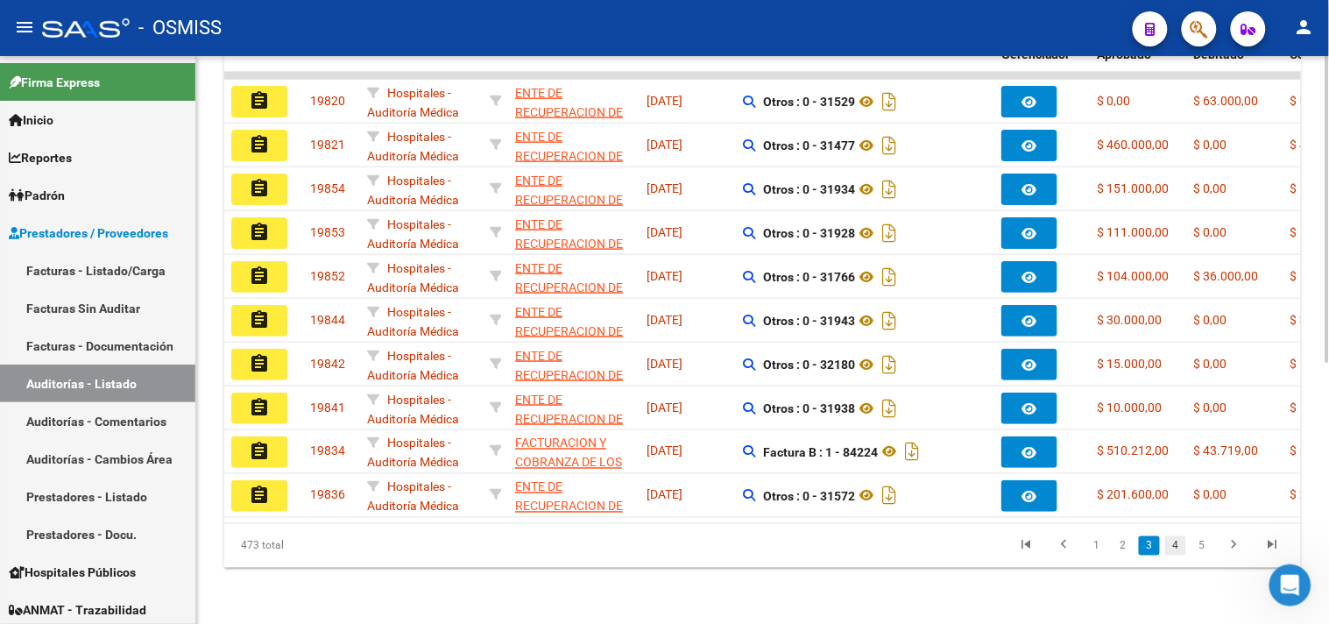
click at [1174, 541] on link "4" at bounding box center [1175, 545] width 21 height 19
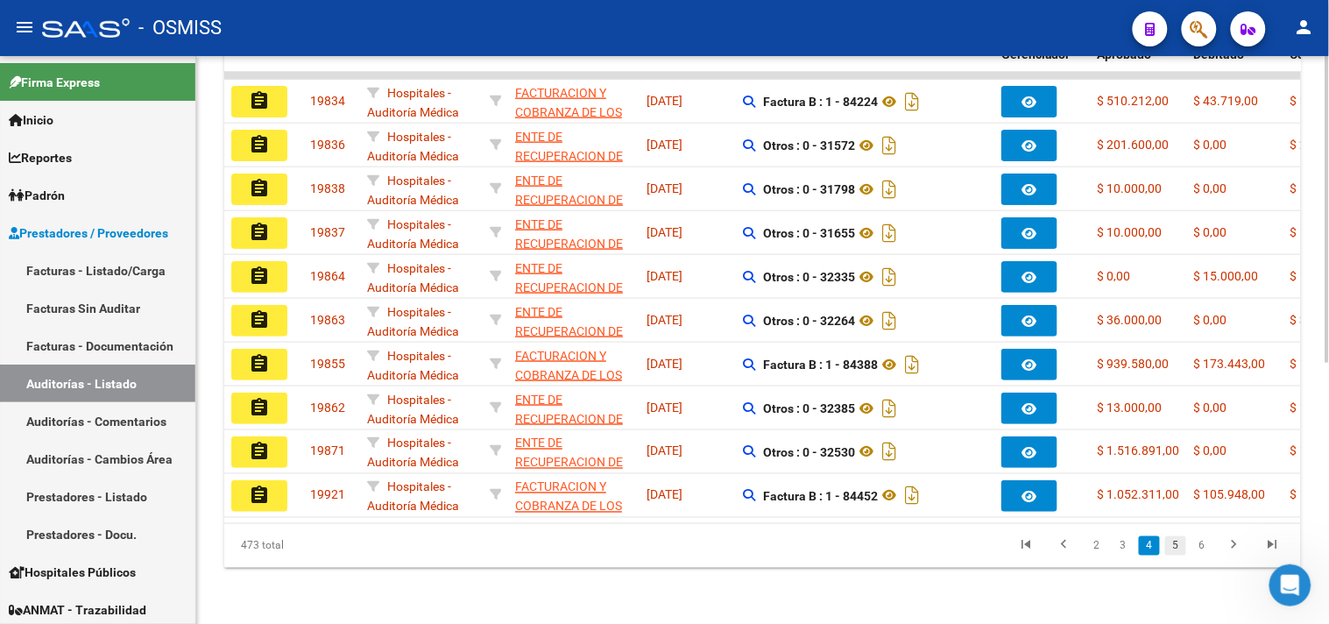
click at [1179, 549] on link "5" at bounding box center [1175, 545] width 21 height 19
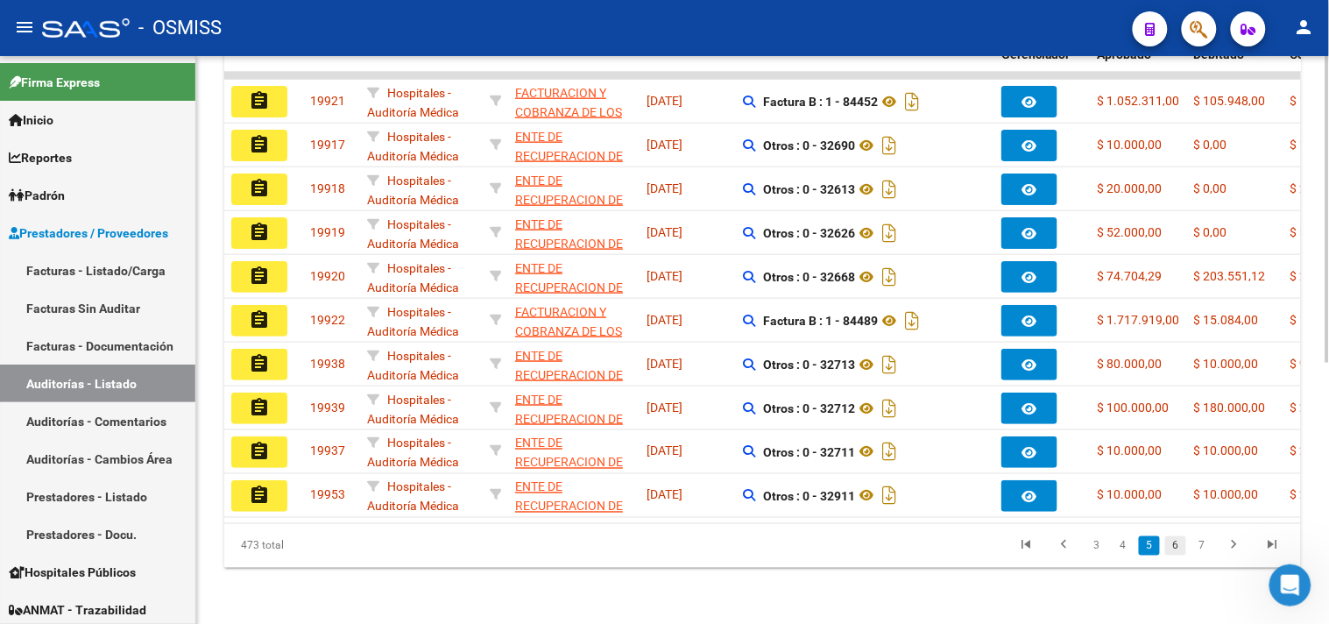
click at [1181, 541] on link "6" at bounding box center [1175, 545] width 21 height 19
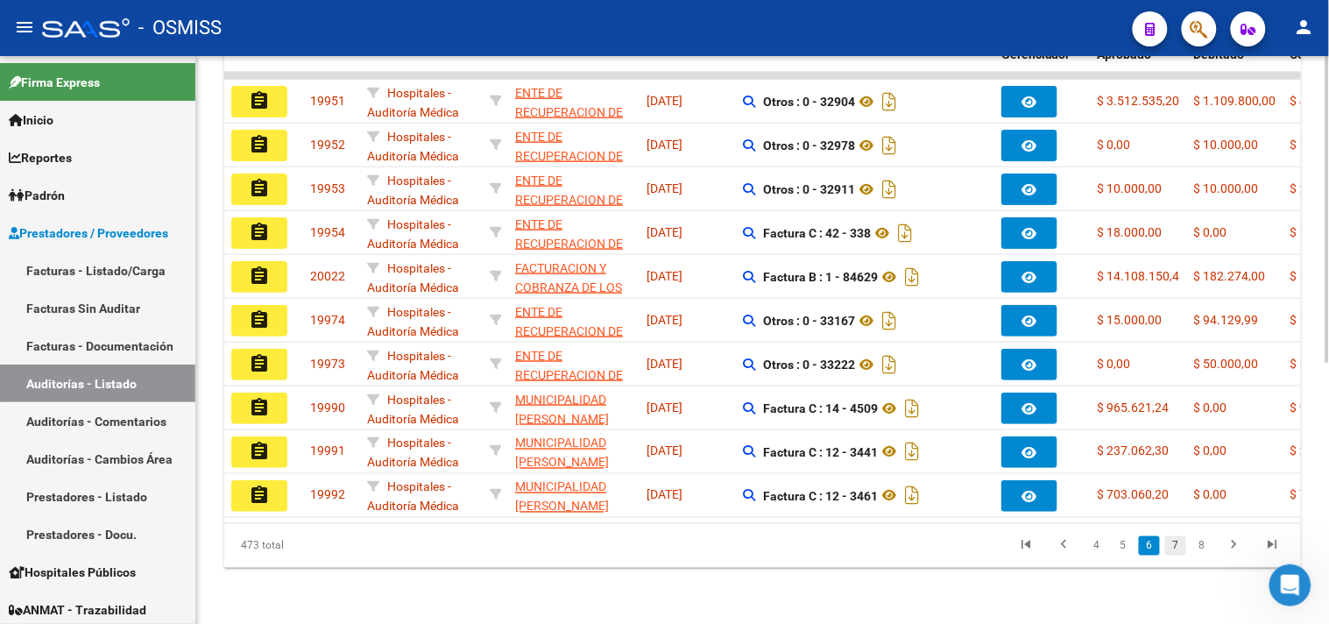
click at [1174, 544] on link "7" at bounding box center [1175, 545] width 21 height 19
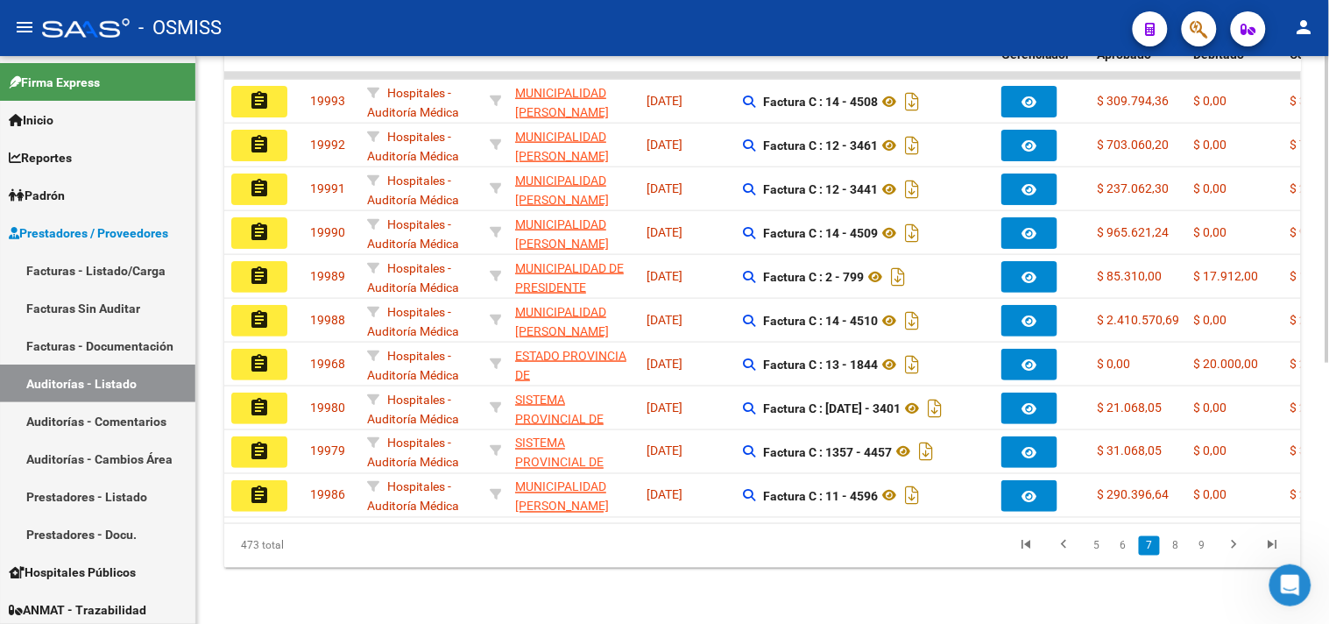
click at [1174, 544] on link "8" at bounding box center [1175, 545] width 21 height 19
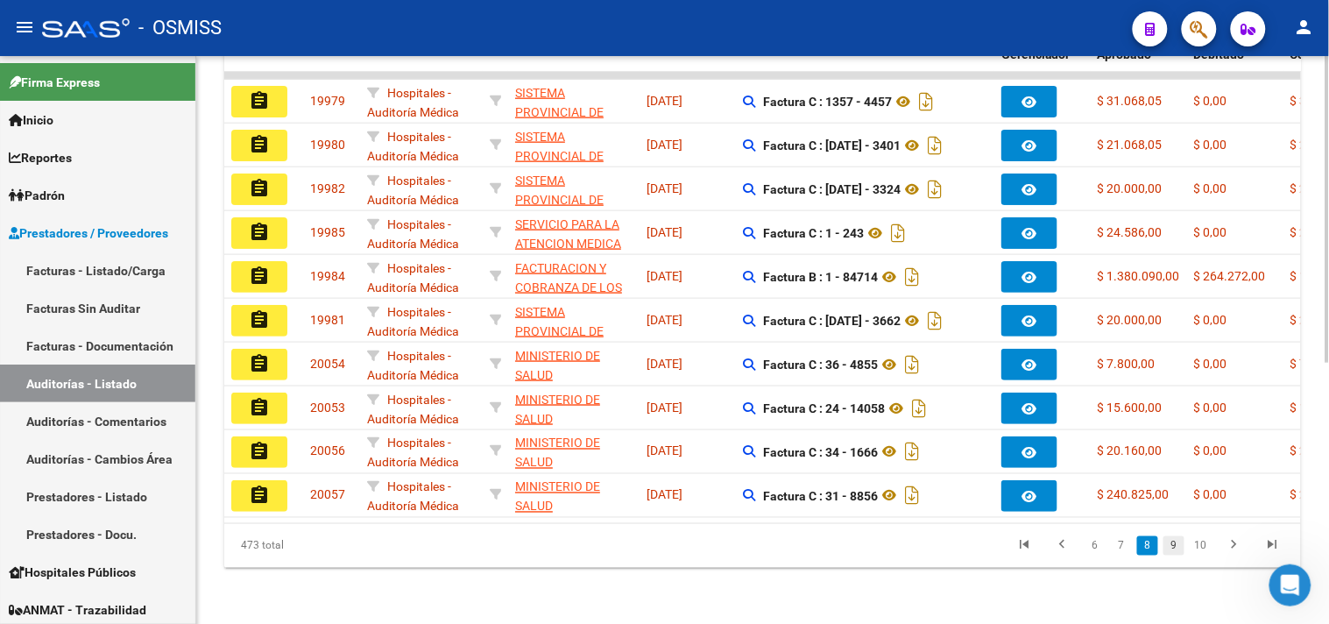
click at [1178, 546] on link "9" at bounding box center [1173, 545] width 21 height 19
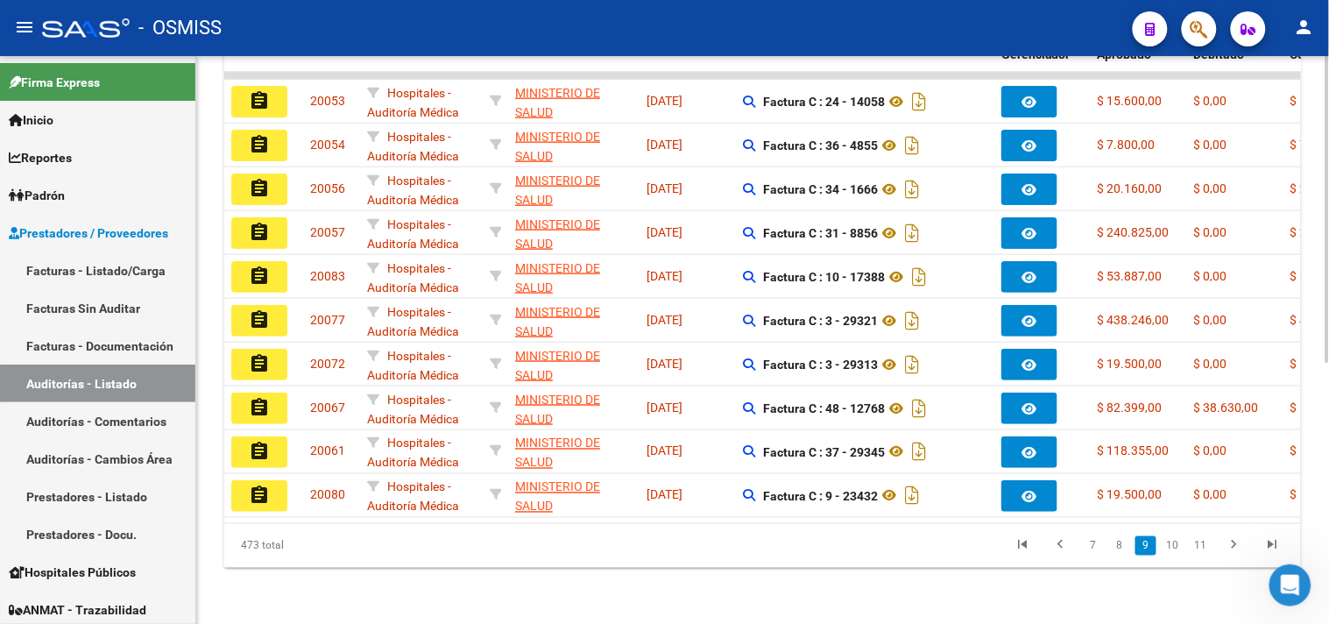
click at [1178, 546] on link "10" at bounding box center [1172, 545] width 23 height 19
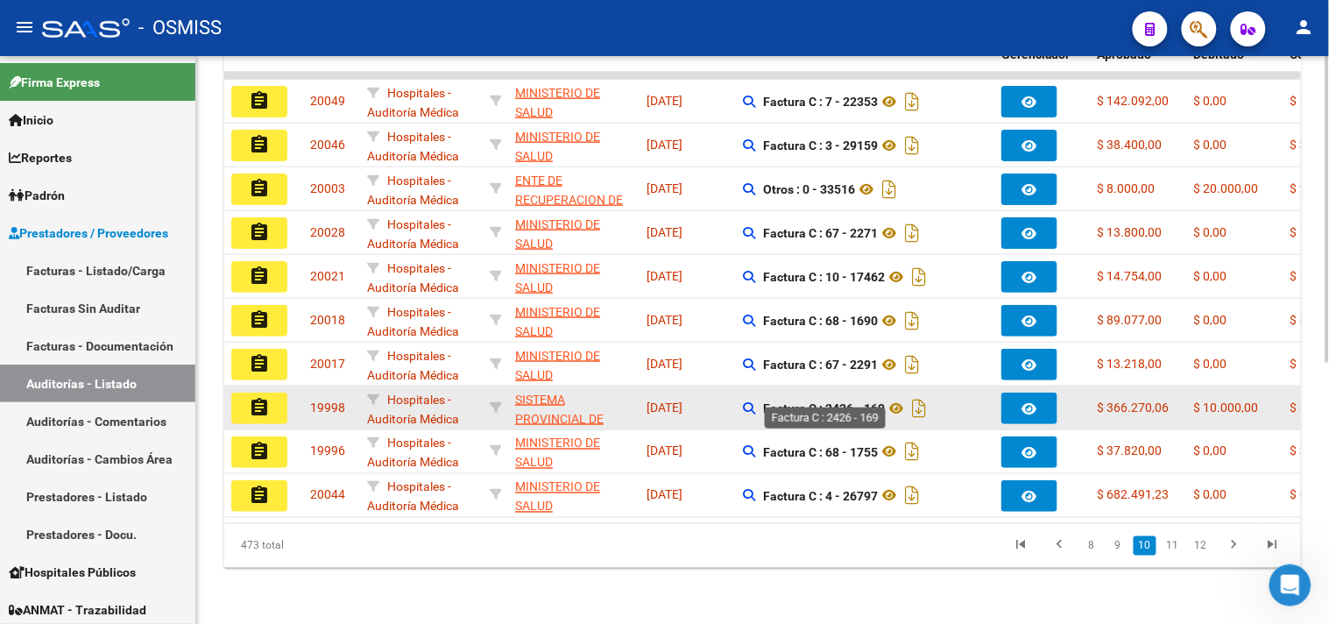
drag, startPoint x: 824, startPoint y: 392, endPoint x: 886, endPoint y: 397, distance: 61.5
click at [885, 401] on strong "Factura C : 2426 - 169" at bounding box center [824, 408] width 122 height 14
copy strong "2426 - 169"
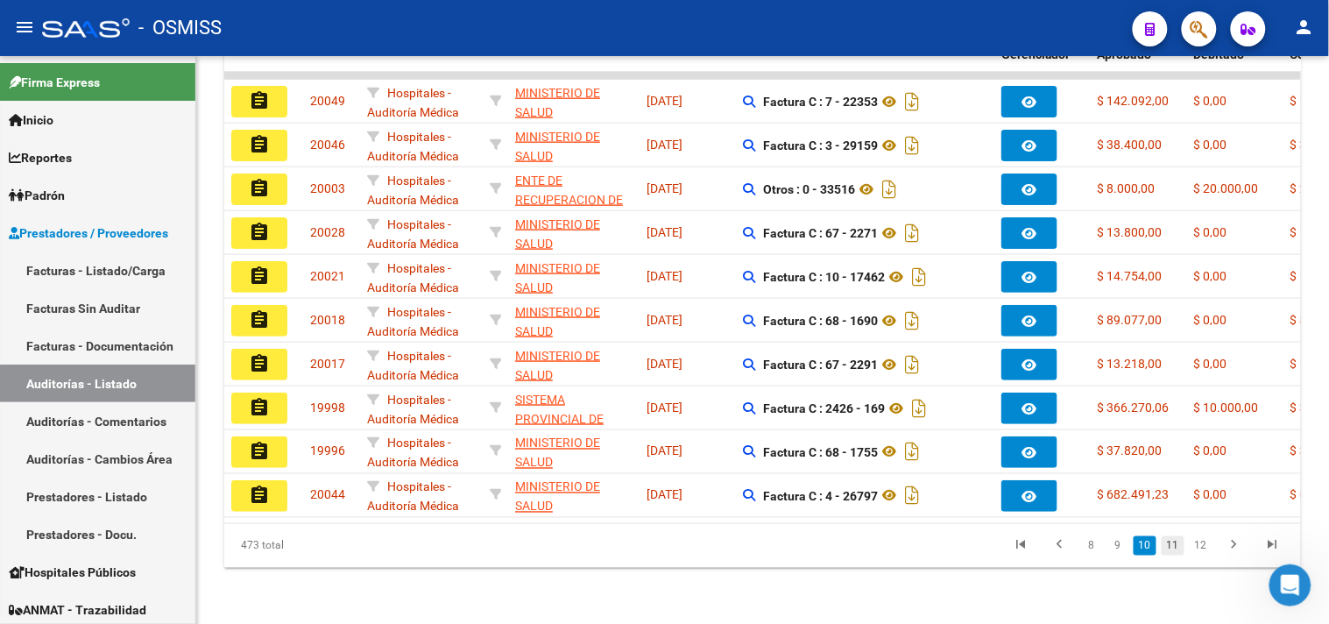
click at [1172, 543] on link "11" at bounding box center [1172, 545] width 23 height 19
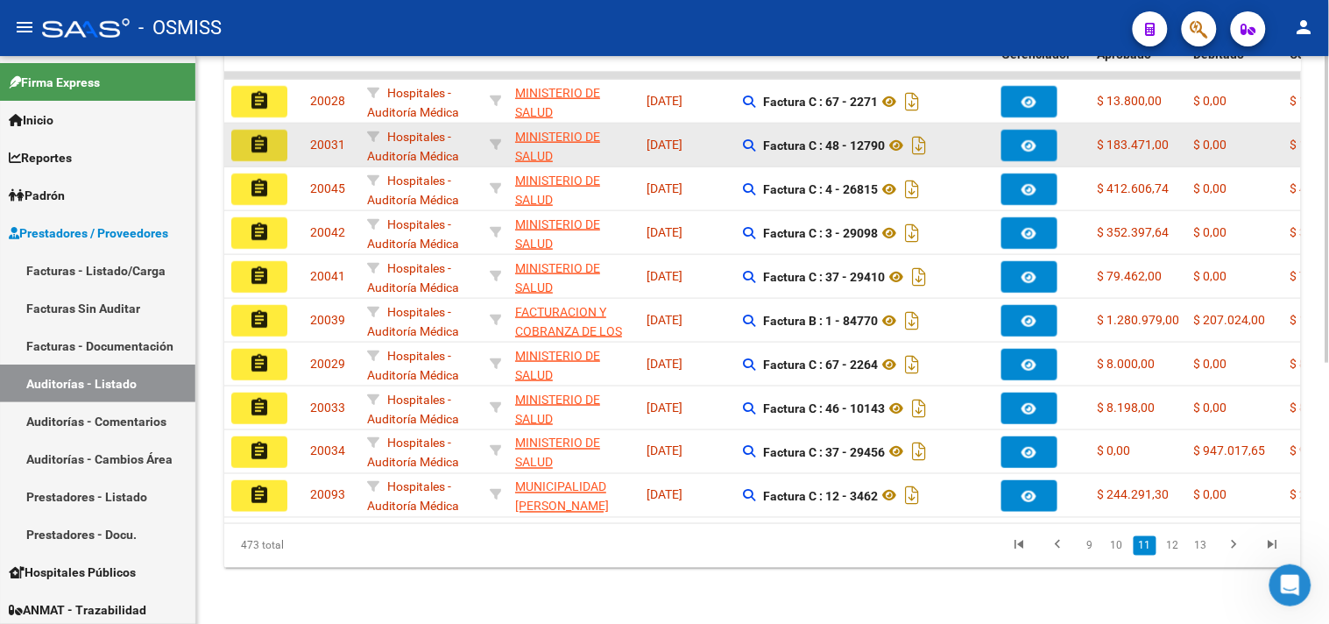
click at [269, 134] on mat-icon "assignment" at bounding box center [259, 144] width 21 height 21
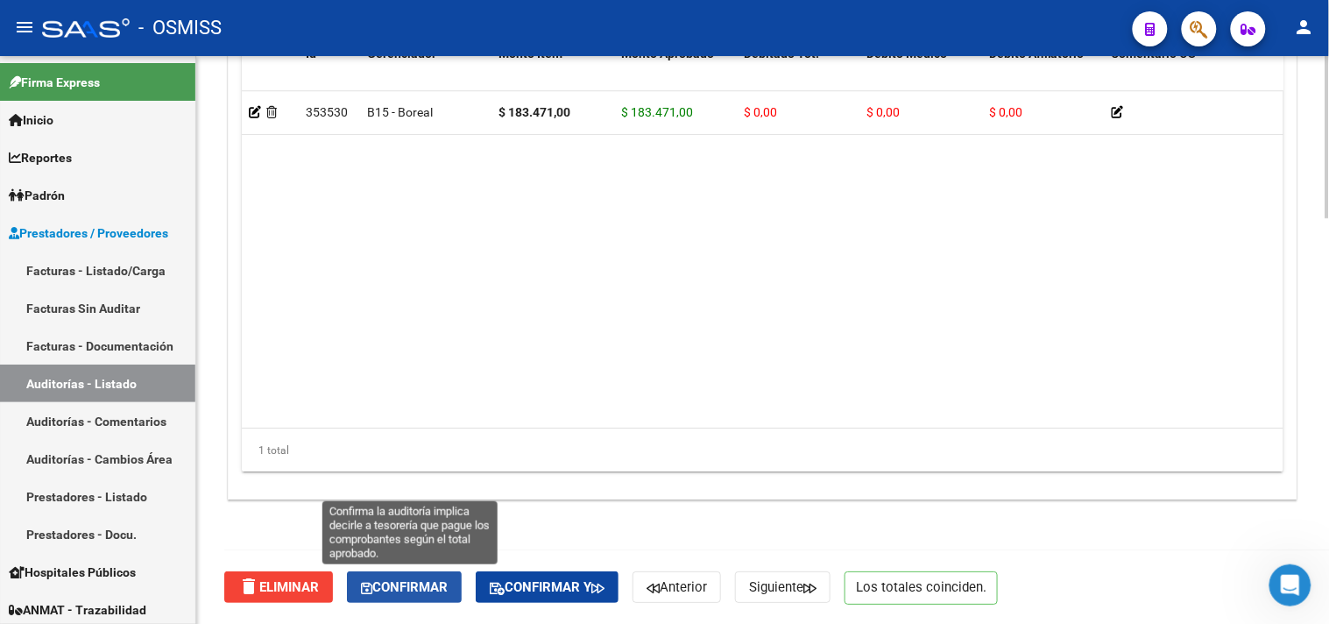
click at [434, 585] on span "Confirmar" at bounding box center [404, 587] width 87 height 16
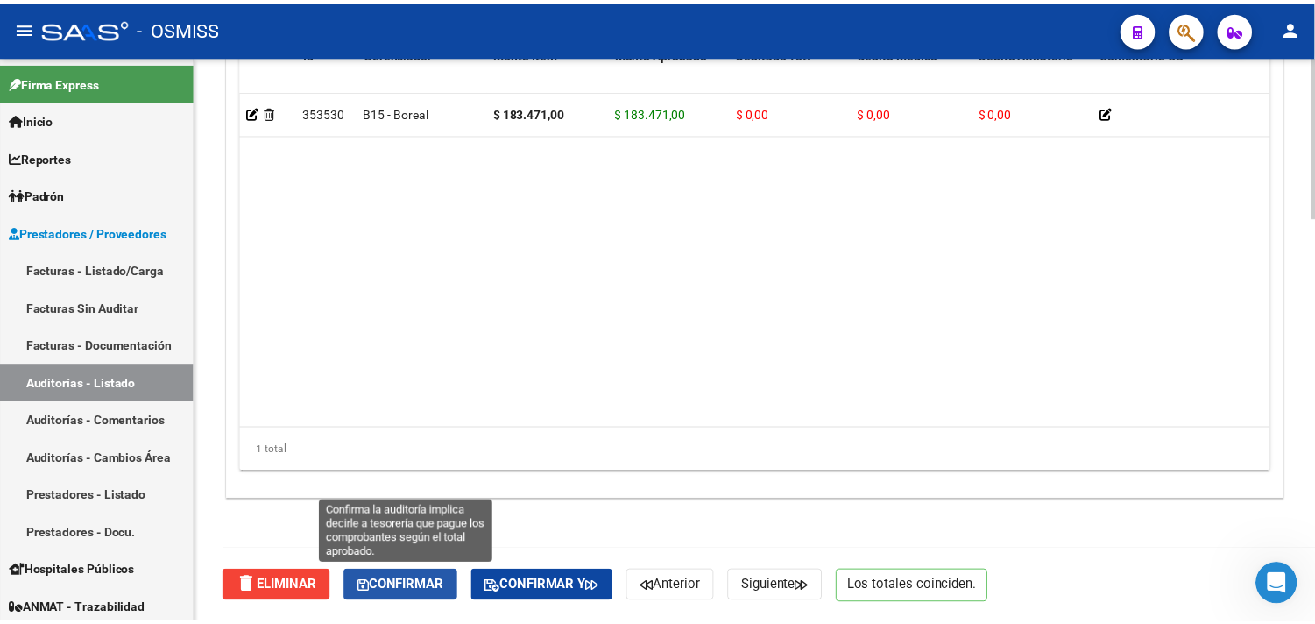
scroll to position [1260, 0]
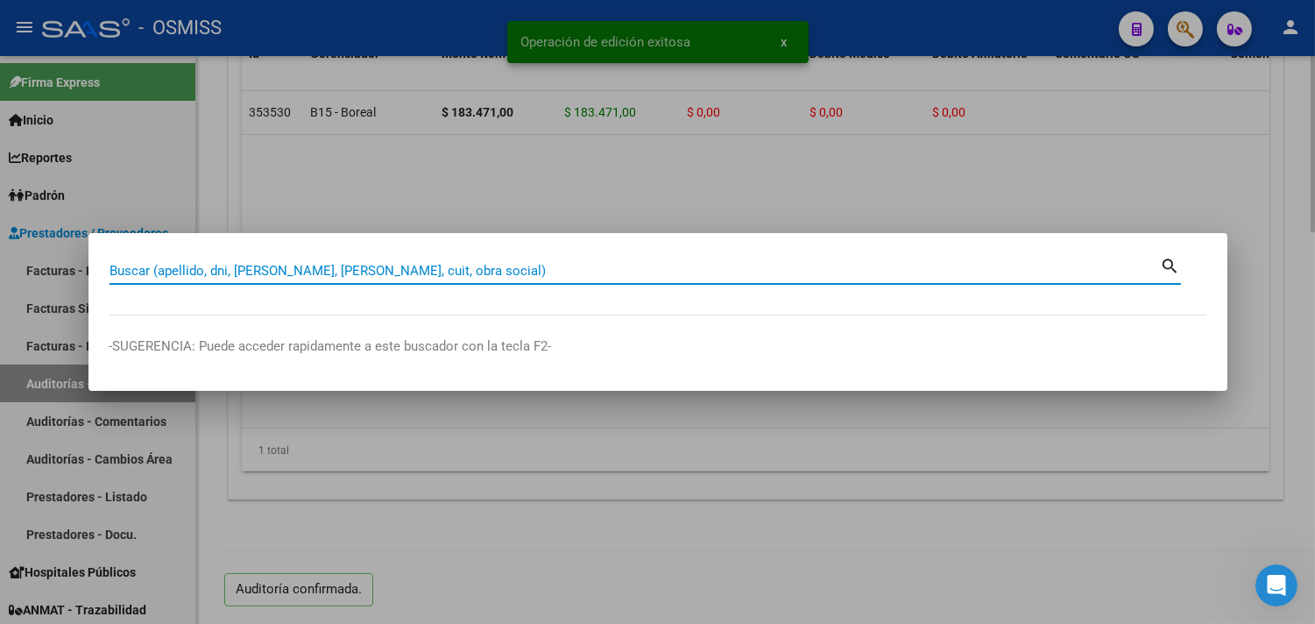
paste input "2426 - 169"
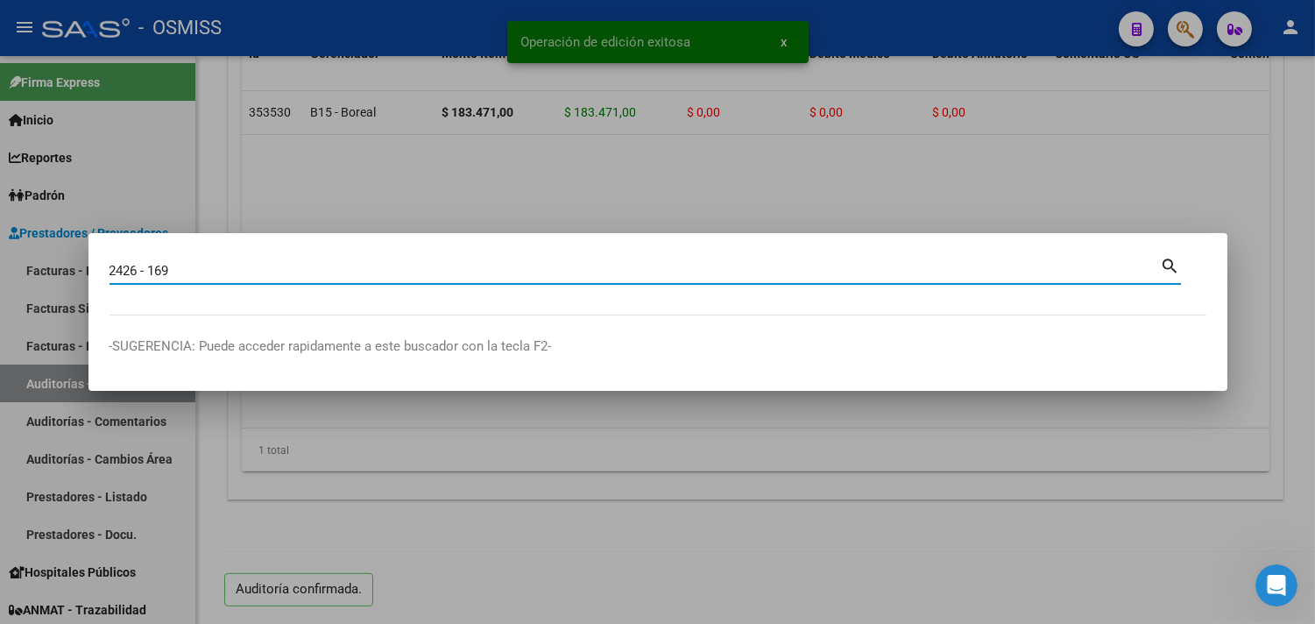
type input "2426 - 169"
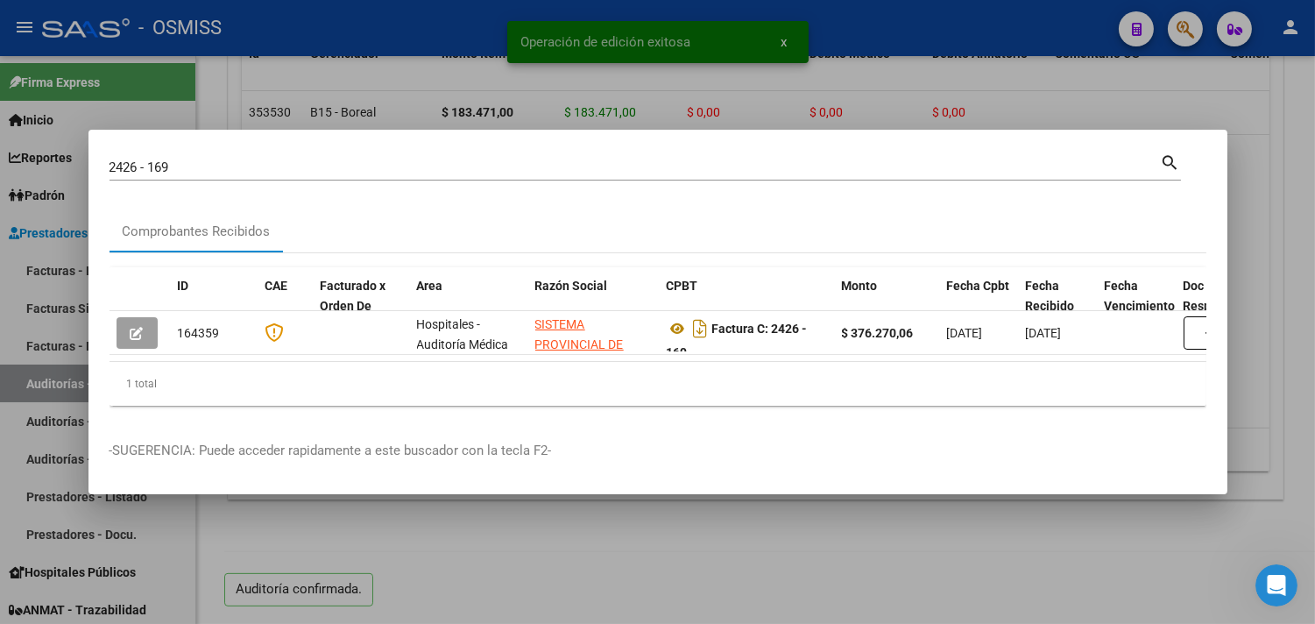
scroll to position [0, 537]
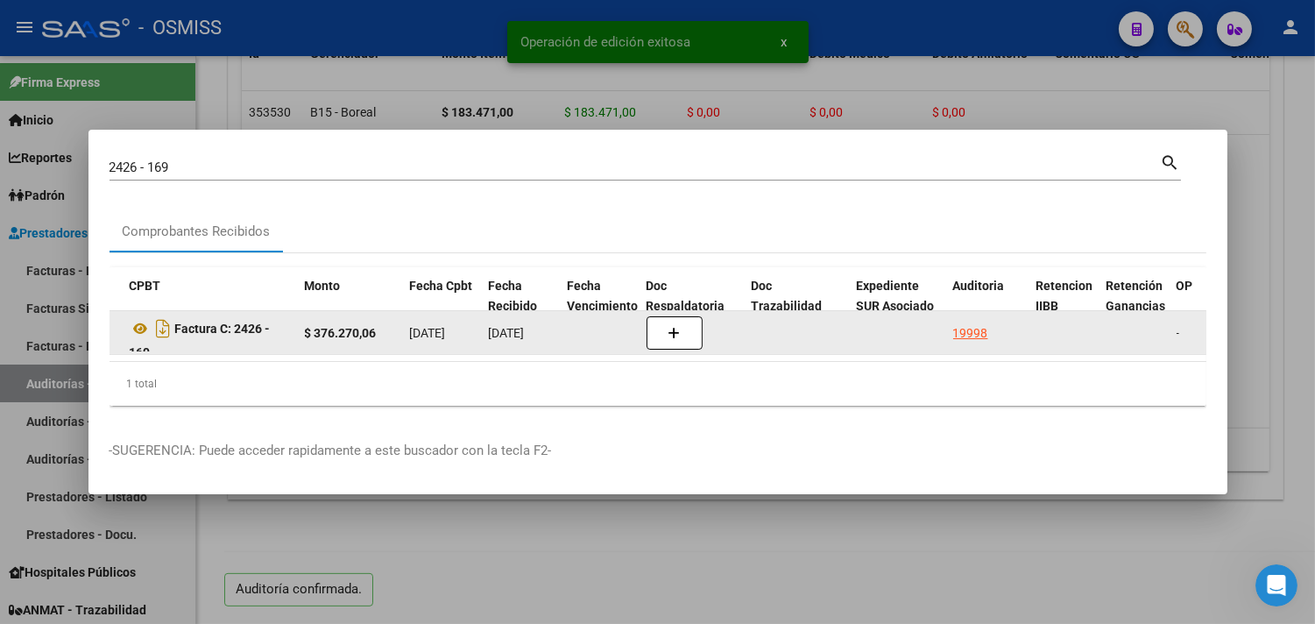
click at [964, 314] on datatable-body-cell "19998" at bounding box center [987, 332] width 83 height 43
click at [967, 323] on div "19998" at bounding box center [970, 333] width 35 height 20
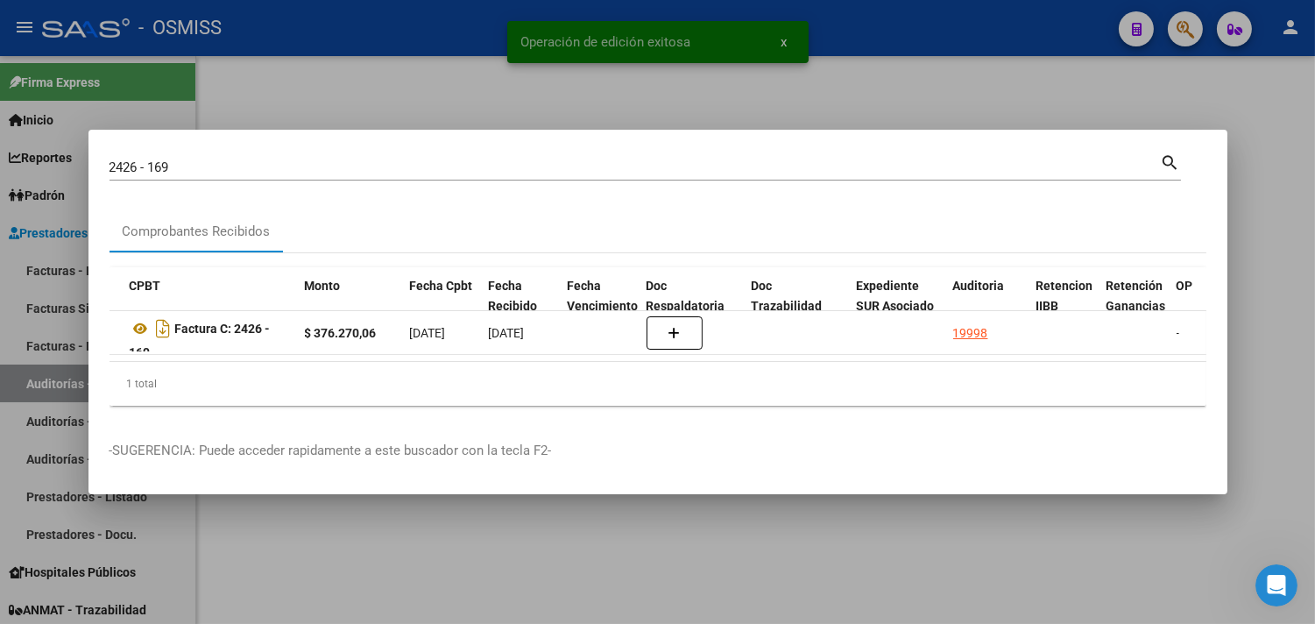
click at [1270, 152] on div at bounding box center [657, 312] width 1315 height 624
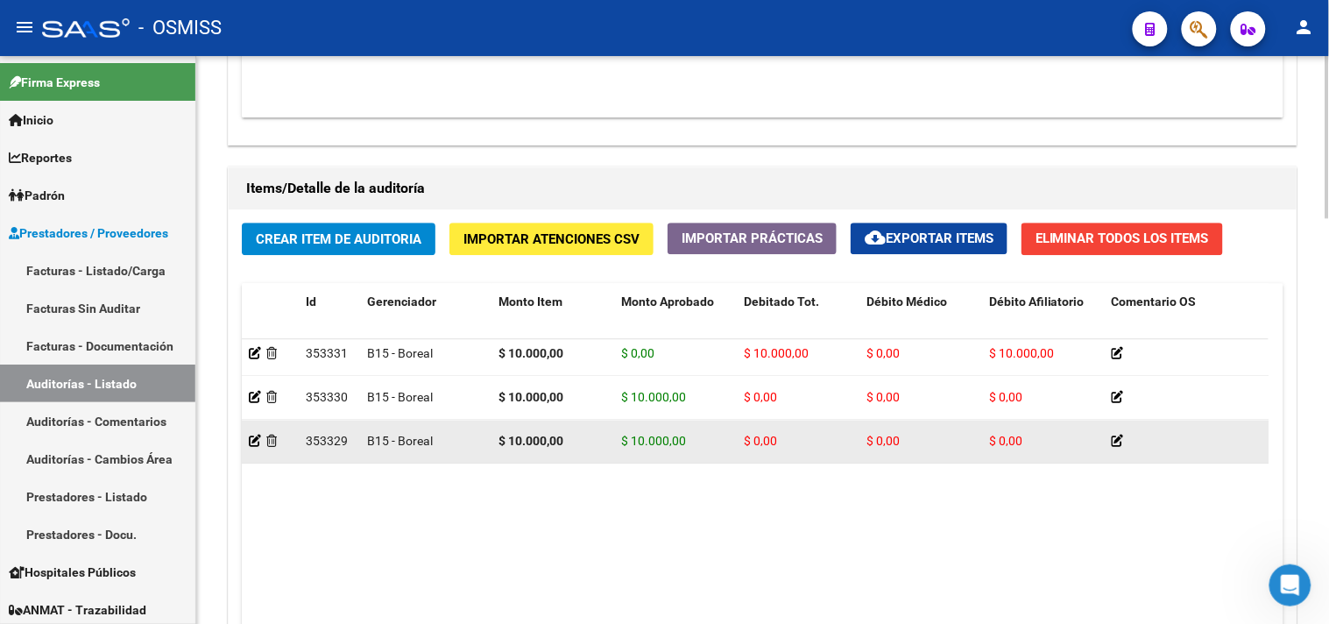
scroll to position [973, 0]
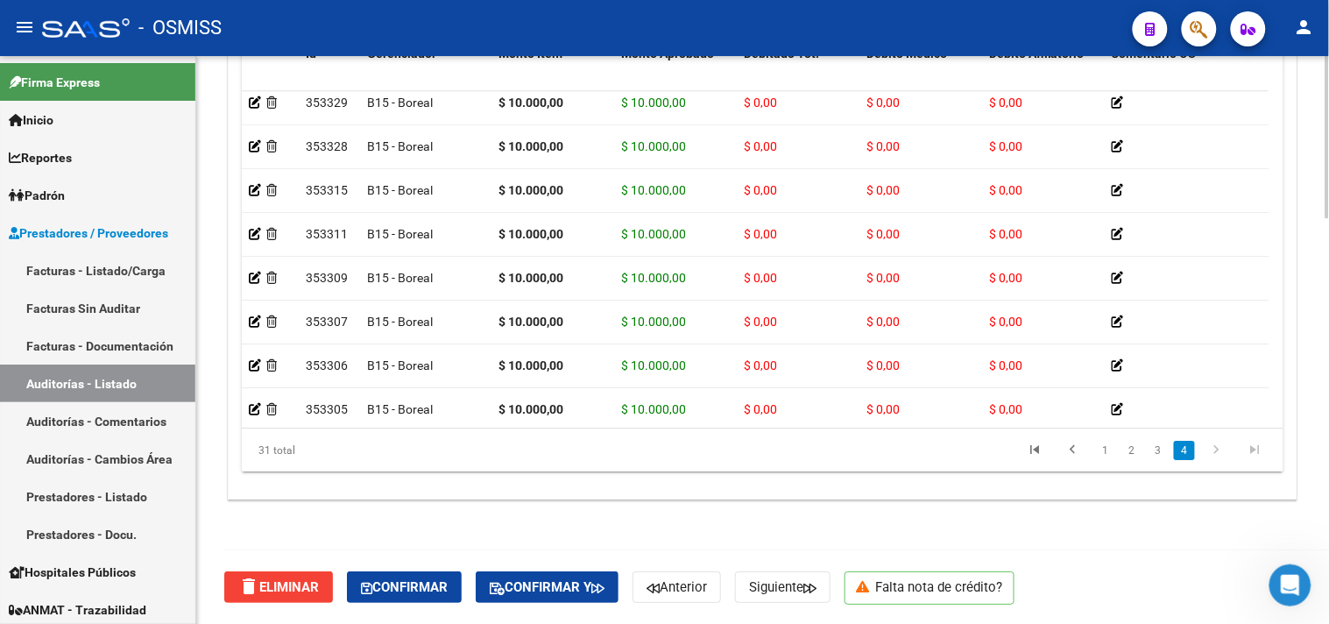
click at [429, 583] on span "Confirmar" at bounding box center [404, 587] width 87 height 16
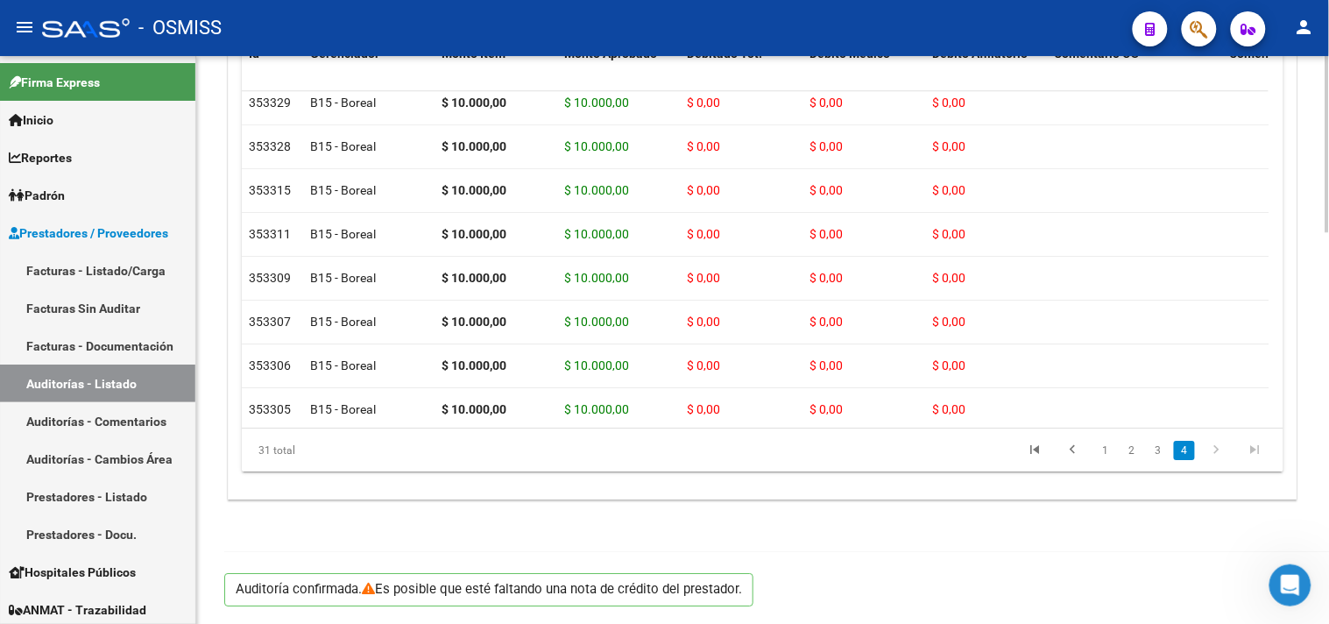
scroll to position [1260, 0]
